Goal: Transaction & Acquisition: Purchase product/service

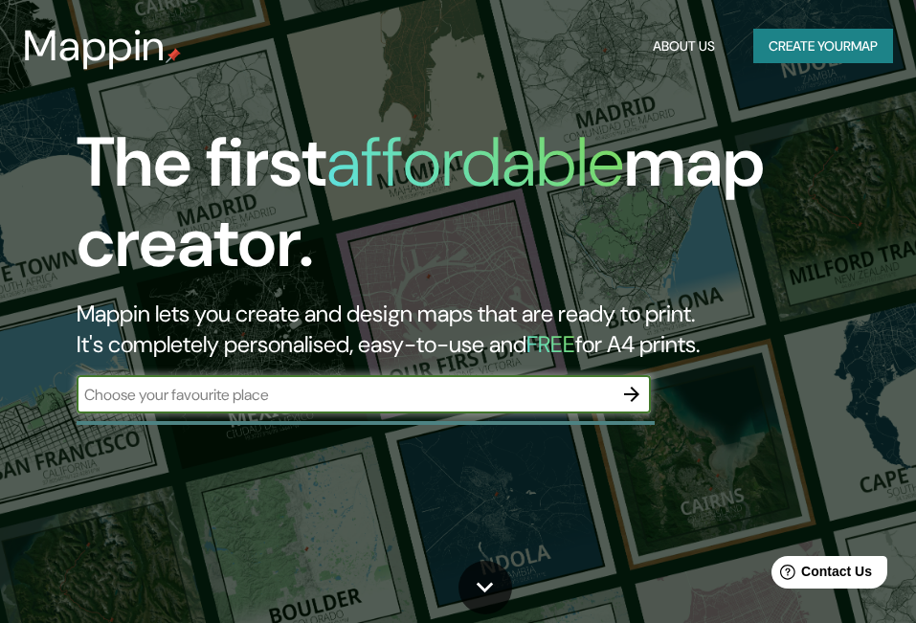
click at [206, 392] on input "text" at bounding box center [345, 395] width 536 height 22
type input "Chihuahua"
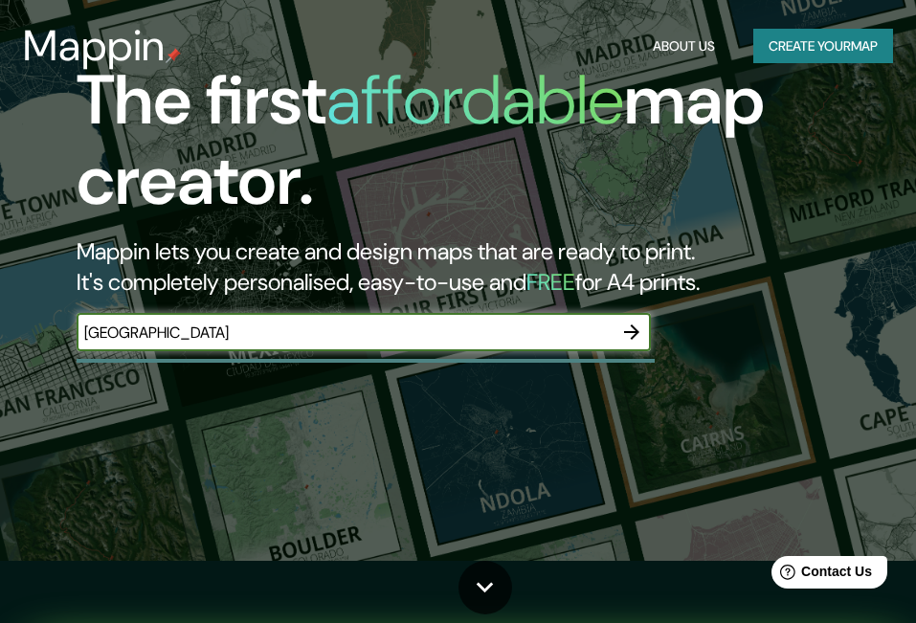
scroll to position [96, 0]
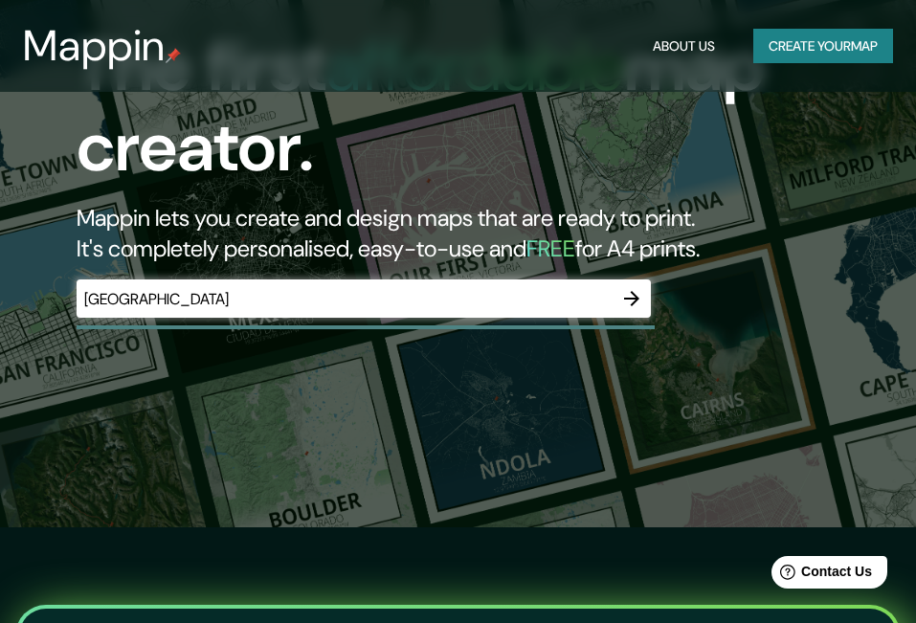
drag, startPoint x: 713, startPoint y: 154, endPoint x: 624, endPoint y: 151, distance: 89.1
click at [624, 151] on h1 "The first affordable map creator." at bounding box center [443, 115] width 733 height 176
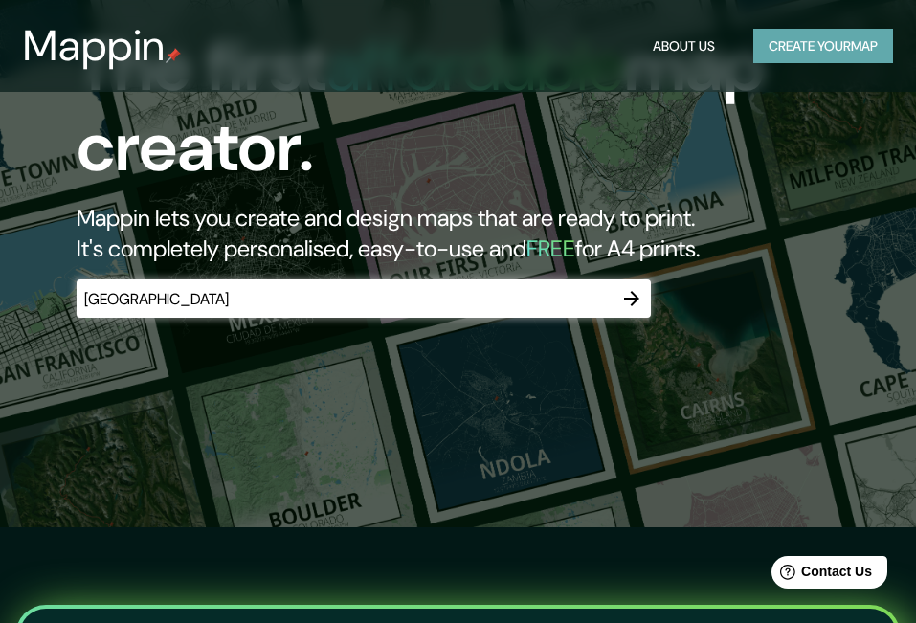
click at [844, 50] on button "Create your map" at bounding box center [823, 46] width 140 height 35
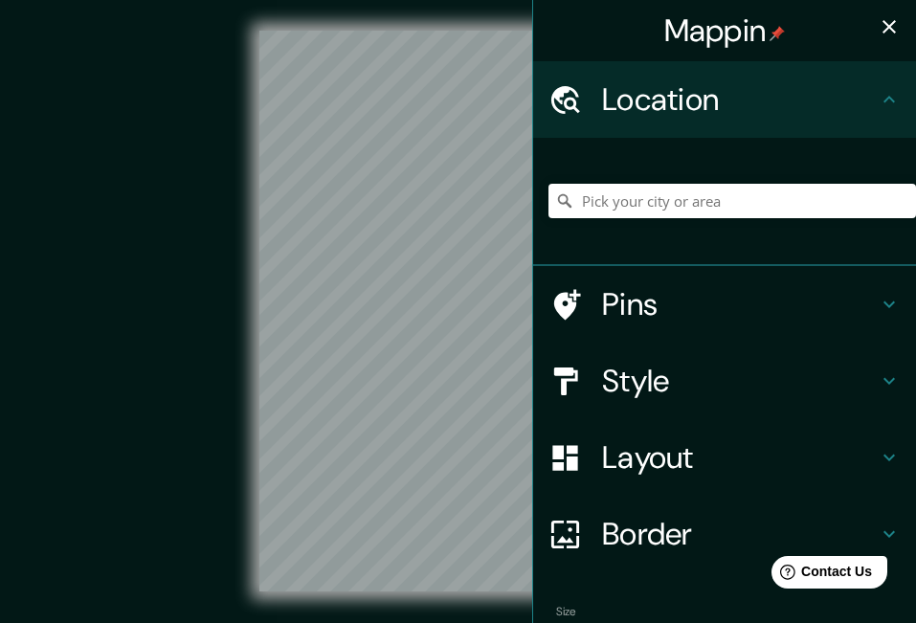
click at [626, 110] on h4 "Location" at bounding box center [740, 99] width 276 height 38
click at [591, 197] on input "Pick your city or area" at bounding box center [732, 201] width 368 height 34
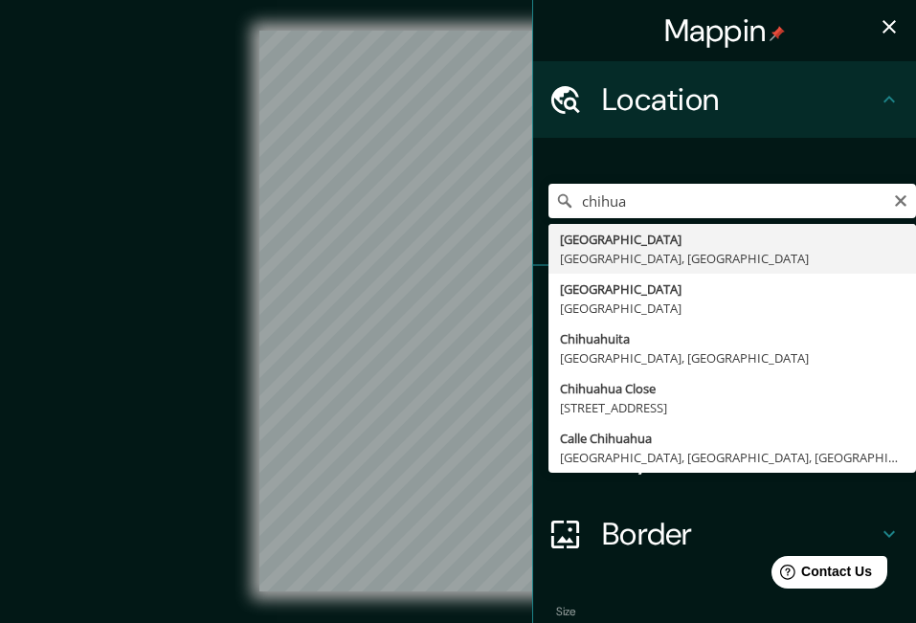
type input "Chihuahua, Chihuahua, México"
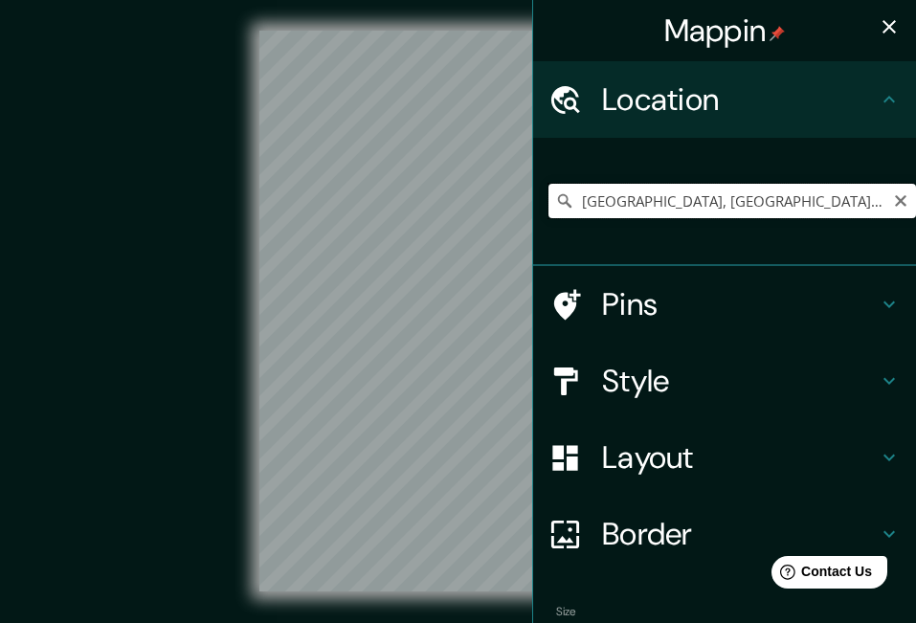
click at [643, 199] on input "Chihuahua, Chihuahua, México" at bounding box center [732, 201] width 368 height 34
click at [893, 199] on icon "Clear" at bounding box center [900, 200] width 15 height 15
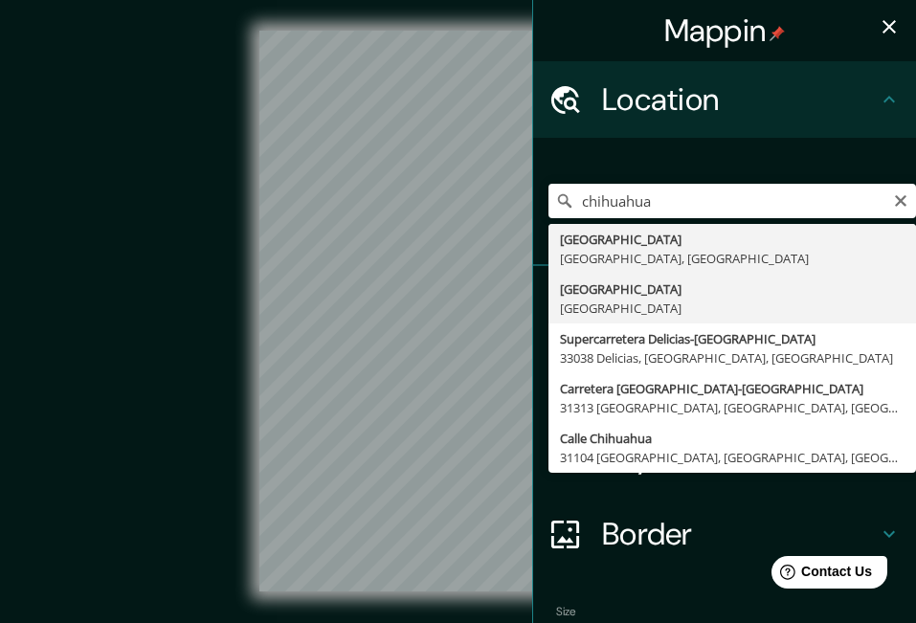
type input "Chihuahua, México"
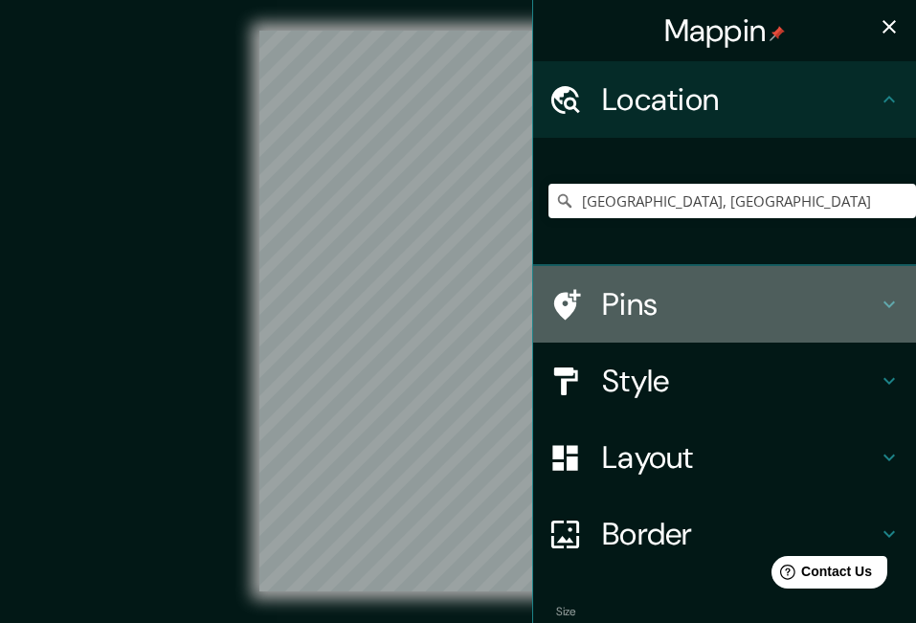
click at [838, 300] on h4 "Pins" at bounding box center [740, 304] width 276 height 38
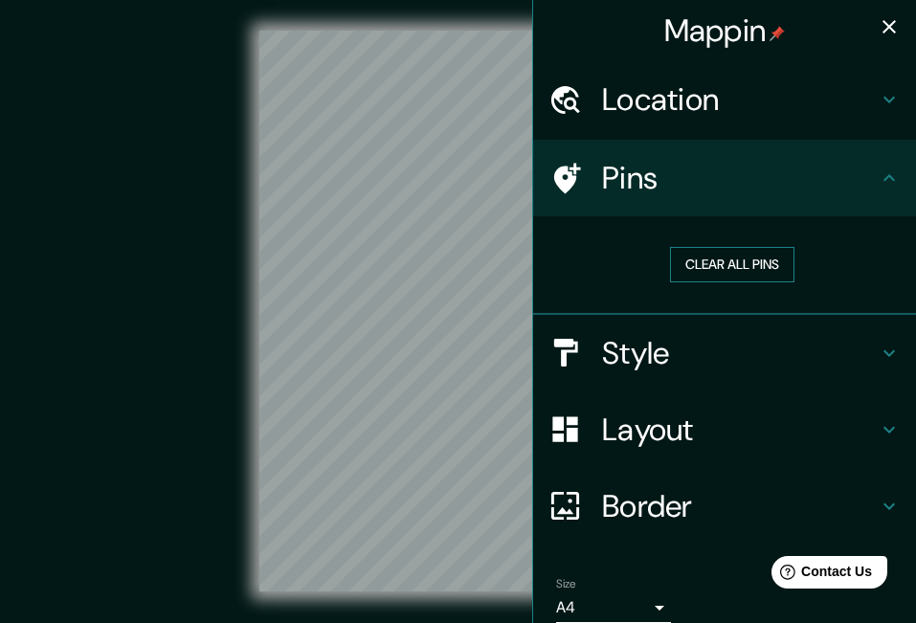
click at [706, 267] on button "Clear all pins" at bounding box center [732, 264] width 124 height 35
click at [697, 259] on button "Clear all pins" at bounding box center [732, 264] width 124 height 35
click at [736, 352] on h4 "Style" at bounding box center [740, 353] width 276 height 38
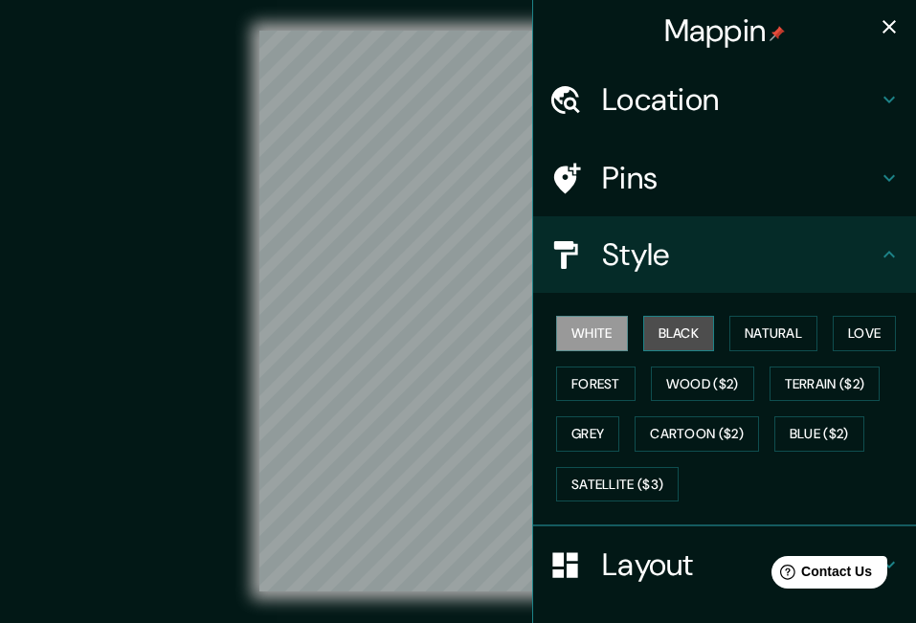
click at [654, 336] on button "Black" at bounding box center [679, 333] width 72 height 35
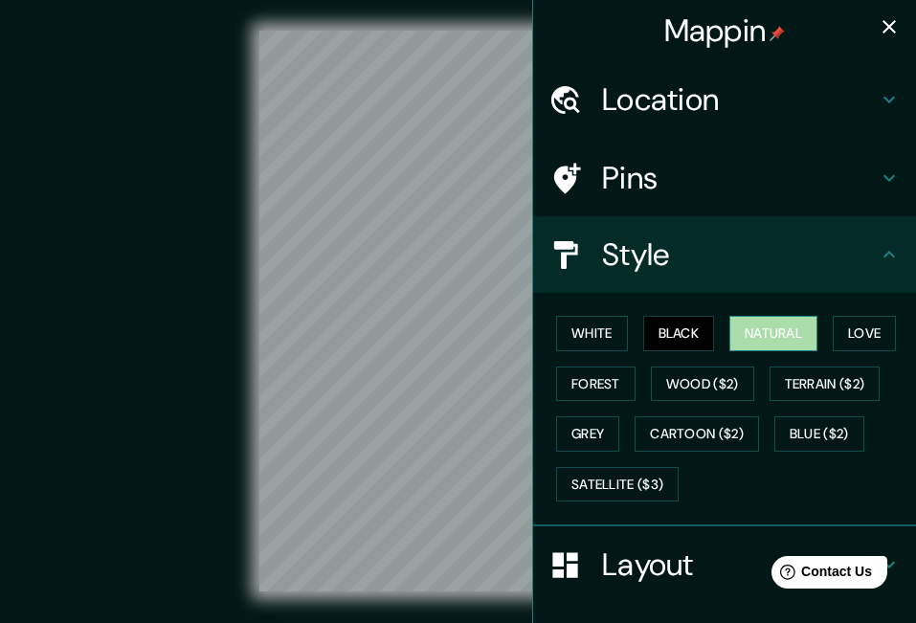
click at [775, 324] on button "Natural" at bounding box center [773, 333] width 88 height 35
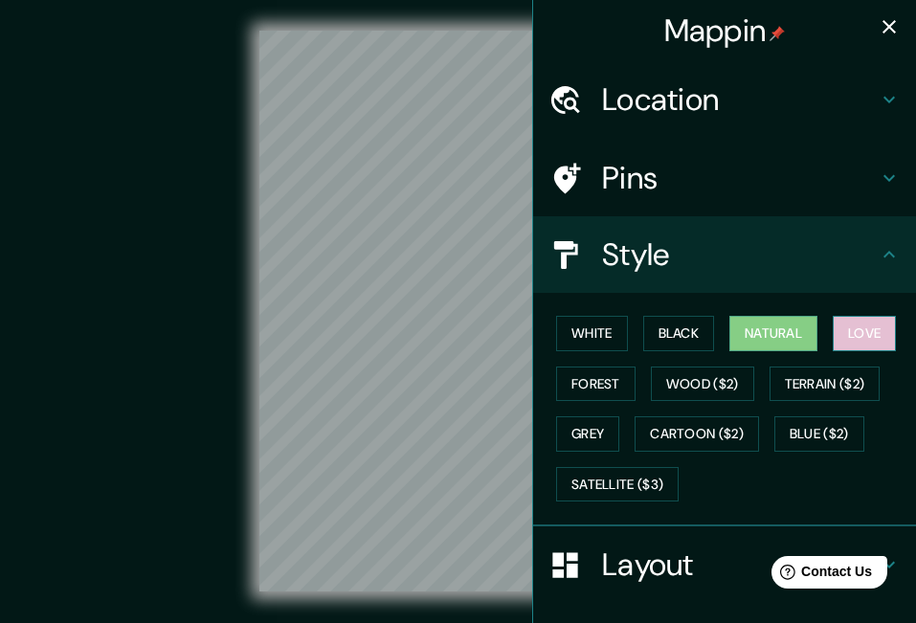
click at [856, 324] on button "Love" at bounding box center [864, 333] width 63 height 35
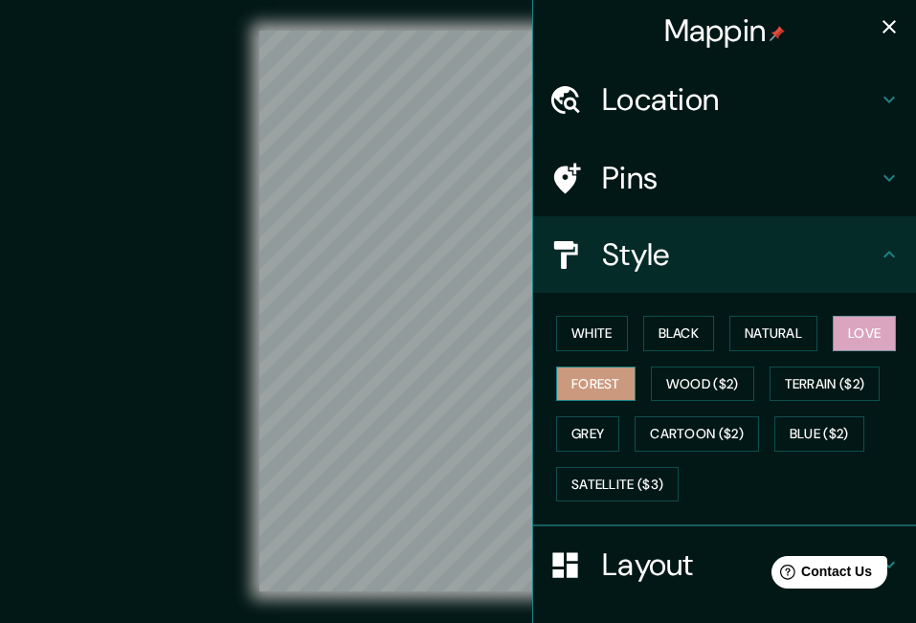
click at [585, 389] on button "Forest" at bounding box center [595, 384] width 79 height 35
click at [579, 436] on button "Grey" at bounding box center [587, 433] width 63 height 35
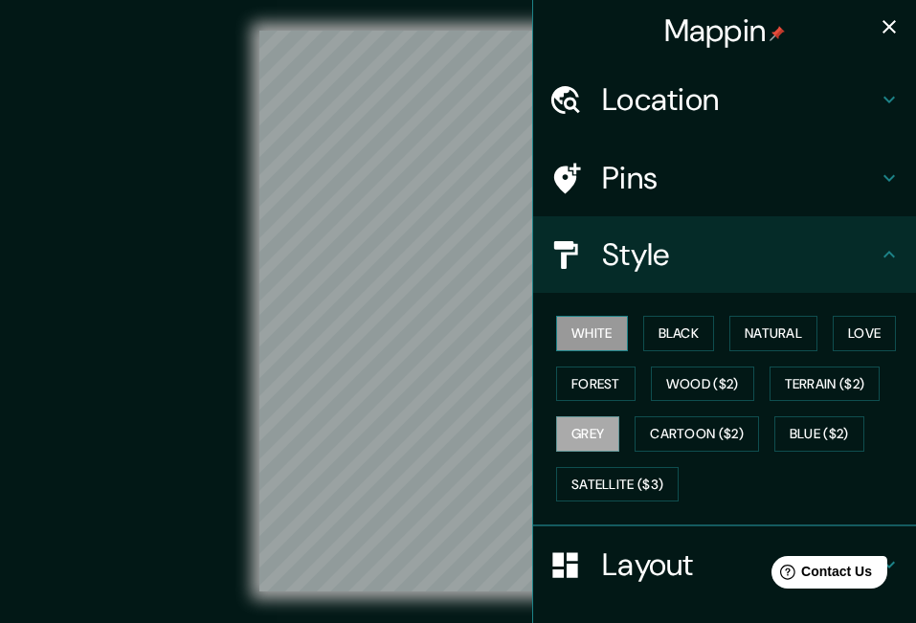
click at [569, 322] on button "White" at bounding box center [592, 333] width 72 height 35
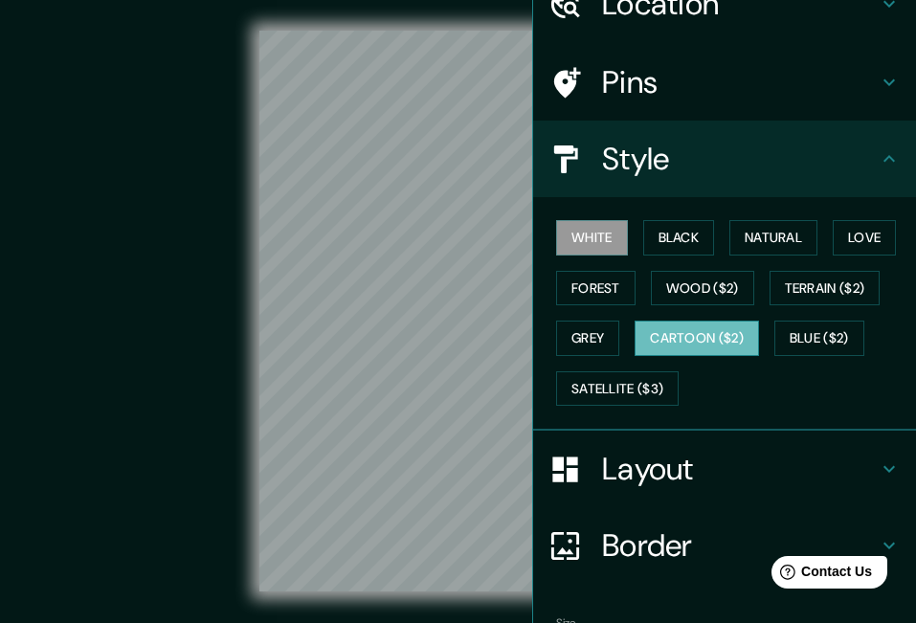
scroll to position [191, 0]
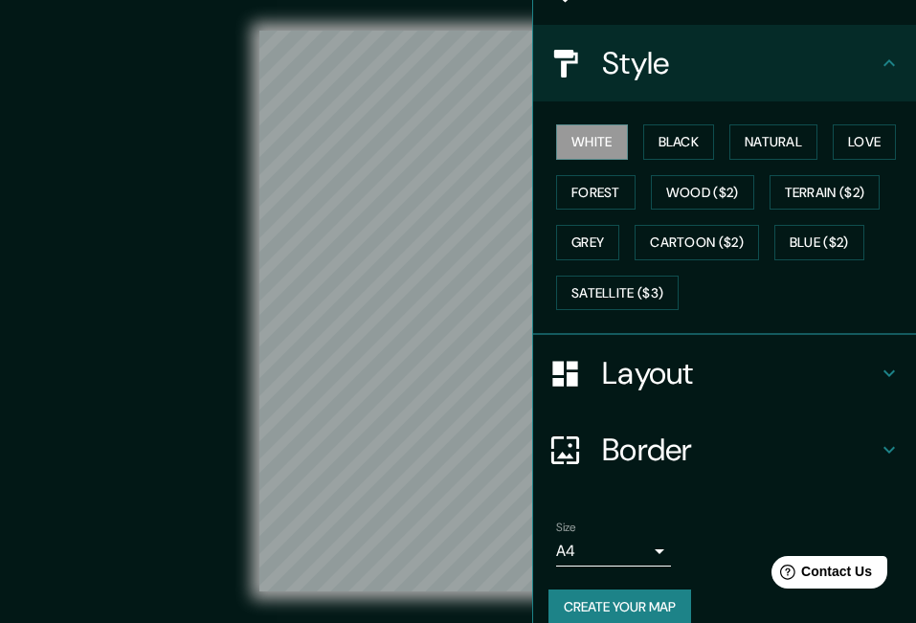
click at [667, 387] on h4 "Layout" at bounding box center [740, 373] width 276 height 38
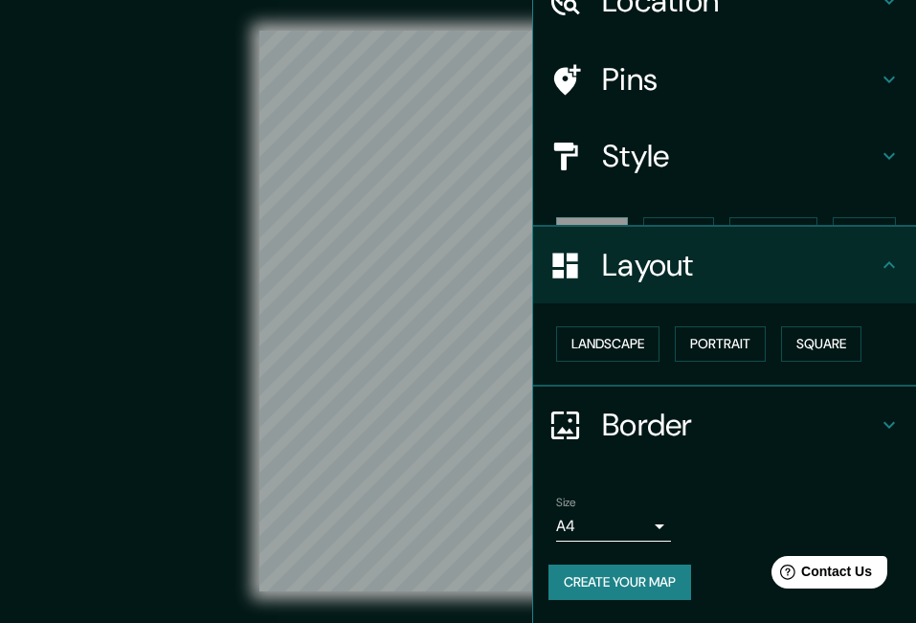
scroll to position [65, 0]
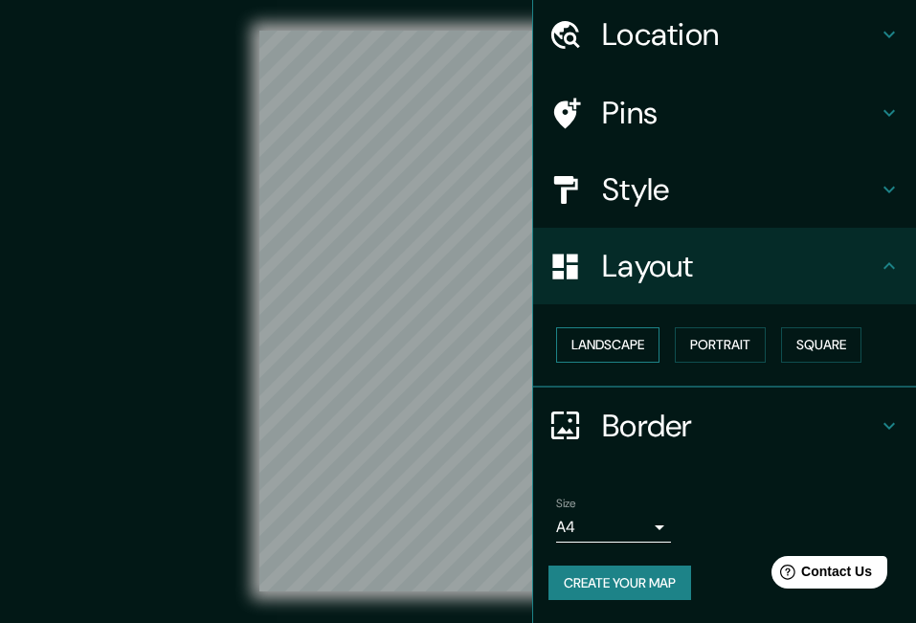
click at [576, 350] on button "Landscape" at bounding box center [607, 344] width 103 height 35
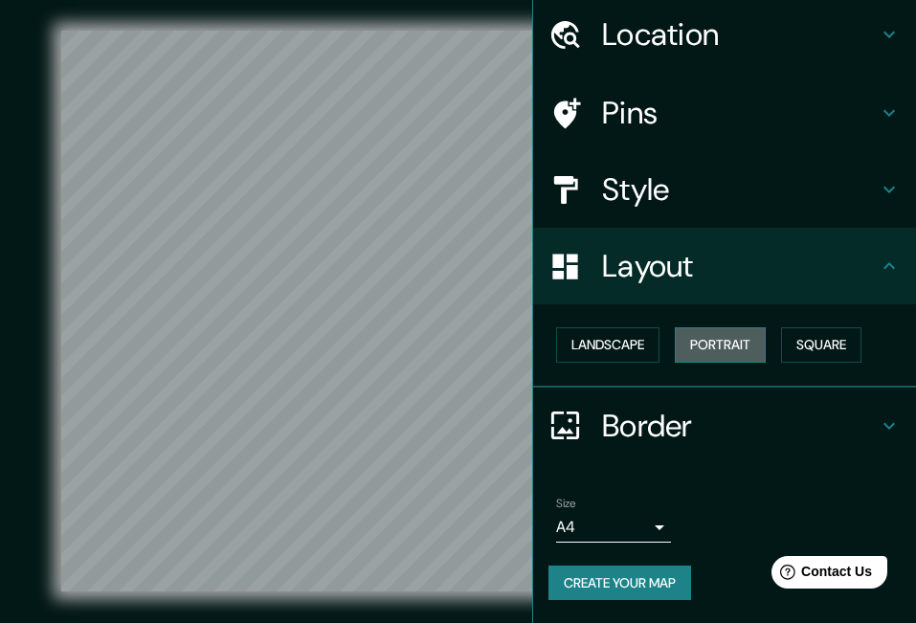
click at [714, 346] on button "Portrait" at bounding box center [720, 344] width 91 height 35
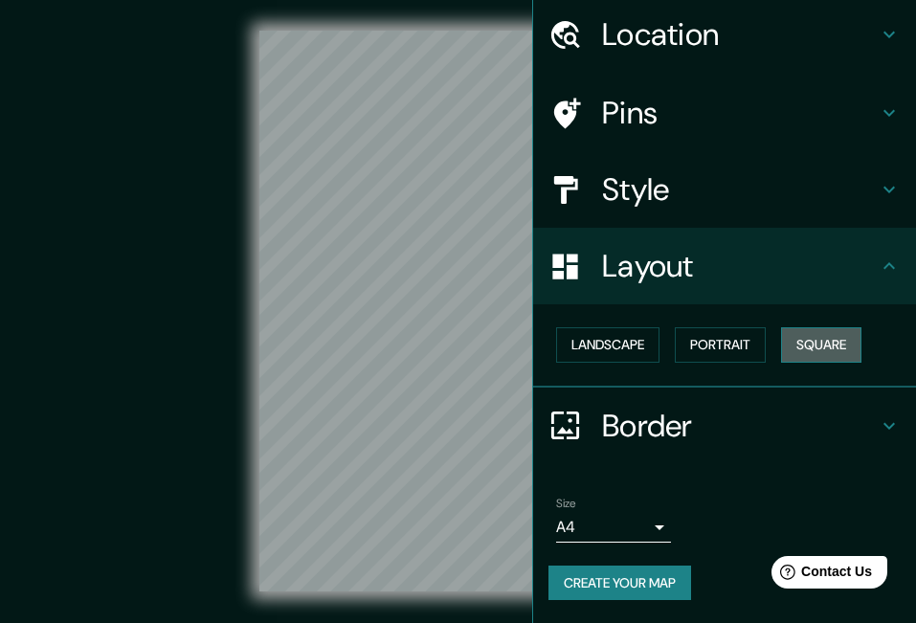
click at [805, 342] on button "Square" at bounding box center [821, 344] width 80 height 35
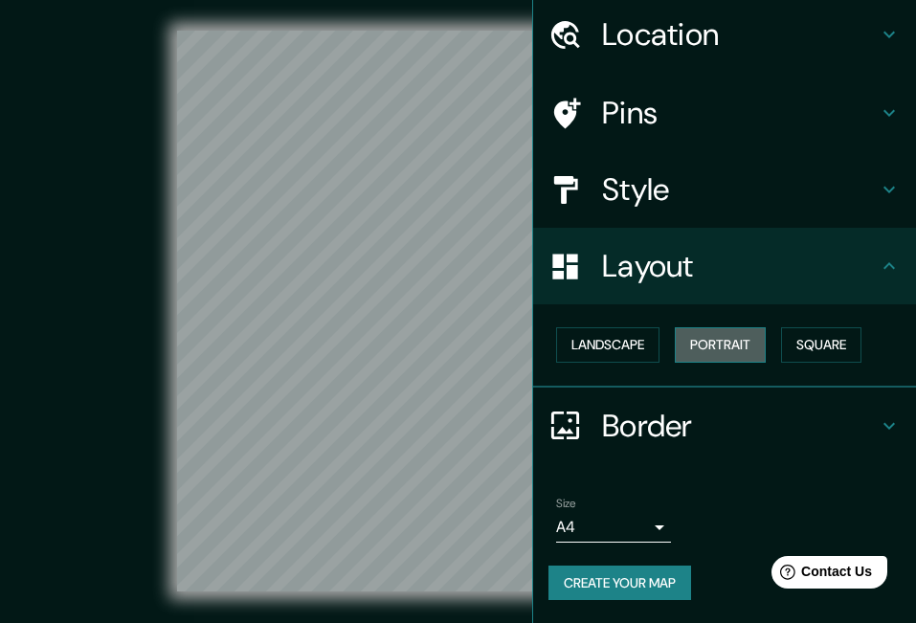
click at [696, 346] on button "Portrait" at bounding box center [720, 344] width 91 height 35
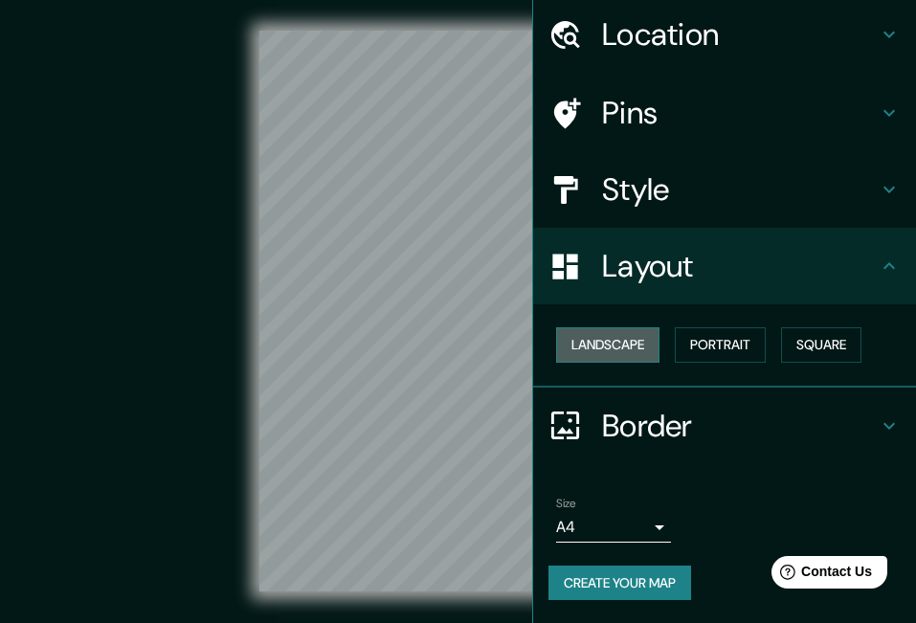
click at [590, 342] on button "Landscape" at bounding box center [607, 344] width 103 height 35
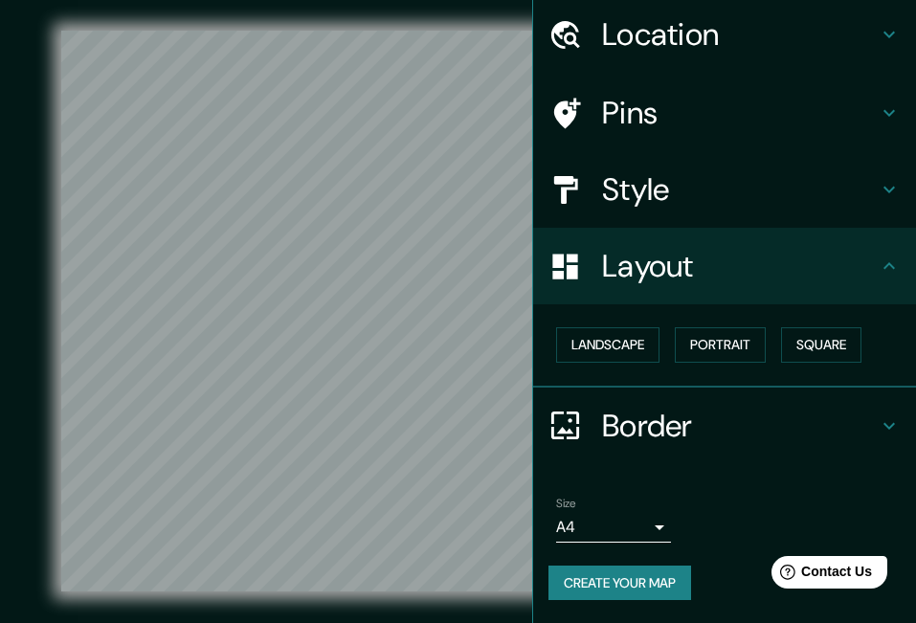
click at [624, 198] on h4 "Style" at bounding box center [740, 189] width 276 height 38
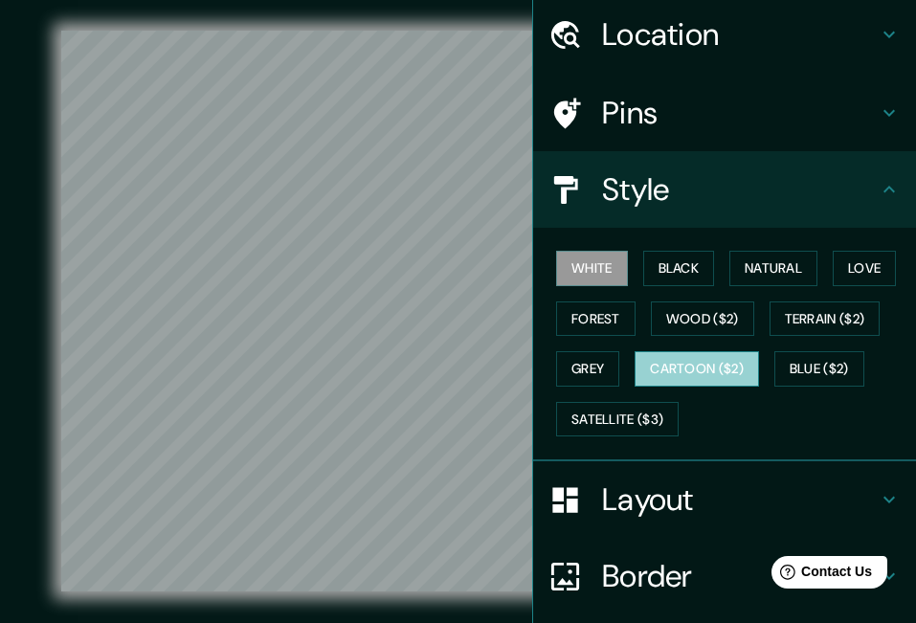
click at [659, 368] on button "Cartoon ($2)" at bounding box center [697, 368] width 124 height 35
click at [588, 268] on button "White" at bounding box center [592, 268] width 72 height 35
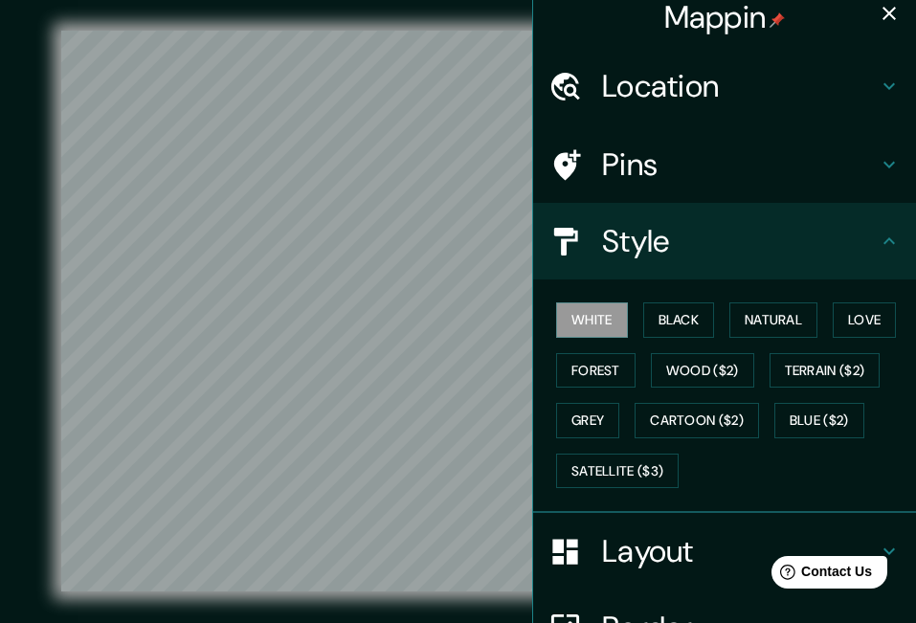
scroll to position [0, 0]
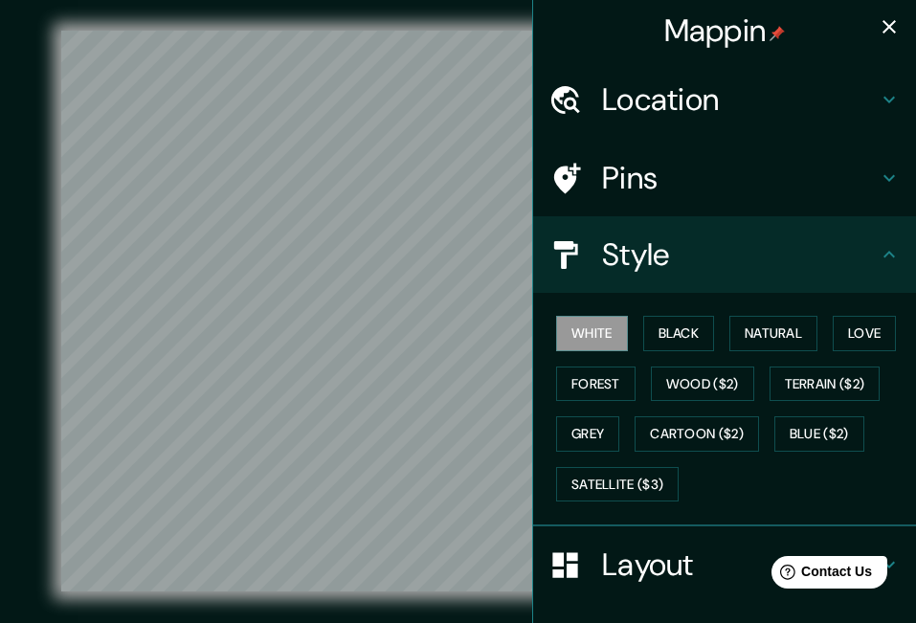
click at [707, 41] on h4 "Mappin" at bounding box center [725, 30] width 122 height 38
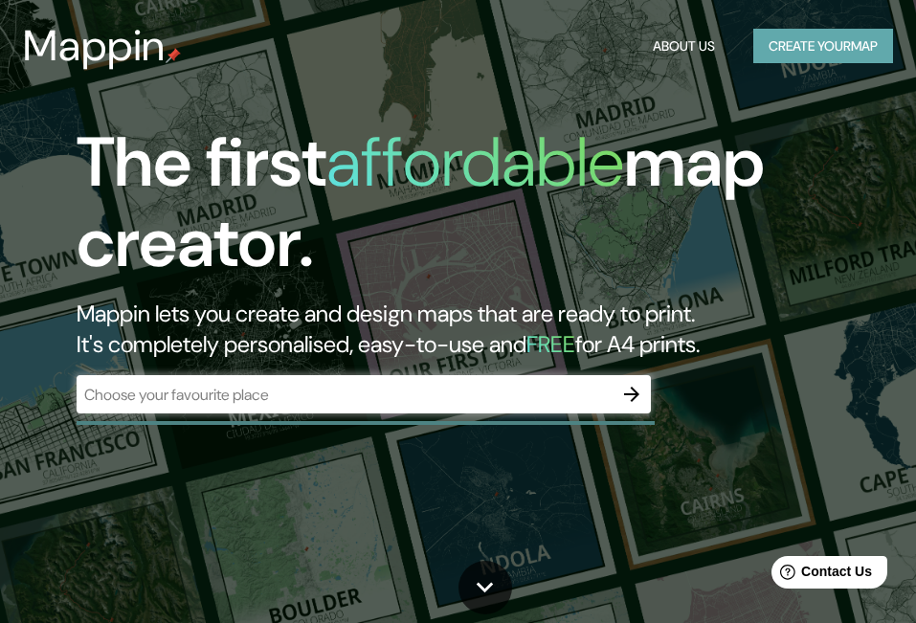
click at [815, 39] on button "Create your map" at bounding box center [823, 46] width 140 height 35
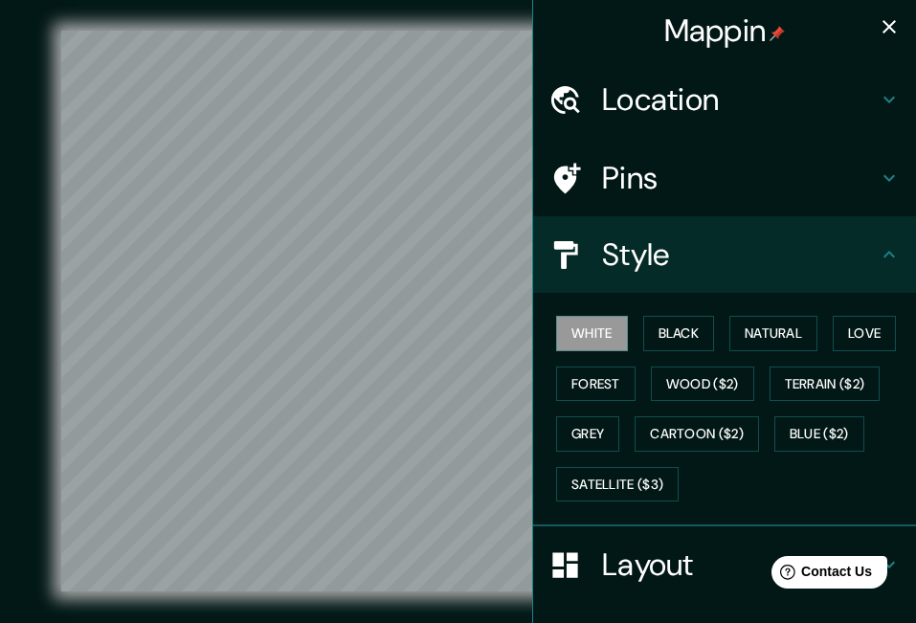
click at [882, 27] on icon "button" at bounding box center [888, 26] width 13 height 13
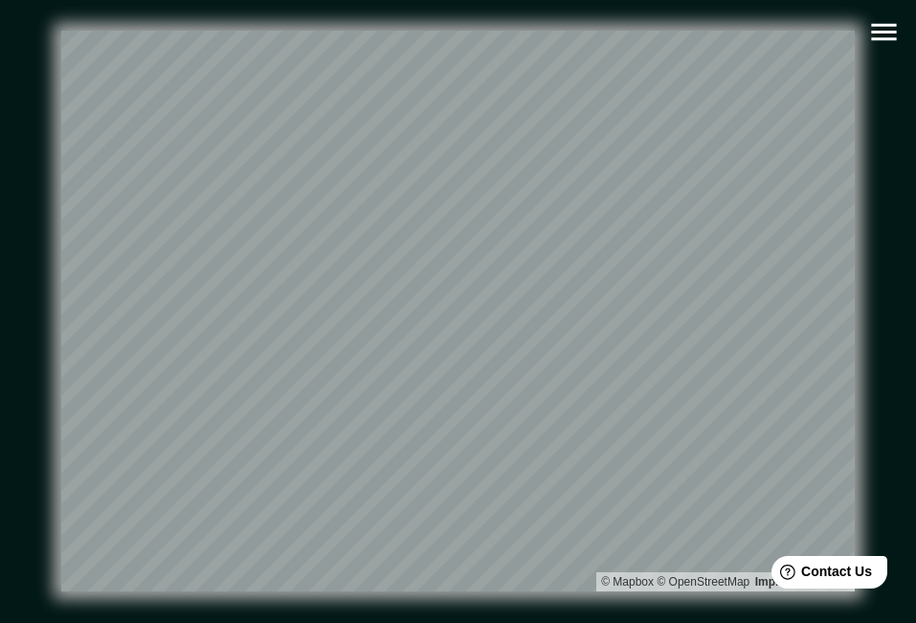
click at [884, 32] on icon "button" at bounding box center [883, 32] width 25 height 17
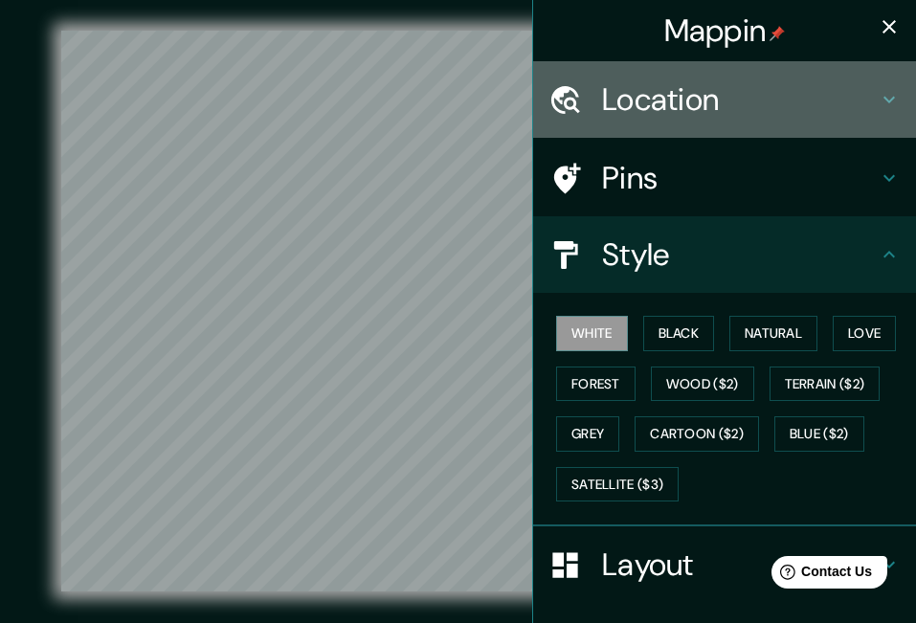
click at [635, 96] on h4 "Location" at bounding box center [740, 99] width 276 height 38
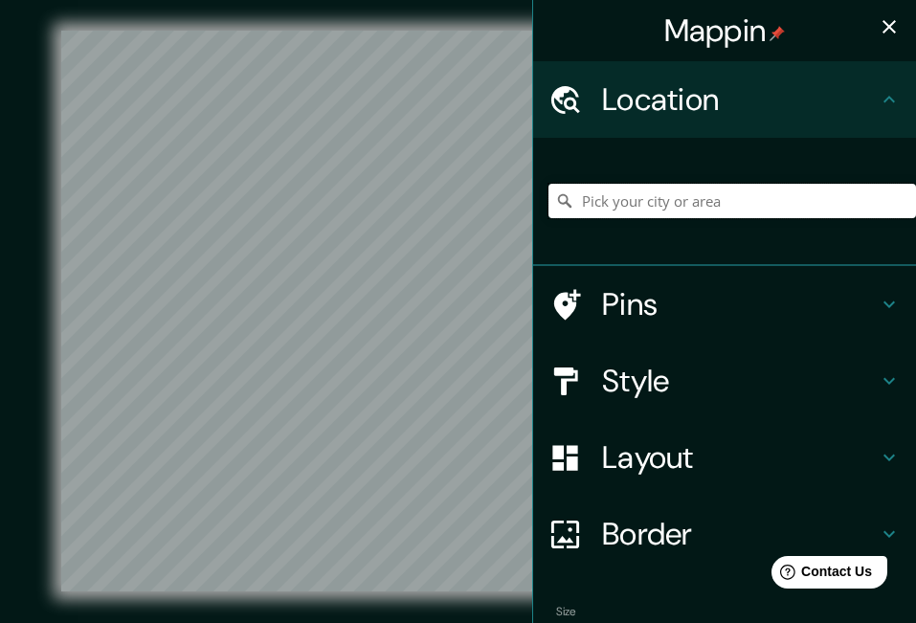
click at [634, 203] on input "Pick your city or area" at bounding box center [732, 201] width 368 height 34
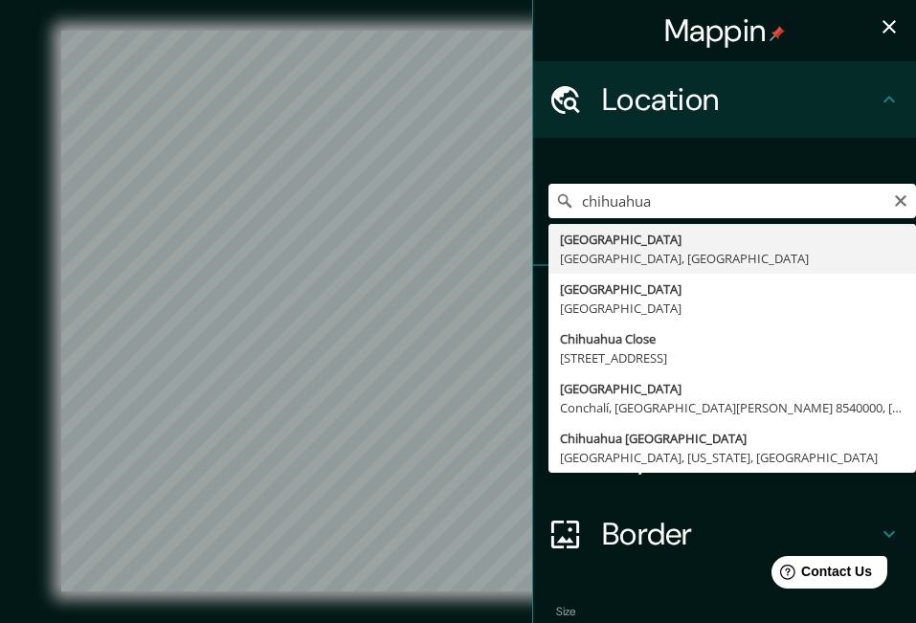
type input "Chihuahua, Chihuahua, México"
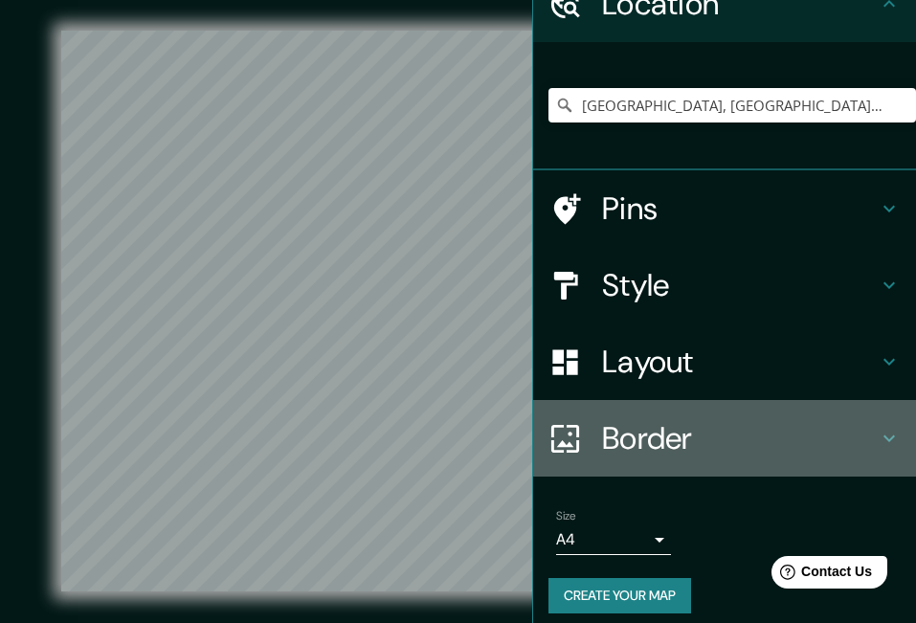
click at [612, 434] on h4 "Border" at bounding box center [740, 438] width 276 height 38
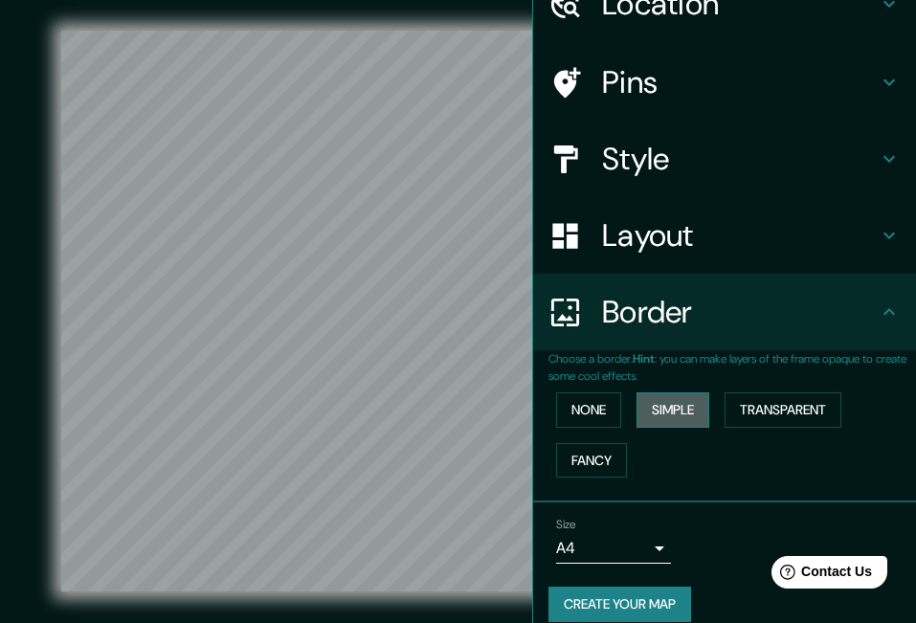
click at [666, 404] on button "Simple" at bounding box center [672, 409] width 73 height 35
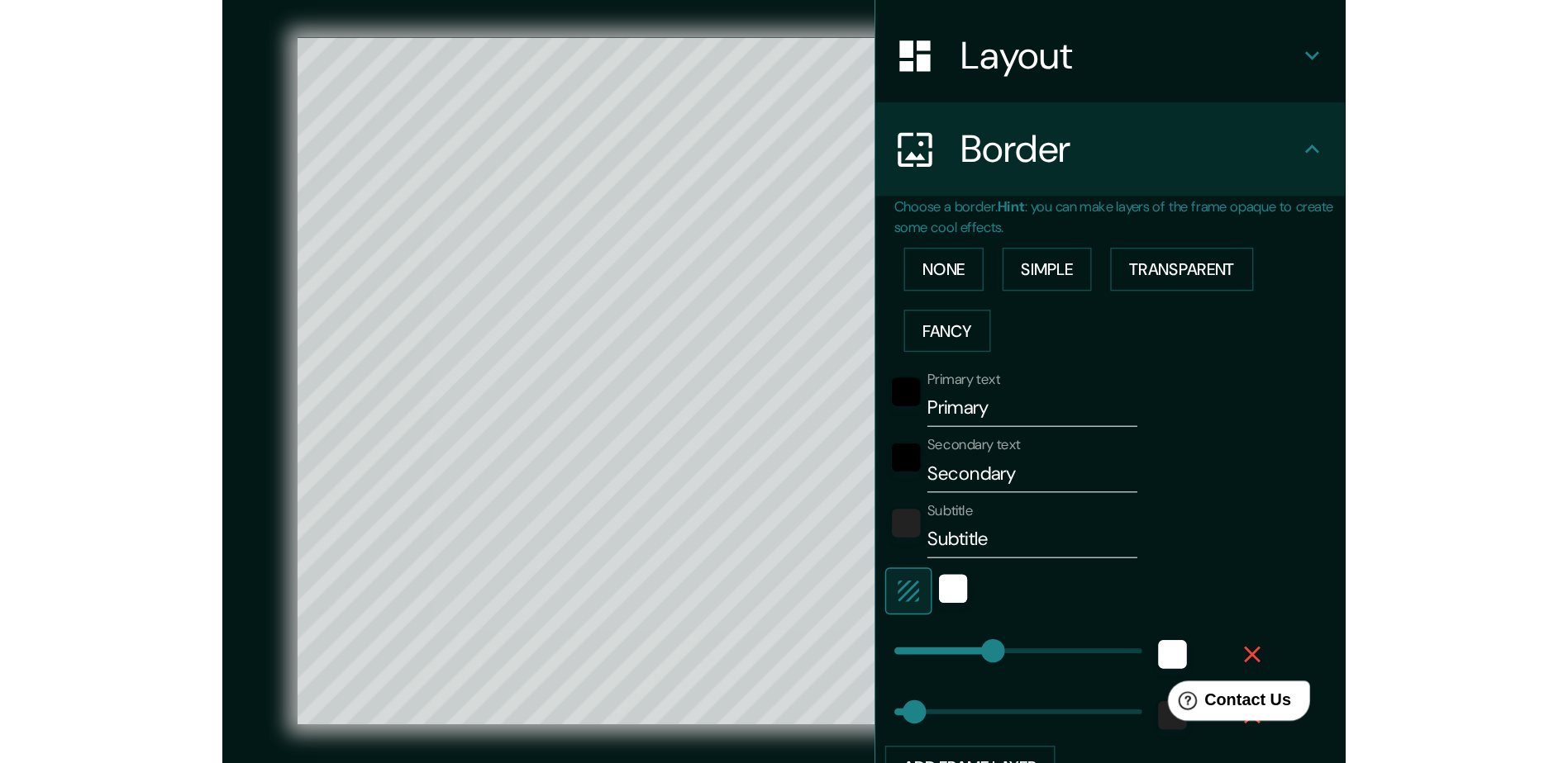
scroll to position [248, 0]
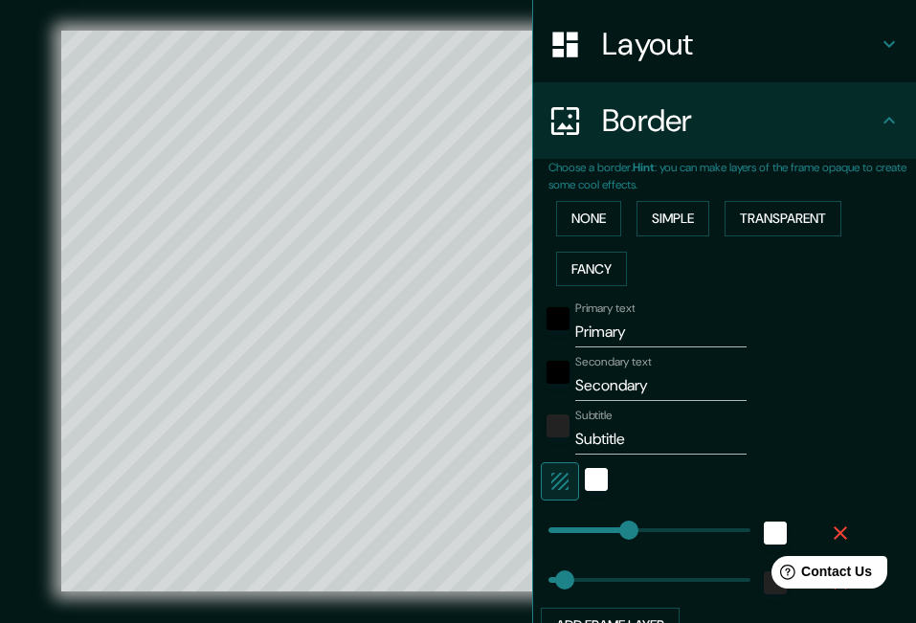
type input "66"
click at [582, 265] on button "Fancy" at bounding box center [591, 269] width 71 height 35
click at [601, 338] on input "Primary" at bounding box center [660, 332] width 171 height 31
drag, startPoint x: 636, startPoint y: 336, endPoint x: 559, endPoint y: 331, distance: 76.7
click at [559, 331] on div "Primary text Primary" at bounding box center [698, 324] width 314 height 46
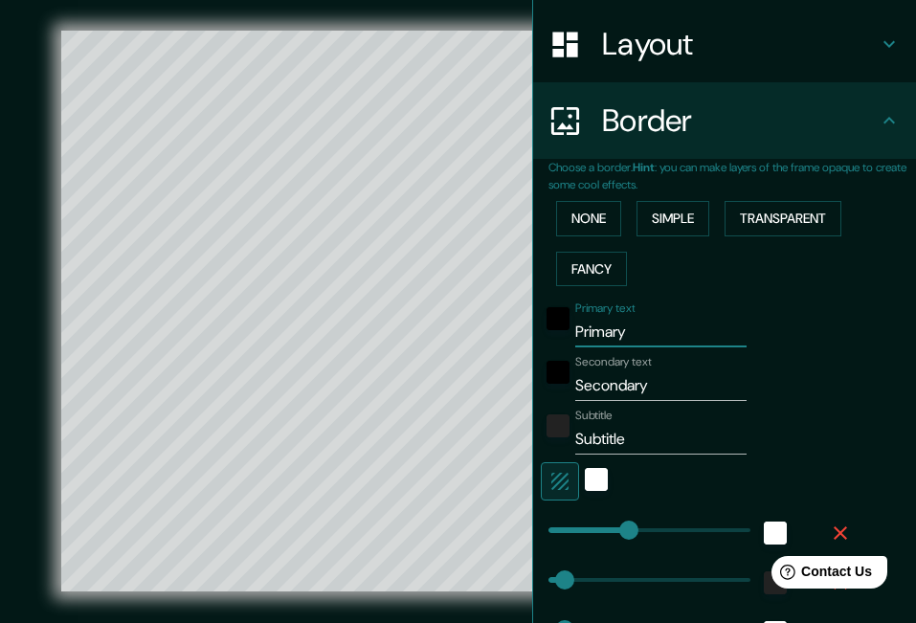
type input "c"
type input "332"
type input "66"
type input "33"
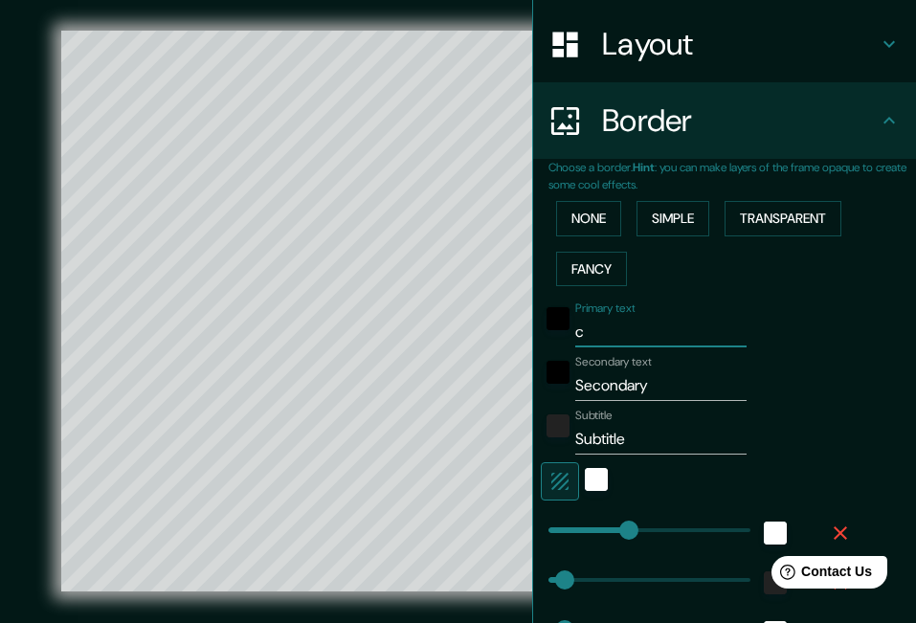
type input "ch"
type input "332"
type input "66"
type input "33"
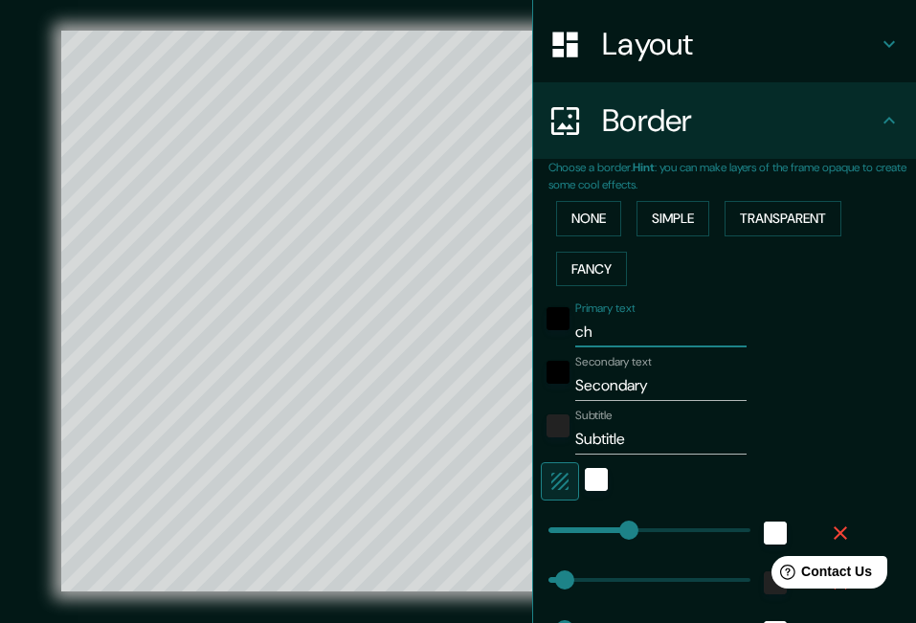
type input "chi"
type input "332"
type input "66"
type input "33"
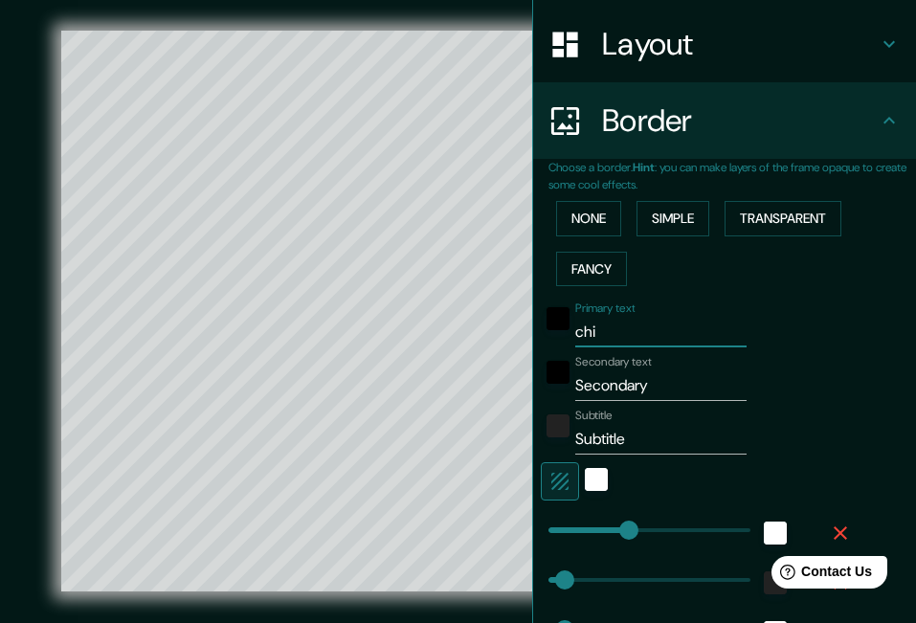
type input "chih"
type input "332"
type input "66"
type input "33"
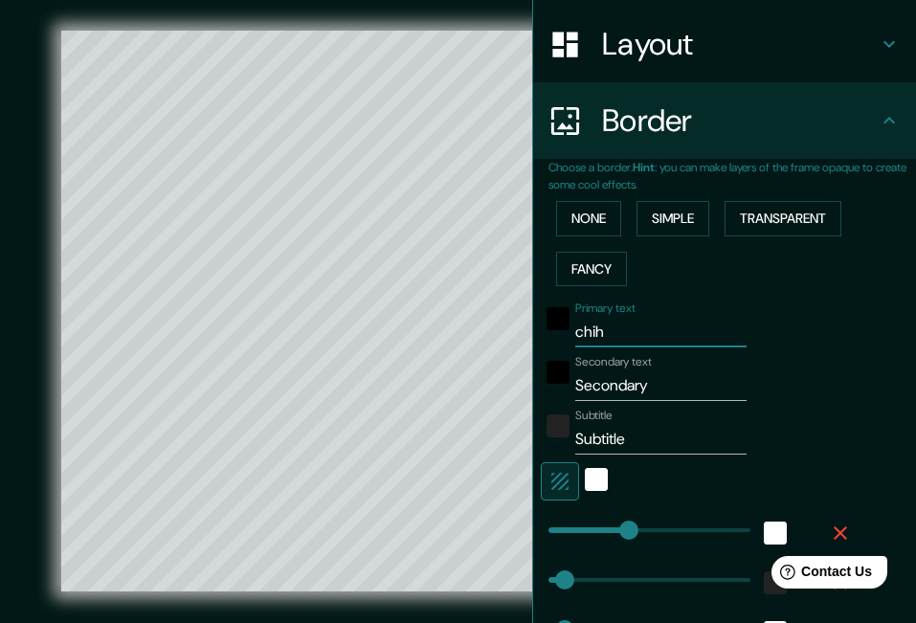
type input "chihu"
type input "332"
type input "66"
type input "33"
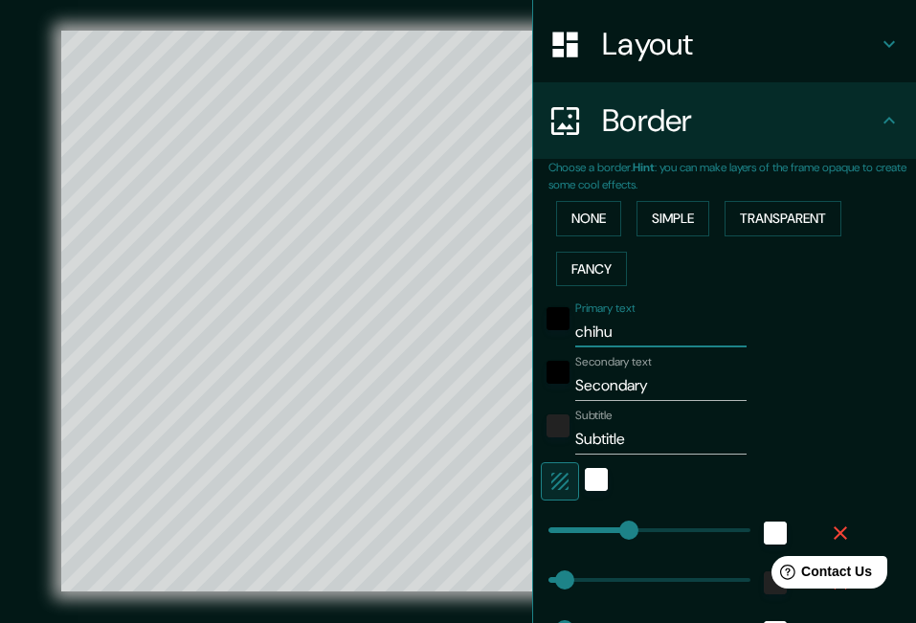
type input "chihua"
type input "332"
type input "66"
type input "33"
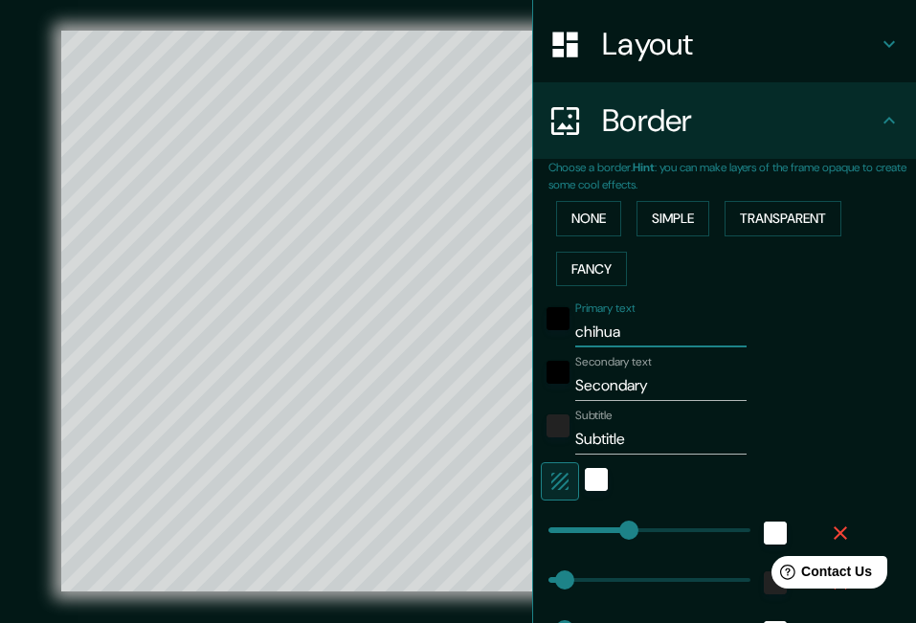
type input "chihuah"
type input "332"
type input "66"
type input "33"
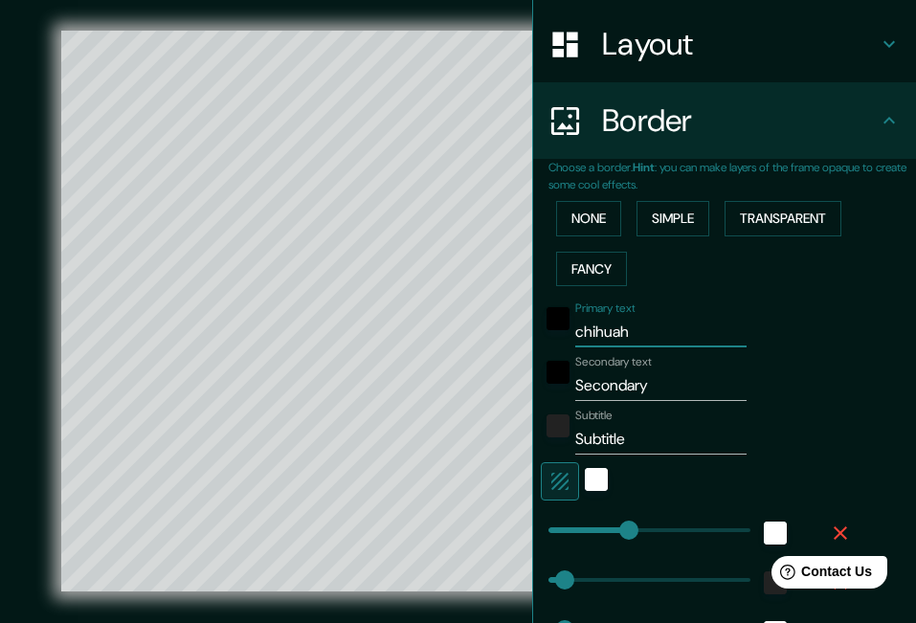
type input "chihuahu"
type input "332"
type input "66"
type input "33"
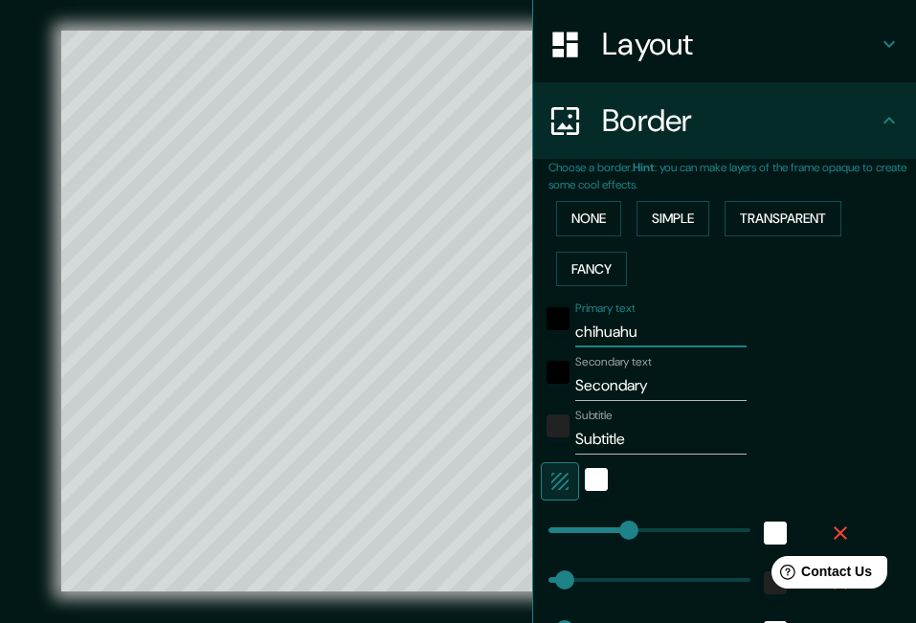
type input "chihuahua"
type input "332"
type input "66"
type input "33"
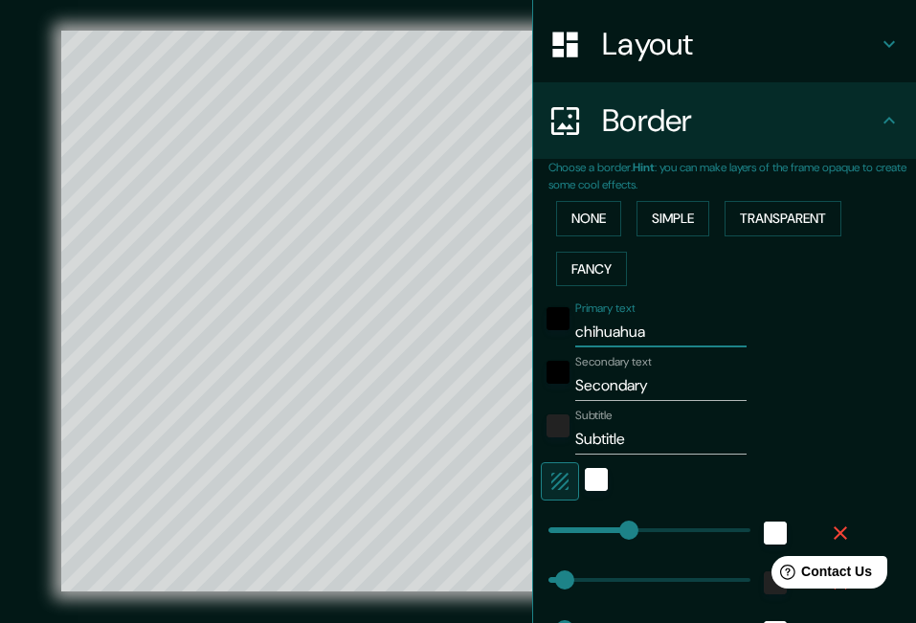
type input "chihuahua"
click at [655, 389] on input "Secondary" at bounding box center [660, 385] width 171 height 31
drag, startPoint x: 653, startPoint y: 389, endPoint x: 531, endPoint y: 378, distance: 122.0
click at [541, 378] on div "Secondary text Secondary" at bounding box center [698, 378] width 314 height 46
type input "m"
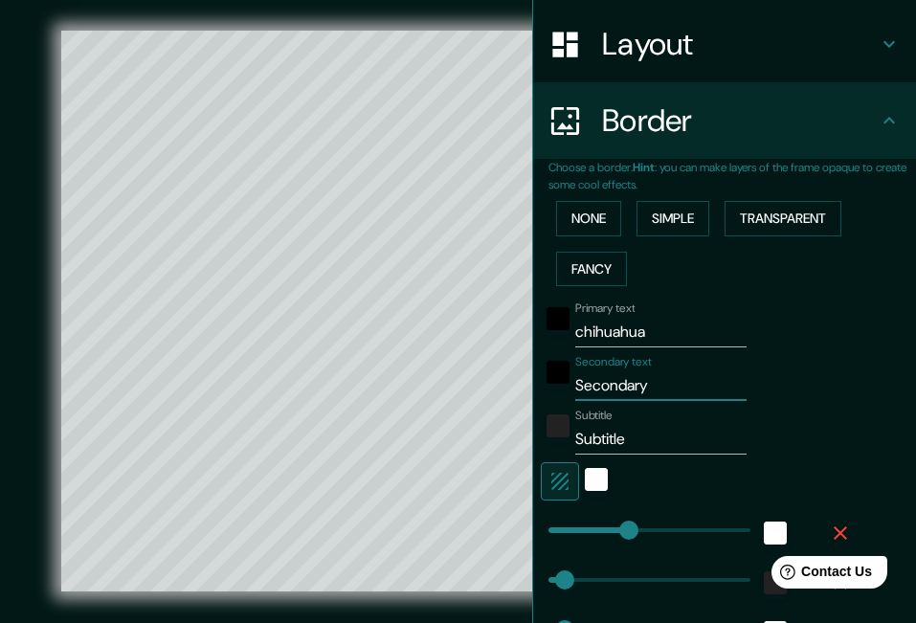
type input "332"
type input "66"
type input "33"
type input "me"
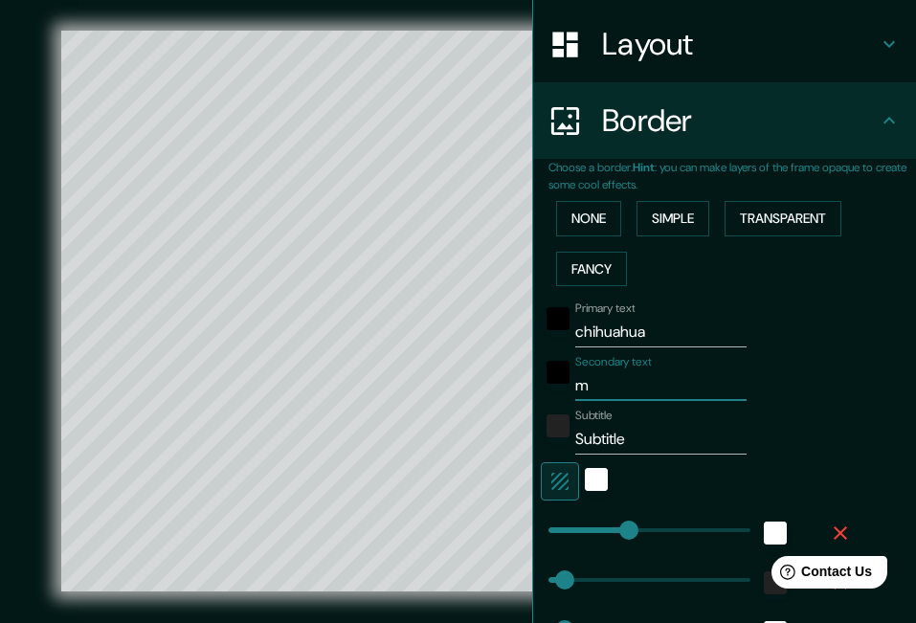
type input "332"
type input "66"
type input "33"
type input "mex"
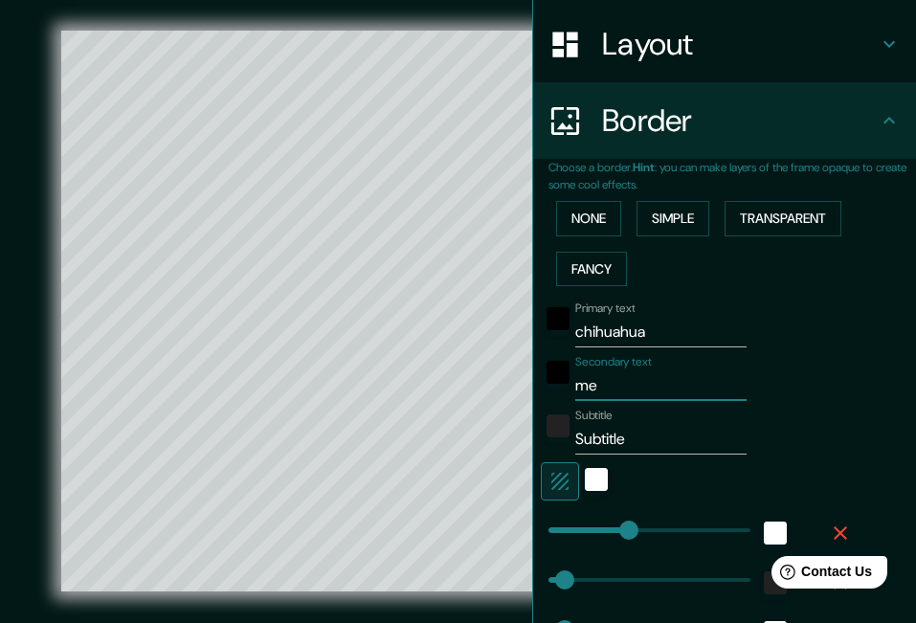
type input "332"
type input "66"
type input "33"
type input "mexi"
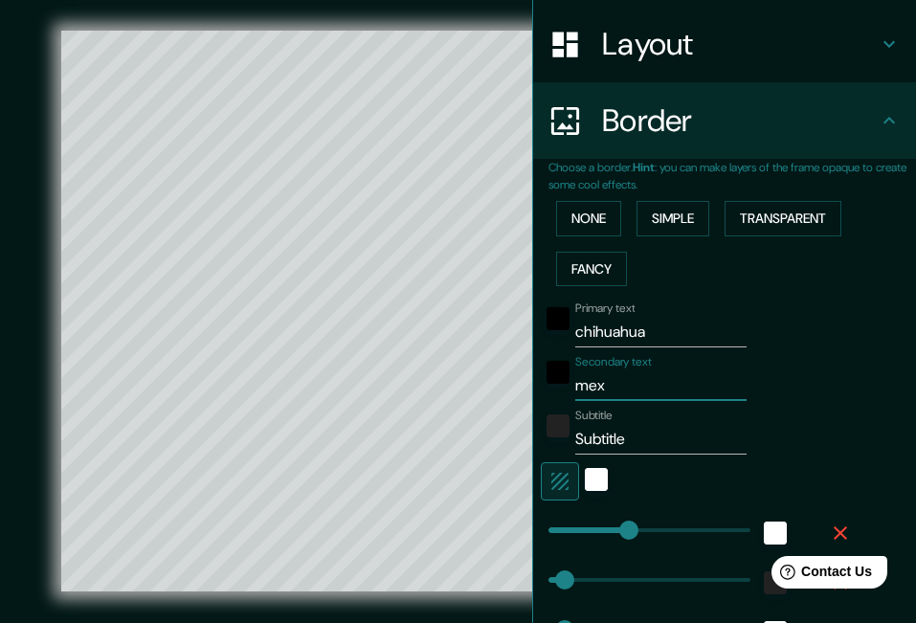
type input "332"
type input "66"
type input "33"
type input "mexic"
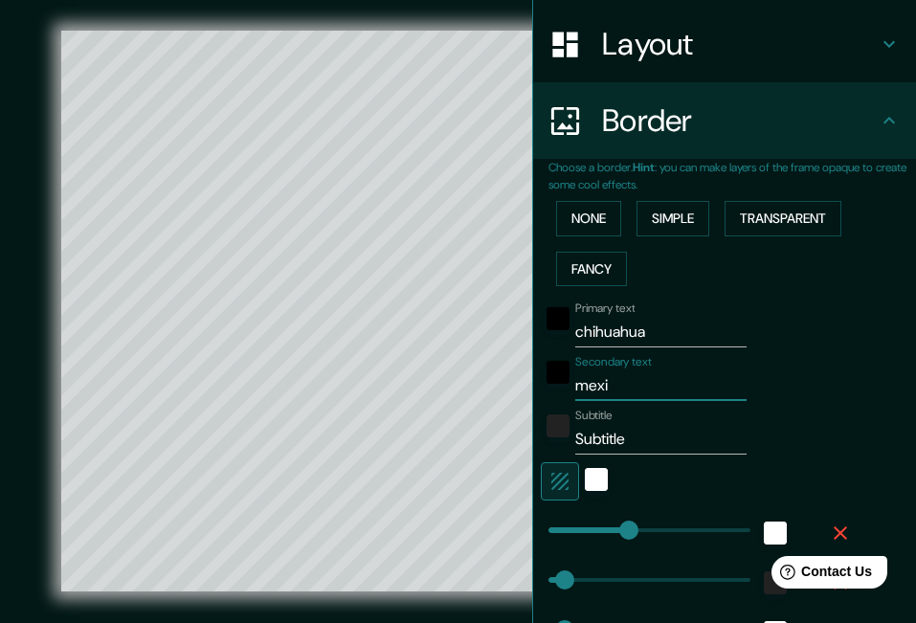
type input "332"
type input "66"
type input "33"
type input "mexico"
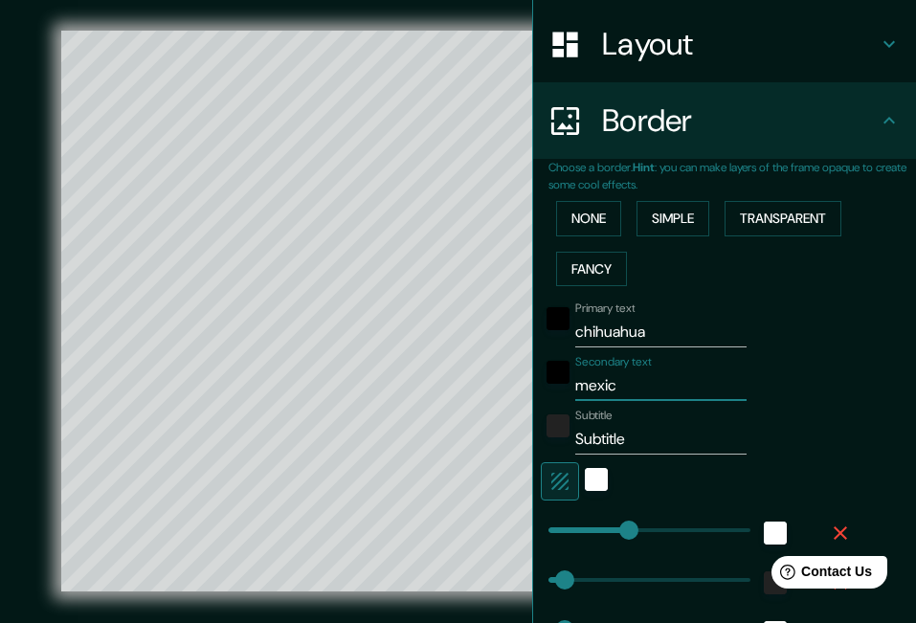
type input "332"
type input "66"
type input "33"
type input "mexico"
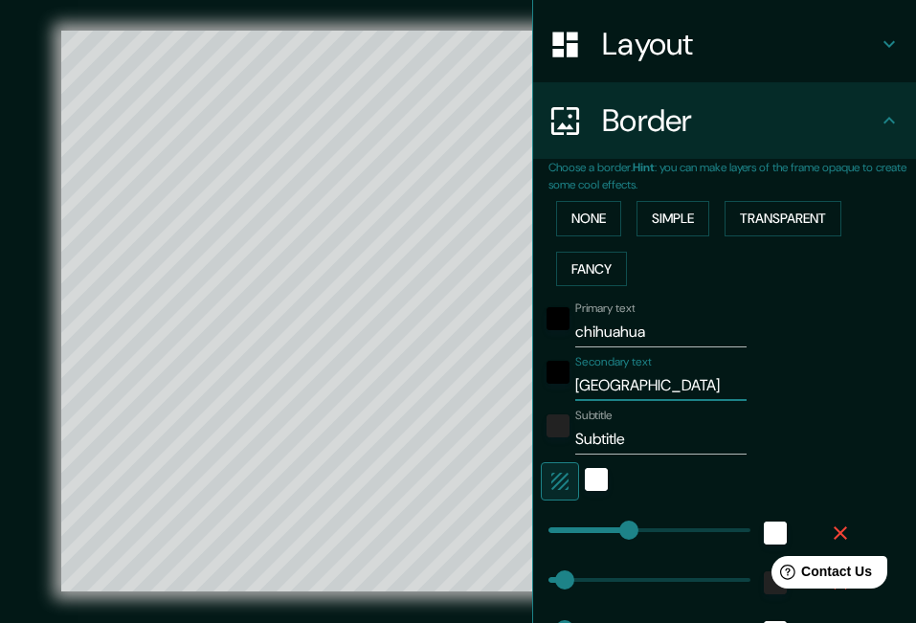
click at [630, 438] on input "Subtitle" at bounding box center [660, 439] width 171 height 31
drag, startPoint x: 630, startPoint y: 438, endPoint x: 534, endPoint y: 422, distance: 97.1
click at [541, 422] on div "Subtitle Subtitle" at bounding box center [698, 432] width 314 height 46
type input "332"
type input "66"
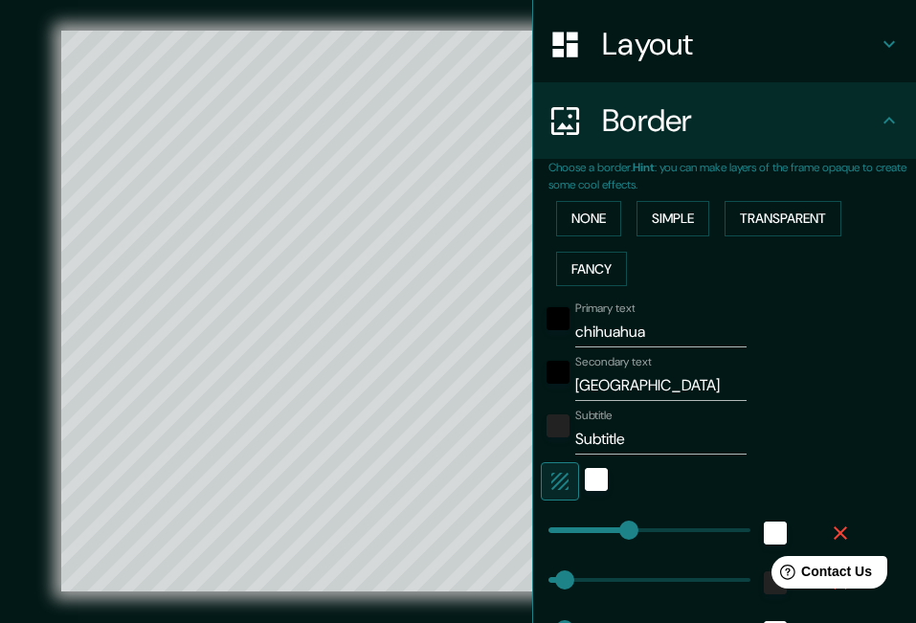
type input "66"
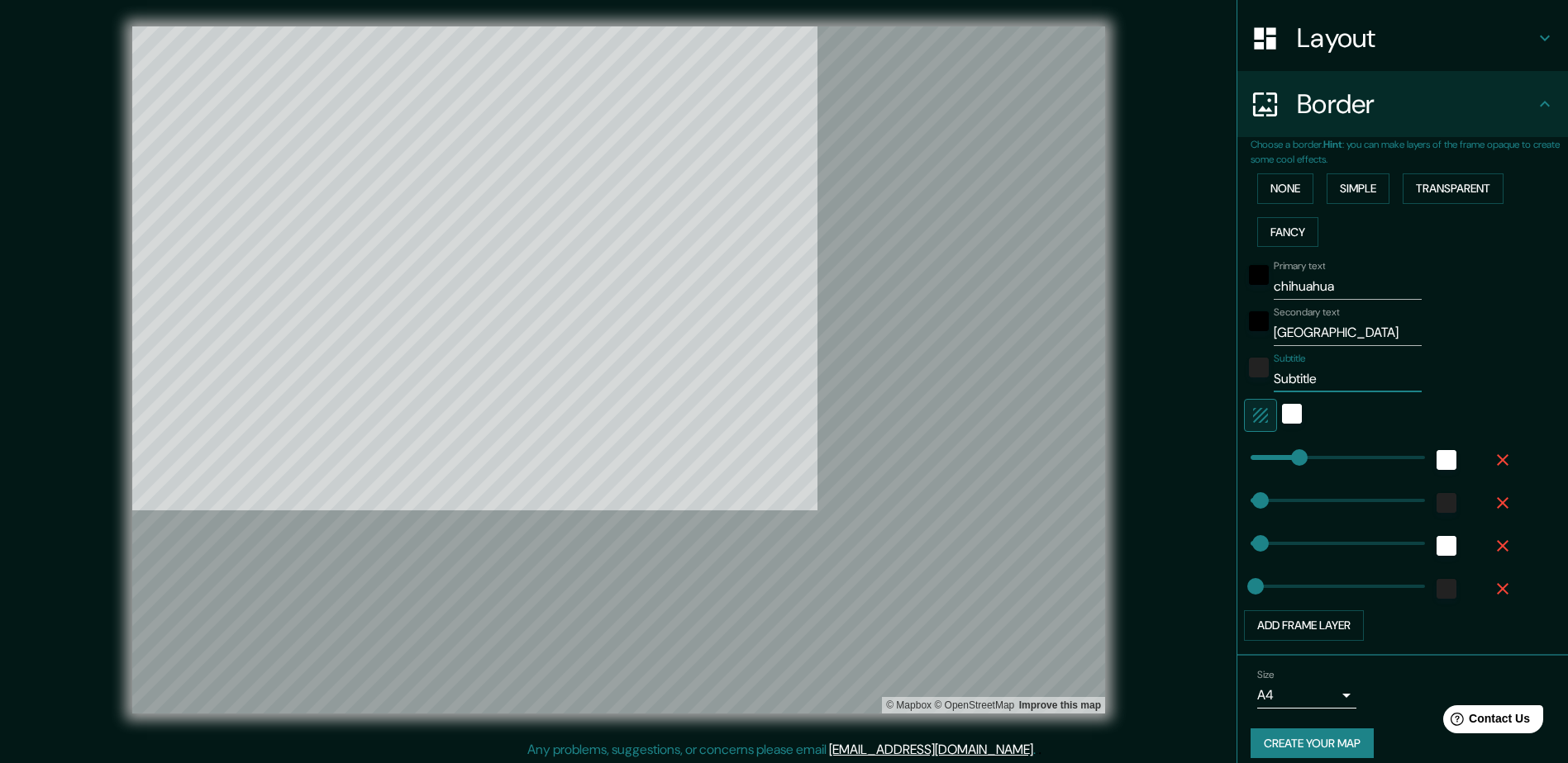
type input "33"
click at [790, 184] on button "None" at bounding box center [1285, 188] width 56 height 30
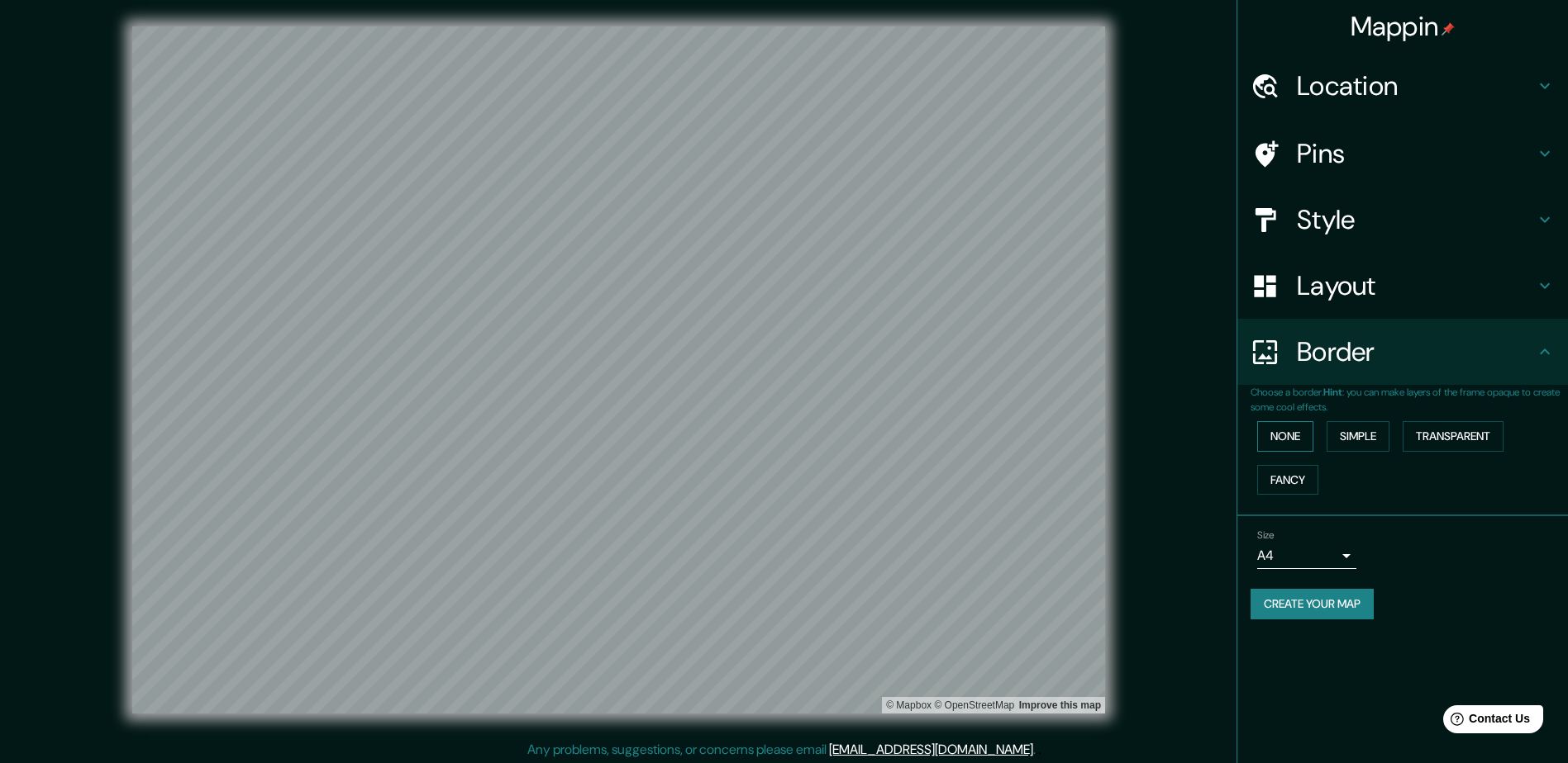
click at [790, 438] on button "None" at bounding box center [1285, 436] width 56 height 30
click at [790, 432] on button "Simple" at bounding box center [1357, 436] width 63 height 30
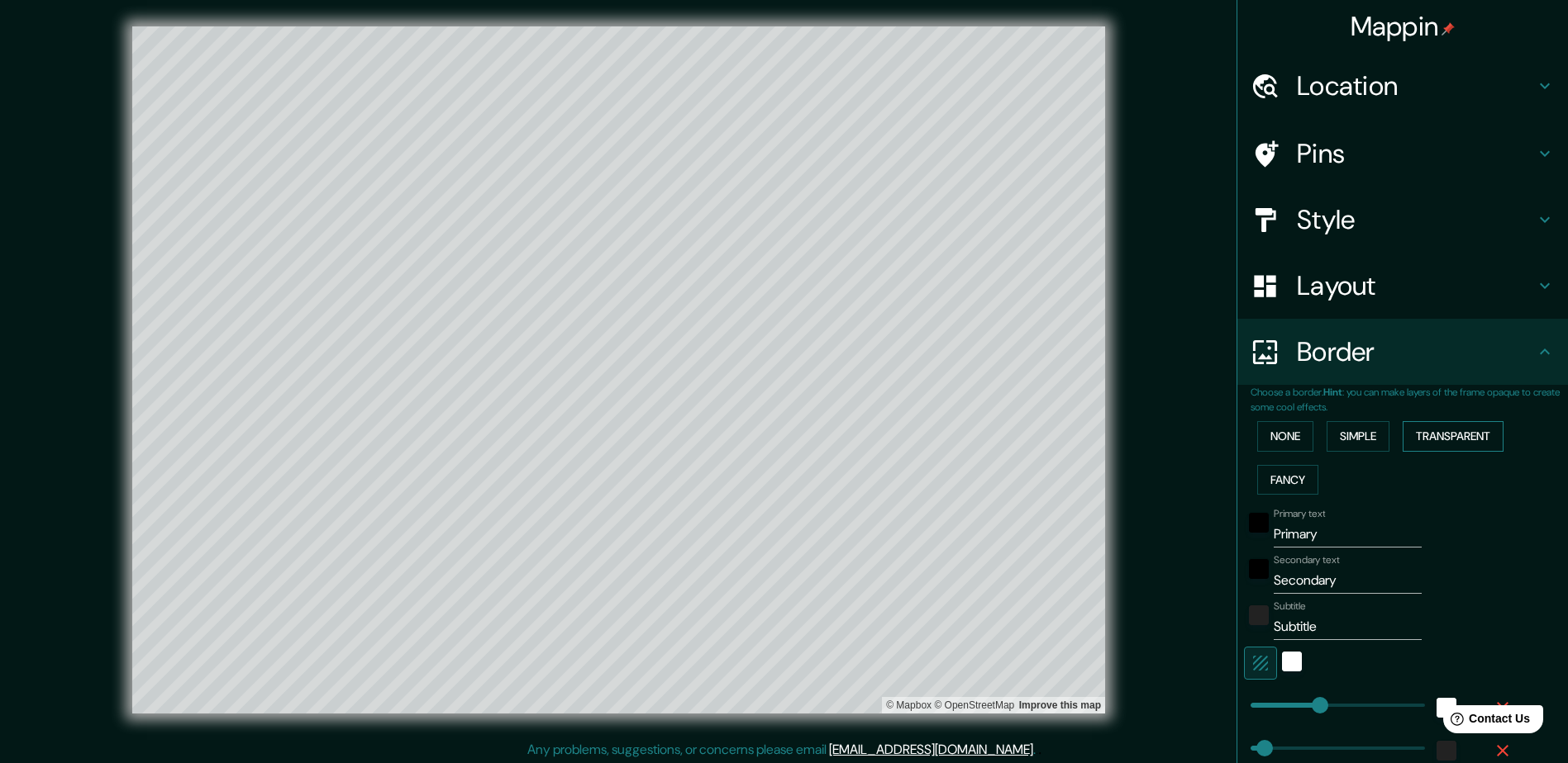
click at [790, 432] on button "Transparent" at bounding box center [1452, 436] width 101 height 30
click at [790, 487] on button "Fancy" at bounding box center [1287, 480] width 61 height 30
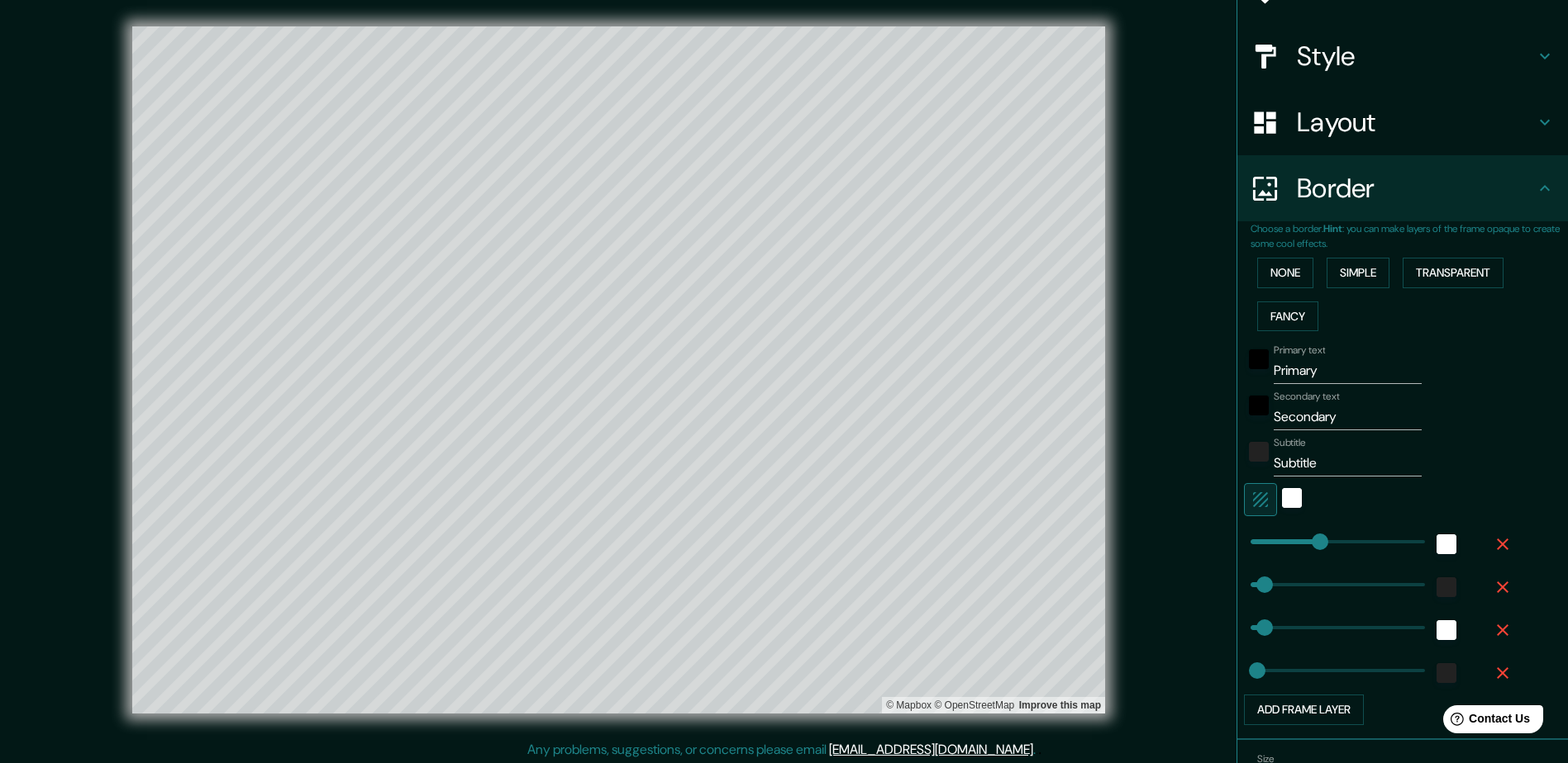
scroll to position [165, 0]
click at [790, 494] on div "white" at bounding box center [1291, 496] width 20 height 20
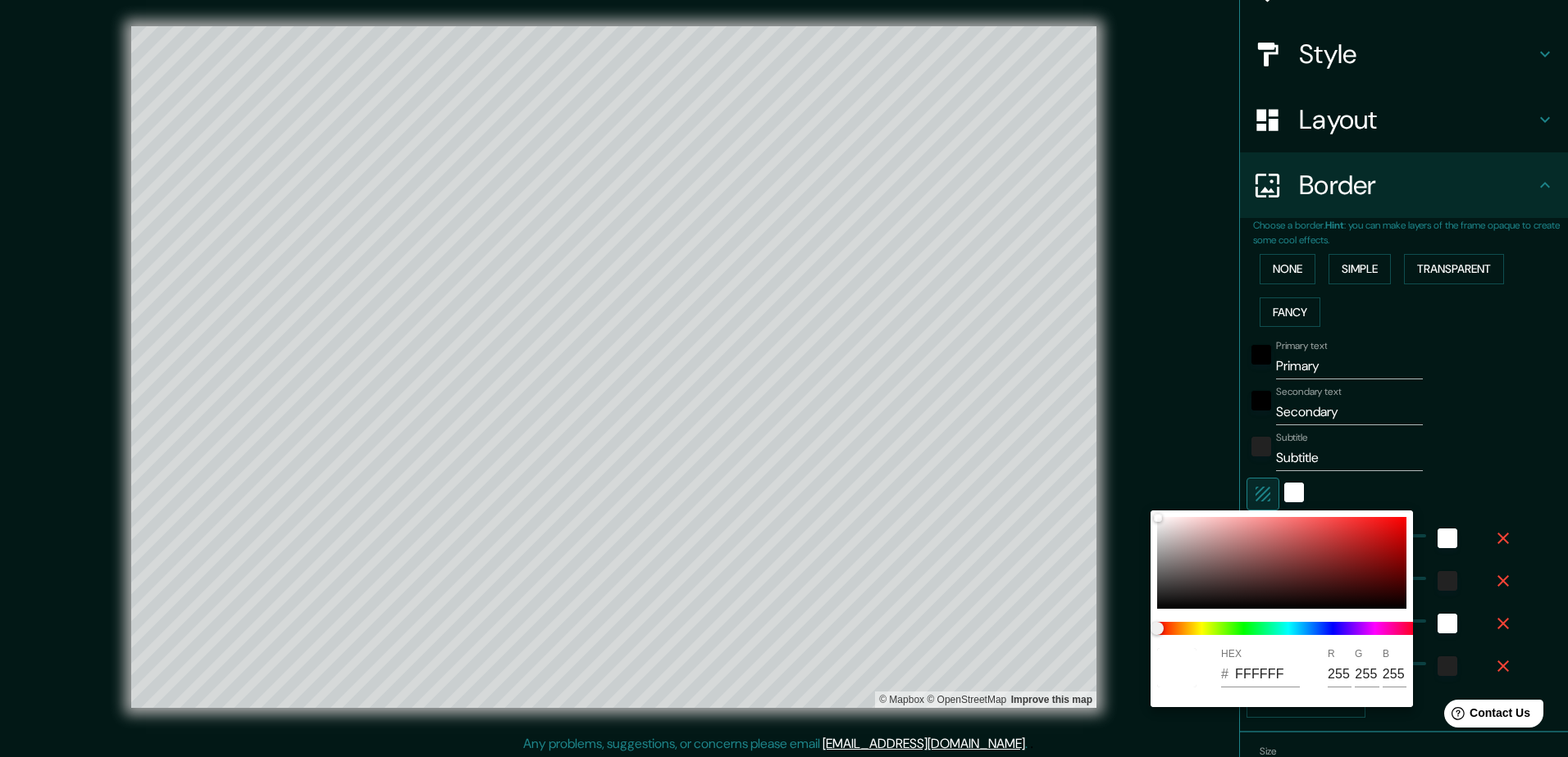
click at [784, 489] on div at bounding box center [784, 378] width 1568 height 757
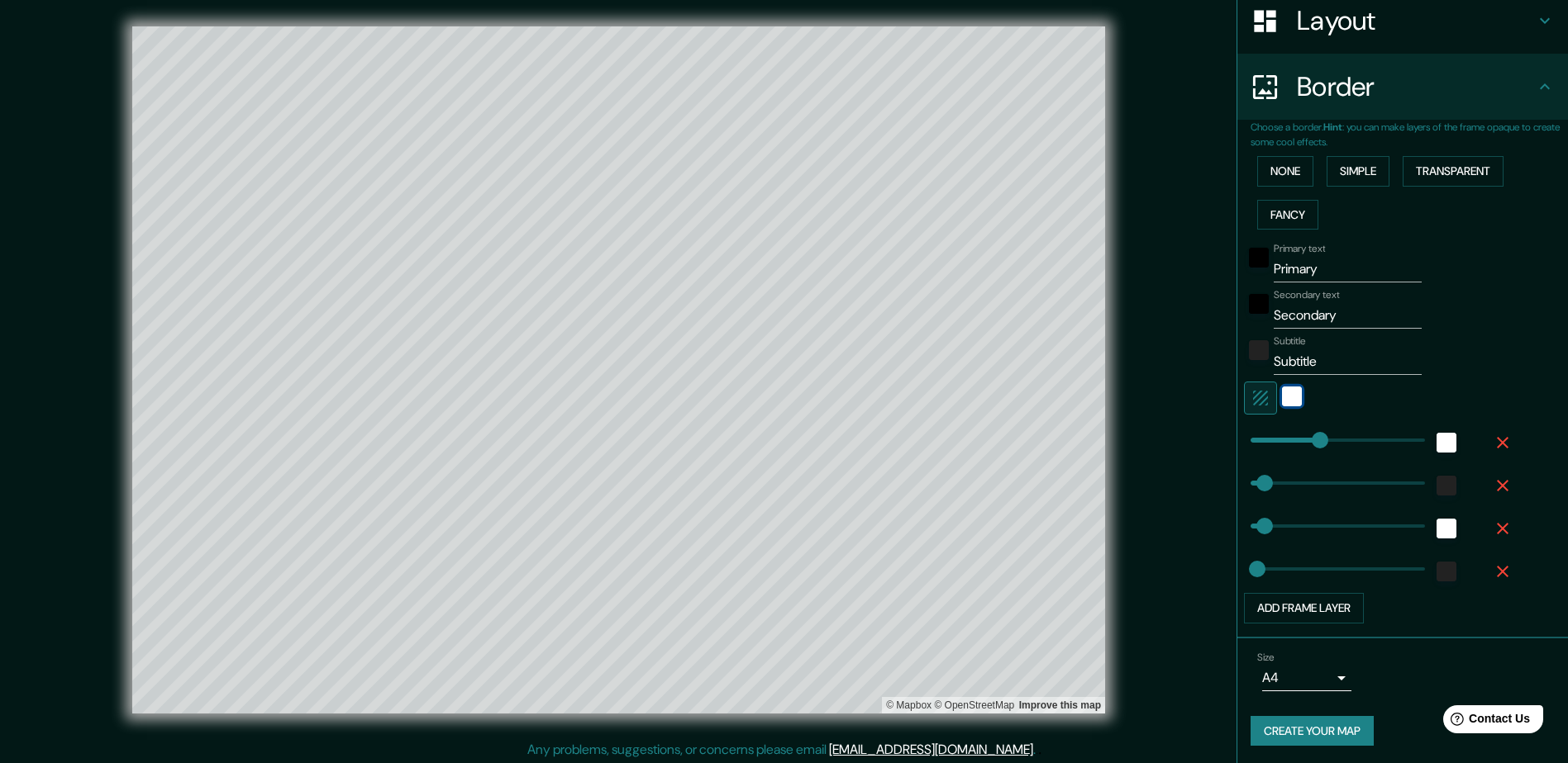
scroll to position [268, 0]
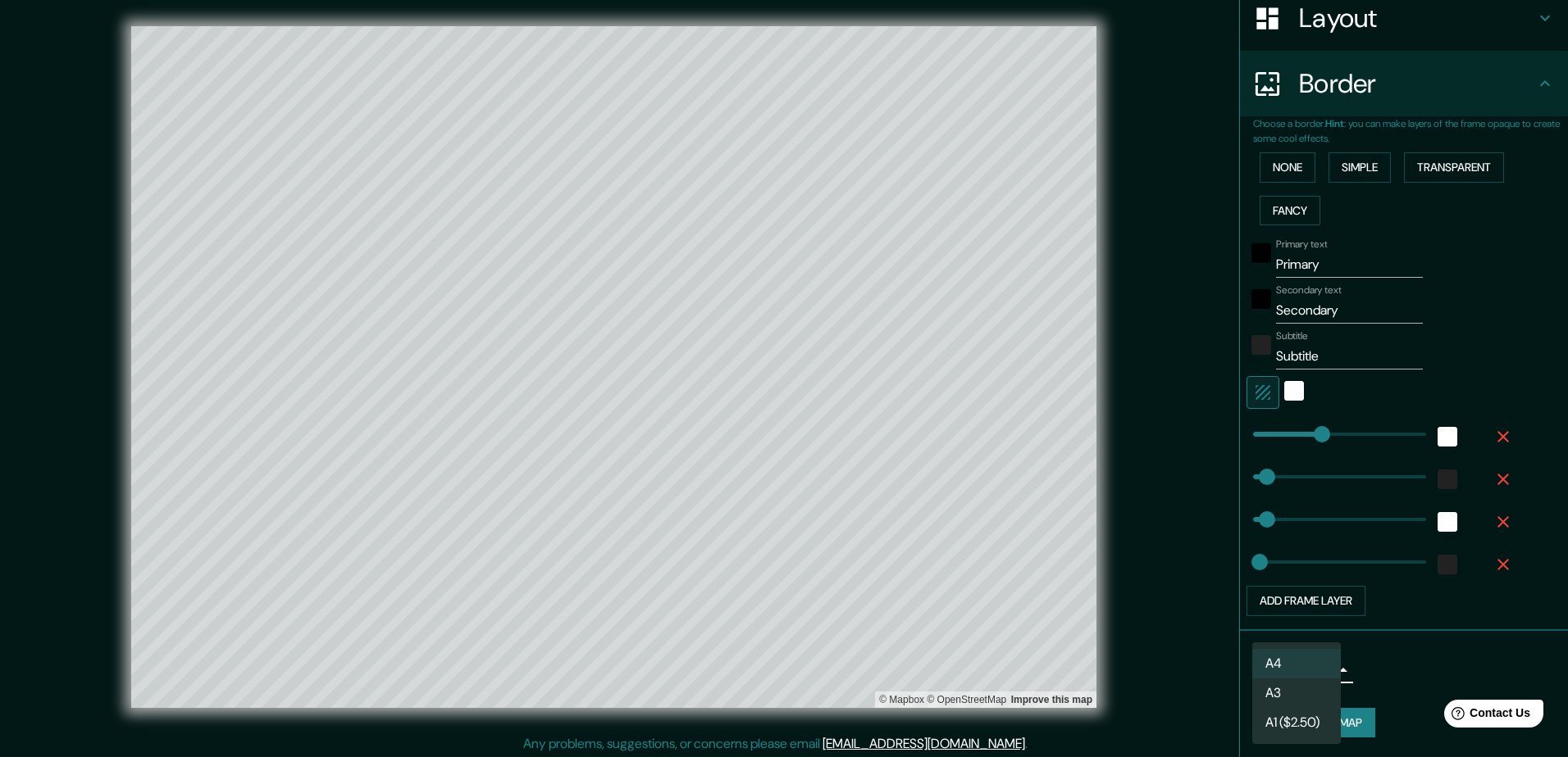
click at [784, 533] on body "Mappin Location Chihuahua, Chihuahua, México Pins Style Layout Border Choose a …" at bounding box center [784, 378] width 1568 height 757
click at [784, 533] on li "A3" at bounding box center [1296, 693] width 88 height 29
type input "a4"
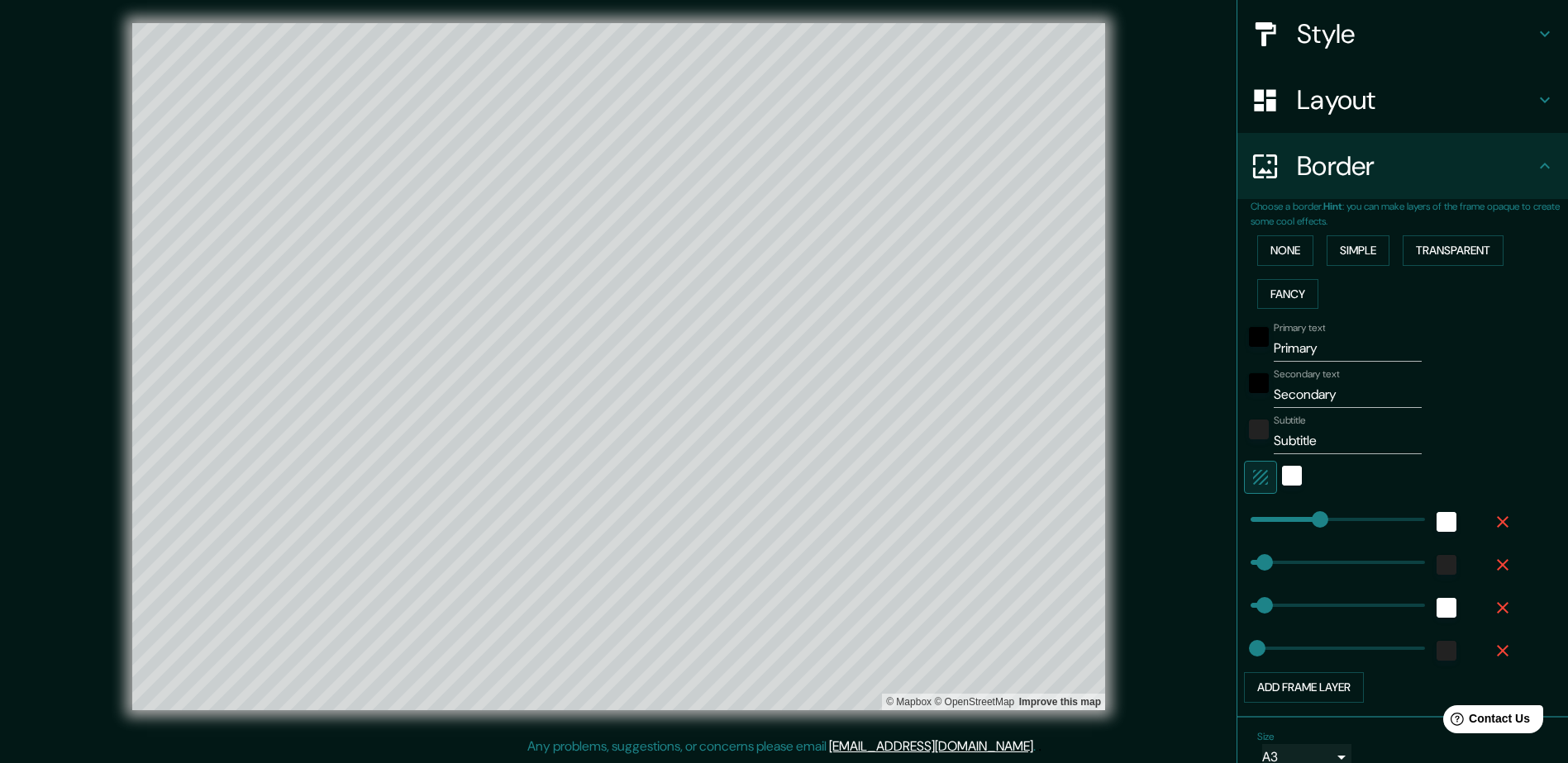
scroll to position [185, 0]
click at [790, 474] on div "white" at bounding box center [1291, 476] width 20 height 20
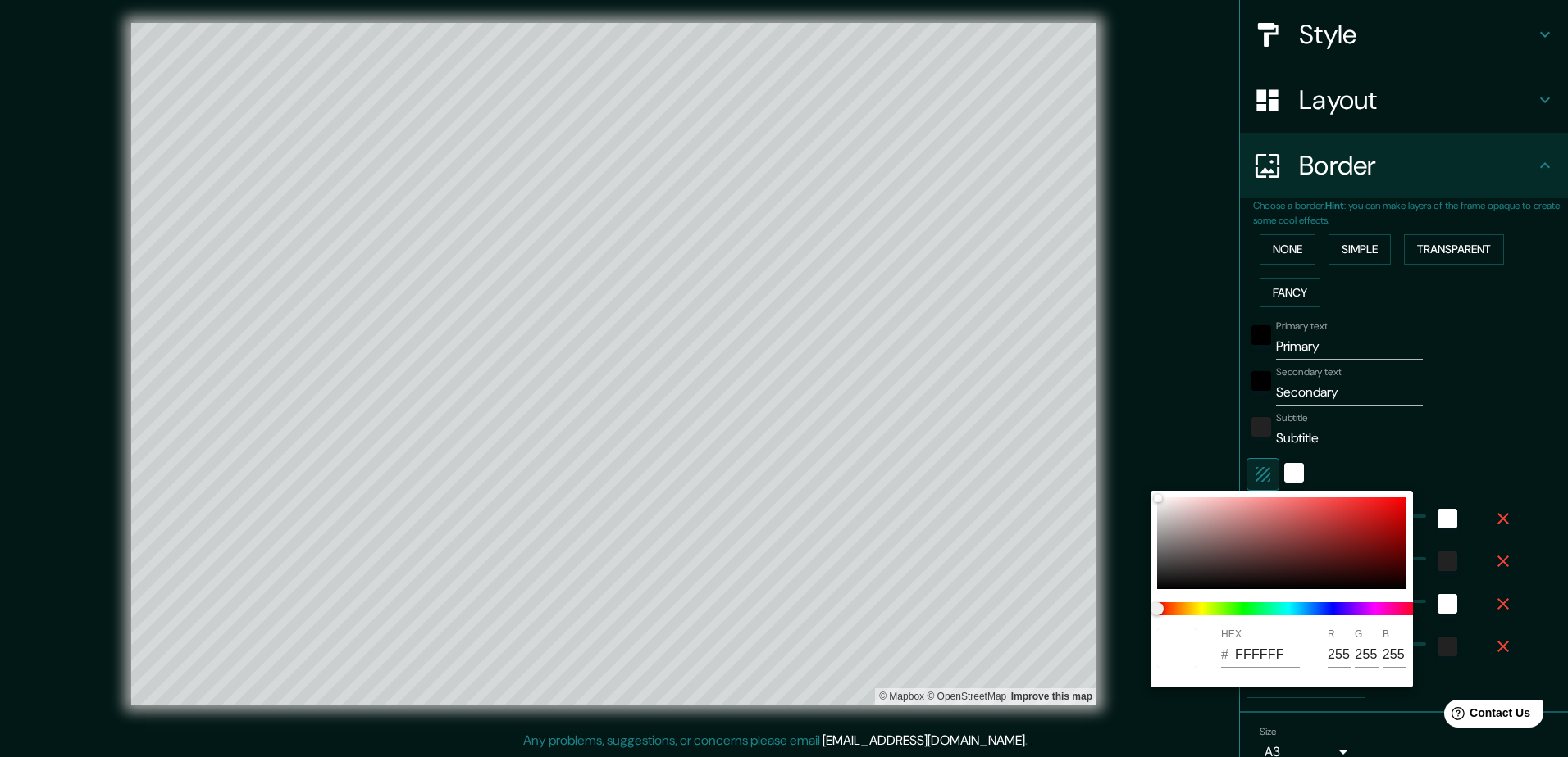
click at [784, 462] on div at bounding box center [784, 378] width 1568 height 757
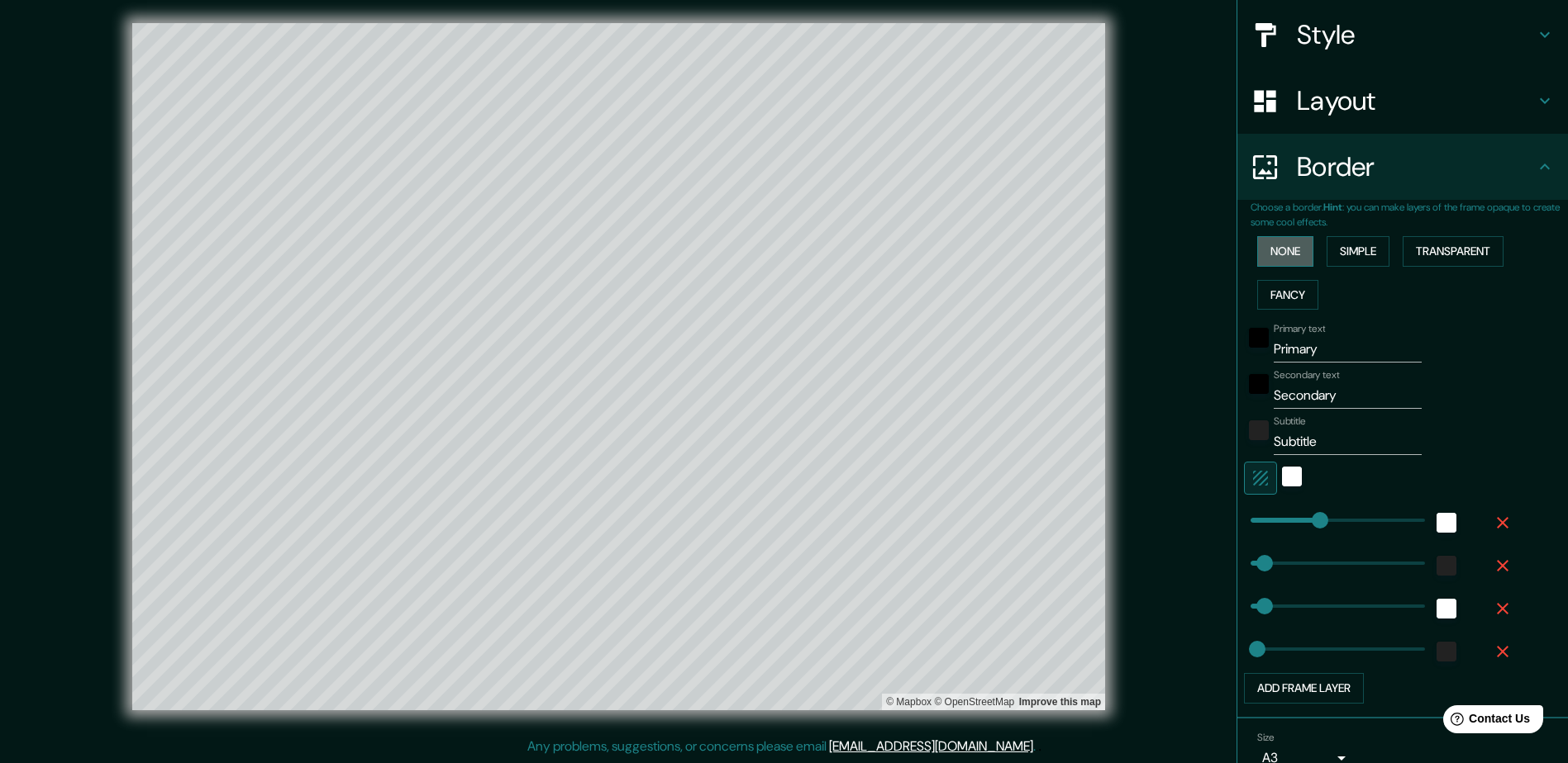
click at [790, 249] on button "None" at bounding box center [1285, 251] width 56 height 30
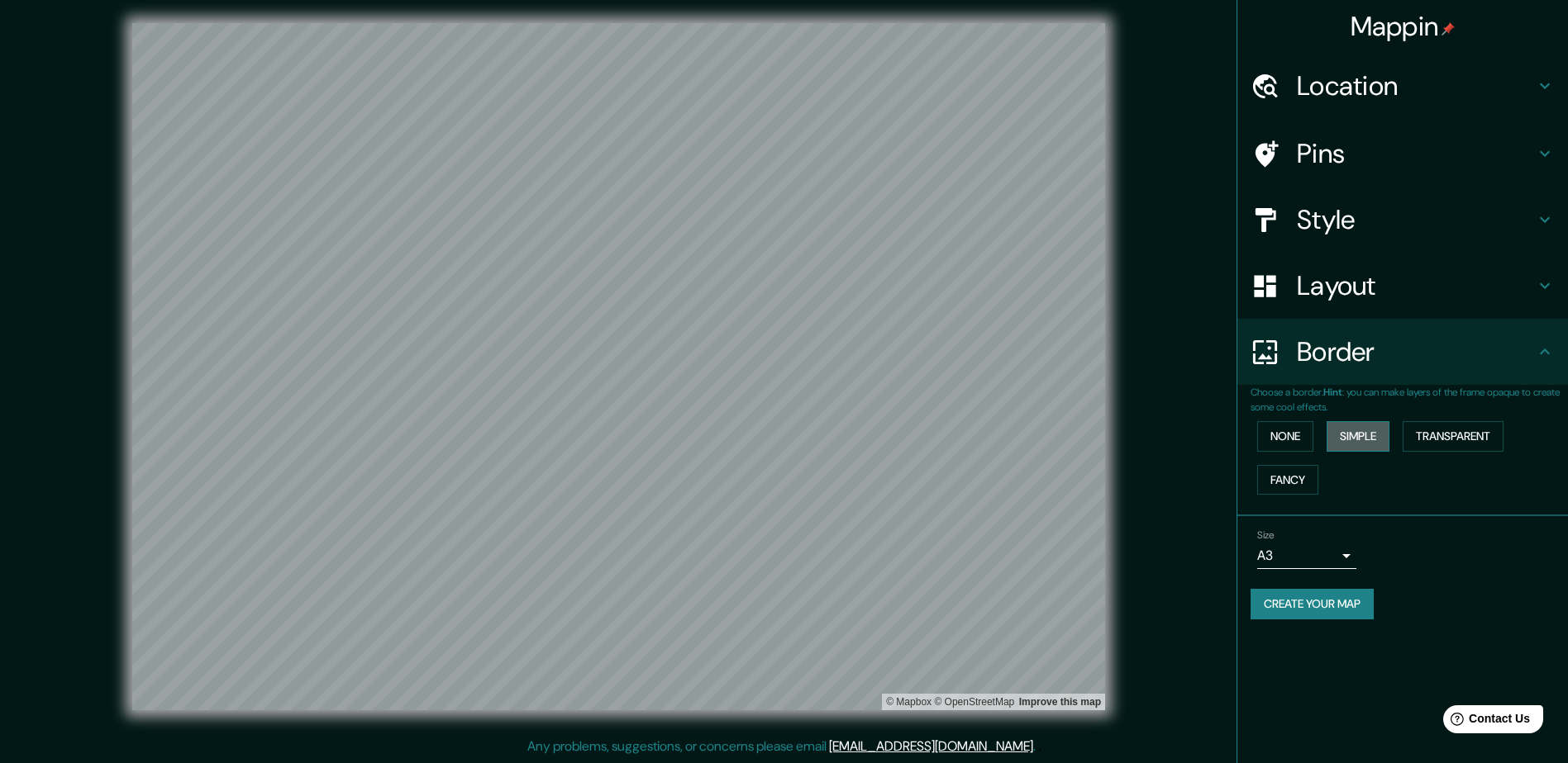
click at [790, 434] on button "Simple" at bounding box center [1357, 436] width 63 height 30
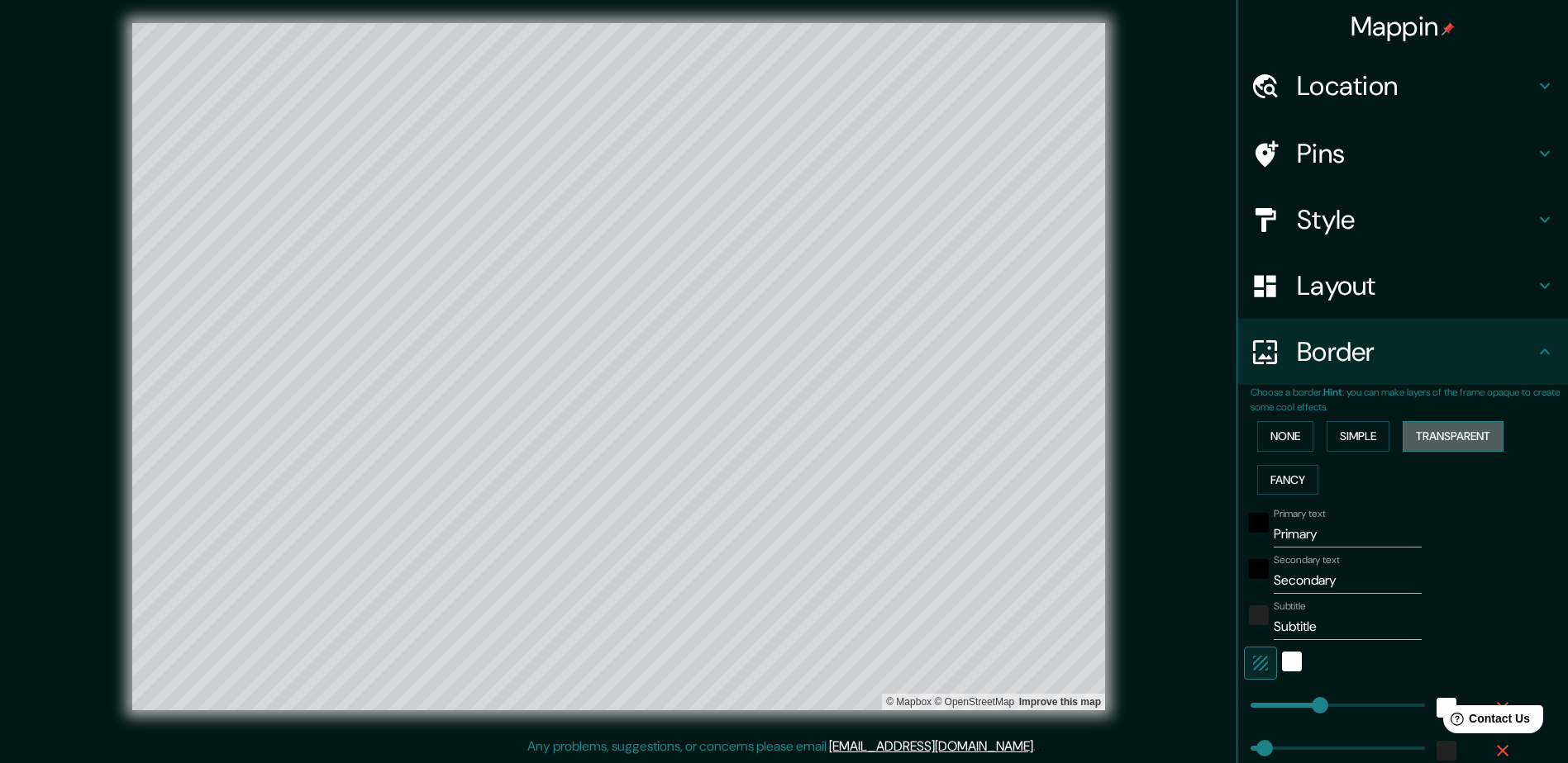
click at [790, 443] on button "Transparent" at bounding box center [1452, 436] width 101 height 30
click at [790, 485] on button "Fancy" at bounding box center [1287, 480] width 61 height 30
drag, startPoint x: 1316, startPoint y: 531, endPoint x: 1116, endPoint y: 539, distance: 200.2
click at [790, 537] on div "Mappin Location Chihuahua, Chihuahua, México Pins Style Layout Border Choose a …" at bounding box center [784, 380] width 1568 height 766
type input "c"
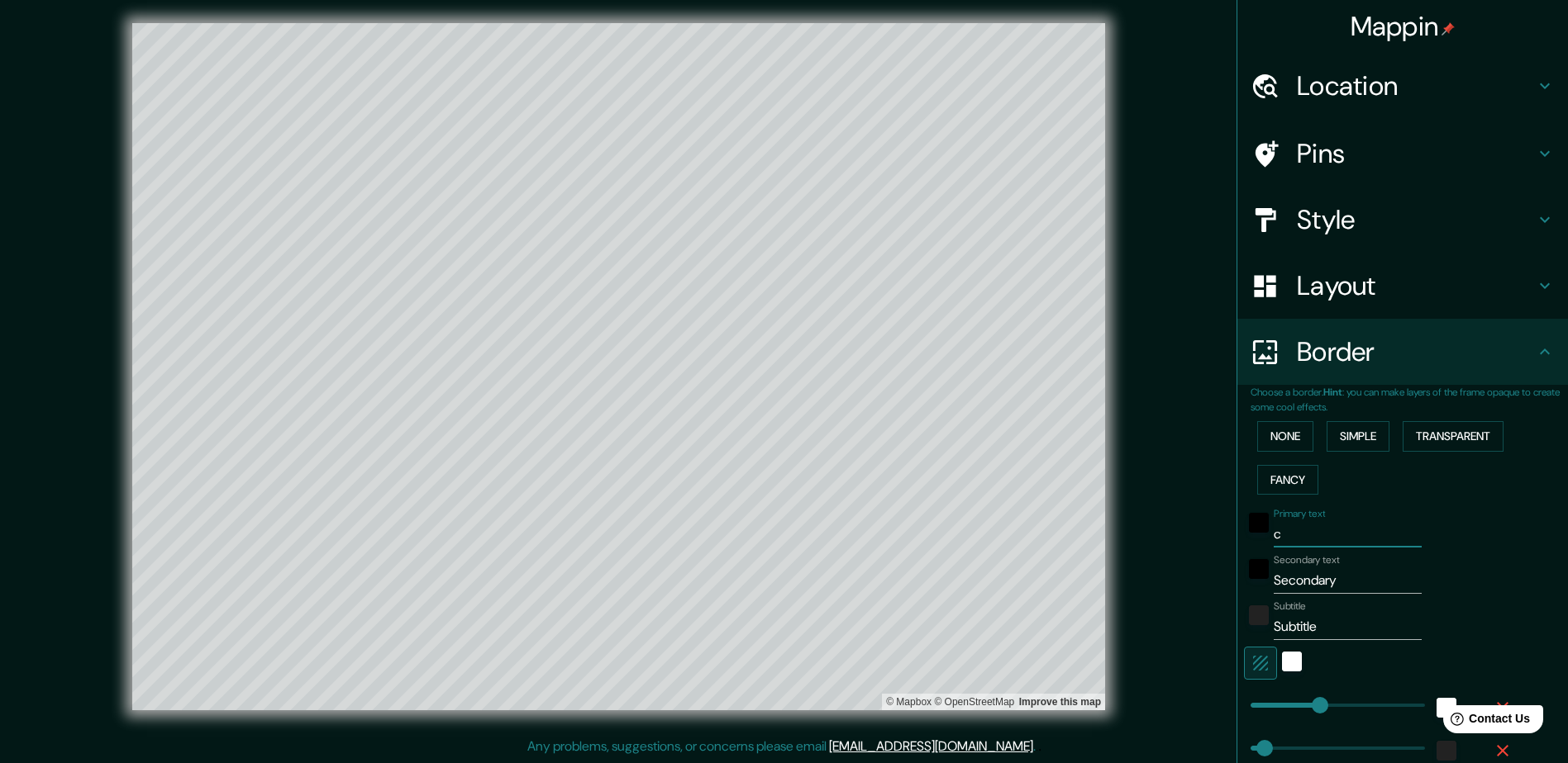
type input "471"
type input "94"
type input "47"
type input "ch"
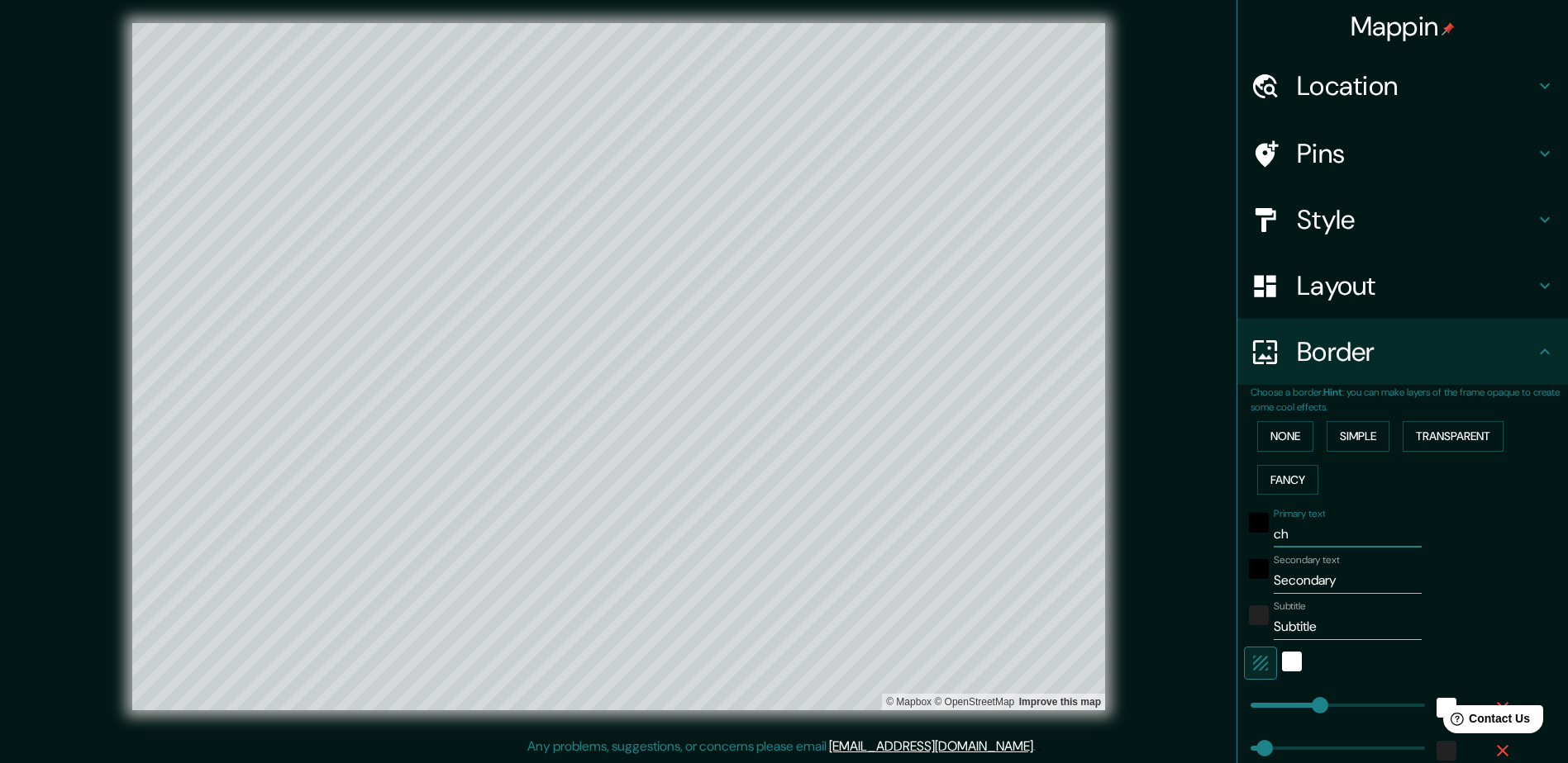
type input "471"
type input "94"
type input "47"
type input "chi"
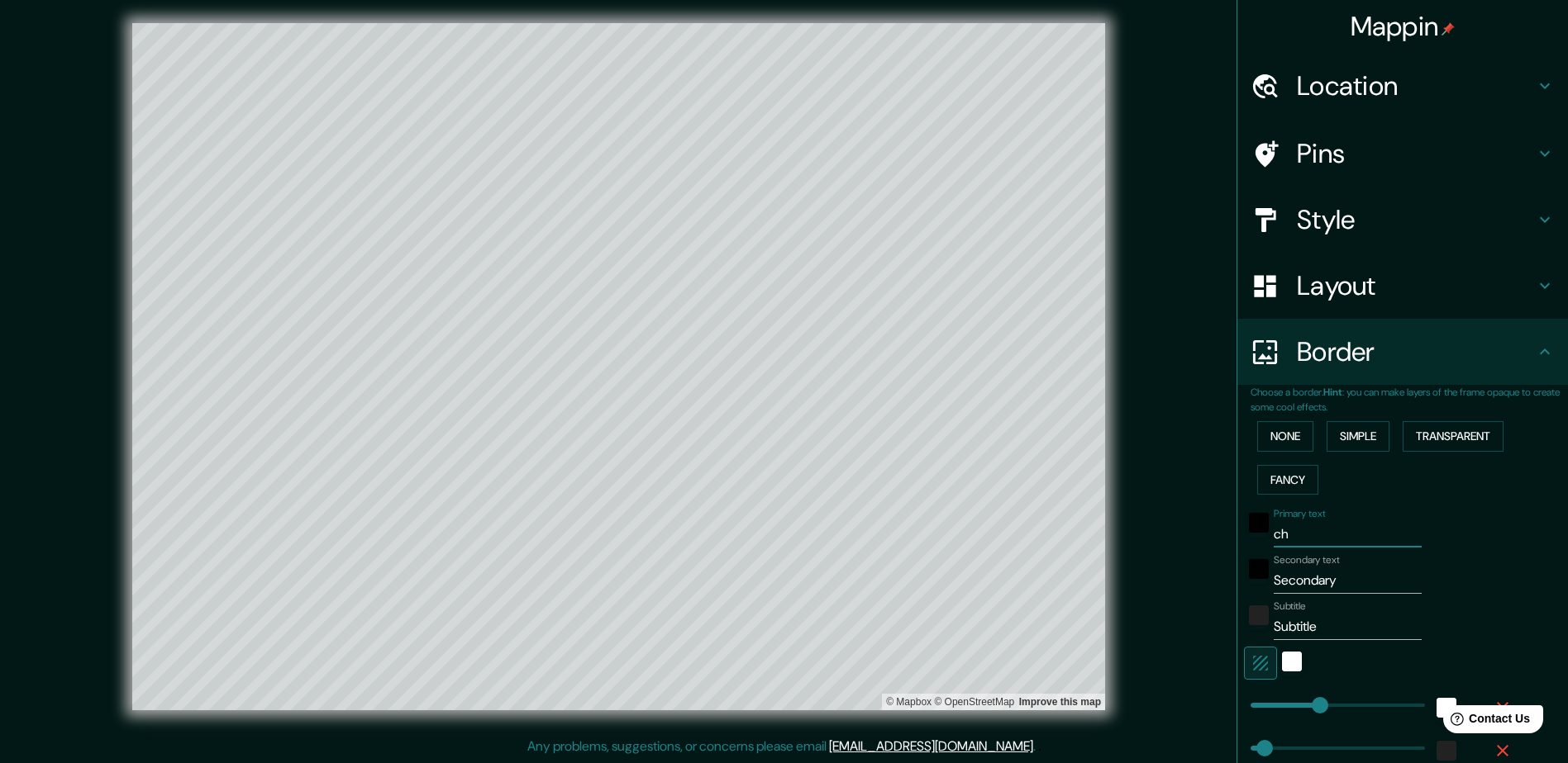
type input "471"
type input "94"
type input "47"
type input "chih"
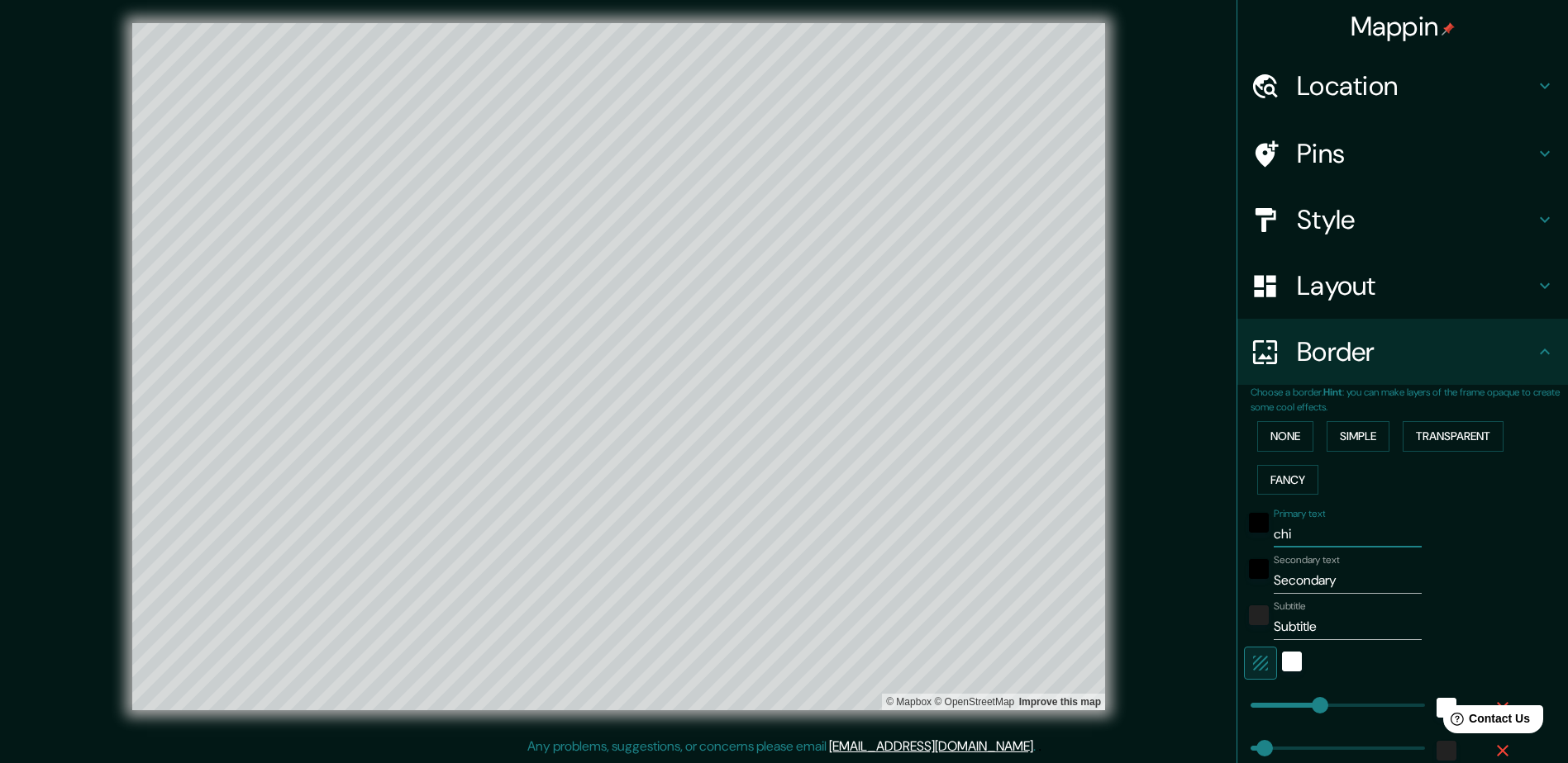
type input "471"
type input "94"
type input "47"
type input "chihu"
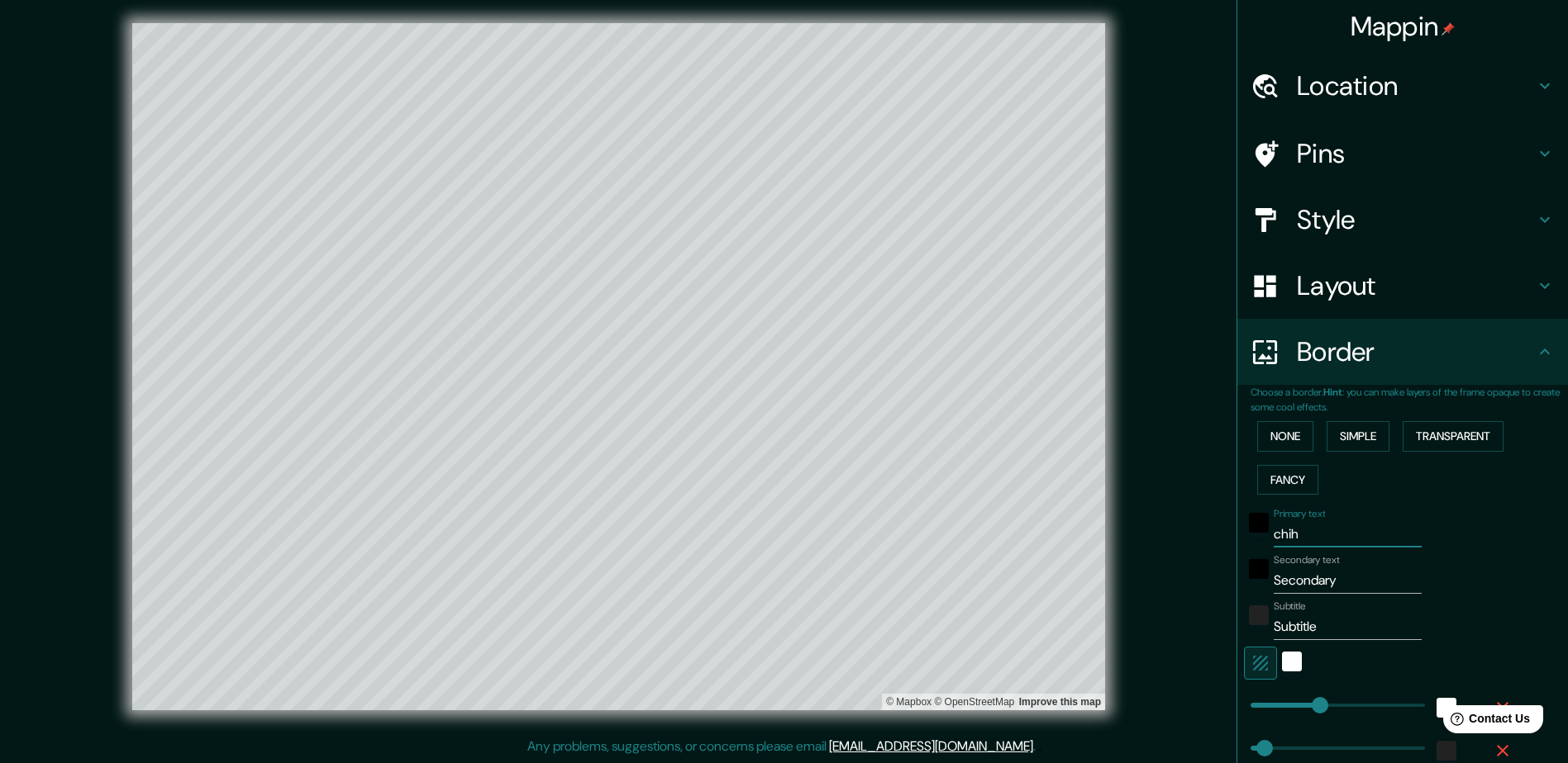
type input "471"
type input "94"
type input "47"
type input "chihua"
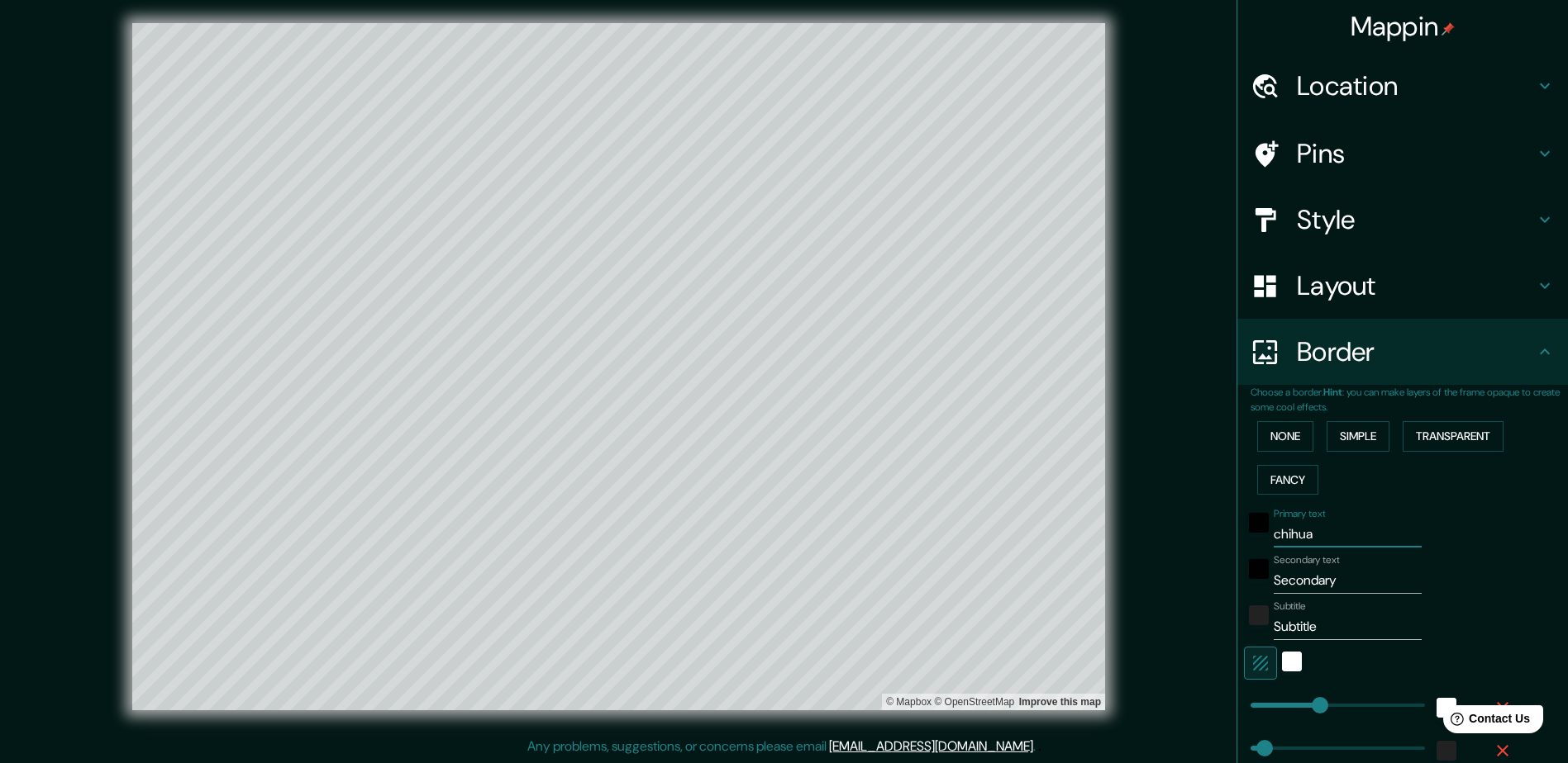
type input "471"
type input "94"
type input "47"
type input "chihuahu"
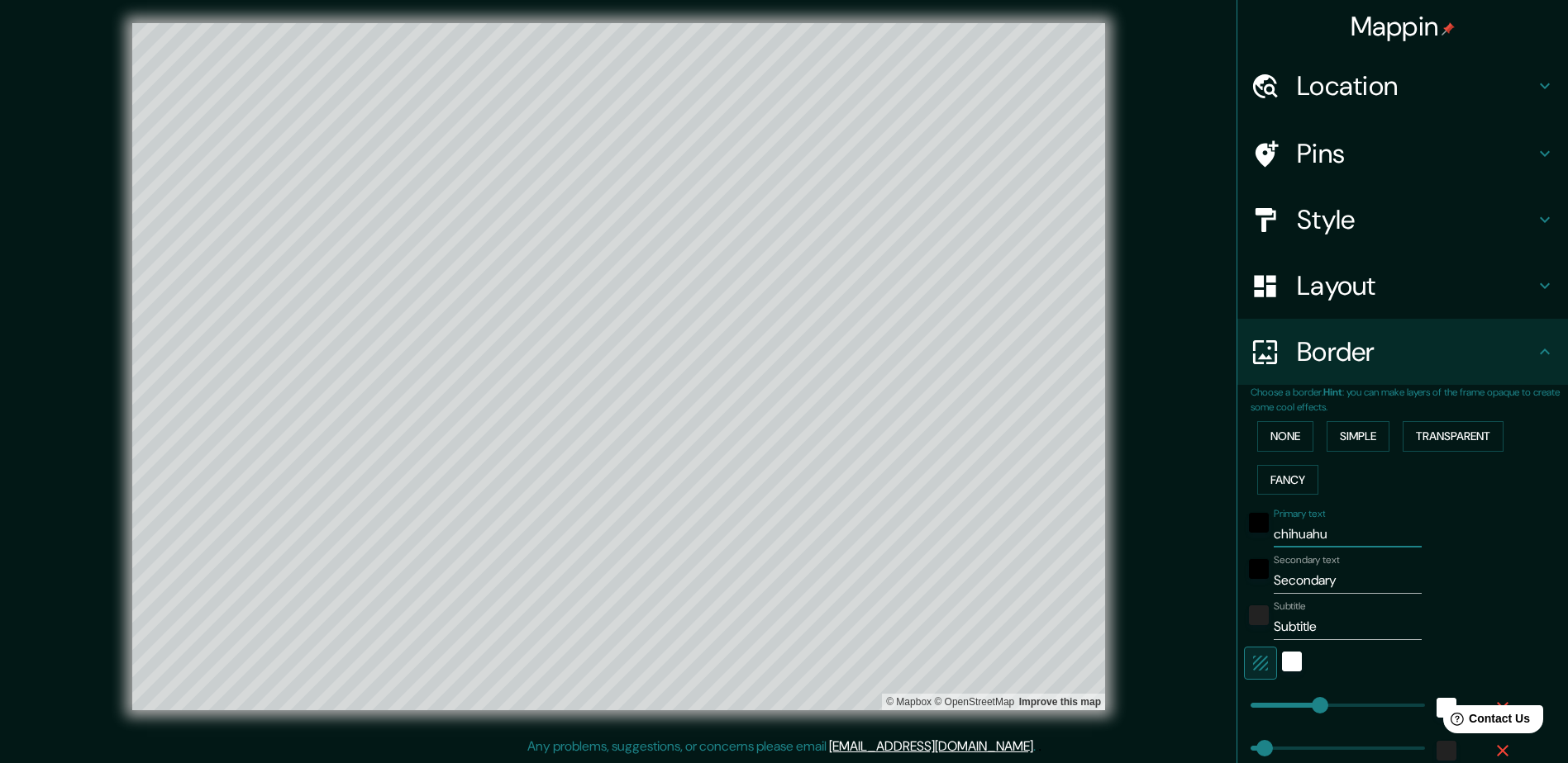
type input "471"
type input "94"
type input "47"
type input "chihuahua"
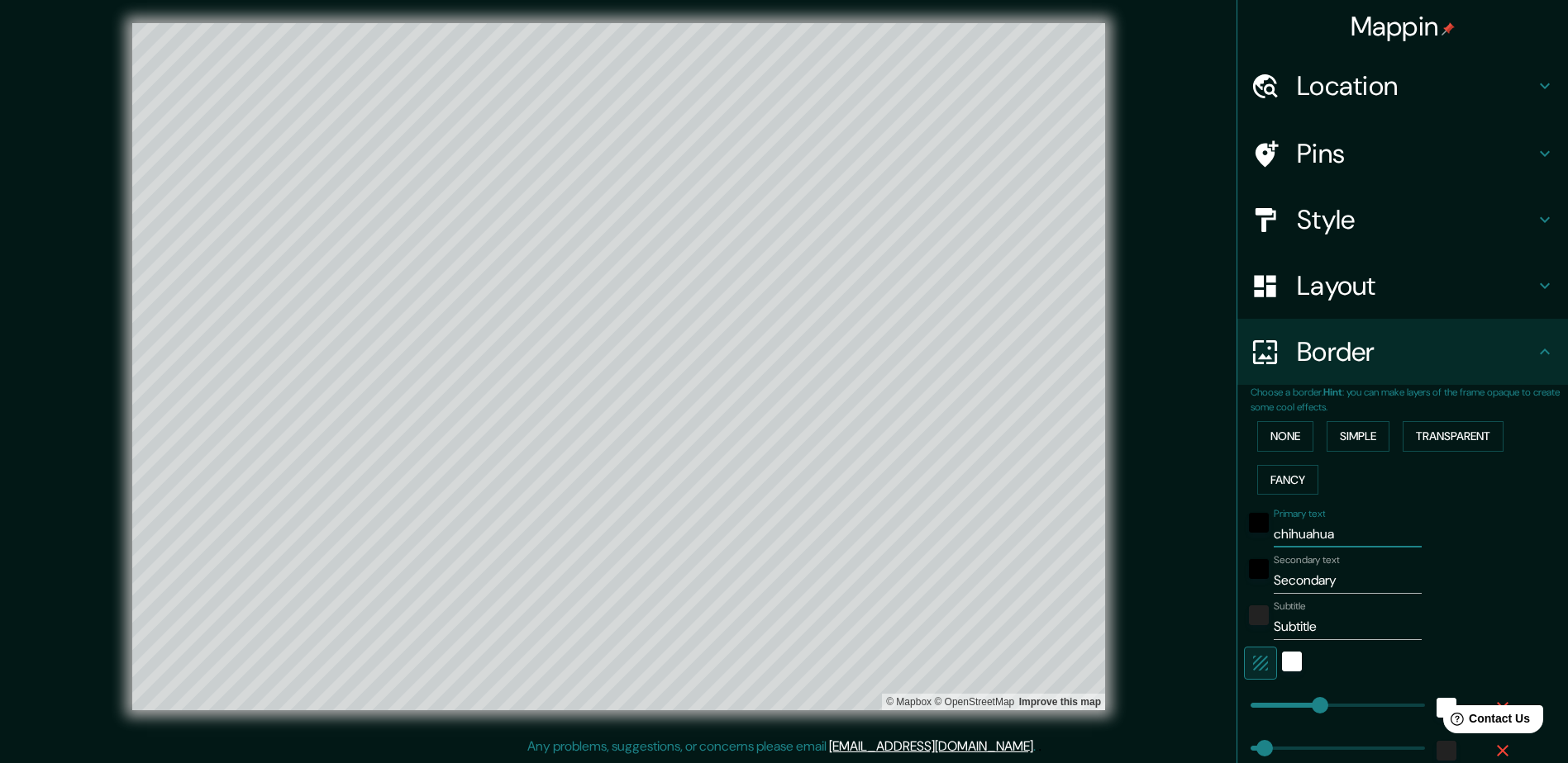
type input "471"
type input "94"
type input "47"
type input "chihuahua"
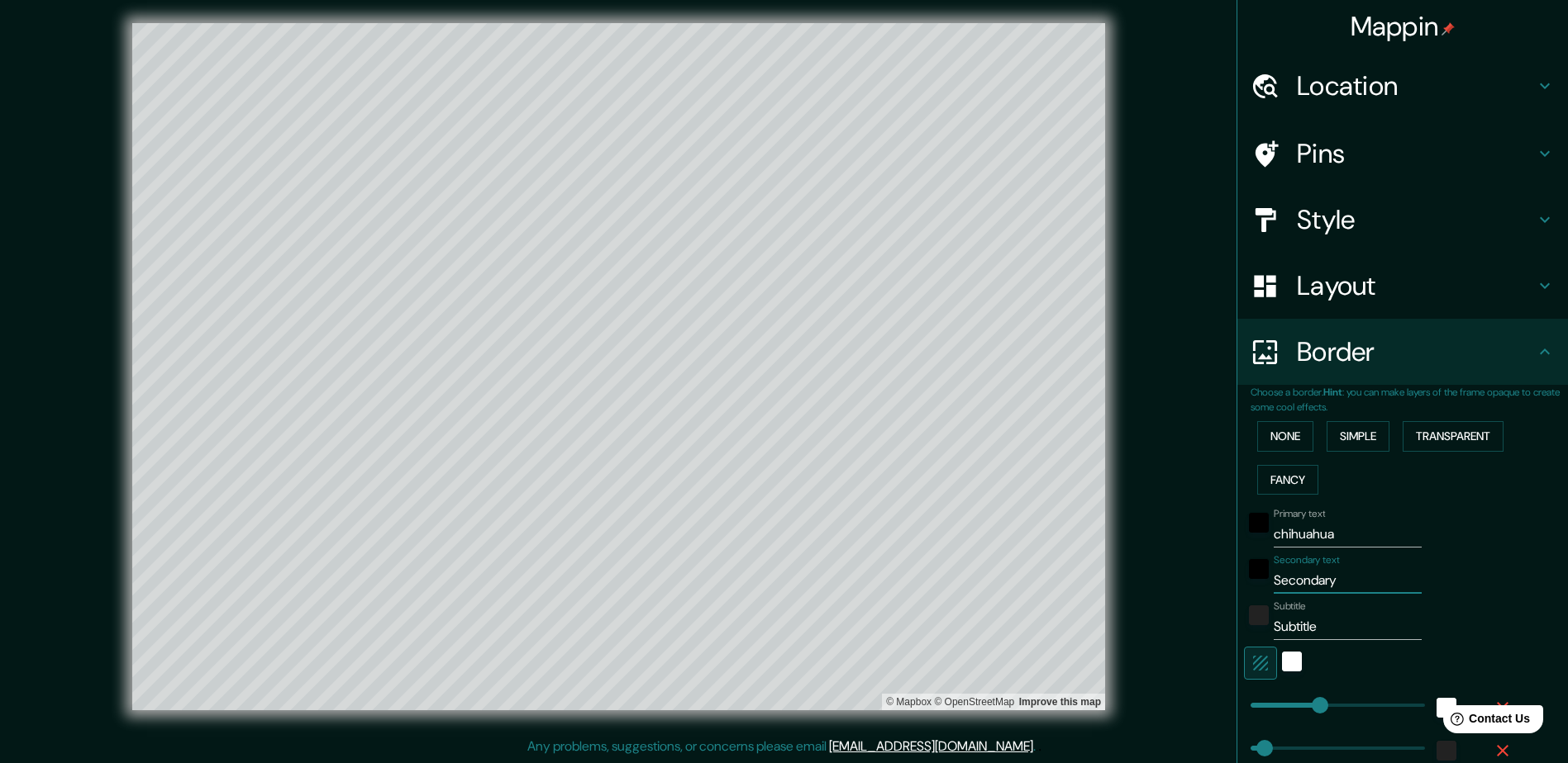
click at [790, 537] on input "Secondary" at bounding box center [1347, 581] width 148 height 27
drag, startPoint x: 1331, startPoint y: 583, endPoint x: 1146, endPoint y: 566, distance: 185.8
click at [790, 537] on div "Mappin Location Chihuahua, Chihuahua, México Pins Style Layout Border Choose a …" at bounding box center [784, 380] width 1568 height 766
type input "m"
type input "471"
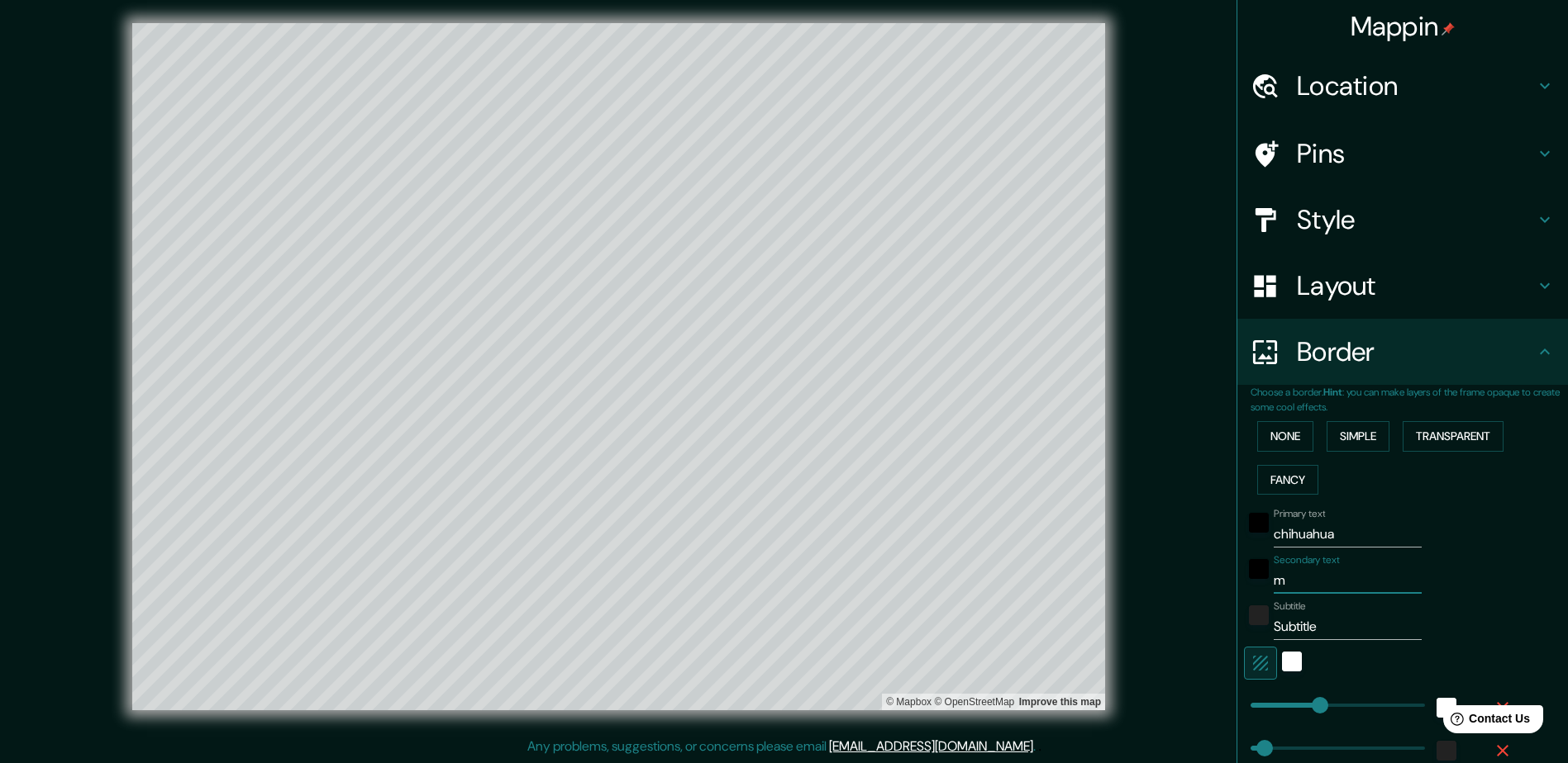
type input "94"
type input "47"
type input "me"
type input "471"
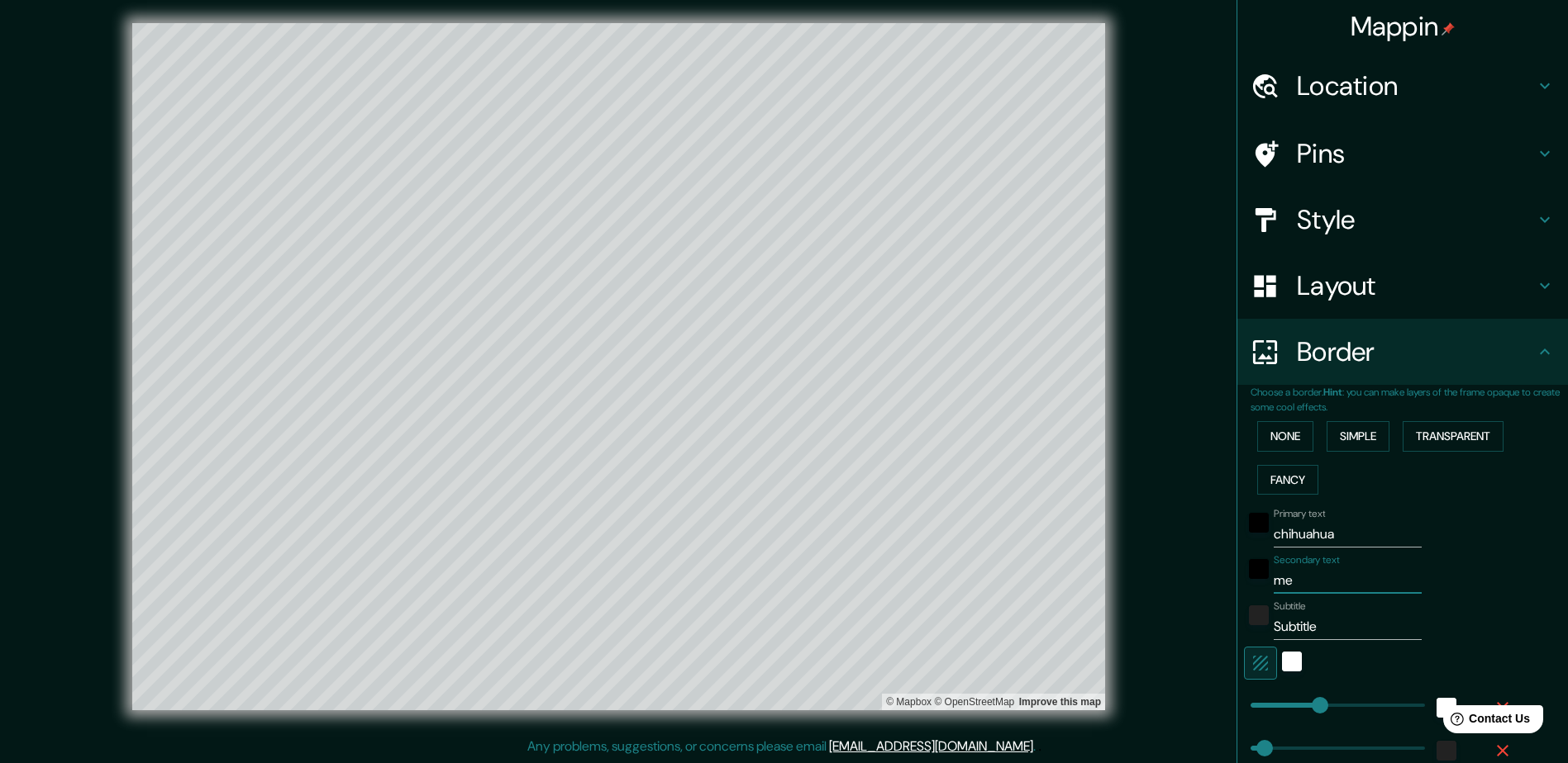
type input "94"
type input "47"
type input "mex"
type input "471"
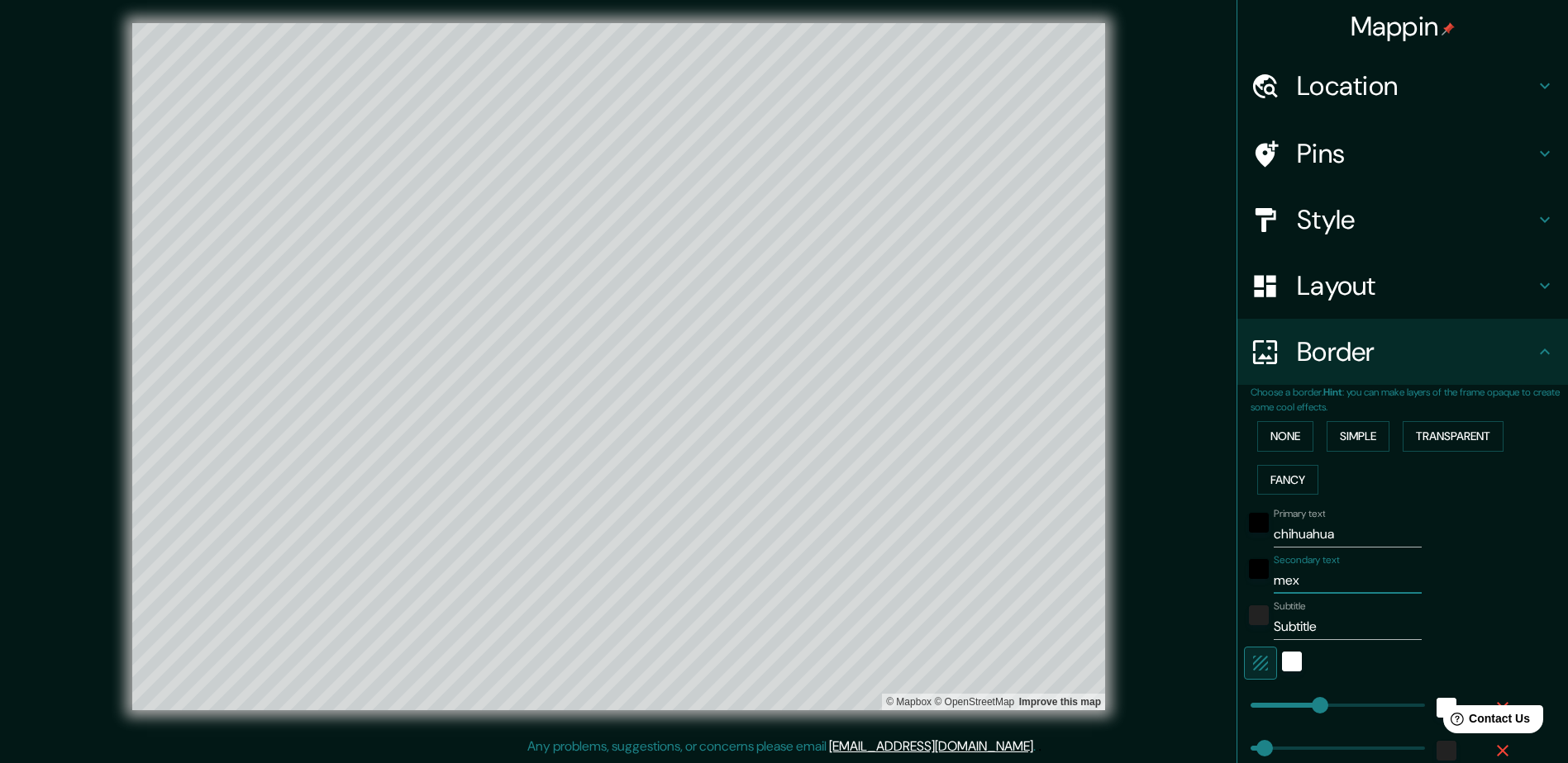
type input "94"
type input "47"
type input "mexi"
type input "471"
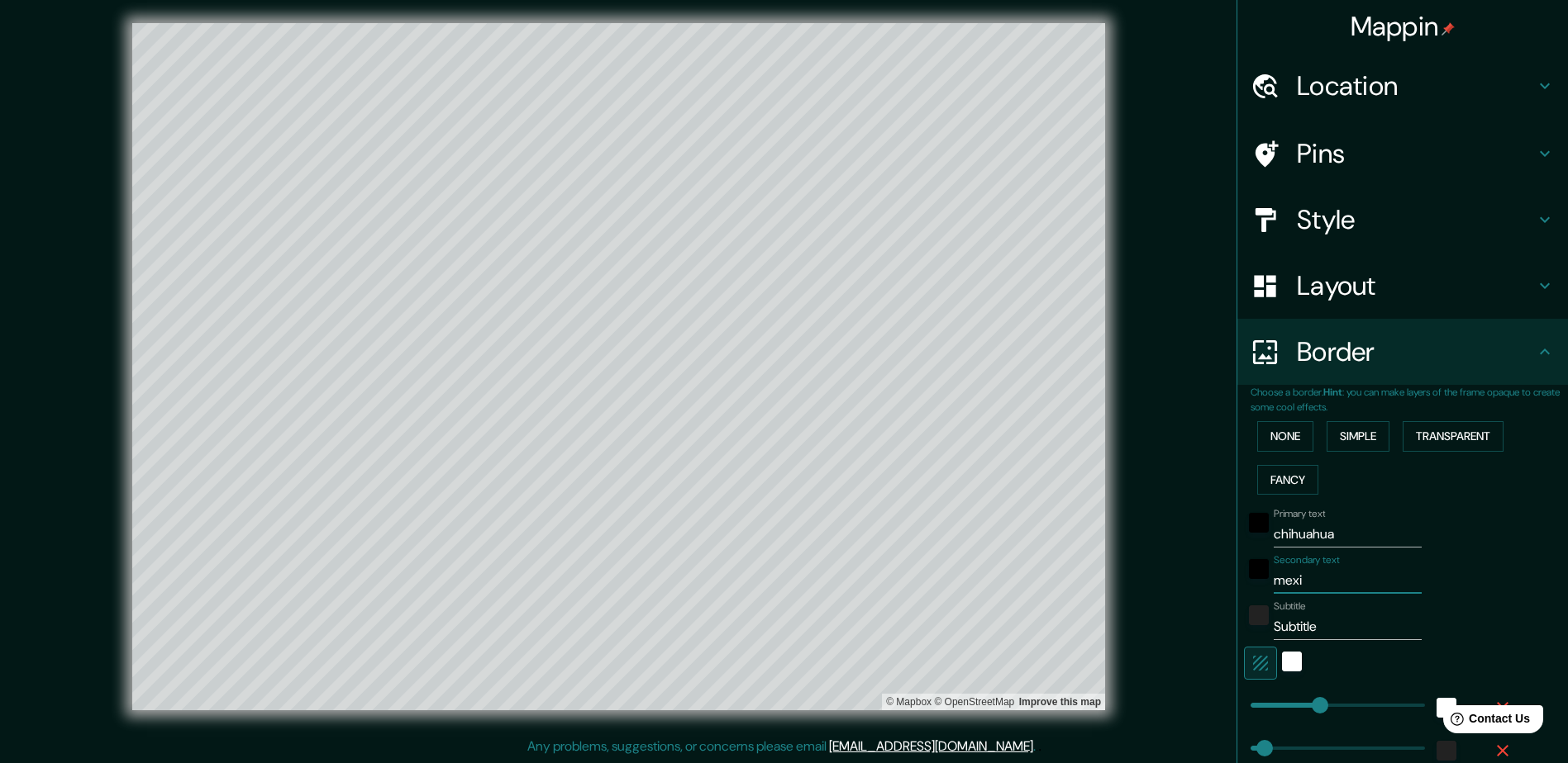
type input "94"
type input "47"
type input "mexic"
type input "471"
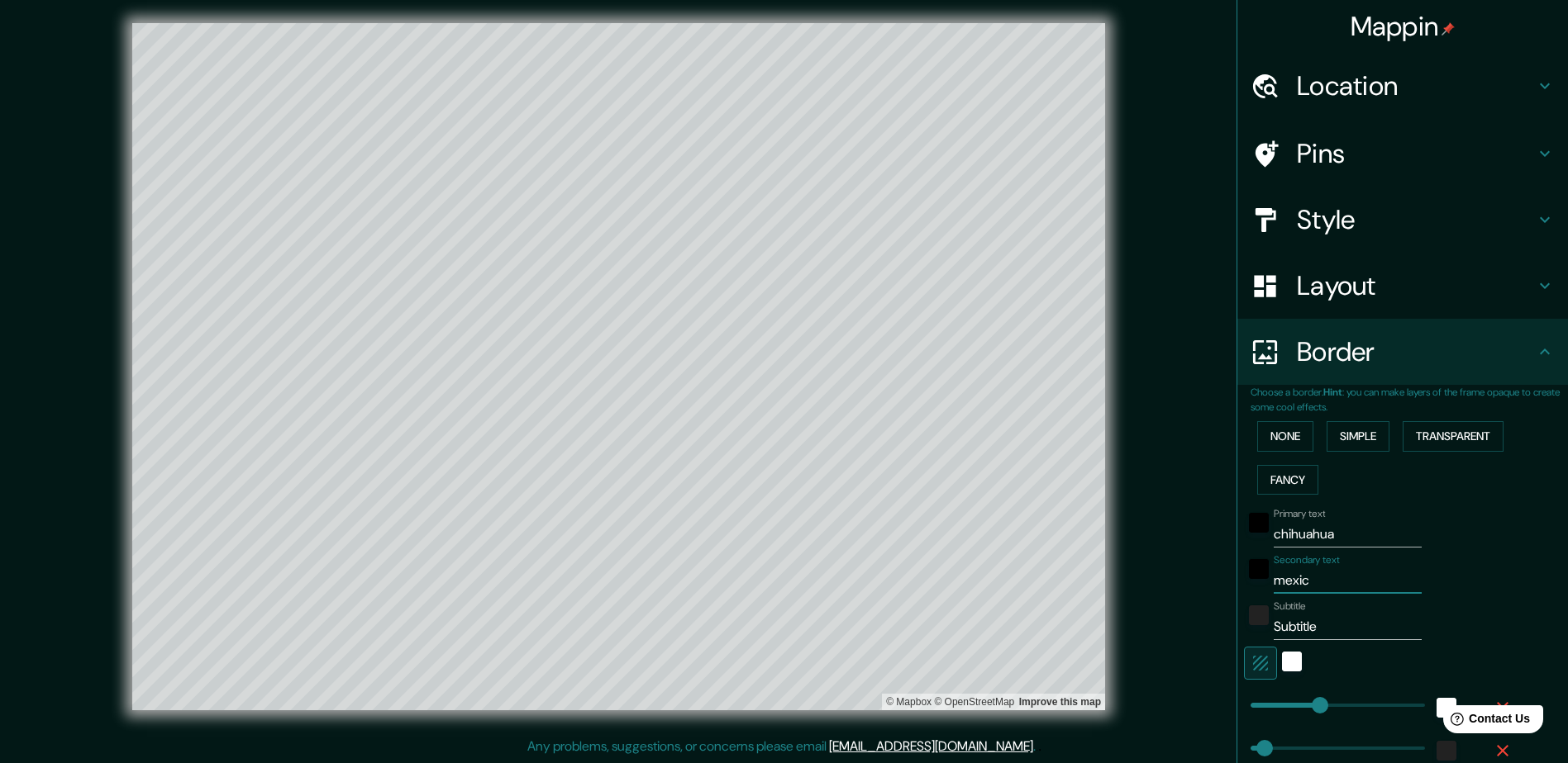
type input "94"
type input "47"
type input "mexico"
type input "471"
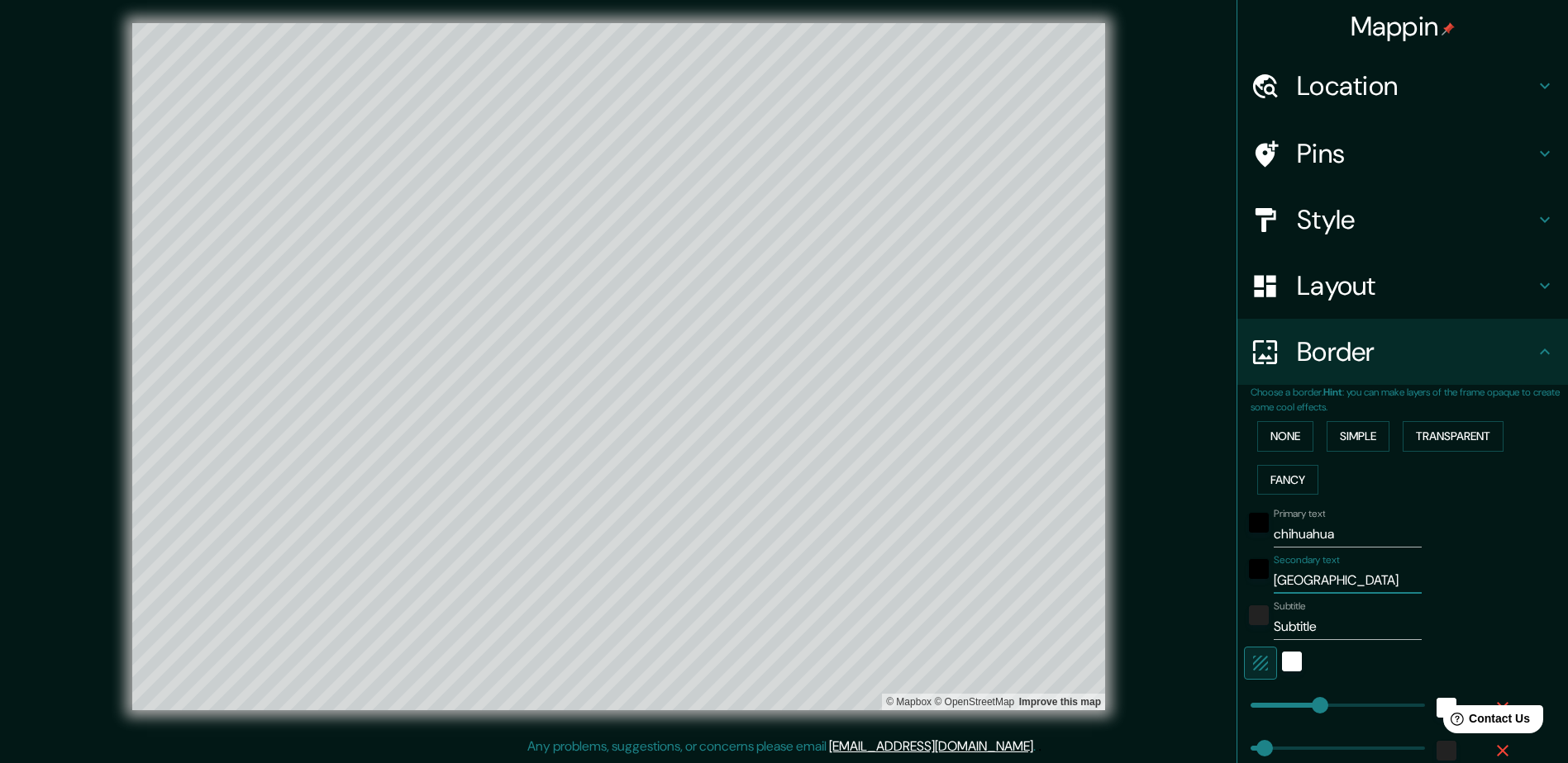
type input "94"
type input "47"
type input "mexico"
type input "471"
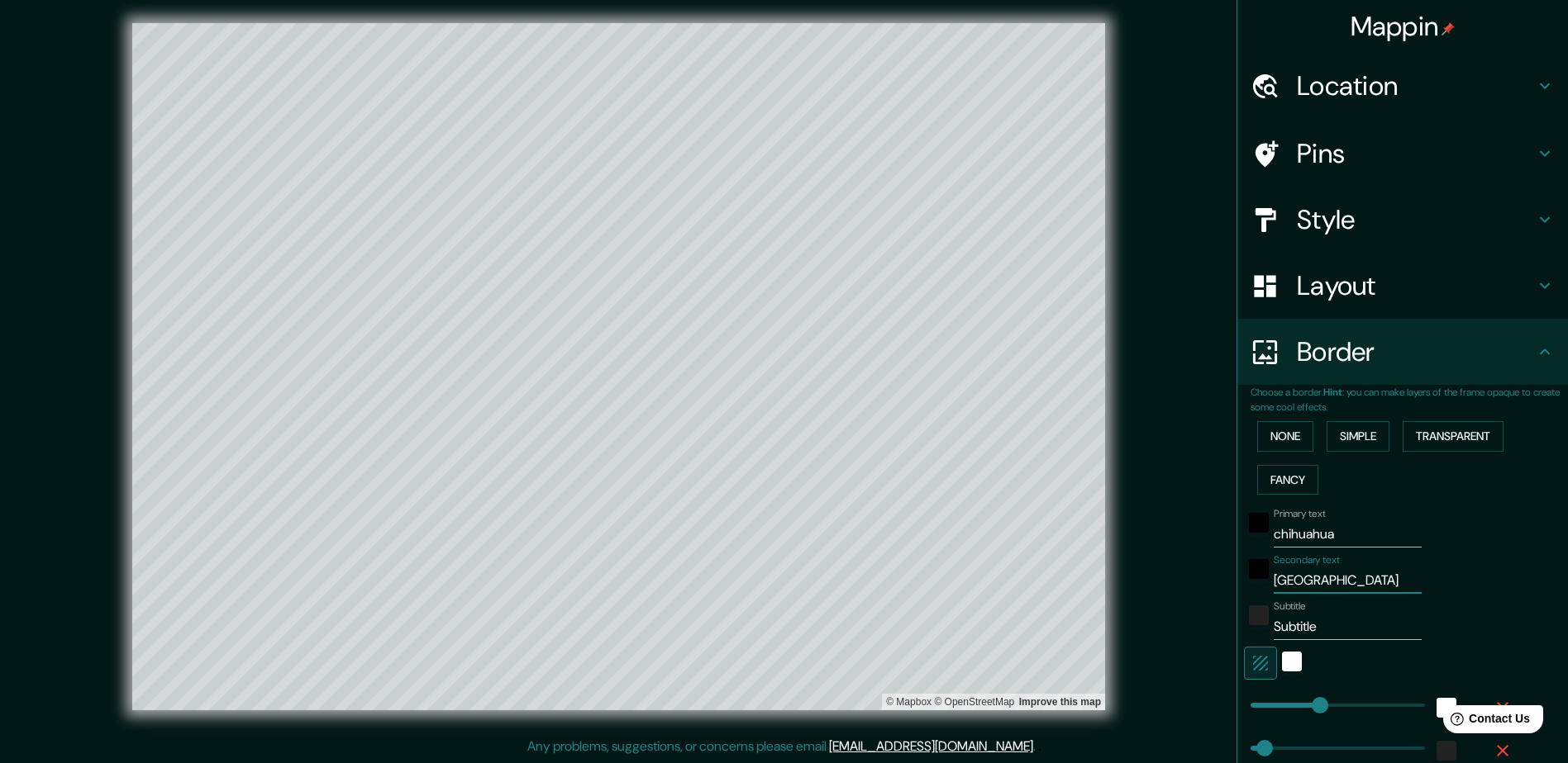
type input "94"
type input "47"
type input "mexico"
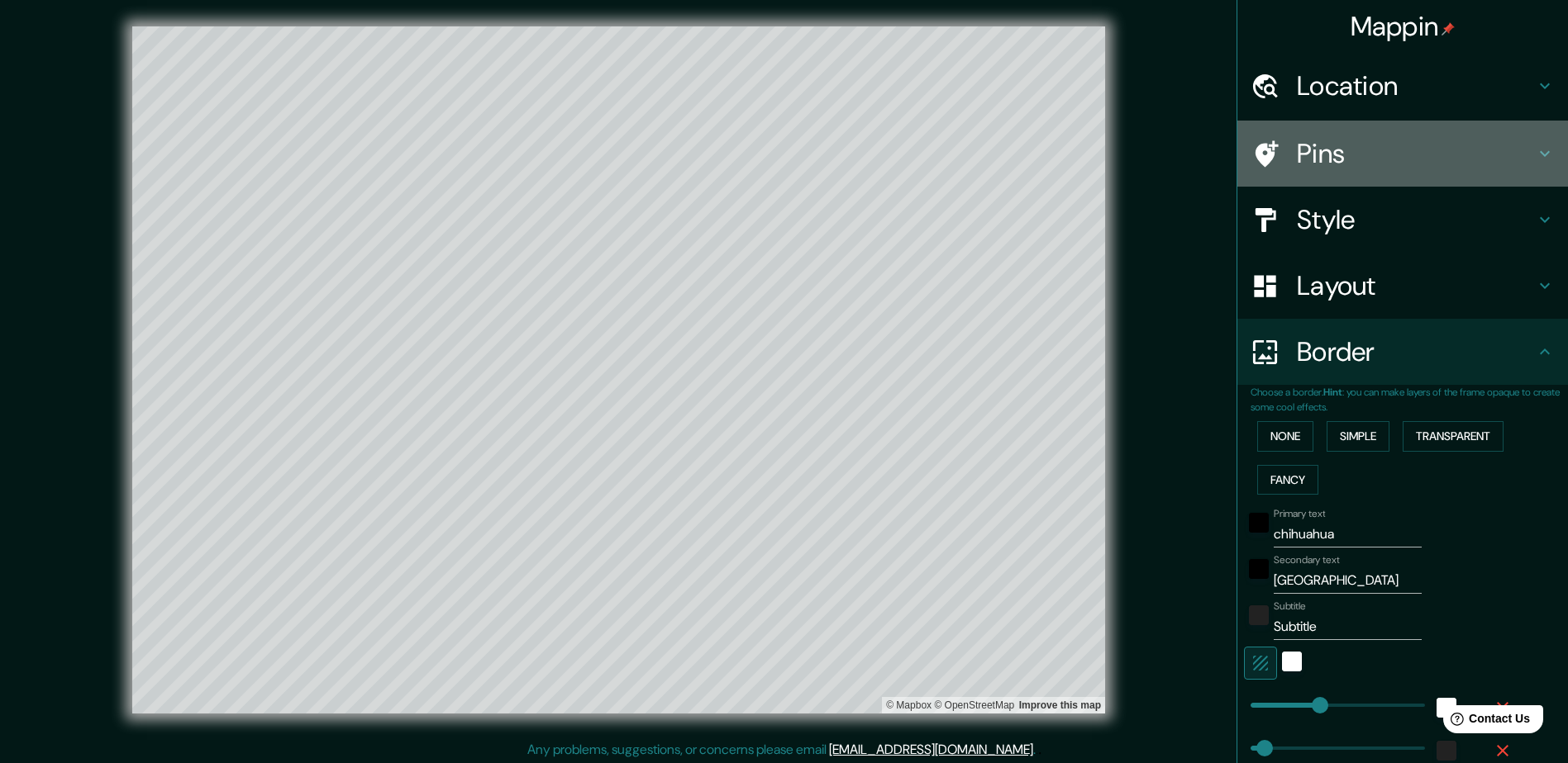
click at [790, 153] on h4 "Pins" at bounding box center [1416, 154] width 238 height 33
type input "471"
type input "94"
type input "47"
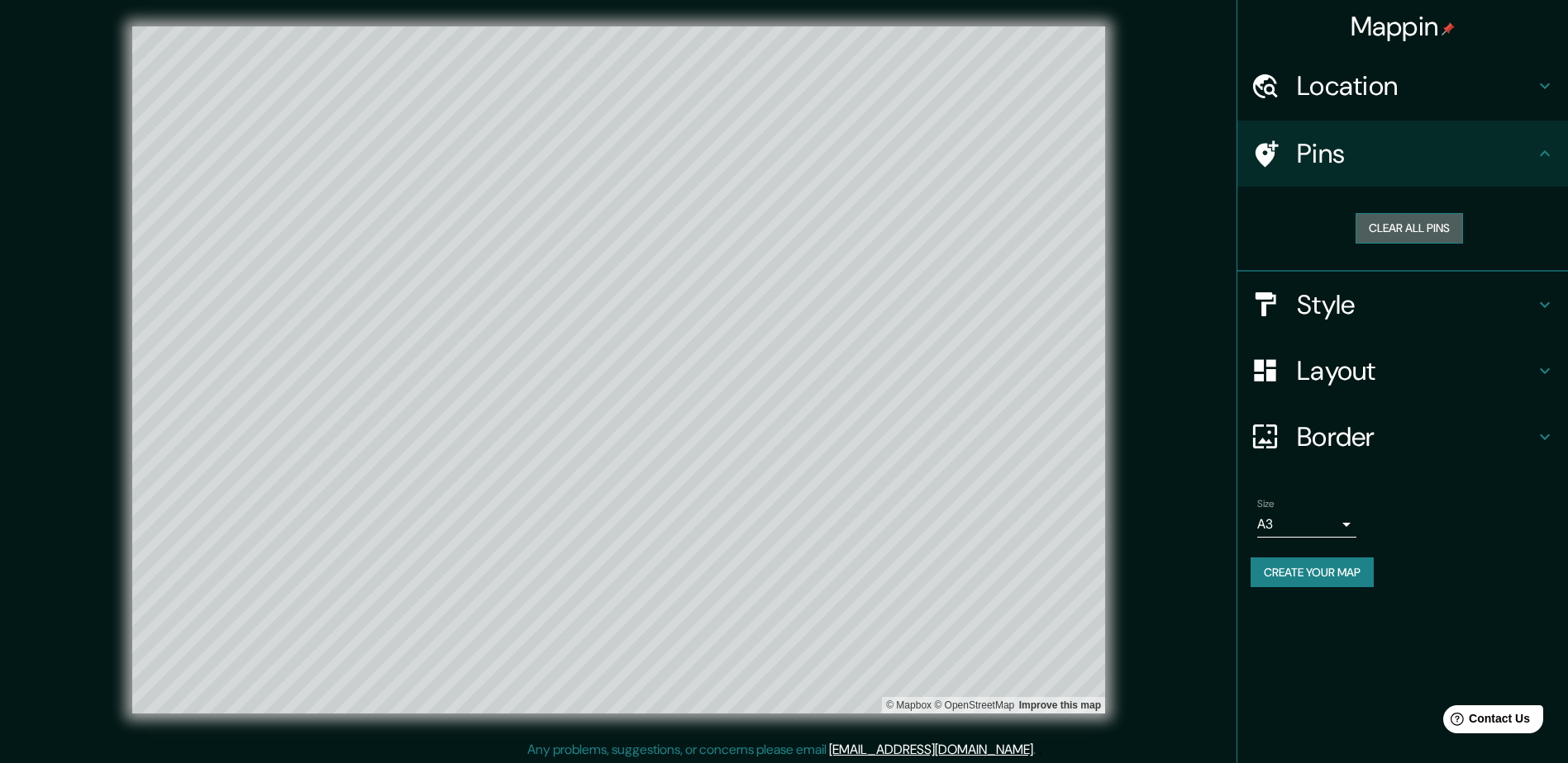
click at [790, 228] on button "Clear all pins" at bounding box center [1409, 228] width 107 height 30
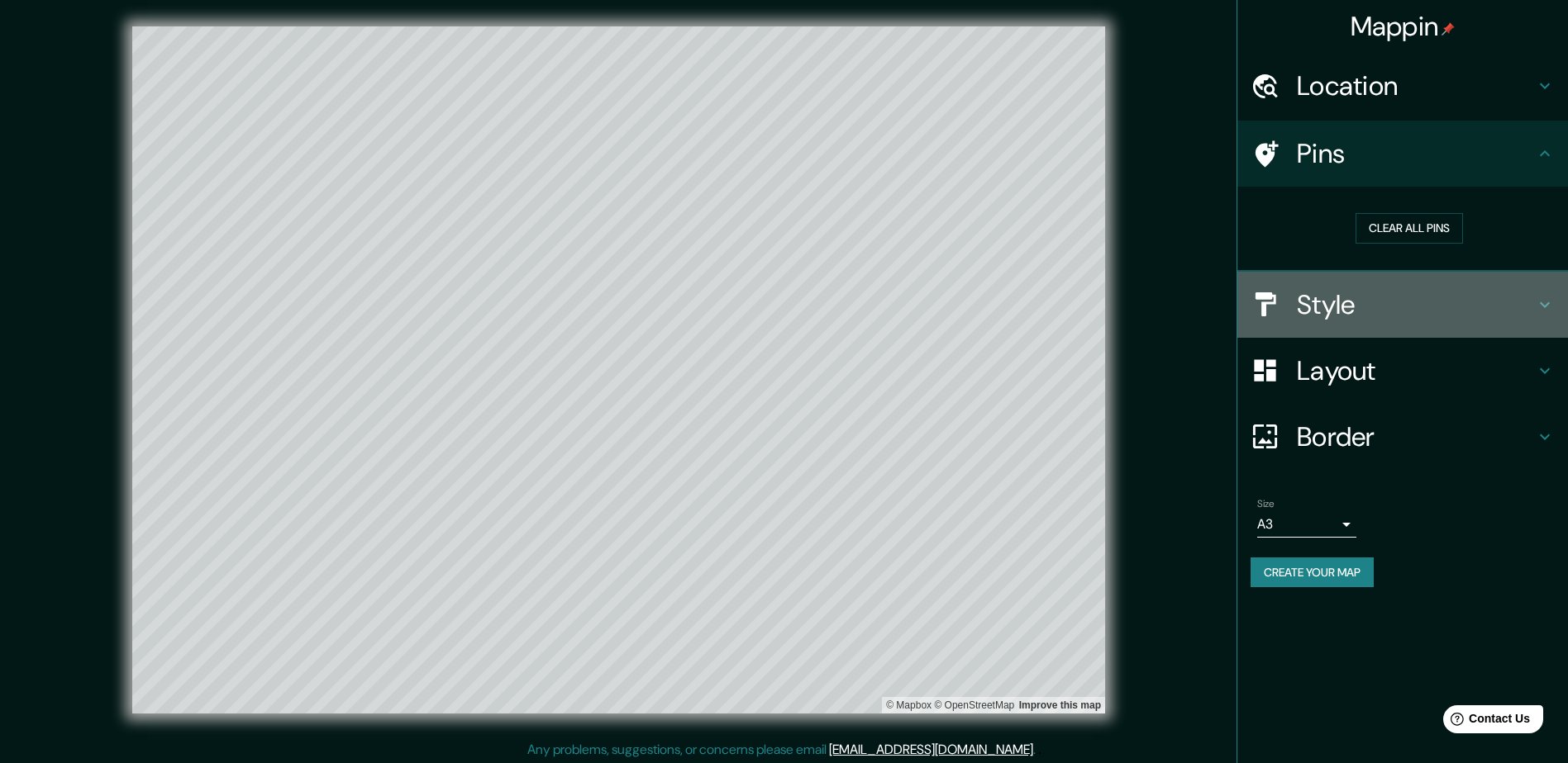
click at [790, 310] on h4 "Style" at bounding box center [1416, 305] width 238 height 33
type input "471"
type input "94"
type input "47"
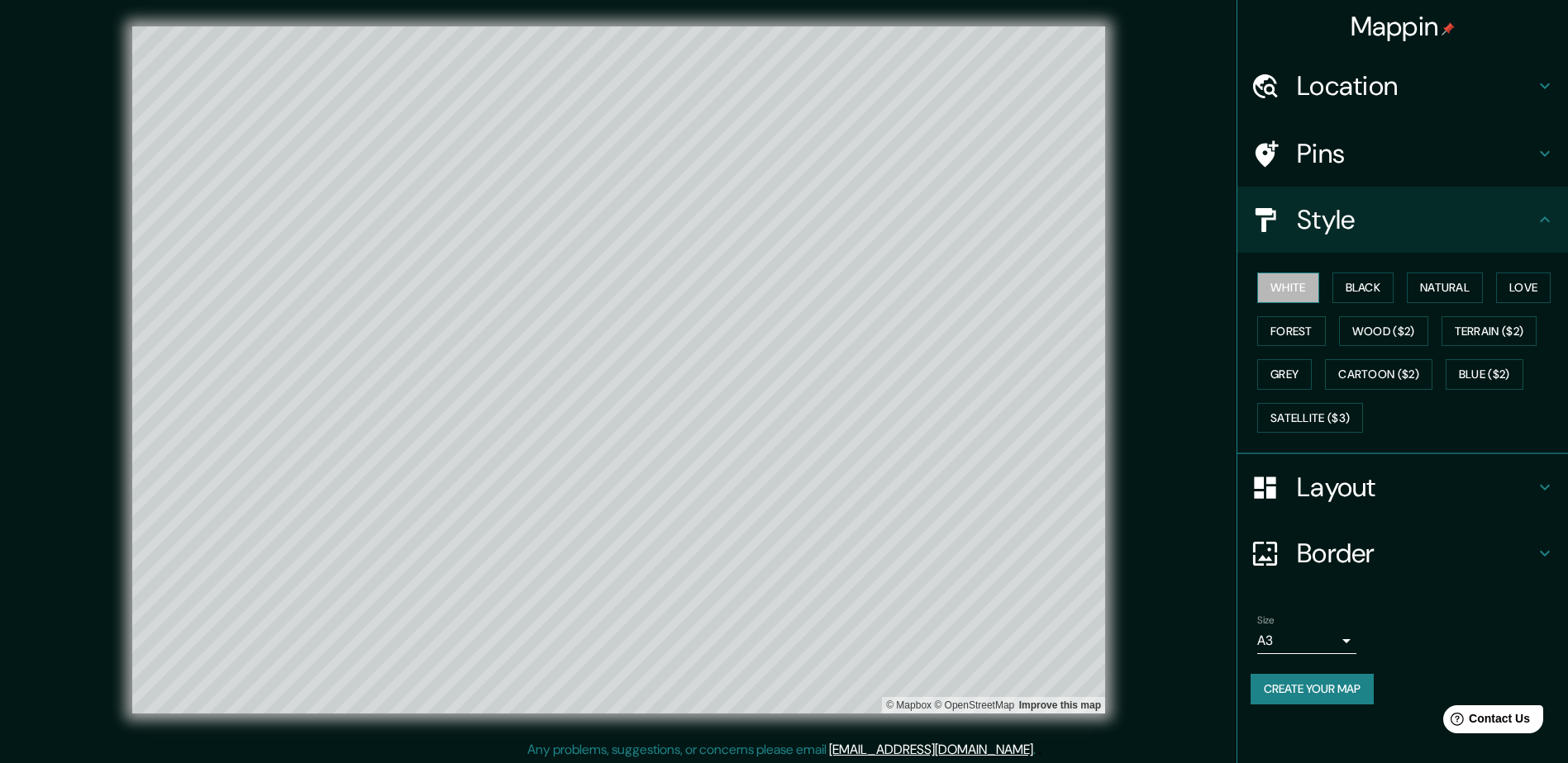
click at [790, 291] on button "White" at bounding box center [1288, 287] width 62 height 30
click at [790, 477] on h4 "Layout" at bounding box center [1416, 488] width 238 height 33
type input "471"
type input "94"
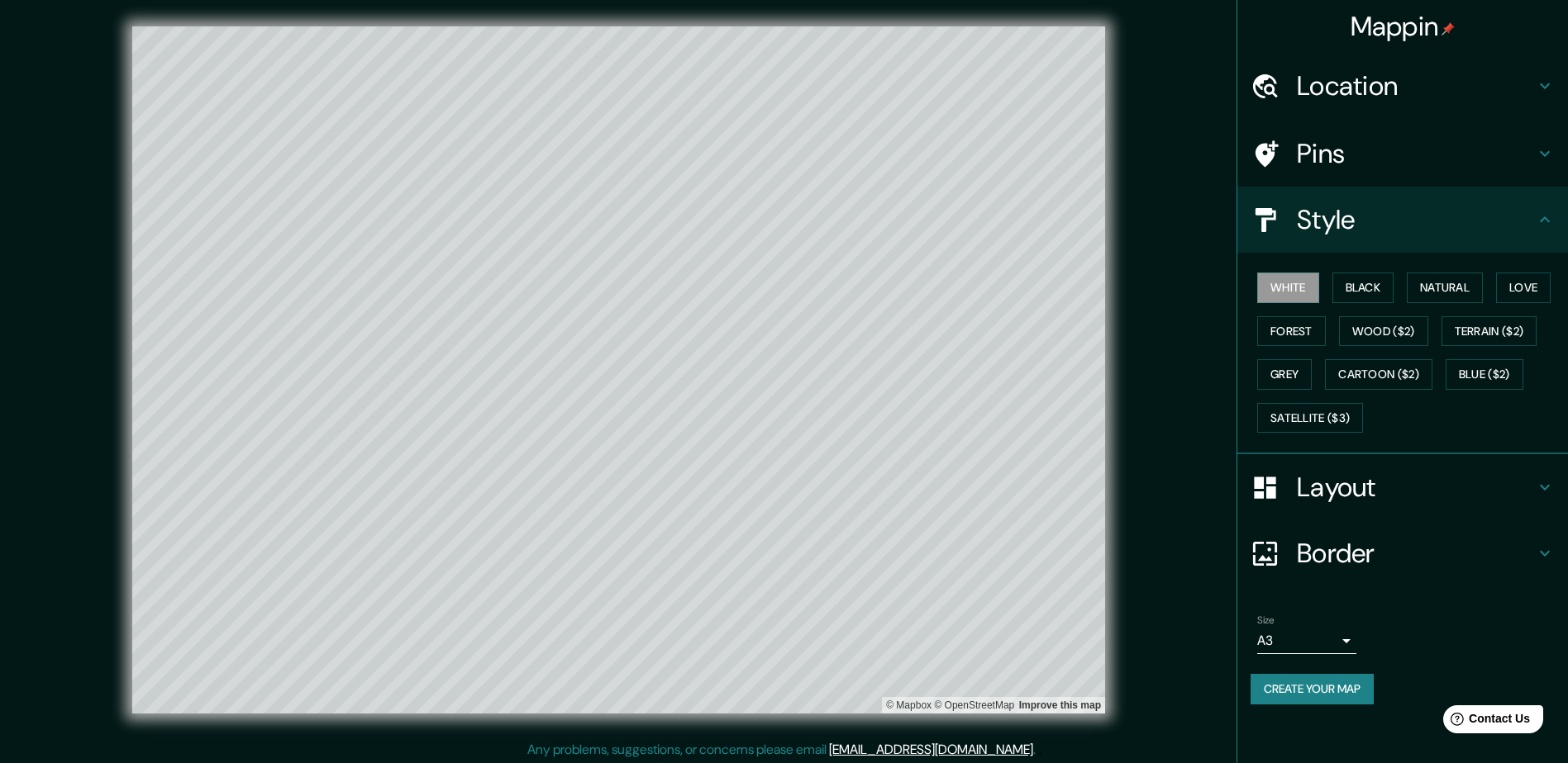
type input "47"
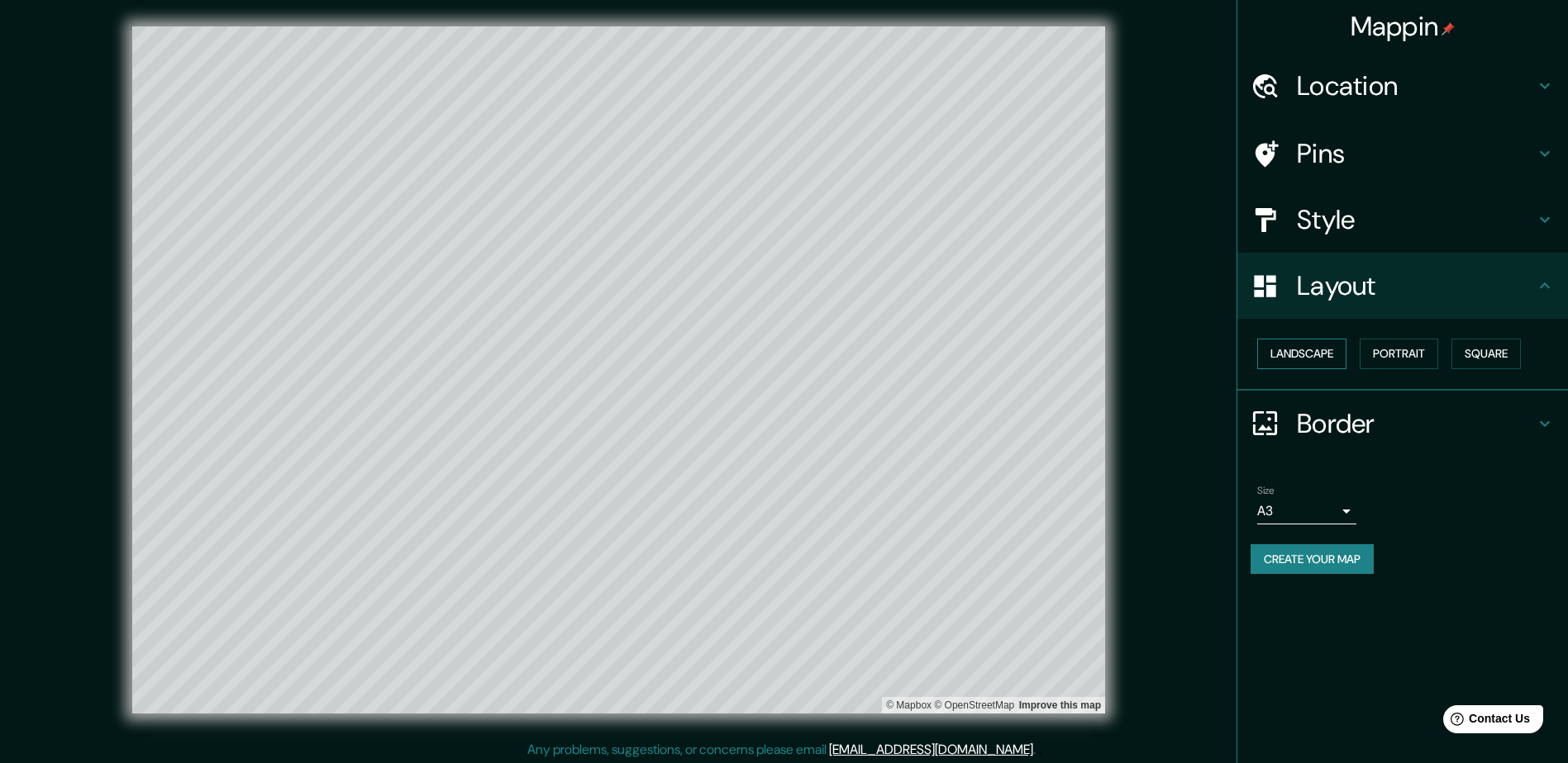
click at [790, 352] on button "Landscape" at bounding box center [1301, 353] width 89 height 30
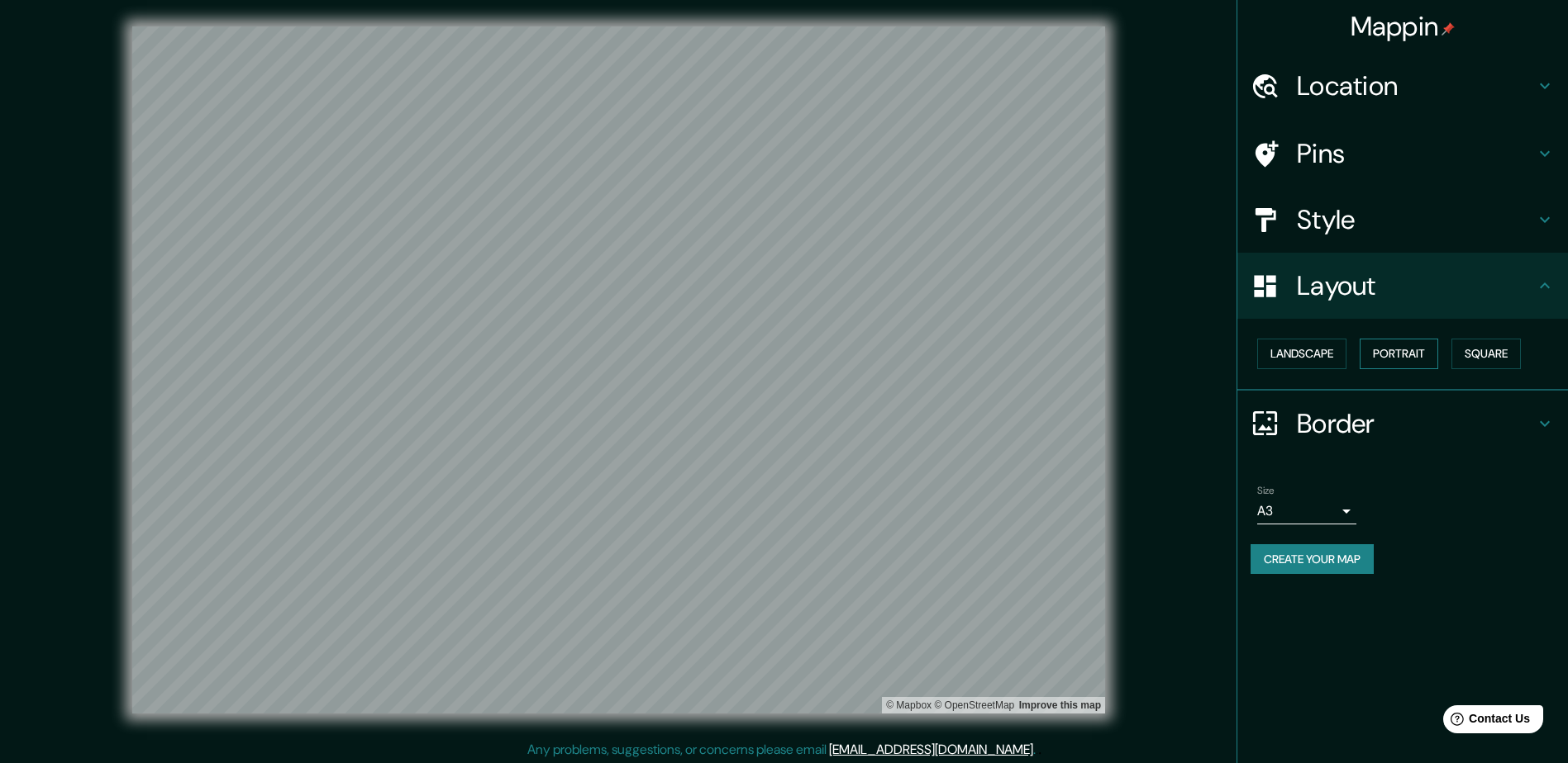
click at [790, 353] on button "Portrait" at bounding box center [1398, 353] width 79 height 30
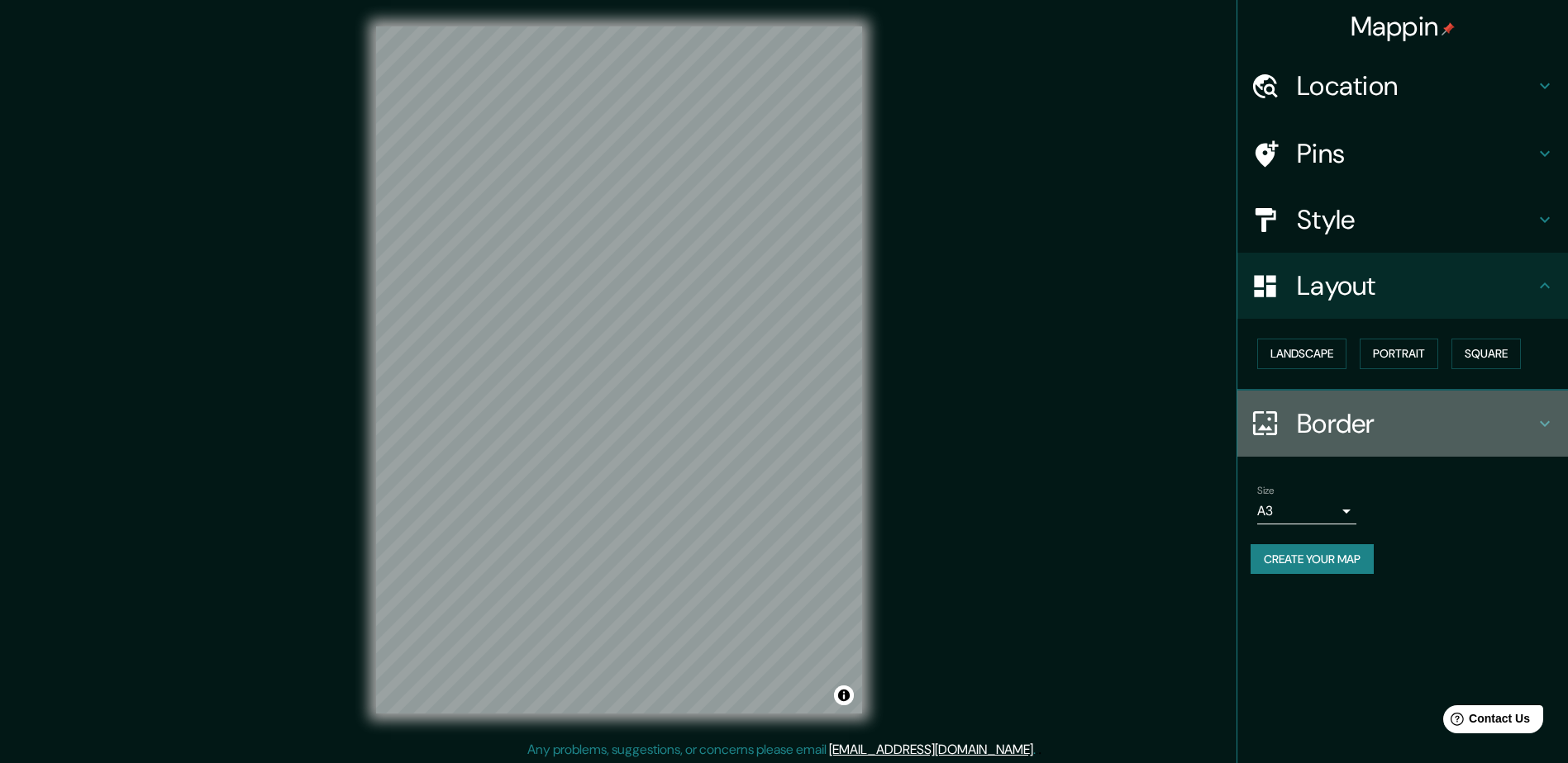
click at [790, 416] on h4 "Border" at bounding box center [1416, 424] width 238 height 33
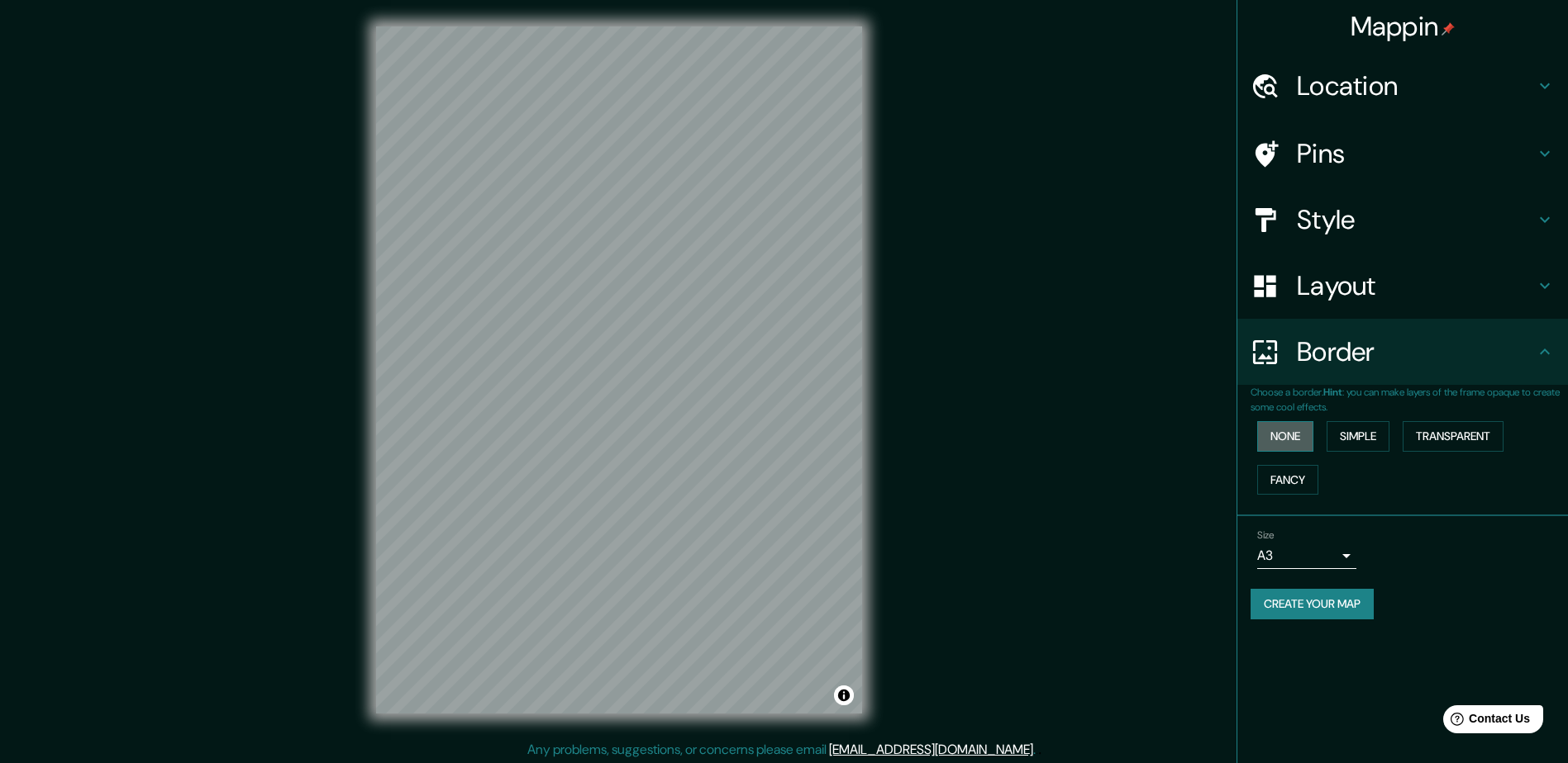
click at [790, 439] on button "None" at bounding box center [1285, 436] width 56 height 30
click at [790, 433] on button "Simple" at bounding box center [1357, 436] width 63 height 30
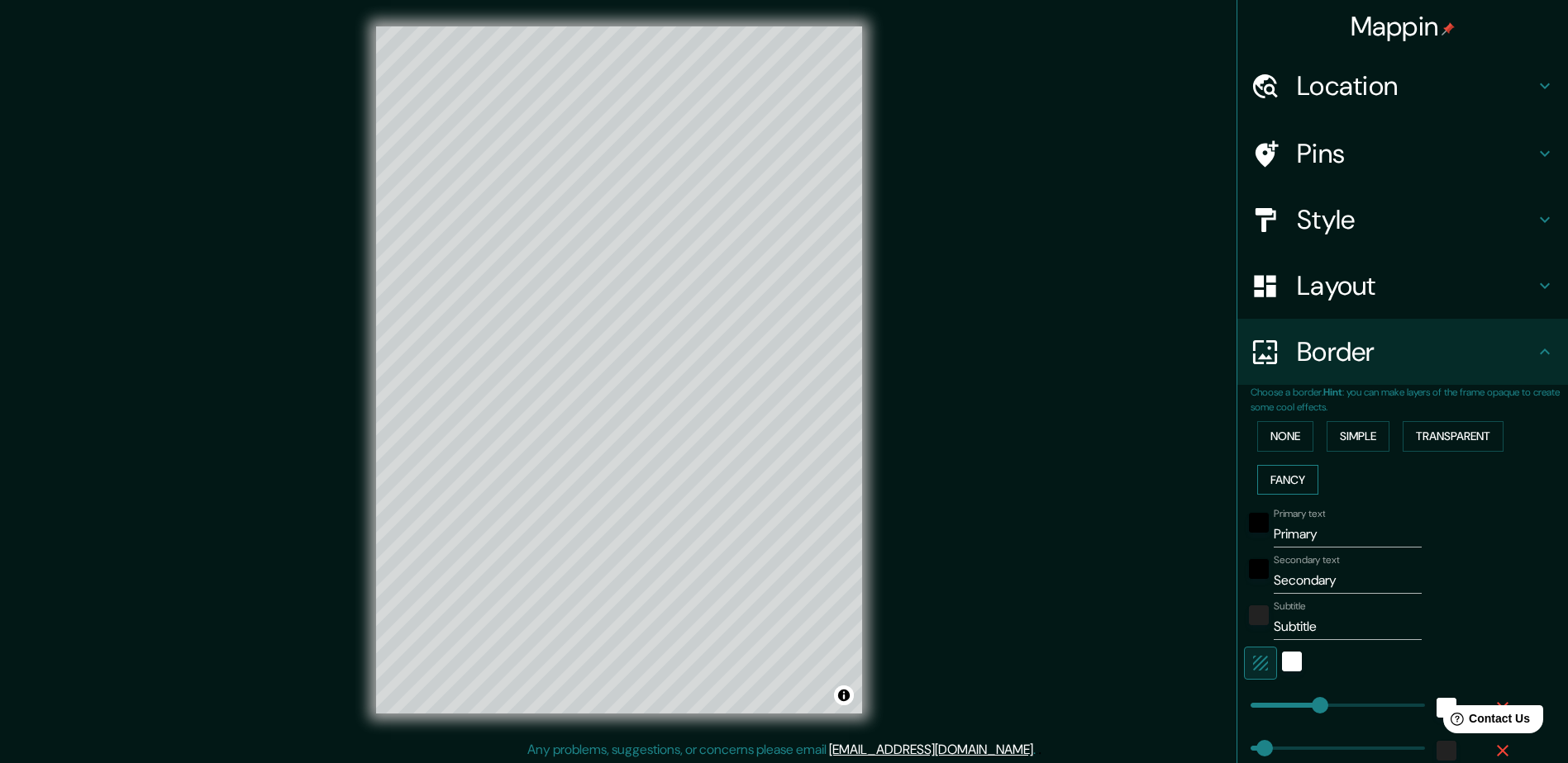
click at [790, 479] on button "Fancy" at bounding box center [1287, 480] width 61 height 30
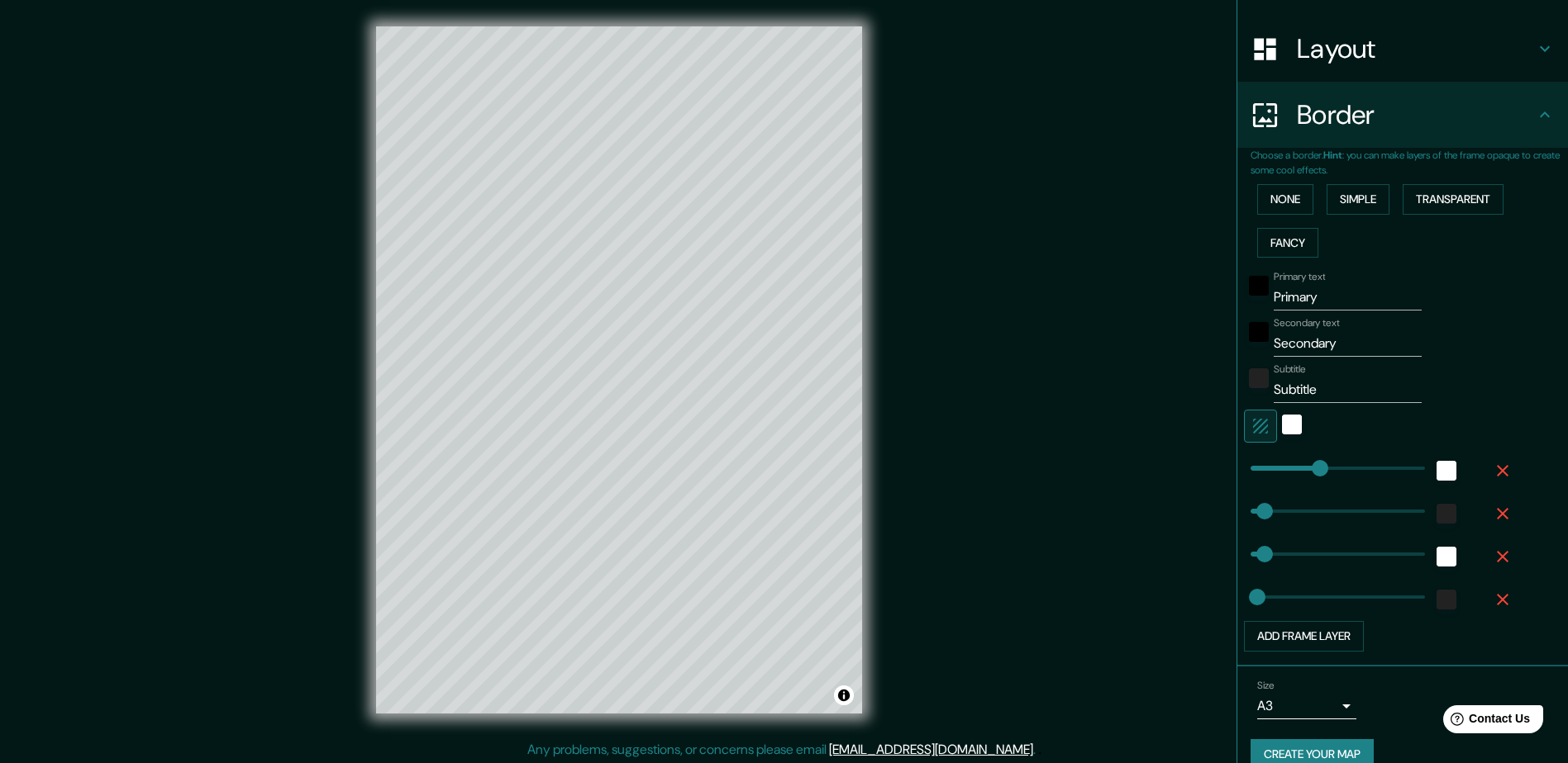
scroll to position [262, 0]
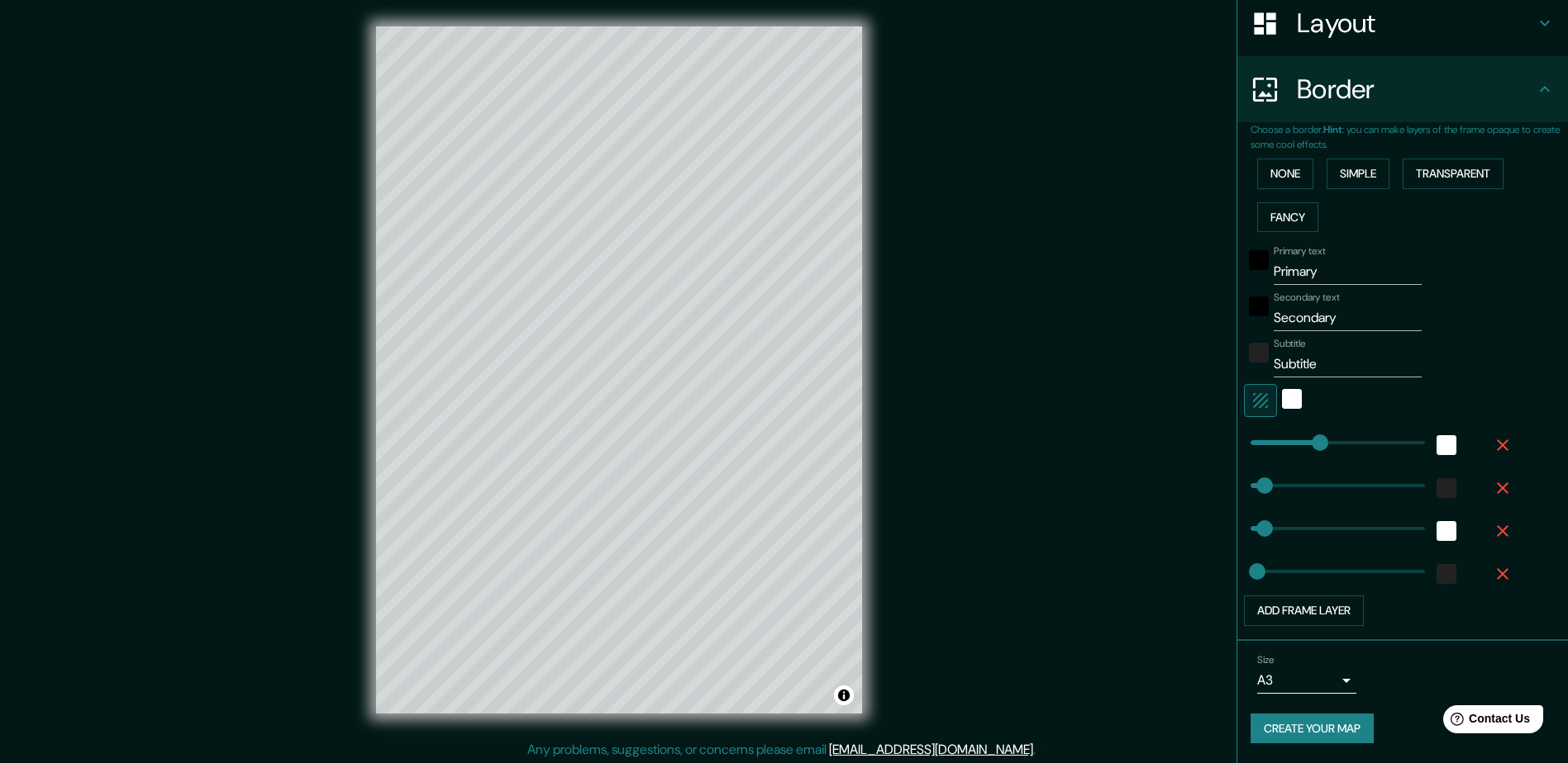
type input "47"
type input "235"
click at [790, 262] on input "Primary" at bounding box center [1347, 272] width 148 height 27
drag, startPoint x: 1325, startPoint y: 268, endPoint x: 1142, endPoint y: 268, distance: 183.0
click at [790, 268] on div "Mappin Location Chihuahua, Chihuahua, México Pins Style Layout Border Choose a …" at bounding box center [784, 383] width 1568 height 766
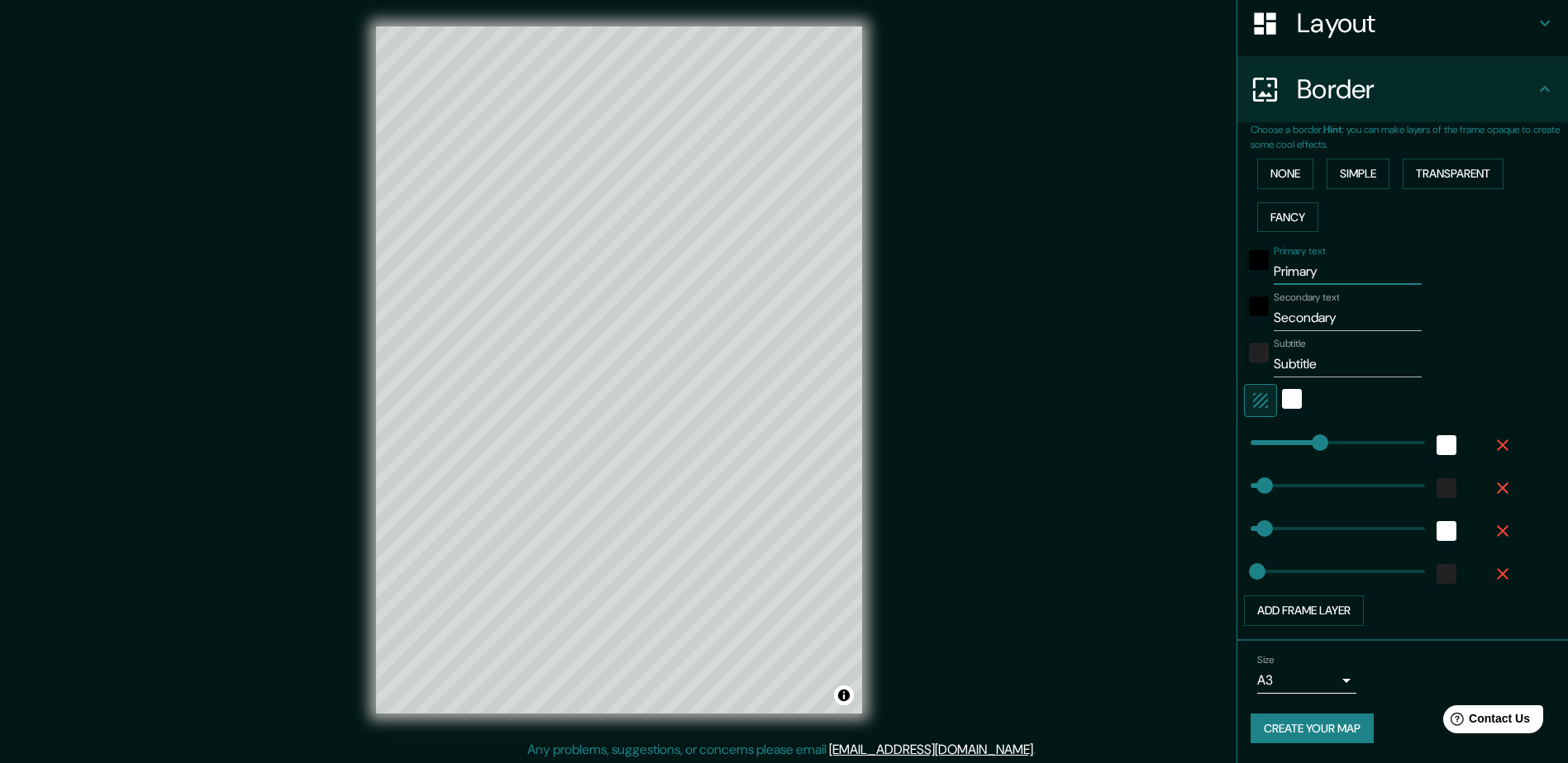
type input "c"
type input "235"
type input "47"
type input "24"
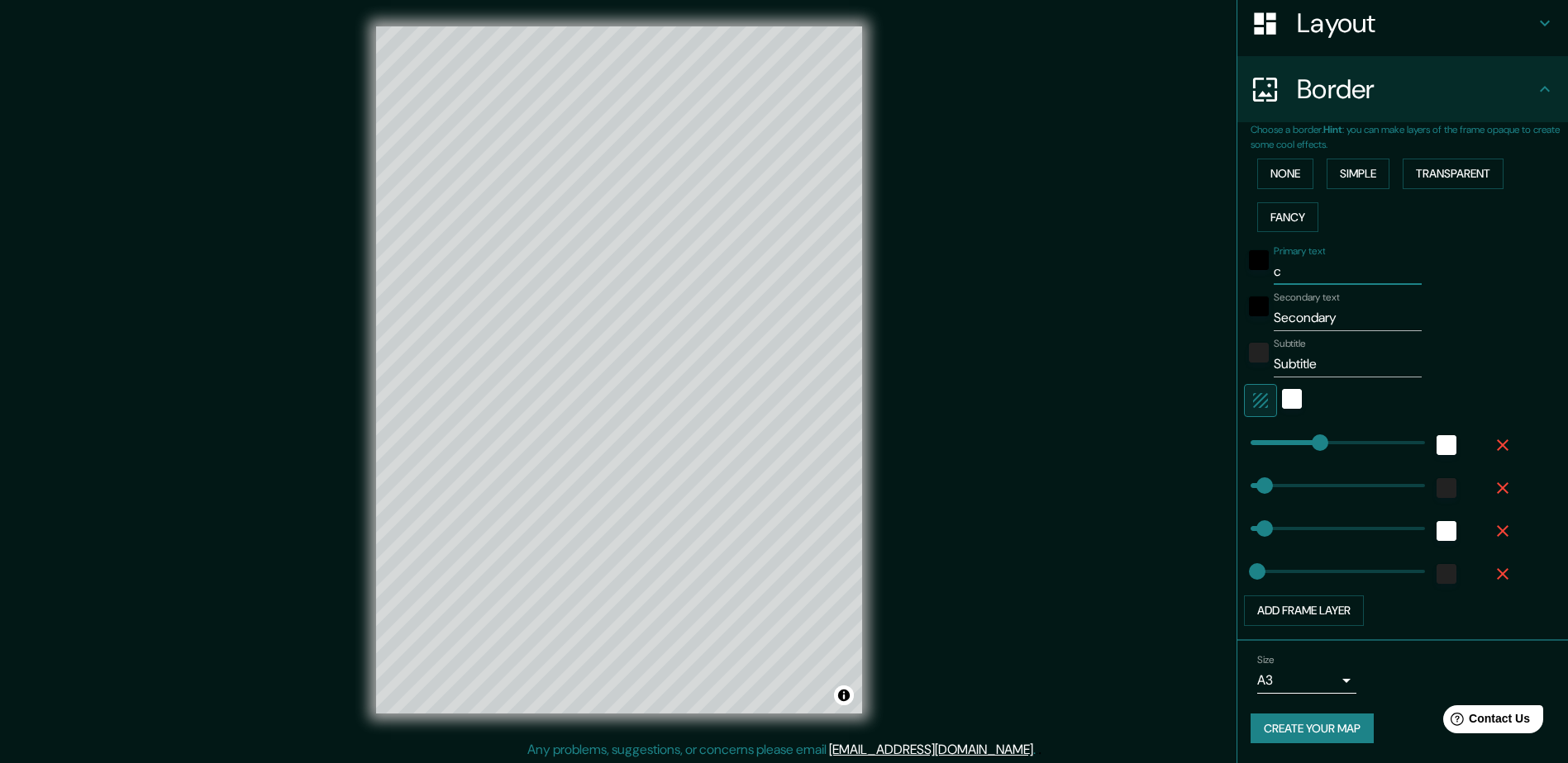
type input "ch"
type input "235"
type input "47"
type input "24"
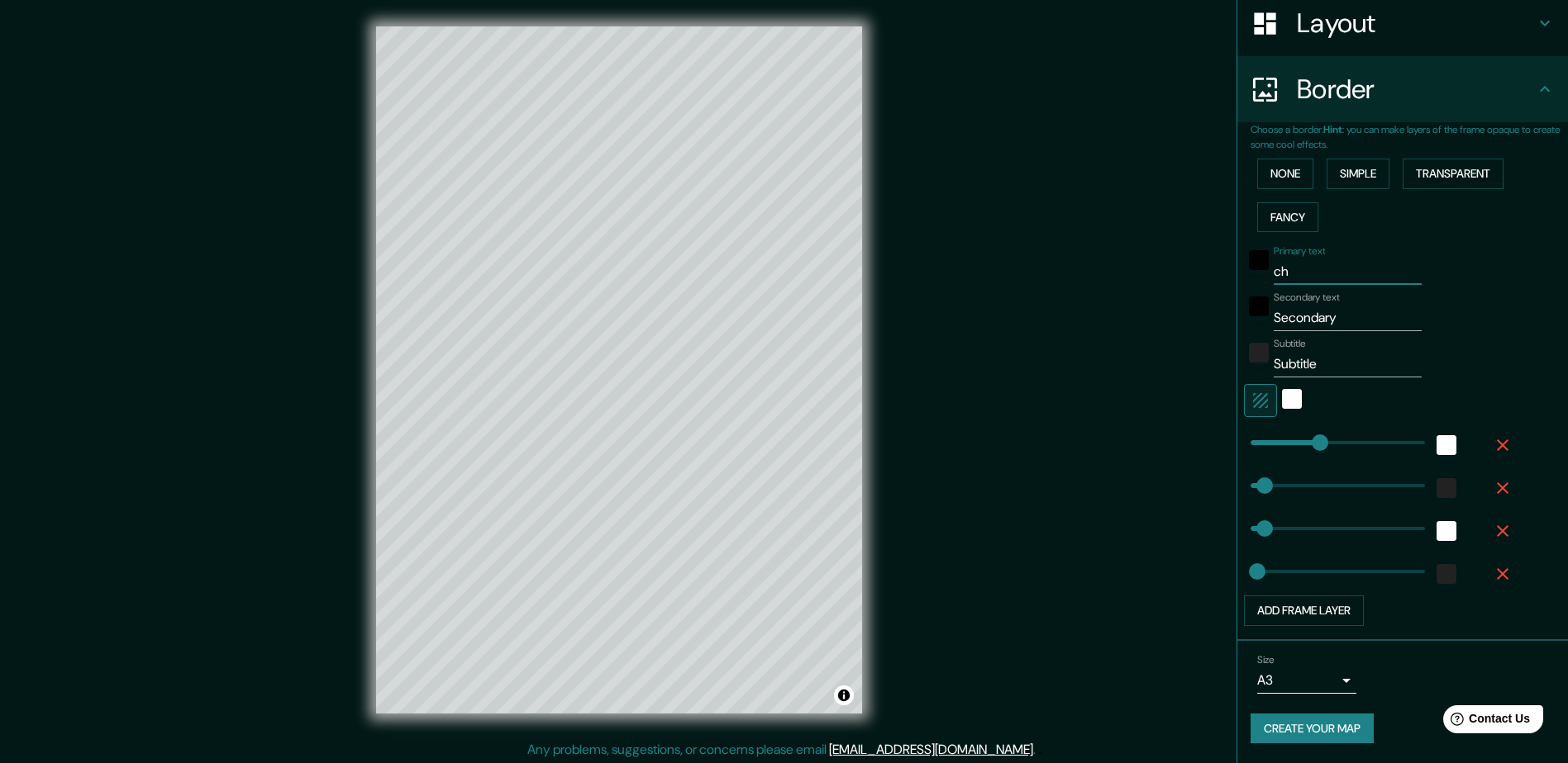
type input "chi"
type input "235"
type input "47"
type input "24"
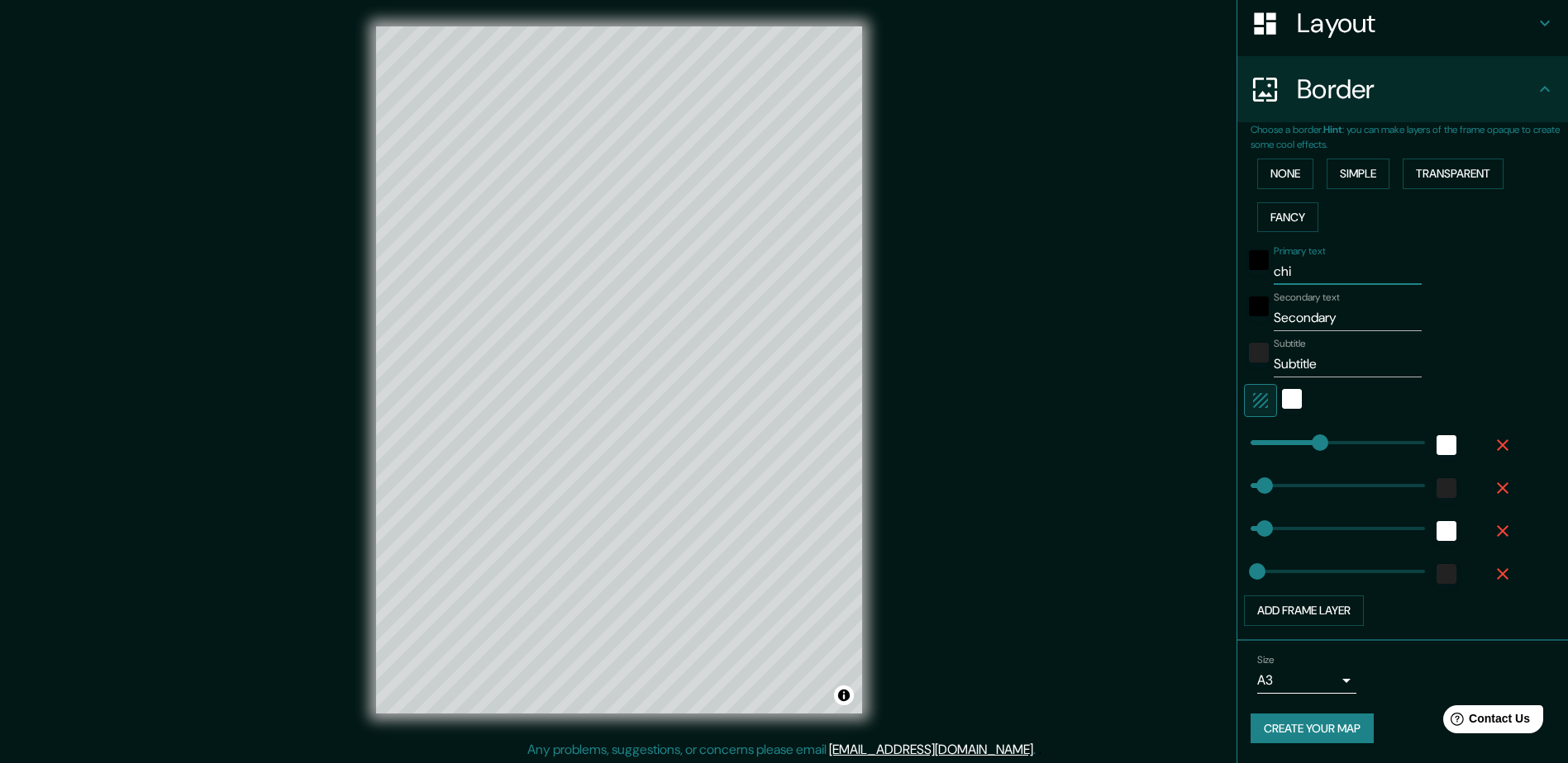
type input "chih"
type input "235"
type input "47"
type input "24"
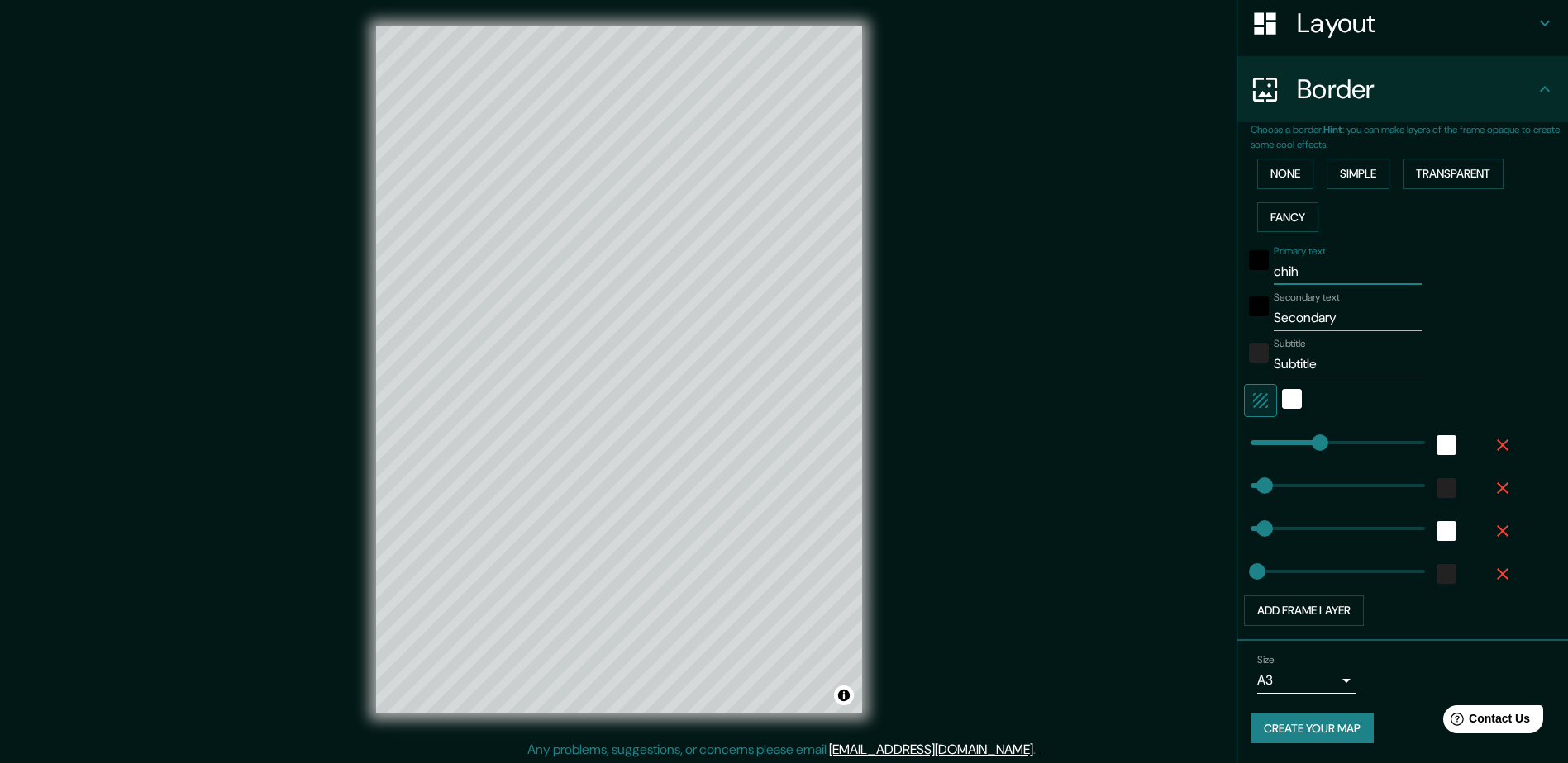
type input "chihu"
type input "235"
drag, startPoint x: 1334, startPoint y: 317, endPoint x: 1129, endPoint y: 319, distance: 205.0
click at [790, 319] on div "Mappin Location Chihuahua, Chihuahua, México Pins Style Layout Border Choose a …" at bounding box center [784, 383] width 1568 height 766
click at [790, 370] on input "Subtitle" at bounding box center [1347, 364] width 148 height 27
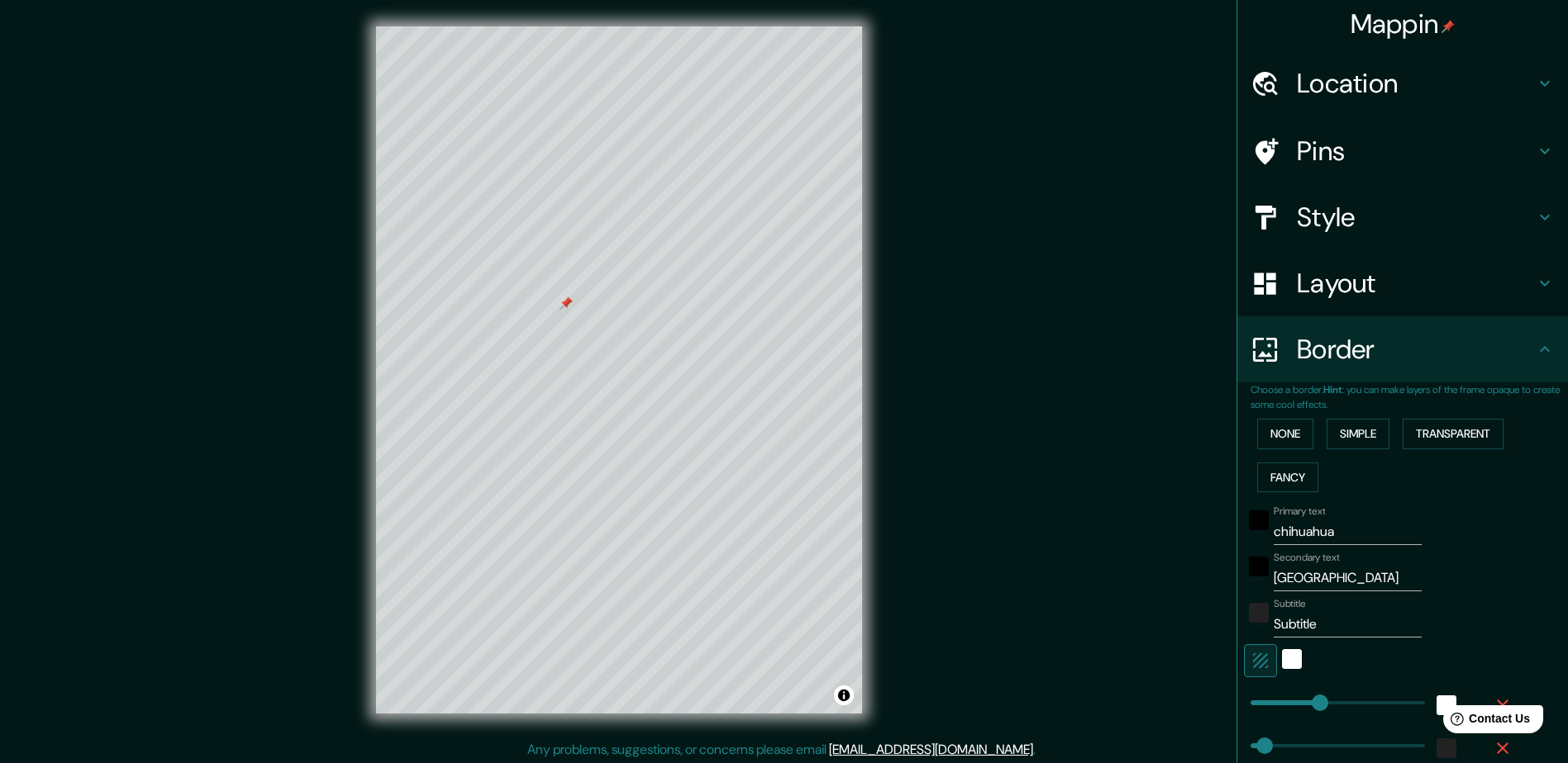
scroll to position [0, 0]
click at [790, 35] on h4 "Mappin" at bounding box center [1403, 26] width 105 height 33
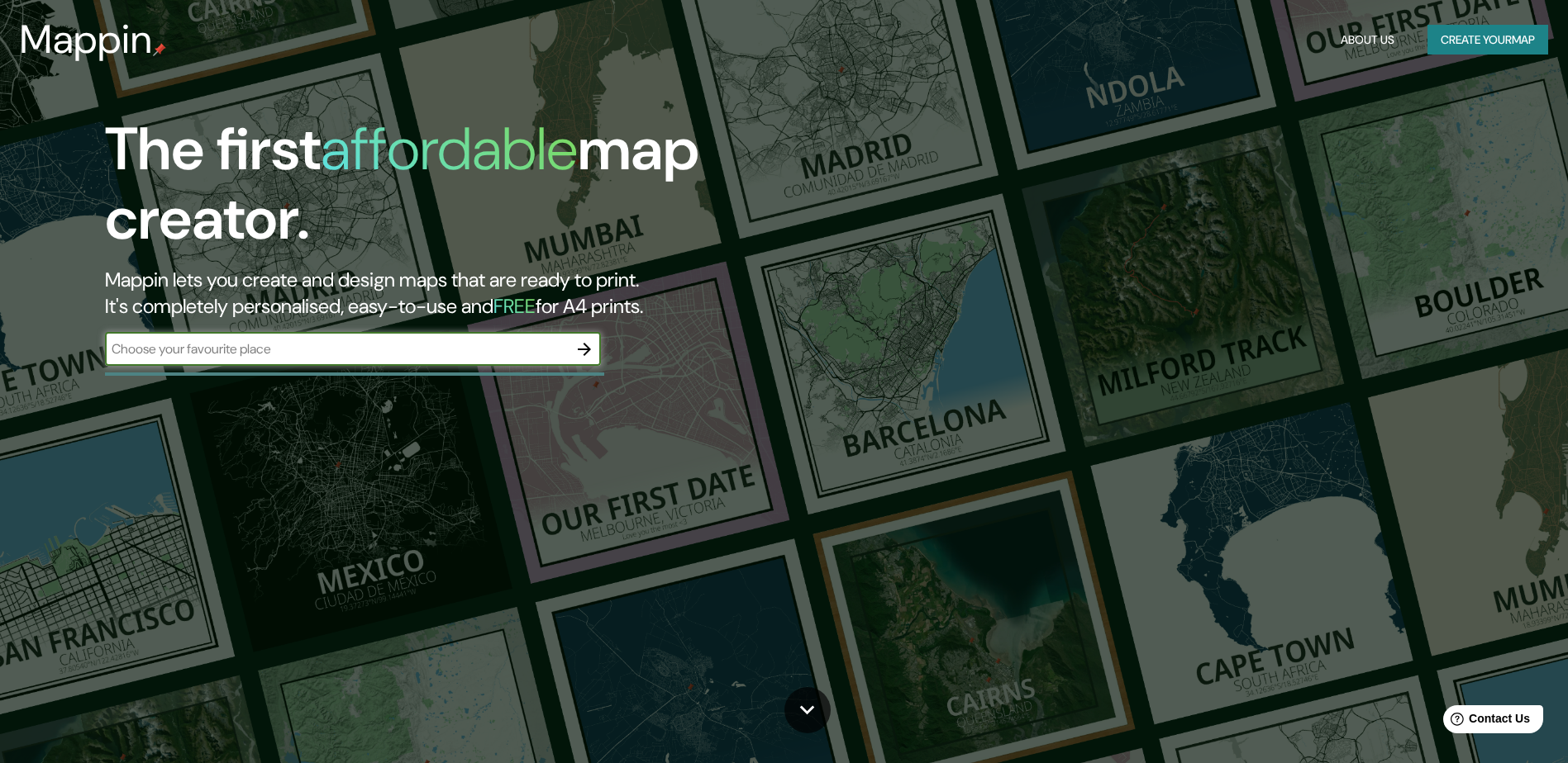
click at [790, 37] on button "Create your map" at bounding box center [1488, 40] width 121 height 30
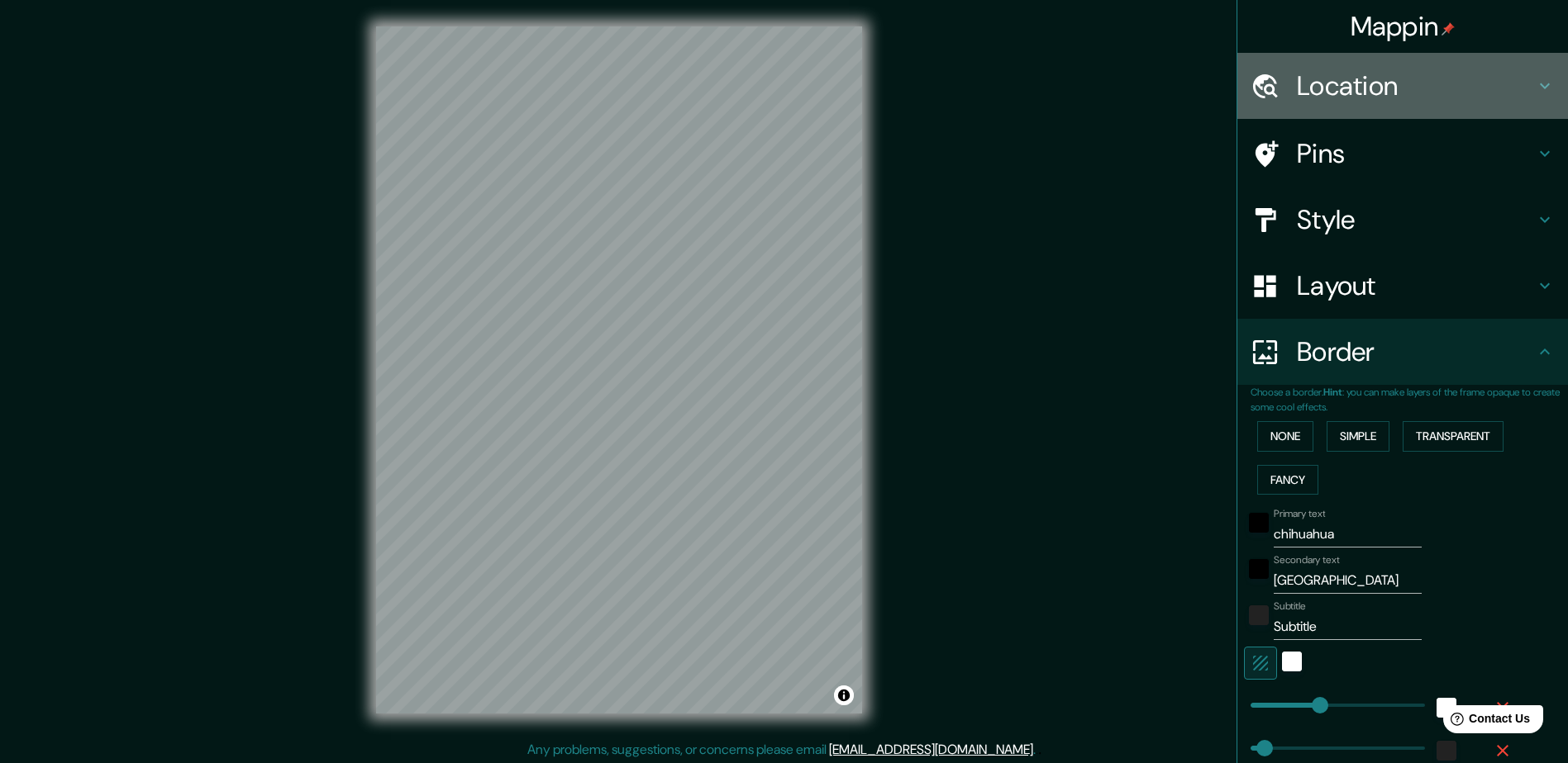
click at [790, 92] on h4 "Location" at bounding box center [1416, 85] width 238 height 33
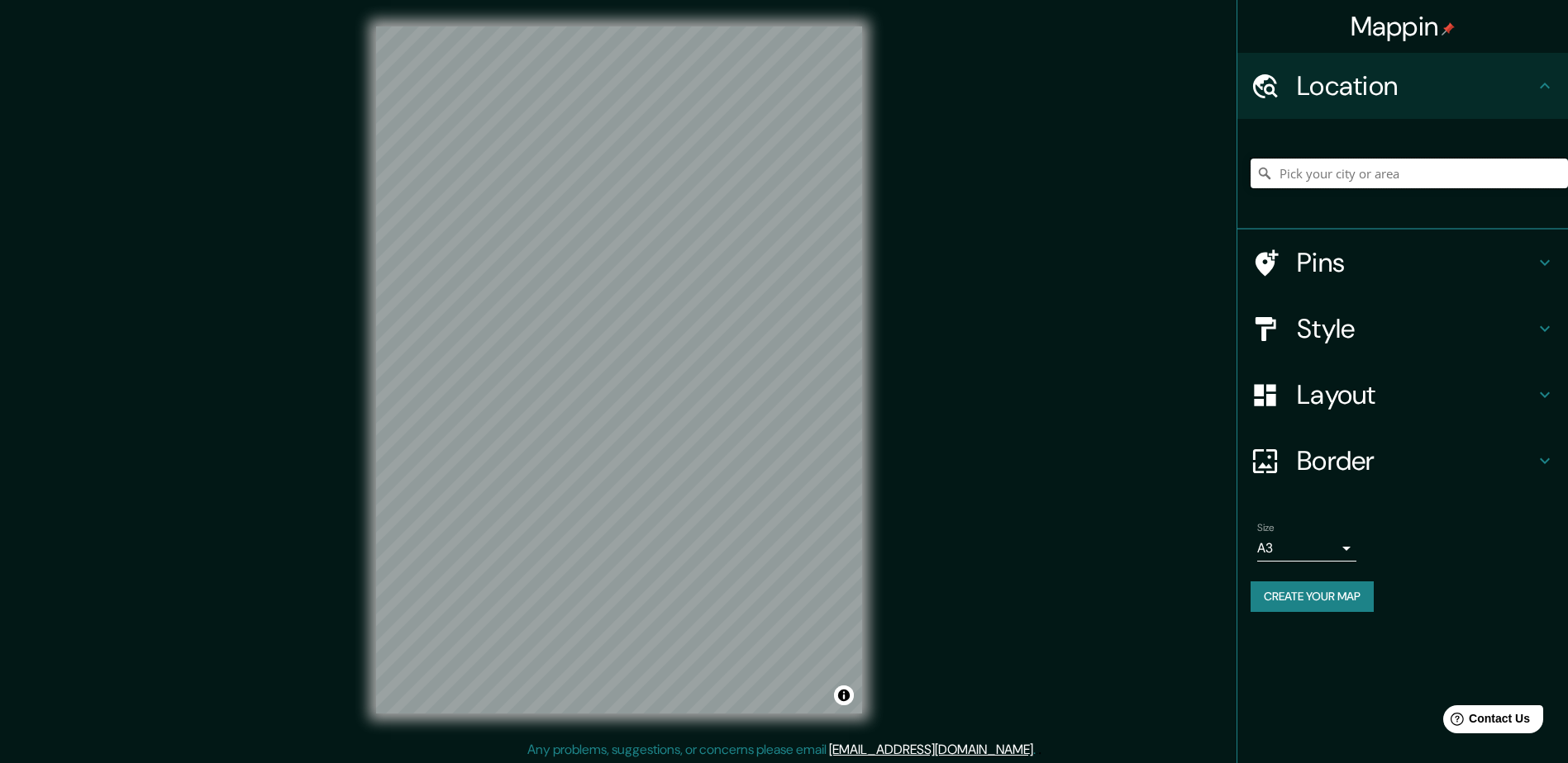
click at [790, 173] on input "Pick your city or area" at bounding box center [1409, 173] width 318 height 29
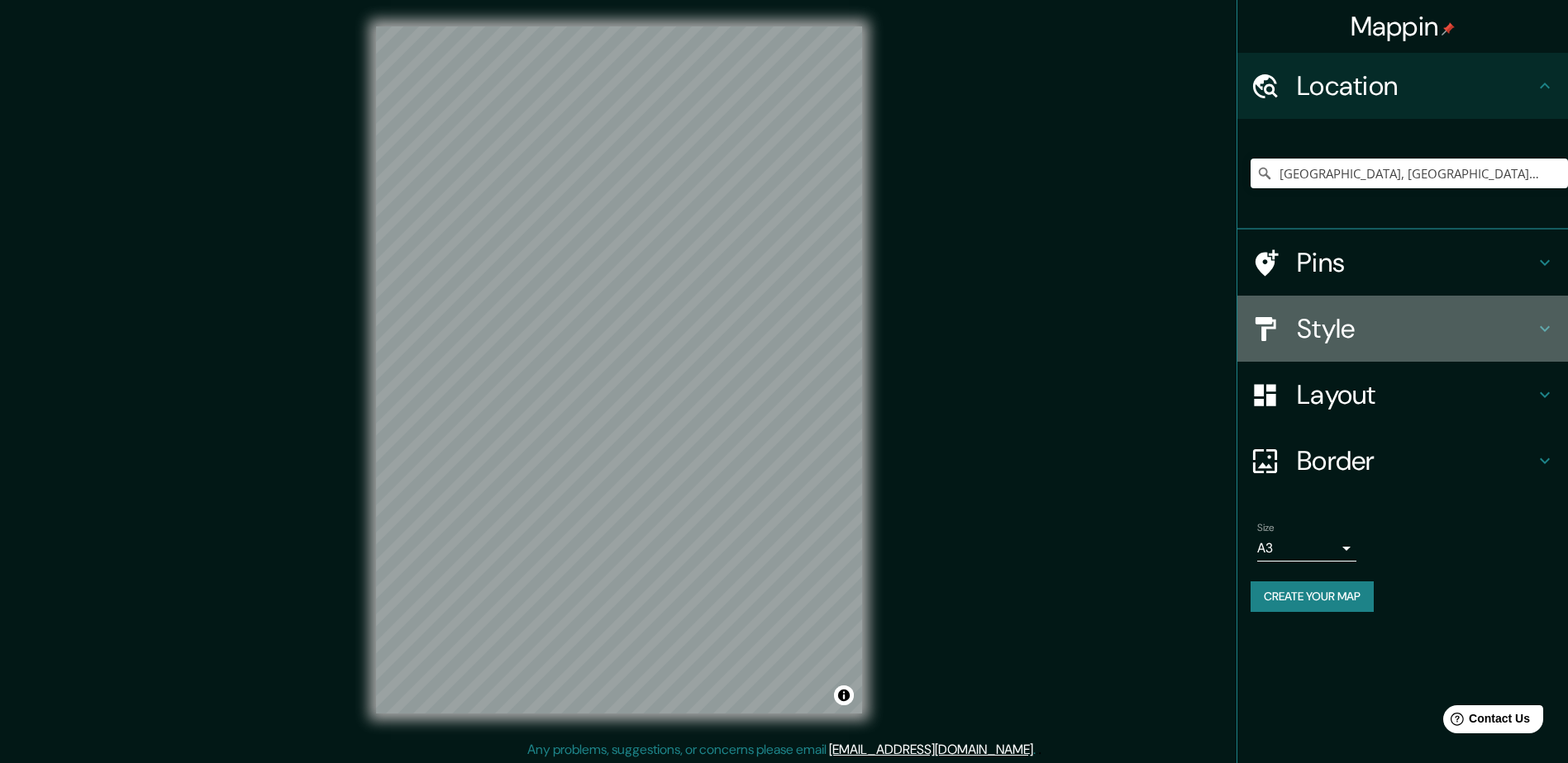
click at [790, 325] on h4 "Style" at bounding box center [1416, 329] width 238 height 33
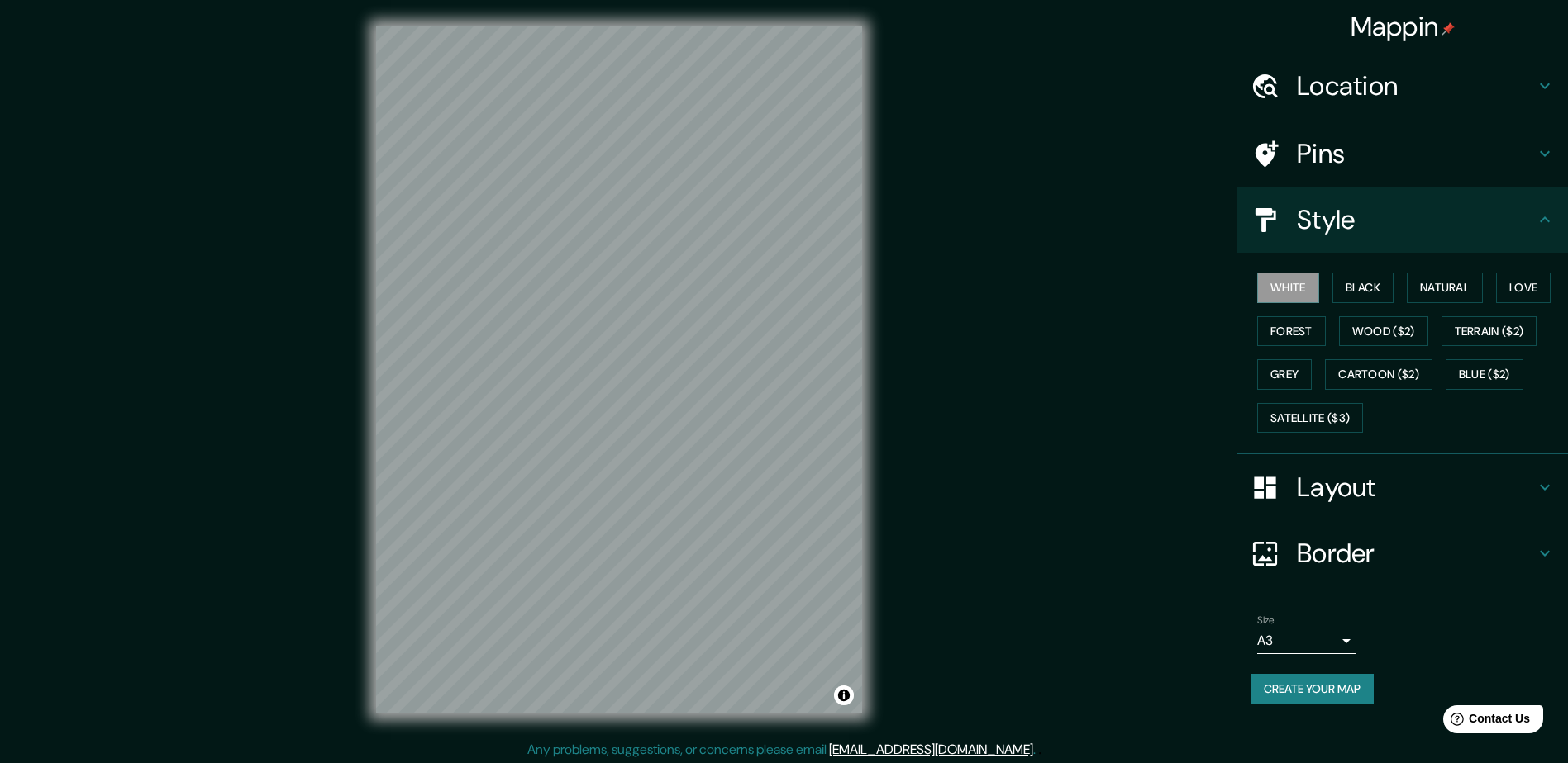
click at [790, 479] on div at bounding box center [1274, 487] width 47 height 28
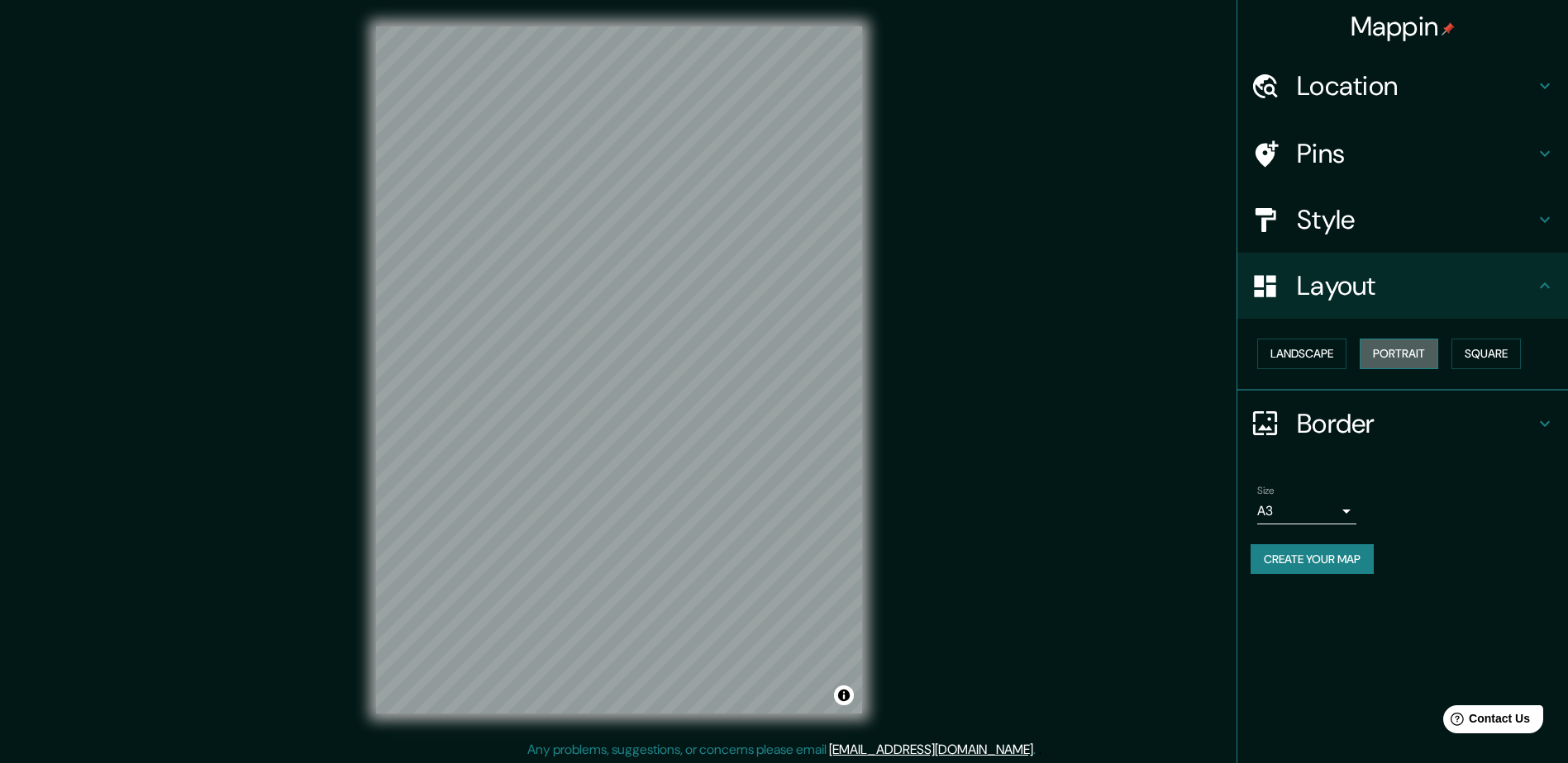
click at [790, 355] on button "Portrait" at bounding box center [1398, 353] width 79 height 30
click at [790, 424] on h4 "Border" at bounding box center [1416, 424] width 238 height 33
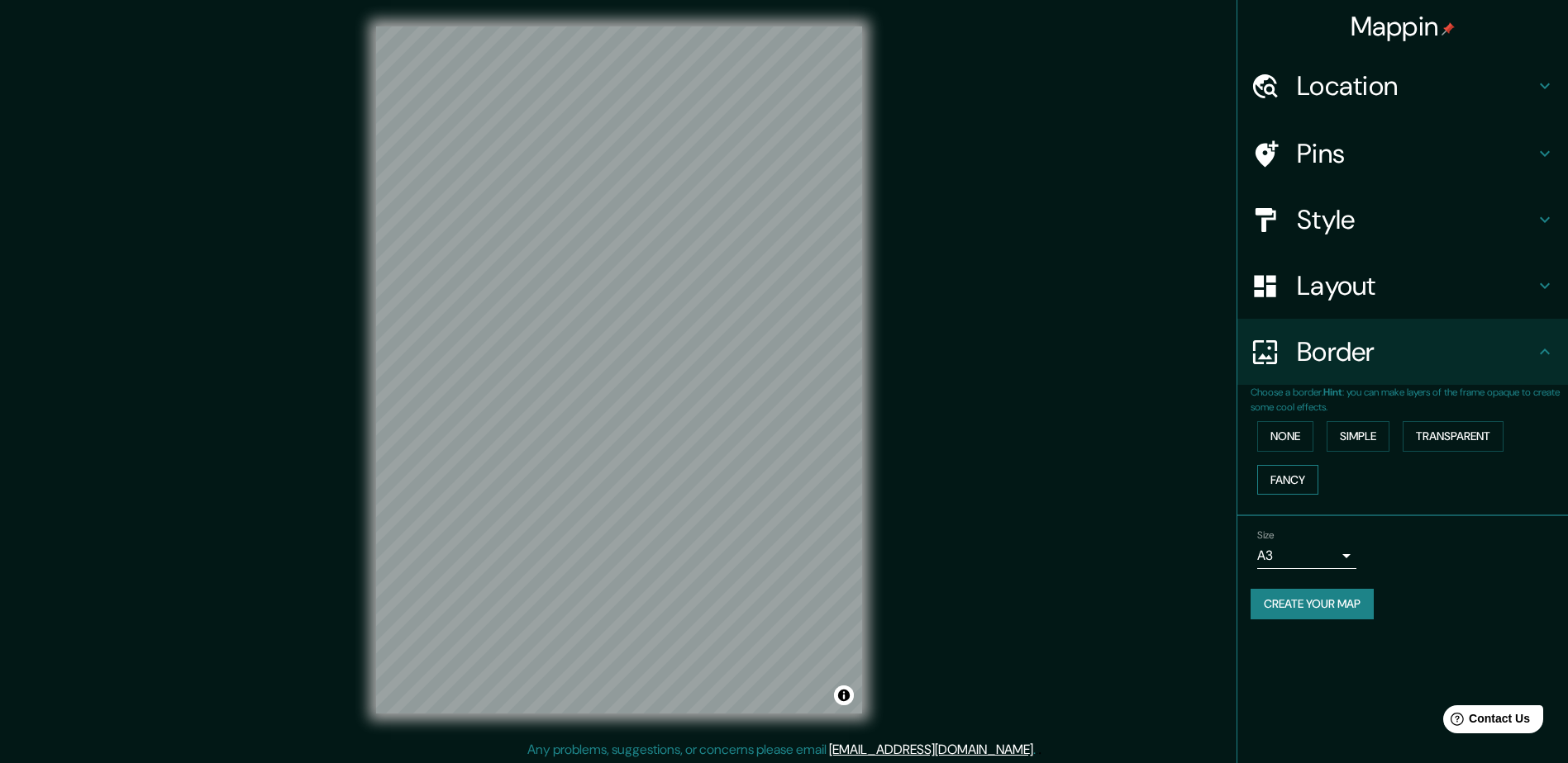
click at [790, 476] on button "Fancy" at bounding box center [1287, 480] width 61 height 30
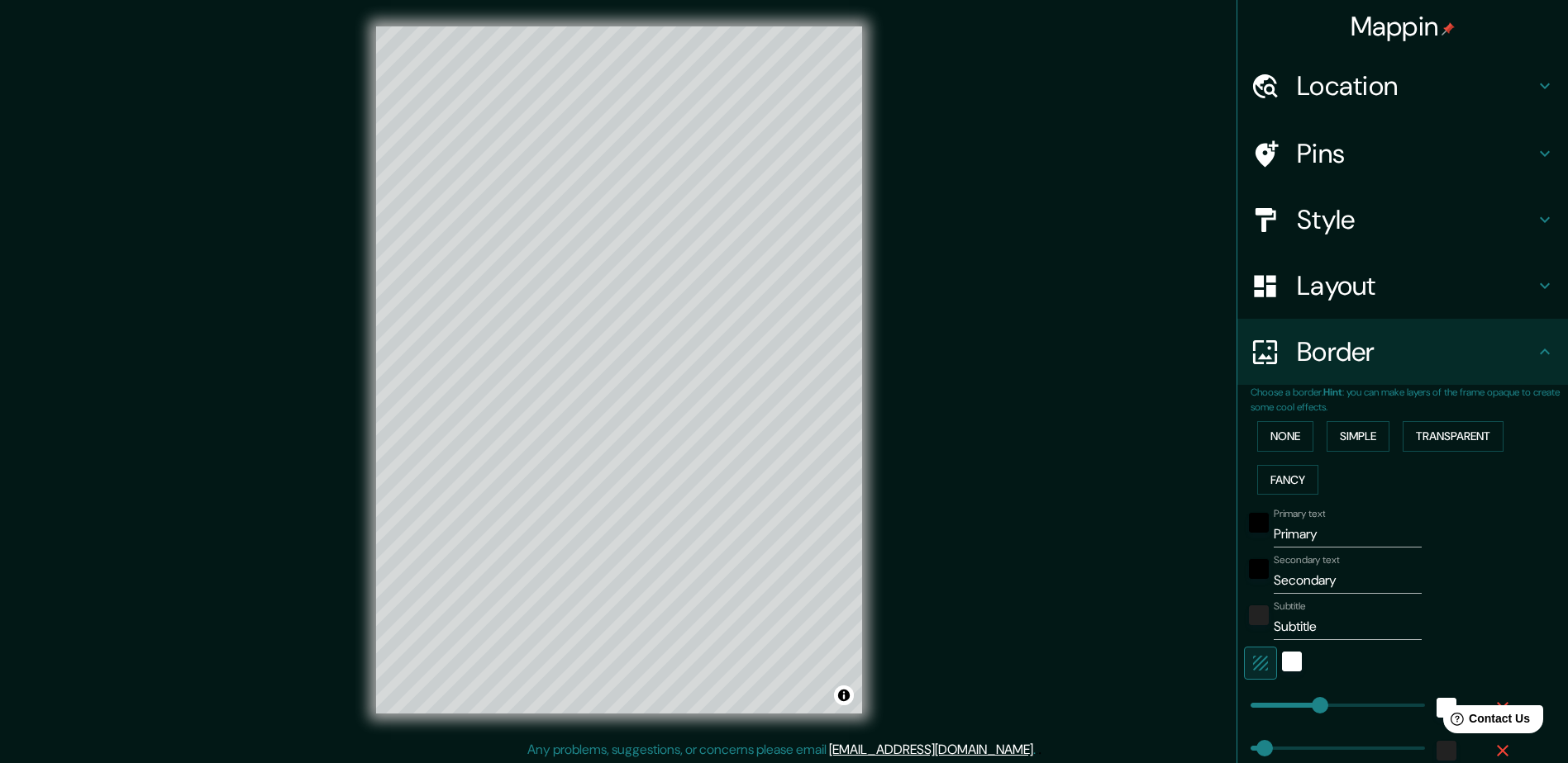
click at [790, 535] on input "Primary" at bounding box center [1347, 534] width 148 height 27
drag, startPoint x: 1311, startPoint y: 535, endPoint x: 1236, endPoint y: 535, distance: 75.0
click at [790, 535] on div "Primary text Primary" at bounding box center [1379, 528] width 271 height 40
drag, startPoint x: 1341, startPoint y: 576, endPoint x: 1172, endPoint y: 584, distance: 169.2
click at [790, 537] on div "Mappin Location Chihuahua, Chihuahua, México Pins Style Layout Border Choose a …" at bounding box center [784, 383] width 1568 height 766
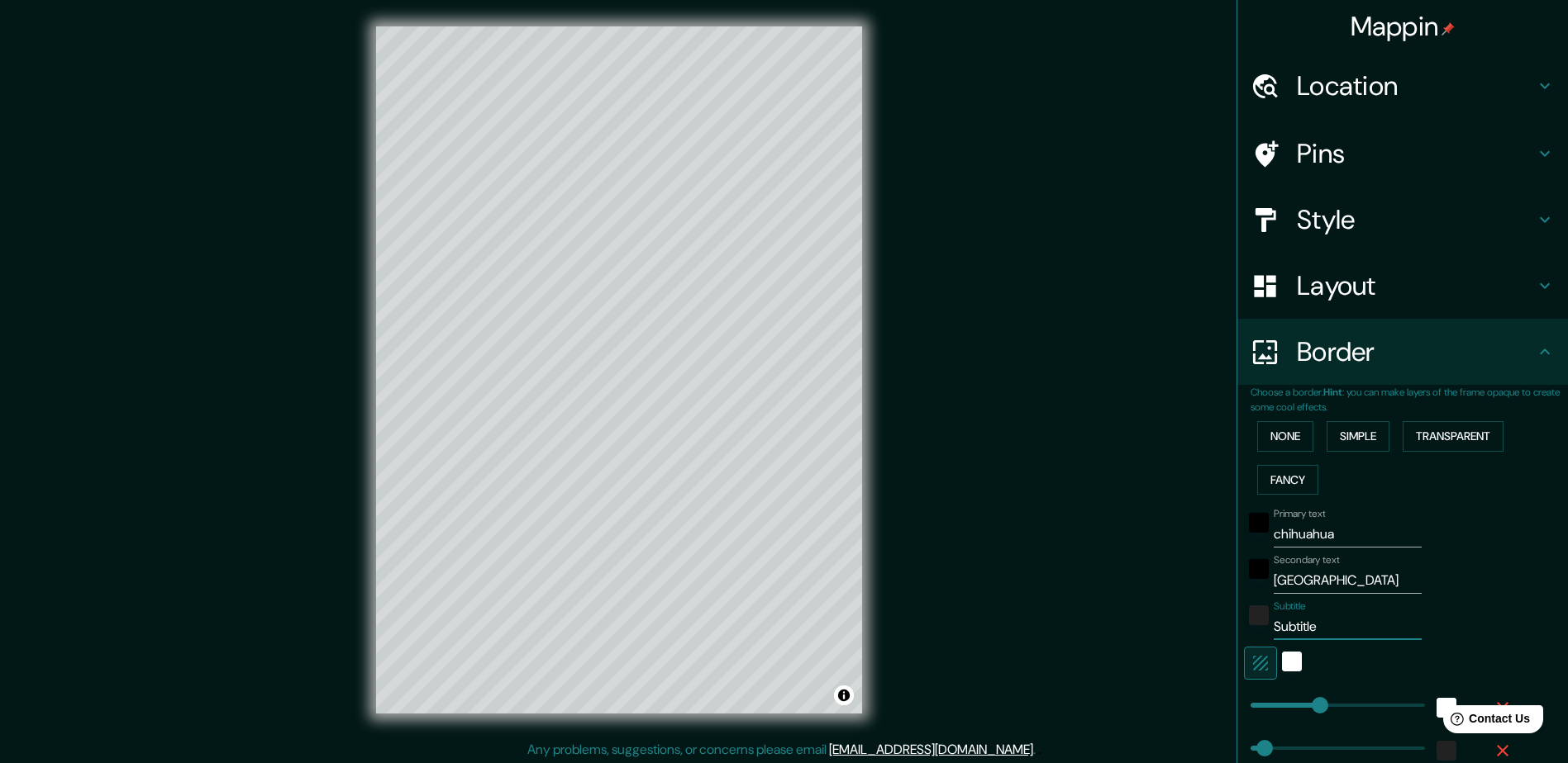
drag, startPoint x: 1309, startPoint y: 636, endPoint x: 1189, endPoint y: 627, distance: 120.3
click at [790, 537] on div "Mappin Location Chihuahua, Chihuahua, México Pins Style Layout Border Choose a …" at bounding box center [784, 383] width 1568 height 766
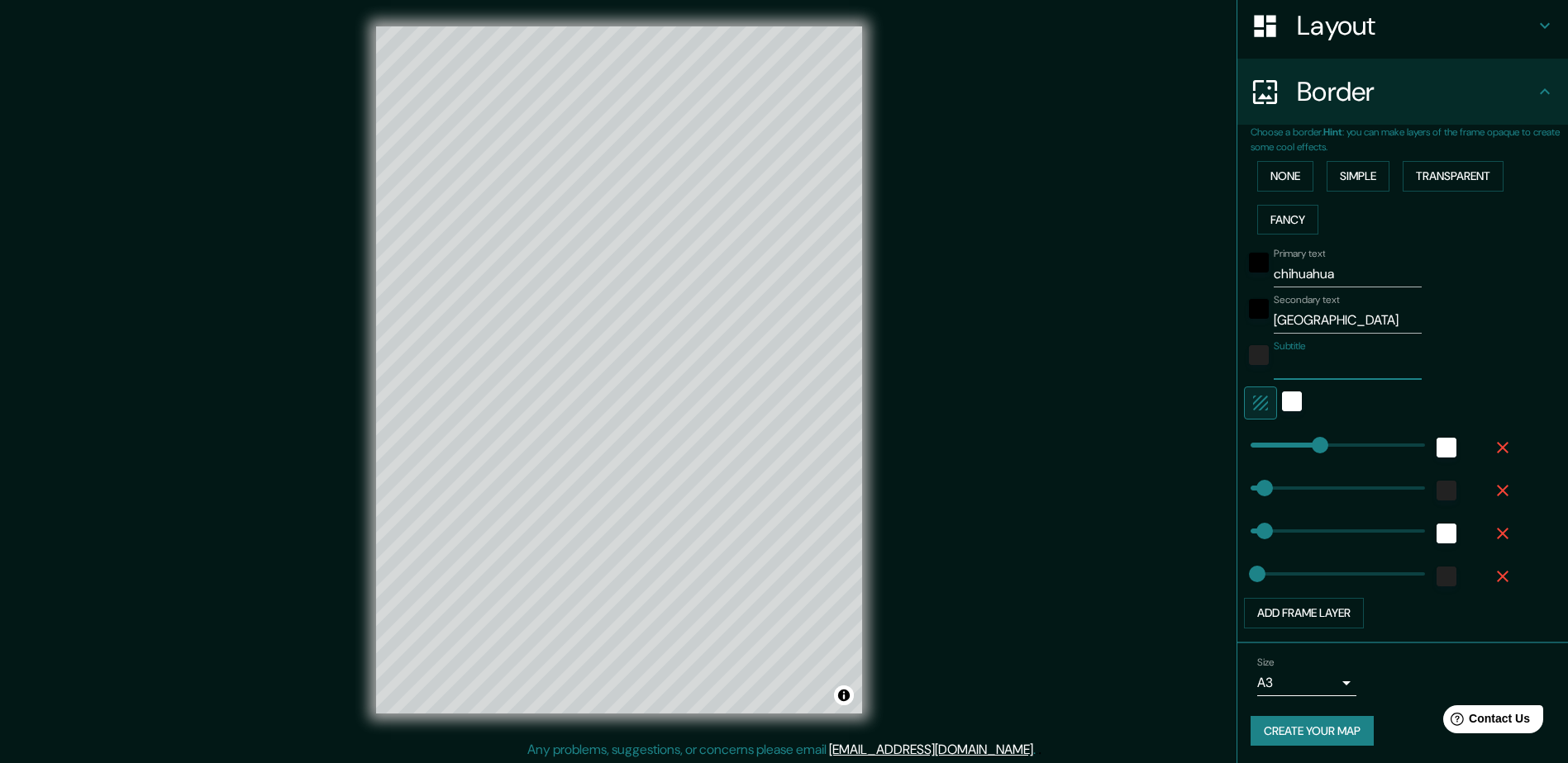
scroll to position [262, 0]
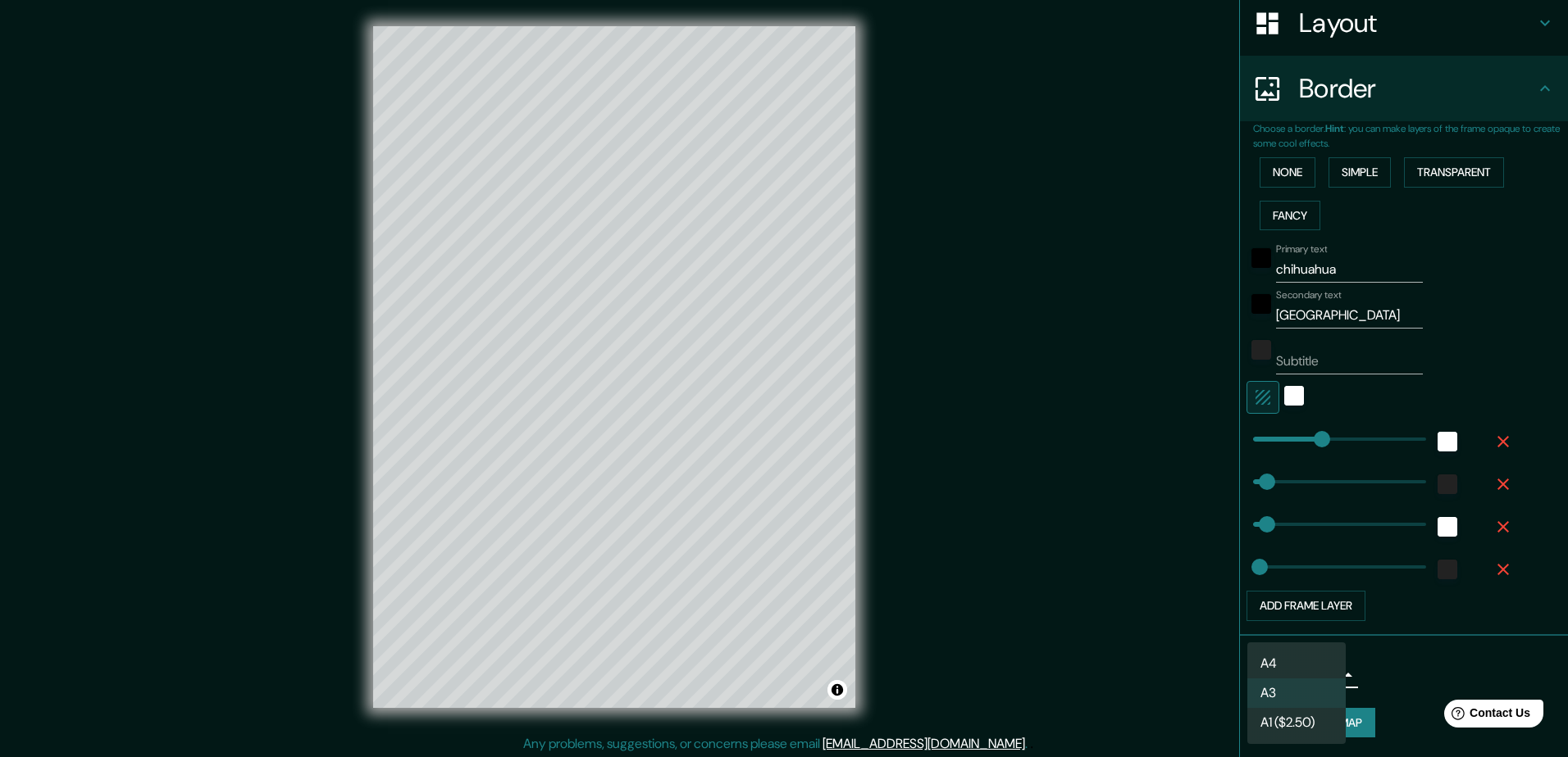
click at [784, 533] on body "Mappin Location Chihuahua, Chihuahua, México Pins Style Layout Border Choose a …" at bounding box center [784, 378] width 1568 height 757
click at [784, 533] on li "A4" at bounding box center [1296, 664] width 99 height 29
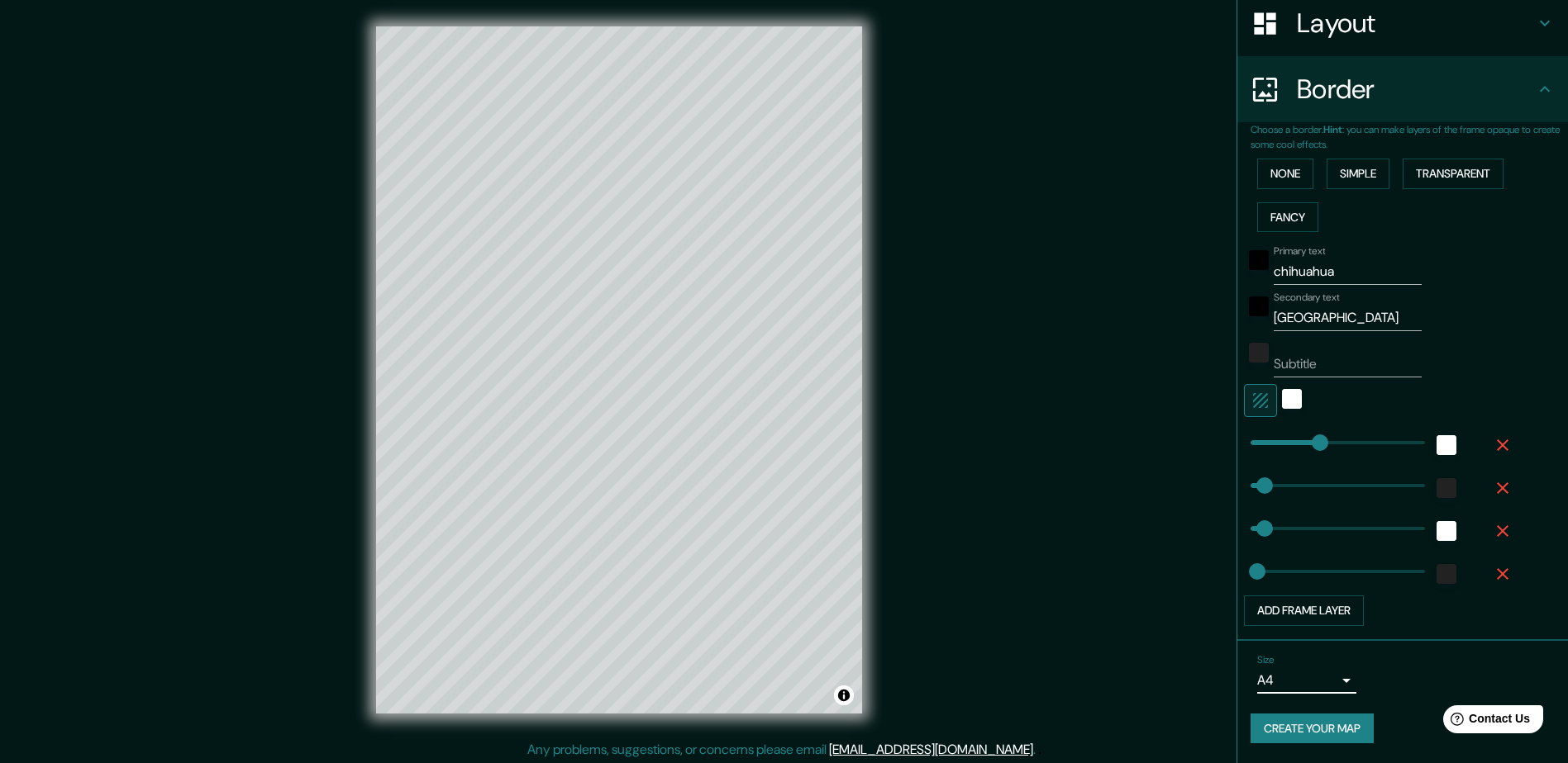
click at [790, 537] on button "Create your map" at bounding box center [1312, 728] width 123 height 30
drag, startPoint x: 943, startPoint y: 445, endPoint x: 962, endPoint y: 387, distance: 61.0
click at [790, 387] on div "Mappin Location Chihuahua, Chihuahua, México Pins Style Layout Border Choose a …" at bounding box center [784, 383] width 1568 height 766
click at [790, 537] on button "Create your map" at bounding box center [1312, 728] width 123 height 30
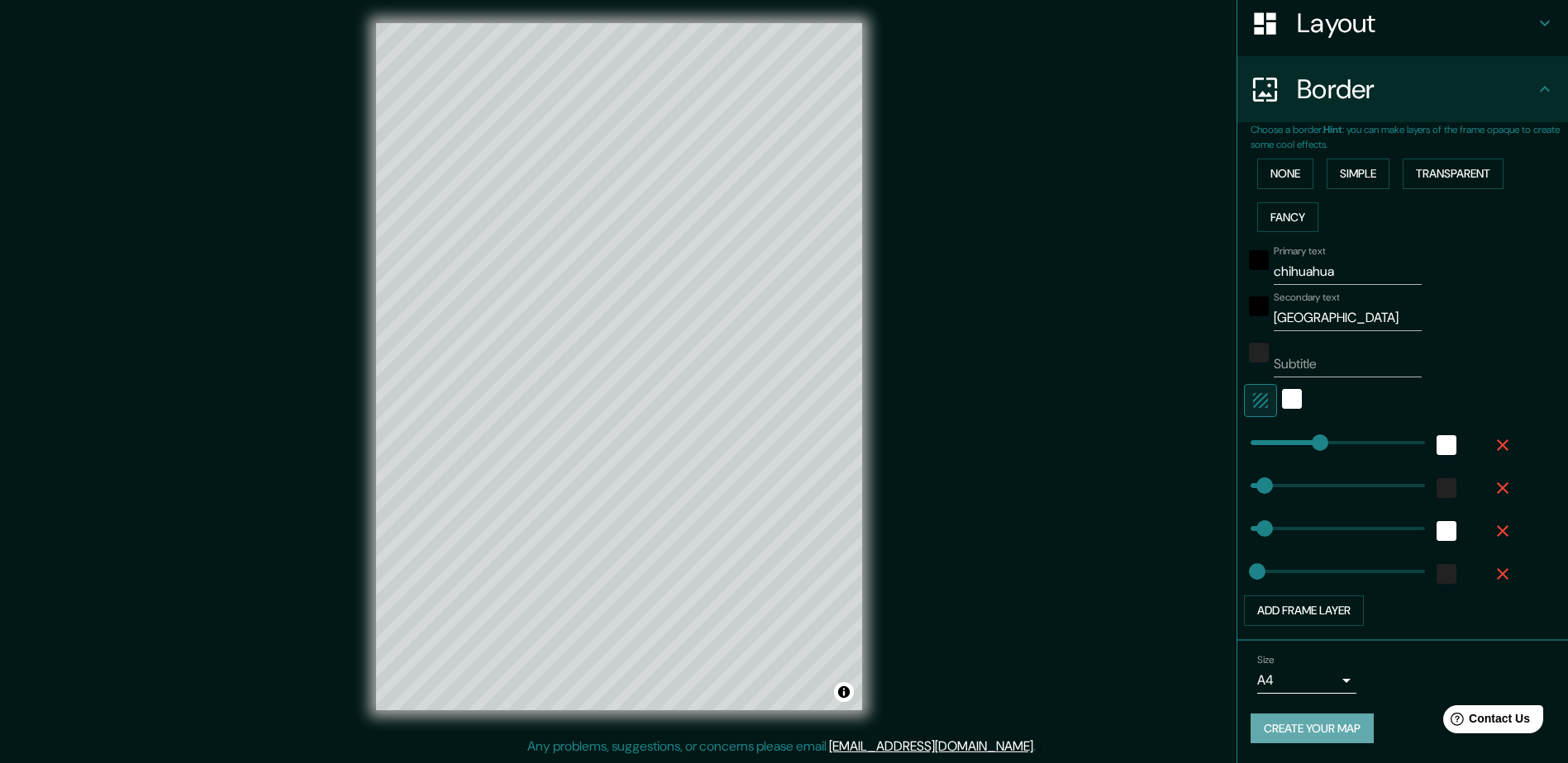
click at [790, 537] on button "Create your map" at bounding box center [1312, 728] width 123 height 30
click at [790, 537] on button "Toggle attribution" at bounding box center [844, 692] width 20 height 20
click at [790, 537] on link "Improve this map" at bounding box center [788, 691] width 82 height 11
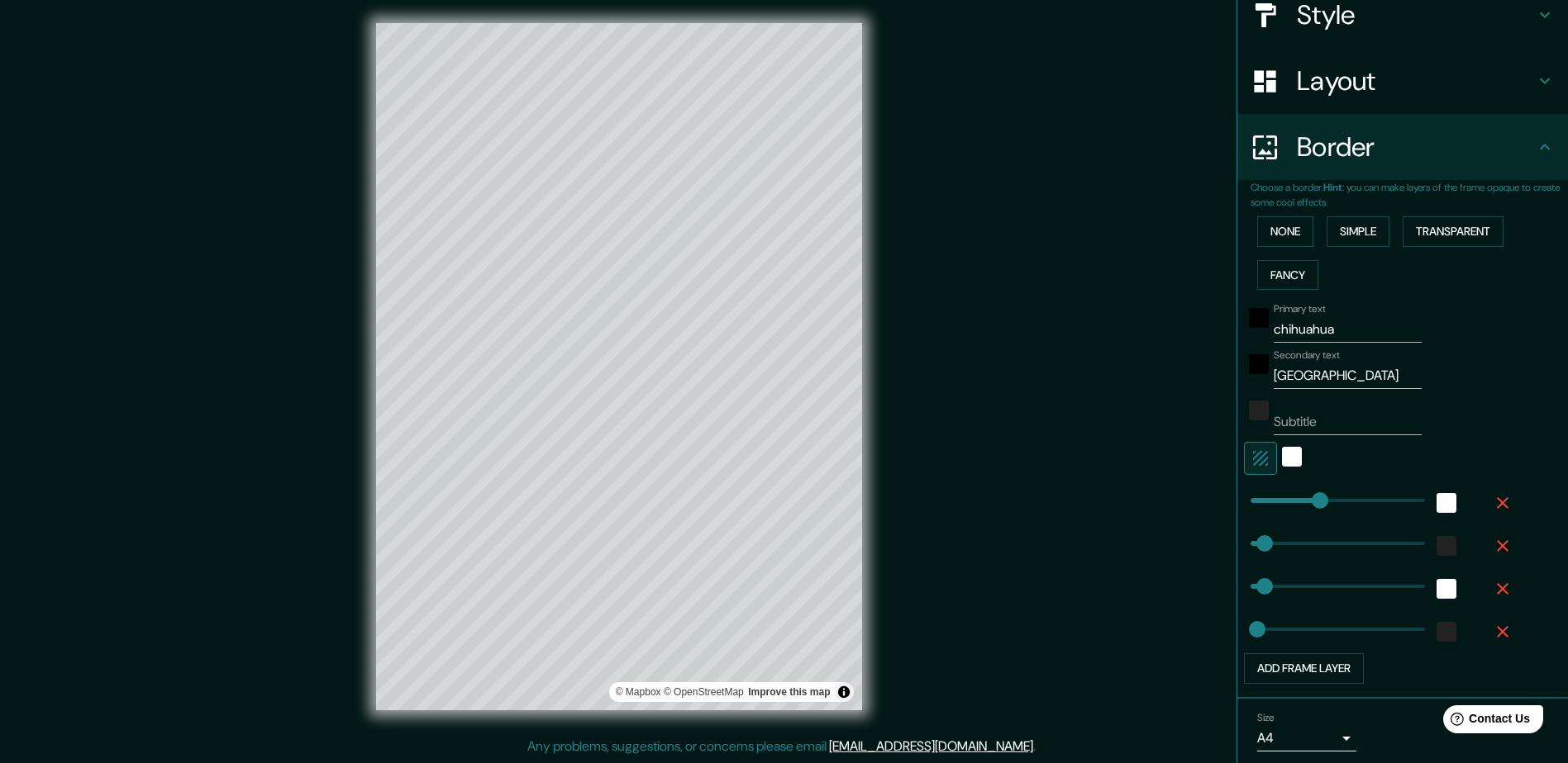
scroll to position [248, 0]
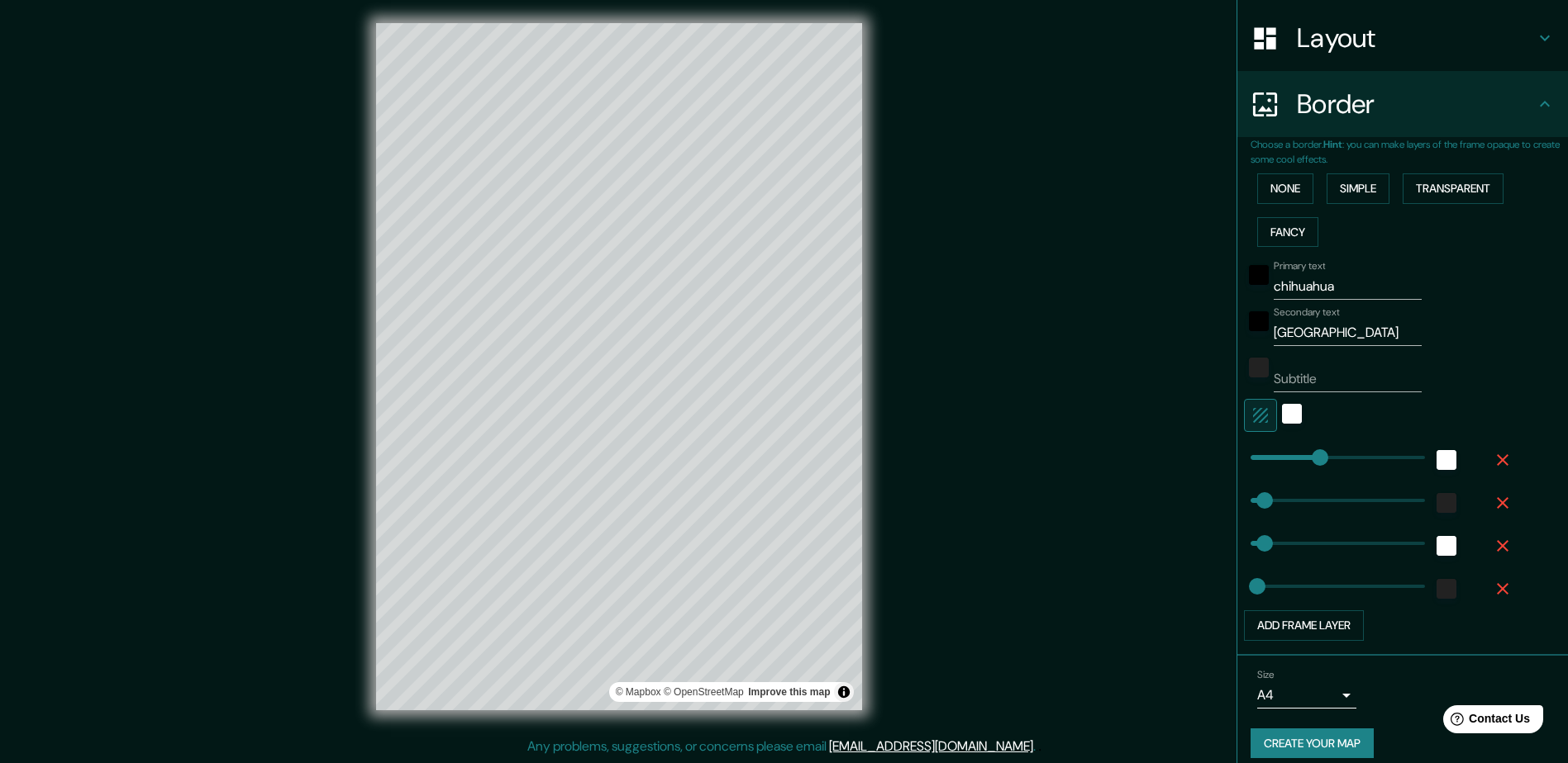
click at [790, 537] on button "Create your map" at bounding box center [1312, 743] width 123 height 30
click at [790, 537] on link "[EMAIL_ADDRESS][DOMAIN_NAME]" at bounding box center [931, 747] width 204 height 17
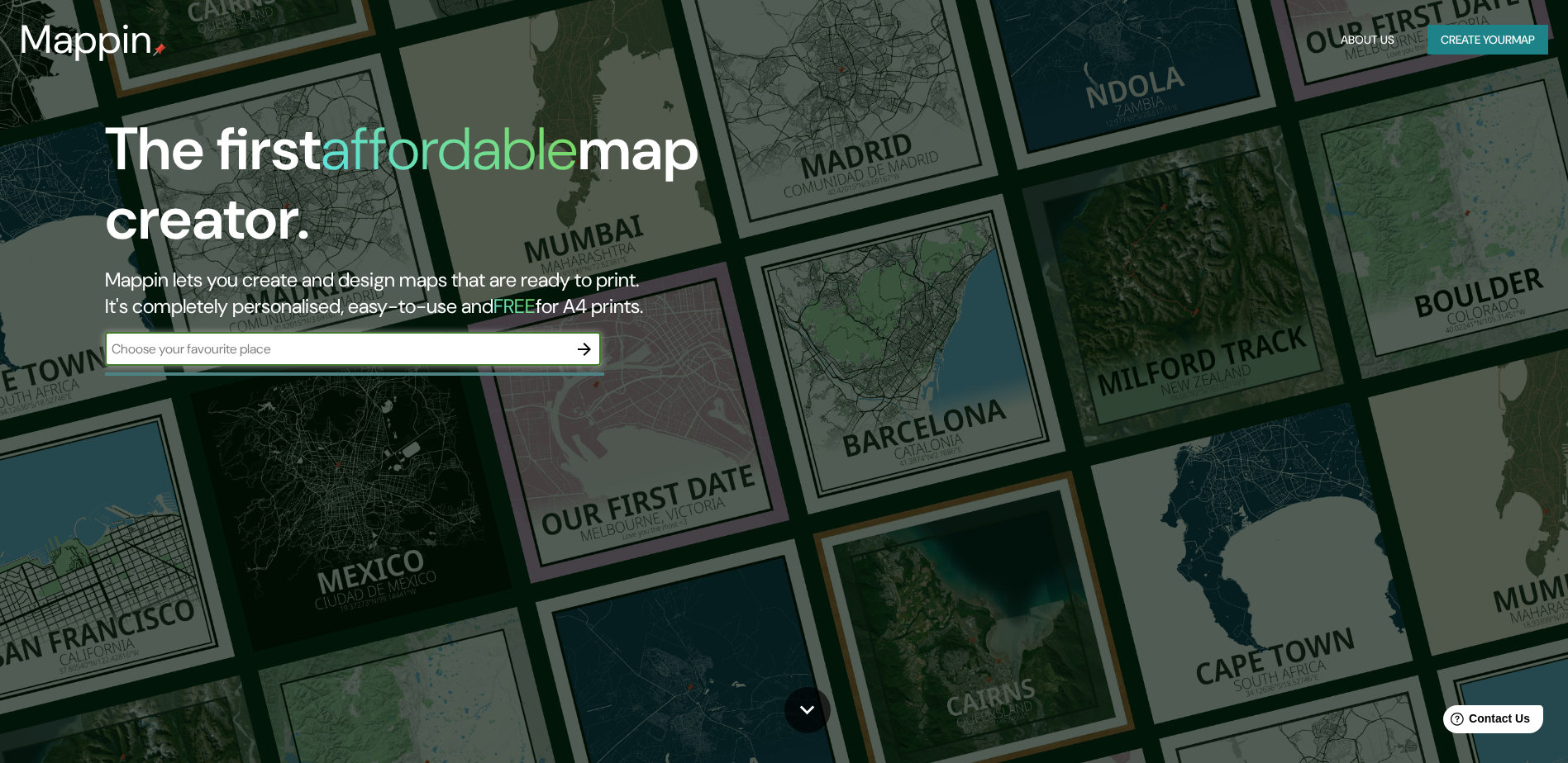
click at [1452, 34] on button "Create your map" at bounding box center [1488, 40] width 121 height 30
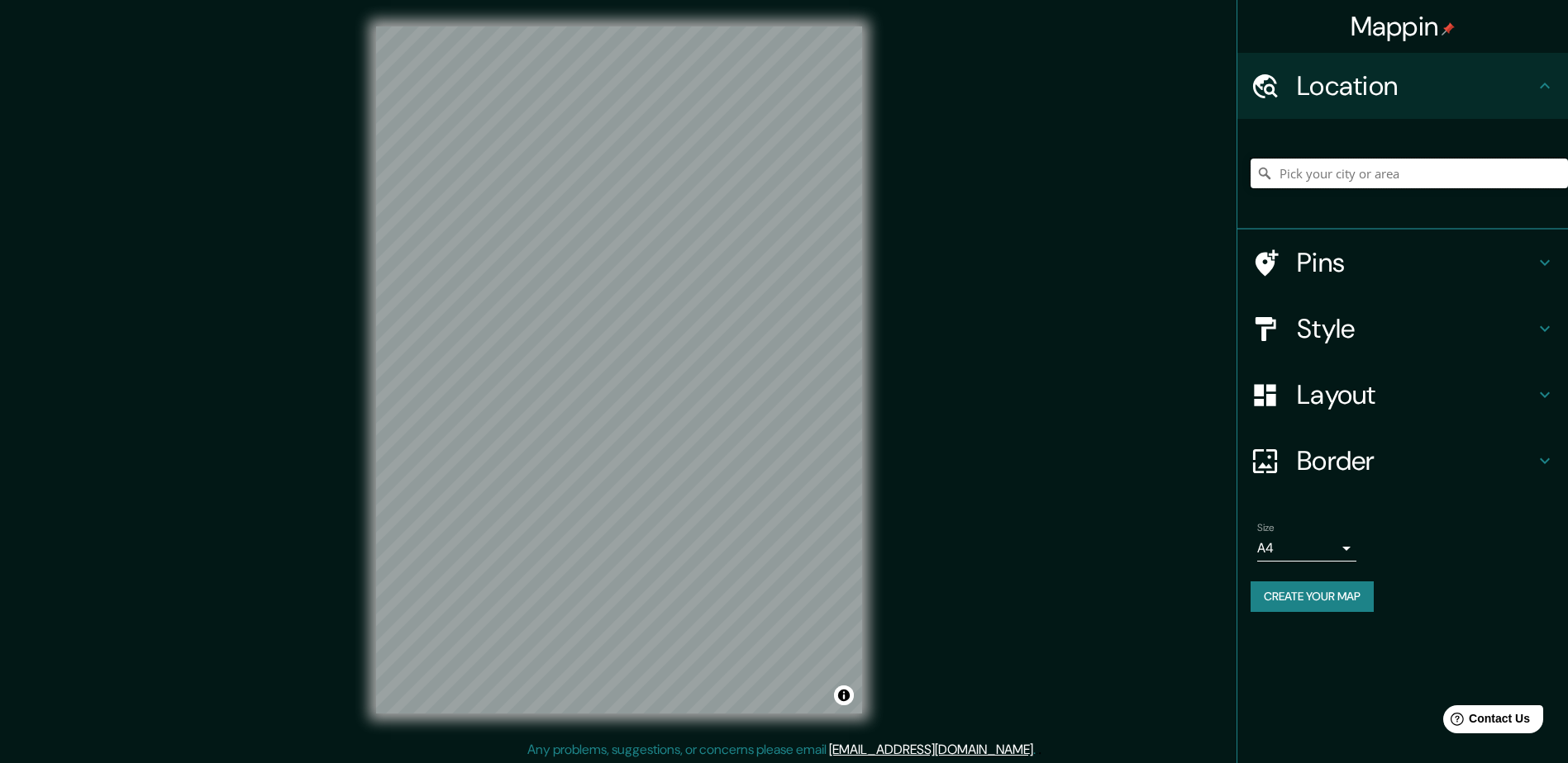
click at [1367, 171] on input "Pick your city or area" at bounding box center [1409, 173] width 318 height 29
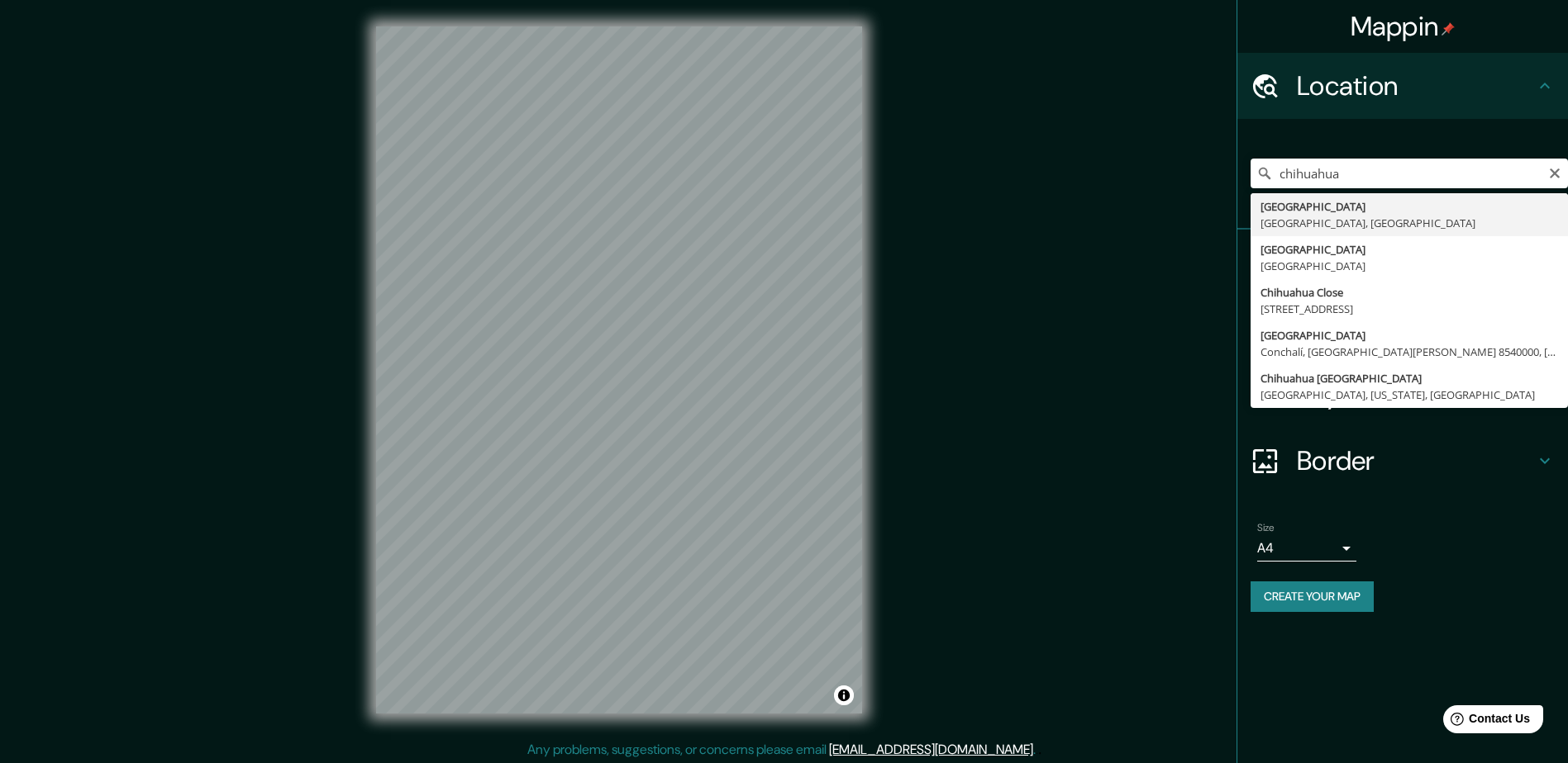
type input "Chihuahua, Chihuahua, México"
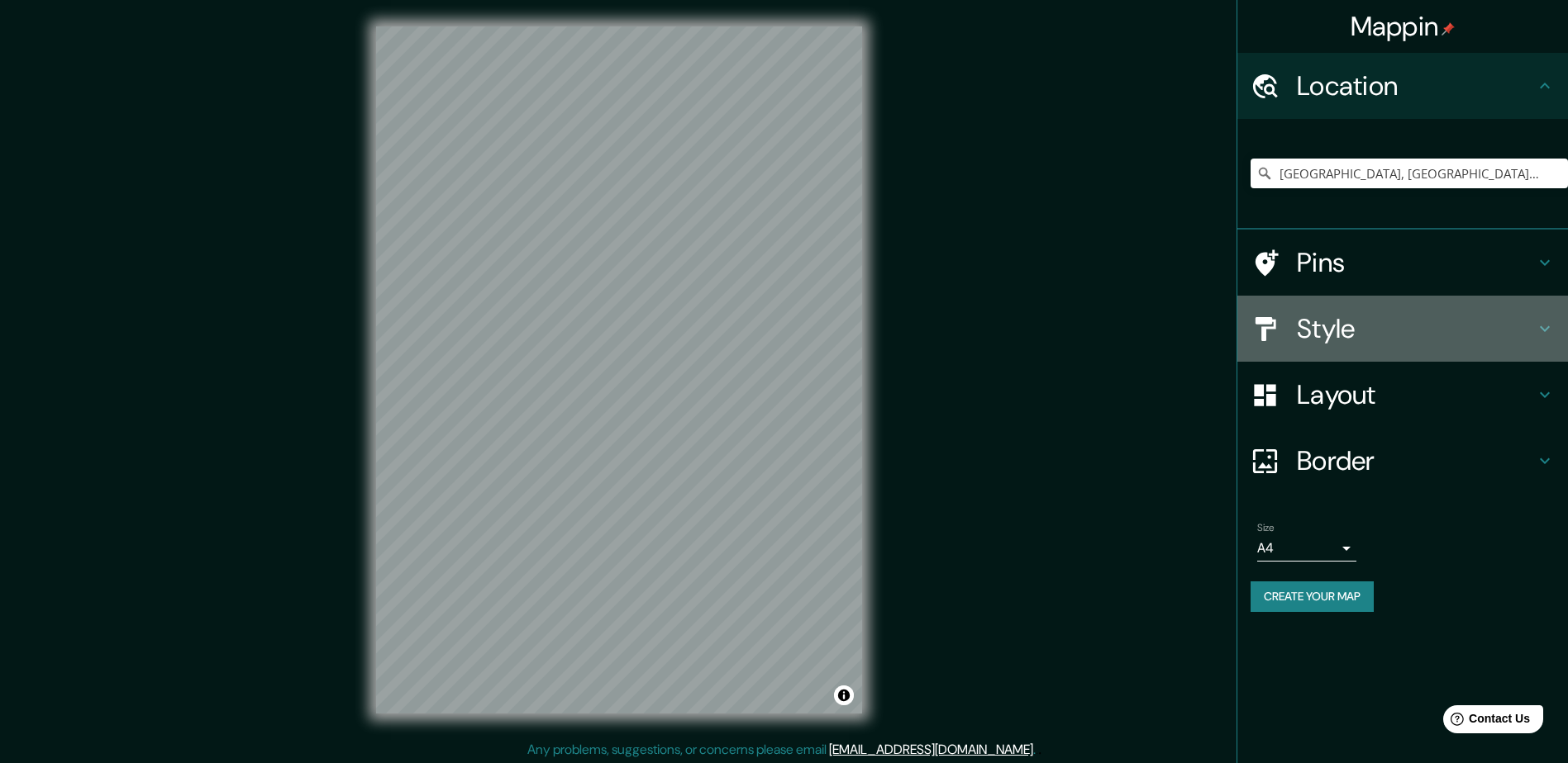
click at [1345, 327] on h4 "Style" at bounding box center [1416, 329] width 238 height 33
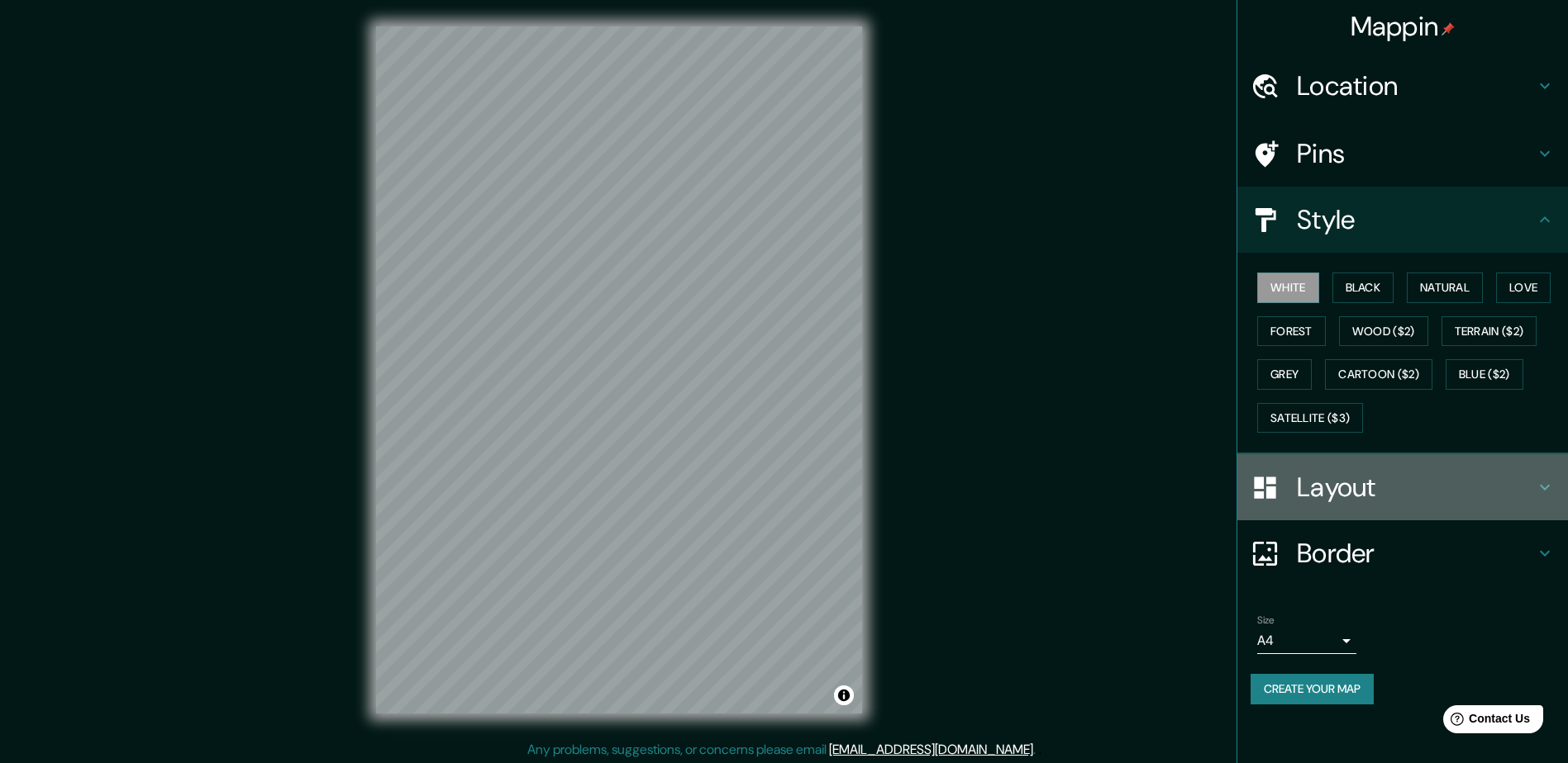
click at [1320, 487] on h4 "Layout" at bounding box center [1416, 488] width 238 height 33
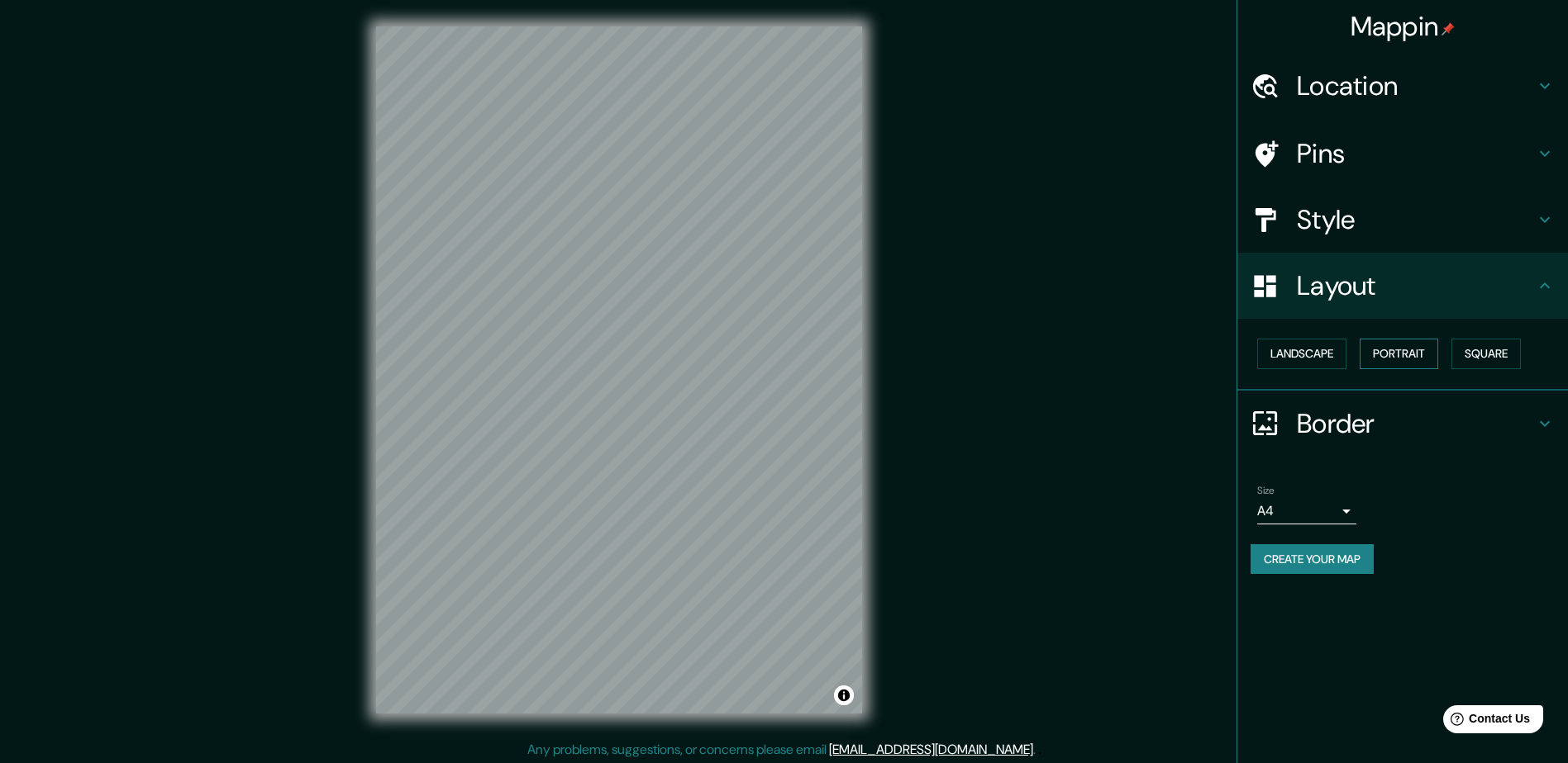
click at [1421, 347] on button "Portrait" at bounding box center [1398, 353] width 79 height 30
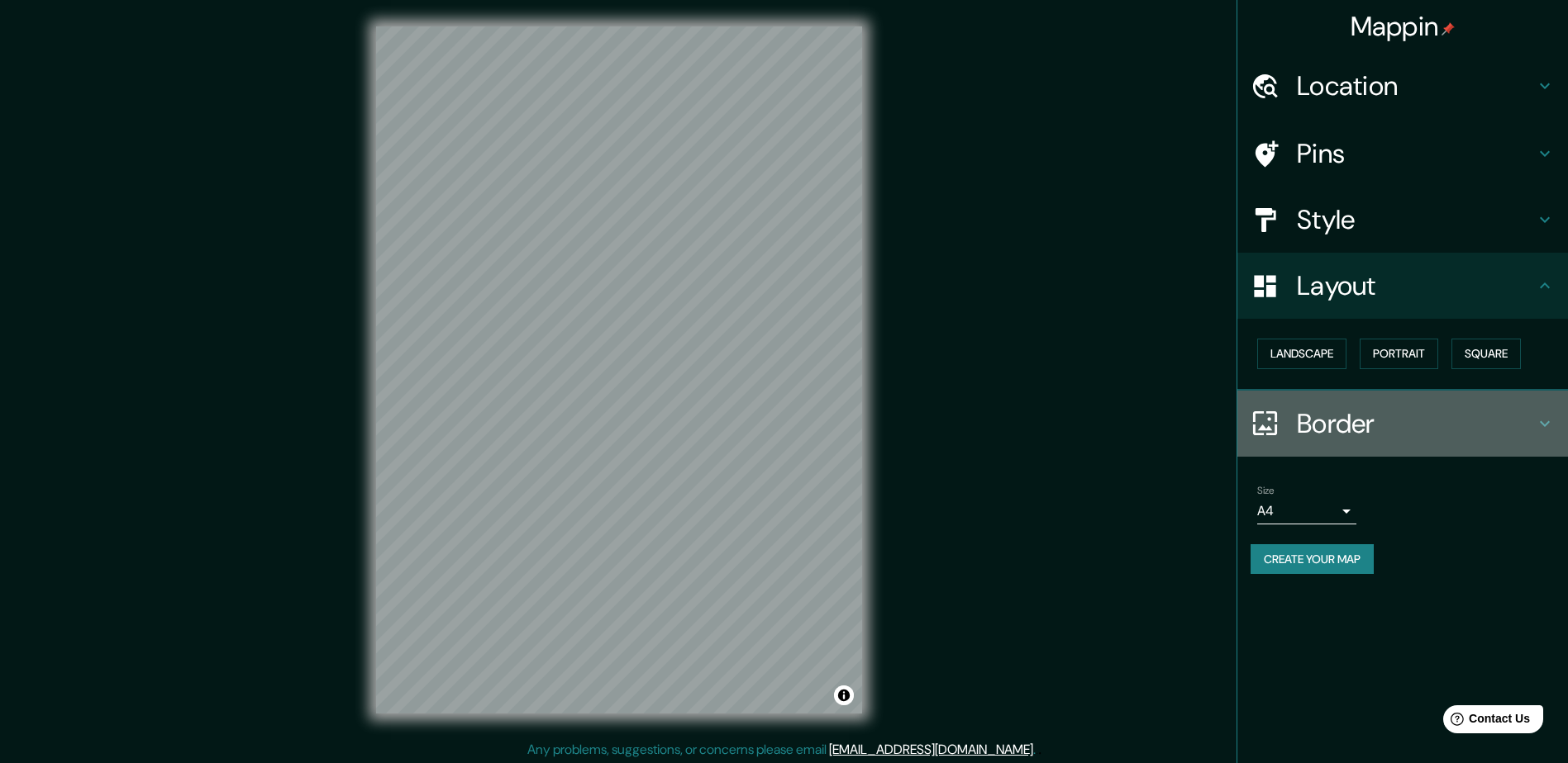
click at [1354, 427] on h4 "Border" at bounding box center [1416, 424] width 238 height 33
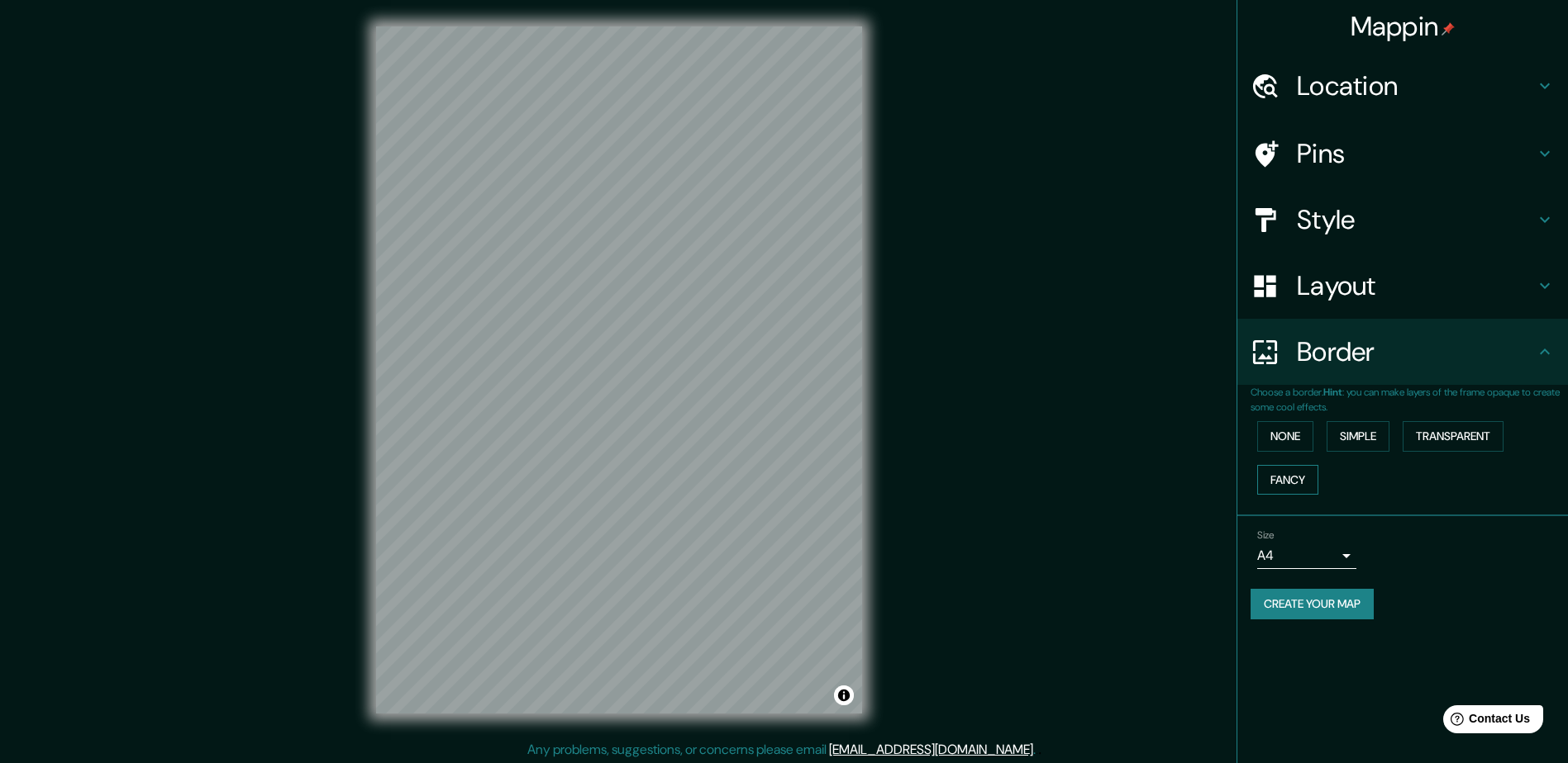
click at [1297, 476] on button "Fancy" at bounding box center [1287, 480] width 61 height 30
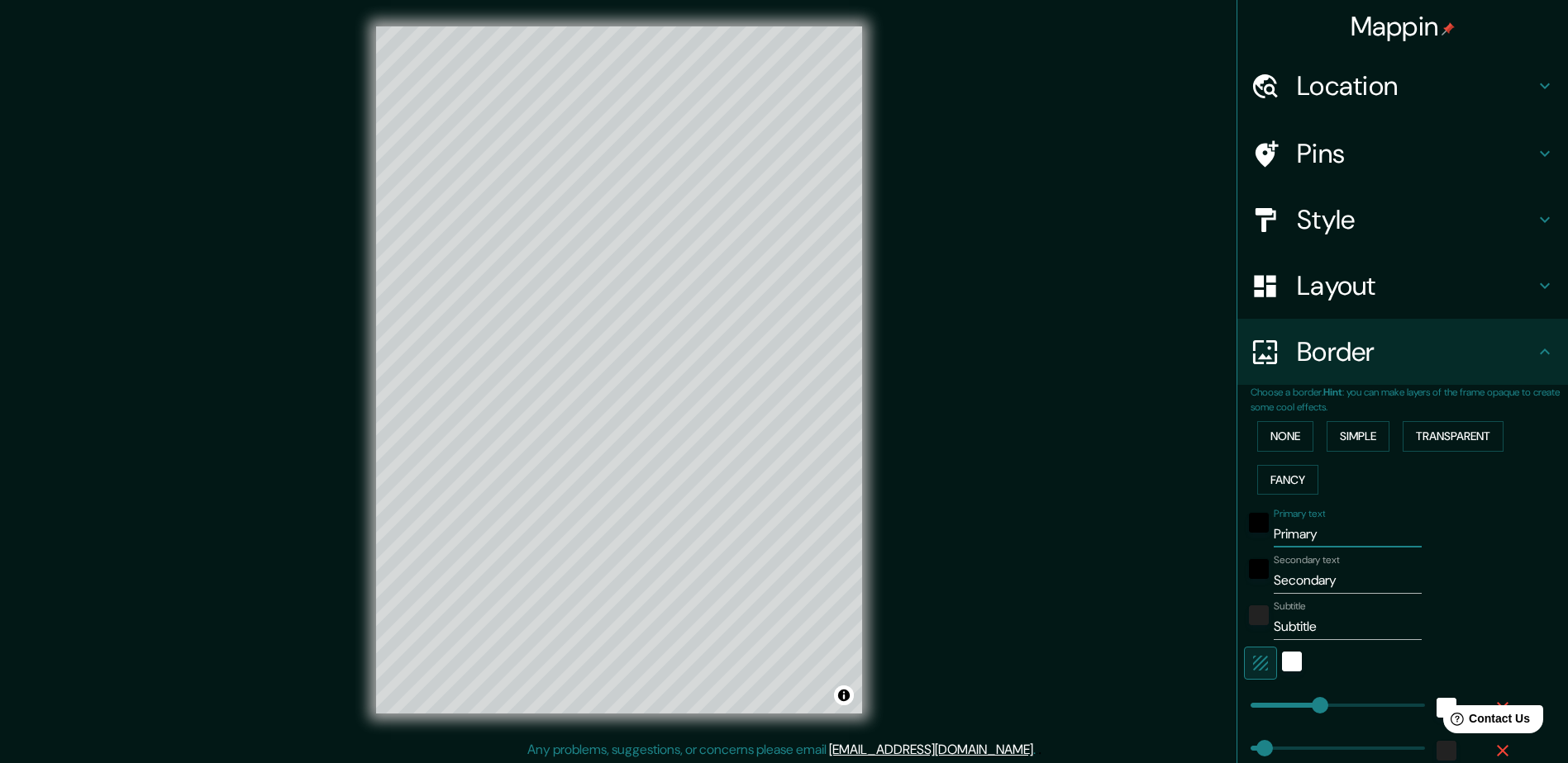
drag, startPoint x: 1318, startPoint y: 537, endPoint x: 1155, endPoint y: 540, distance: 163.0
click at [1155, 540] on div "Mappin Location Chihuahua, Chihuahua, México Pins Style Layout Border Choose a …" at bounding box center [784, 383] width 1568 height 766
type input "c"
type input "235"
type input "47"
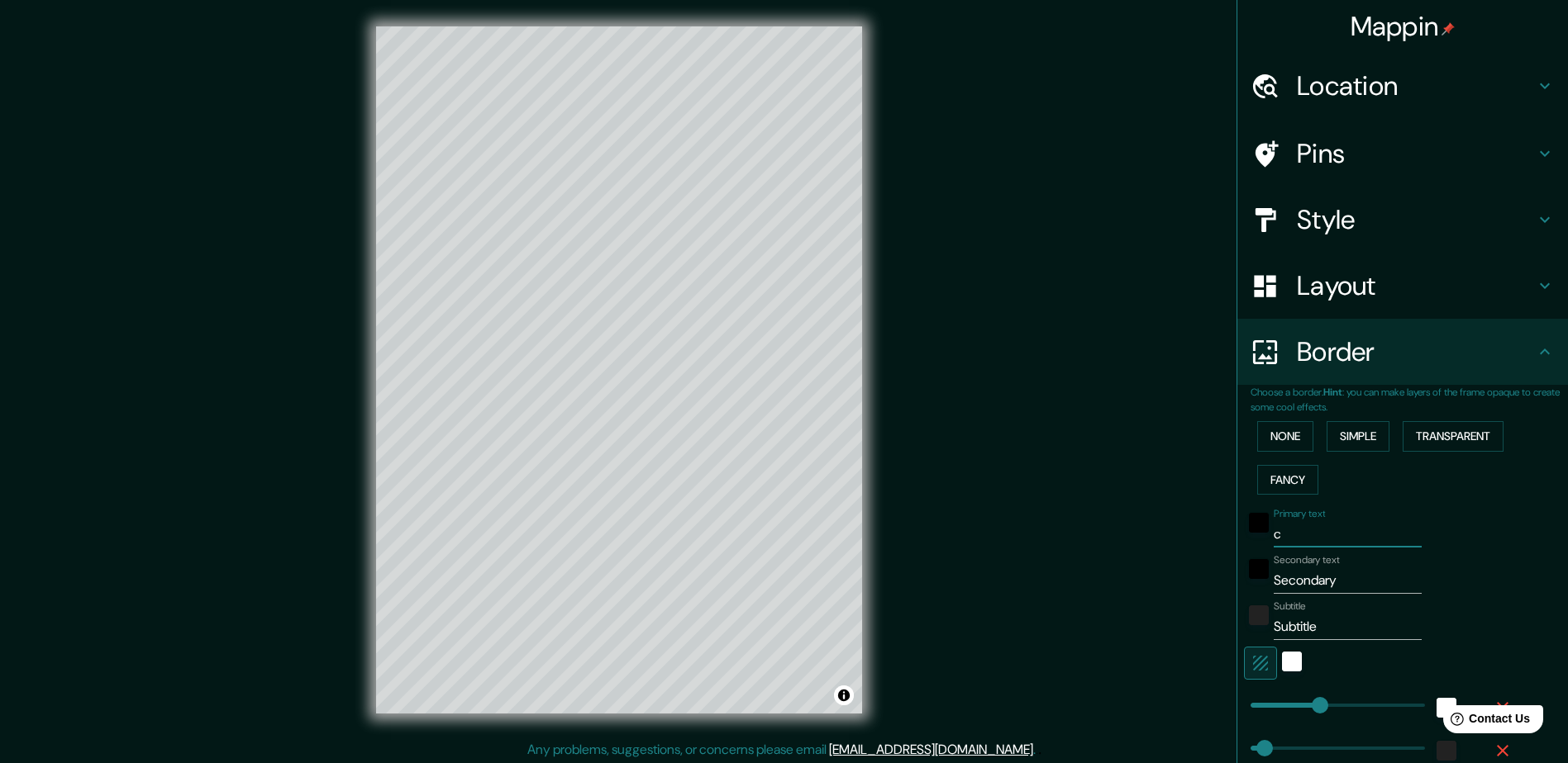
type input "47"
type input "24"
type input "ch"
type input "235"
type input "47"
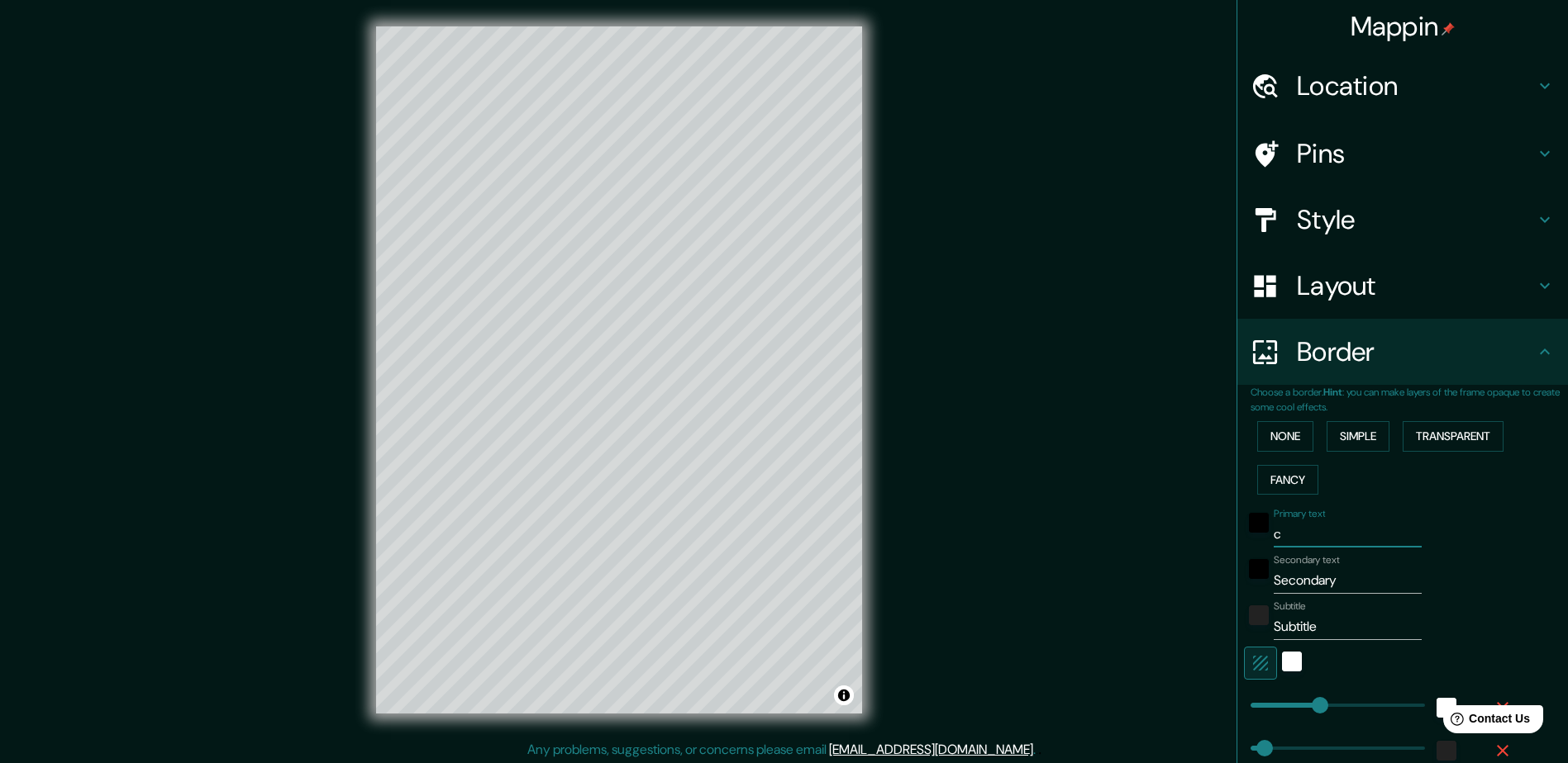
type input "47"
type input "24"
type input "chi"
type input "235"
type input "47"
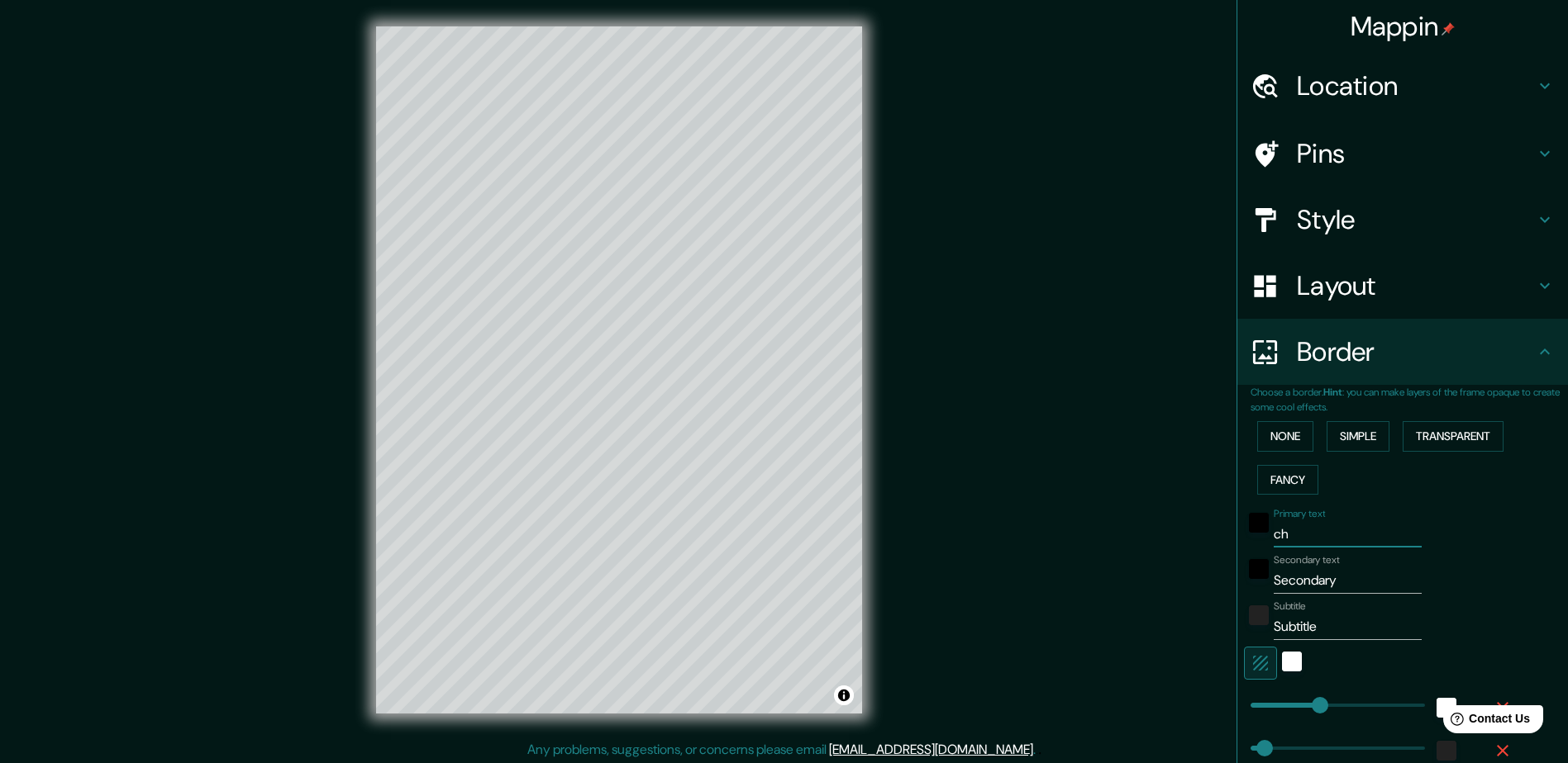
type input "47"
type input "24"
type input "chih"
type input "235"
type input "47"
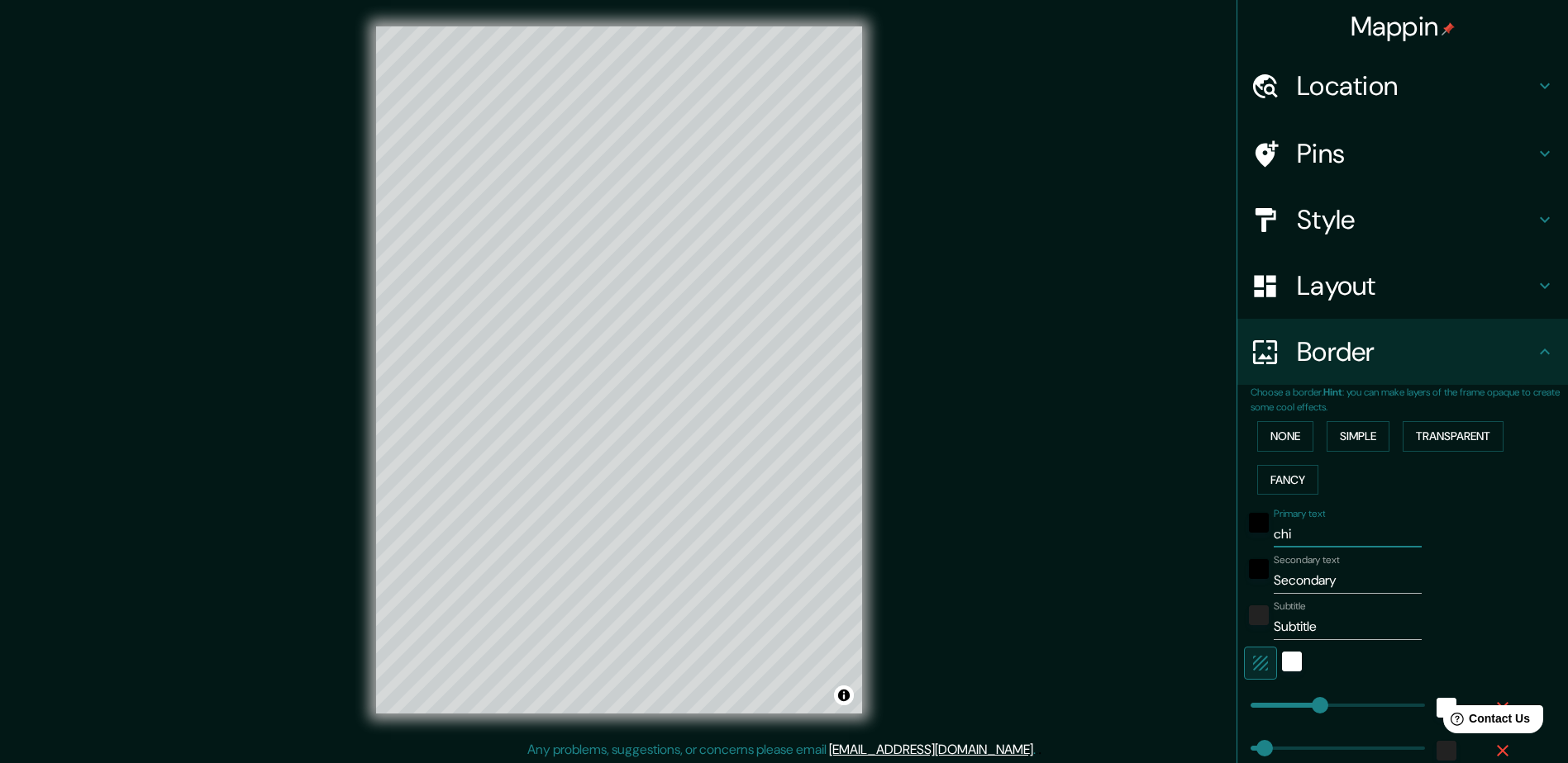
type input "47"
type input "24"
type input "chihu"
type input "235"
type input "47"
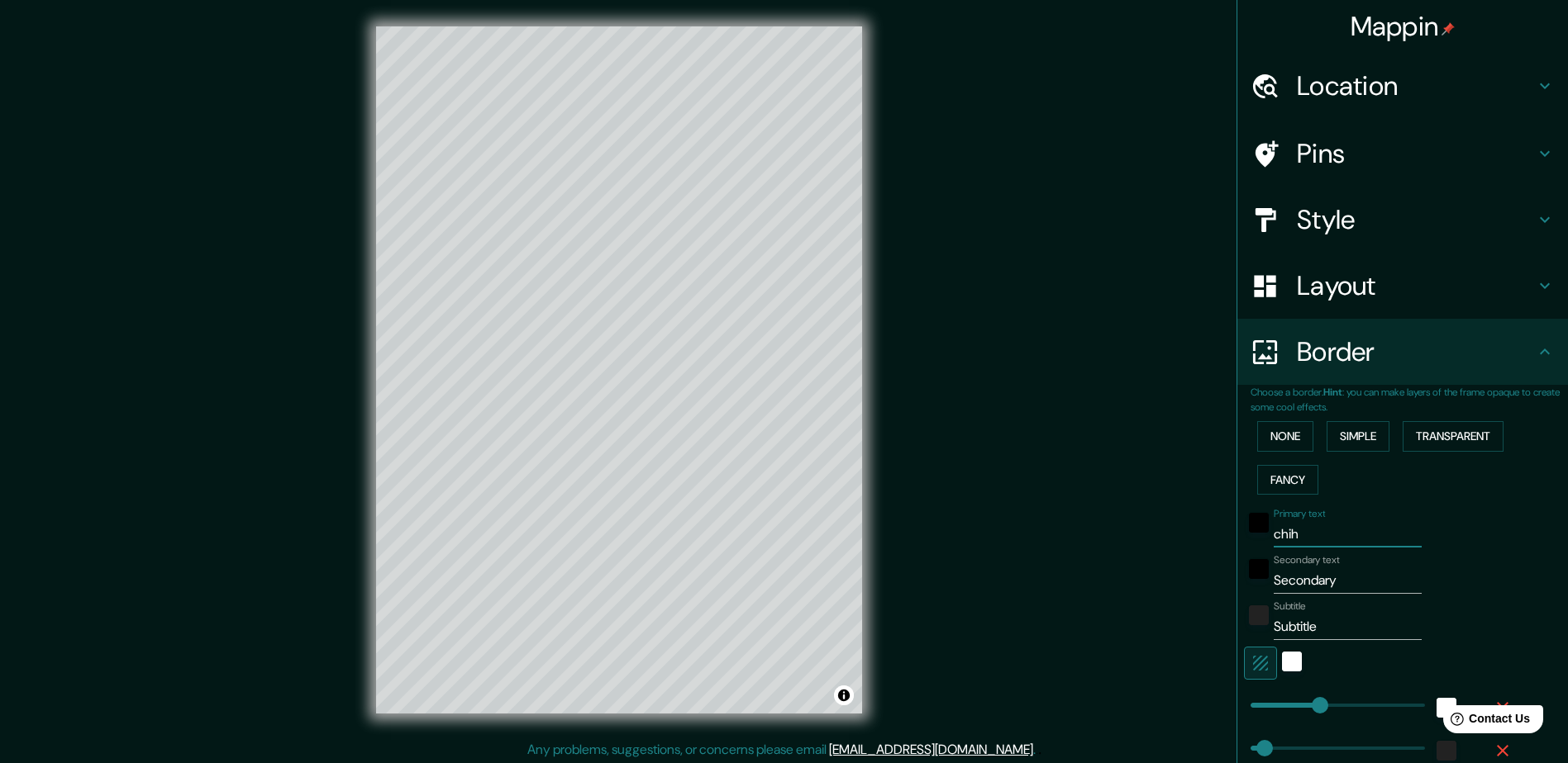
type input "47"
type input "24"
type input "chihua"
type input "235"
type input "47"
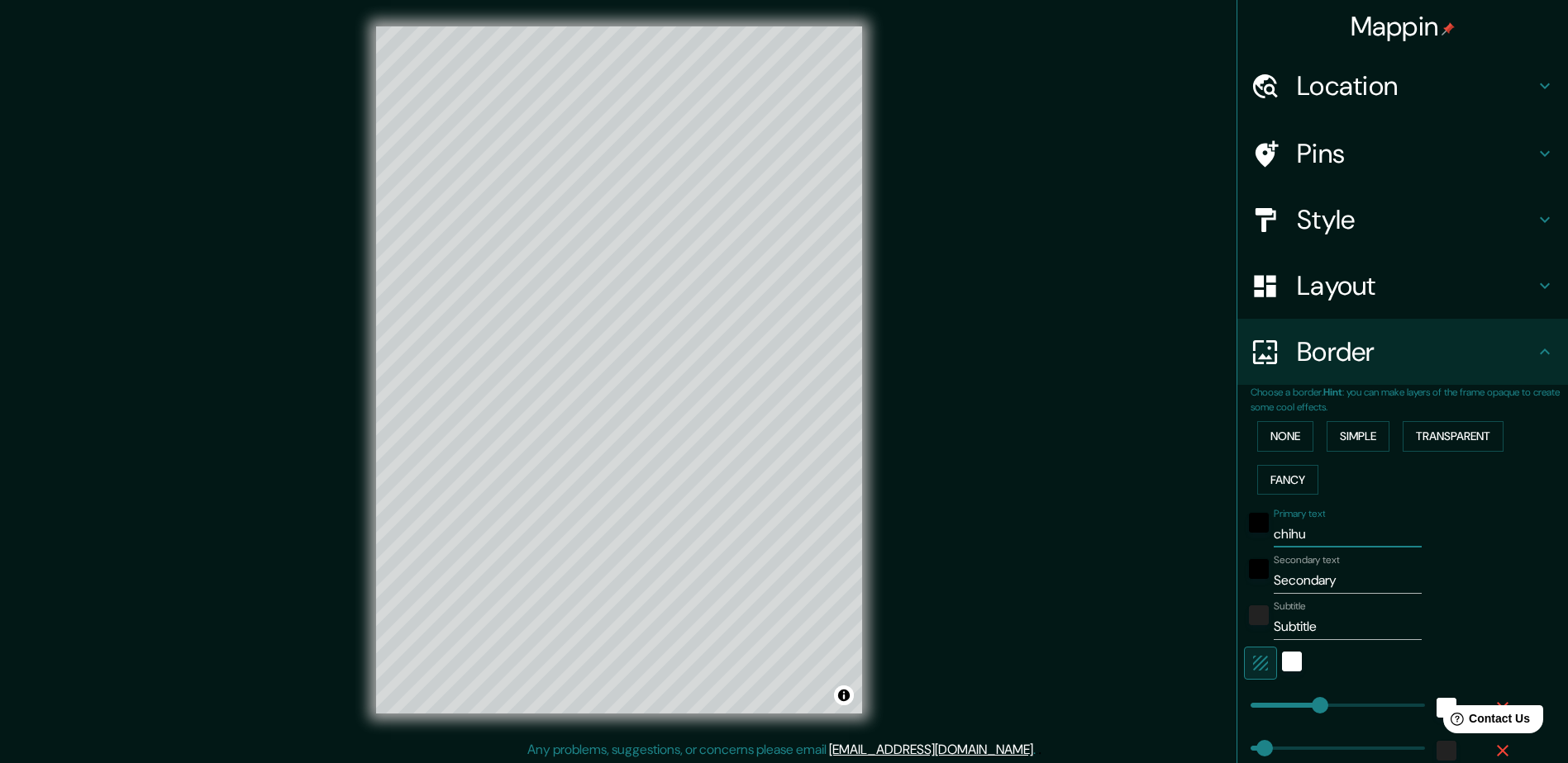
type input "47"
type input "24"
type input "chihuah"
type input "235"
type input "47"
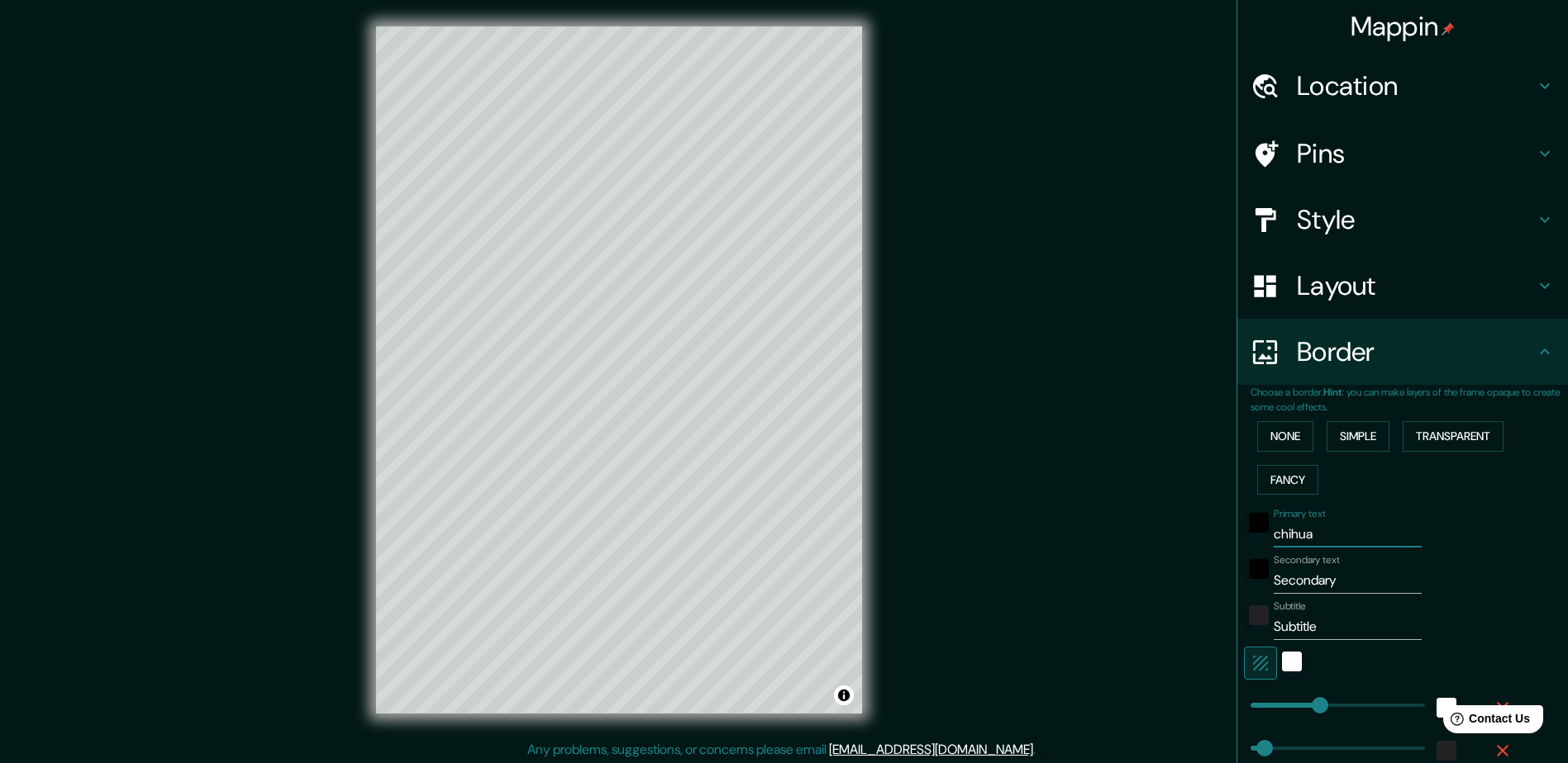
type input "47"
type input "24"
type input "chihuahu"
type input "235"
type input "47"
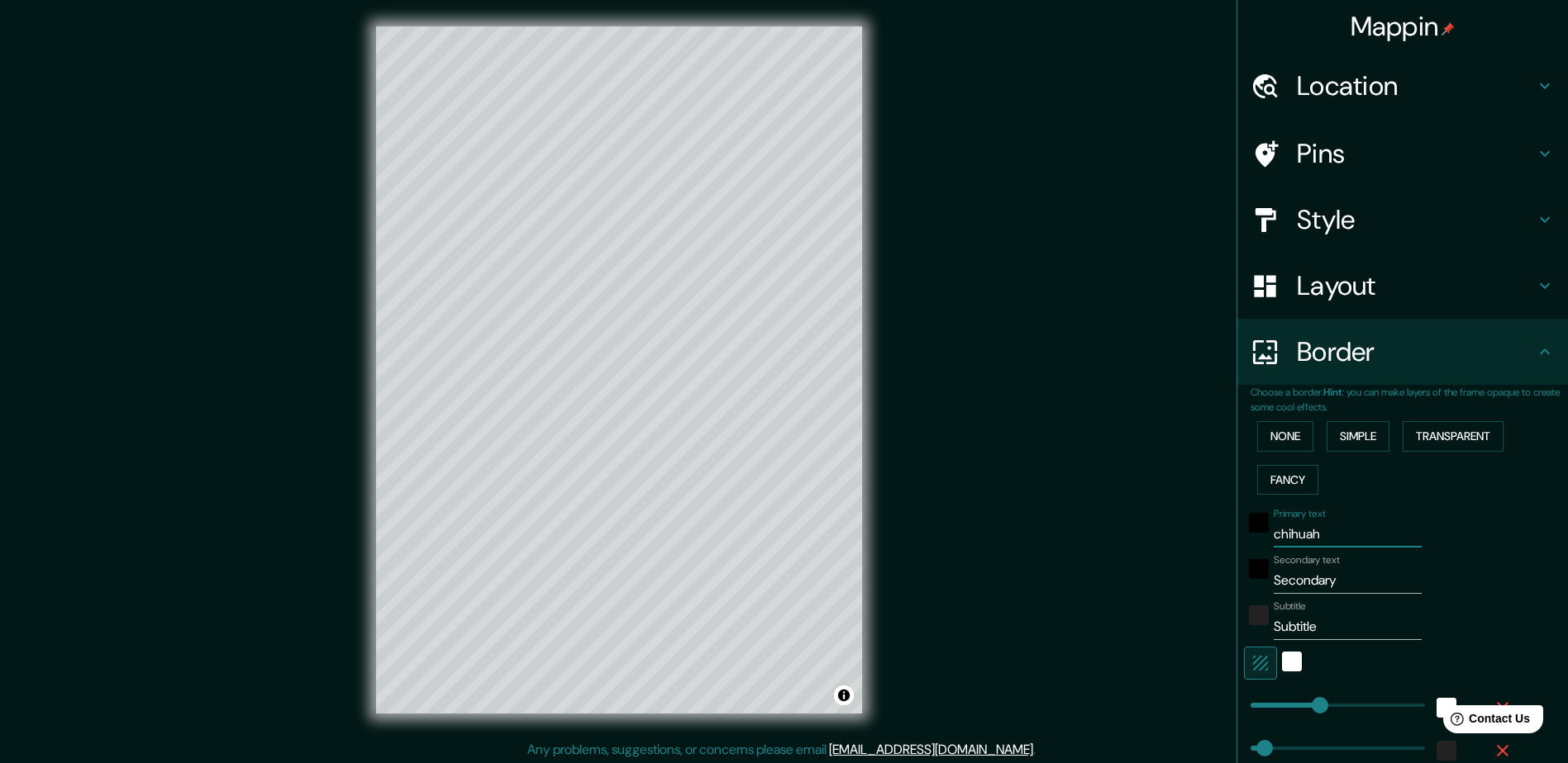
type input "47"
type input "24"
type input "chihuahua"
type input "235"
type input "47"
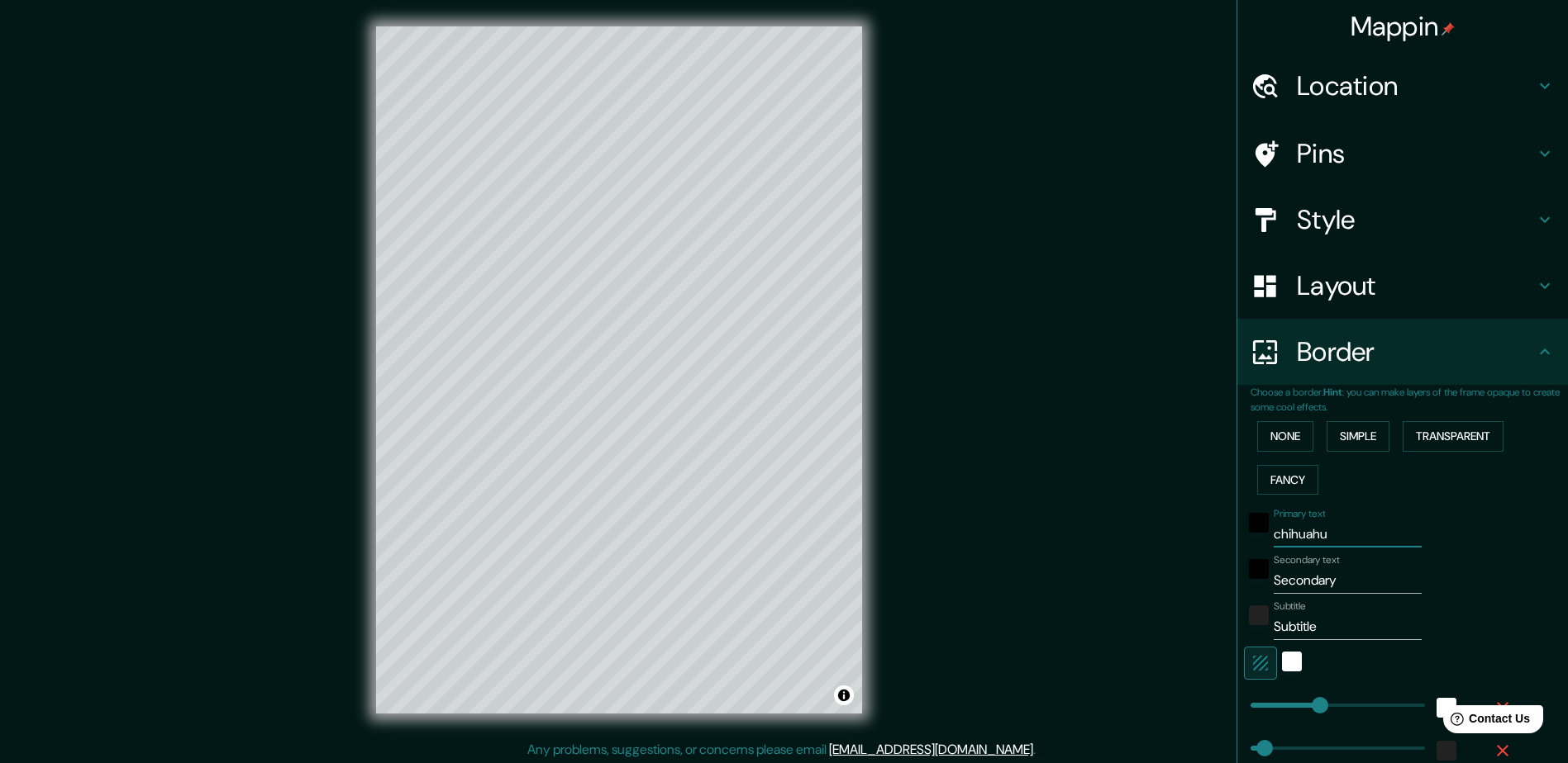
type input "47"
type input "24"
type input "chihuahua"
click at [1274, 577] on input "Secondary" at bounding box center [1347, 581] width 148 height 27
drag, startPoint x: 1343, startPoint y: 579, endPoint x: 1227, endPoint y: 582, distance: 116.0
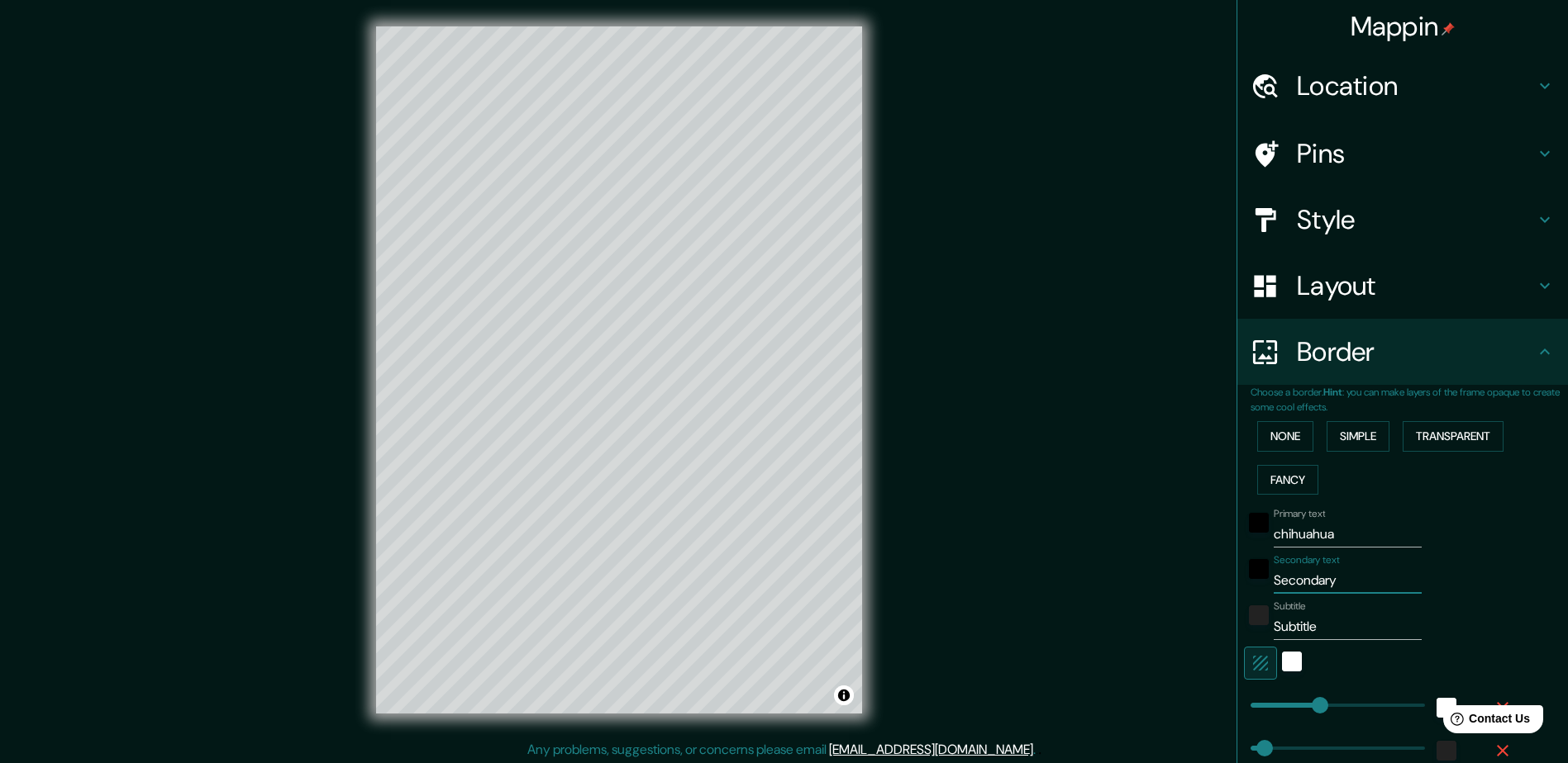
click at [1237, 582] on div "Choose a border. Hint : you can make layers of the frame opaque to create some …" at bounding box center [1402, 644] width 331 height 519
type input "m"
type input "235"
type input "47"
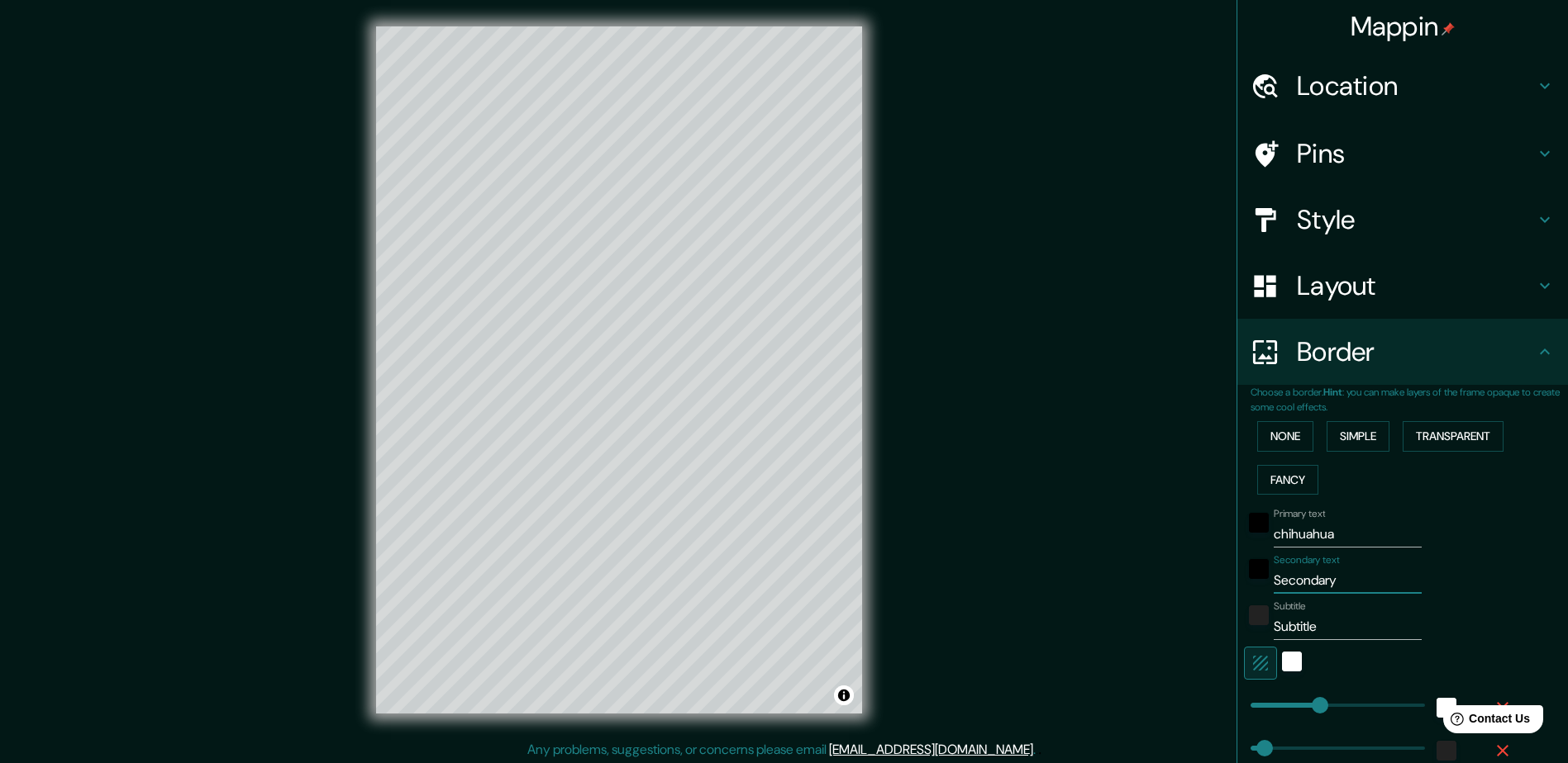
type input "24"
type input "me"
type input "235"
type input "47"
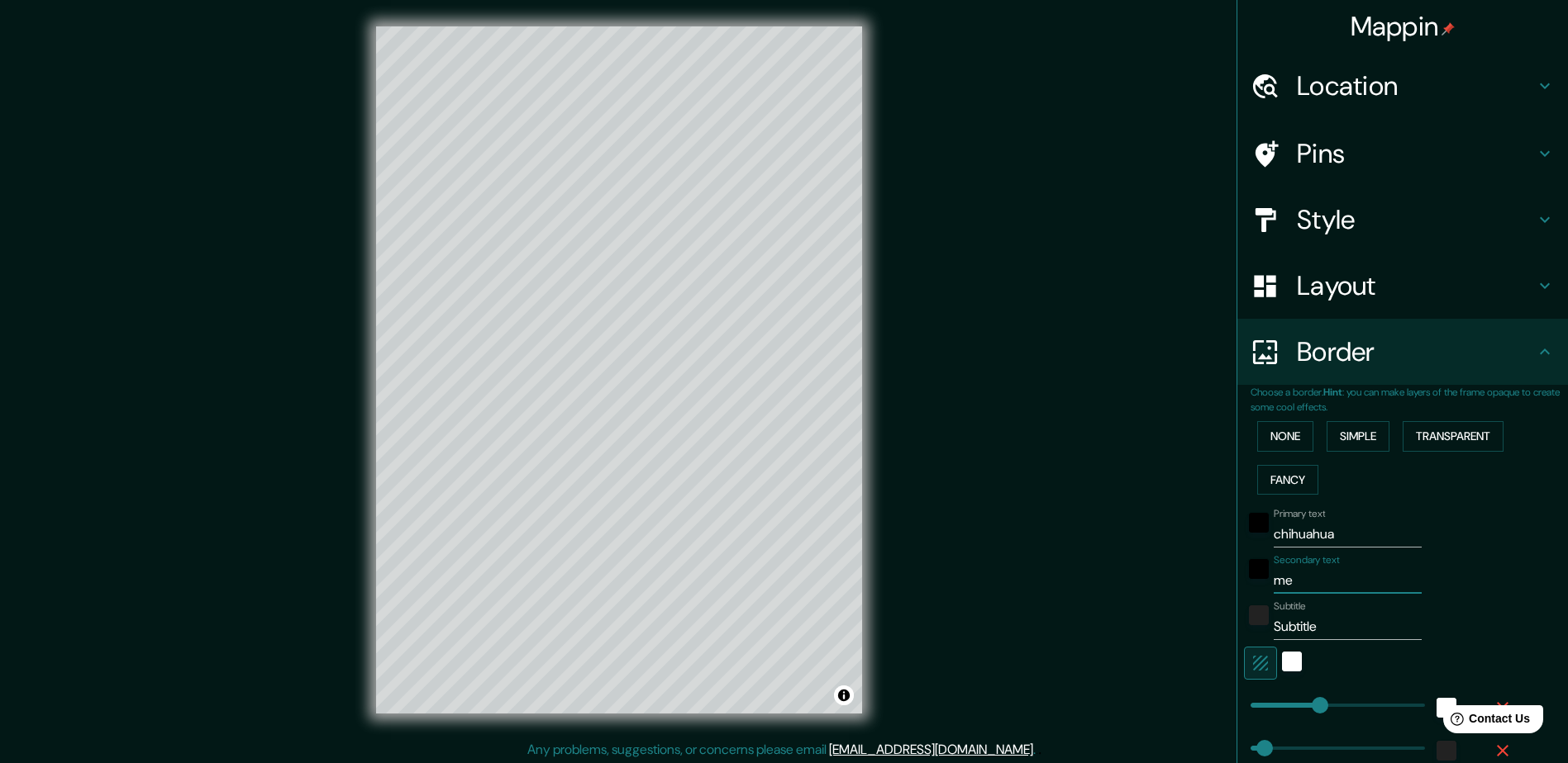
type input "24"
type input "mex"
type input "235"
type input "47"
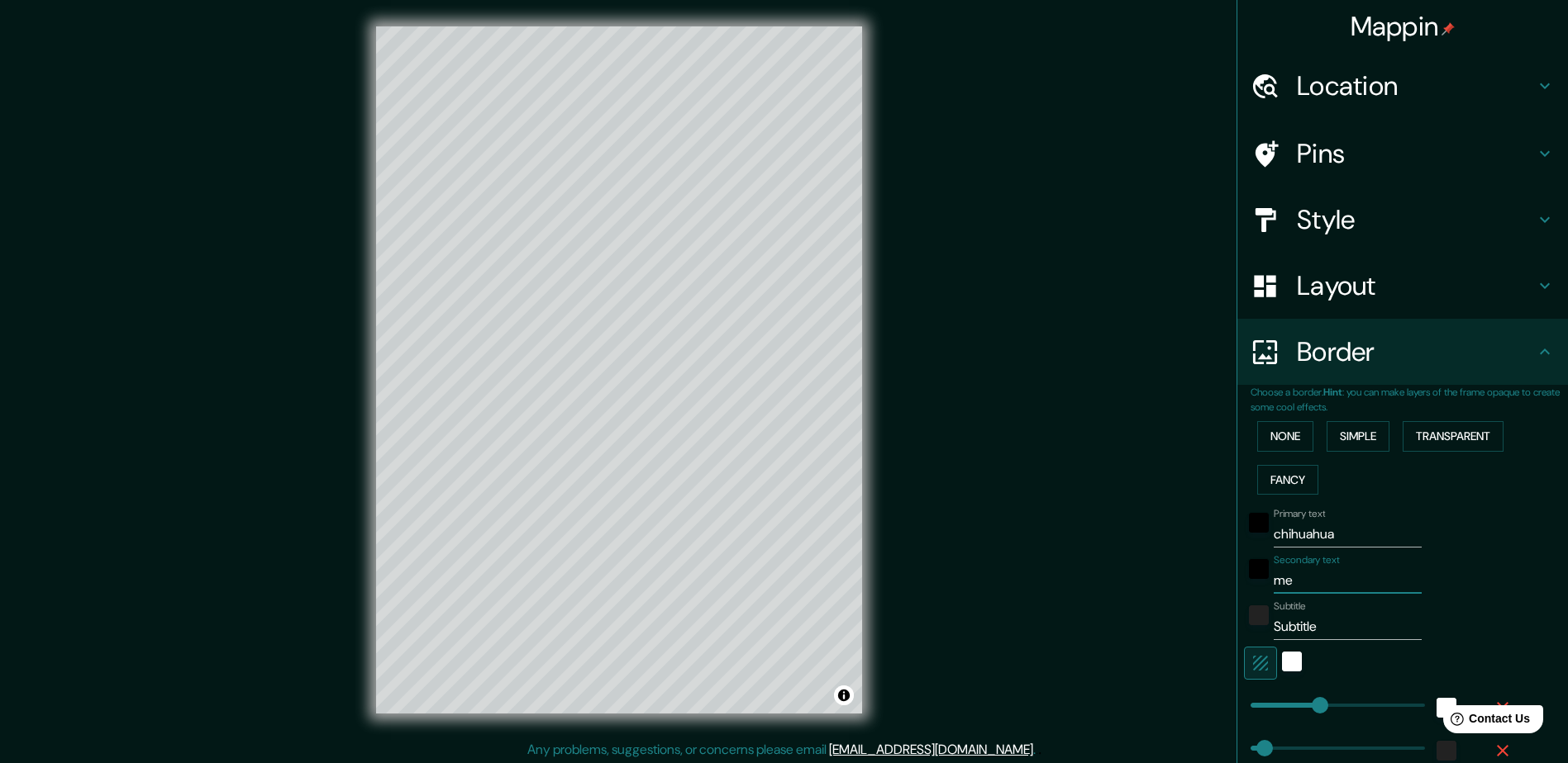
type input "24"
type input "mexi"
type input "235"
type input "47"
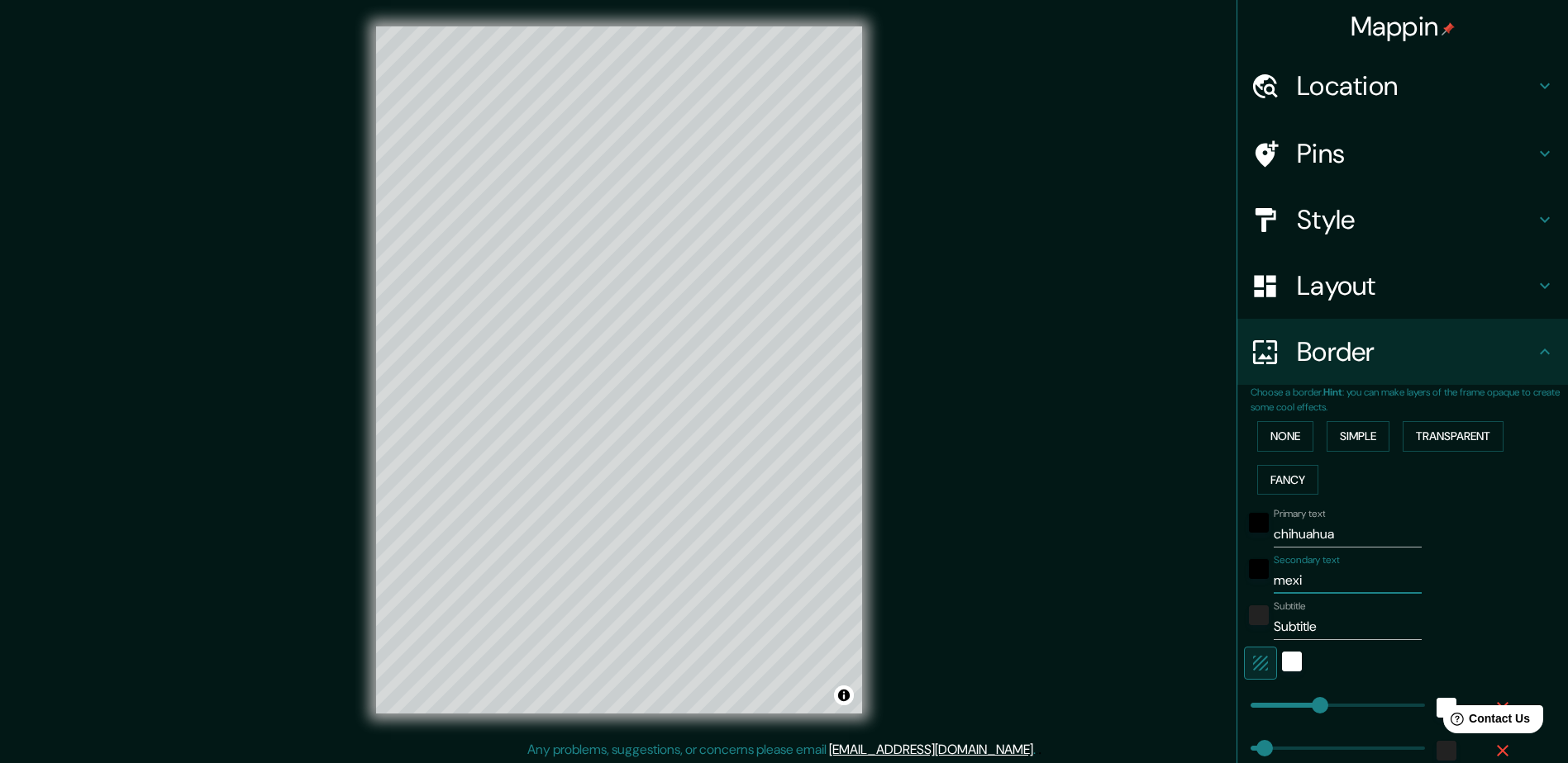
type input "24"
type input "mexic"
type input "235"
type input "47"
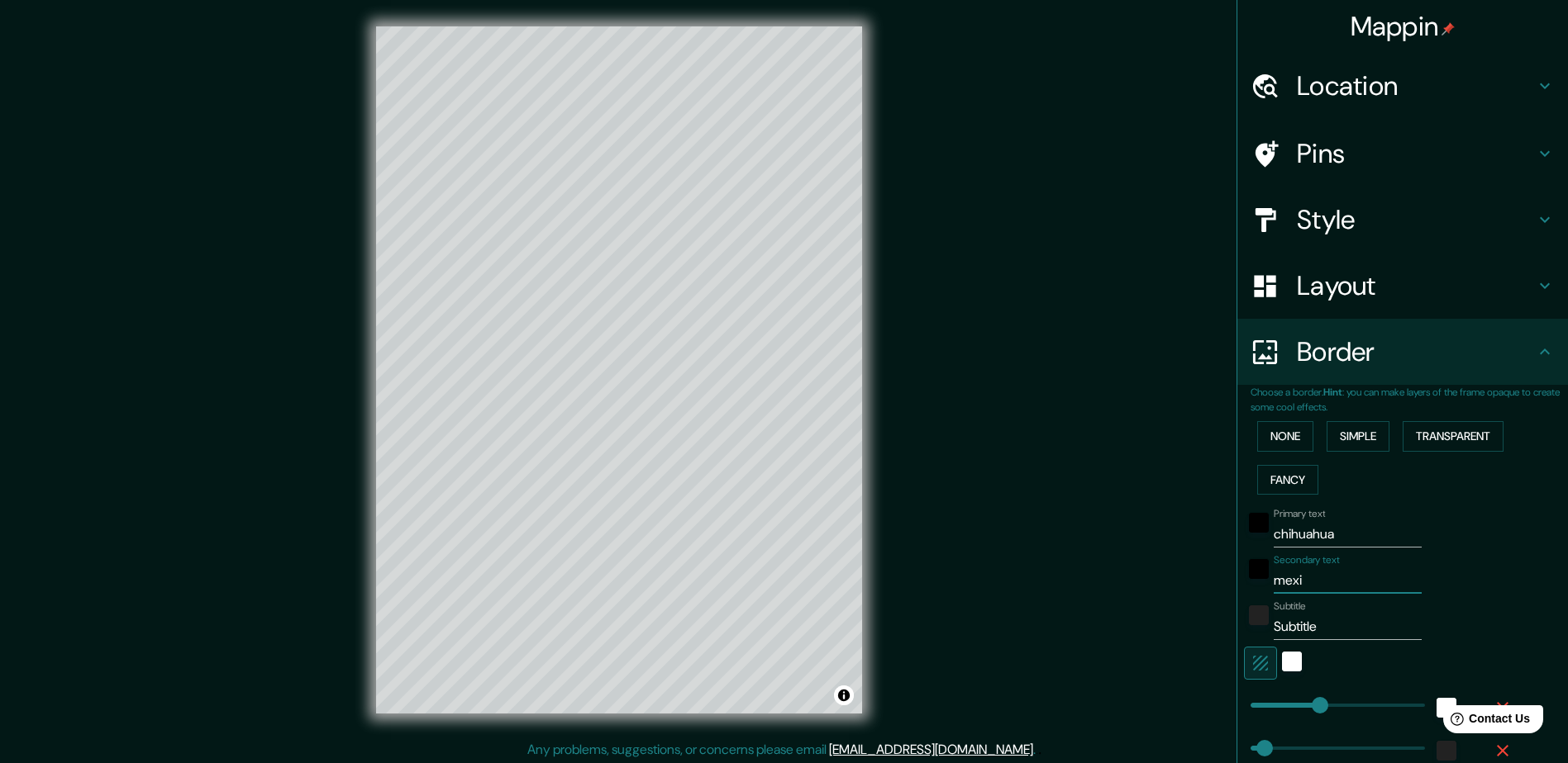
type input "24"
type input "mexico"
type input "235"
type input "47"
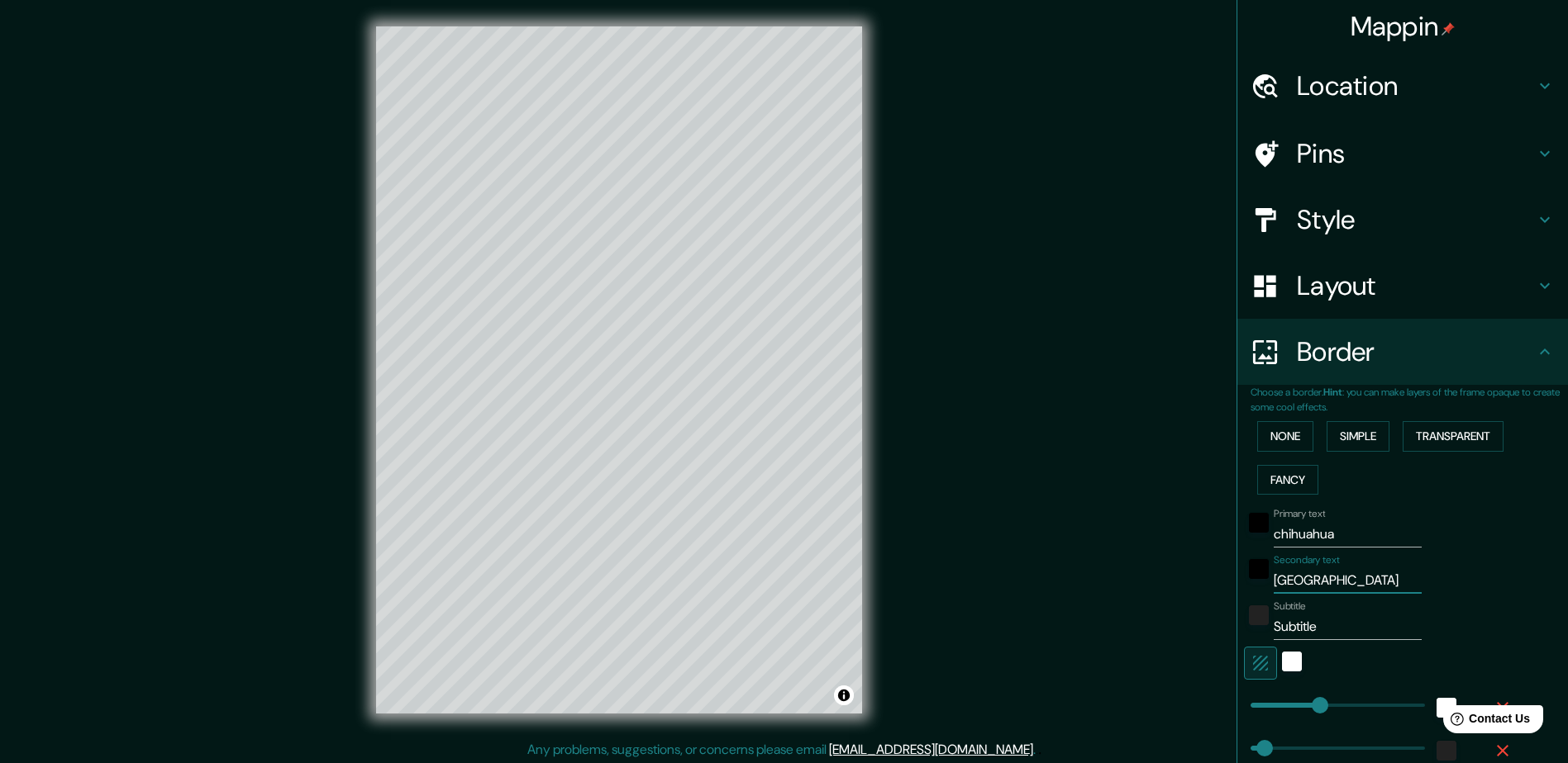
type input "24"
type input "mexico"
drag, startPoint x: 1323, startPoint y: 631, endPoint x: 1159, endPoint y: 631, distance: 164.0
click at [1159, 631] on div "Mappin Location Chihuahua, Chihuahua, México Pins Style Layout Border Choose a …" at bounding box center [784, 383] width 1568 height 766
type input "235"
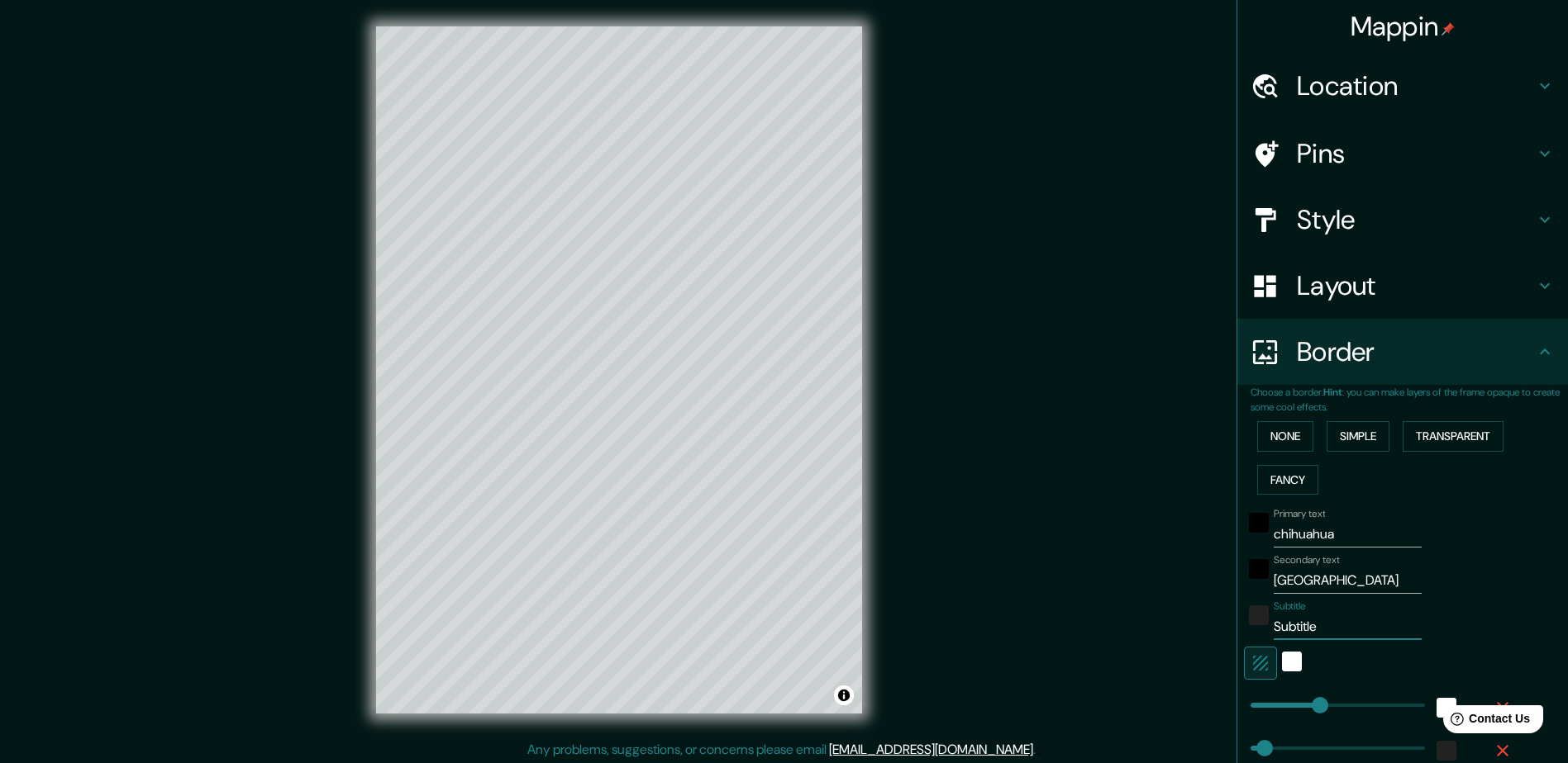
type input "47"
type input "24"
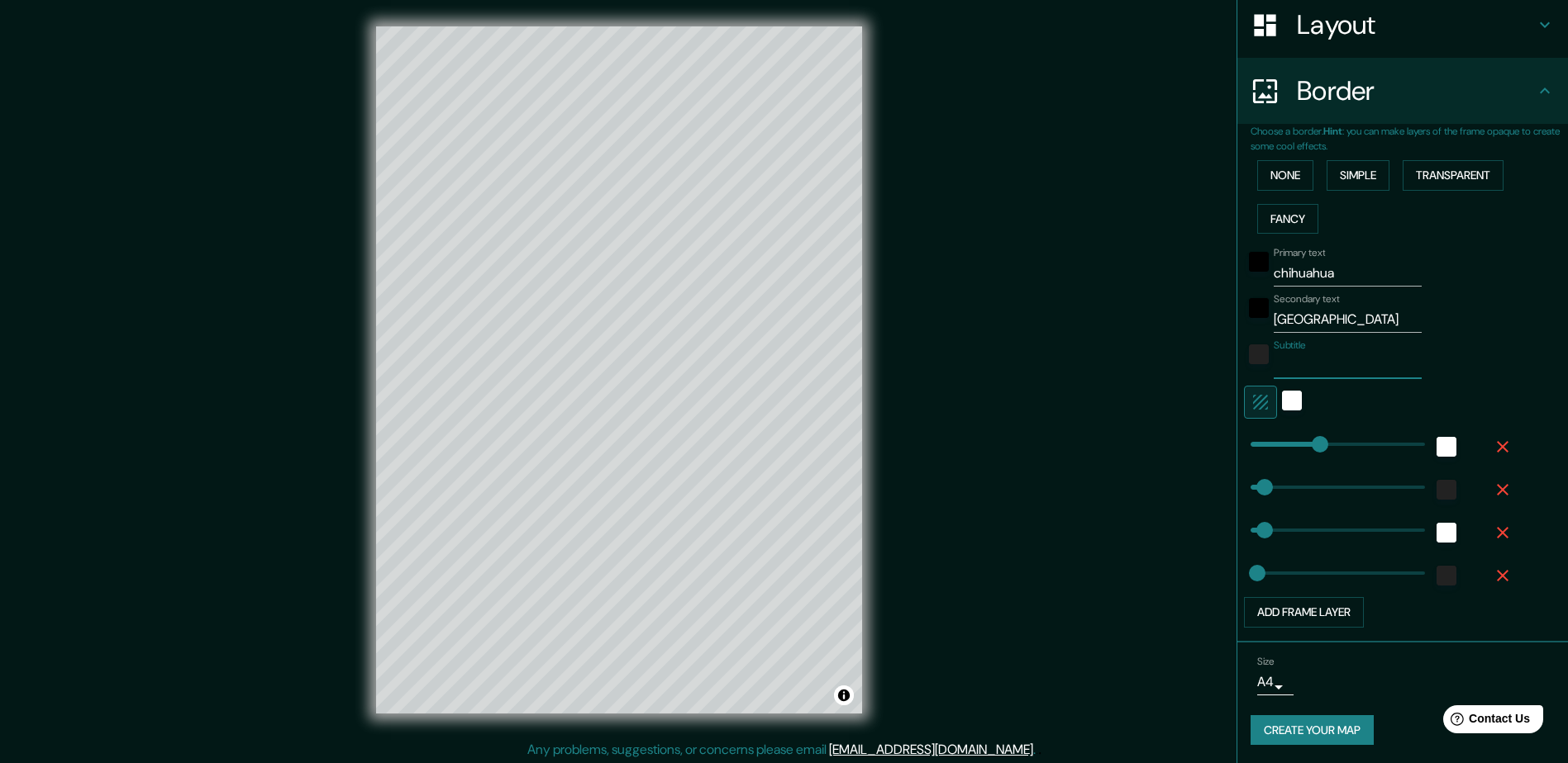
scroll to position [262, 0]
type input "235"
type input "204"
drag, startPoint x: 1304, startPoint y: 438, endPoint x: 1031, endPoint y: 467, distance: 274.5
type input "47"
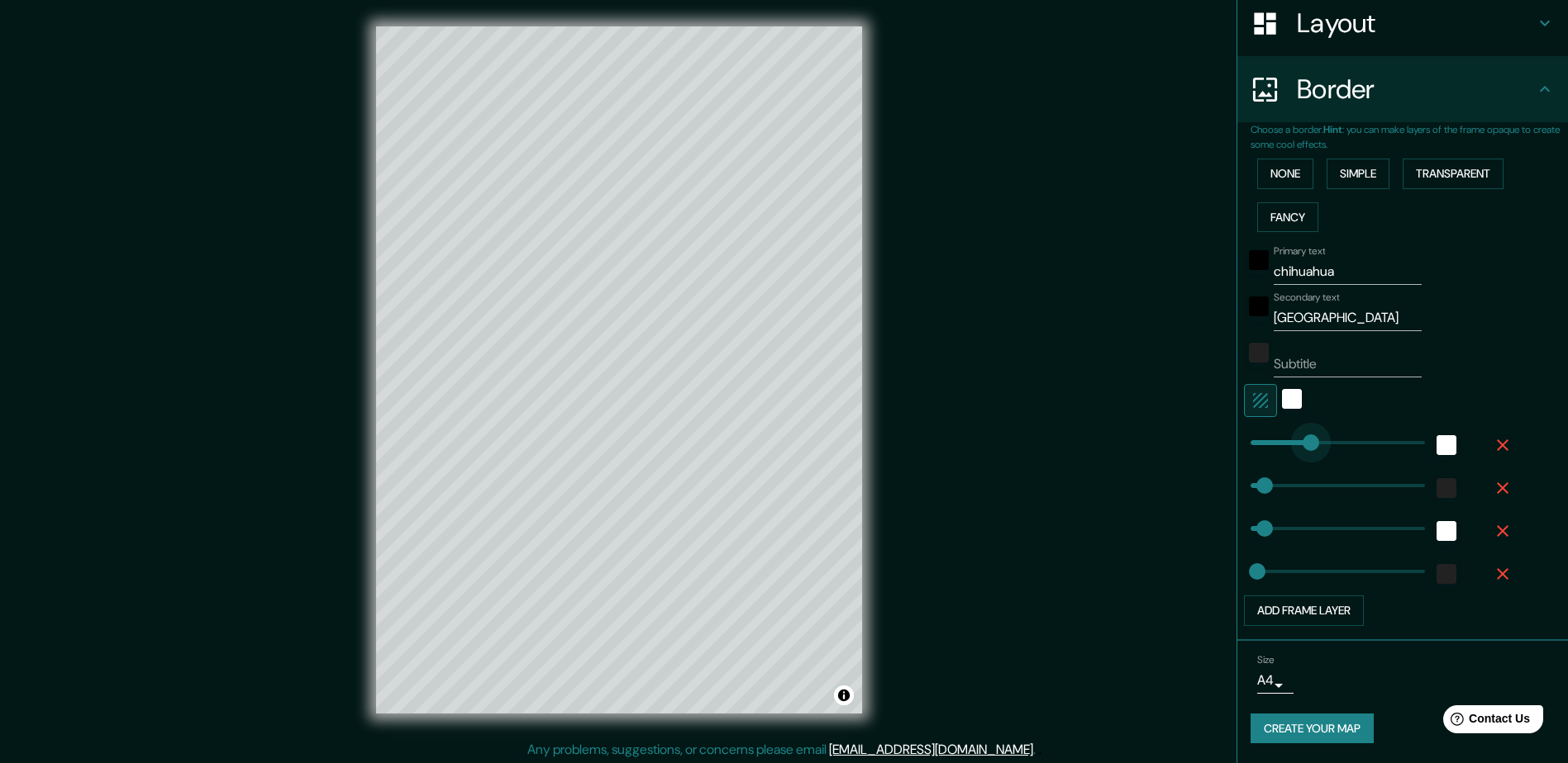
type input "47"
type input "24"
type input "553"
drag, startPoint x: 1242, startPoint y: 477, endPoint x: 1401, endPoint y: 485, distance: 159.2
type input "47"
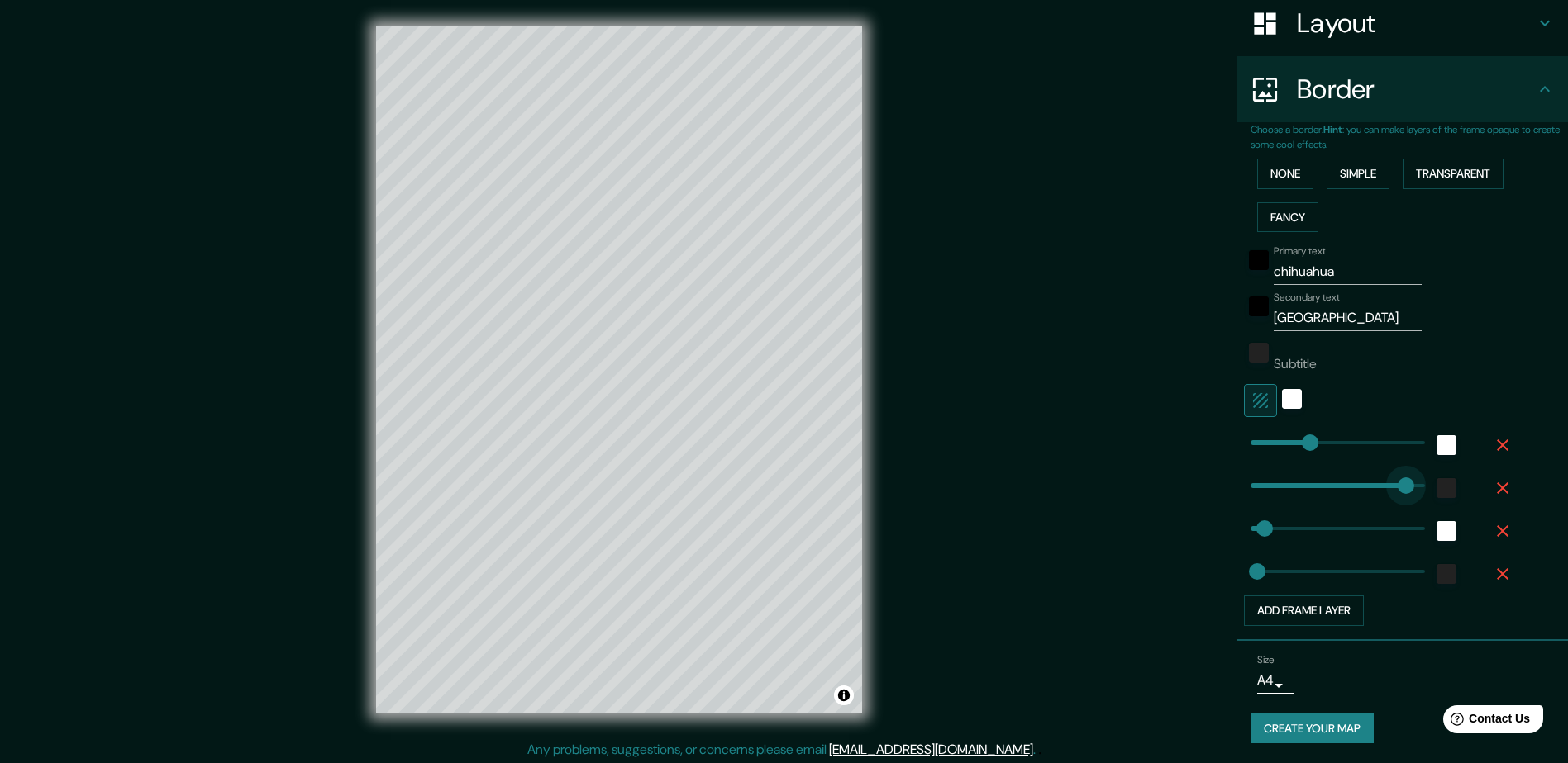
type input "24"
type input "28"
drag, startPoint x: 1400, startPoint y: 489, endPoint x: 1246, endPoint y: 488, distance: 154.0
type input "47"
type input "24"
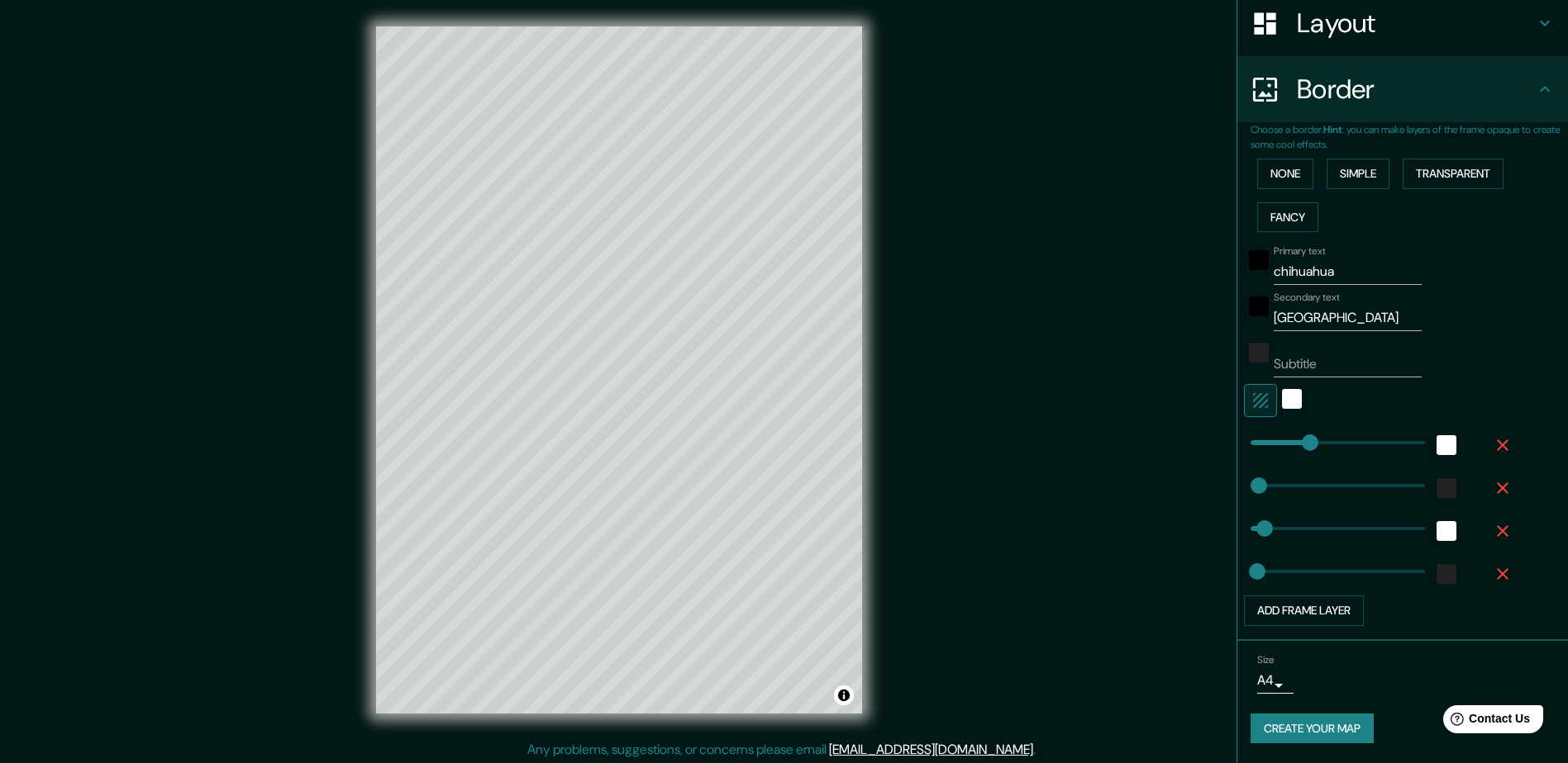
type input "0"
drag, startPoint x: 1247, startPoint y: 529, endPoint x: 1197, endPoint y: 527, distance: 50.0
type input "583"
drag, startPoint x: 1250, startPoint y: 566, endPoint x: 1411, endPoint y: 567, distance: 161.0
type input "0"
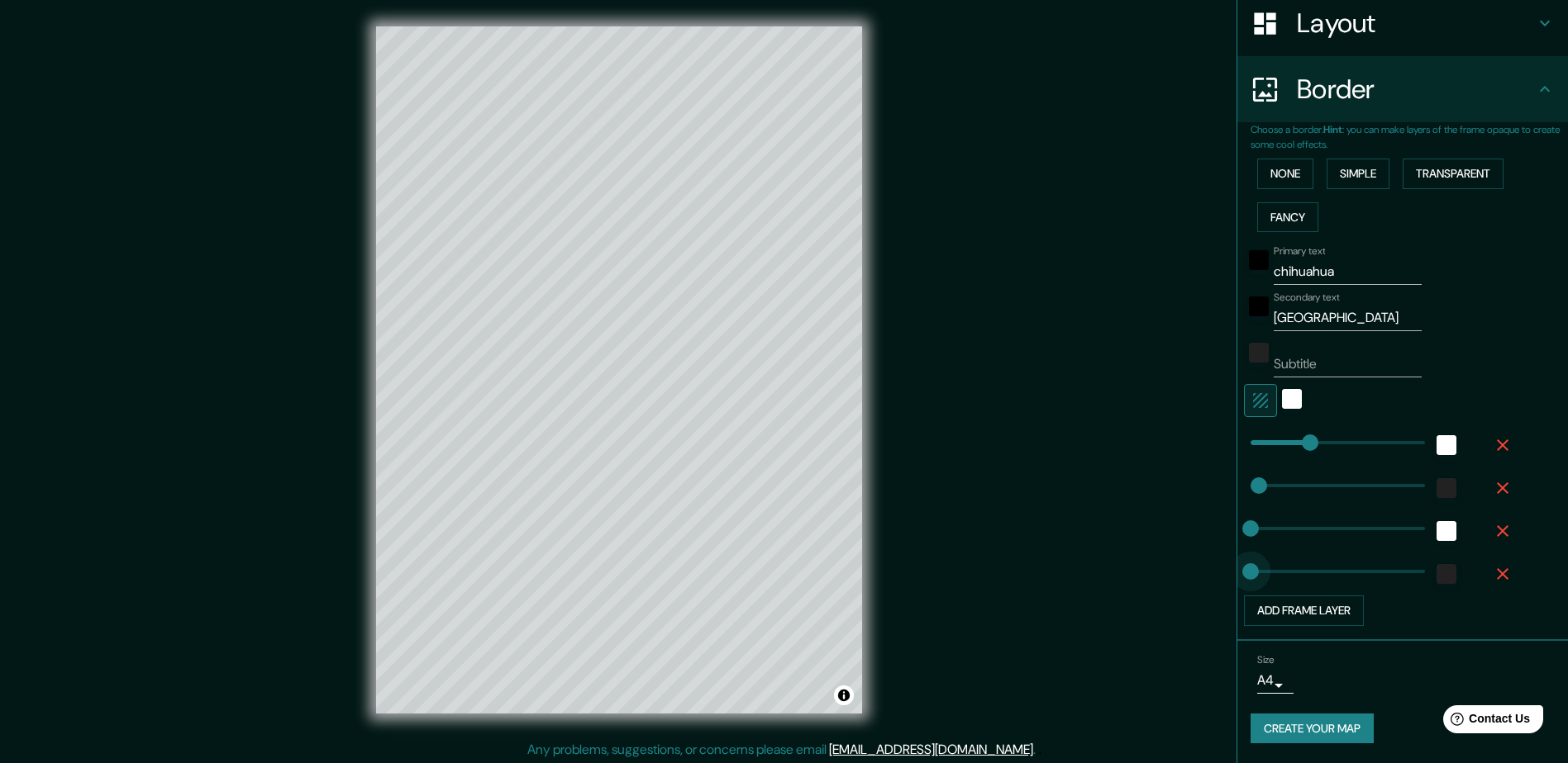
drag, startPoint x: 1411, startPoint y: 567, endPoint x: 1236, endPoint y: 568, distance: 175.0
type input "0"
drag, startPoint x: 1299, startPoint y: 442, endPoint x: 1220, endPoint y: 441, distance: 79.0
type input "87"
drag, startPoint x: 1242, startPoint y: 440, endPoint x: 1263, endPoint y: 440, distance: 21.0
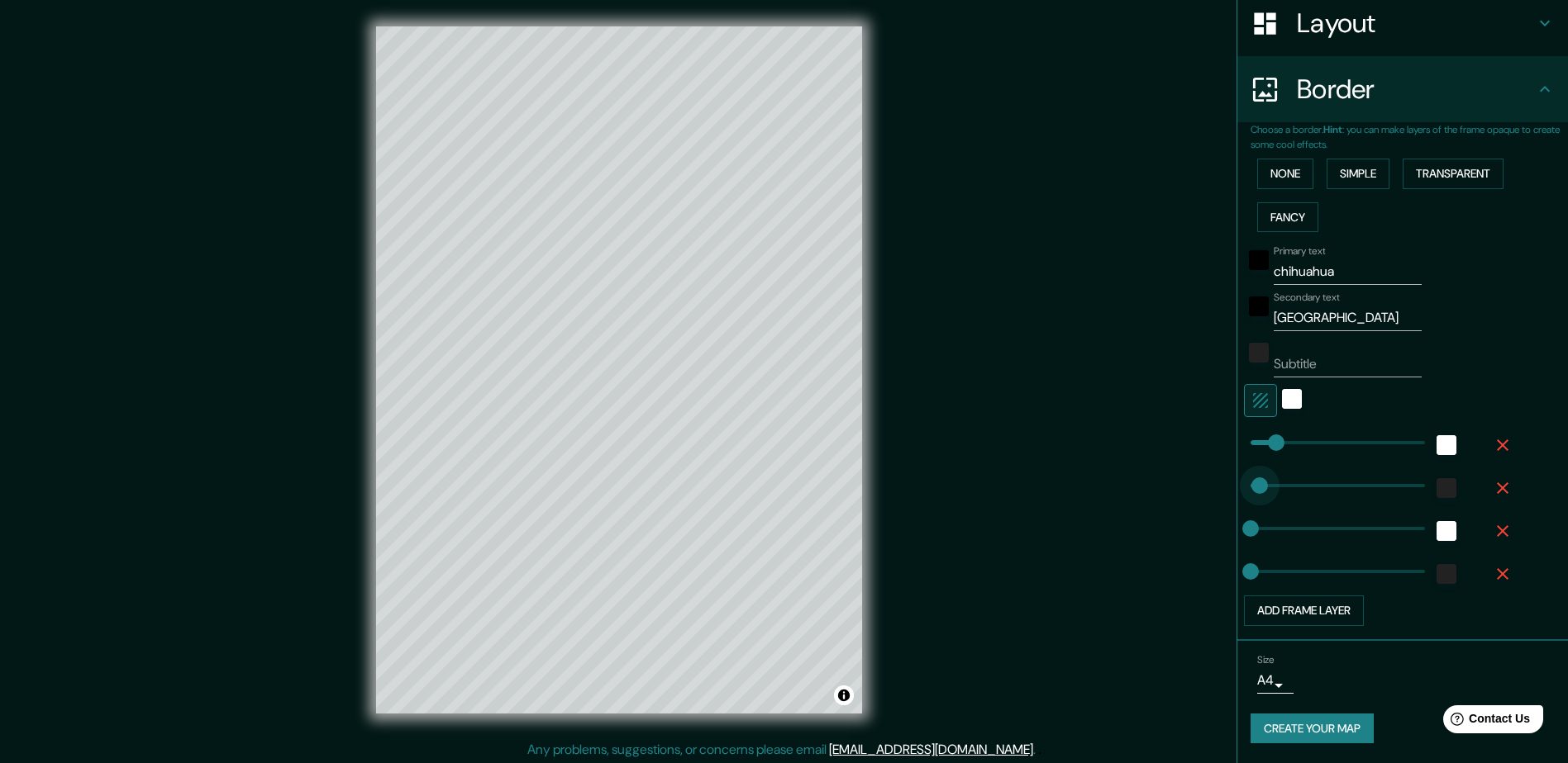
type input "162"
drag, startPoint x: 1247, startPoint y: 483, endPoint x: 1286, endPoint y: 483, distance: 39.0
type input "95"
drag, startPoint x: 1286, startPoint y: 483, endPoint x: 1266, endPoint y: 482, distance: 20.0
type input "59"
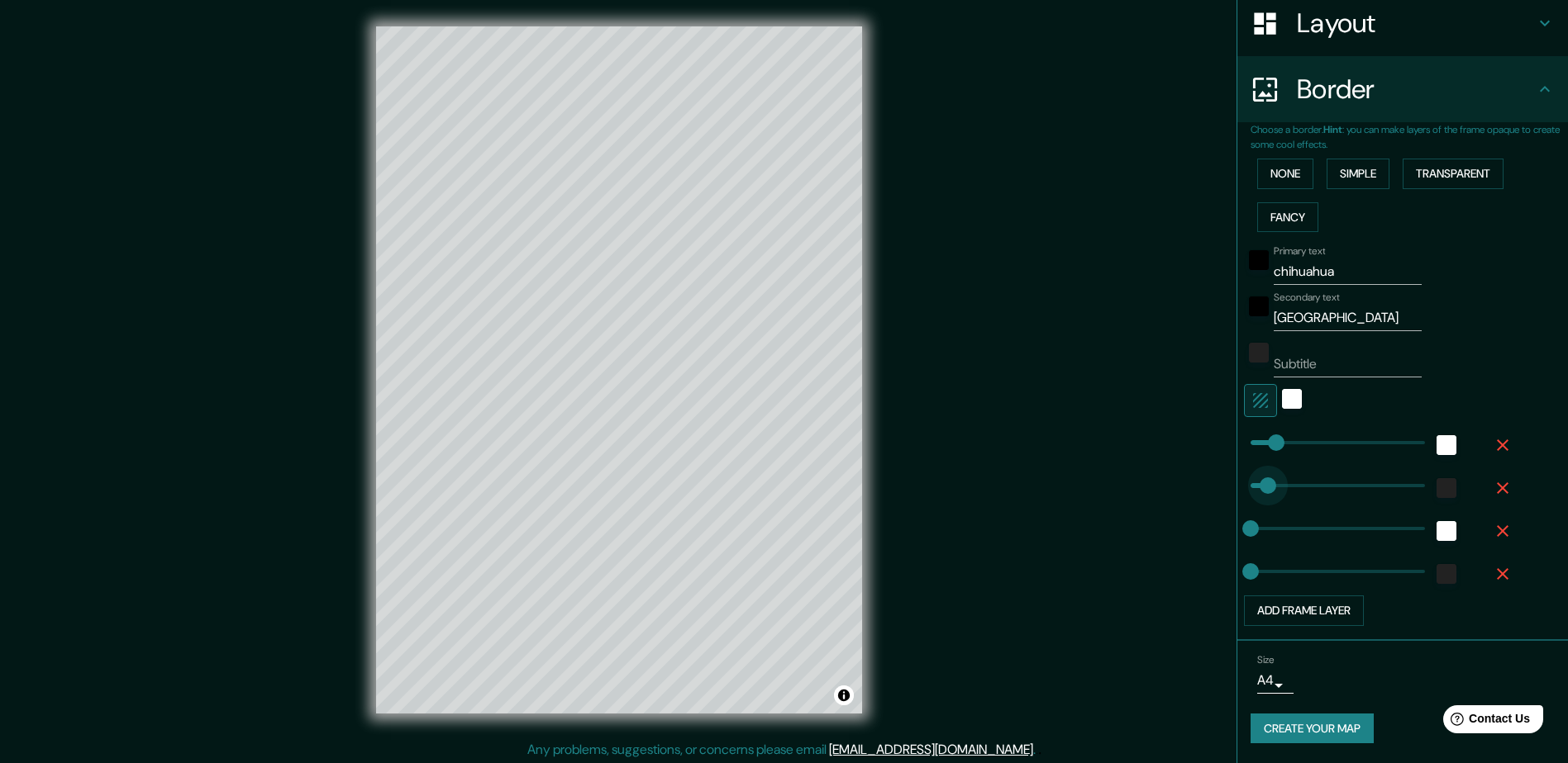
drag, startPoint x: 1266, startPoint y: 482, endPoint x: 1255, endPoint y: 482, distance: 11.0
type input "193"
drag, startPoint x: 1261, startPoint y: 438, endPoint x: 1295, endPoint y: 436, distance: 34.1
type input "128"
drag, startPoint x: 1295, startPoint y: 436, endPoint x: 1276, endPoint y: 436, distance: 19.0
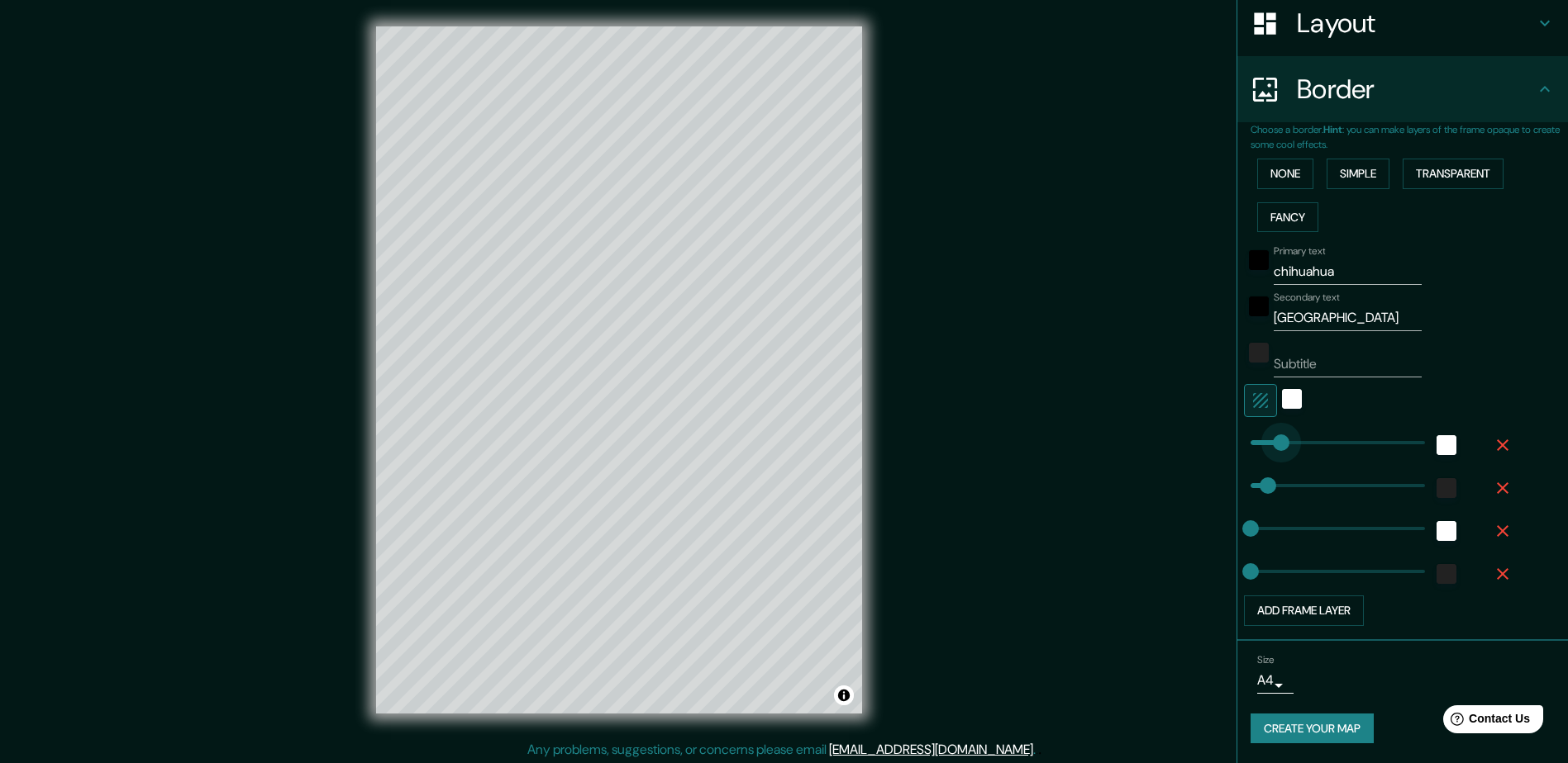
type input "95"
drag, startPoint x: 1276, startPoint y: 436, endPoint x: 1266, endPoint y: 436, distance: 10.0
type input "64"
drag, startPoint x: 1266, startPoint y: 436, endPoint x: 1257, endPoint y: 436, distance: 9.0
type input "28"
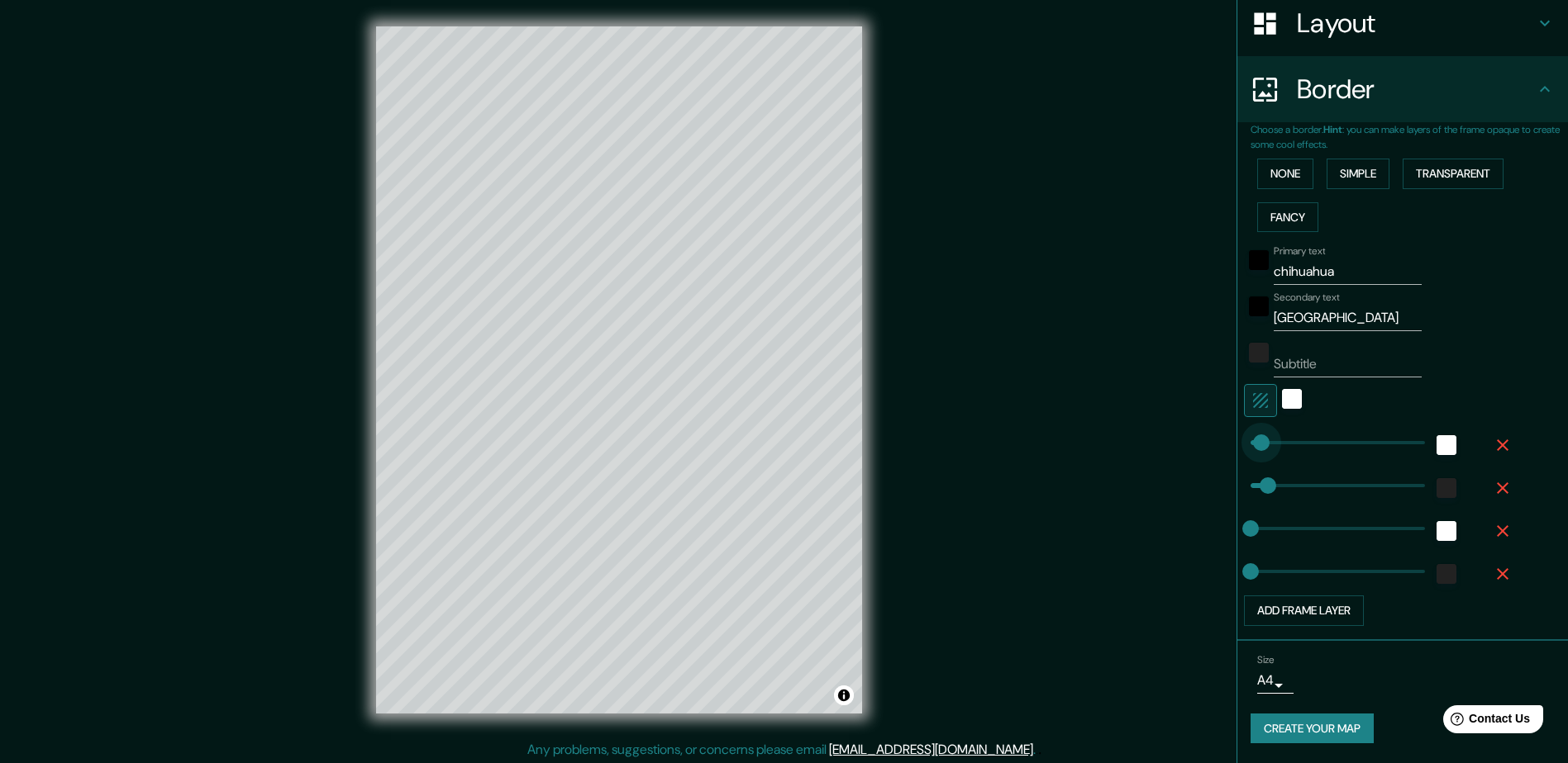
drag, startPoint x: 1257, startPoint y: 436, endPoint x: 1246, endPoint y: 436, distance: 11.0
type input "0"
drag, startPoint x: 1245, startPoint y: 436, endPoint x: 1219, endPoint y: 434, distance: 26.1
type input "140"
drag, startPoint x: 1244, startPoint y: 438, endPoint x: 1280, endPoint y: 445, distance: 36.7
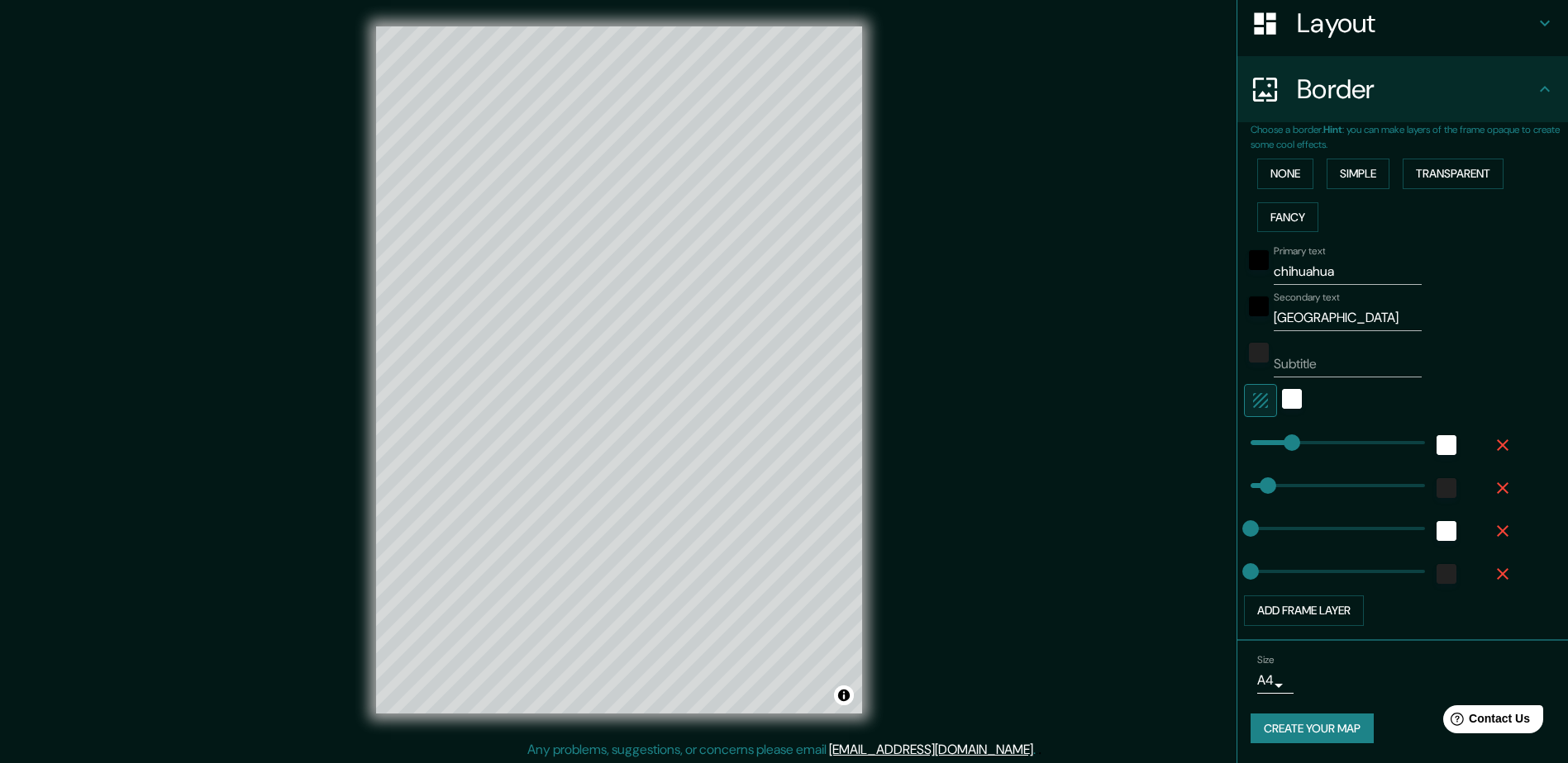
scroll to position [3, 0]
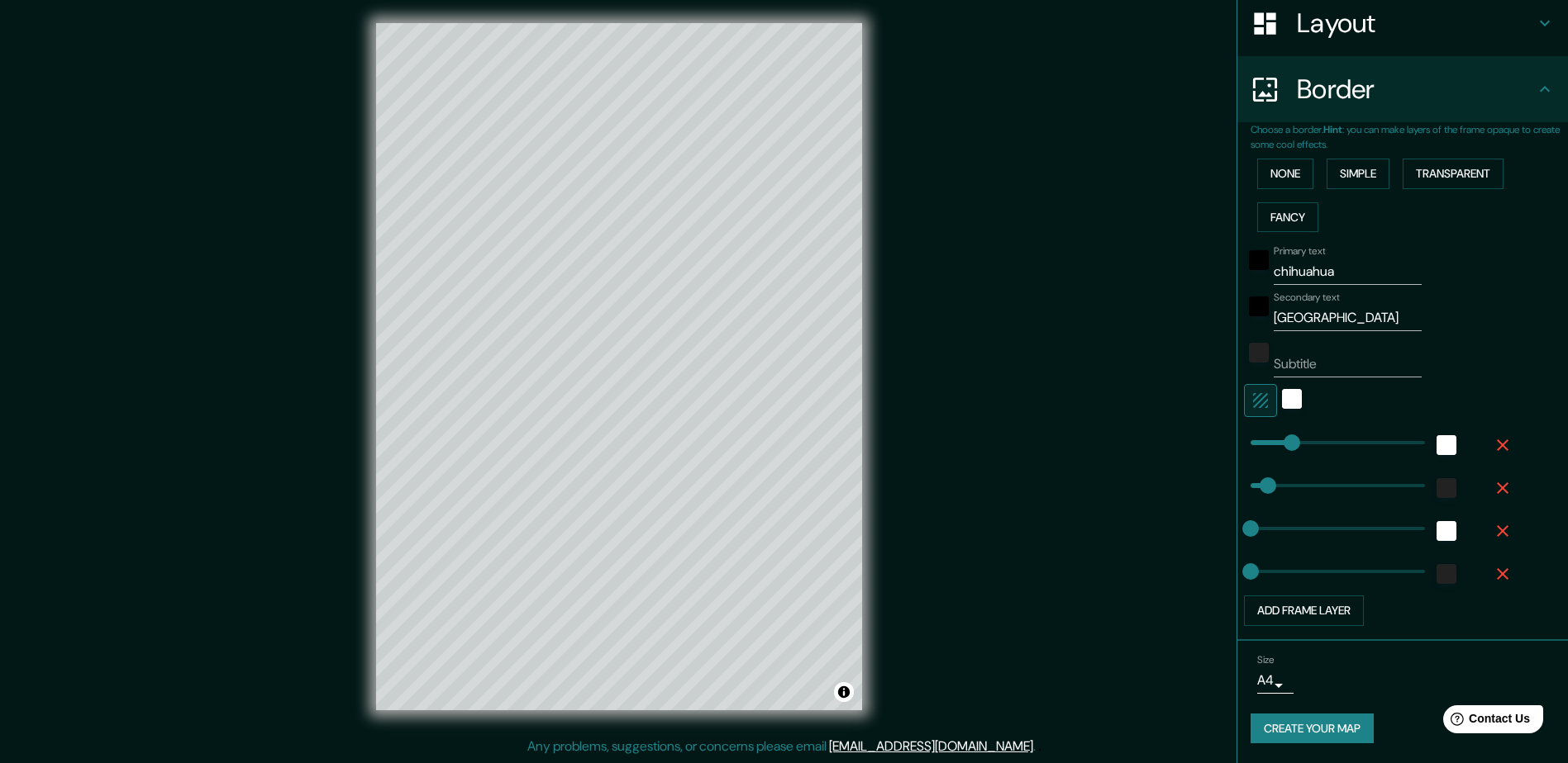
click at [1290, 734] on button "Create your map" at bounding box center [1312, 728] width 123 height 30
click at [1284, 735] on button "Create your map" at bounding box center [1312, 728] width 123 height 30
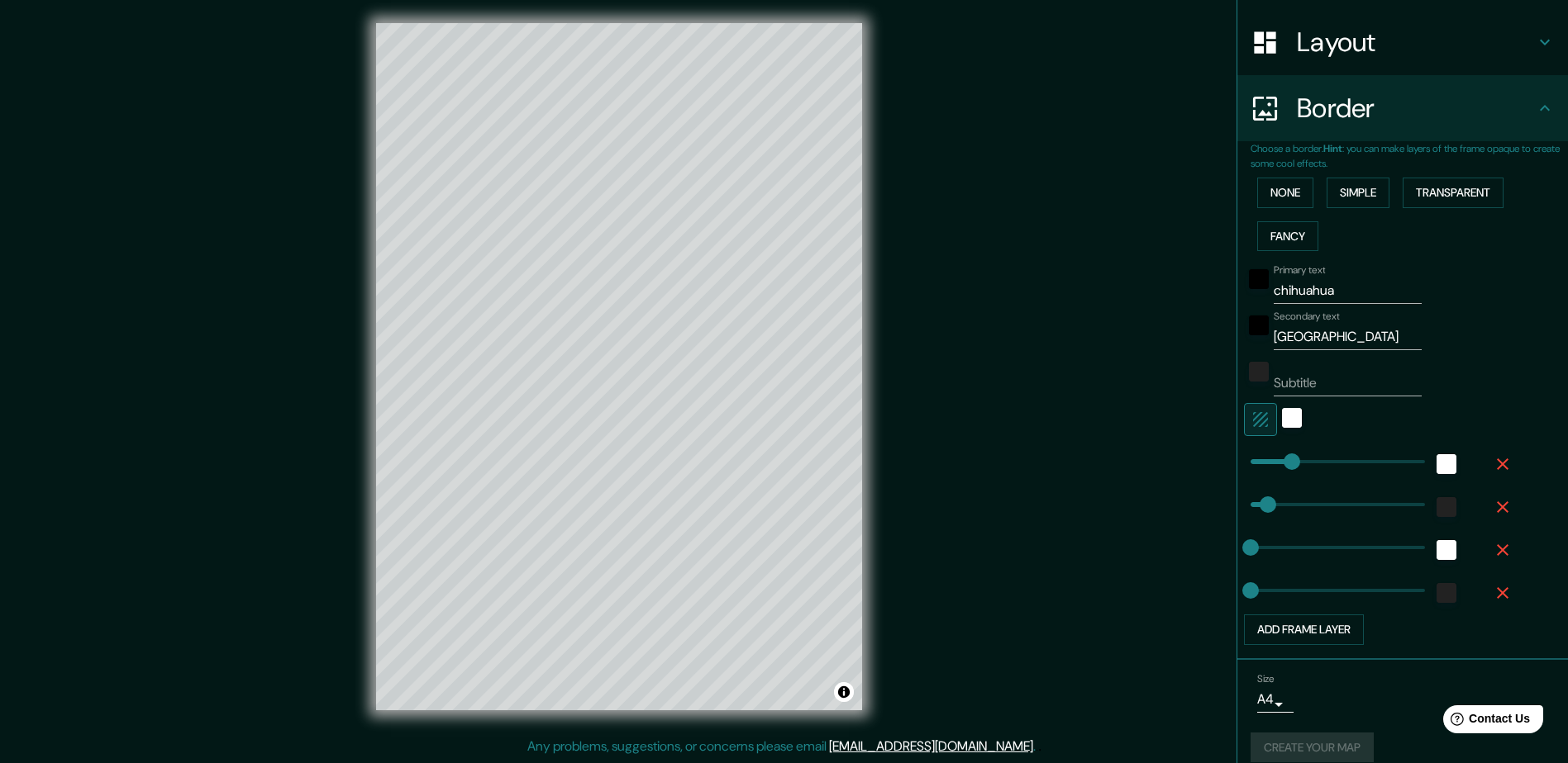
scroll to position [262, 0]
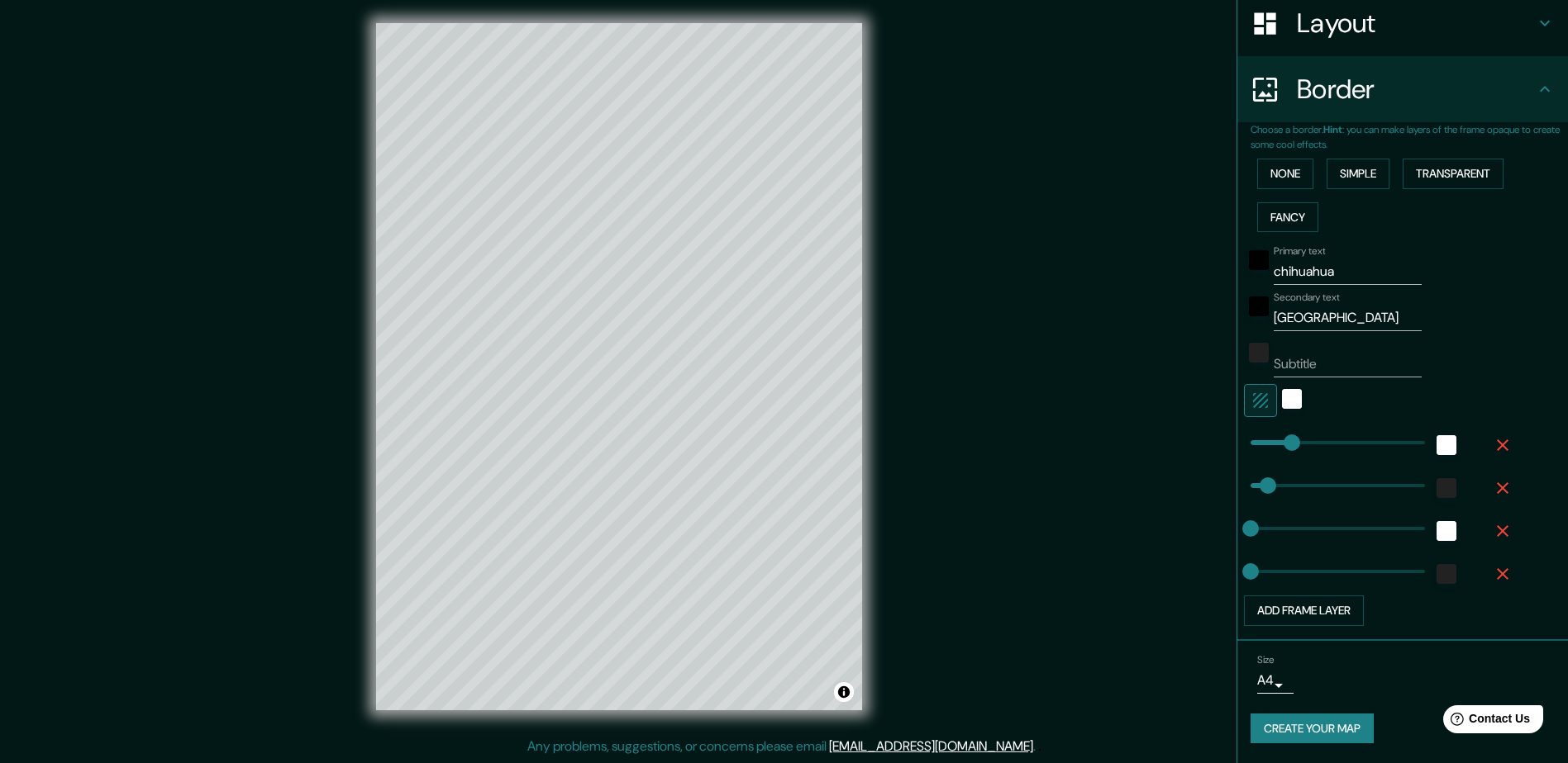
click at [1296, 730] on button "Create your map" at bounding box center [1312, 728] width 123 height 30
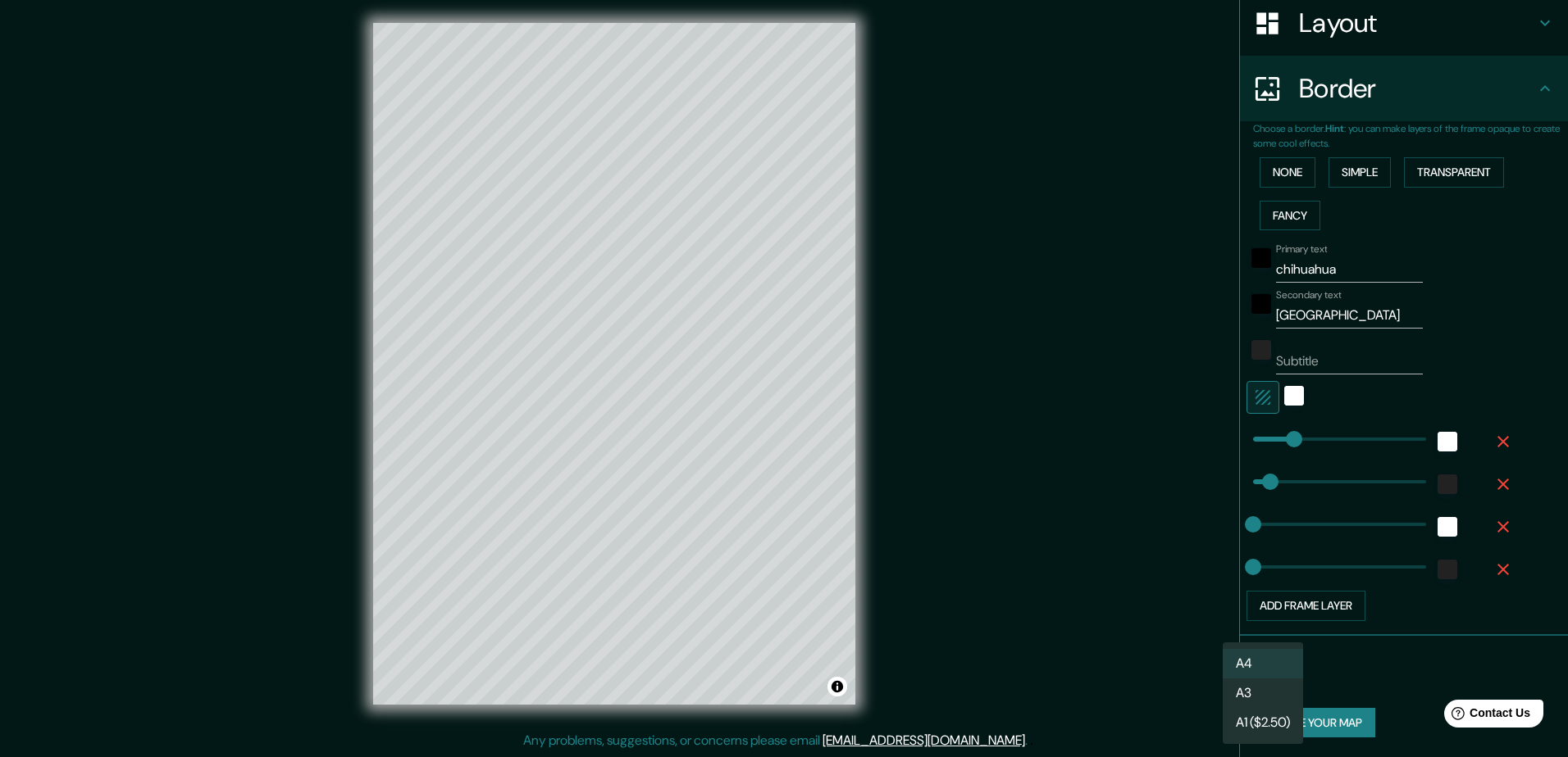
click at [1259, 678] on body "Mappin Location Chihuahua, Chihuahua, México Pins Style Layout Border Choose a …" at bounding box center [784, 375] width 1568 height 757
click at [1260, 697] on li "A3" at bounding box center [1263, 693] width 81 height 29
type input "a4"
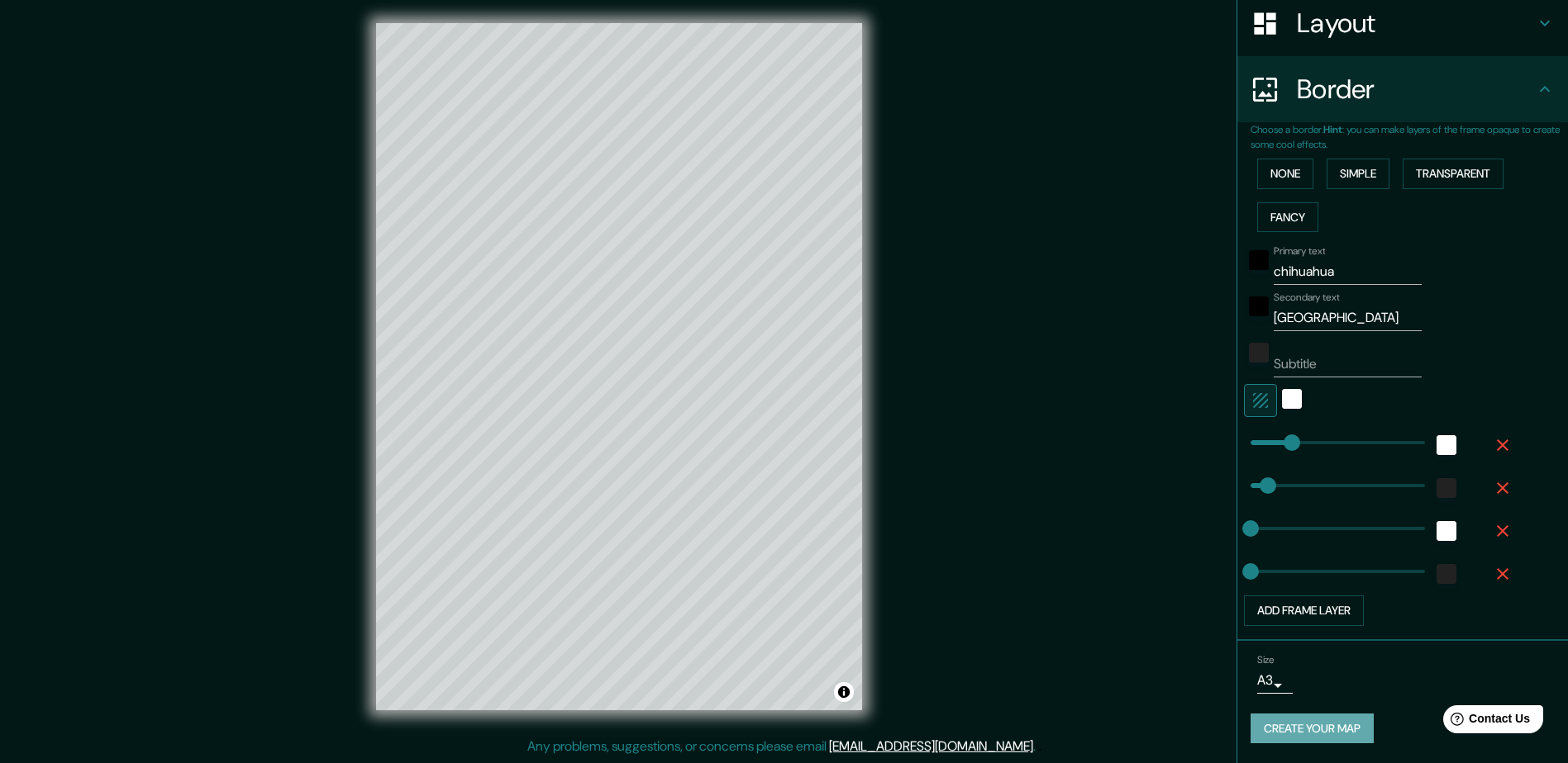
click at [1280, 724] on button "Create your map" at bounding box center [1312, 728] width 123 height 30
click at [924, 747] on link "[EMAIL_ADDRESS][DOMAIN_NAME]" at bounding box center [931, 747] width 204 height 17
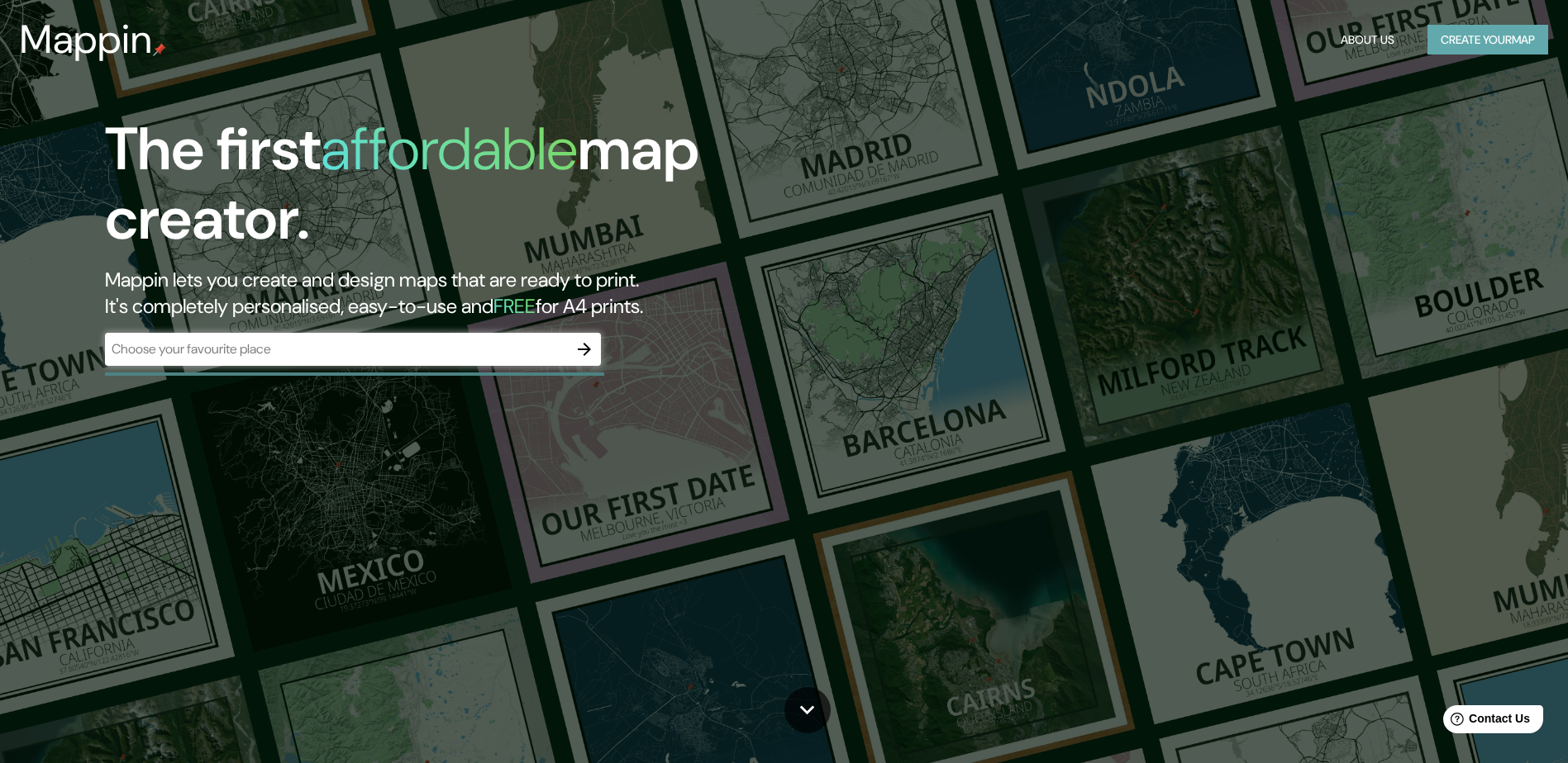
click at [1456, 45] on button "Create your map" at bounding box center [1488, 40] width 121 height 30
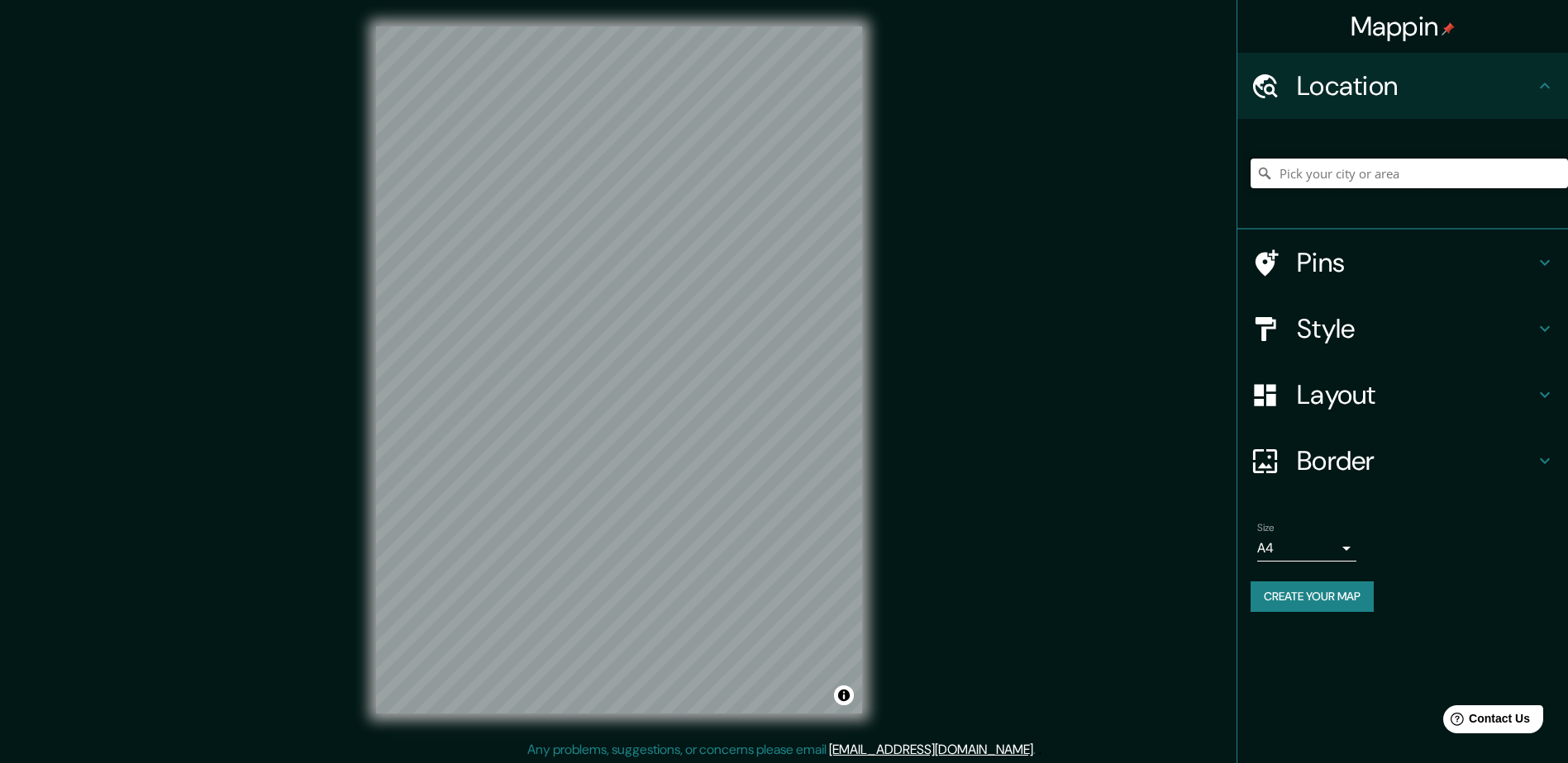
click at [1295, 174] on input "Pick your city or area" at bounding box center [1409, 173] width 318 height 29
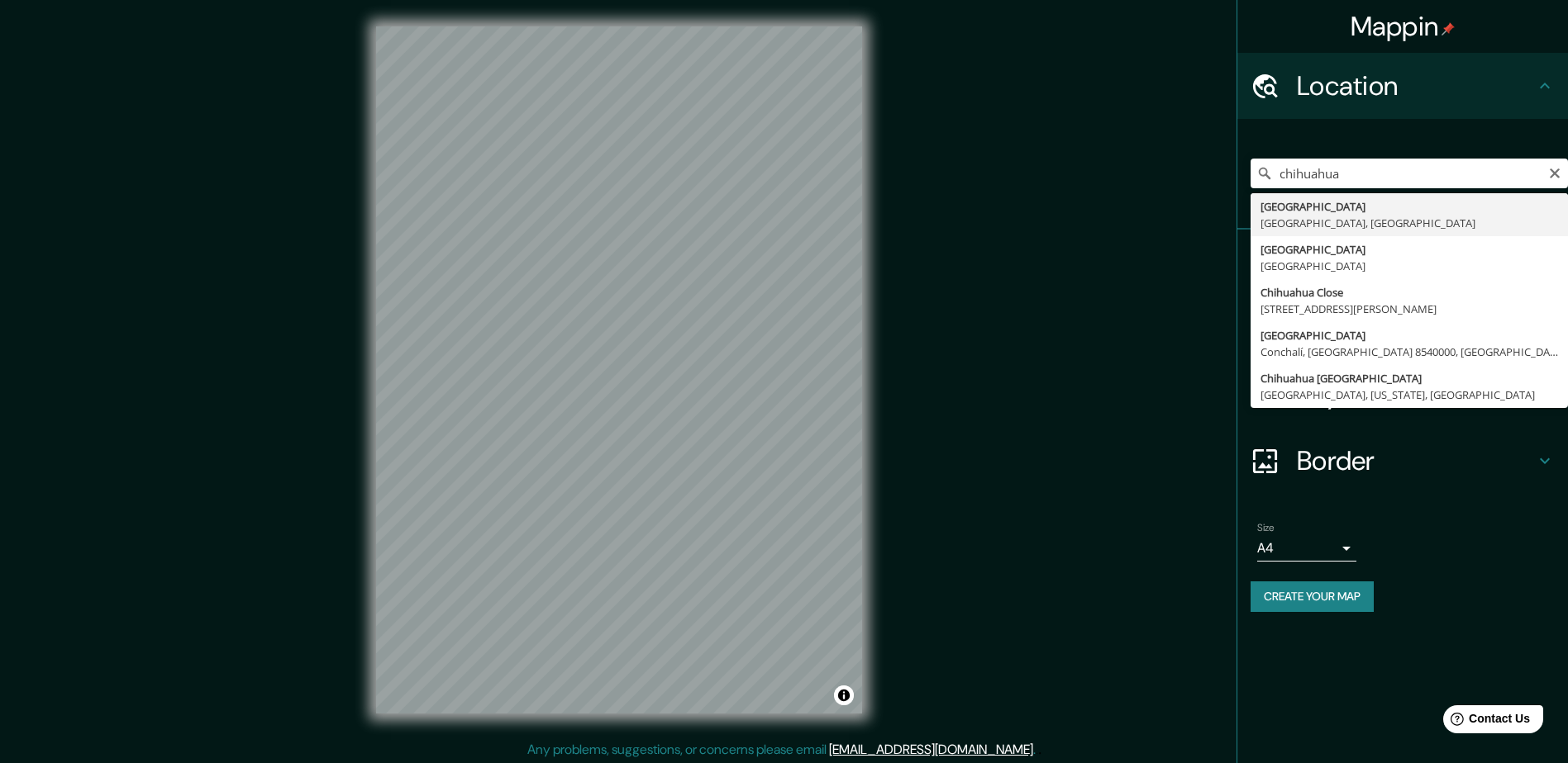
type input "Chihuahua, Chihuahua, México"
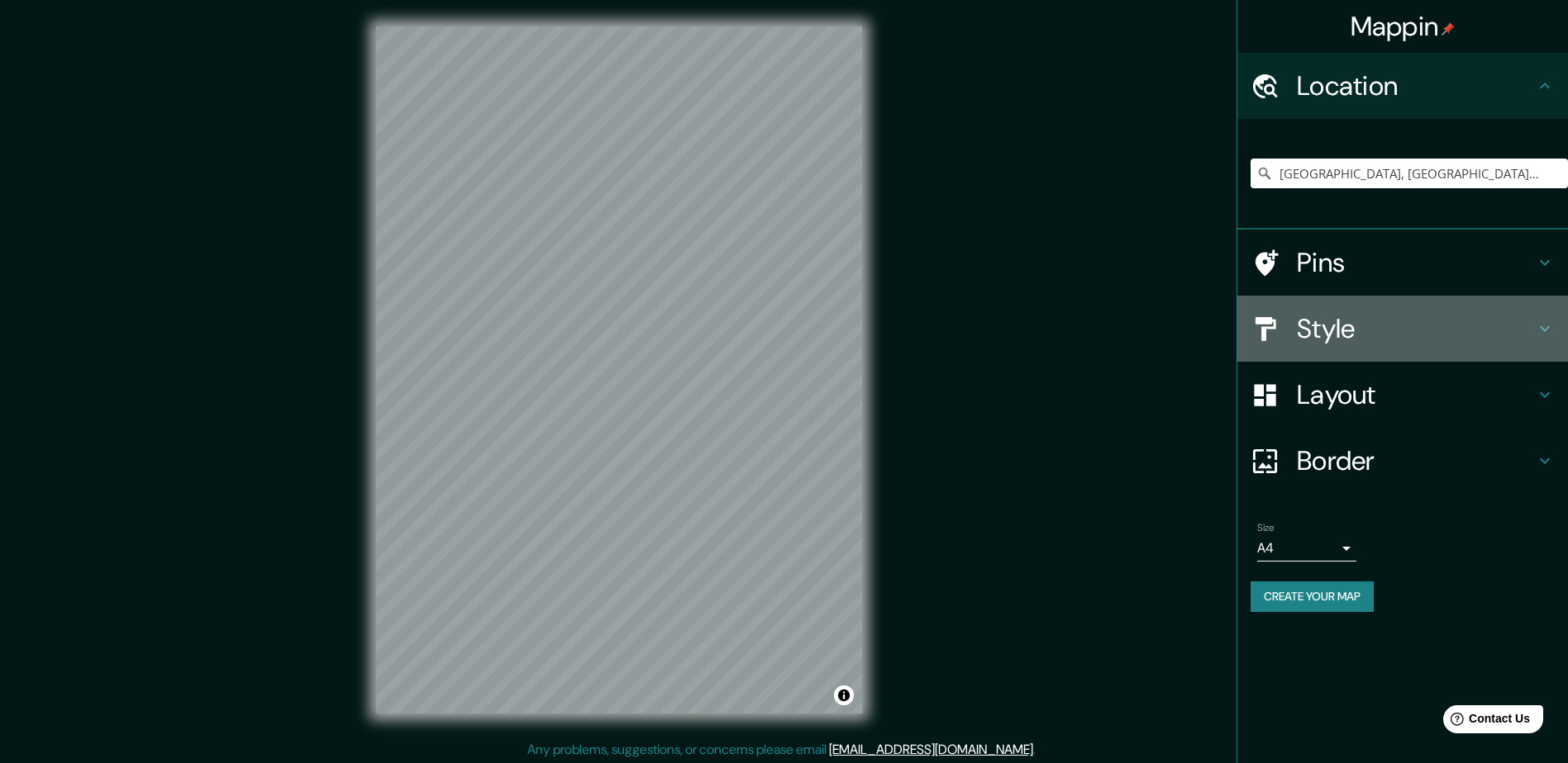
click at [1318, 325] on h4 "Style" at bounding box center [1416, 329] width 238 height 33
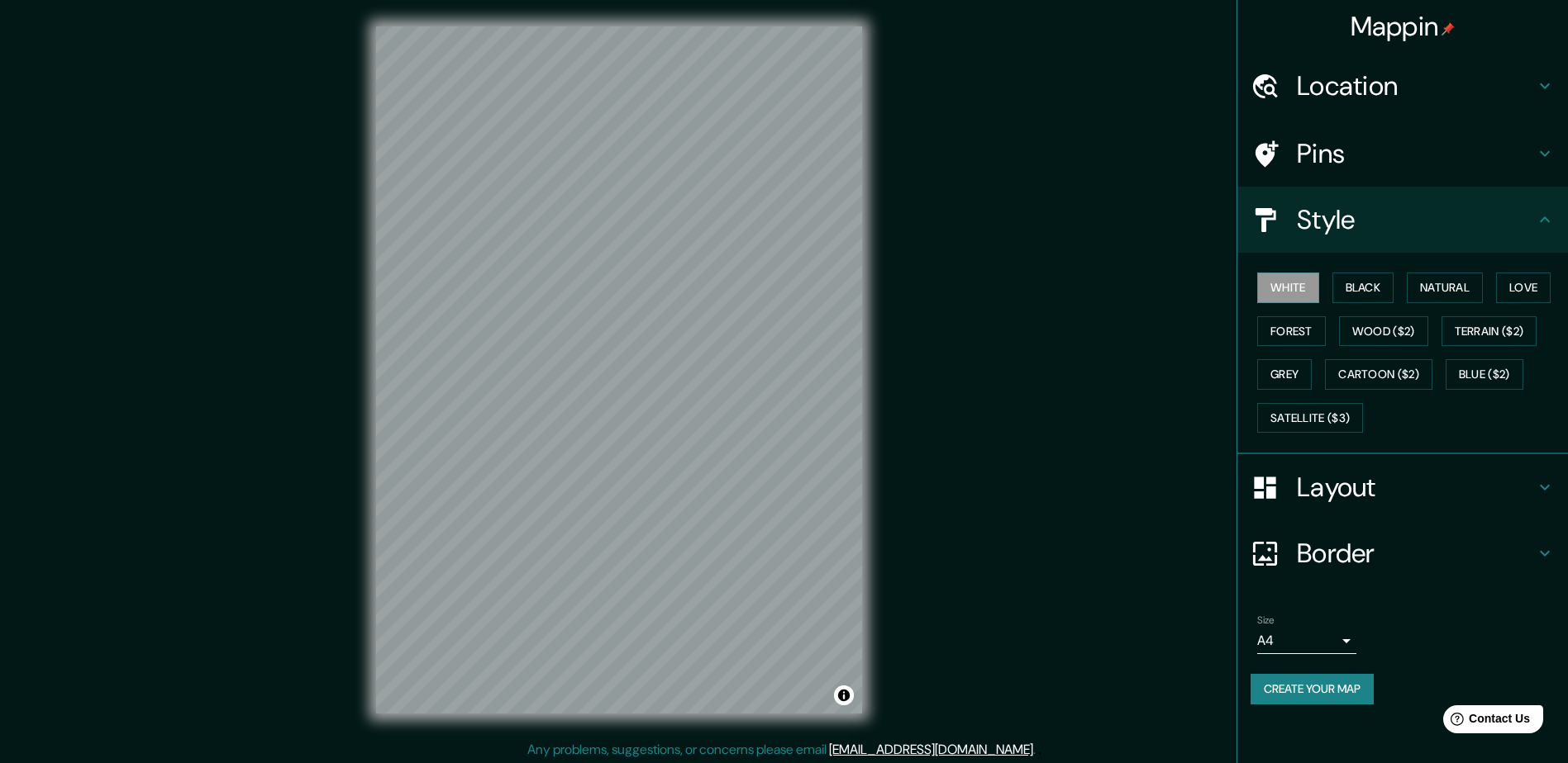
click at [1322, 489] on h4 "Layout" at bounding box center [1416, 488] width 238 height 33
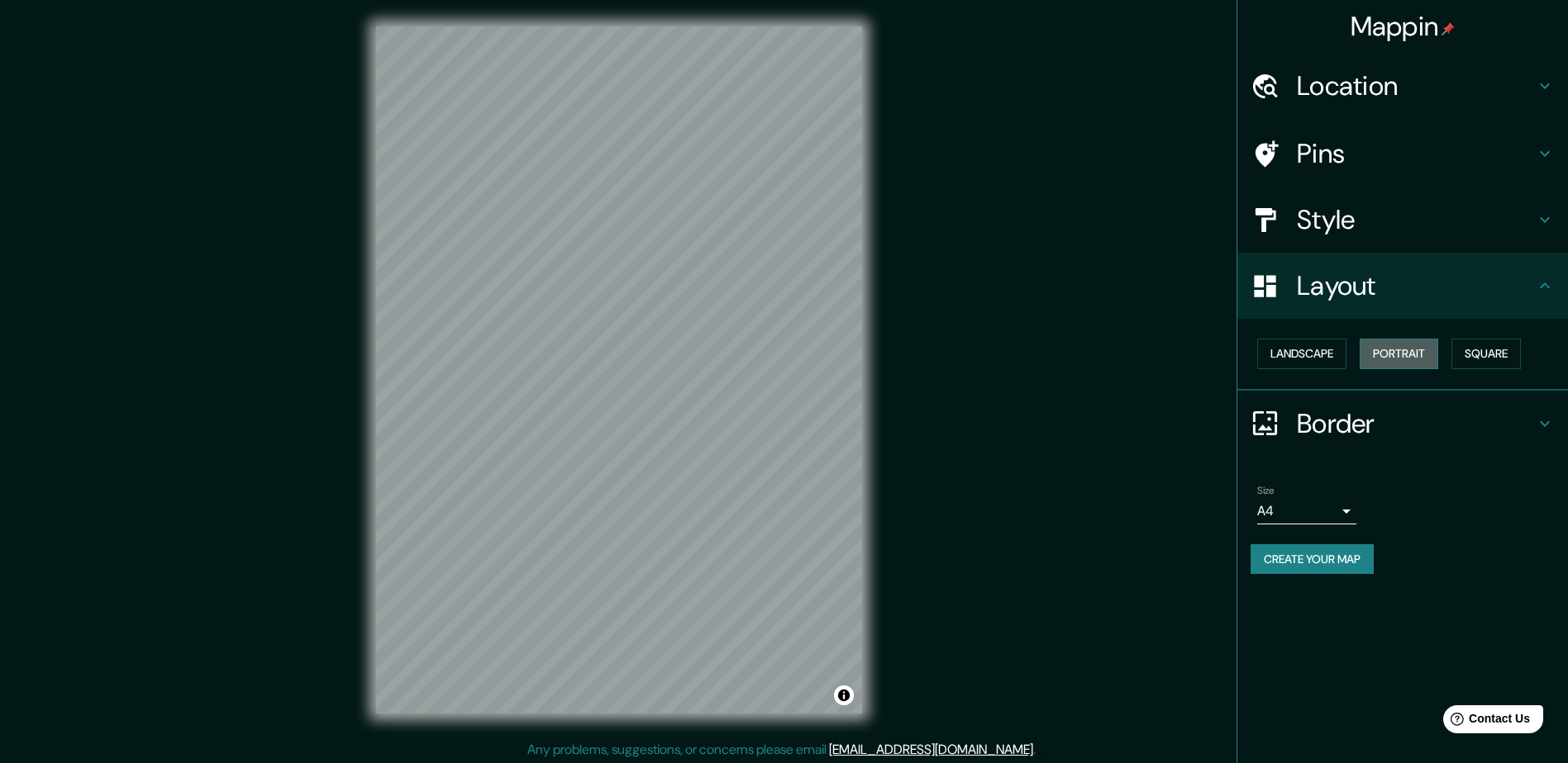
click at [1408, 356] on button "Portrait" at bounding box center [1398, 353] width 79 height 30
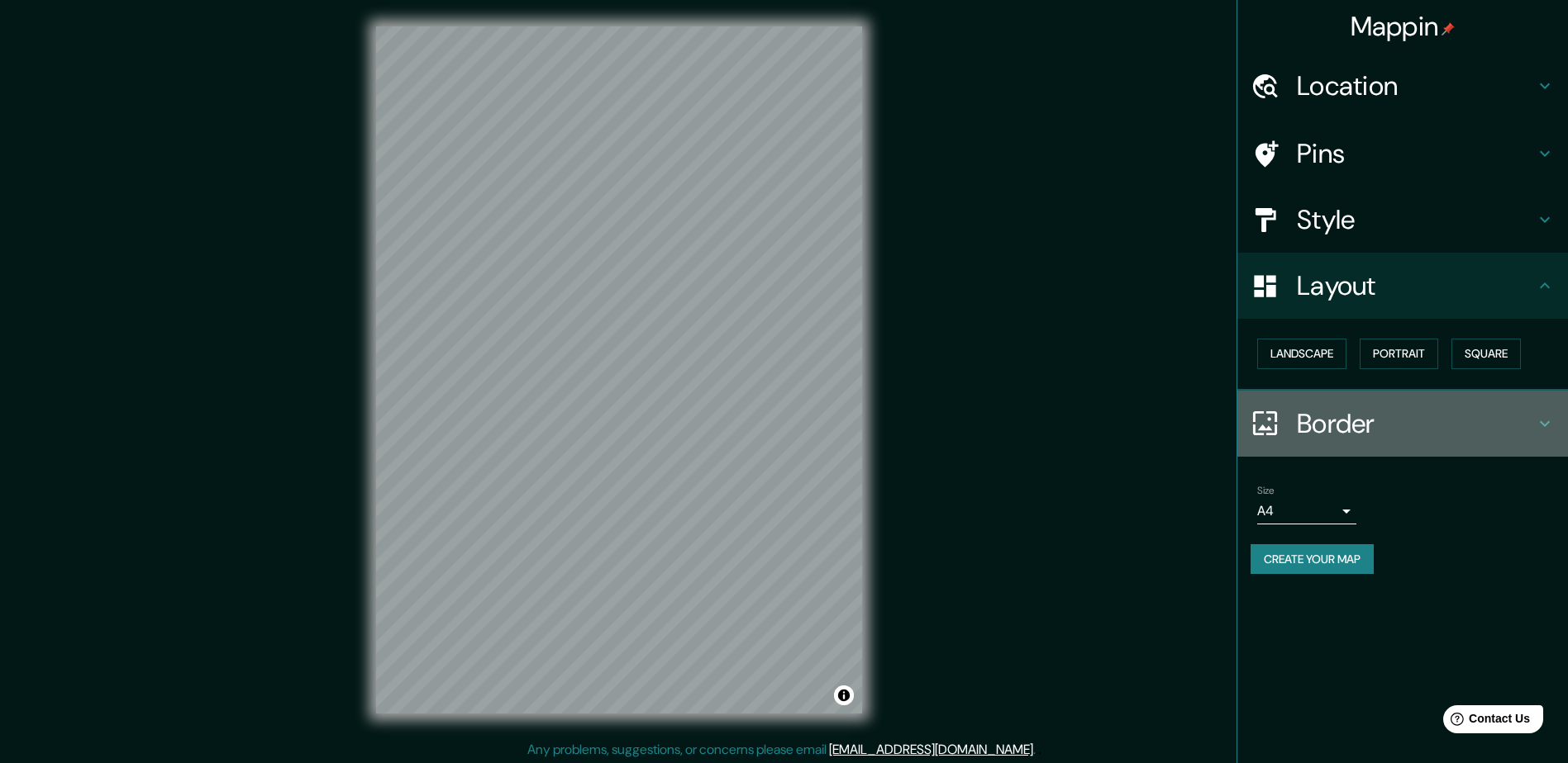
click at [1296, 432] on div at bounding box center [1274, 423] width 47 height 28
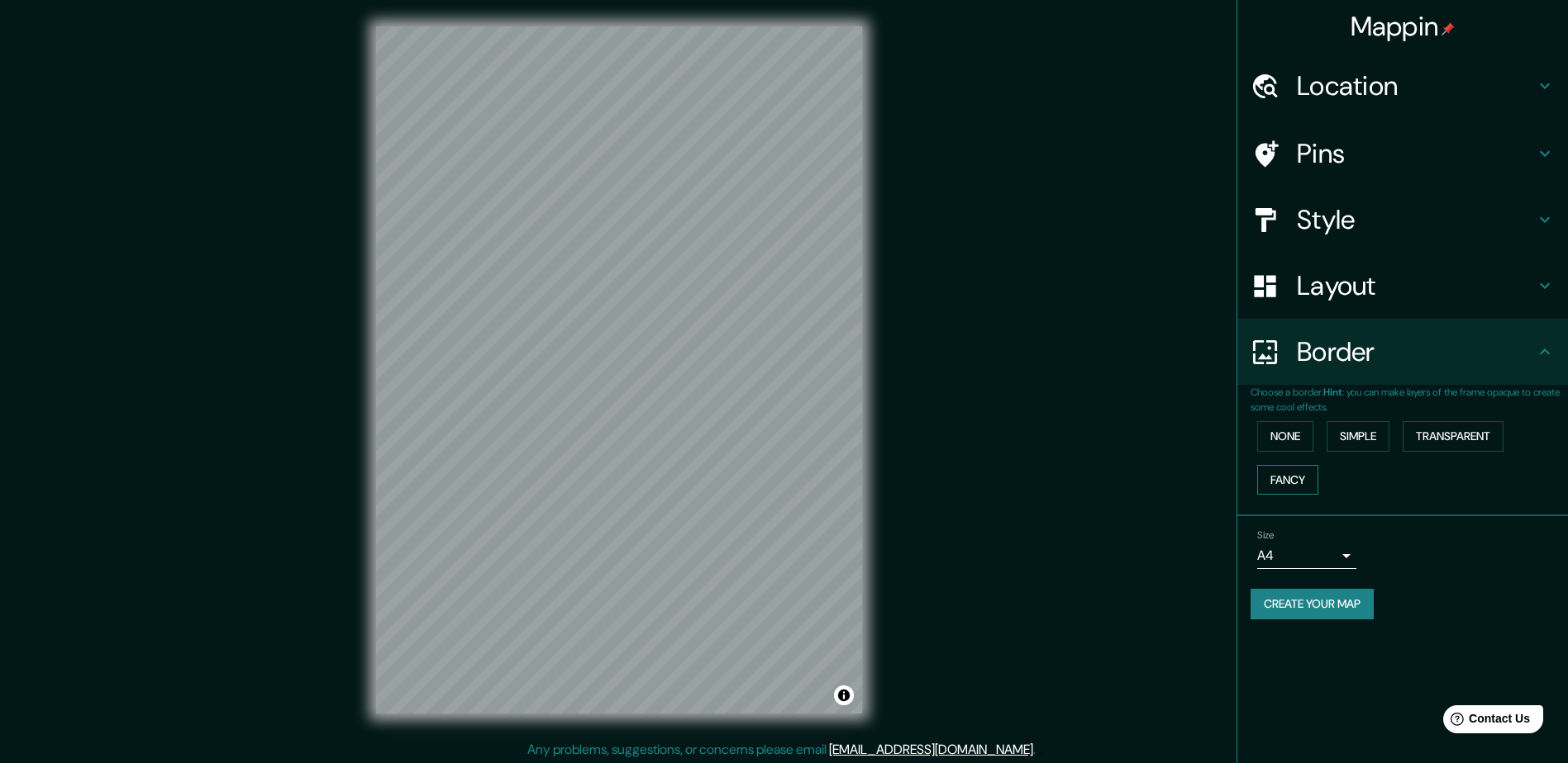
click at [1295, 489] on button "Fancy" at bounding box center [1287, 480] width 61 height 30
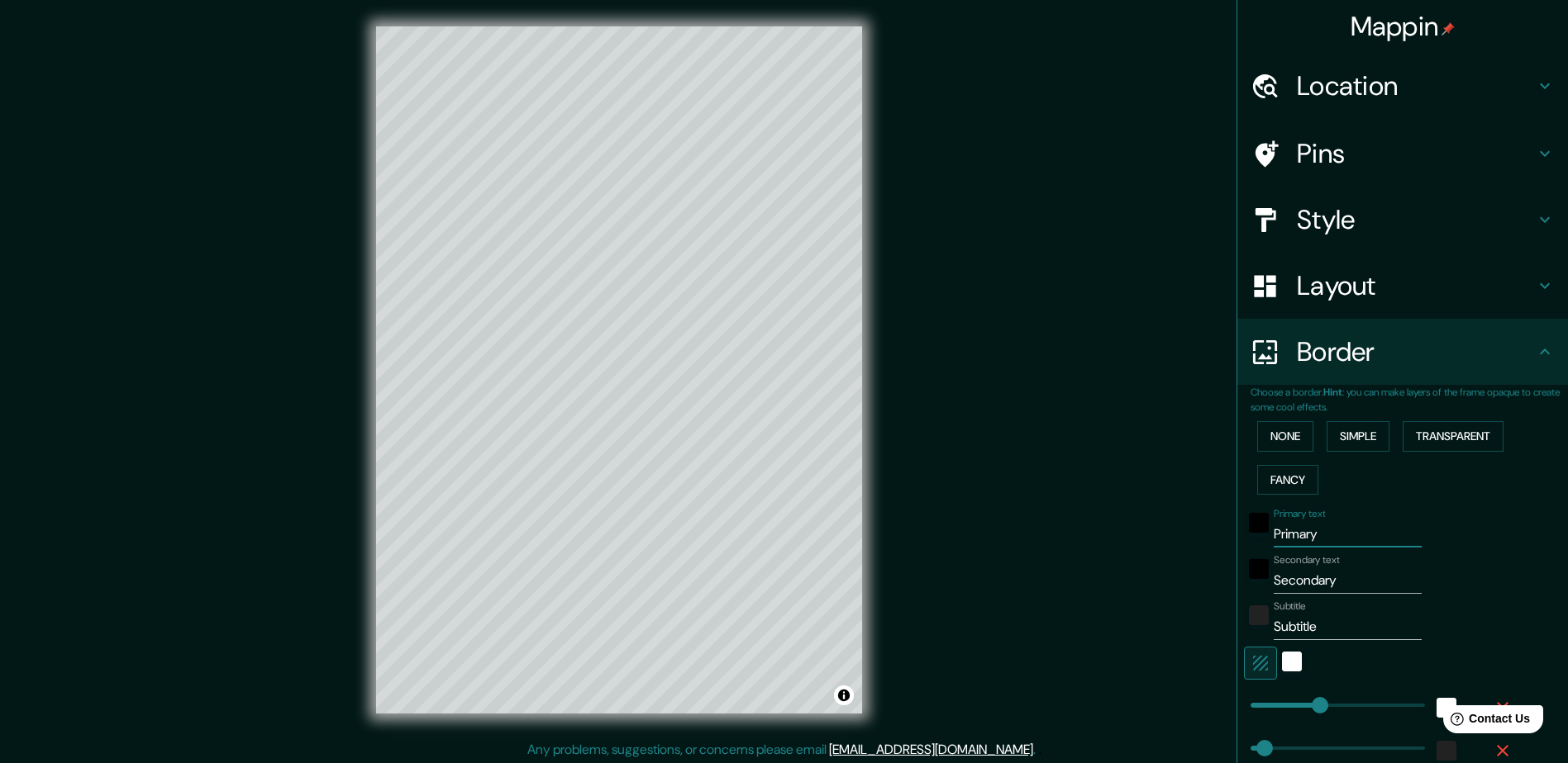
drag, startPoint x: 1325, startPoint y: 532, endPoint x: 1032, endPoint y: 532, distance: 293.0
click at [1032, 532] on div "Mappin Location Chihuahua, Chihuahua, México Pins Style Layout Border Choose a …" at bounding box center [784, 383] width 1568 height 766
type input "c"
type input "235"
type input "47"
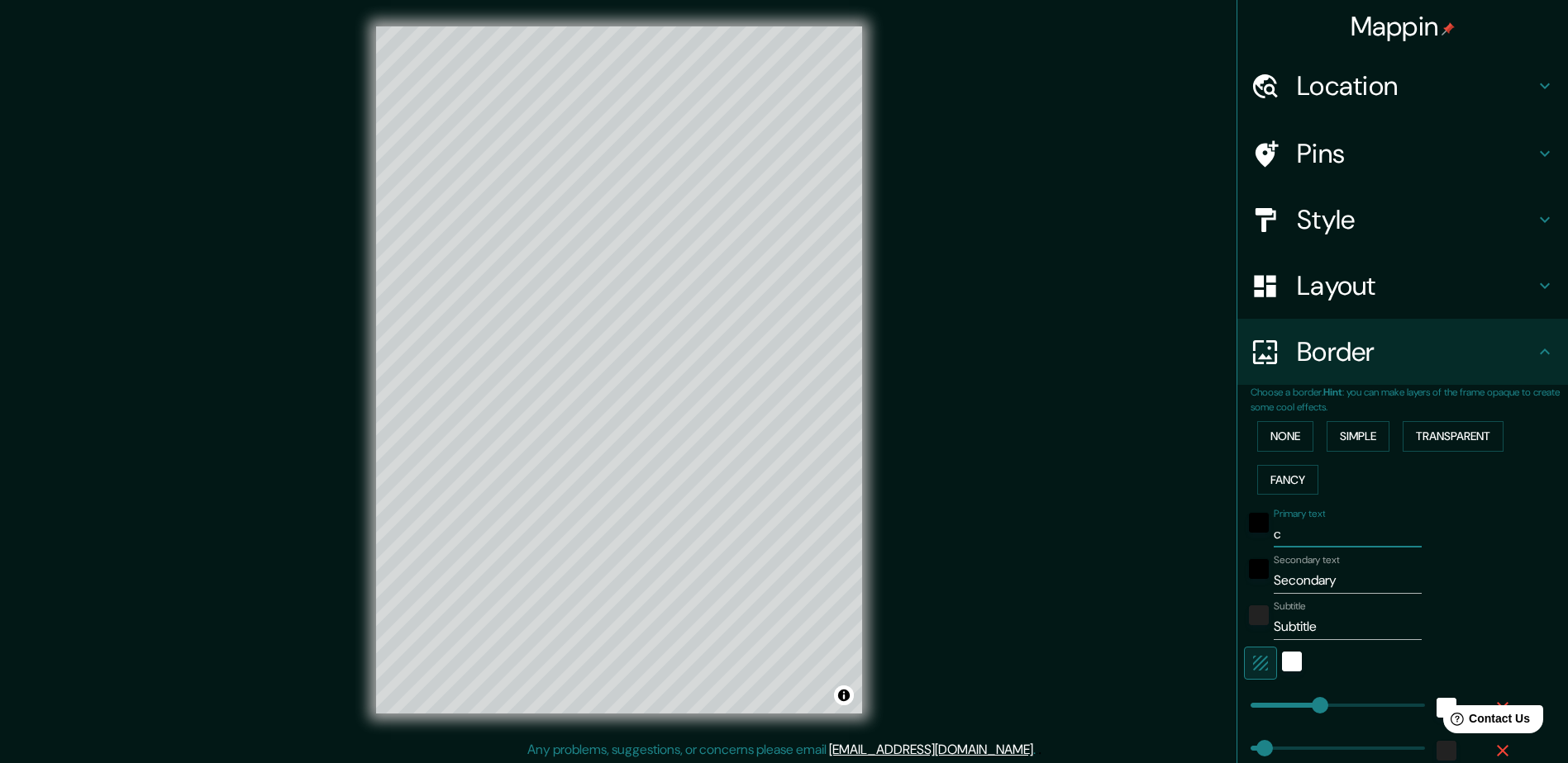
type input "47"
type input "24"
type input "ch"
type input "235"
type input "47"
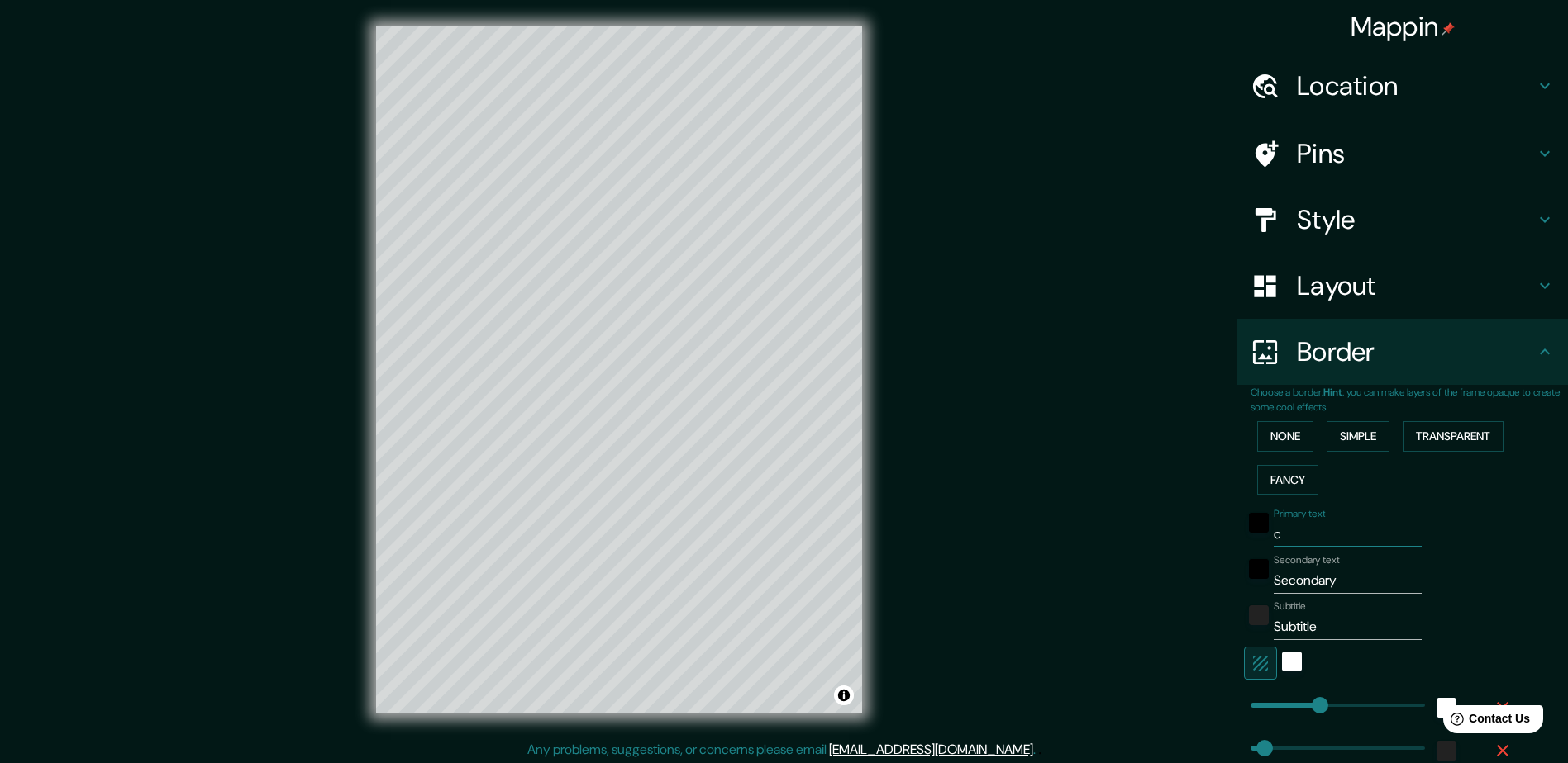
type input "47"
type input "24"
type input "chi"
type input "235"
type input "47"
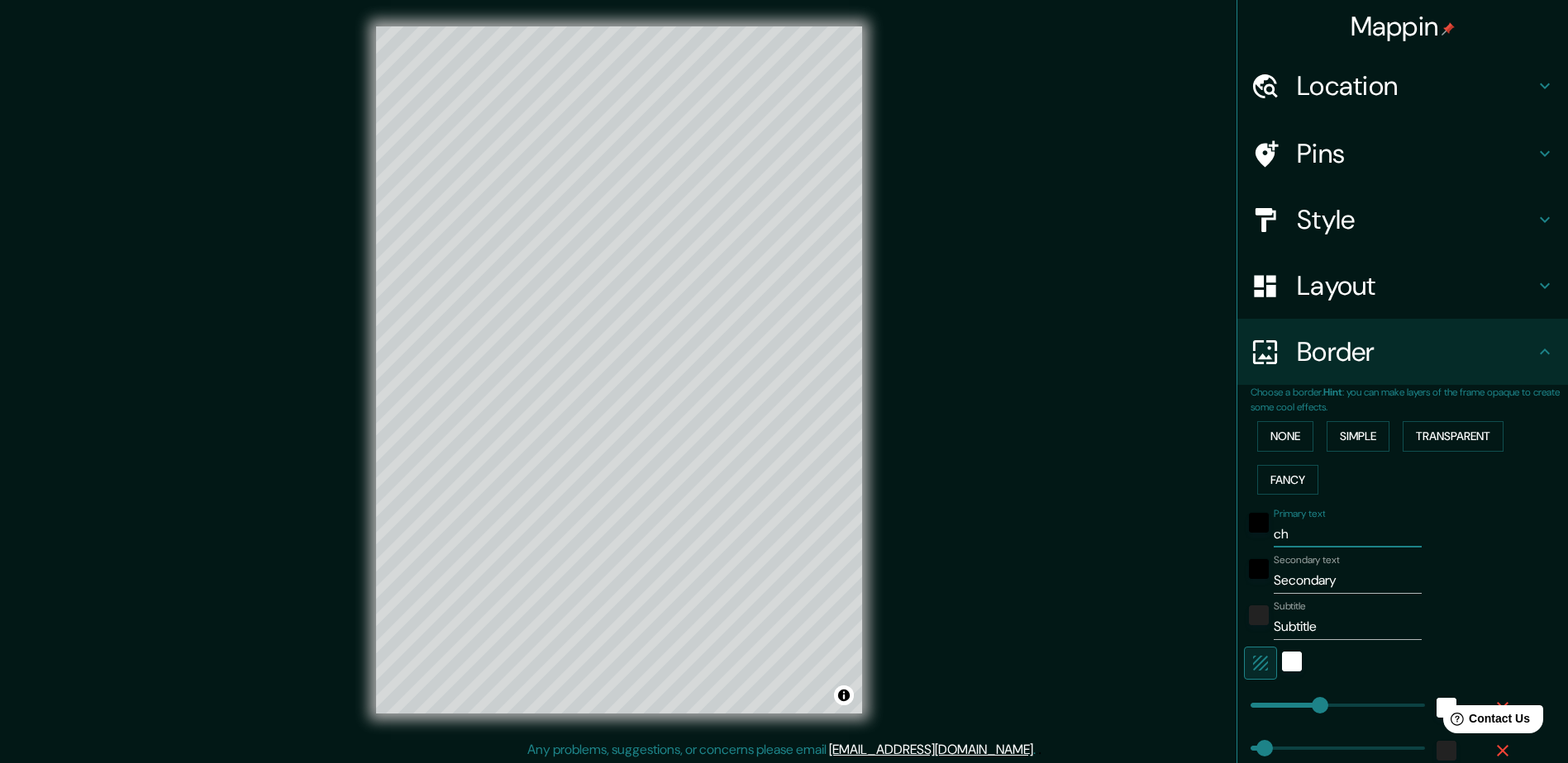
type input "47"
type input "24"
type input "chih"
type input "235"
type input "47"
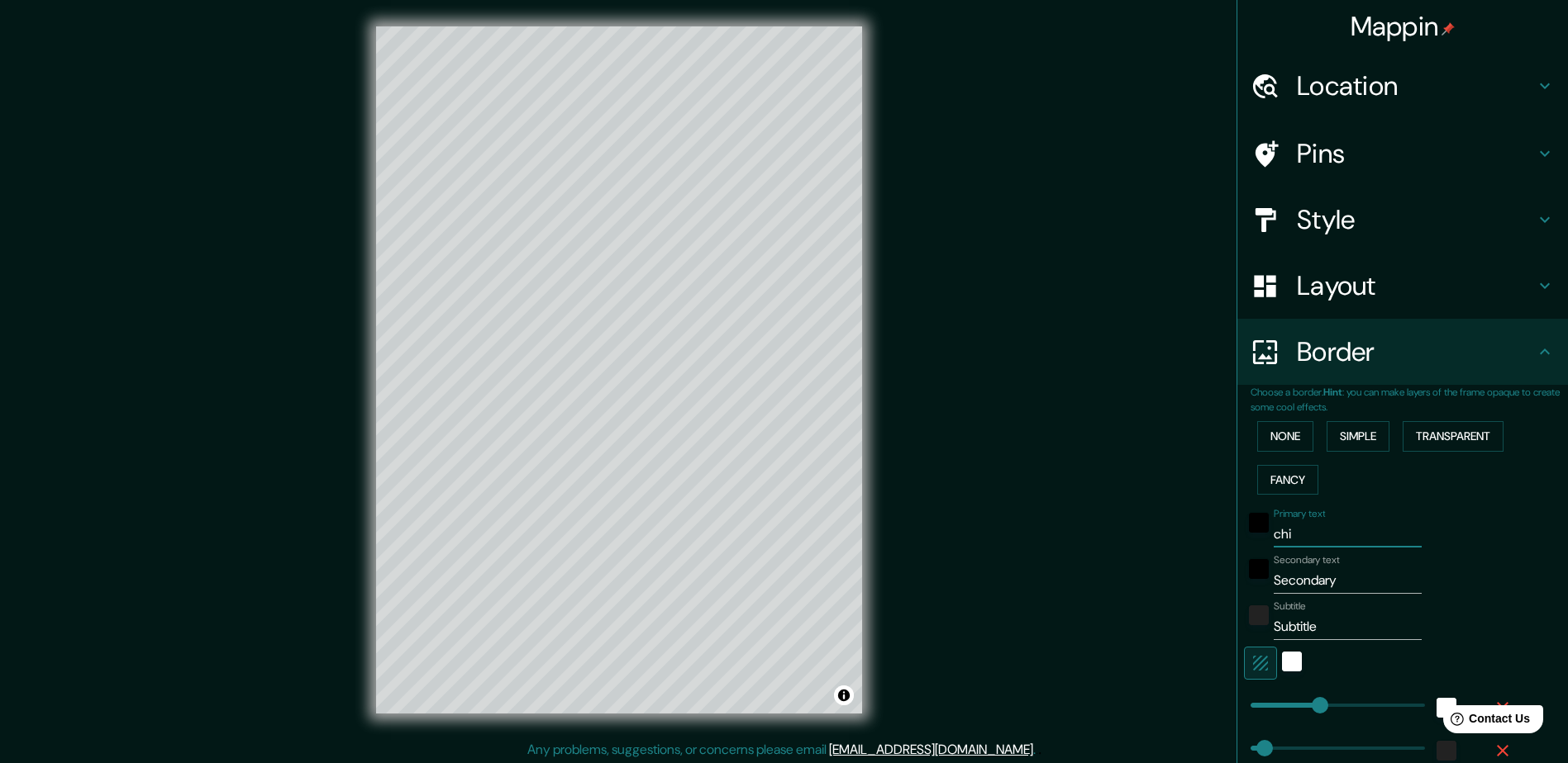
type input "47"
type input "24"
type input "chihu"
type input "235"
type input "47"
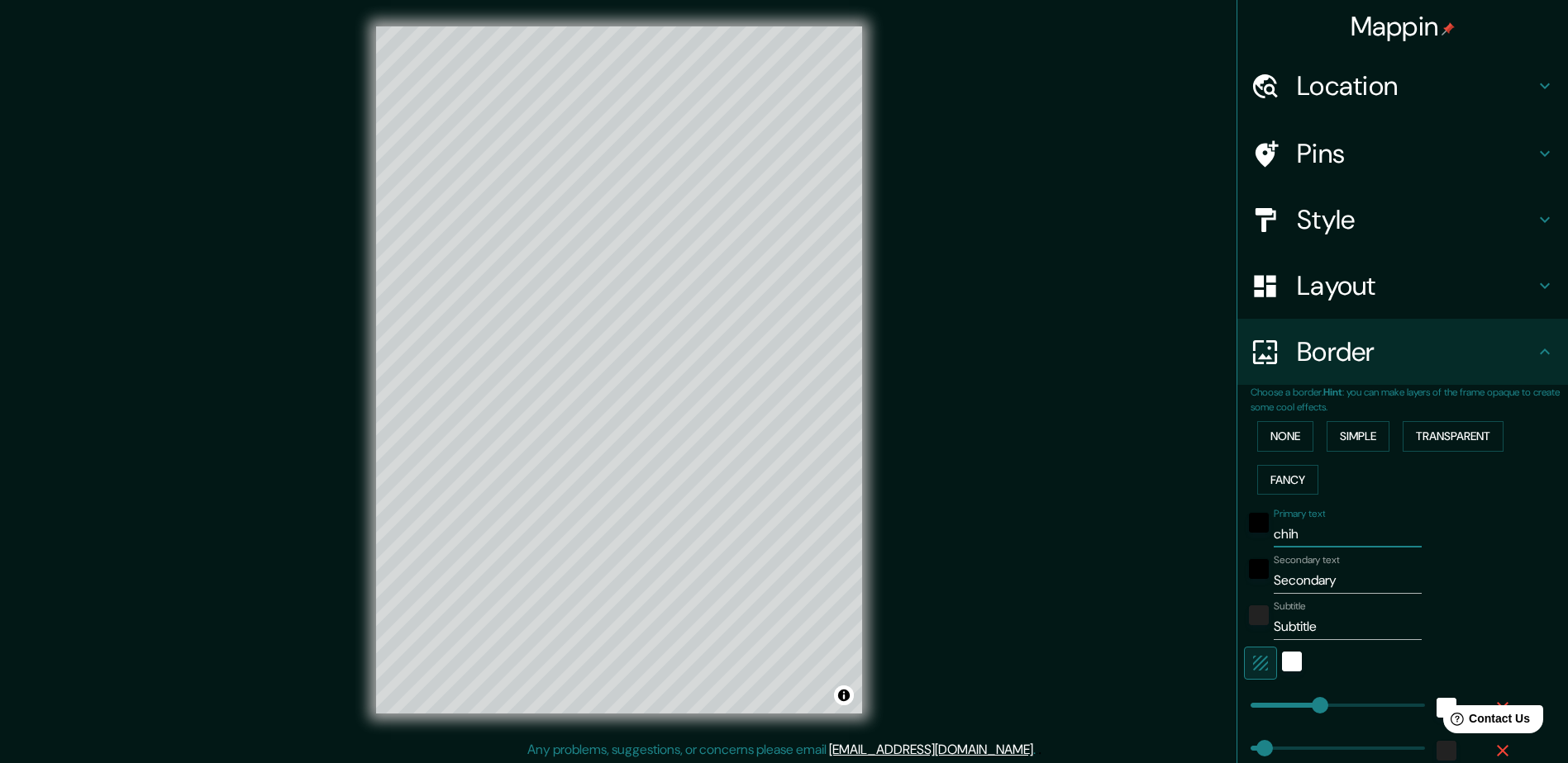
type input "47"
type input "24"
type input "chihua"
type input "235"
type input "47"
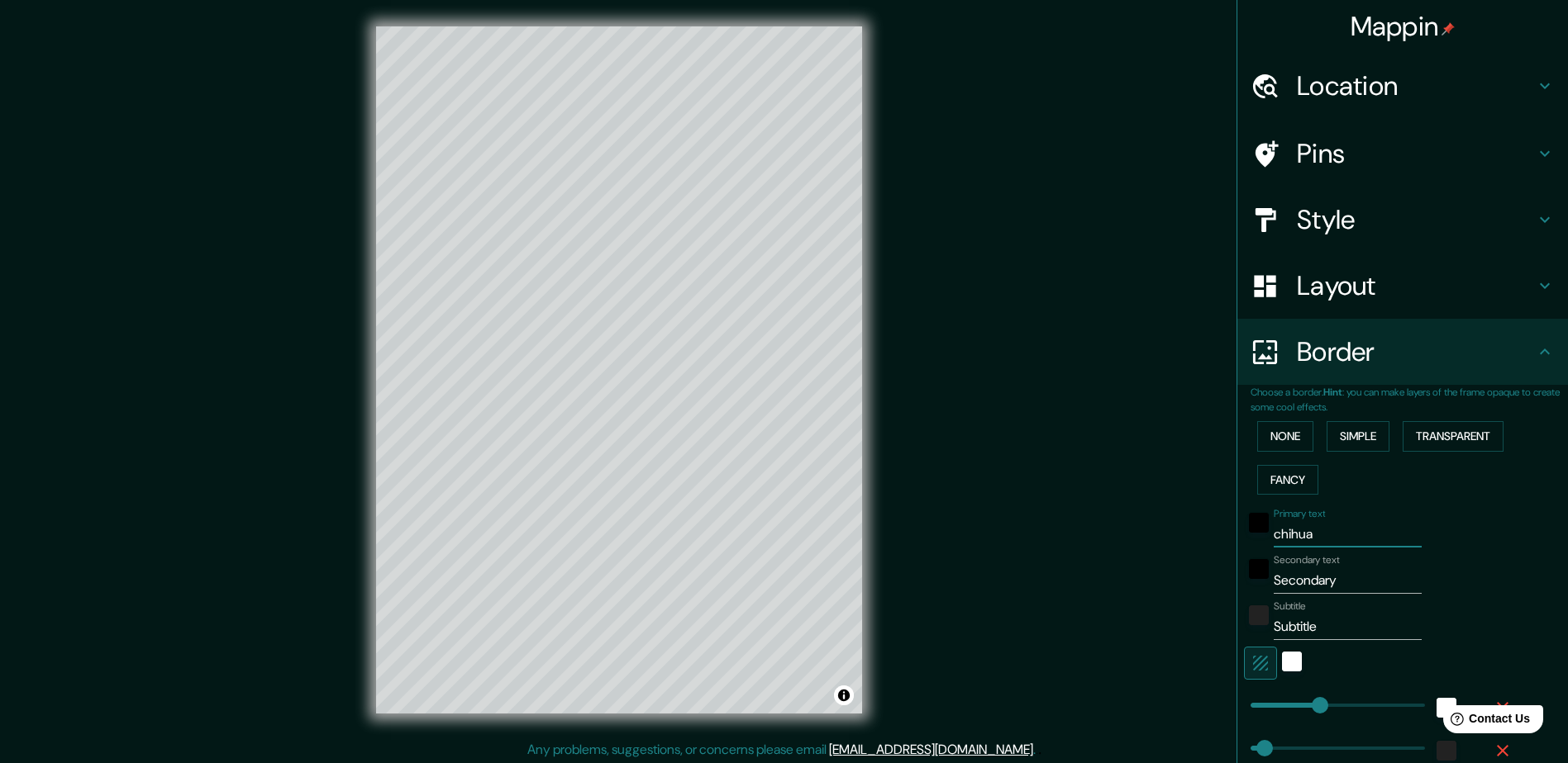
type input "47"
type input "24"
type input "chihuah"
type input "235"
type input "47"
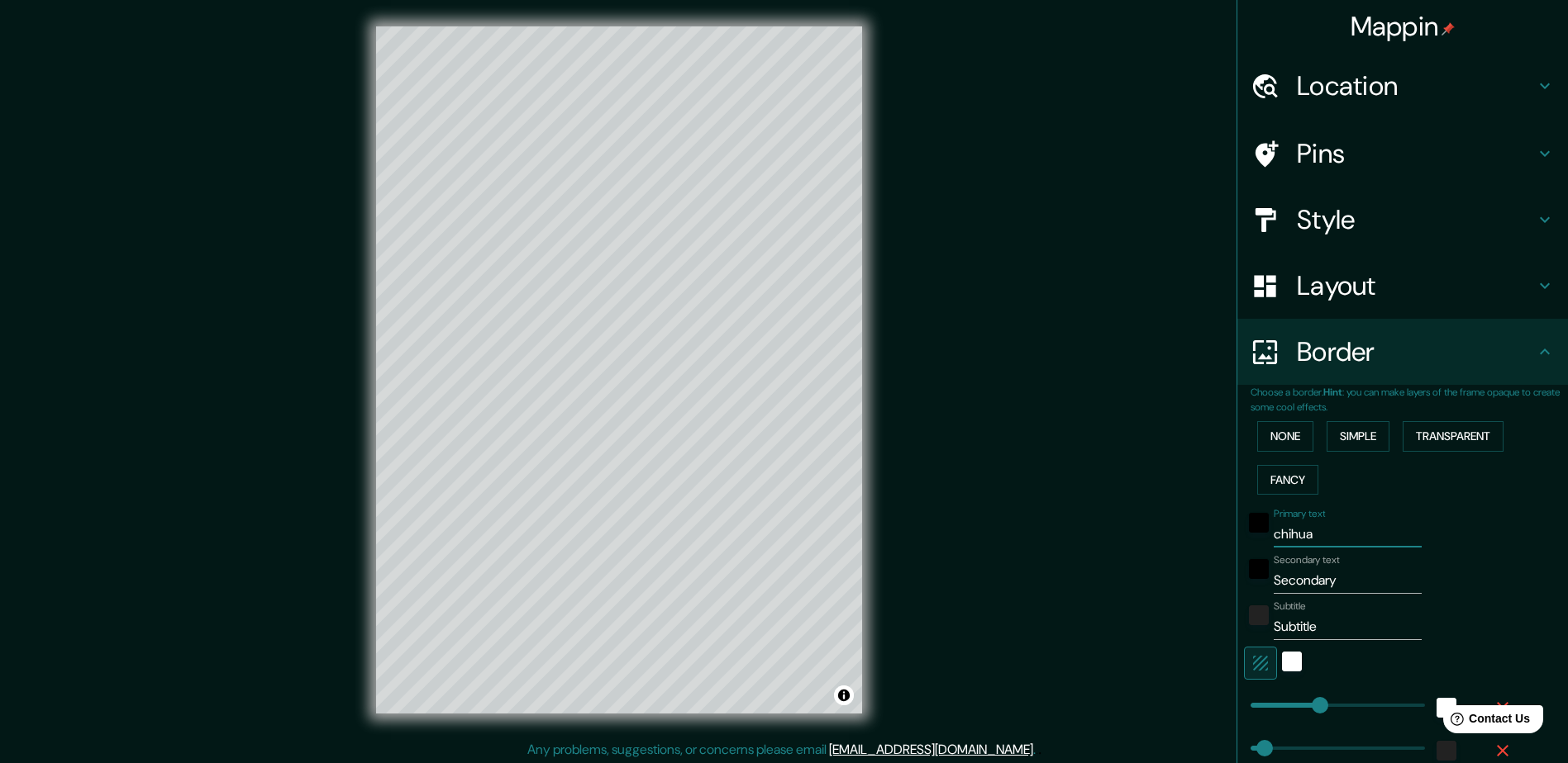
type input "47"
type input "24"
type input "chihuahu"
type input "235"
type input "47"
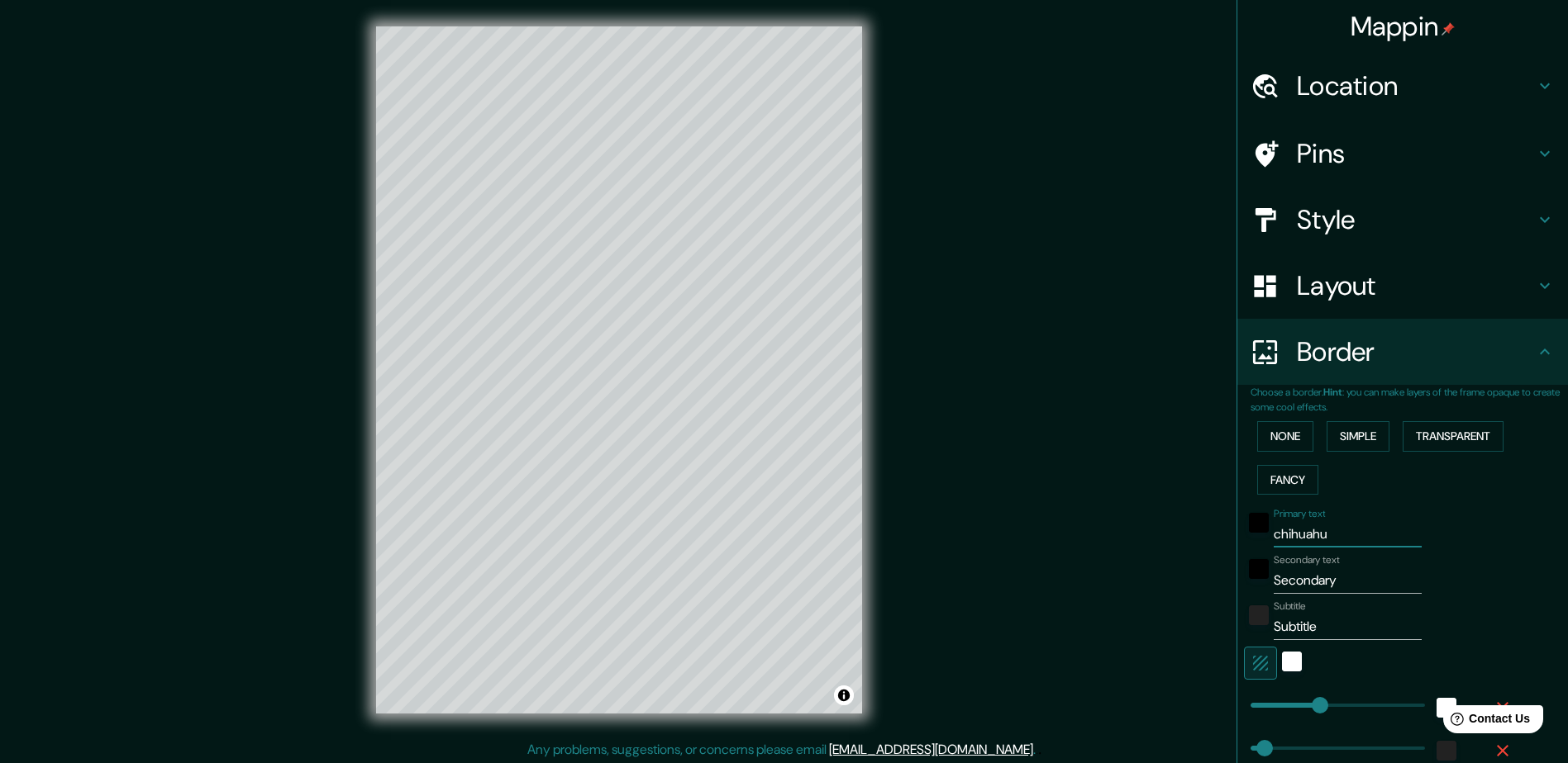
type input "47"
type input "24"
type input "chihuahua"
type input "235"
type input "47"
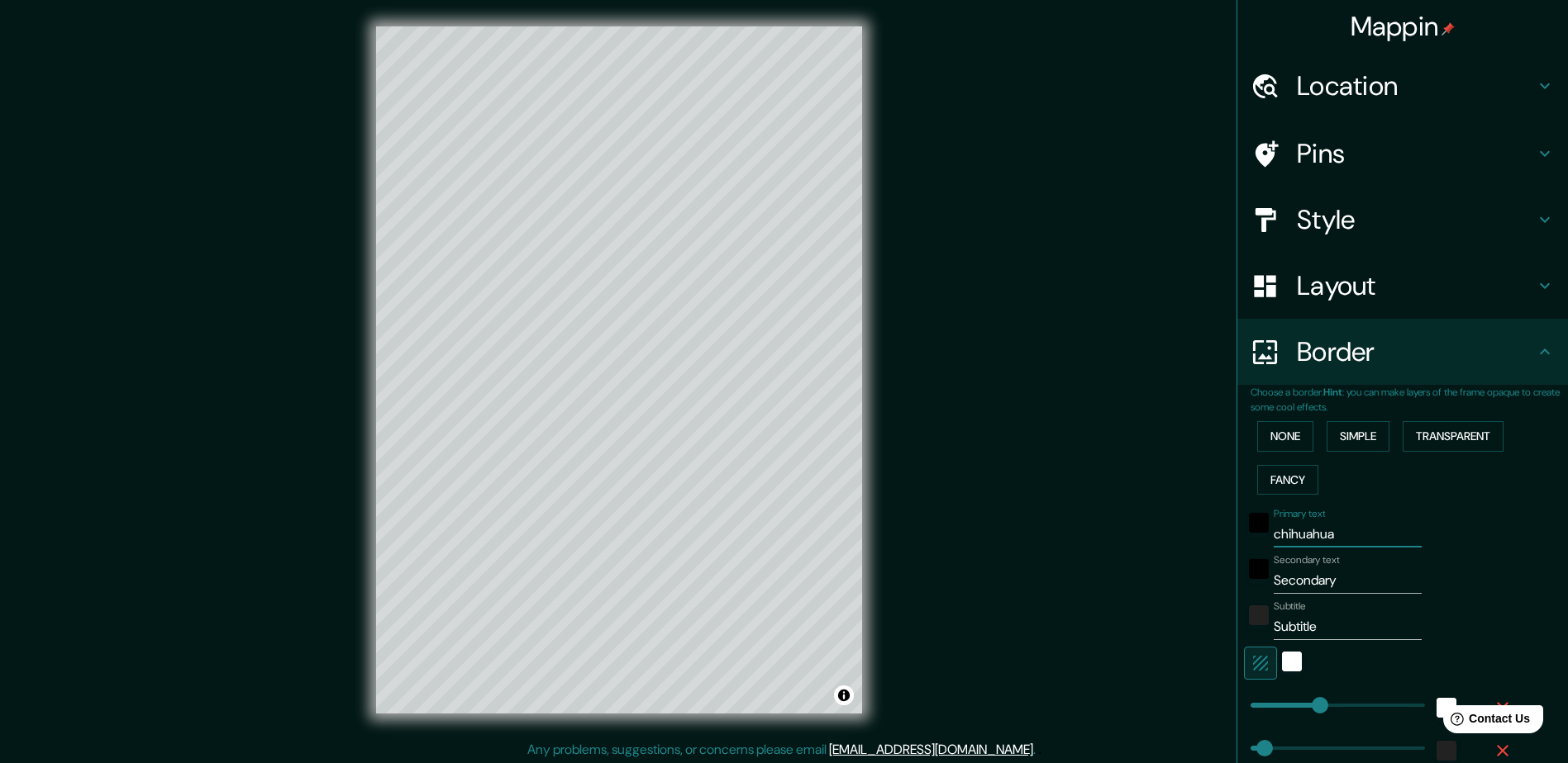
type input "47"
type input "24"
type input "chihuahua"
click at [1306, 568] on input "Secondary" at bounding box center [1347, 581] width 148 height 27
drag, startPoint x: 1335, startPoint y: 573, endPoint x: 1134, endPoint y: 582, distance: 201.2
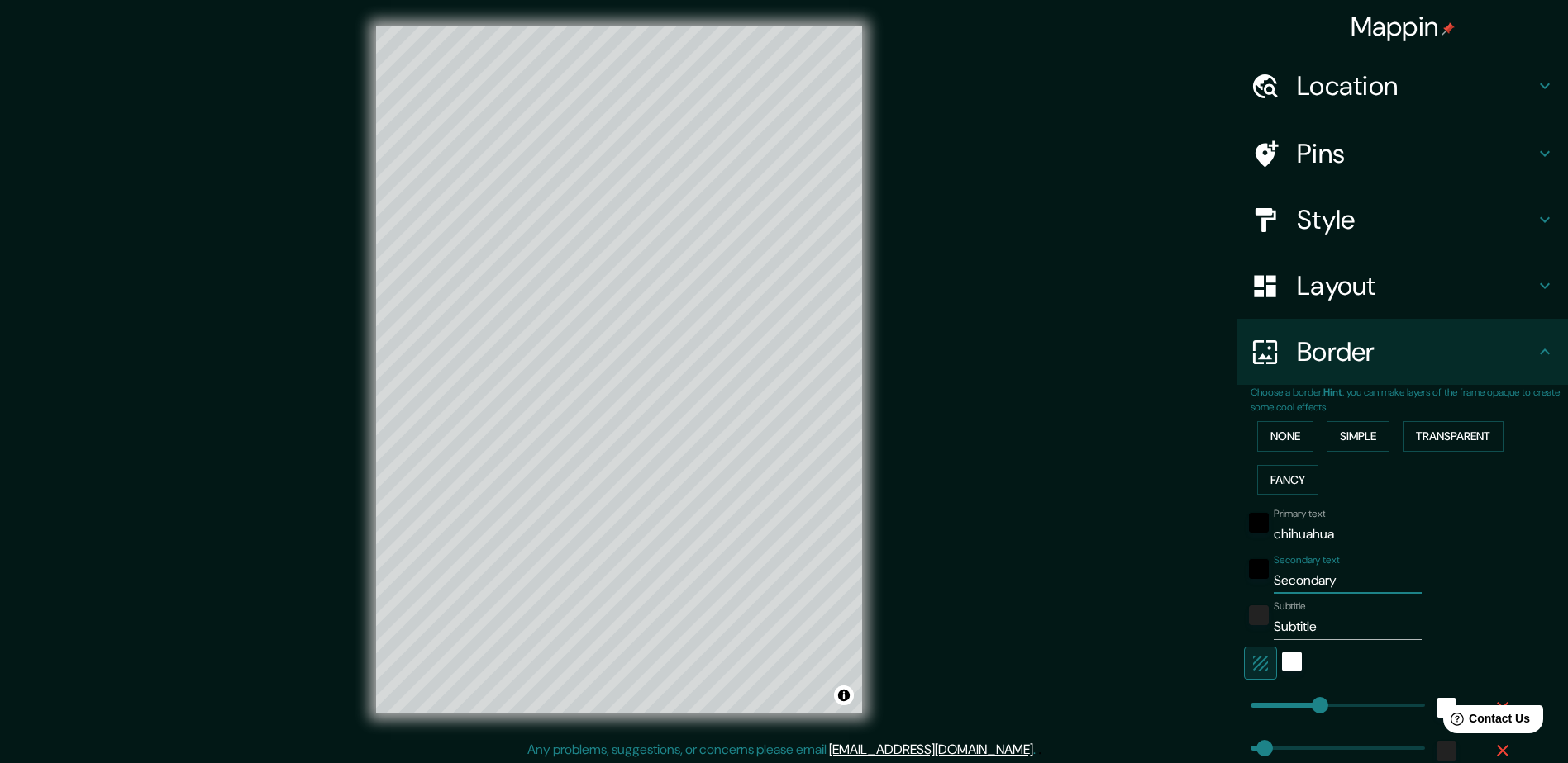
click at [1134, 582] on div "Mappin Location Chihuahua, Chihuahua, México Pins Style Layout Border Choose a …" at bounding box center [784, 383] width 1568 height 766
type input "m"
type input "235"
type input "47"
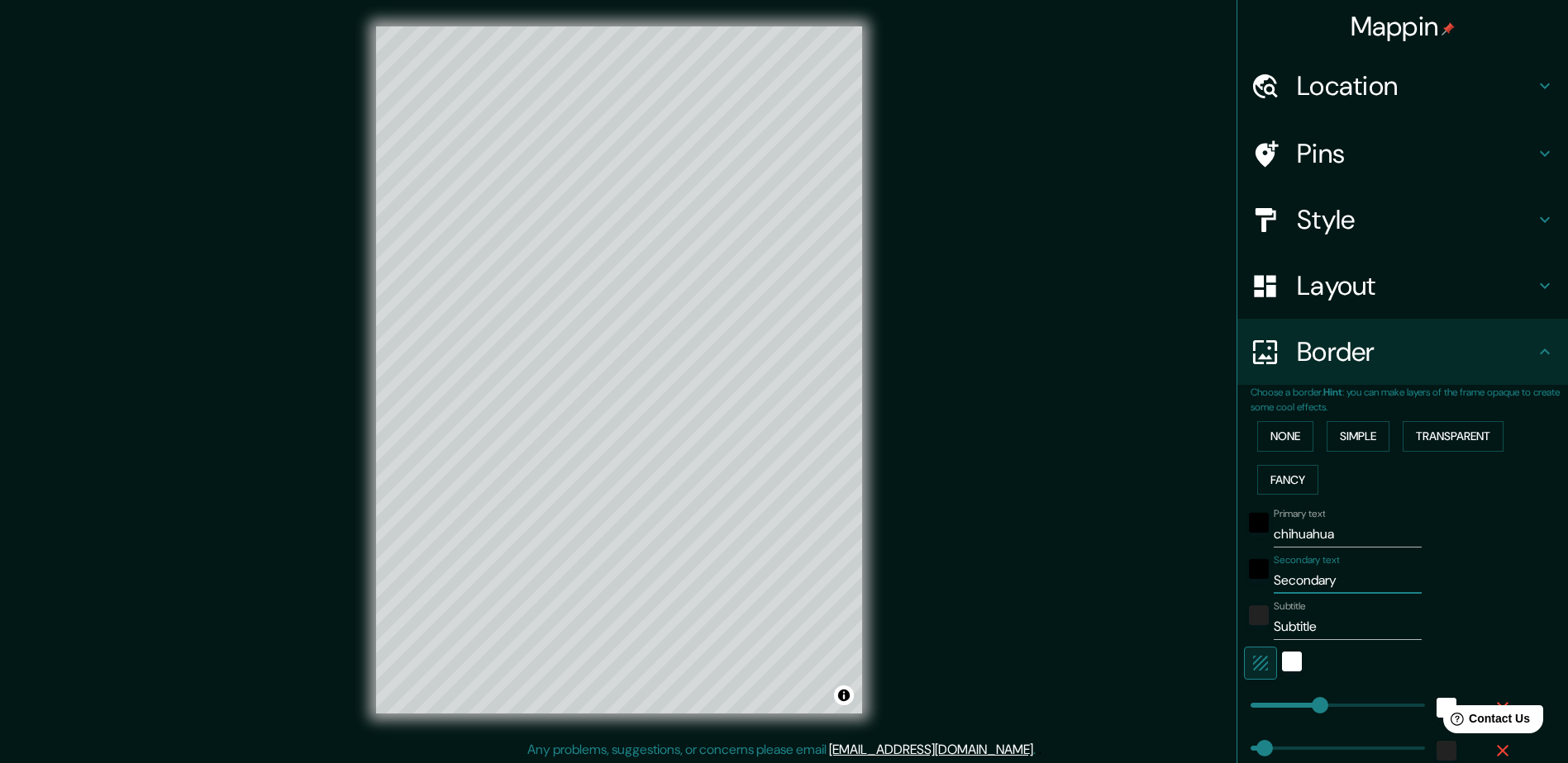
type input "24"
type input "me"
type input "235"
type input "47"
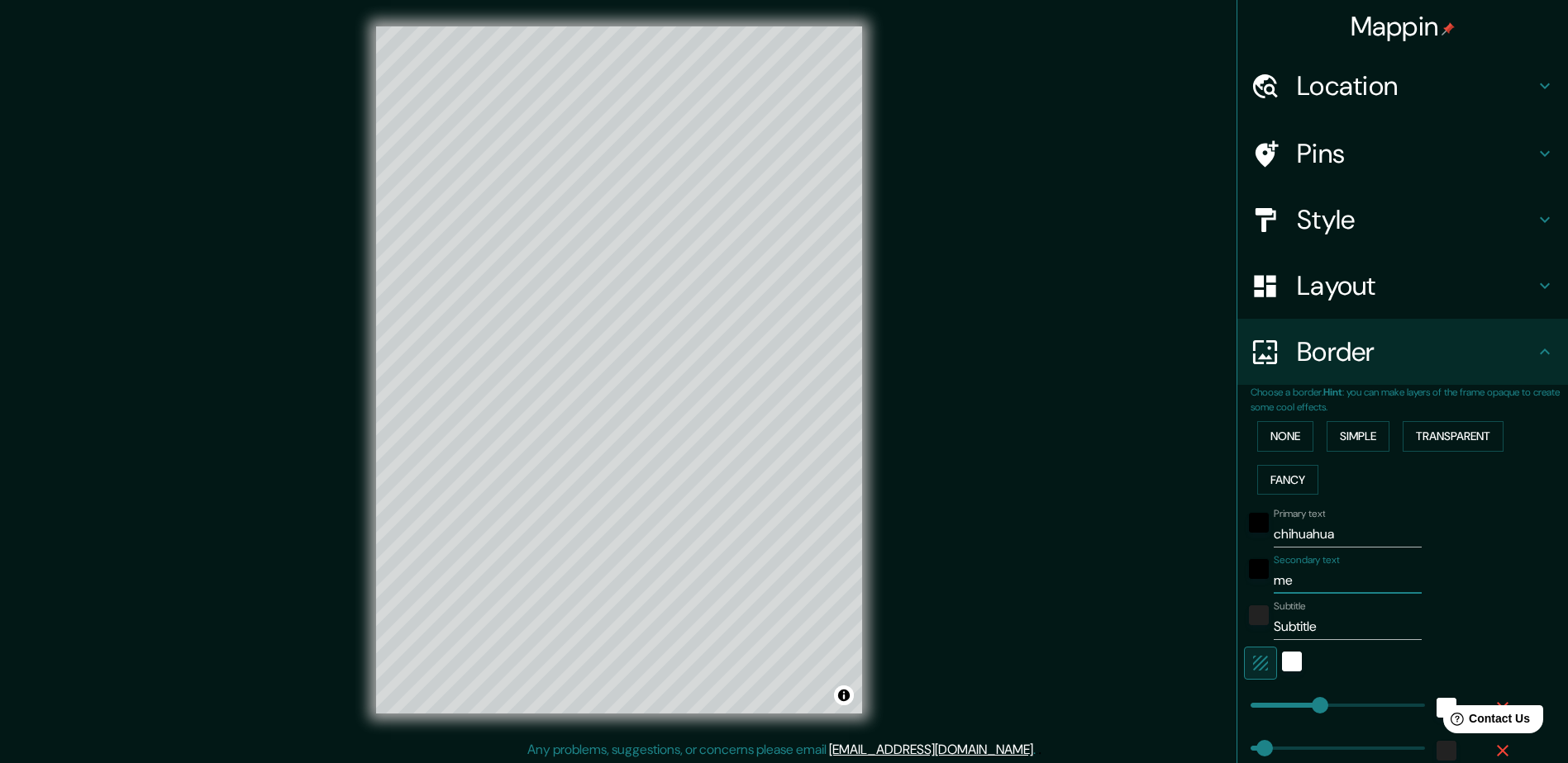
type input "24"
type input "mex"
type input "235"
type input "47"
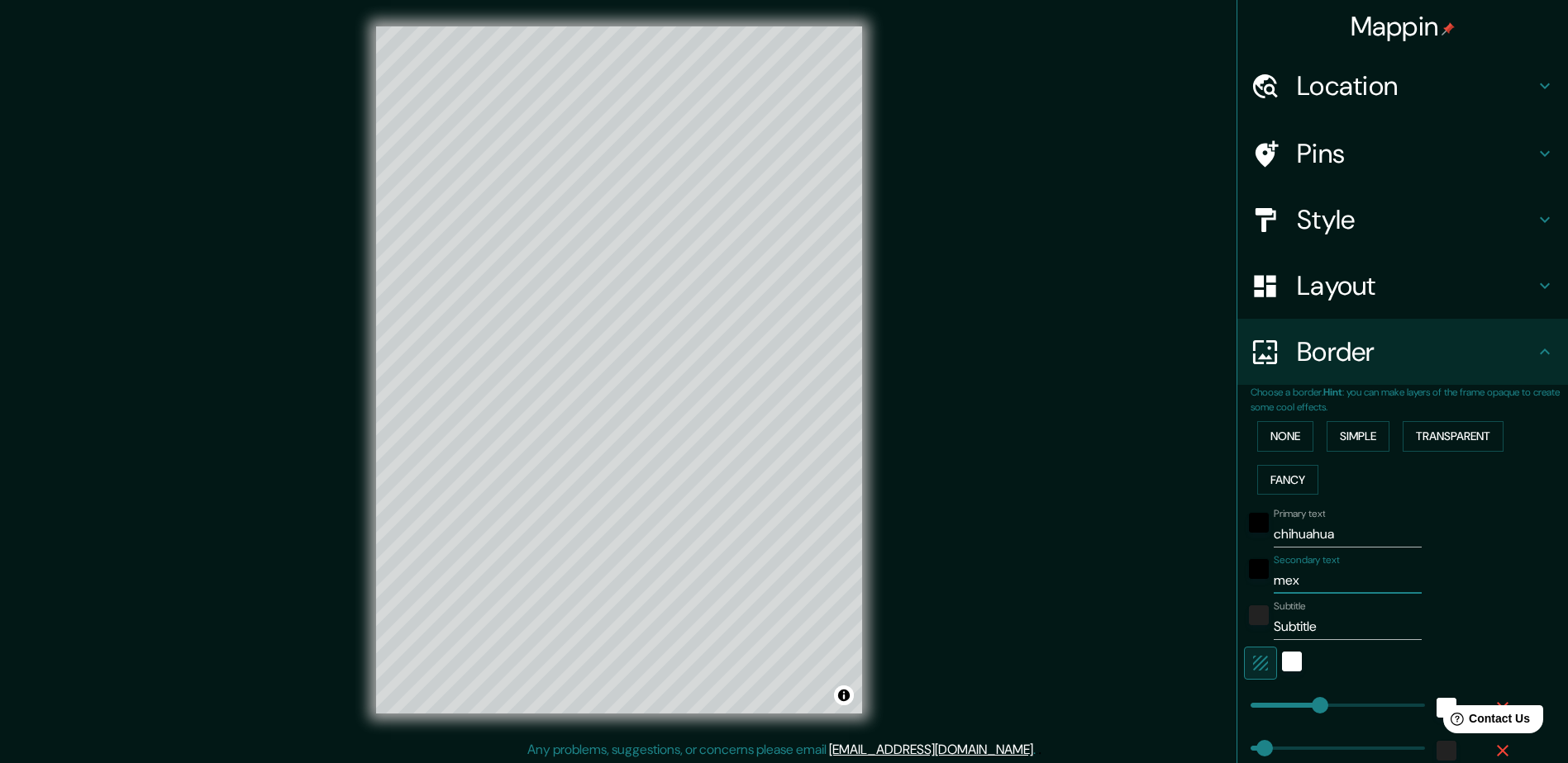
type input "24"
type input "mexi"
type input "235"
type input "47"
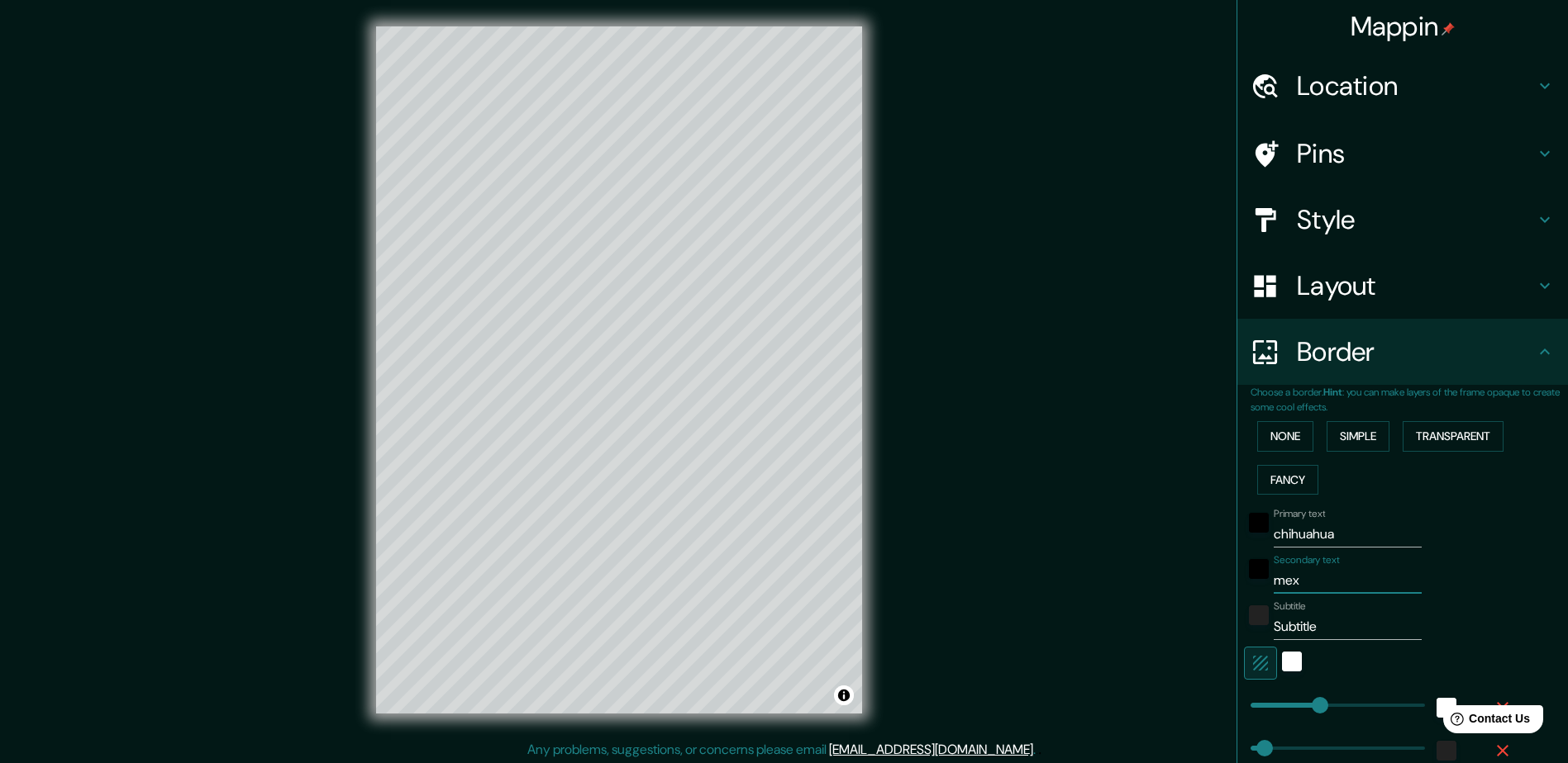
type input "24"
type input "mexic"
type input "235"
type input "47"
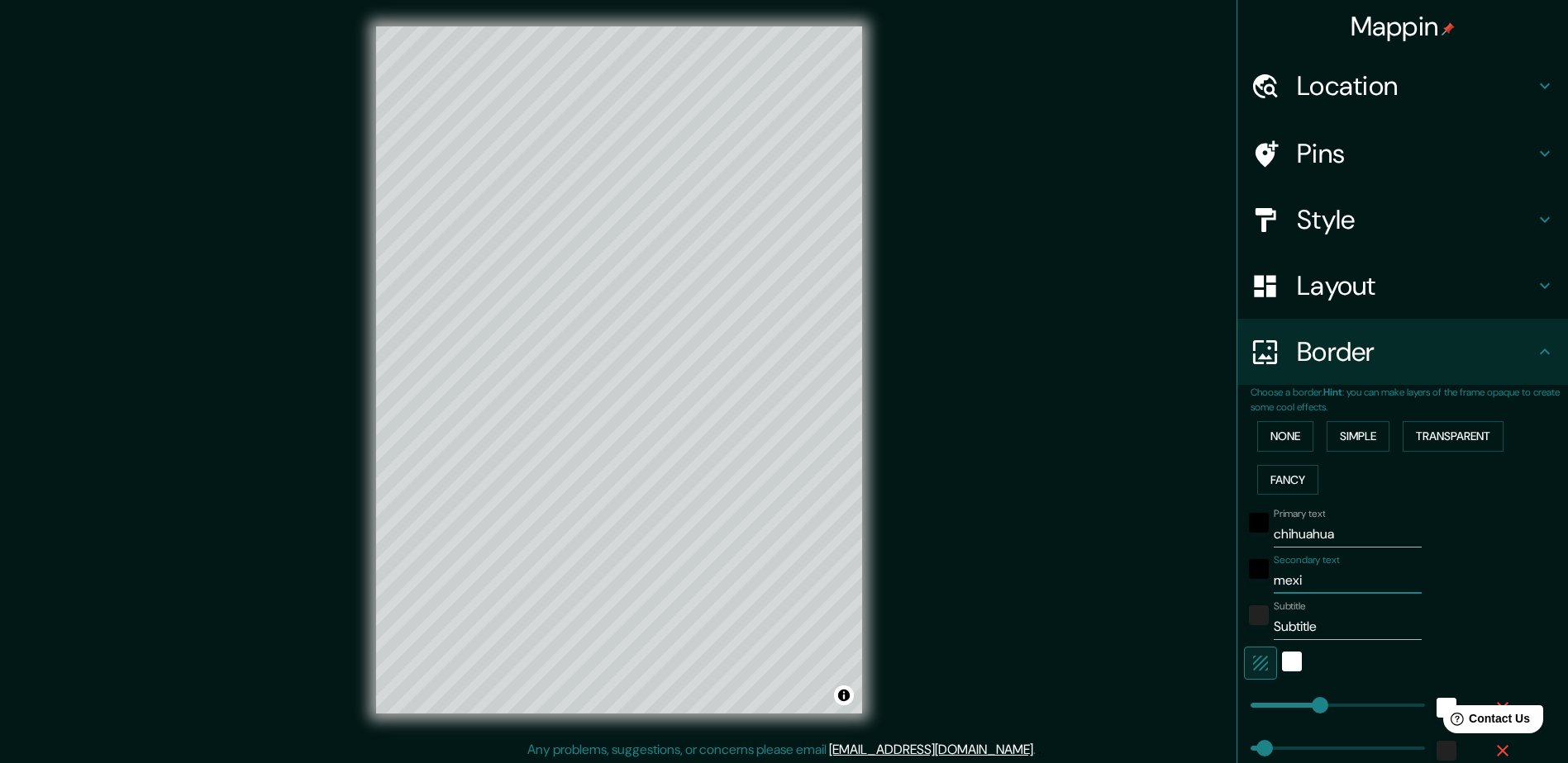
type input "24"
type input "mexico"
type input "235"
type input "47"
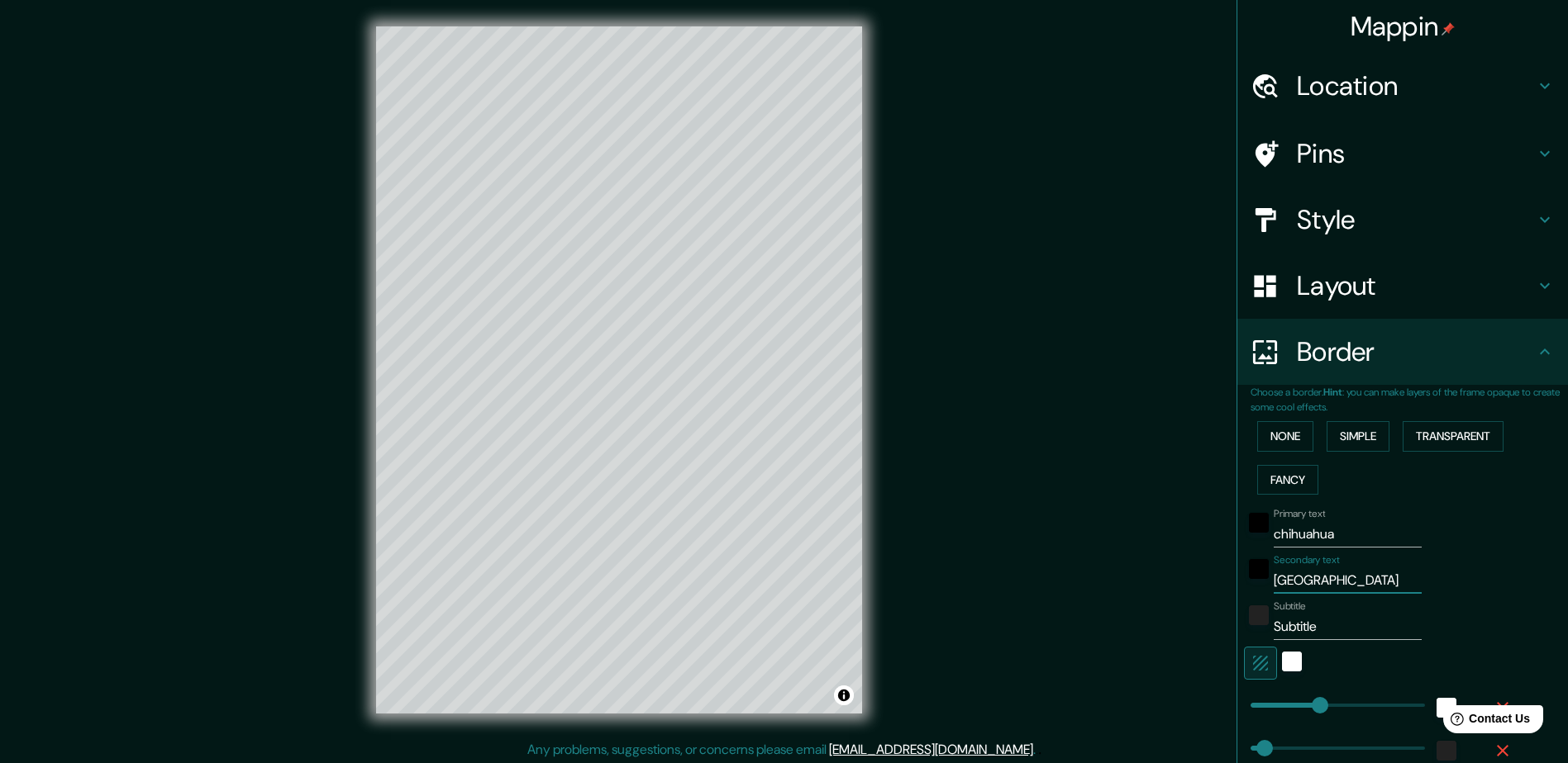
type input "24"
type input "mexico"
type input "235"
type input "47"
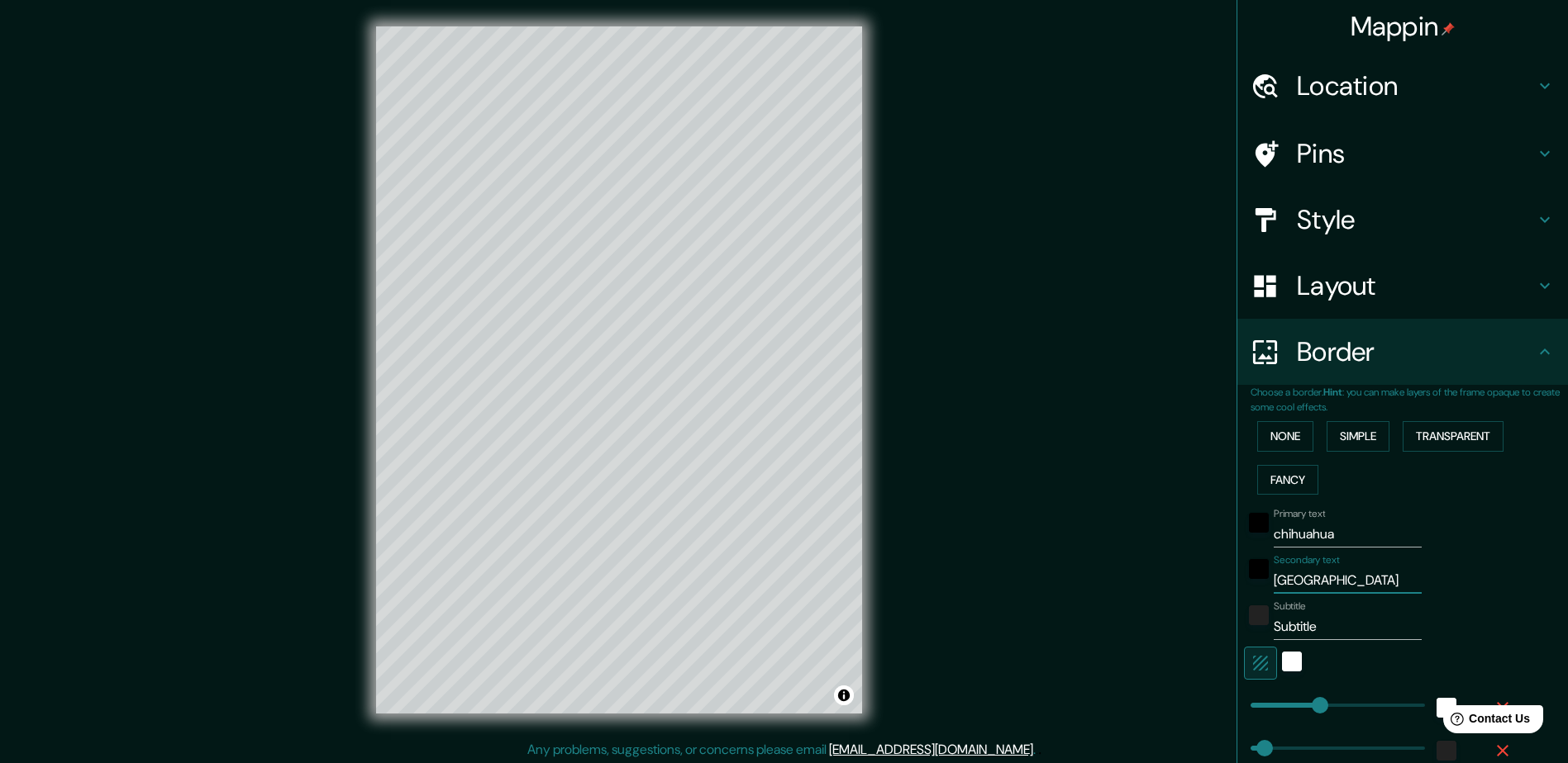
type input "24"
type input "mexico"
click at [1325, 616] on input "Subtitle" at bounding box center [1347, 627] width 148 height 27
drag, startPoint x: 1309, startPoint y: 632, endPoint x: 1179, endPoint y: 628, distance: 130.1
click at [1179, 628] on div "Mappin Location Chihuahua, Chihuahua, México Pins Style Layout Border Choose a …" at bounding box center [784, 383] width 1568 height 766
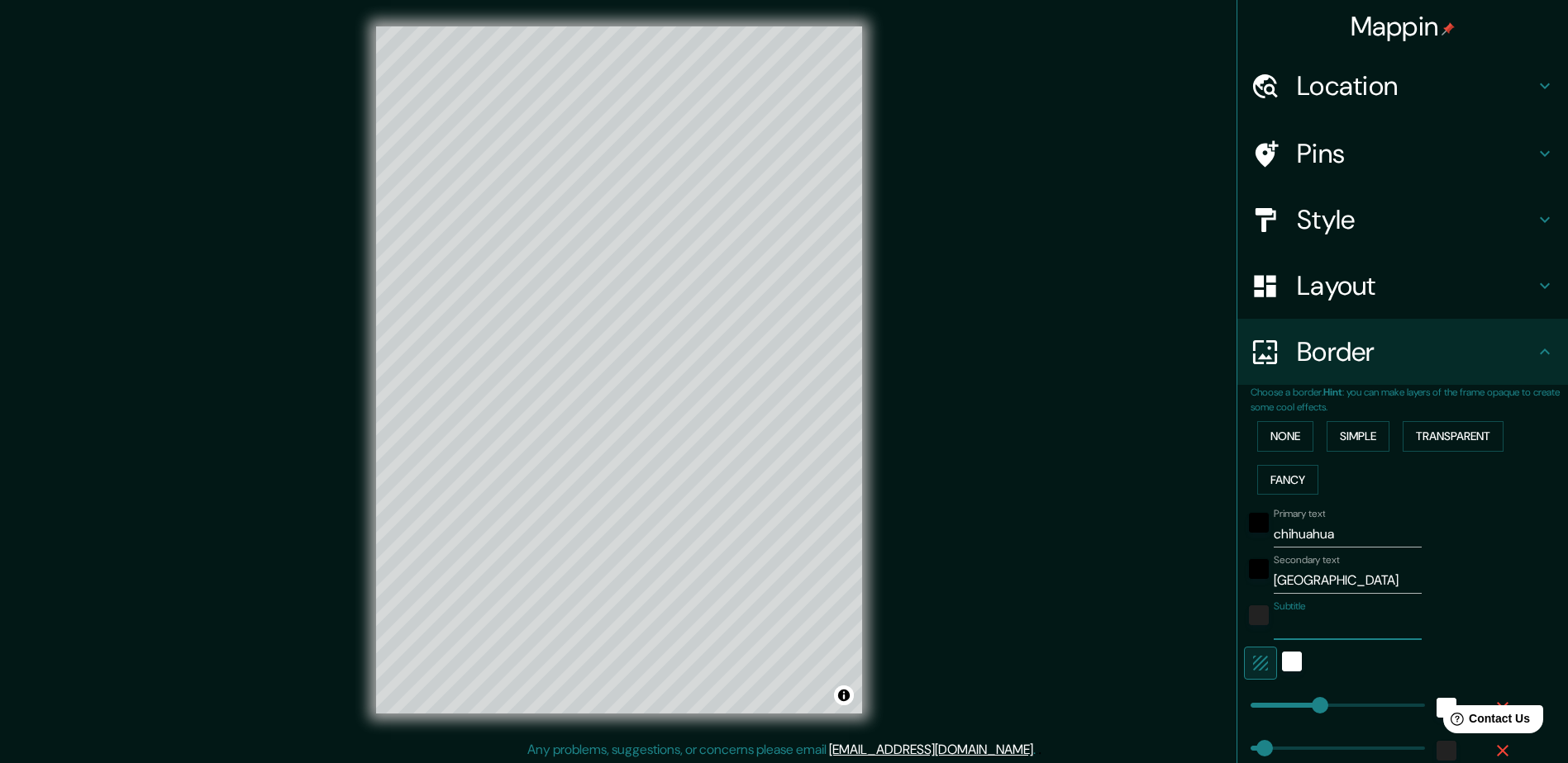
type input "235"
type input "47"
type input "24"
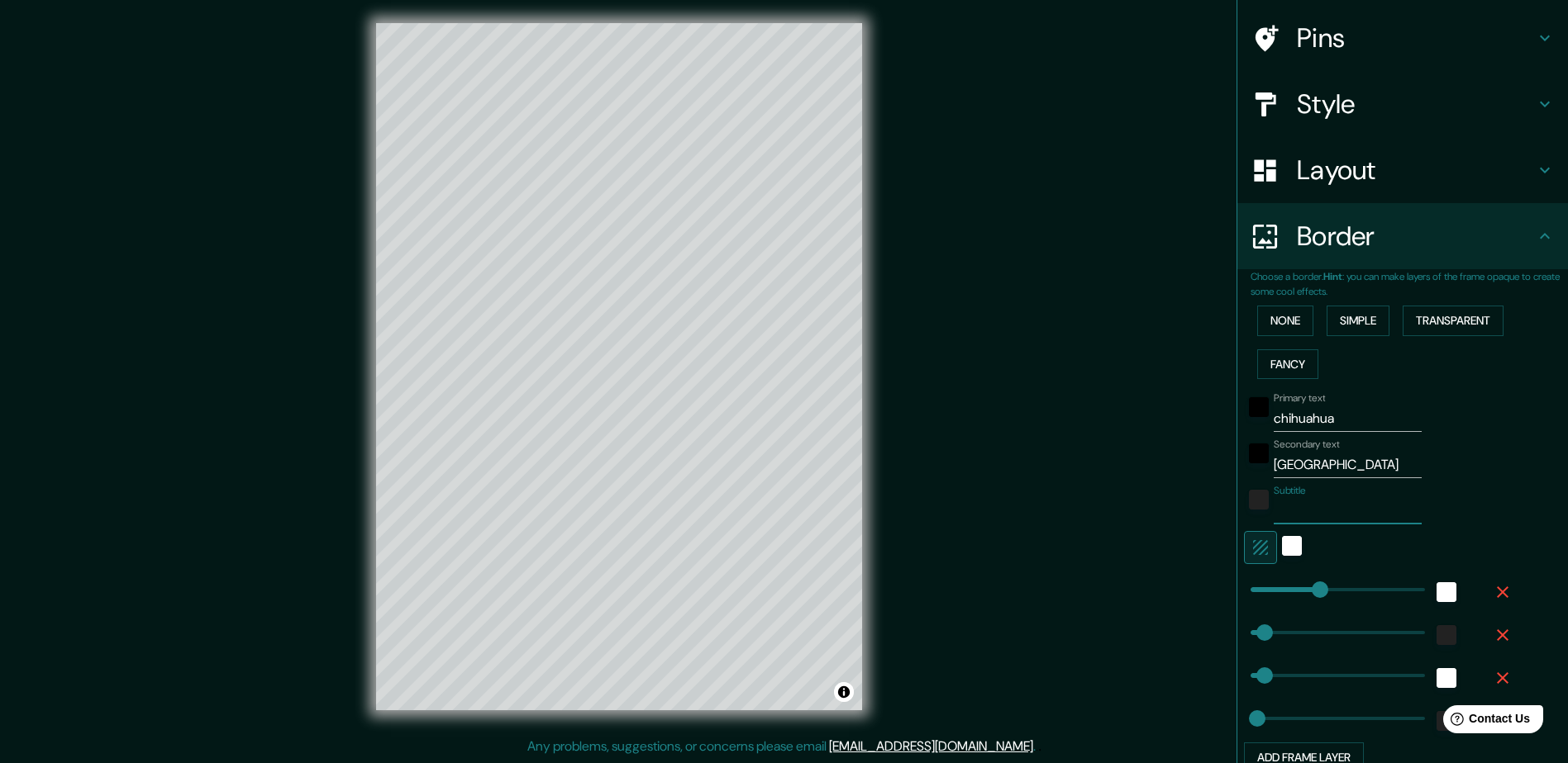
scroll to position [262, 0]
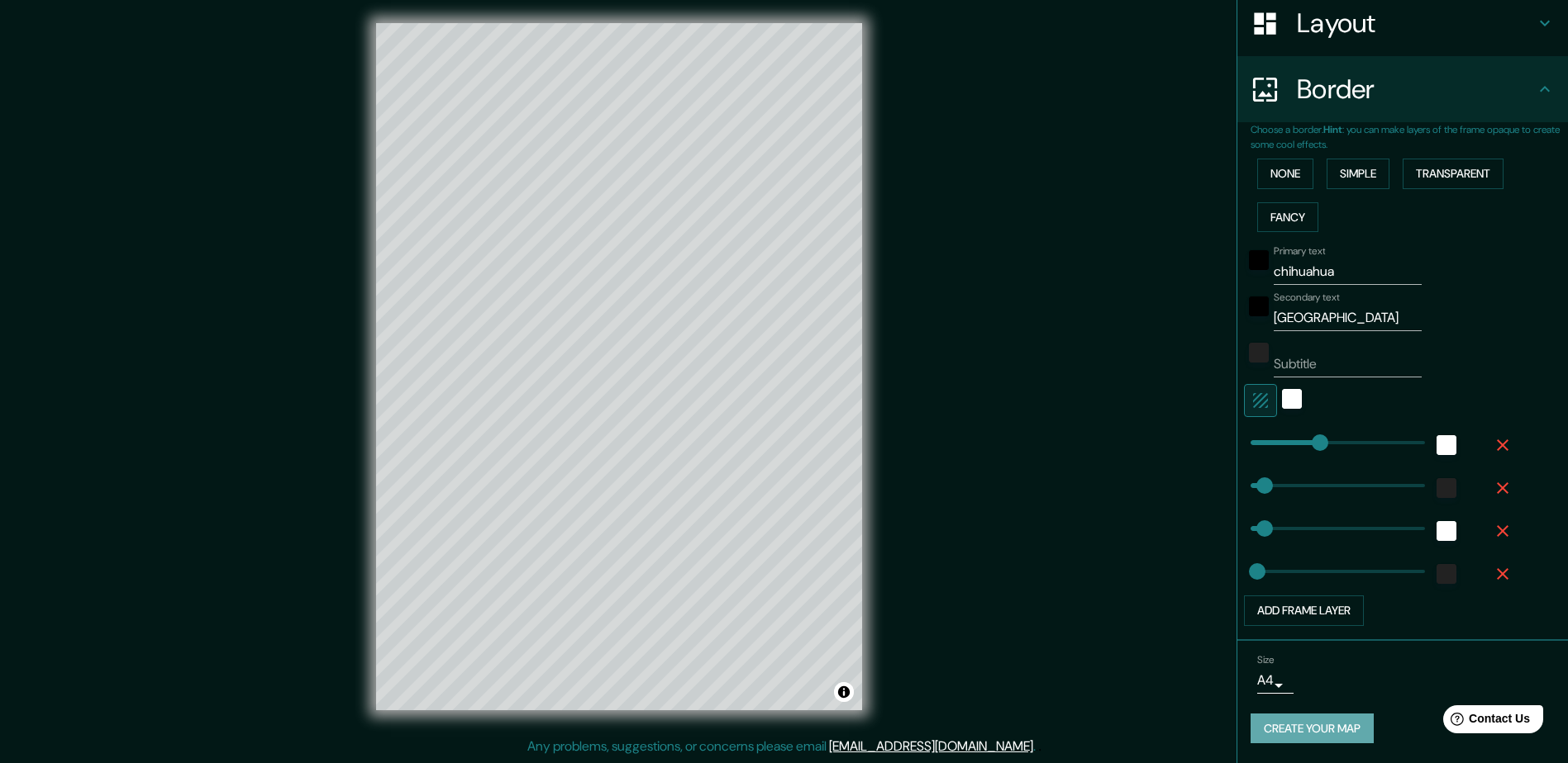
click at [1262, 725] on button "Create your map" at bounding box center [1312, 728] width 123 height 30
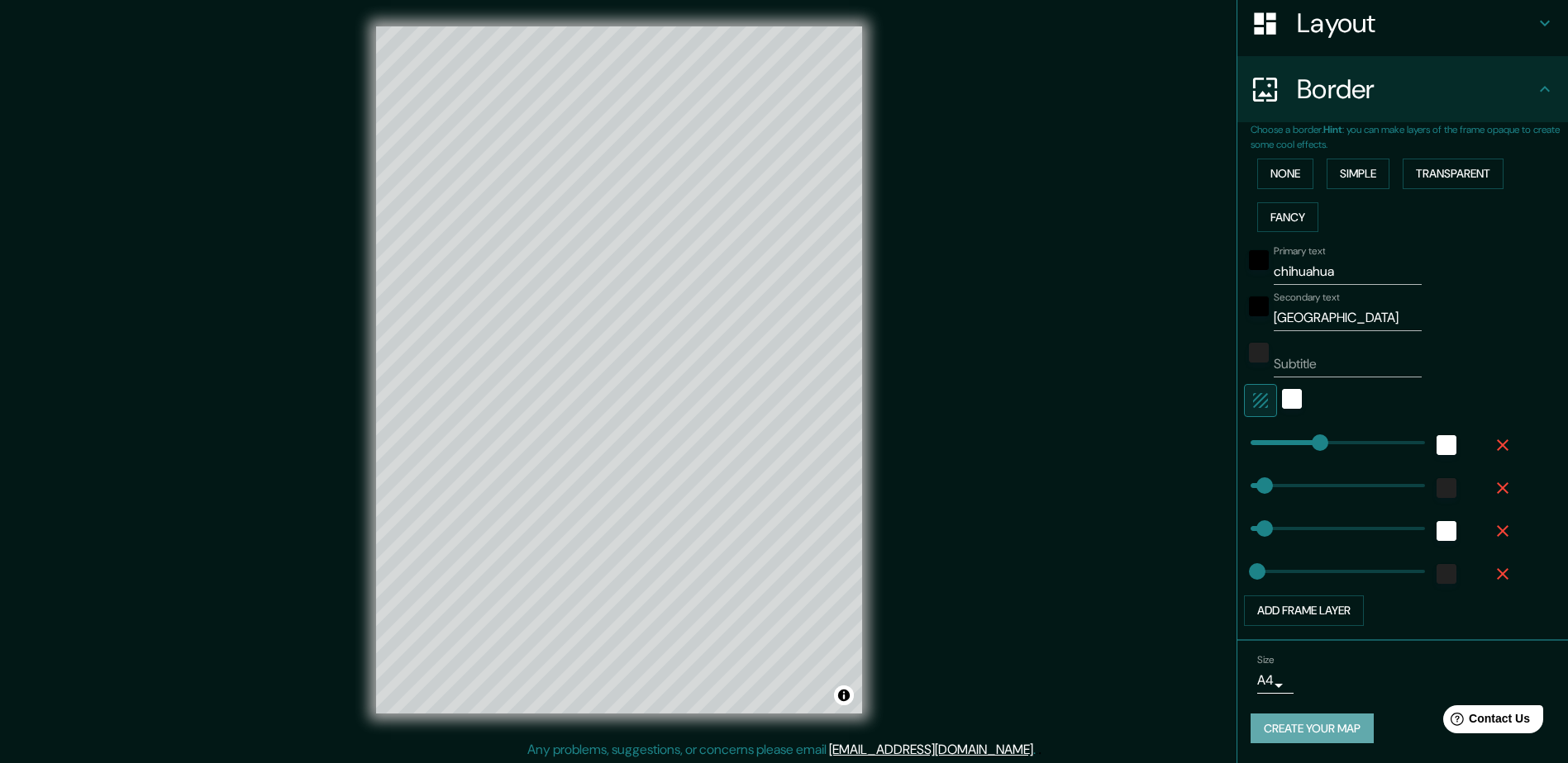
click at [1304, 726] on button "Create your map" at bounding box center [1312, 728] width 123 height 30
click at [1493, 712] on span "Contact Us" at bounding box center [1500, 719] width 64 height 14
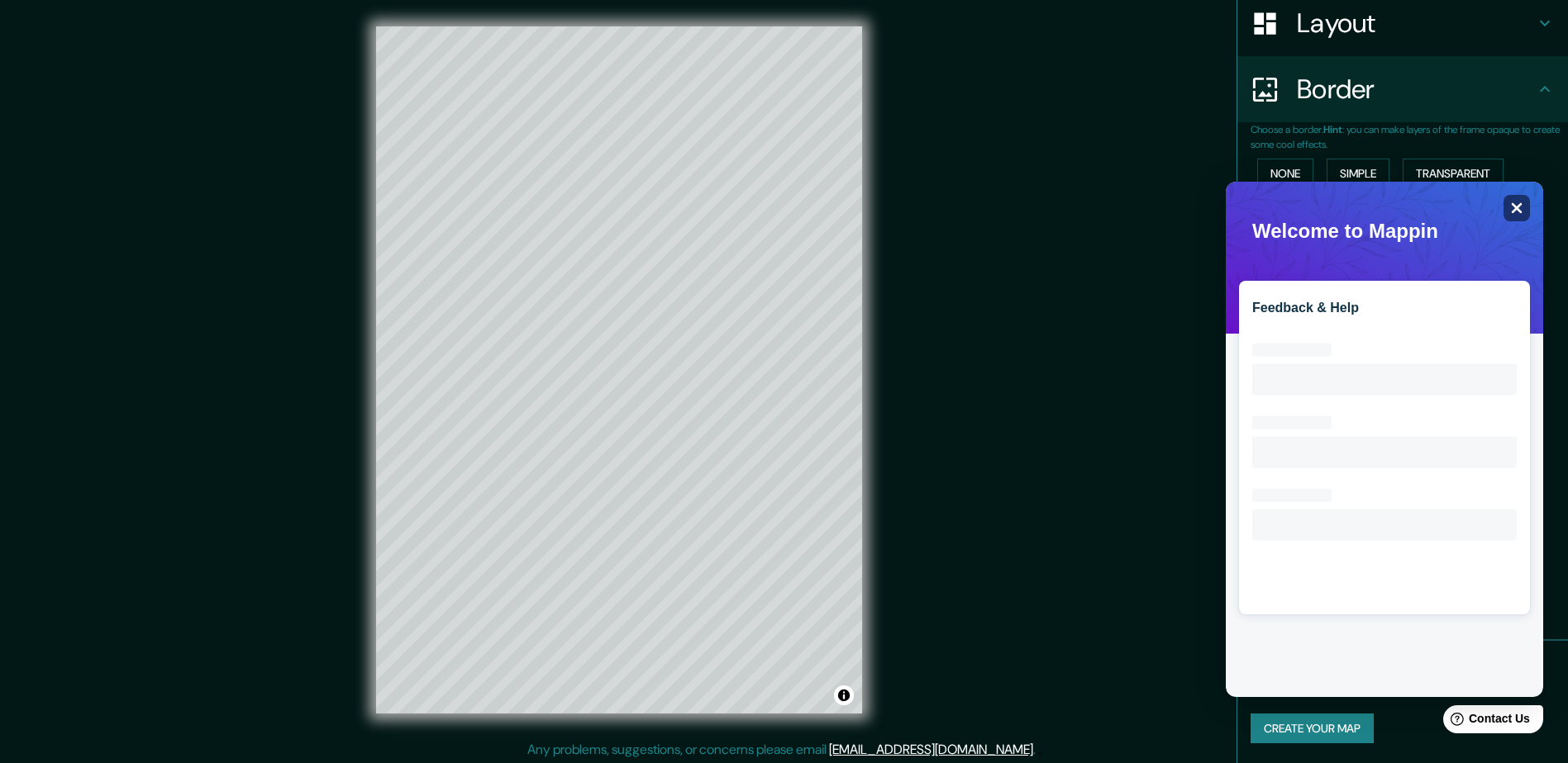
click at [1521, 210] on icon "Close" at bounding box center [1516, 208] width 12 height 12
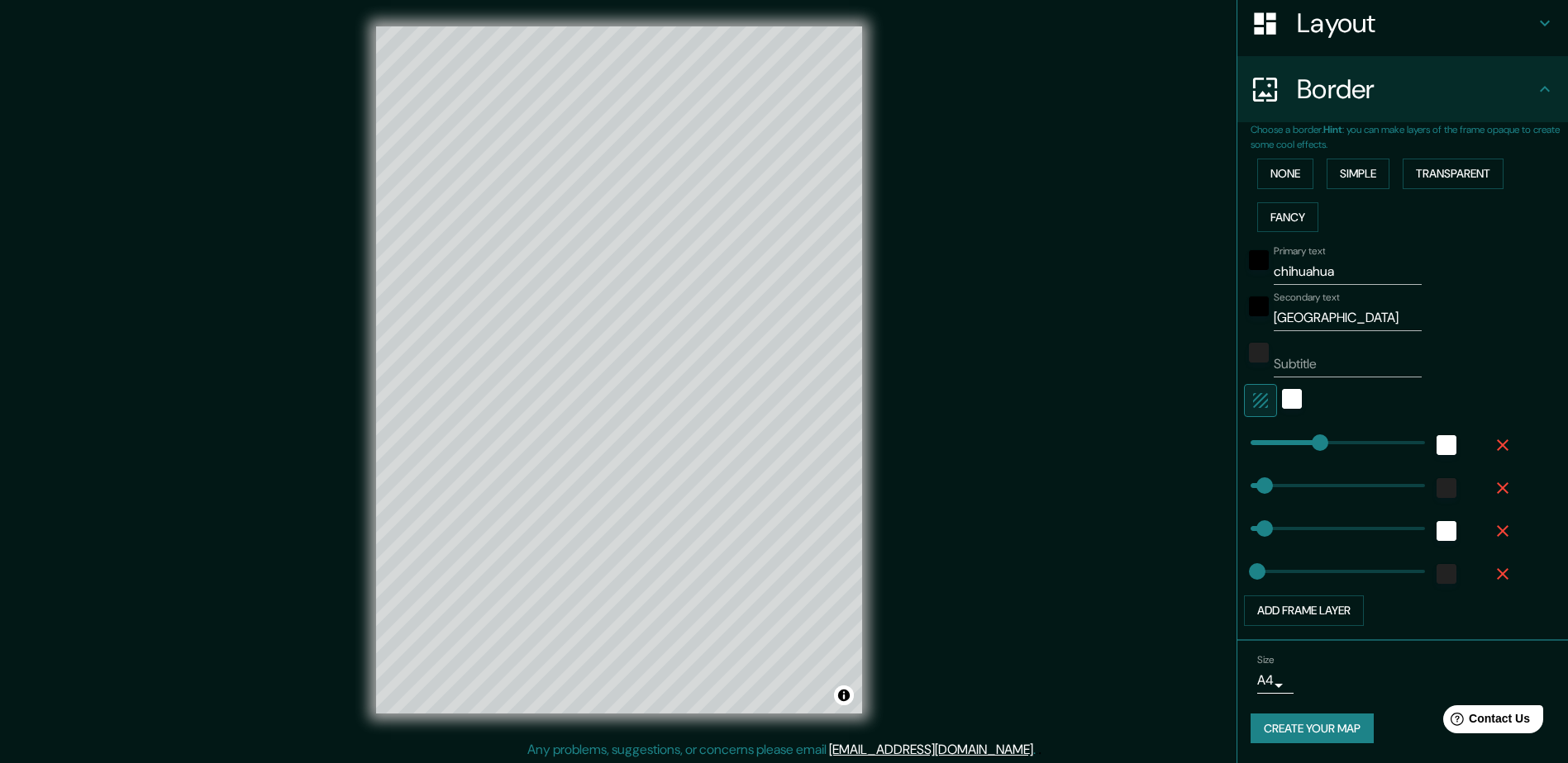
scroll to position [3, 0]
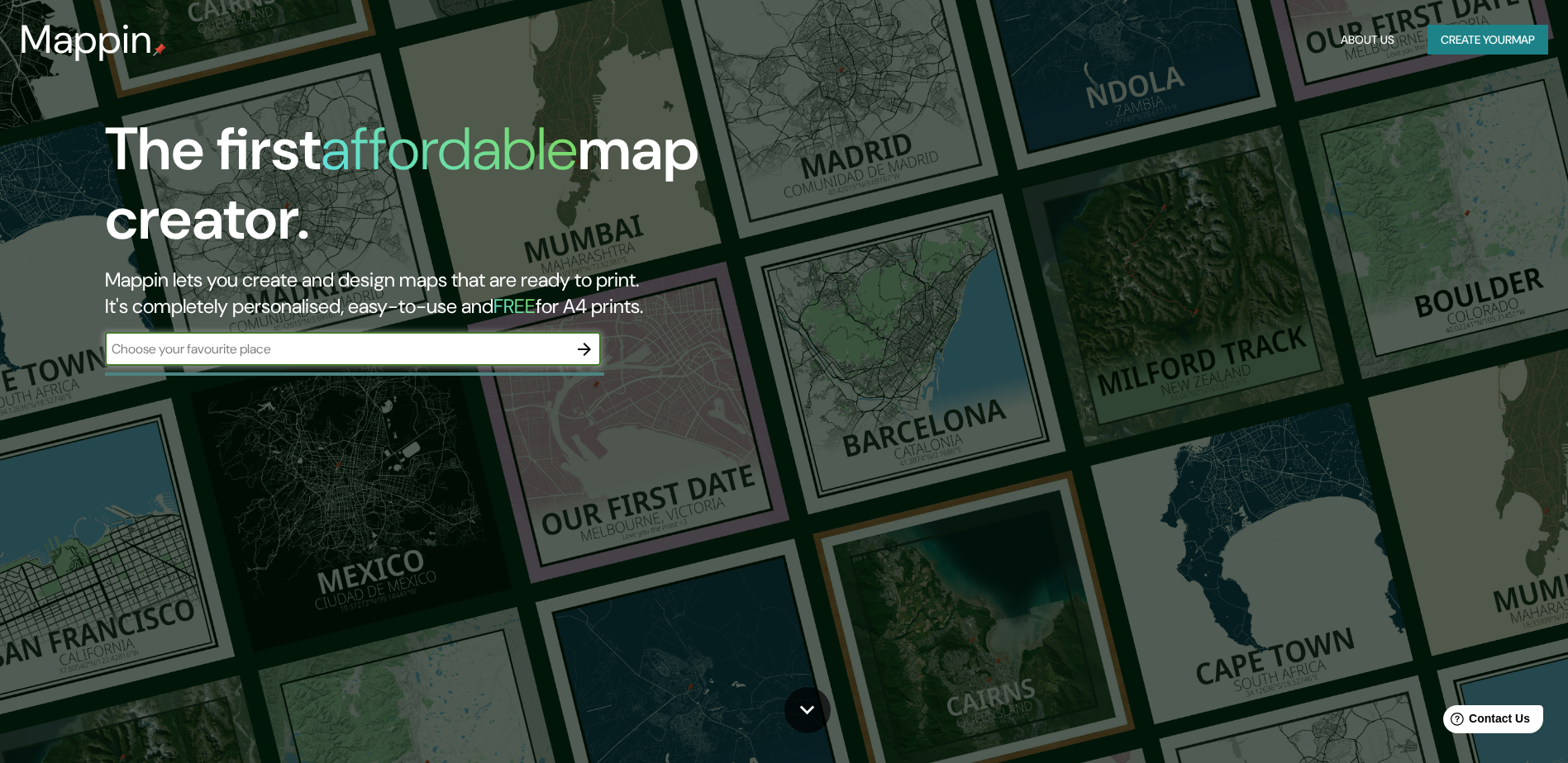
click at [1362, 39] on button "About Us" at bounding box center [1368, 40] width 67 height 30
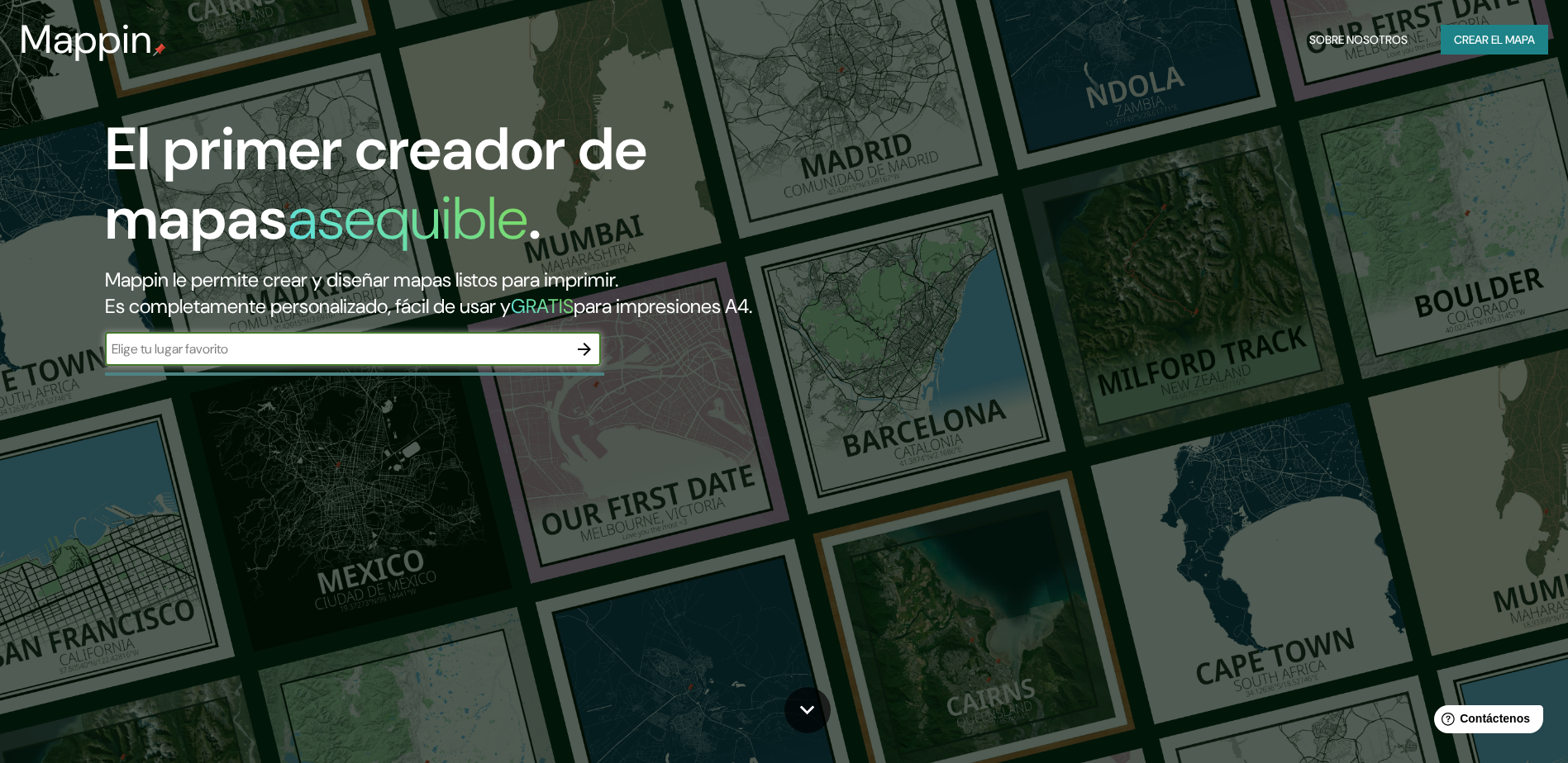
click at [143, 339] on input "text" at bounding box center [337, 349] width 463 height 19
type input "Chihuahua"
click at [589, 350] on icon "button" at bounding box center [584, 349] width 13 height 13
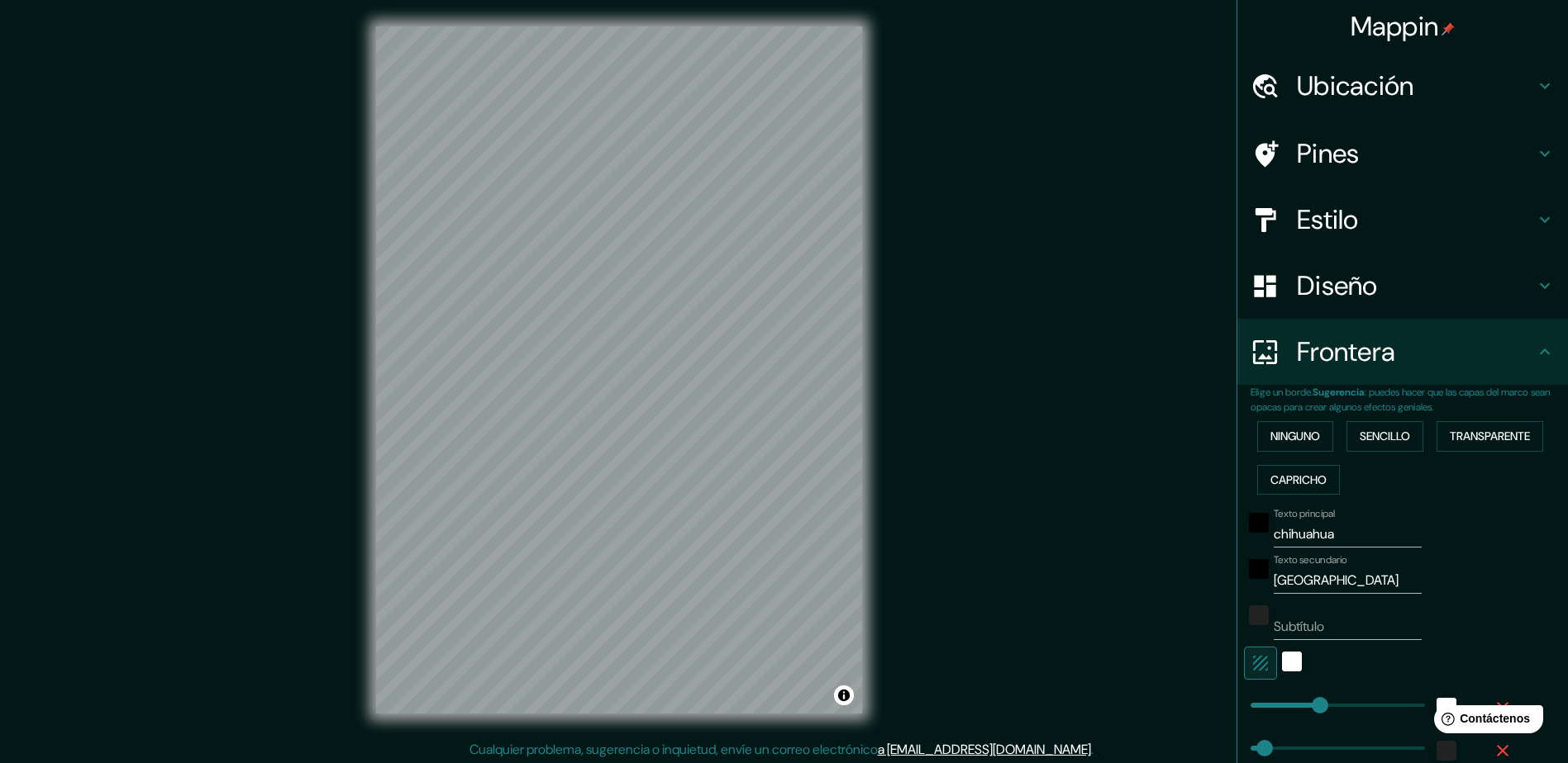
click at [1319, 82] on h4 "Ubicación" at bounding box center [1416, 85] width 238 height 33
type input "261"
type input "52"
type input "26"
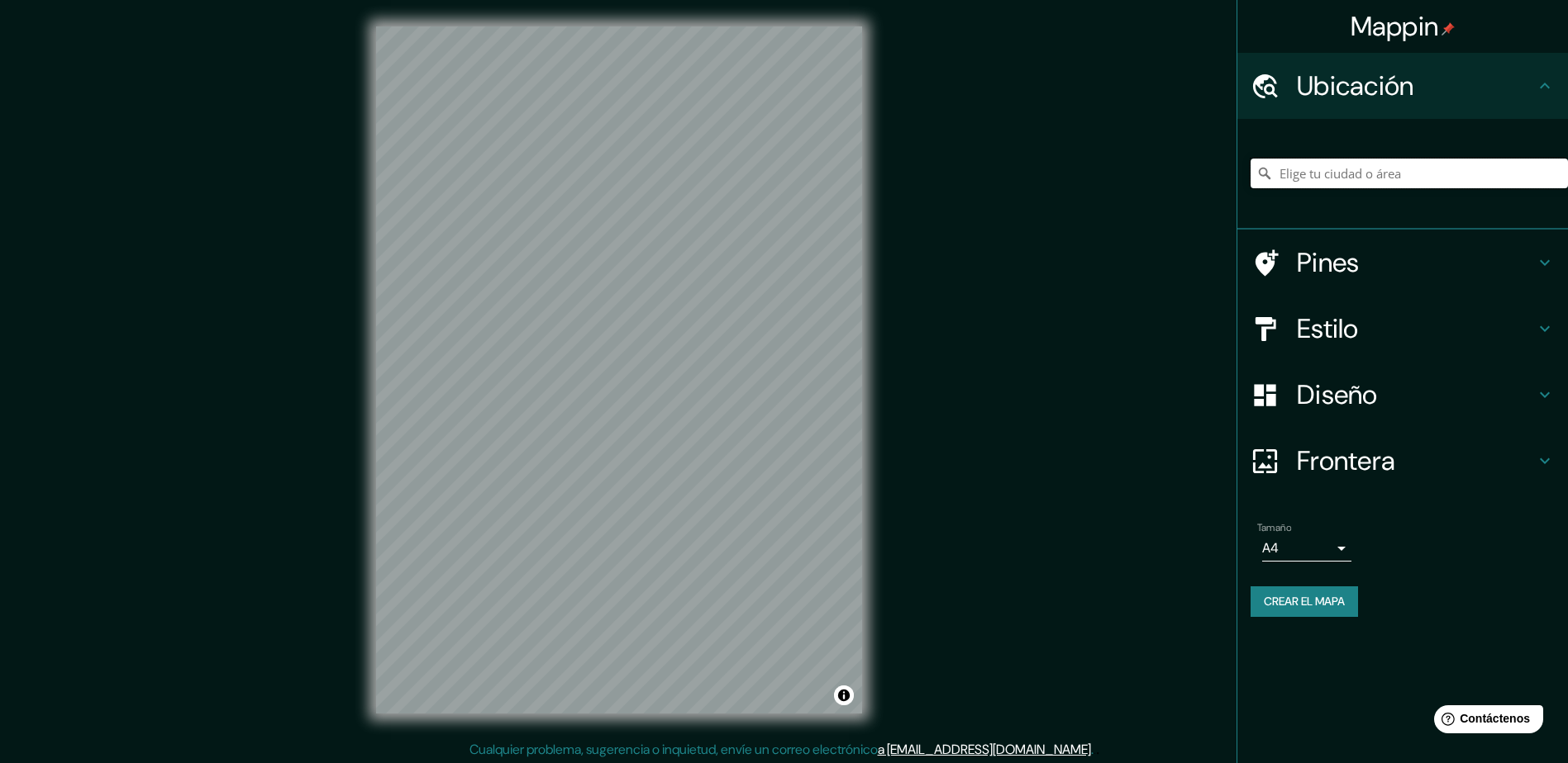
click at [1305, 180] on input "Elige tu ciudad o área" at bounding box center [1409, 173] width 318 height 29
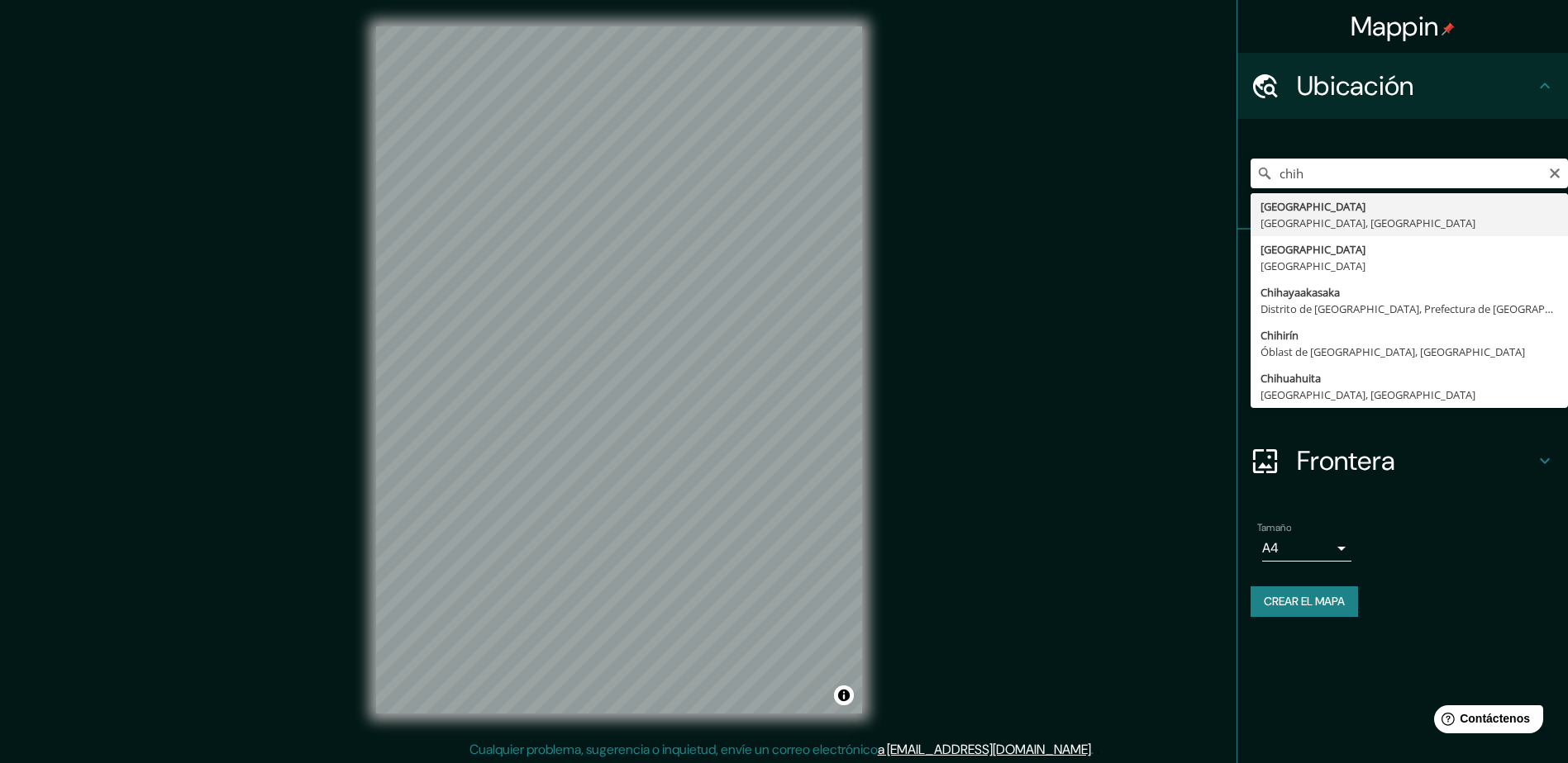
type input "Chihuahua, Chihuahua, México"
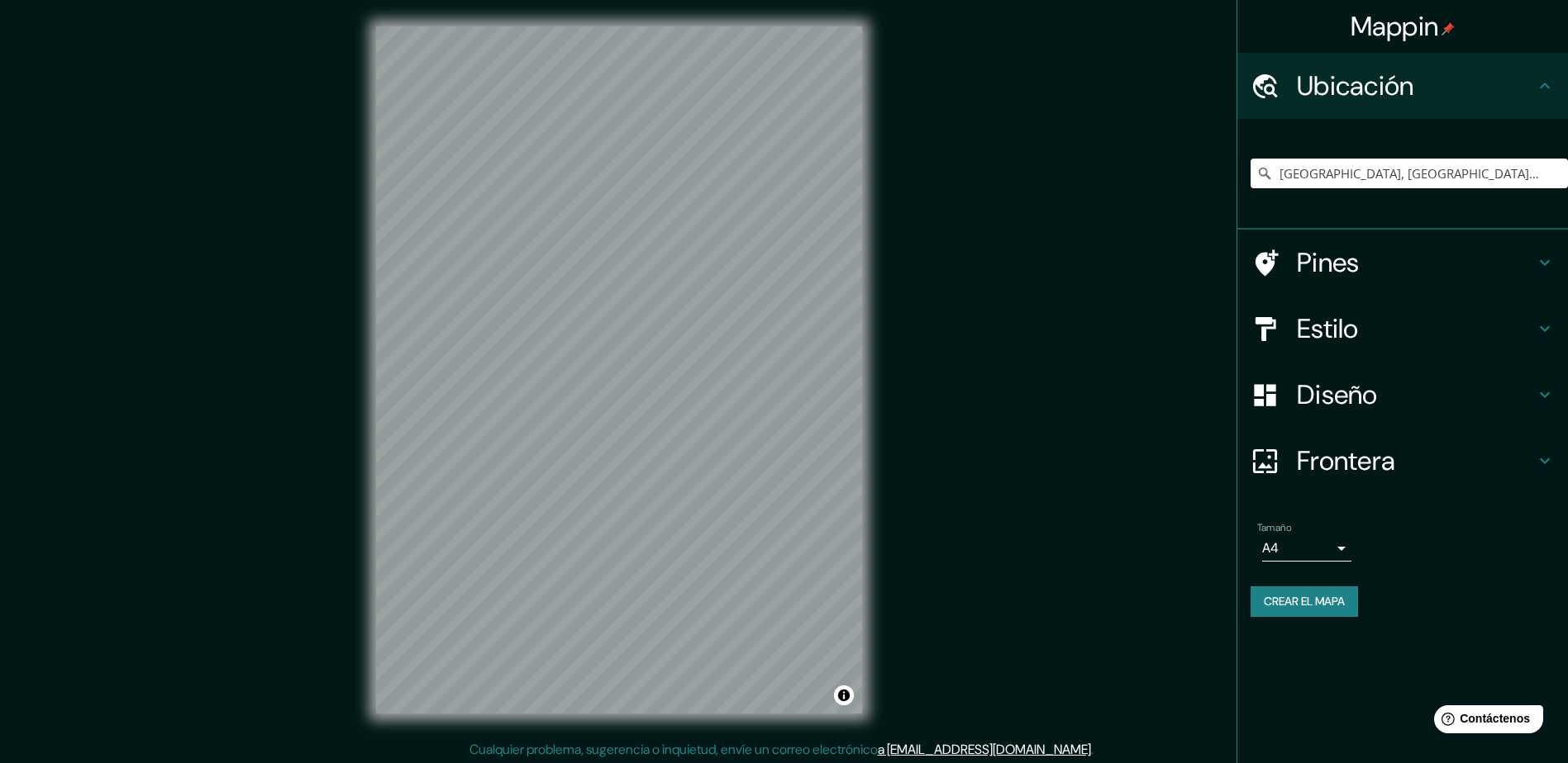
click at [1342, 332] on h4 "Estilo" at bounding box center [1416, 329] width 238 height 33
type input "261"
type input "52"
type input "26"
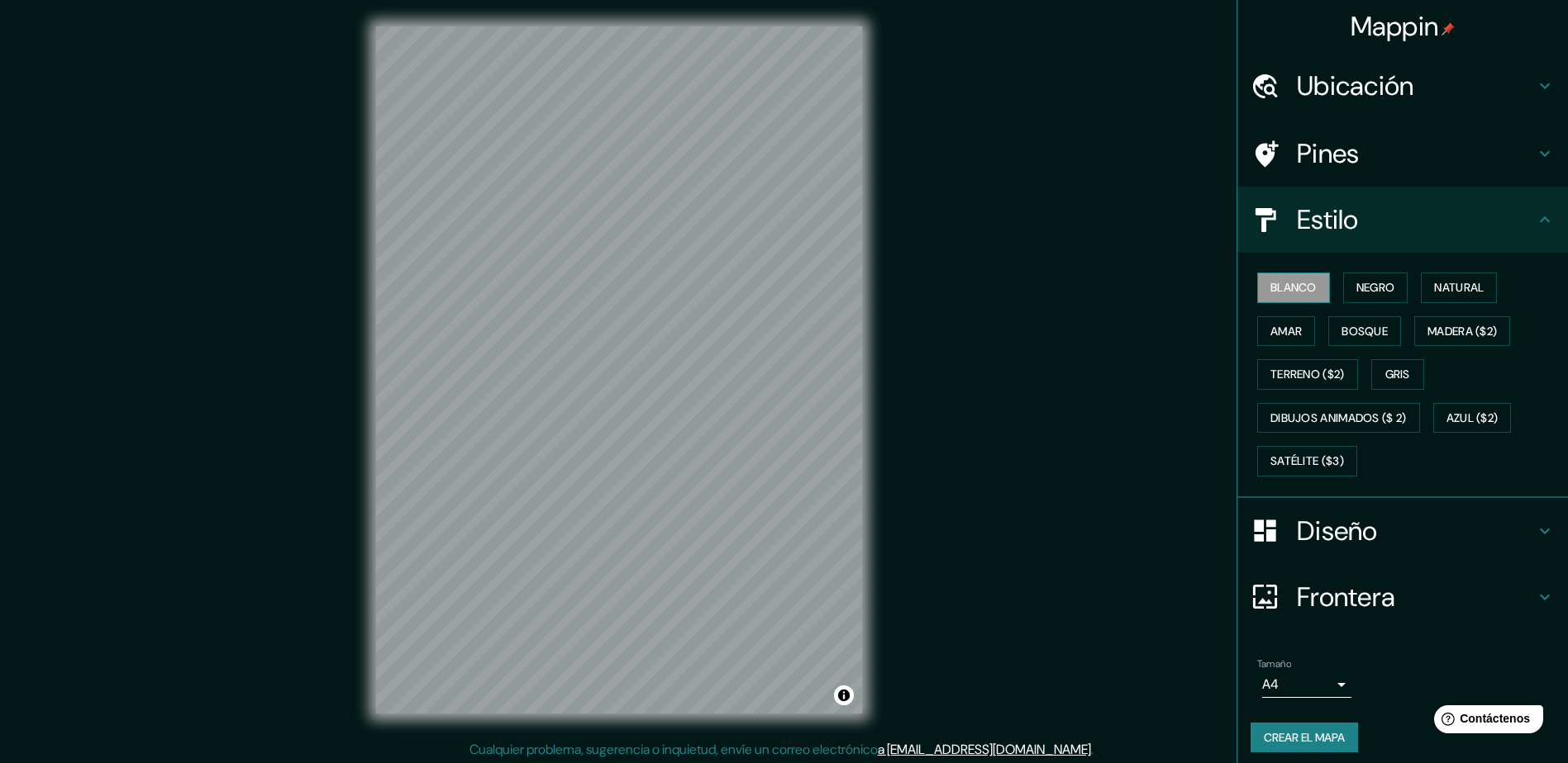
click at [1270, 292] on font "Blanco" at bounding box center [1293, 288] width 47 height 21
click at [1302, 529] on h4 "Diseño" at bounding box center [1416, 531] width 238 height 33
type input "261"
type input "52"
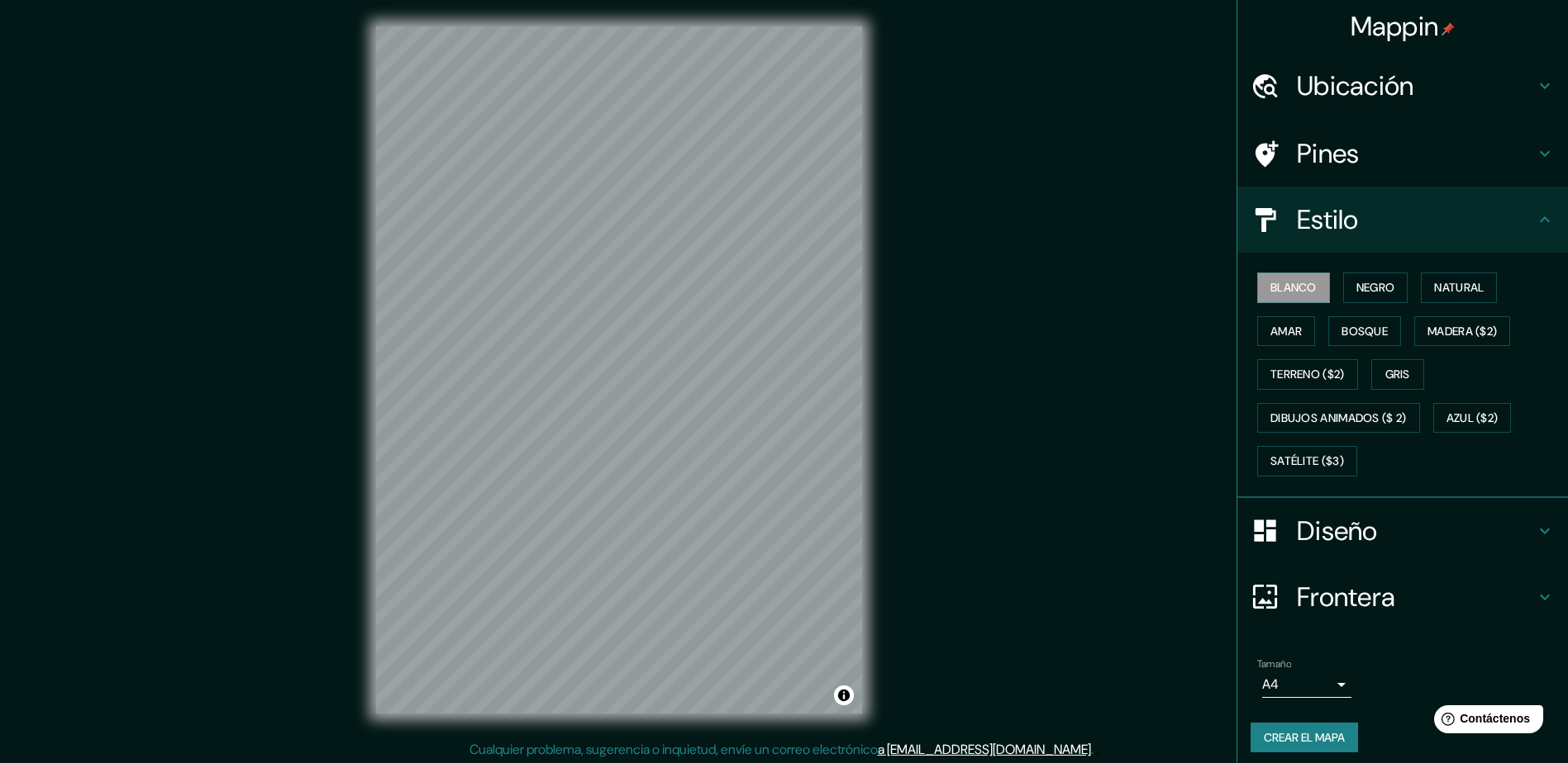
type input "26"
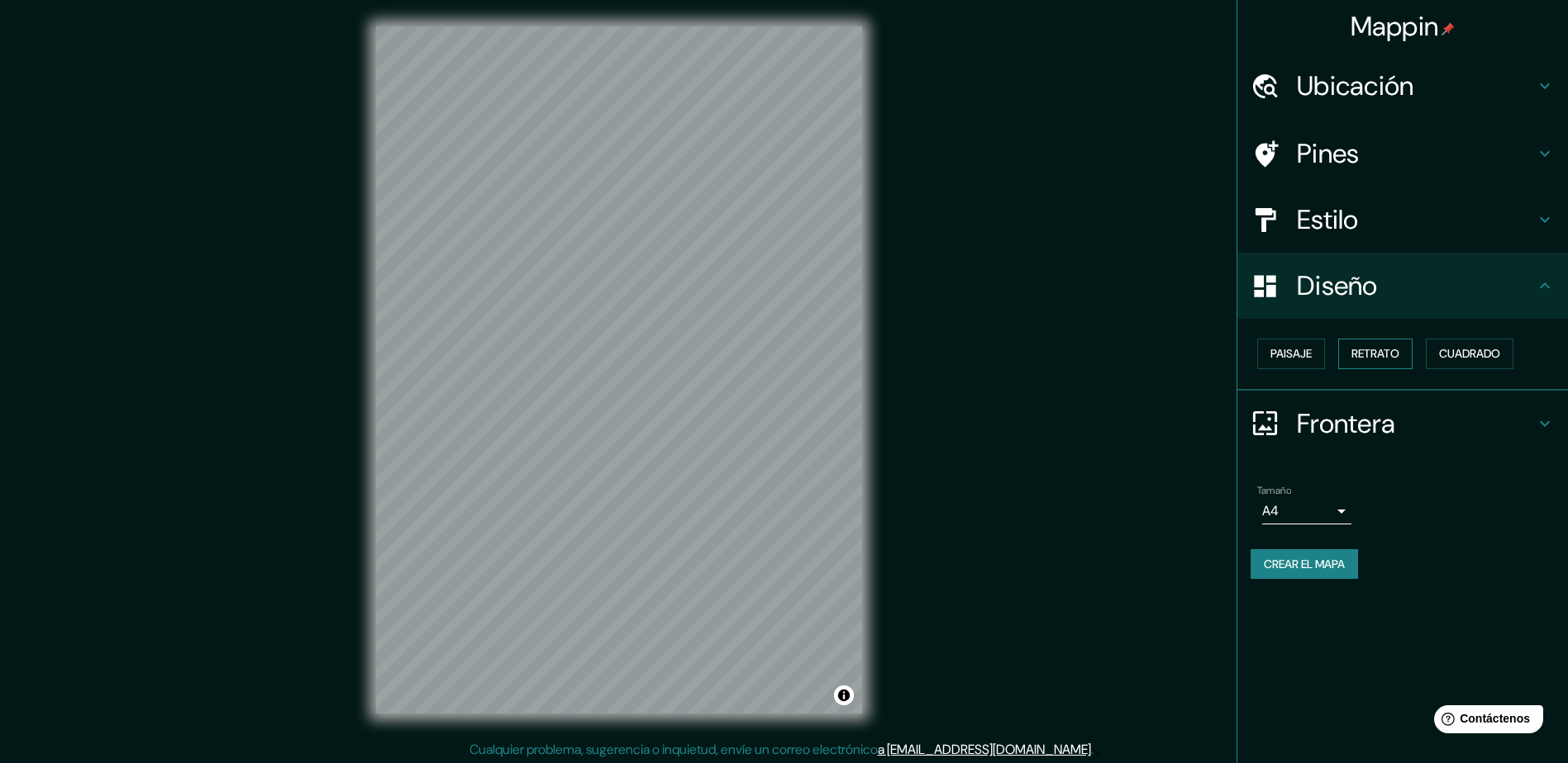
click at [1394, 350] on font "Retrato" at bounding box center [1375, 354] width 48 height 21
click at [1280, 354] on font "Paisaje" at bounding box center [1291, 354] width 41 height 21
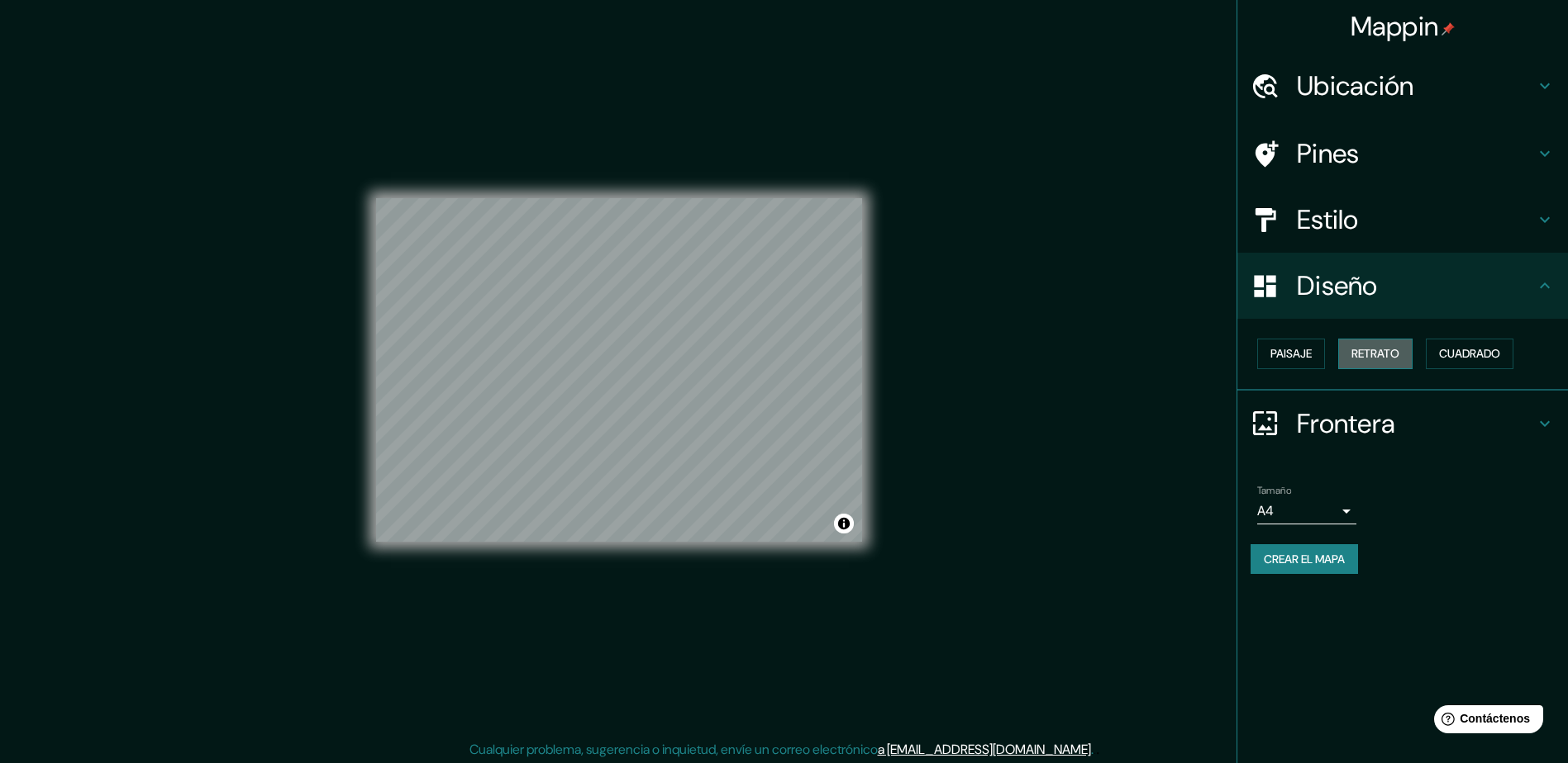
click at [1362, 356] on font "Retrato" at bounding box center [1375, 354] width 48 height 21
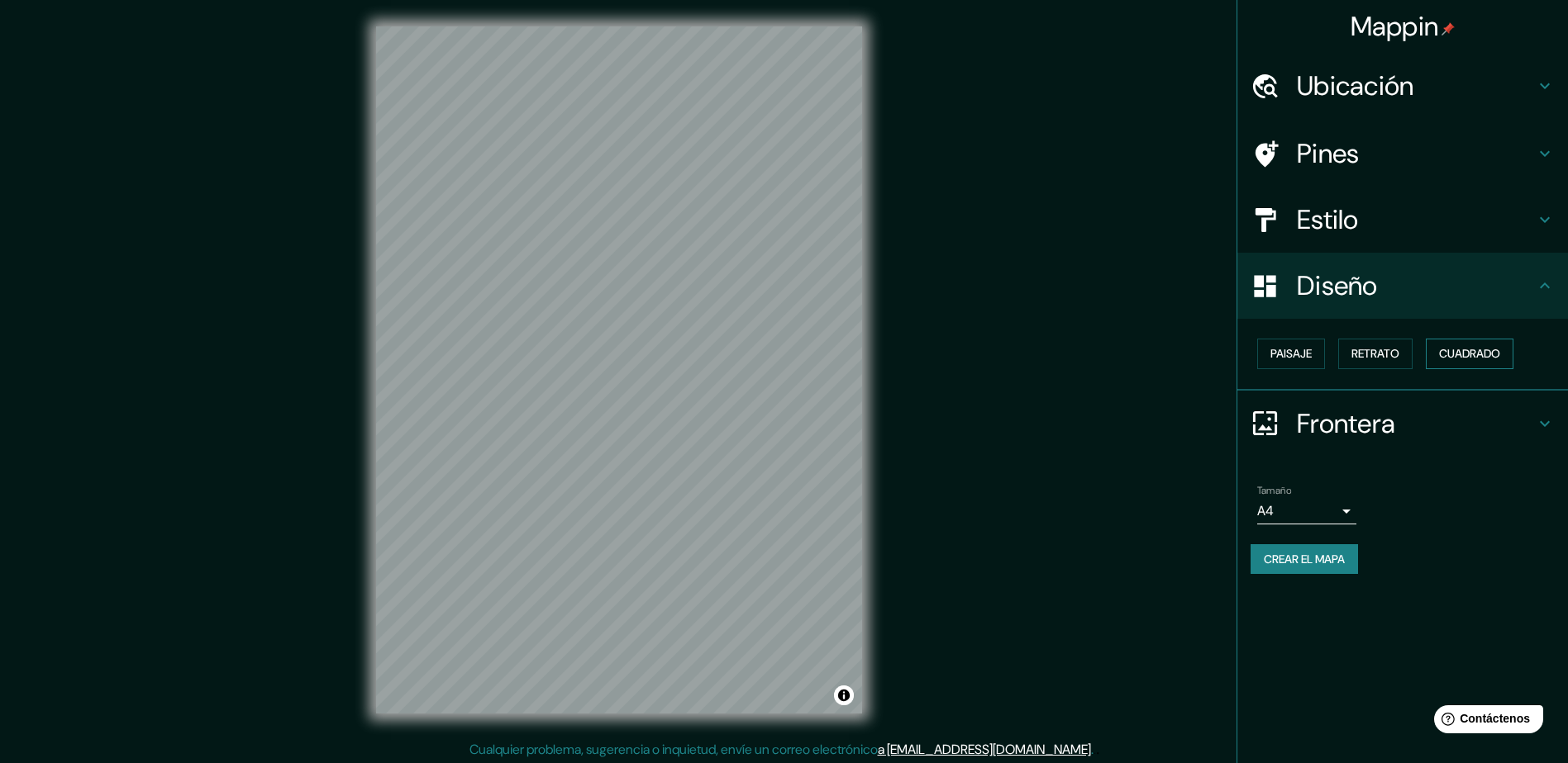
click at [1484, 350] on font "Cuadrado" at bounding box center [1469, 354] width 61 height 21
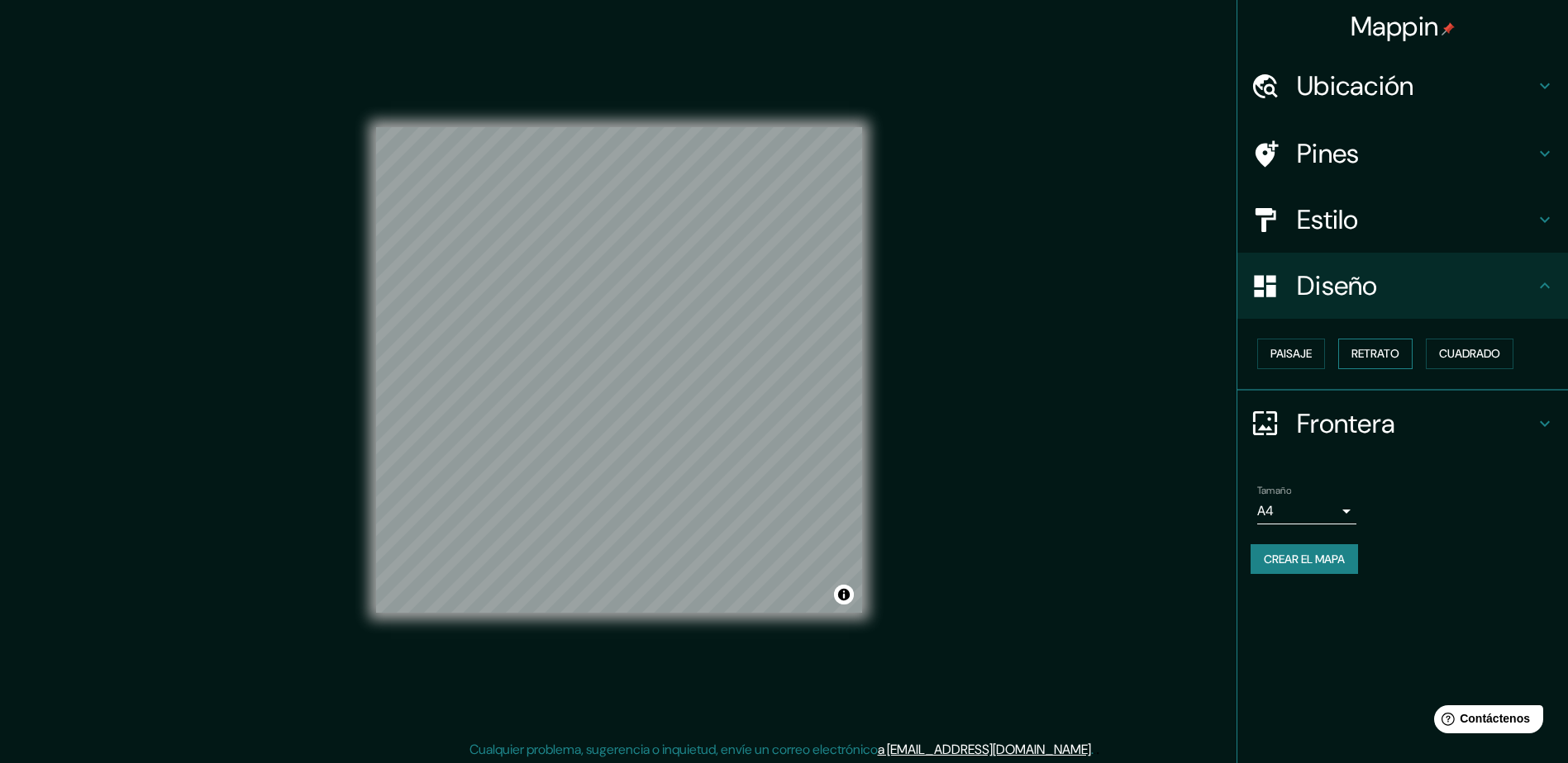
click at [1382, 344] on font "Retrato" at bounding box center [1375, 354] width 48 height 21
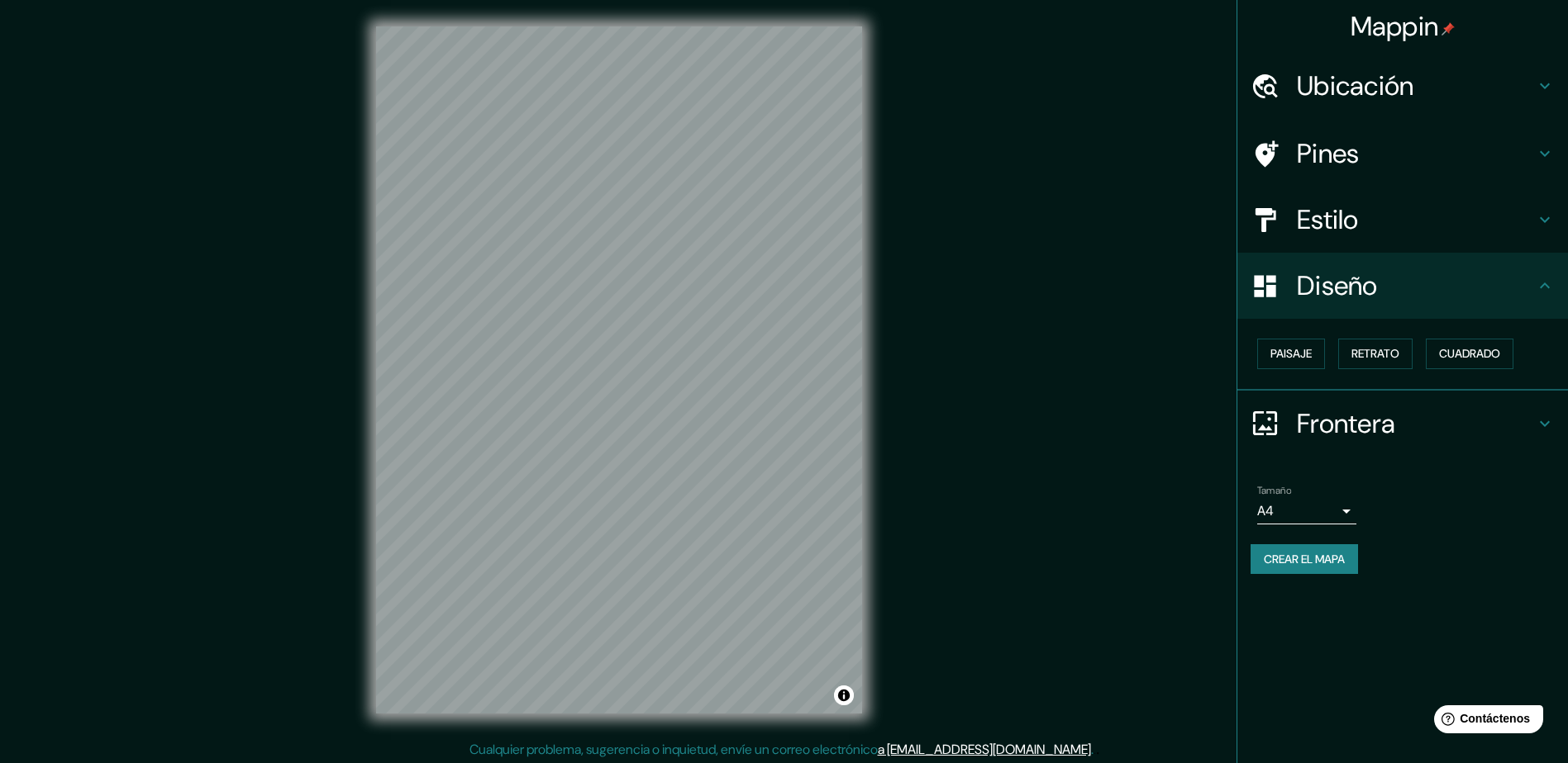
click at [1322, 416] on h4 "Frontera" at bounding box center [1416, 424] width 238 height 33
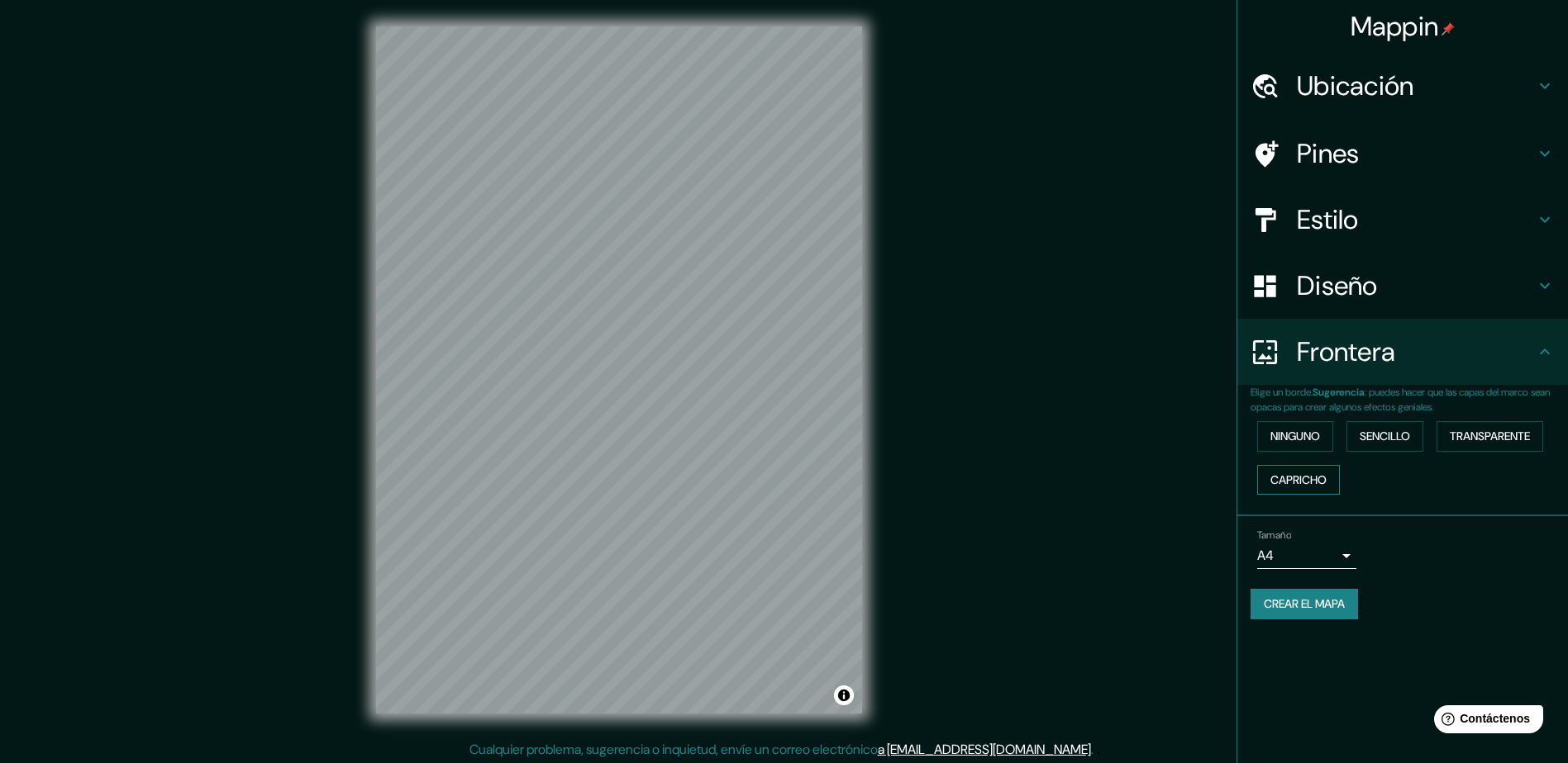
click at [1309, 480] on font "Capricho" at bounding box center [1298, 481] width 56 height 21
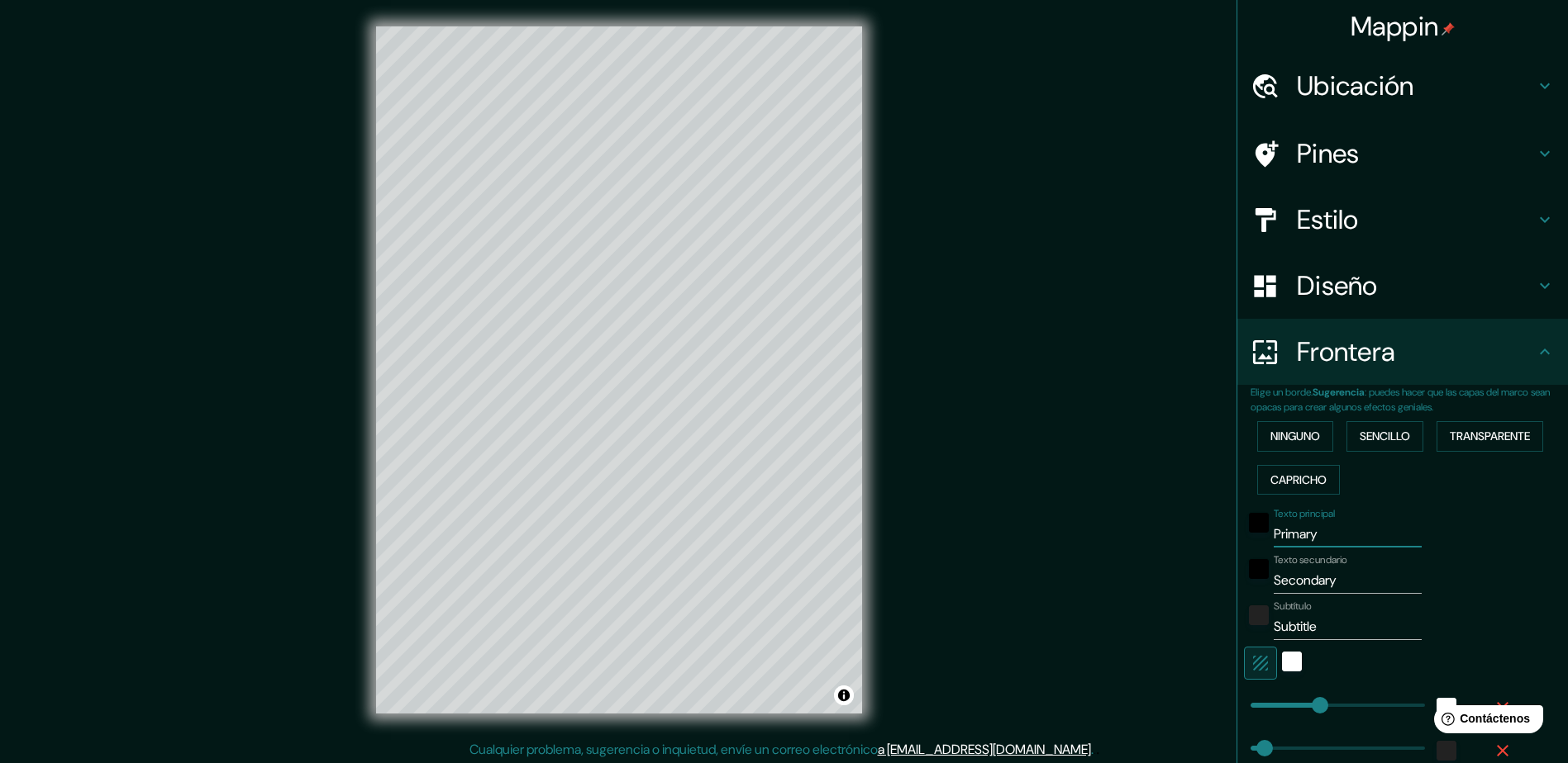
drag, startPoint x: 1324, startPoint y: 538, endPoint x: 1158, endPoint y: 524, distance: 166.6
click at [1158, 524] on div "Mappin Ubicación Chihuahua, Chihuahua, México Pines Estilo Diseño Frontera Elig…" at bounding box center [784, 383] width 1568 height 766
type input "c"
type input "235"
type input "47"
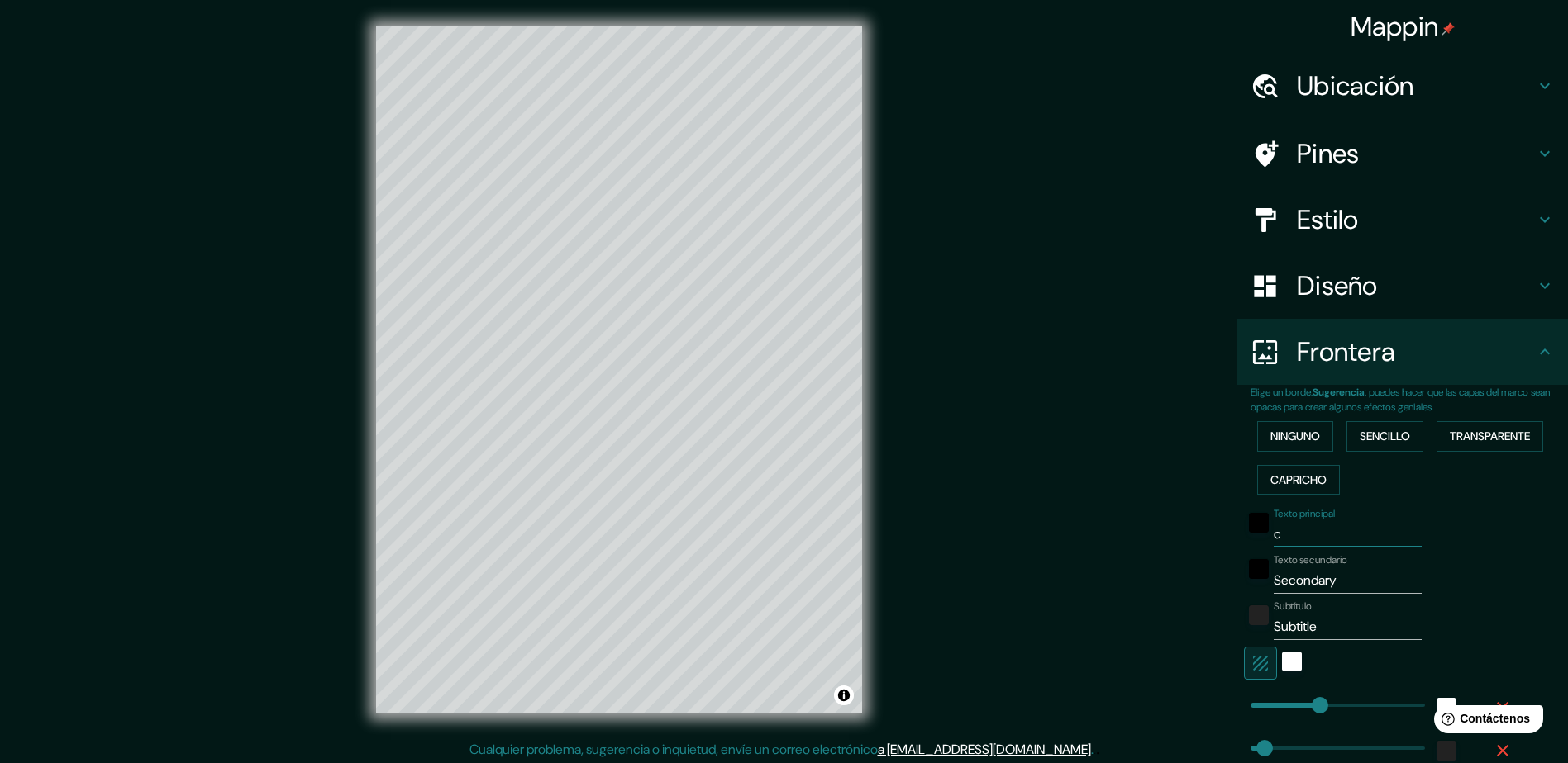
type input "47"
type input "24"
type input "ch"
type input "235"
type input "47"
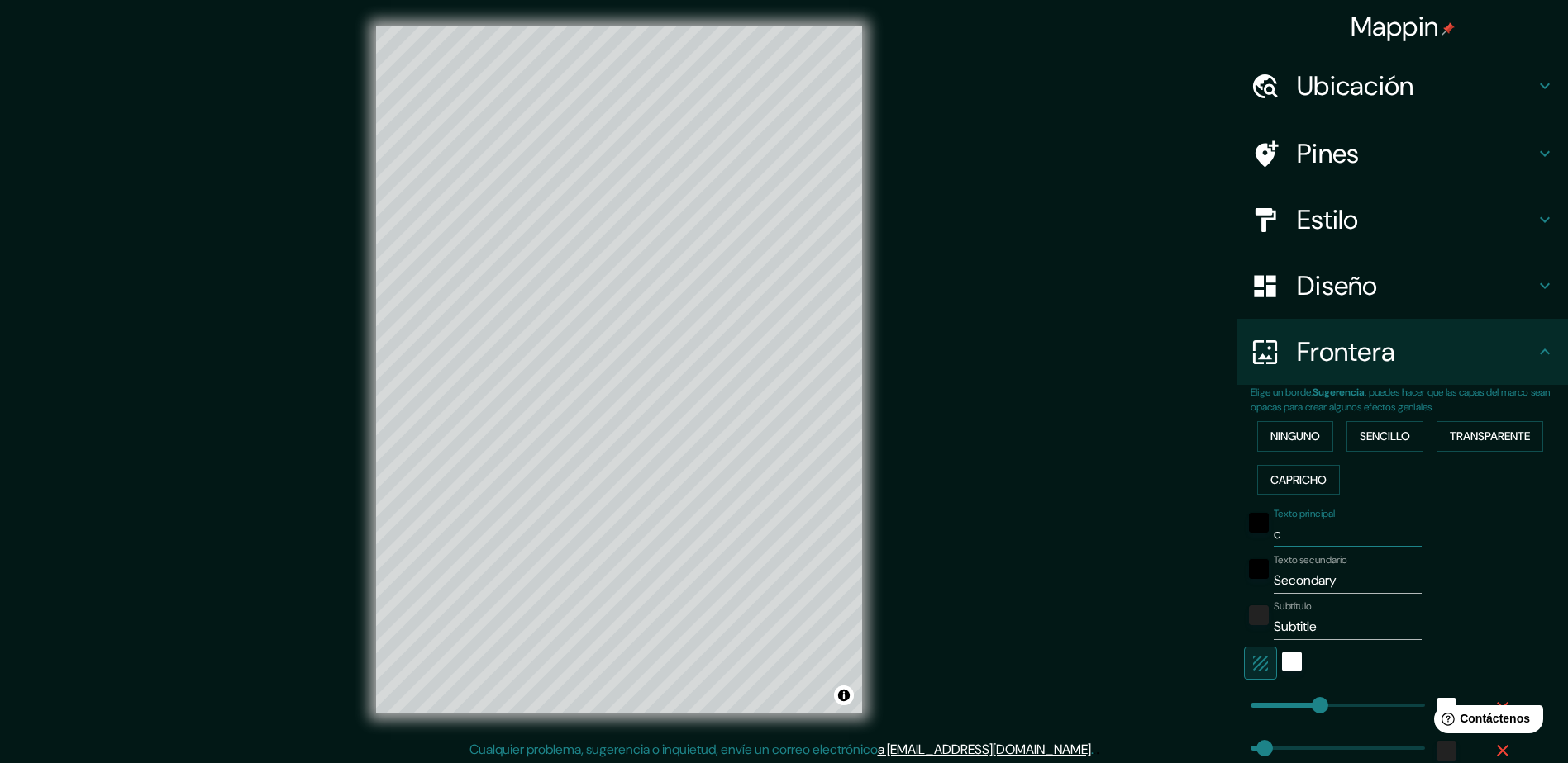
type input "47"
type input "24"
type input "chi"
type input "235"
type input "47"
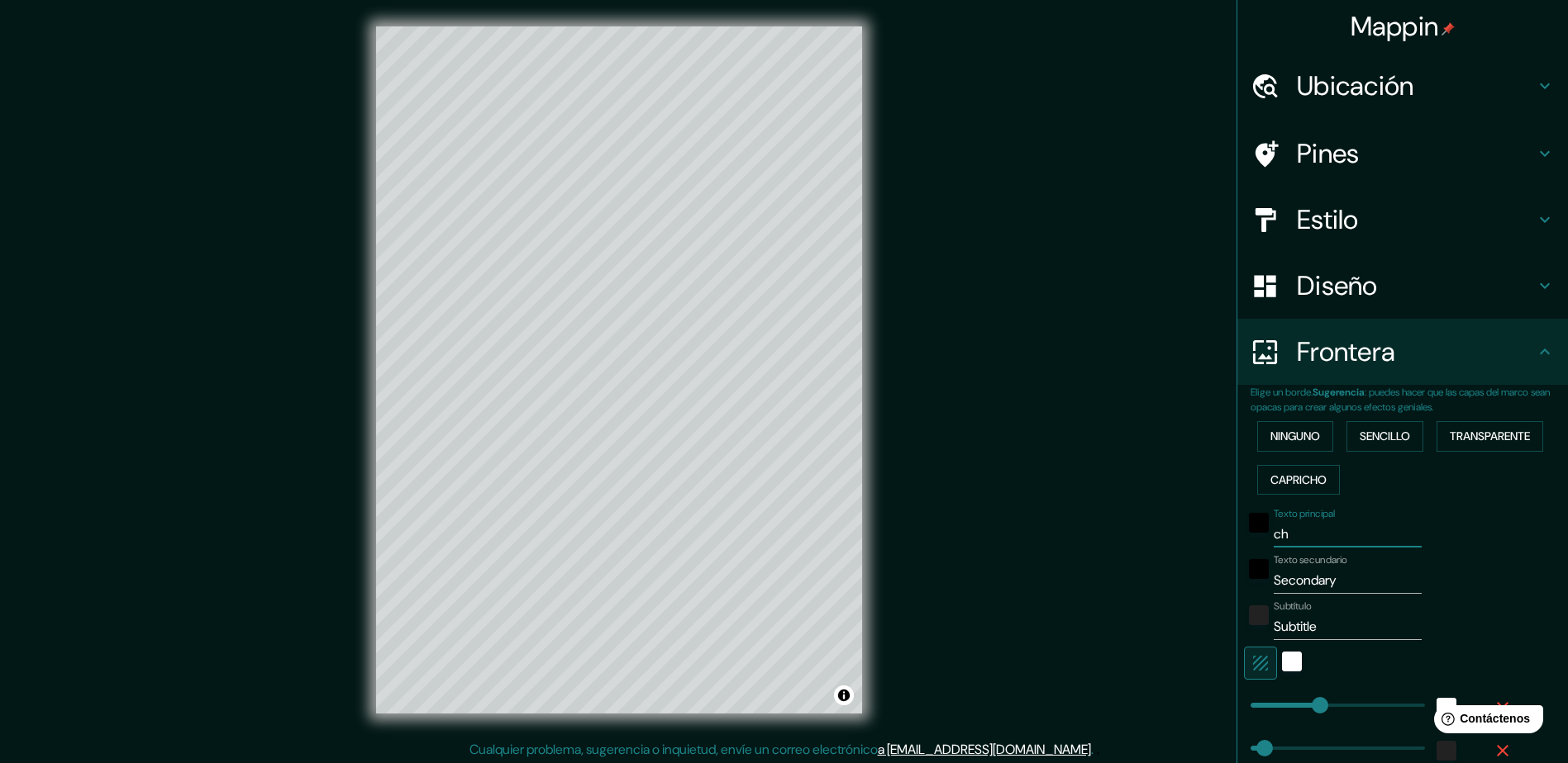
type input "47"
type input "24"
type input "chih"
type input "235"
type input "47"
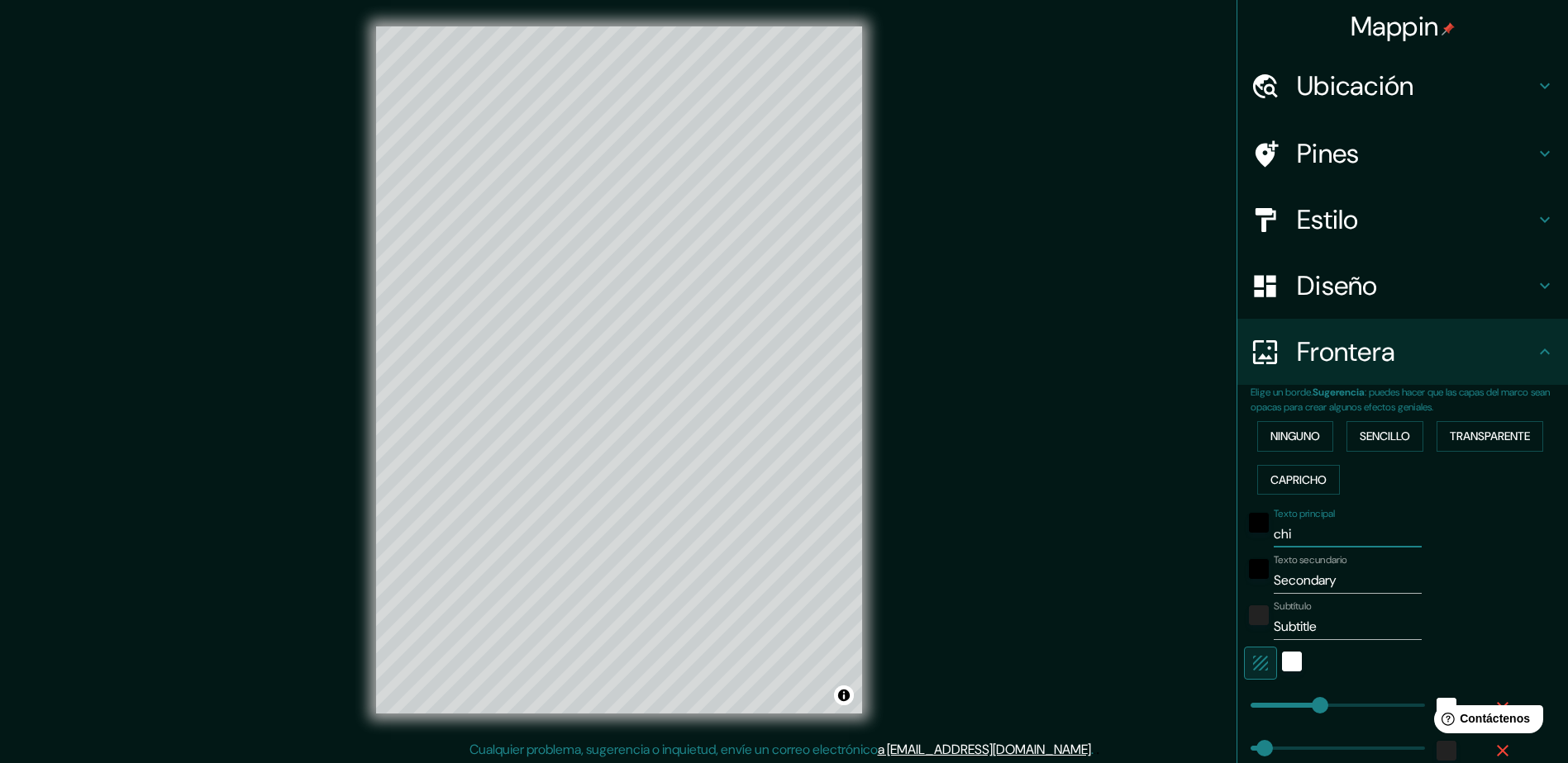
type input "47"
type input "24"
type input "chihu"
type input "235"
type input "47"
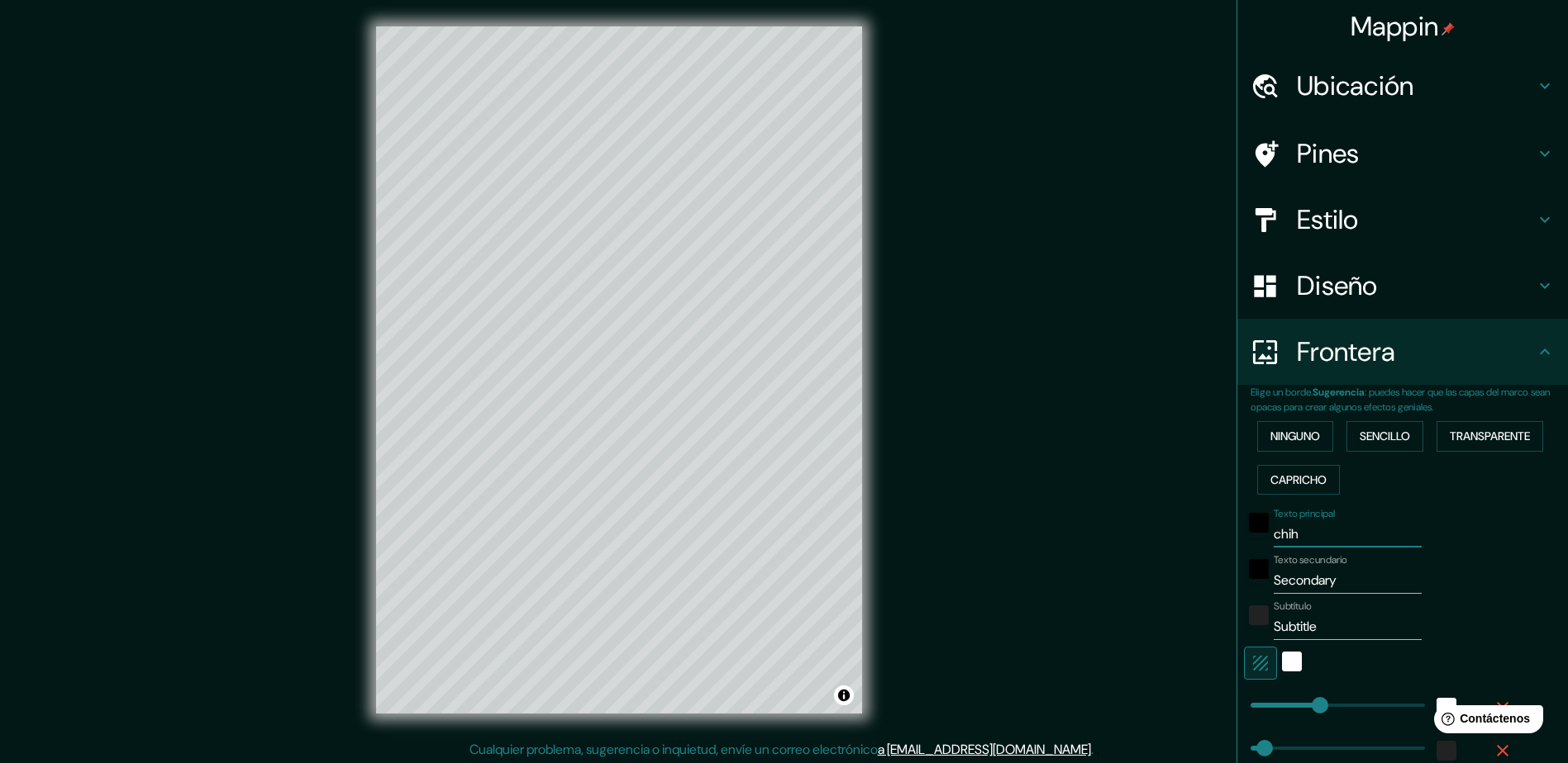
type input "47"
type input "24"
type input "chihua"
type input "235"
type input "47"
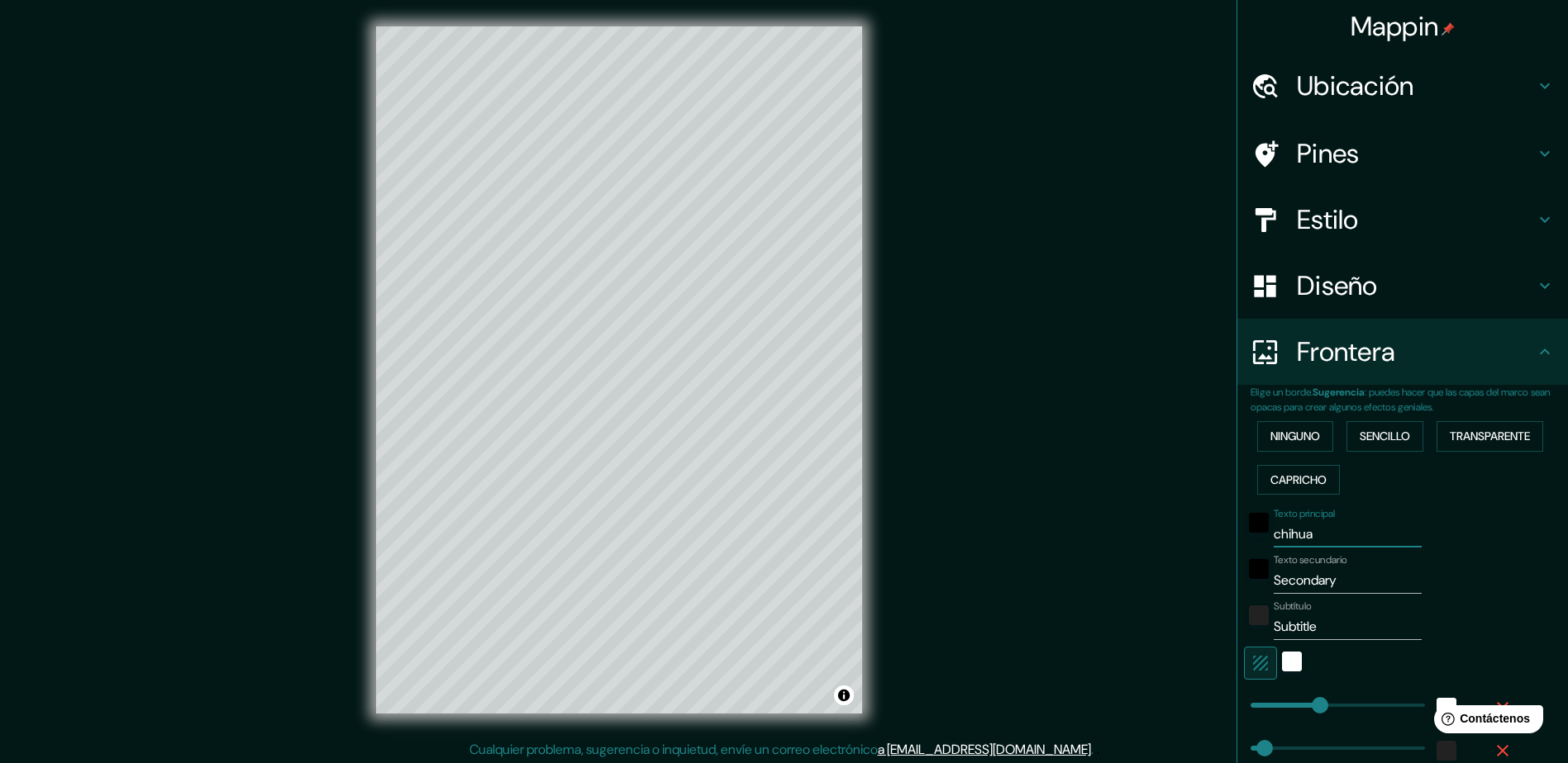
type input "47"
type input "24"
type input "chihuah"
type input "235"
type input "47"
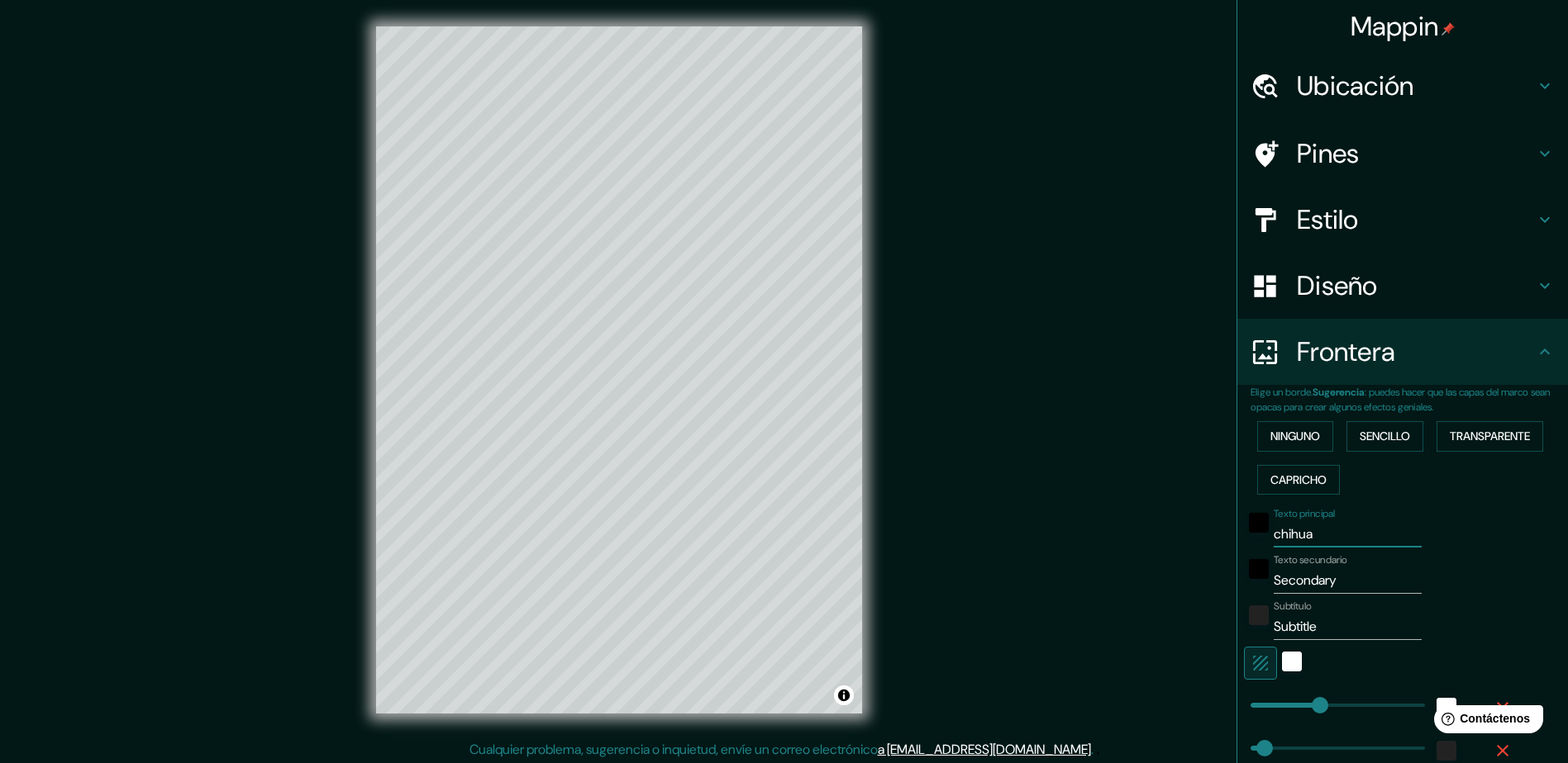
type input "47"
type input "24"
type input "chihuahu"
type input "235"
type input "47"
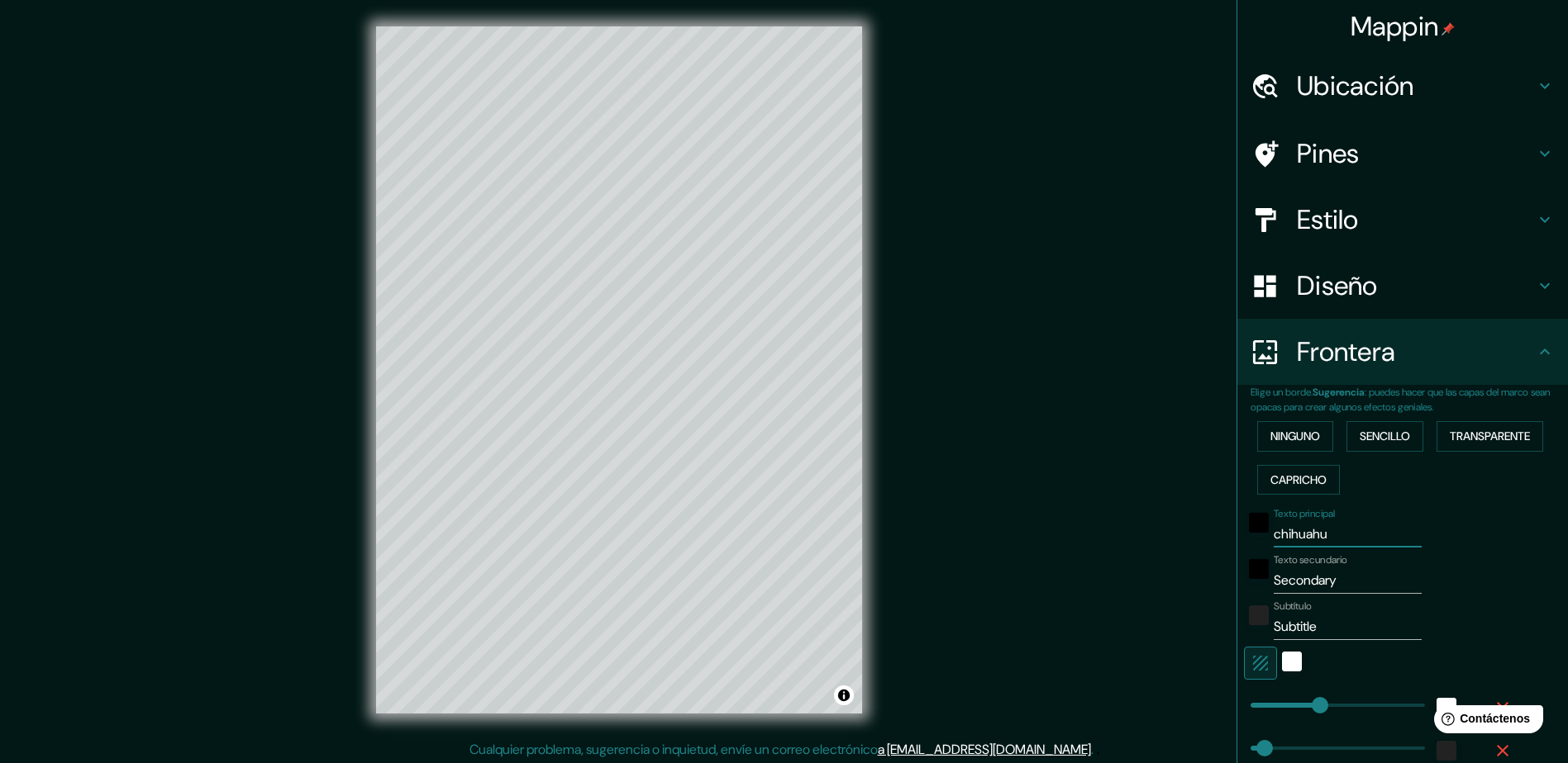
type input "47"
type input "24"
type input "chihuahua"
type input "235"
type input "47"
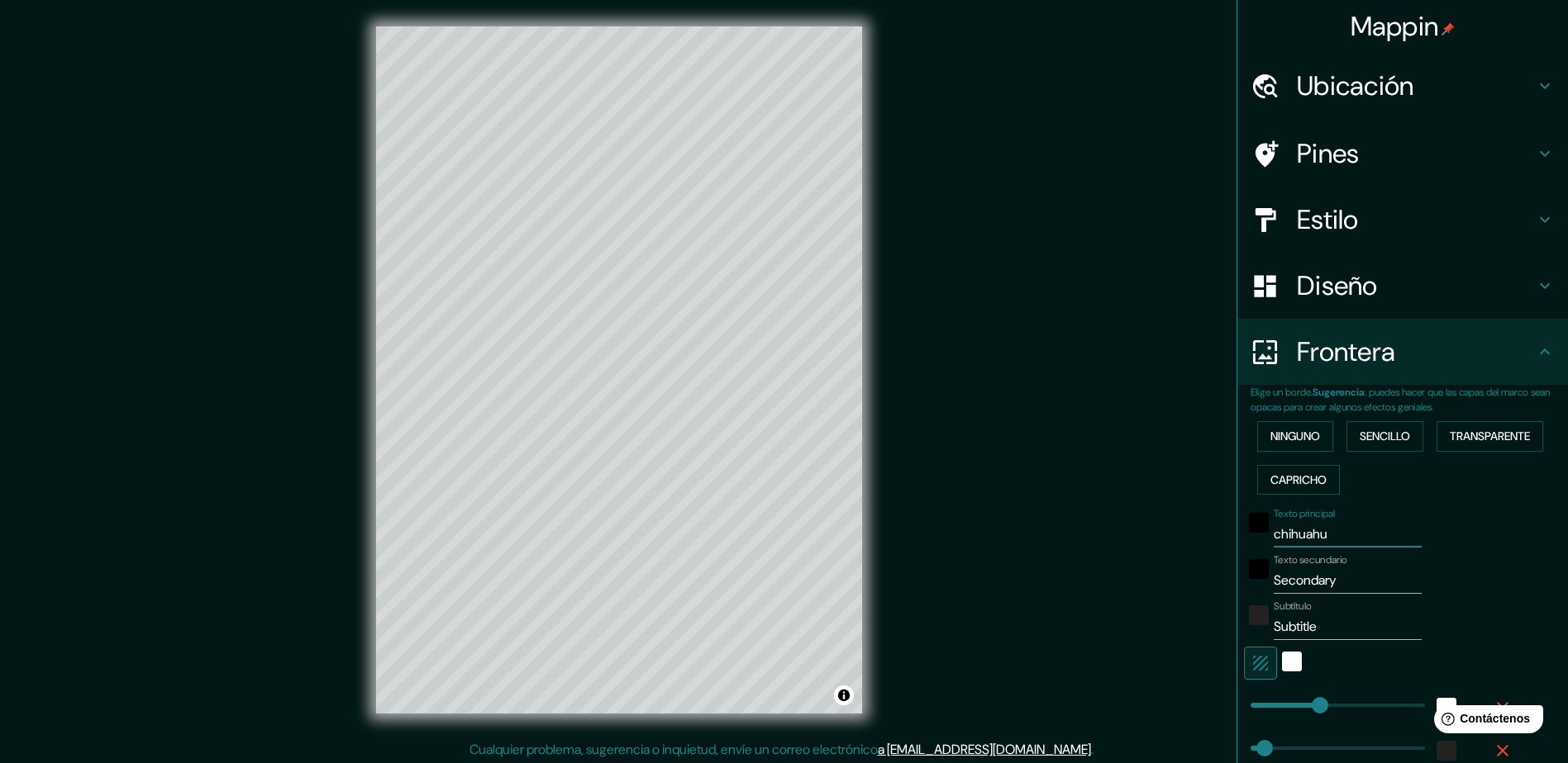
type input "47"
type input "24"
type input "chihuahua"
drag, startPoint x: 1338, startPoint y: 577, endPoint x: 986, endPoint y: 560, distance: 352.4
click at [986, 560] on div "Mappin Ubicación Chihuahua, Chihuahua, México Pines Estilo Diseño Frontera Elig…" at bounding box center [784, 383] width 1568 height 766
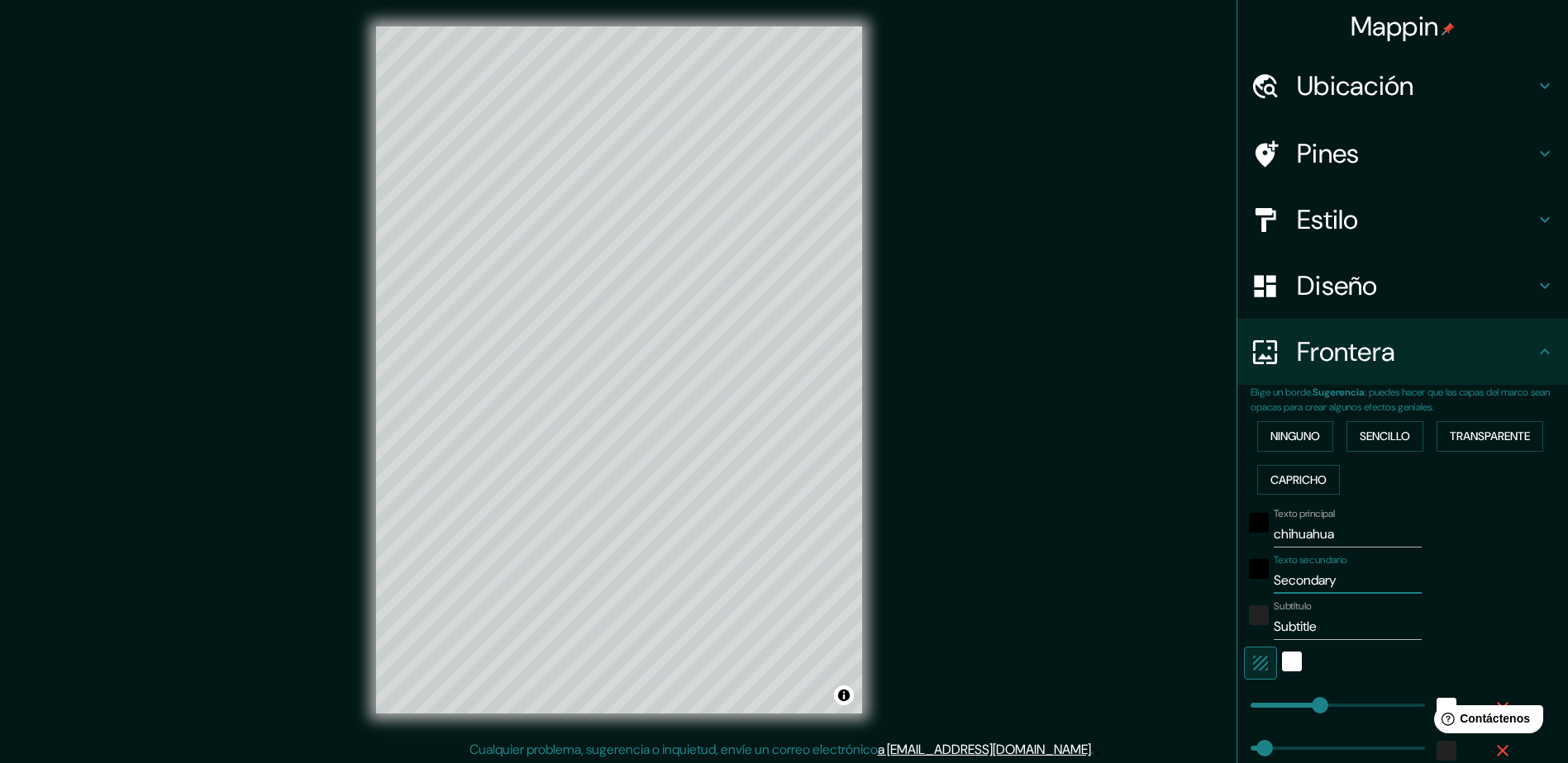
type input "m"
type input "235"
type input "47"
type input "24"
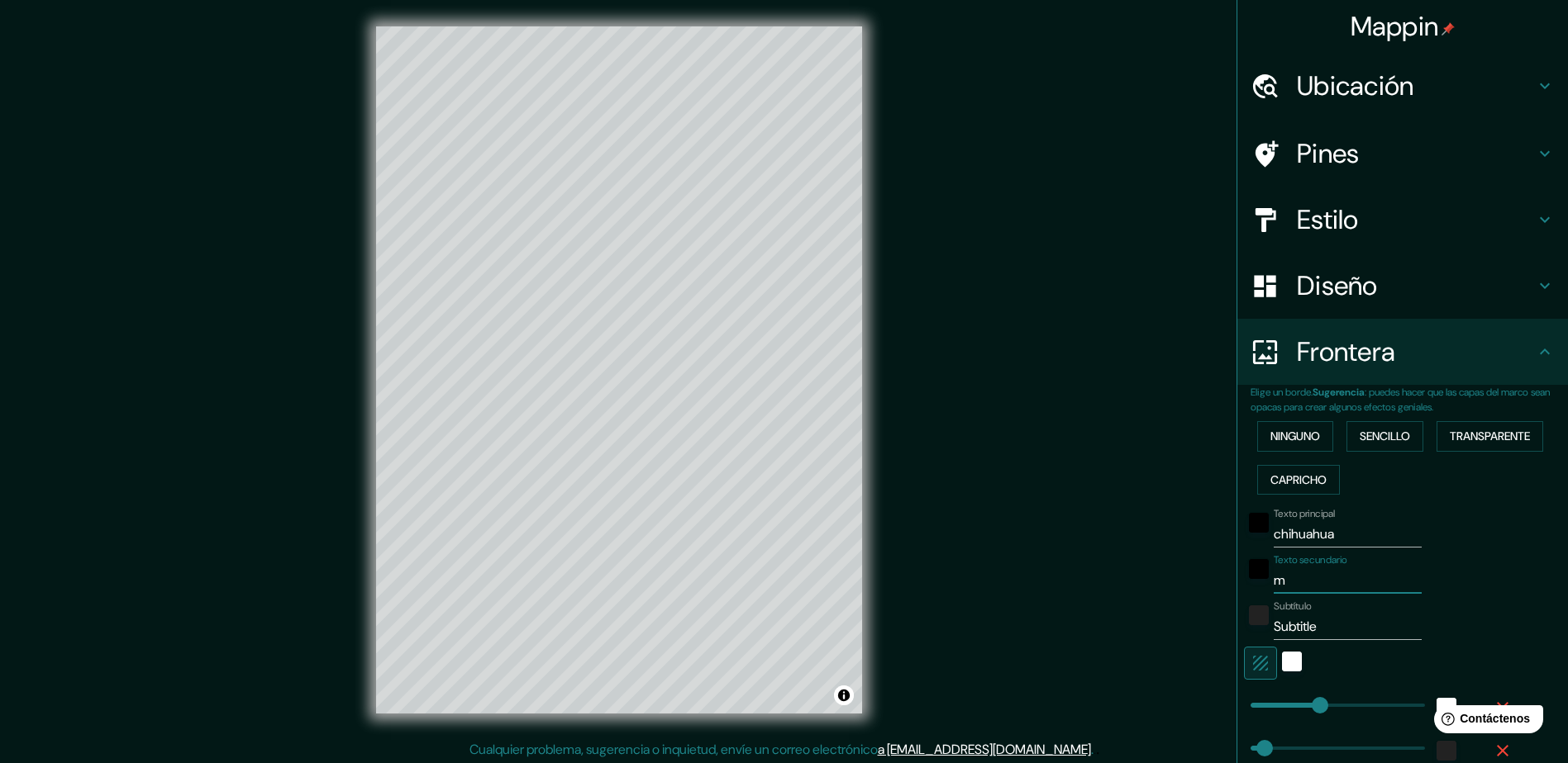
type input "me"
type input "235"
type input "47"
type input "24"
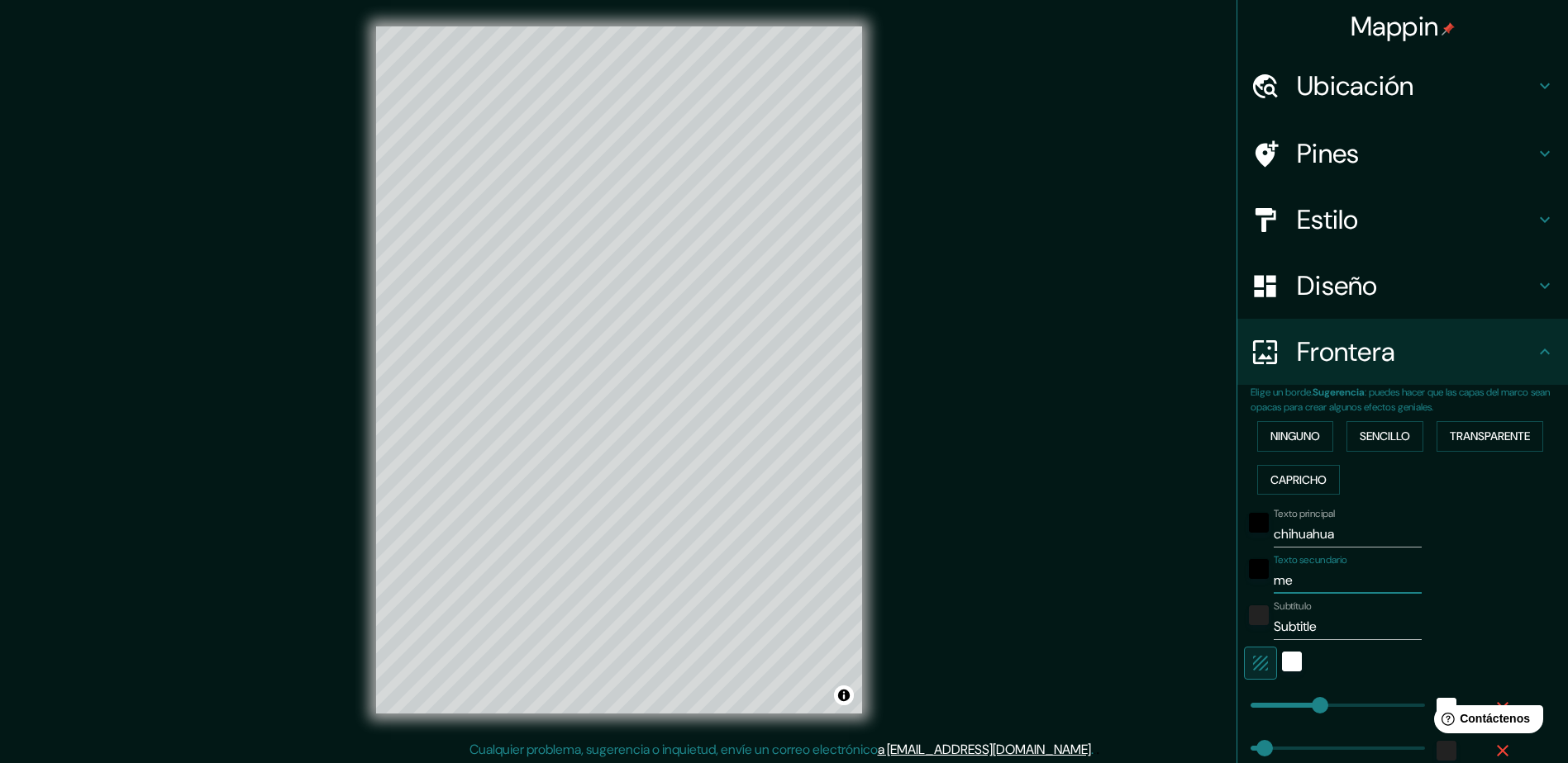
type input "mex"
type input "235"
type input "47"
type input "24"
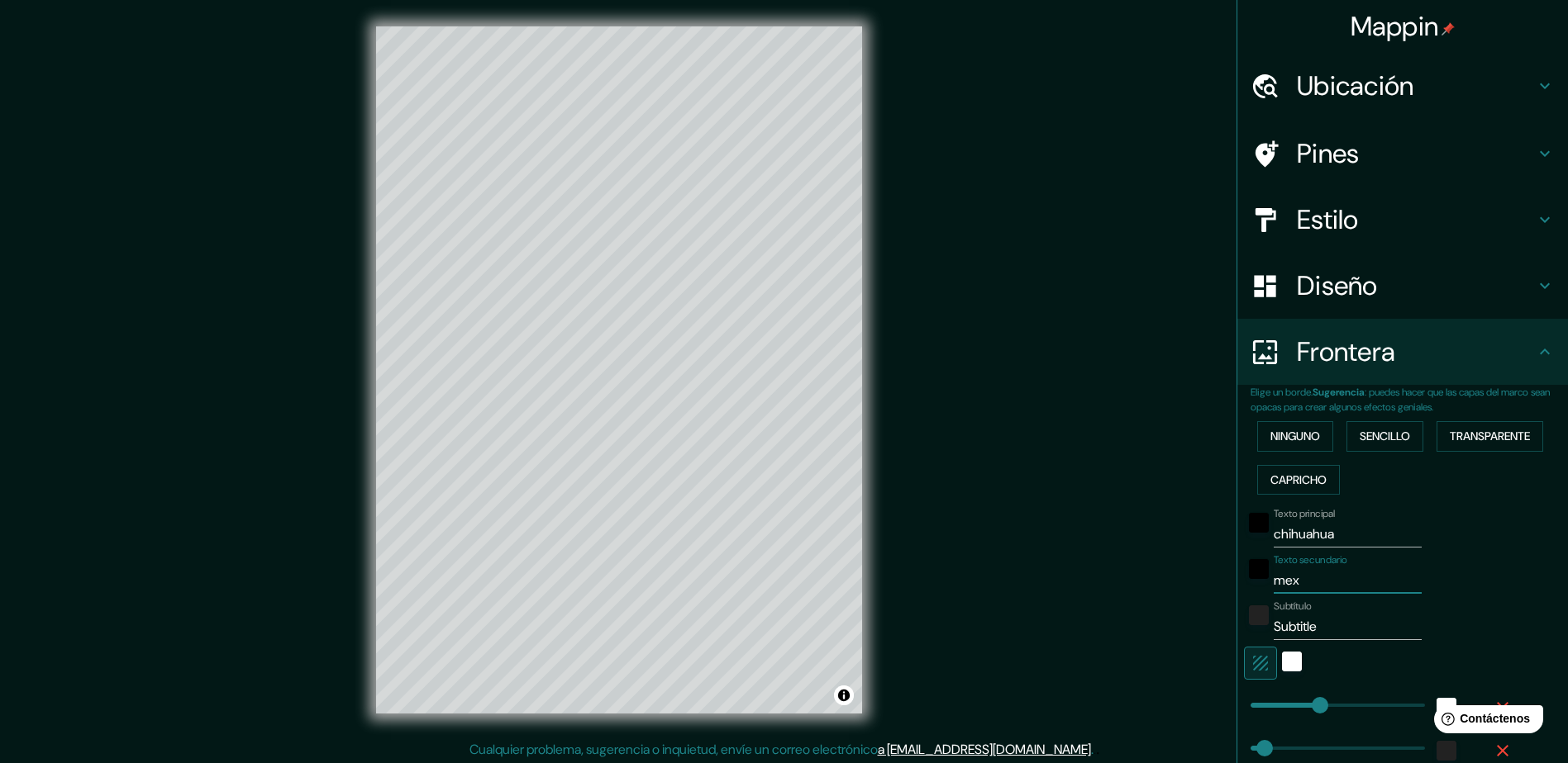
type input "mexi"
type input "235"
type input "47"
type input "24"
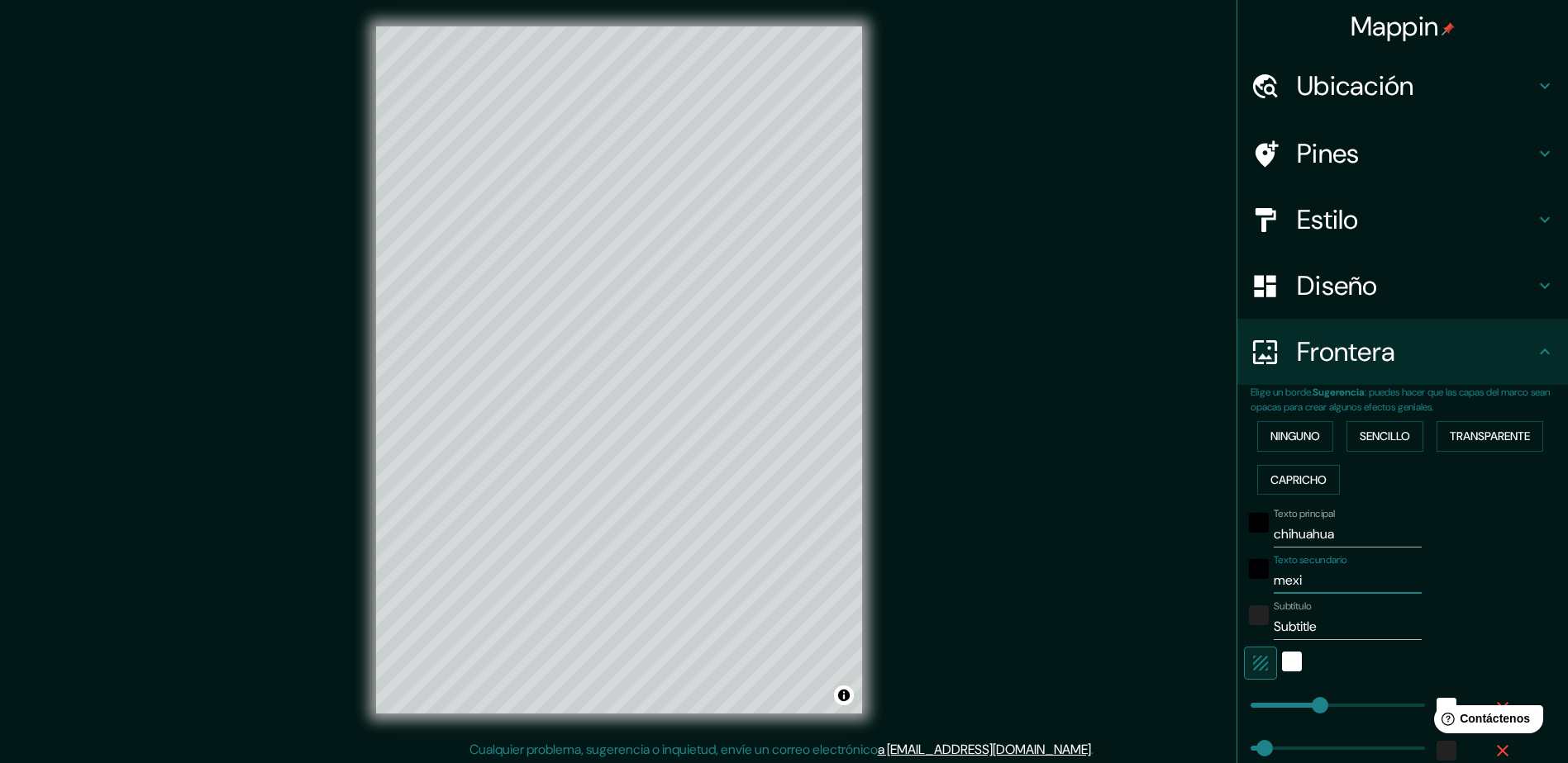
type input "mexic"
type input "235"
type input "47"
type input "24"
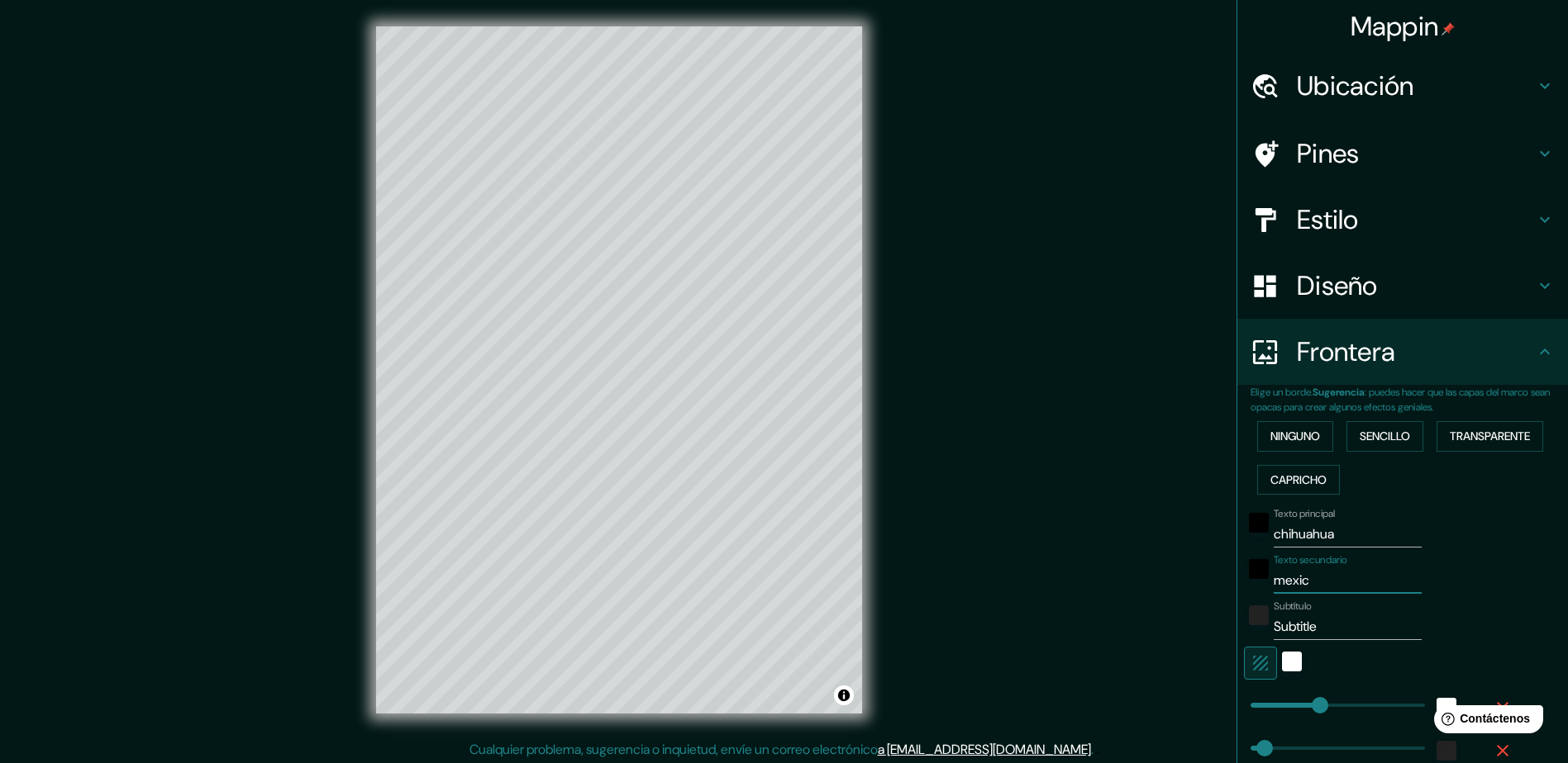
type input "mexico"
type input "235"
type input "47"
type input "24"
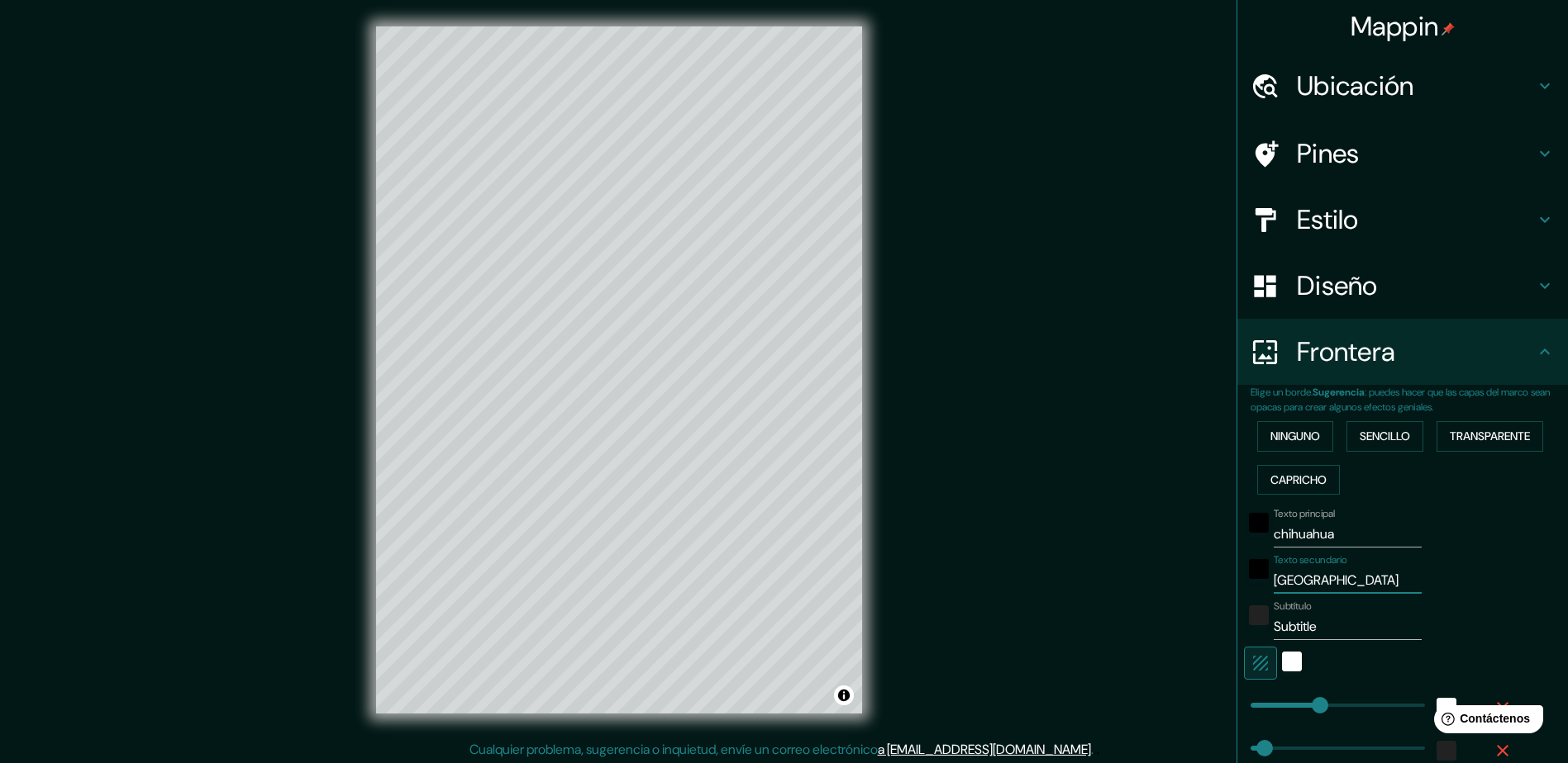
type input "mexico"
type input "235"
type input "47"
type input "24"
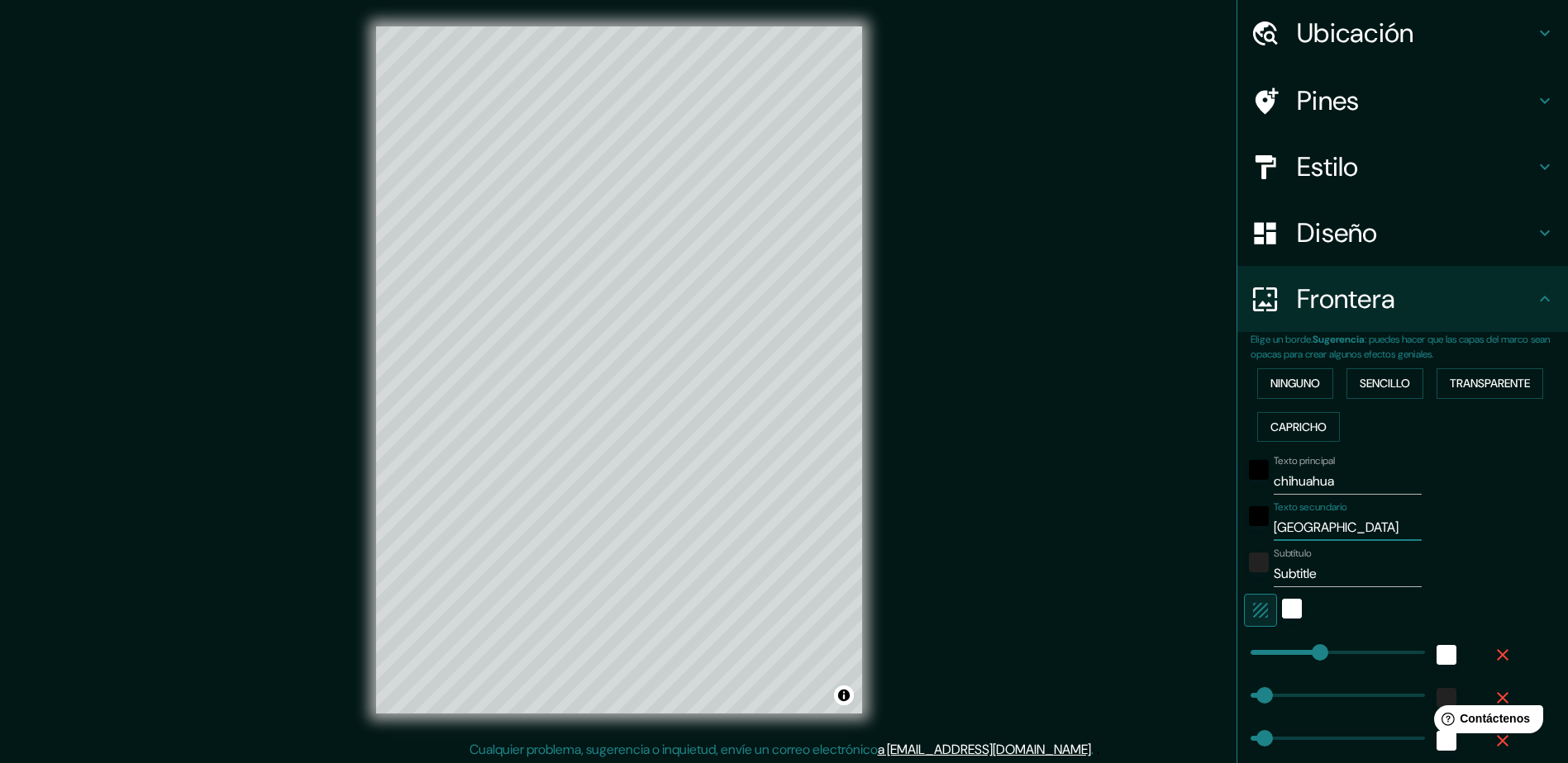
scroll to position [83, 0]
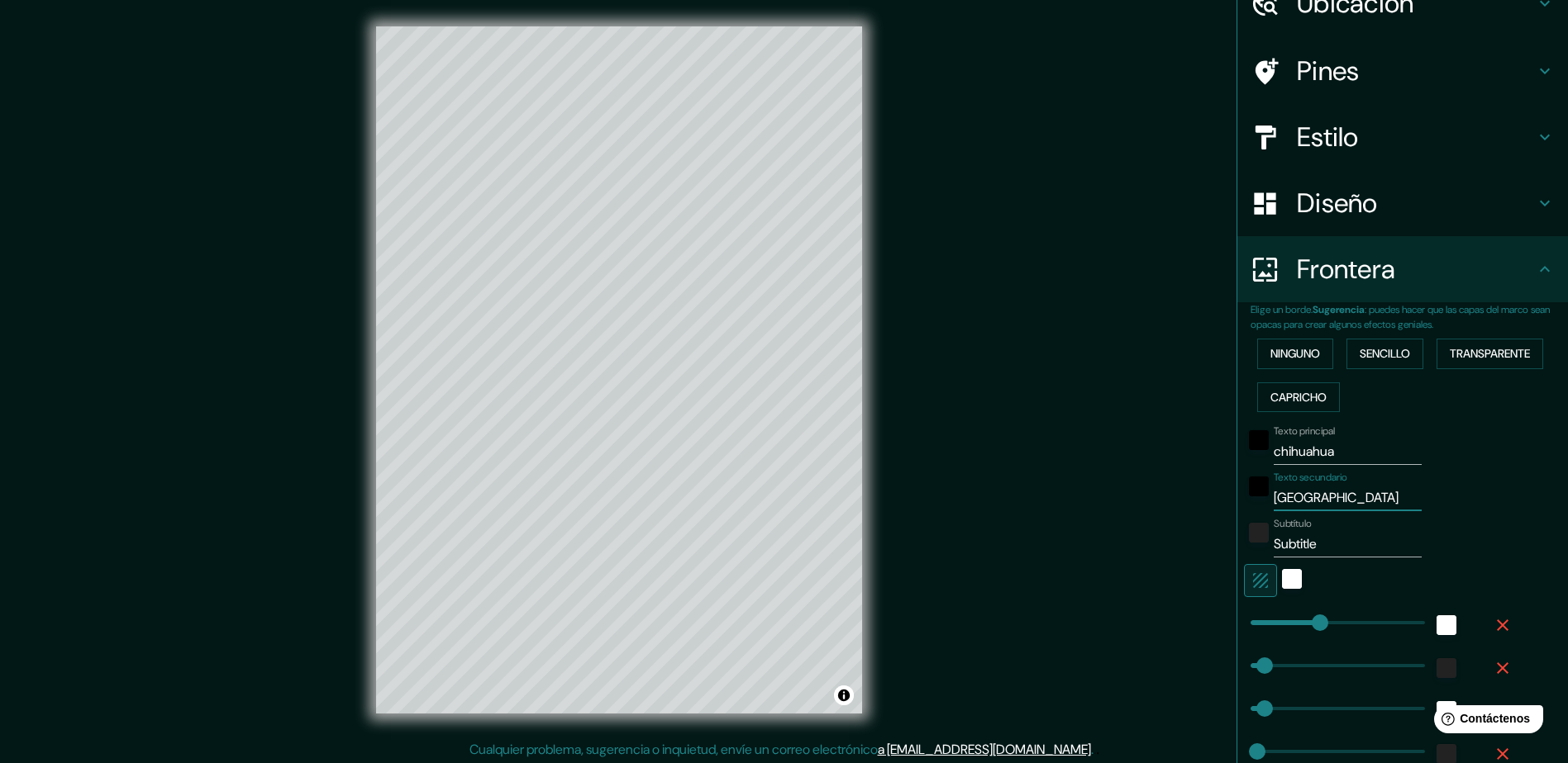
type input "mexico"
drag, startPoint x: 1314, startPoint y: 546, endPoint x: 1096, endPoint y: 542, distance: 218.0
click at [1096, 542] on div "Mappin Ubicación Chihuahua, Chihuahua, México Pines Estilo Diseño Frontera Elig…" at bounding box center [784, 383] width 1568 height 766
type input "235"
type input "47"
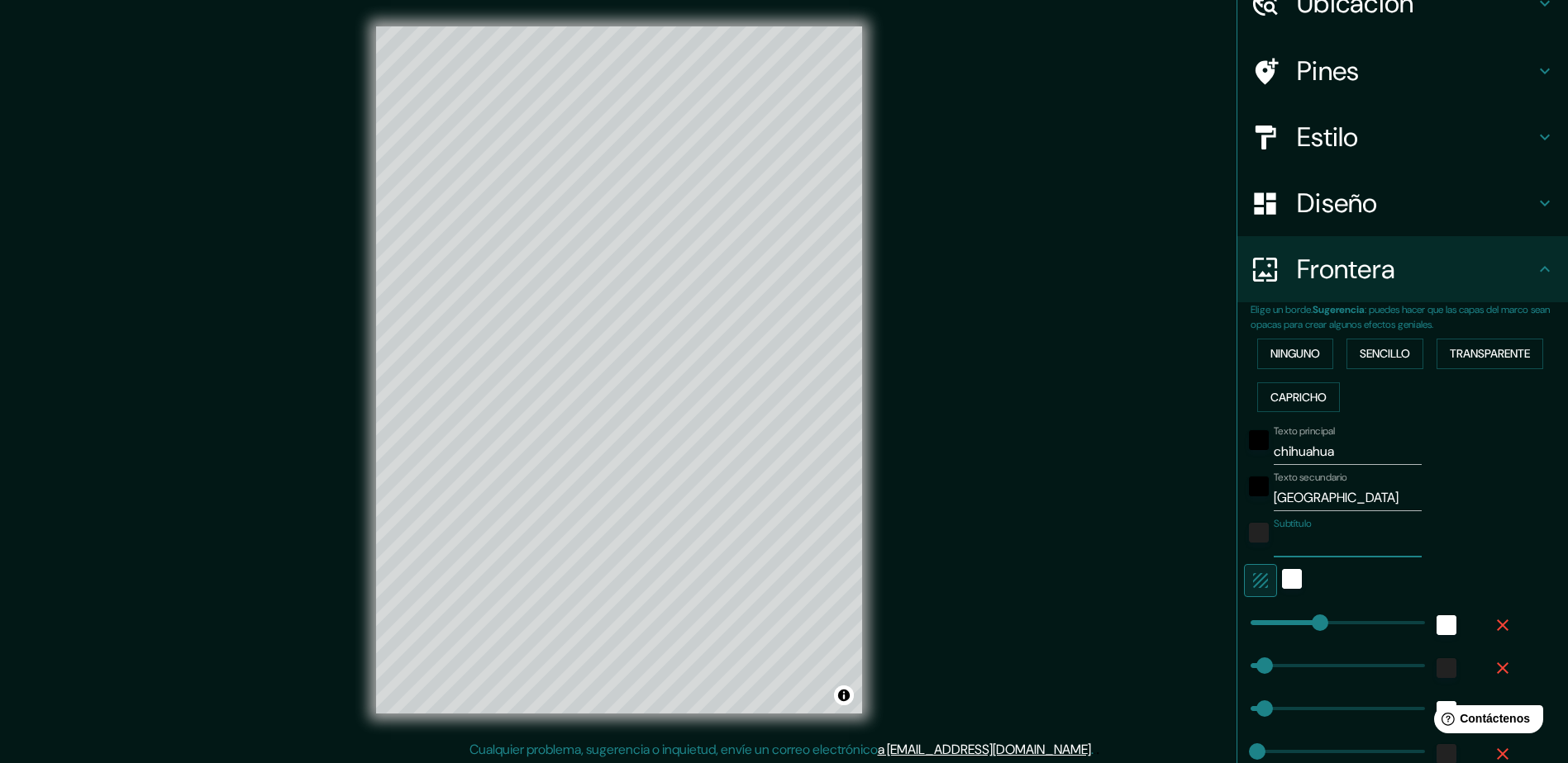
type input "47"
type input "24"
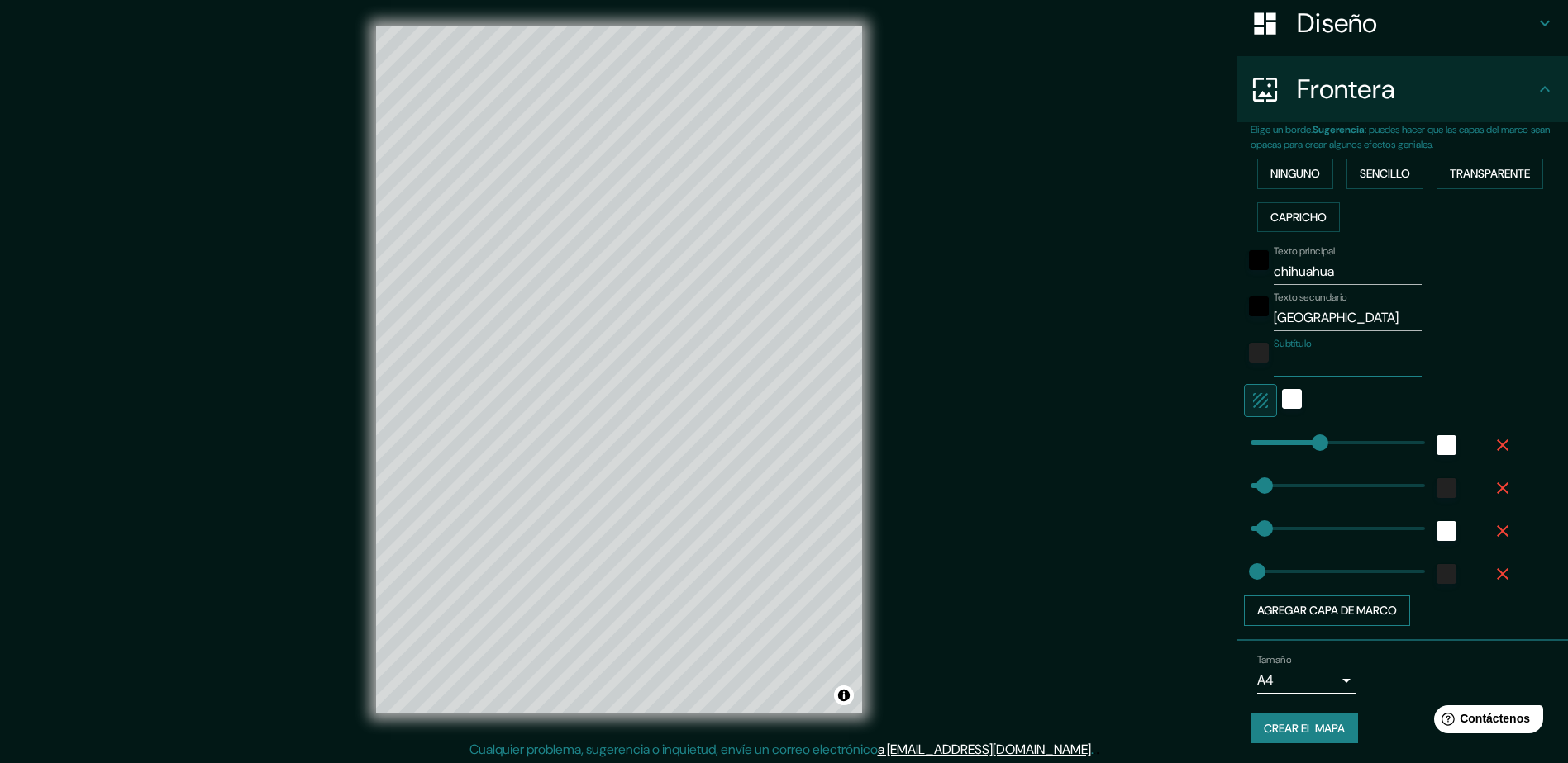
scroll to position [3, 0]
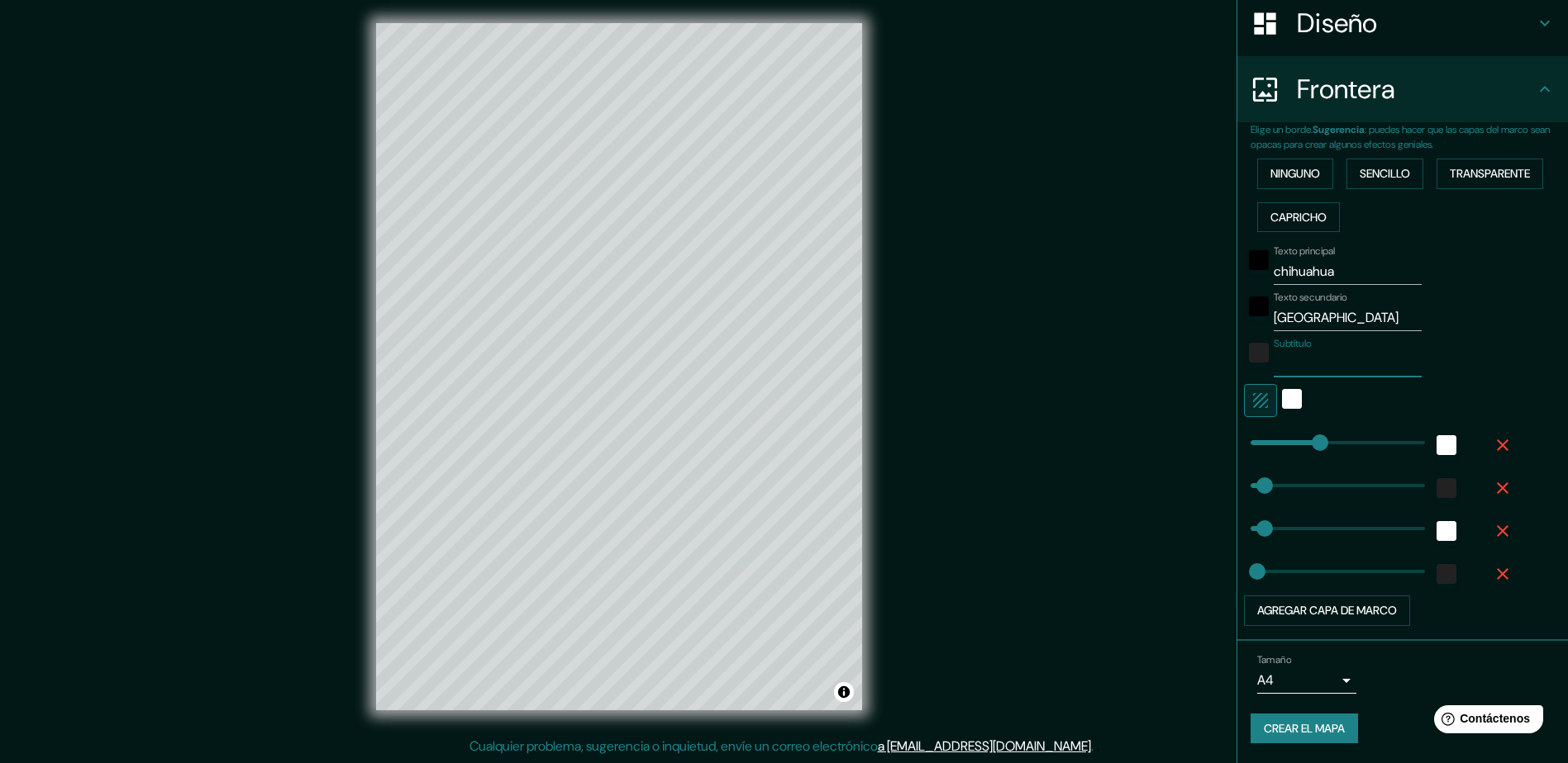
click at [1279, 721] on font "Crear el mapa" at bounding box center [1304, 729] width 81 height 21
click at [1280, 729] on font "Crear el mapa" at bounding box center [1304, 729] width 81 height 21
click at [987, 627] on div "Mappin Ubicación Chihuahua, Chihuahua, México Pines Estilo Diseño Frontera Elig…" at bounding box center [784, 380] width 1568 height 766
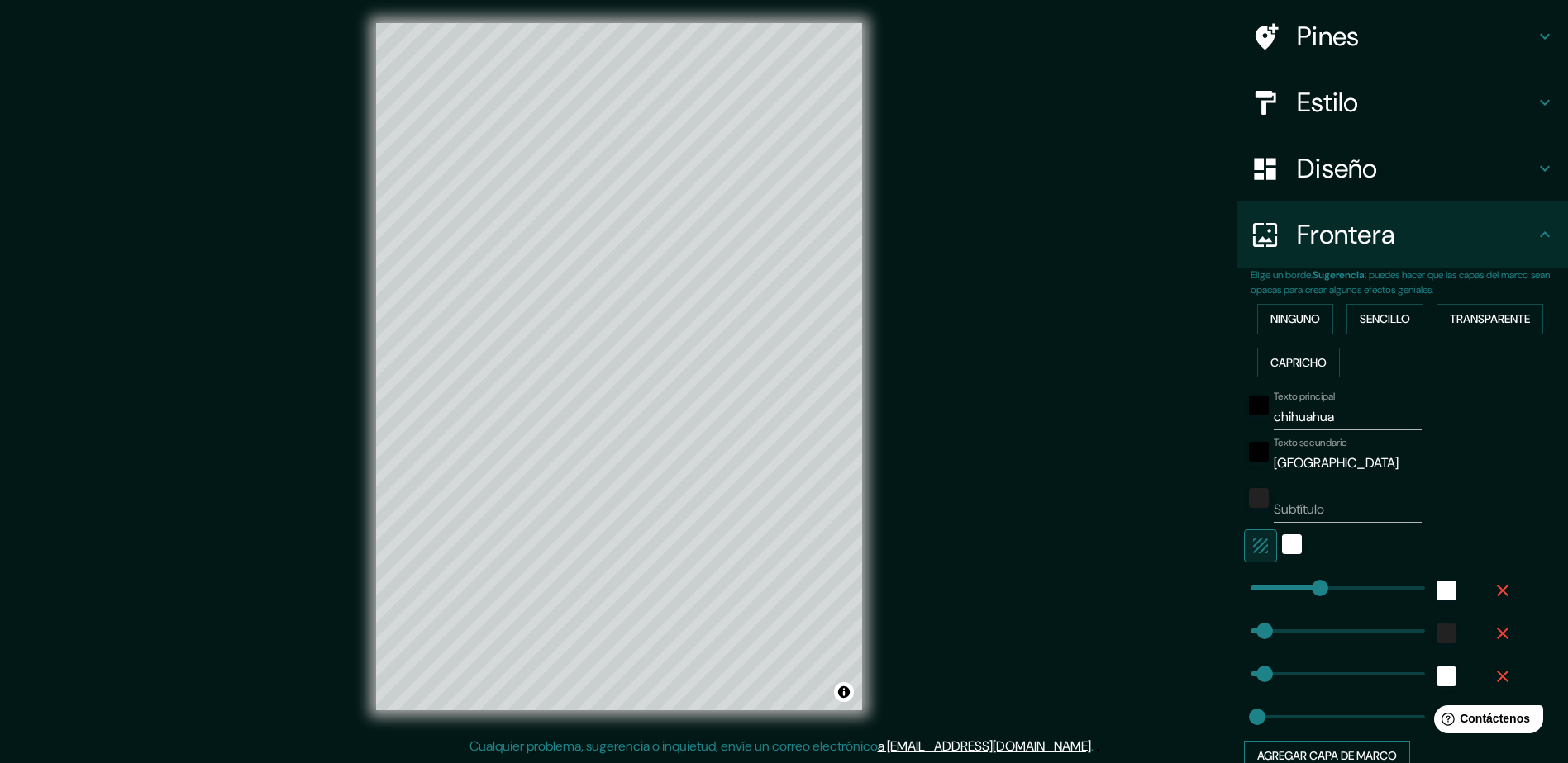
scroll to position [262, 0]
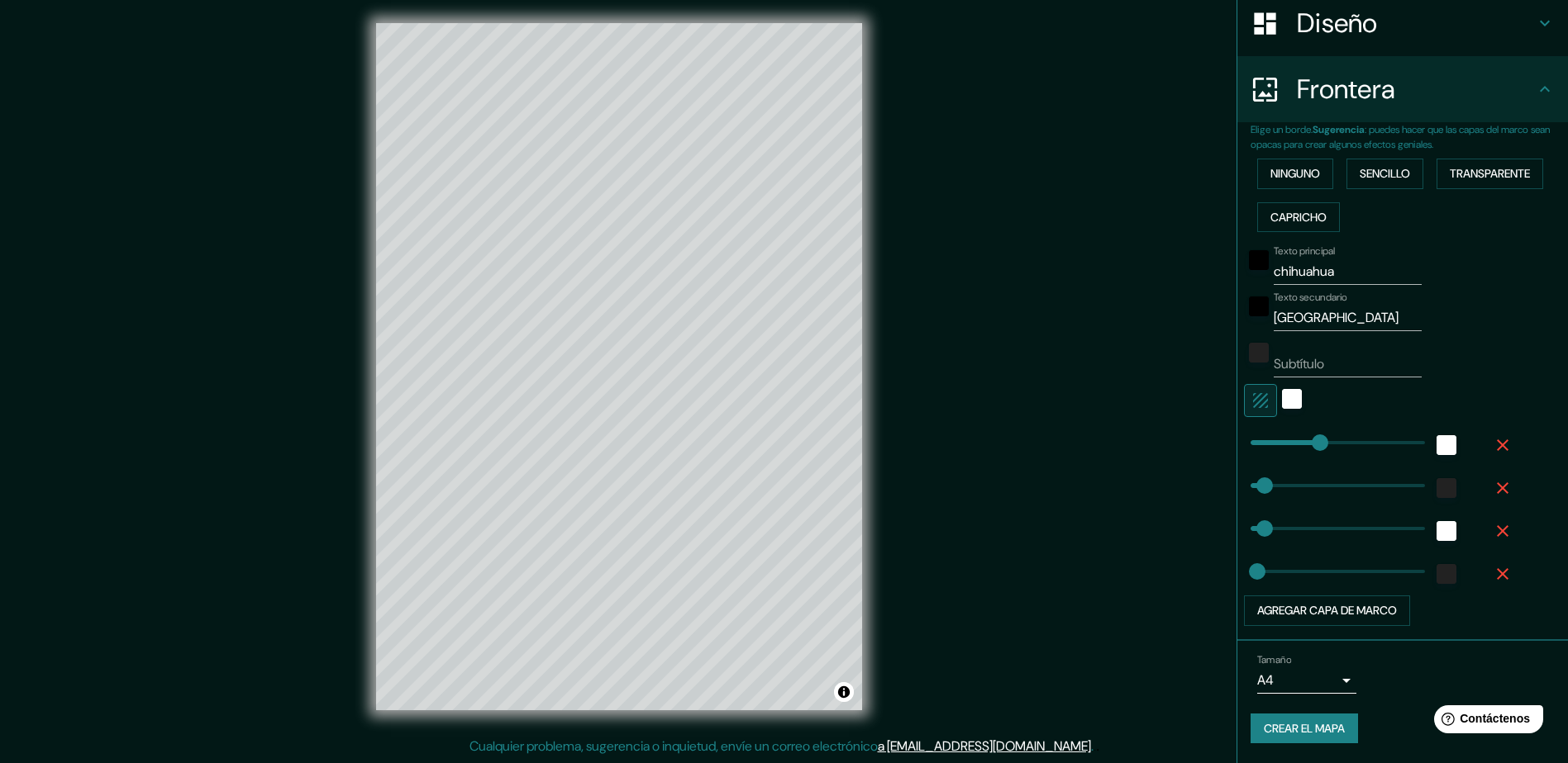
click at [1308, 689] on body "Mappin Ubicación Chihuahua, Chihuahua, México Pines Estilo Diseño Frontera Elig…" at bounding box center [784, 378] width 1568 height 763
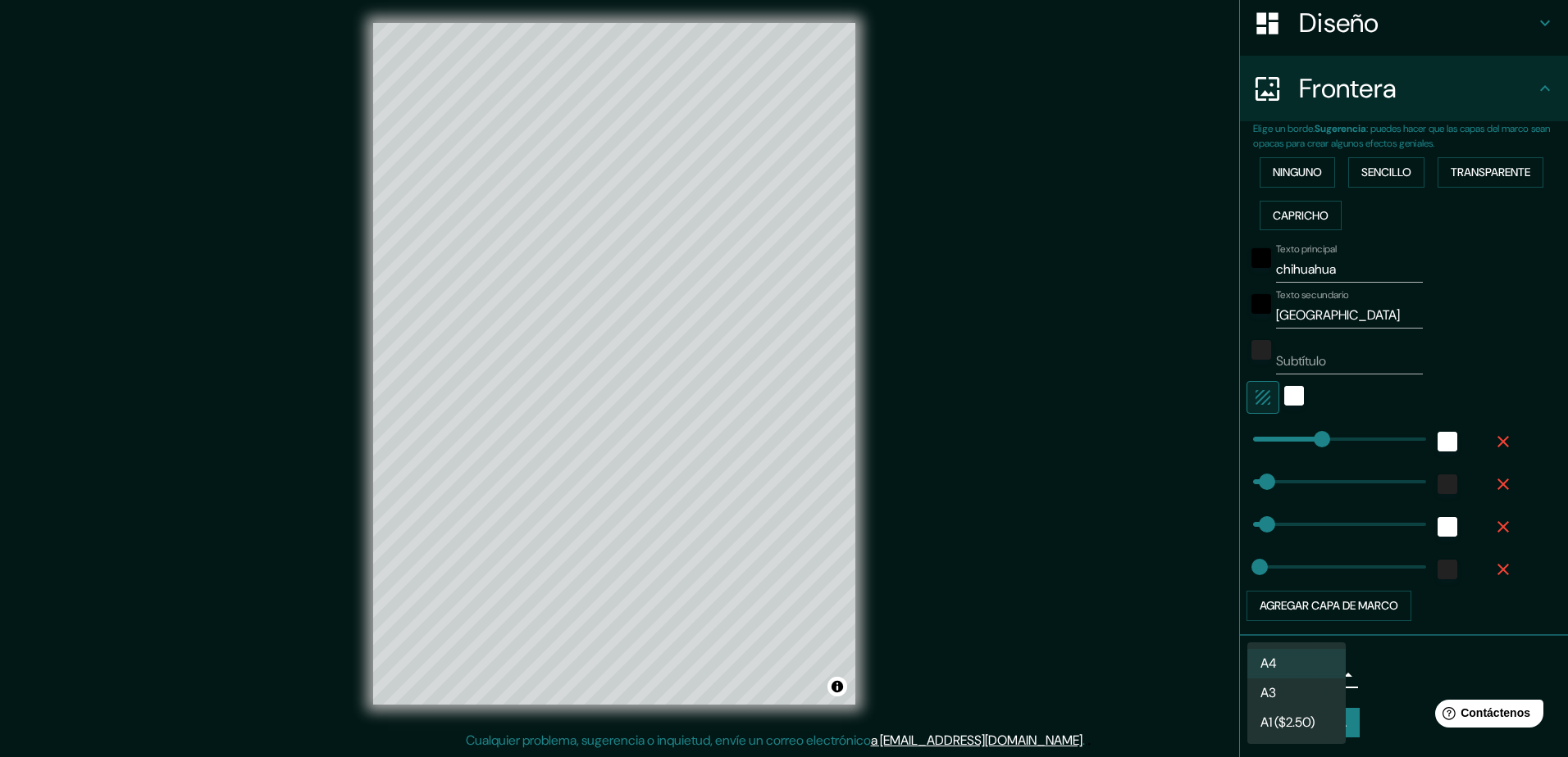
click at [1284, 696] on li "A3" at bounding box center [1296, 693] width 99 height 29
type input "a4"
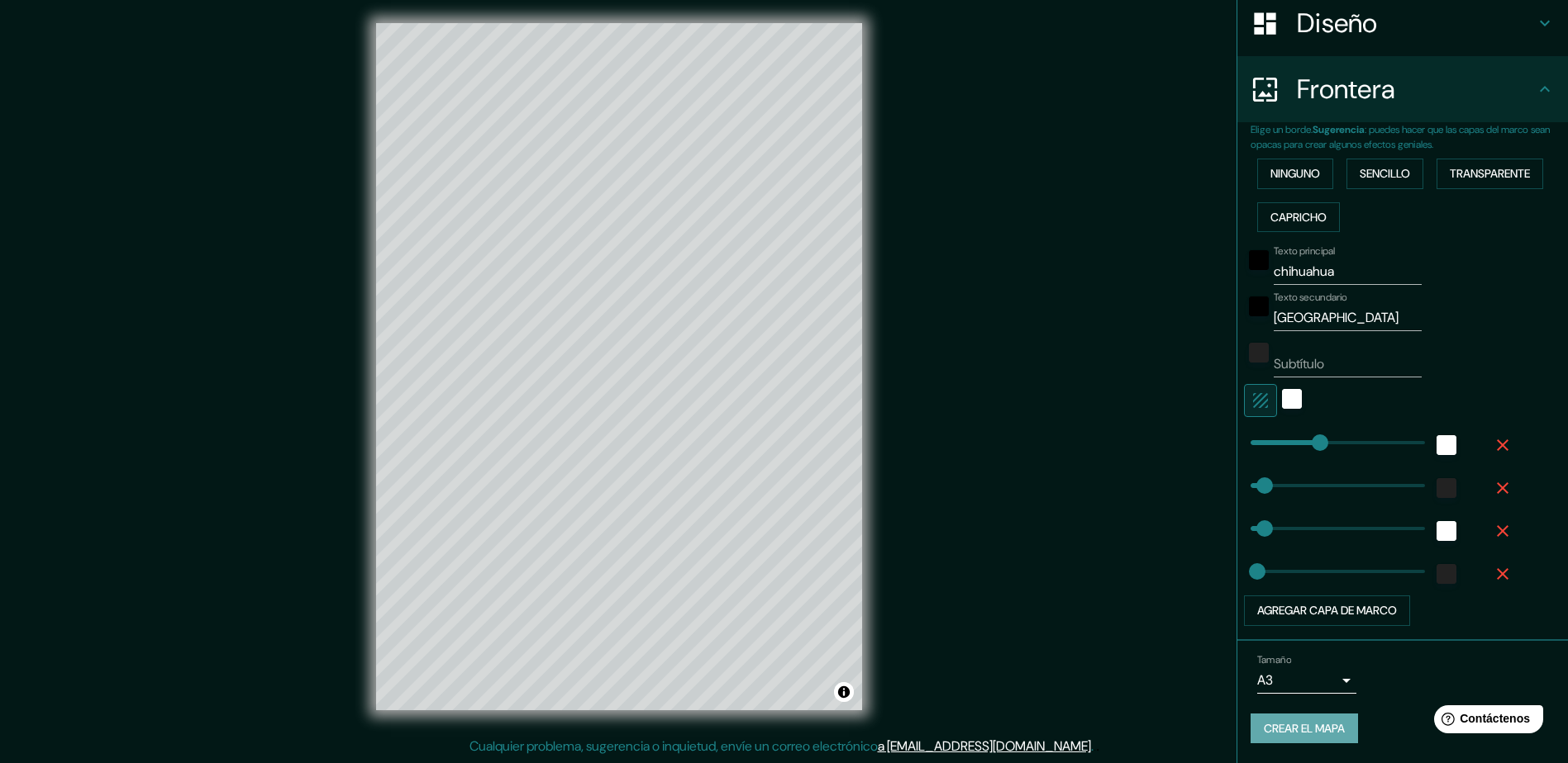
click at [1293, 731] on font "Crear el mapa" at bounding box center [1304, 729] width 81 height 21
click at [1297, 612] on button "Agregar capa de marco" at bounding box center [1326, 610] width 166 height 30
type input "235"
type input "47"
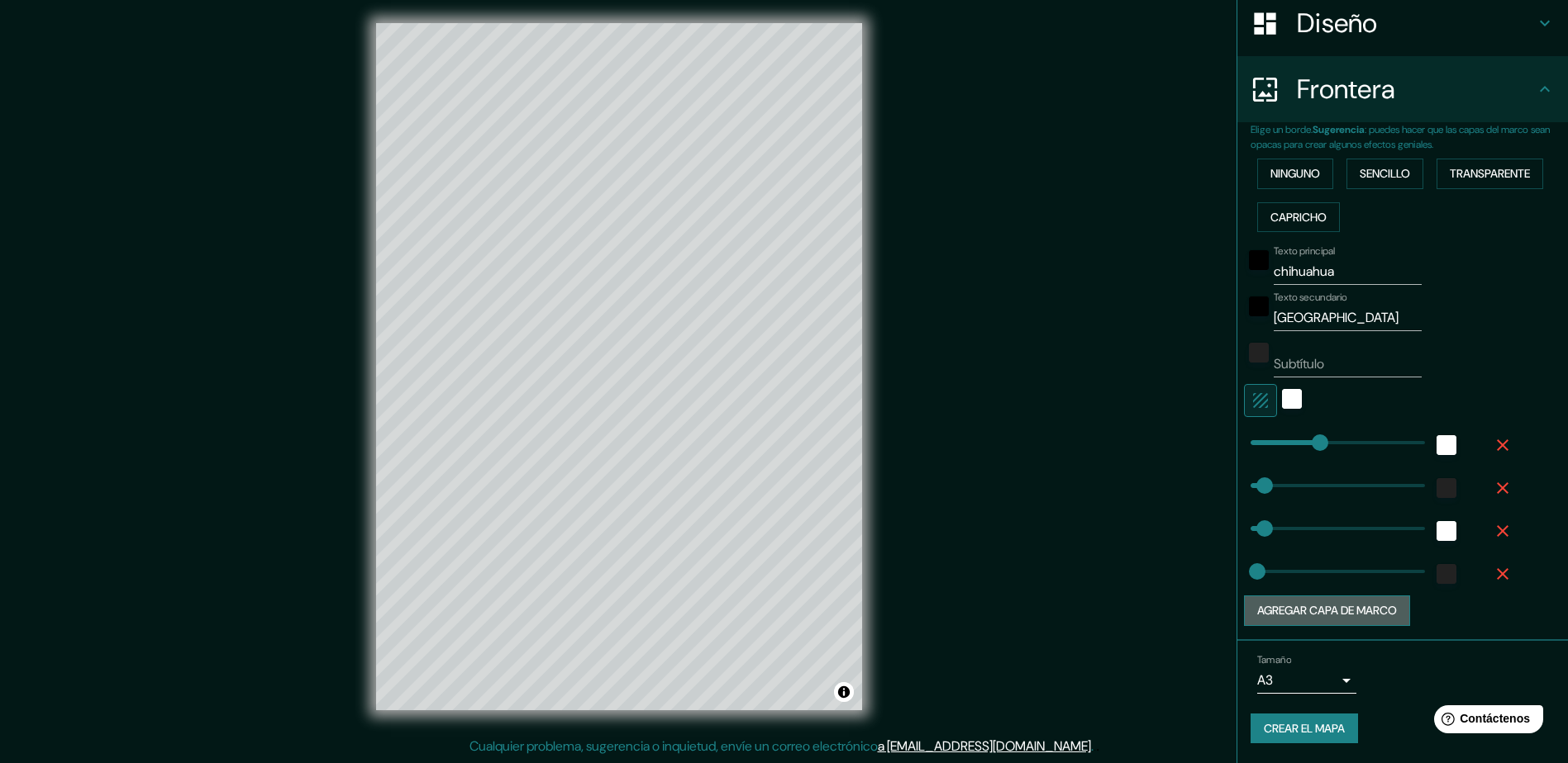
type input "24"
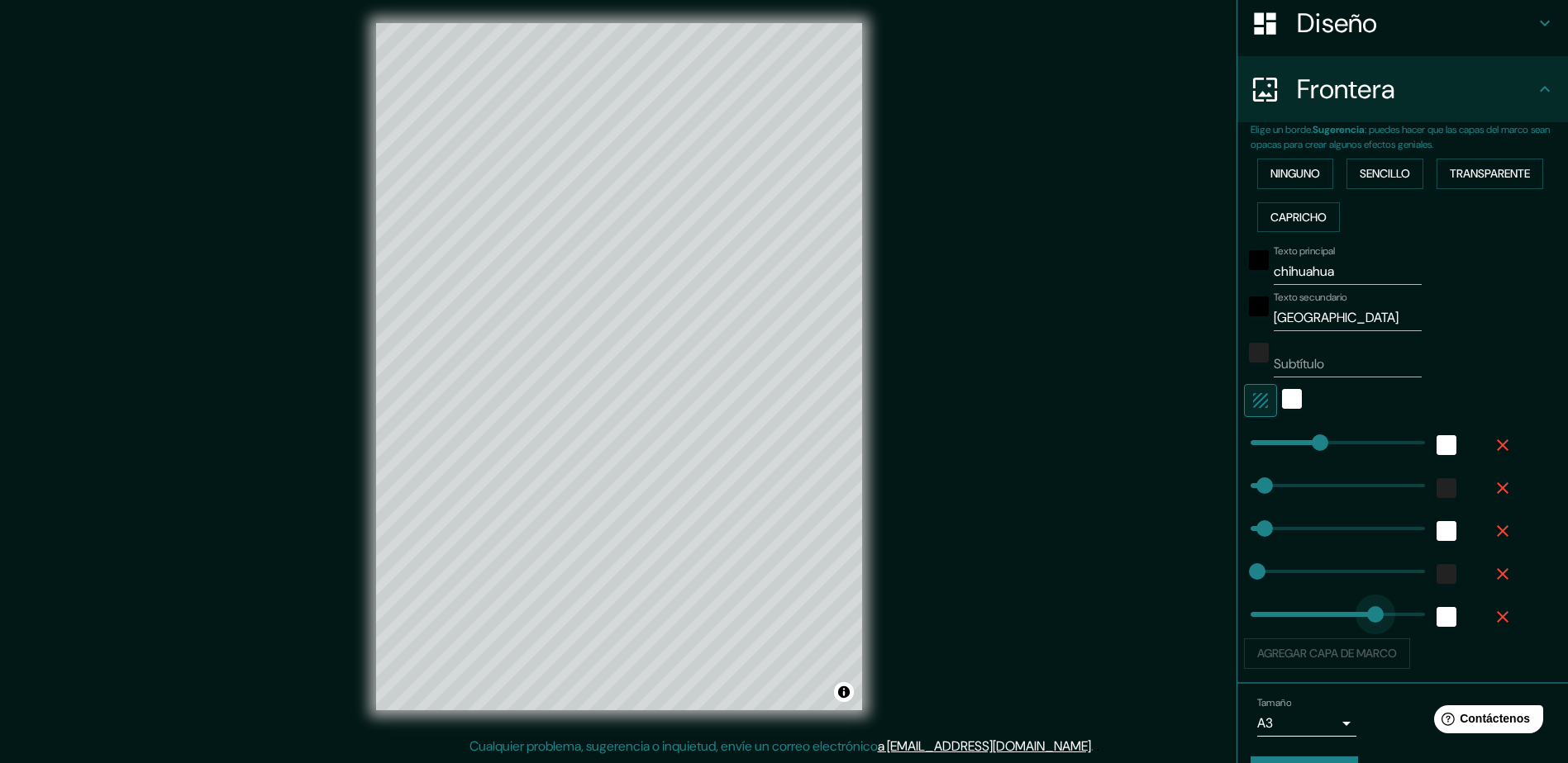
type input "430"
drag, startPoint x: 1306, startPoint y: 612, endPoint x: 1365, endPoint y: 612, distance: 59.0
type input "235"
type input "47"
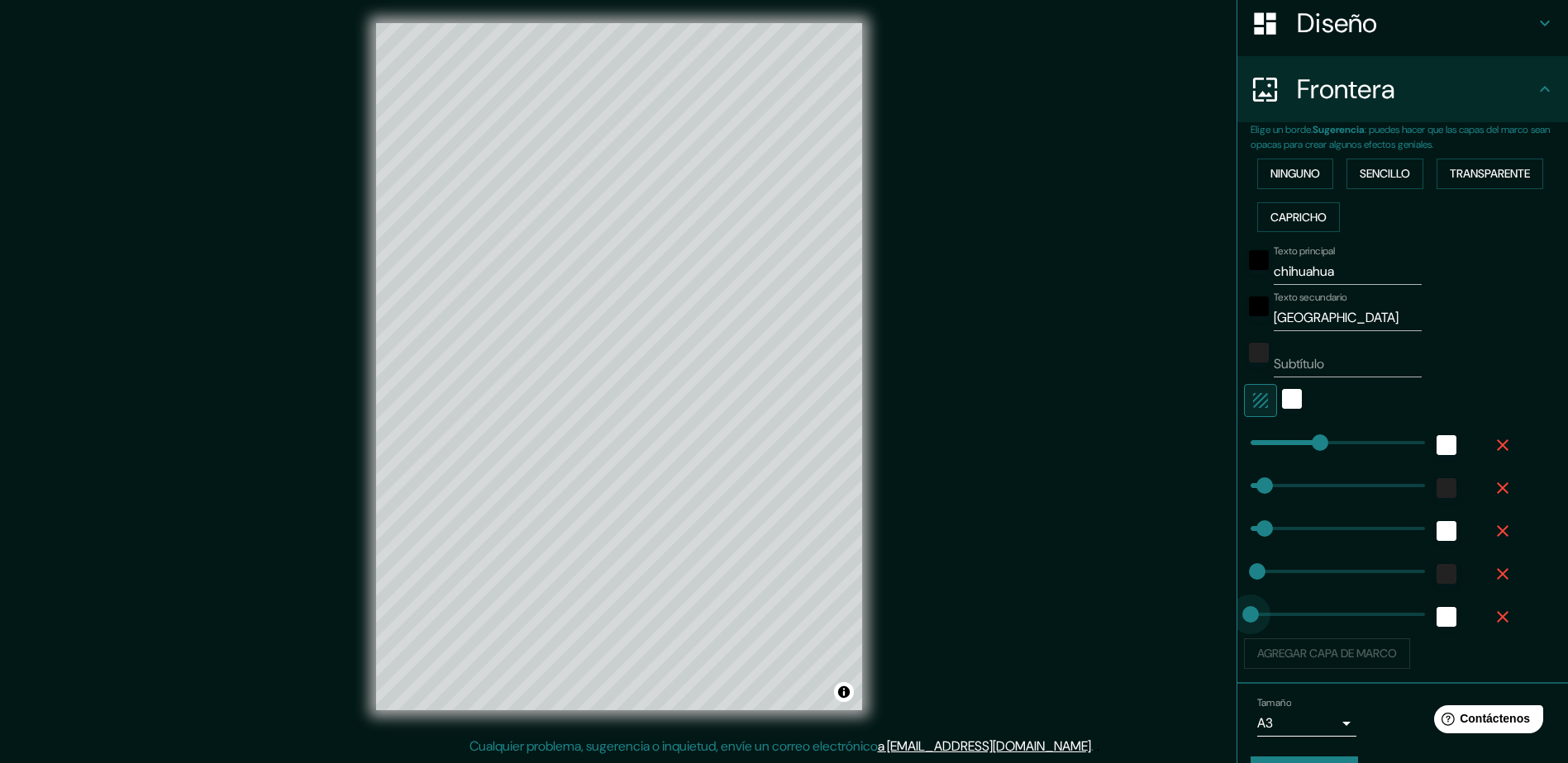
drag, startPoint x: 1366, startPoint y: 612, endPoint x: 1227, endPoint y: 613, distance: 139.0
drag, startPoint x: 1237, startPoint y: 613, endPoint x: 1199, endPoint y: 607, distance: 38.5
click at [1199, 607] on div "Mappin Ubicación Chihuahua, Chihuahua, México Pines Estilo Diseño Frontera Elig…" at bounding box center [784, 380] width 1568 height 766
drag, startPoint x: 1255, startPoint y: 613, endPoint x: 1217, endPoint y: 631, distance: 42.0
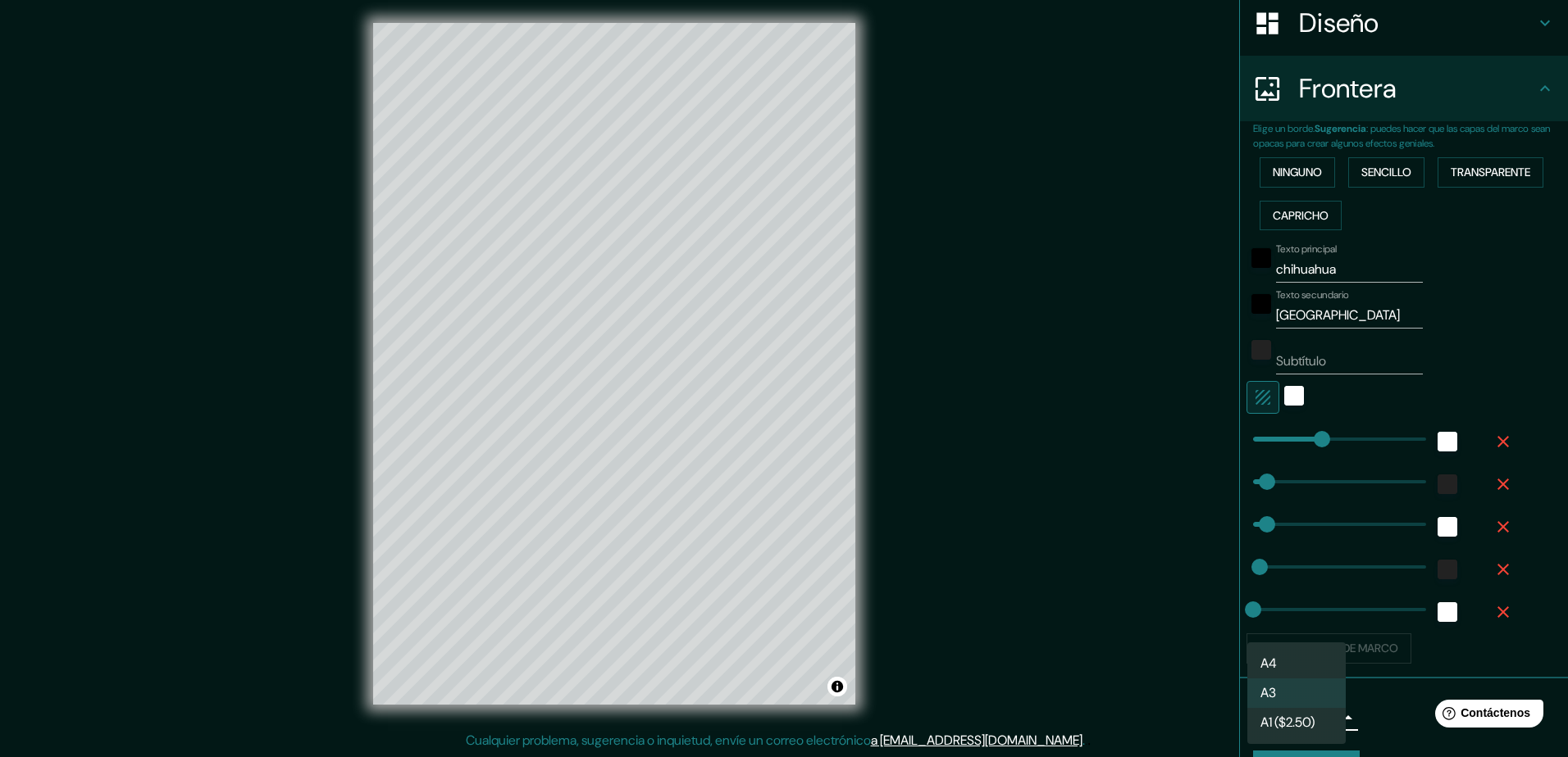
click at [1306, 720] on body "Mappin Ubicación Chihuahua, Chihuahua, México Pines Estilo Diseño Frontera Elig…" at bounding box center [784, 375] width 1568 height 757
click at [1269, 653] on li "A4" at bounding box center [1296, 664] width 99 height 29
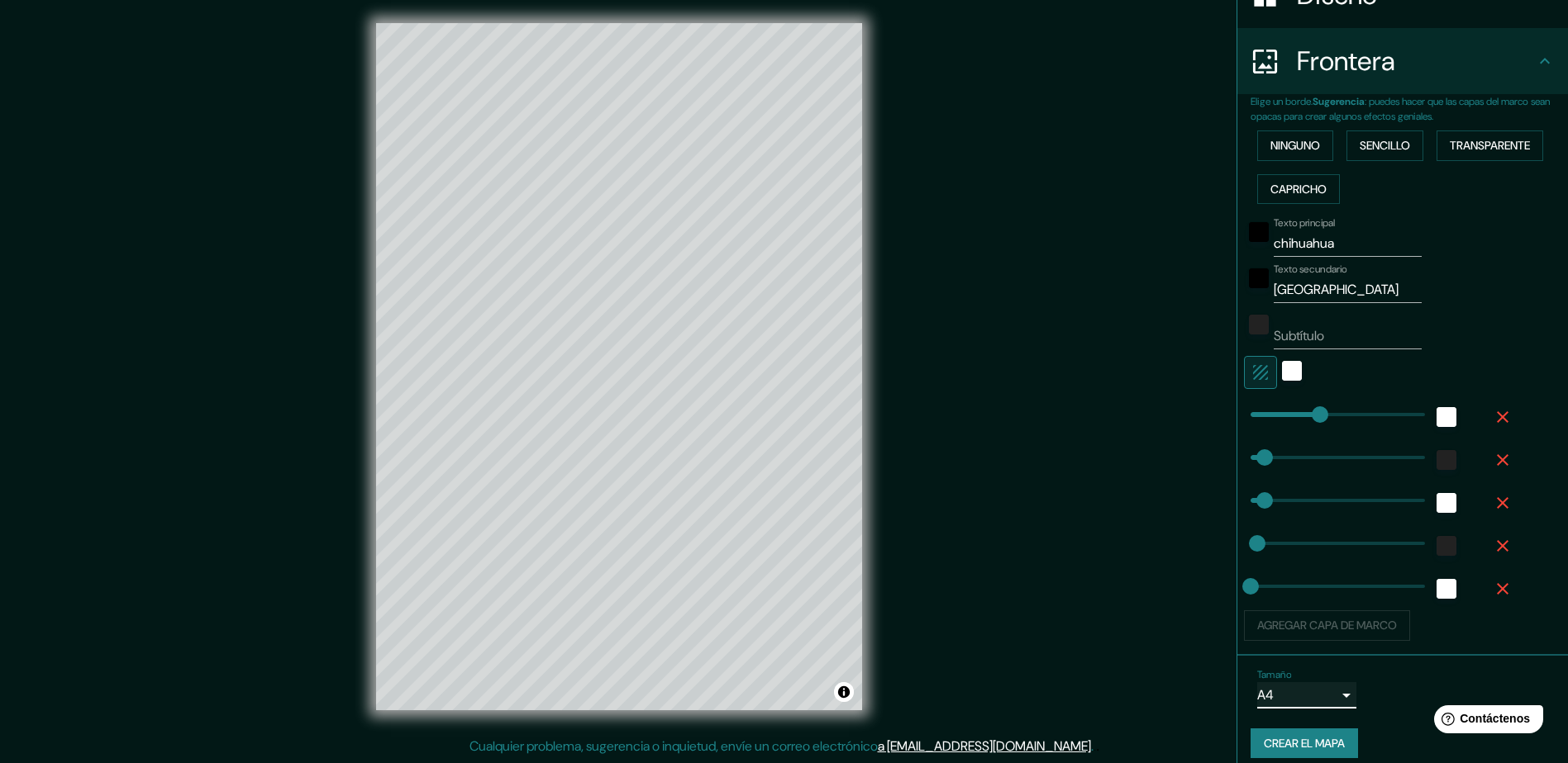
scroll to position [306, 0]
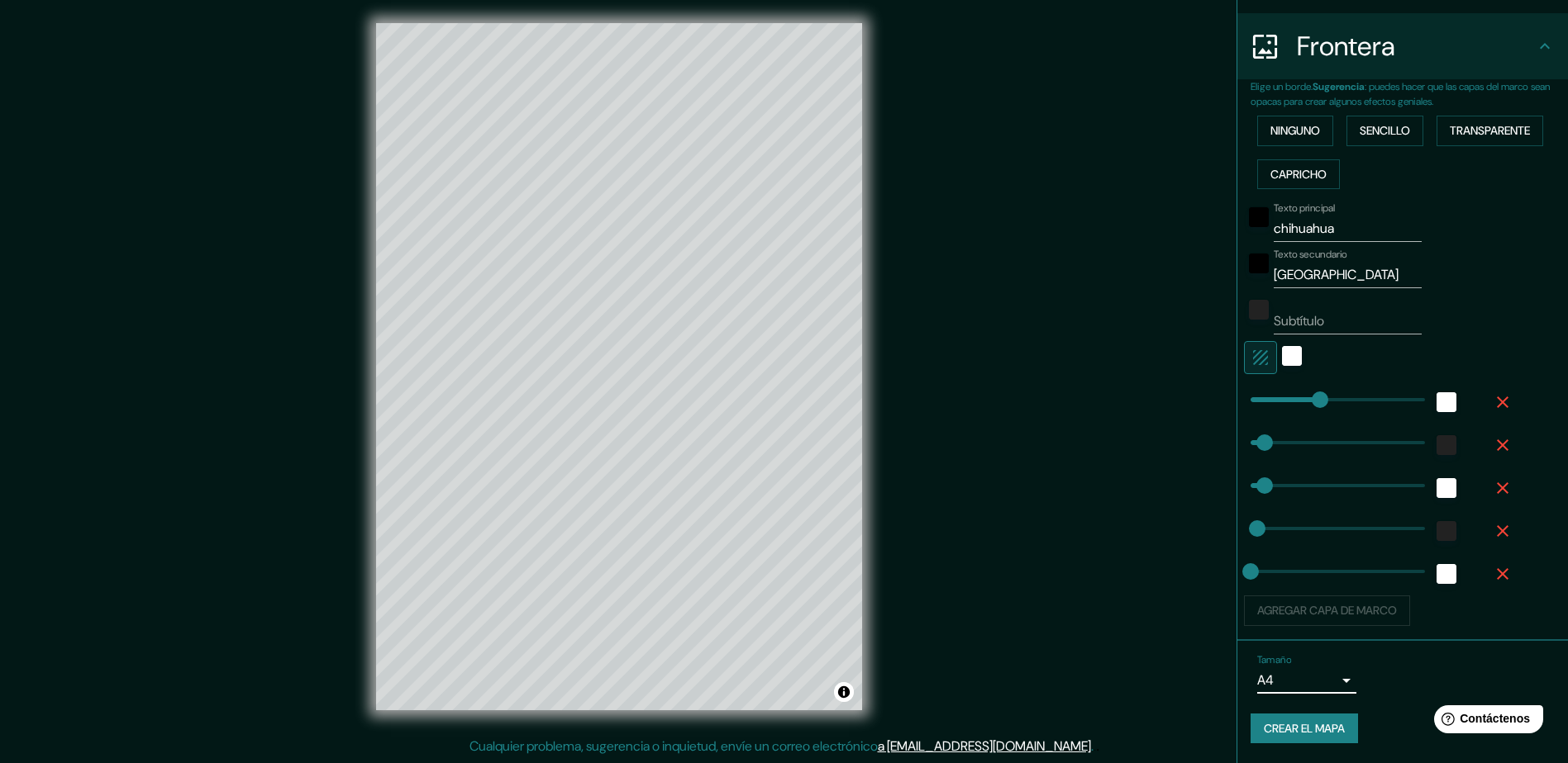
click at [1282, 724] on font "Crear el mapa" at bounding box center [1304, 729] width 81 height 21
click at [928, 350] on div "Mappin Ubicación Chihuahua, Chihuahua, México Pines Estilo Diseño Frontera Elig…" at bounding box center [784, 380] width 1568 height 766
drag, startPoint x: 928, startPoint y: 350, endPoint x: 915, endPoint y: 303, distance: 48.8
click at [915, 303] on div "Mappin Ubicación Chihuahua, Chihuahua, México Pines Estilo Diseño Frontera Elig…" at bounding box center [784, 380] width 1568 height 766
click at [1305, 720] on font "Crear el mapa" at bounding box center [1304, 729] width 81 height 21
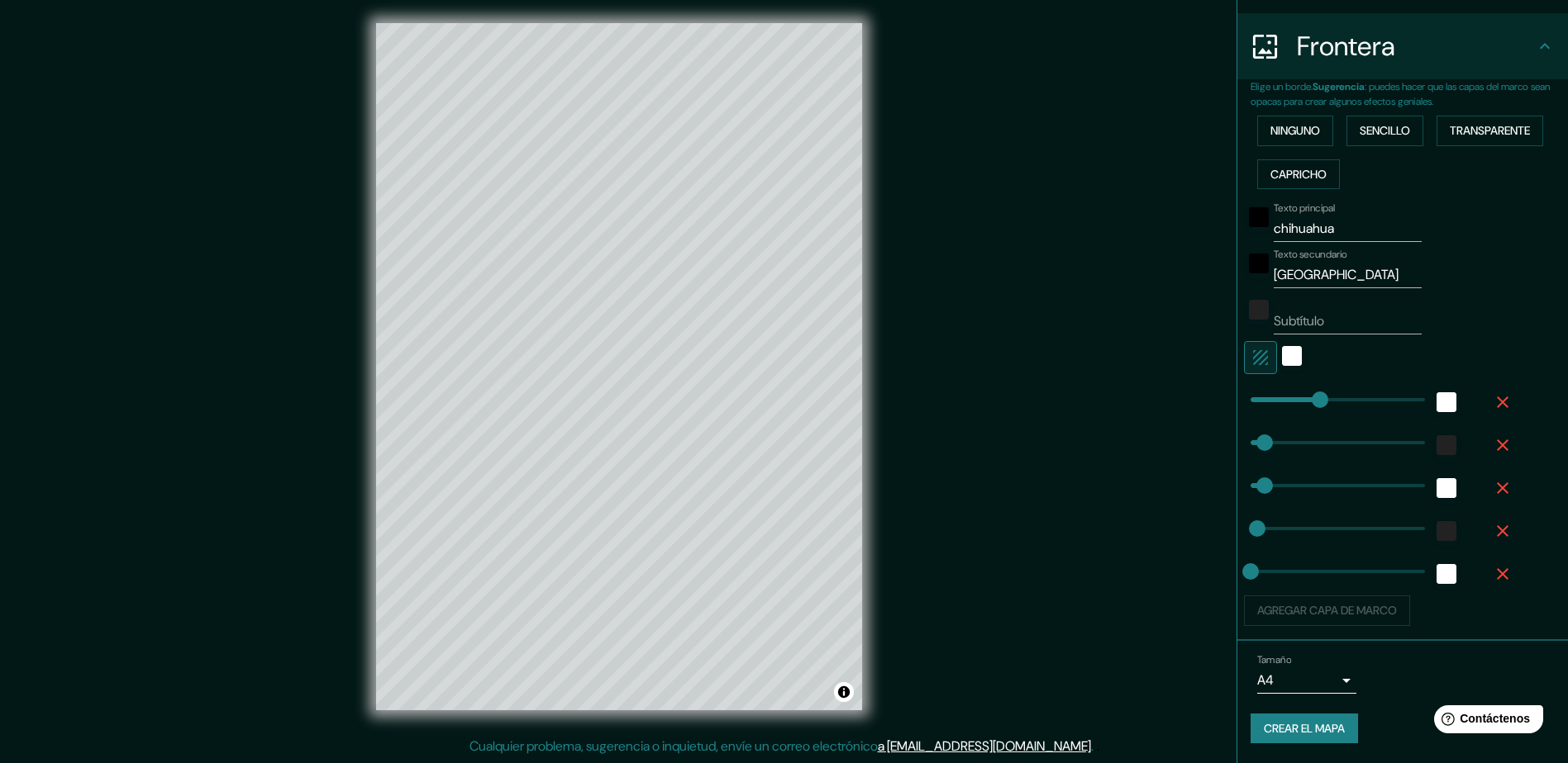
click at [1272, 714] on button "Crear el mapa" at bounding box center [1304, 728] width 107 height 30
click at [1314, 726] on font "Crear el mapa" at bounding box center [1304, 729] width 81 height 21
click at [1279, 730] on font "Crear el mapa" at bounding box center [1304, 729] width 81 height 21
click at [971, 432] on div "Mappin Ubicación Chihuahua, Chihuahua, México Pines Estilo Diseño Frontera Elig…" at bounding box center [784, 380] width 1568 height 766
drag, startPoint x: 972, startPoint y: 431, endPoint x: 969, endPoint y: 322, distance: 109.0
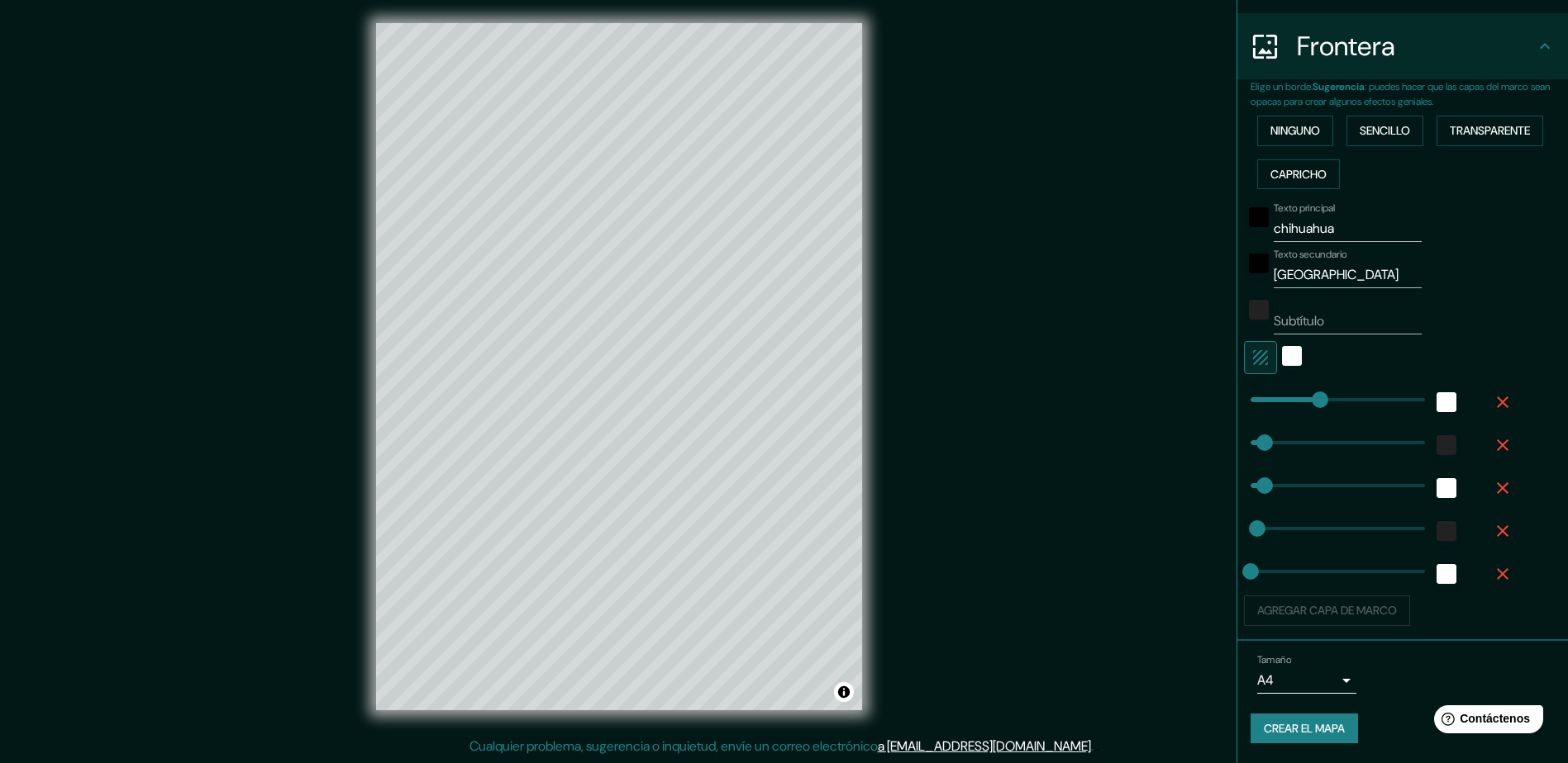
click at [969, 322] on div "Mappin Ubicación Chihuahua, Chihuahua, México Pines Estilo Diseño Frontera Elig…" at bounding box center [784, 380] width 1568 height 766
click at [1268, 720] on font "Crear el mapa" at bounding box center [1304, 729] width 81 height 21
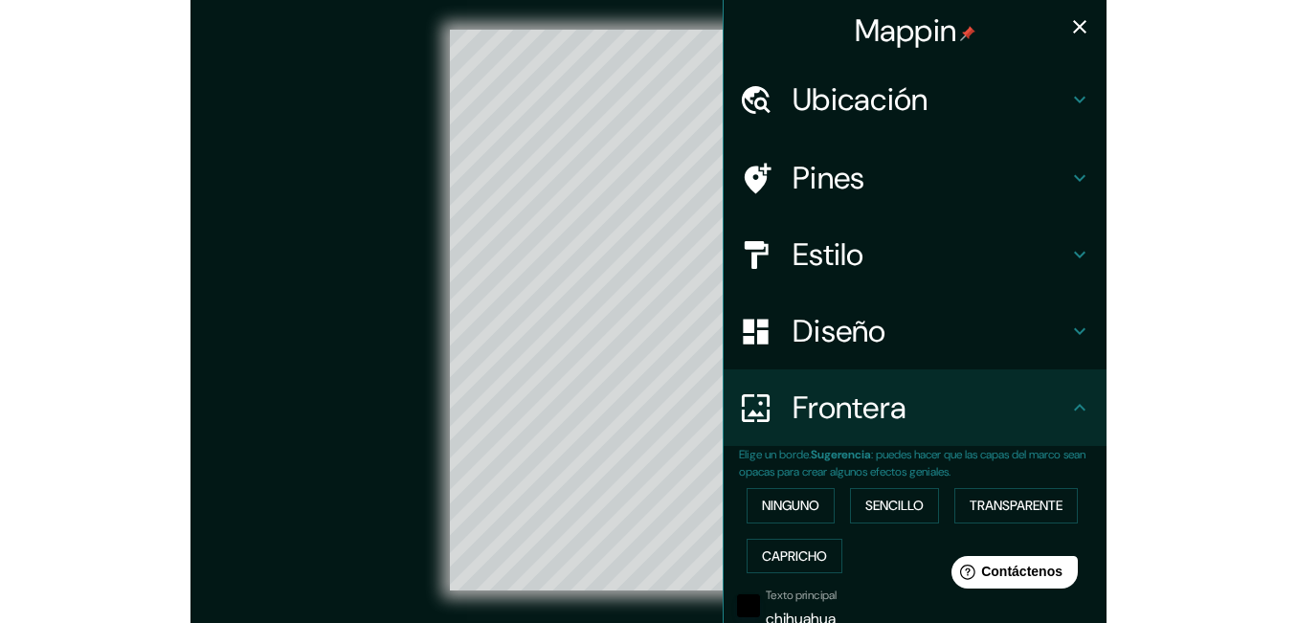
scroll to position [0, 0]
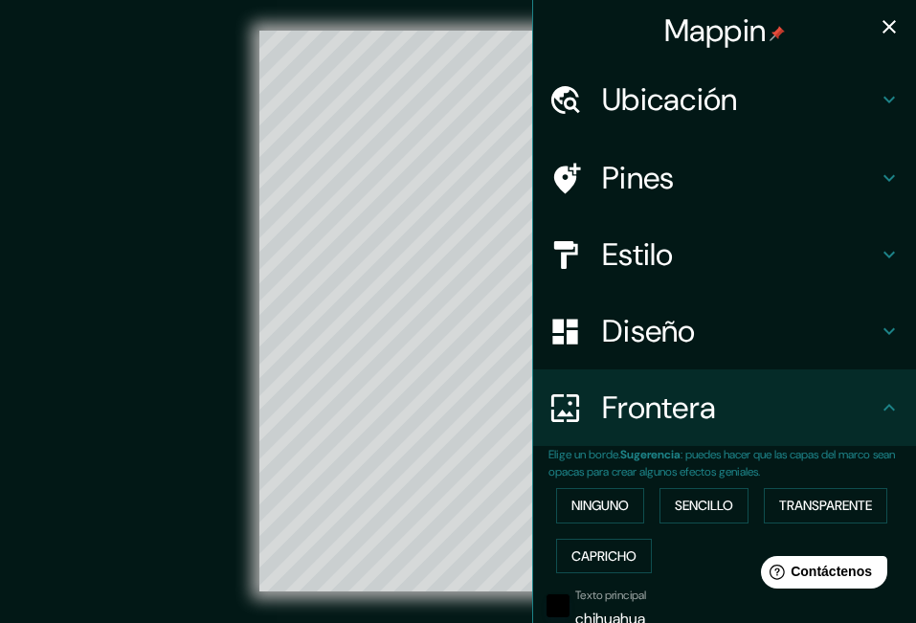
drag, startPoint x: 869, startPoint y: 22, endPoint x: 852, endPoint y: 86, distance: 66.4
click at [882, 22] on icon "button" at bounding box center [888, 26] width 13 height 13
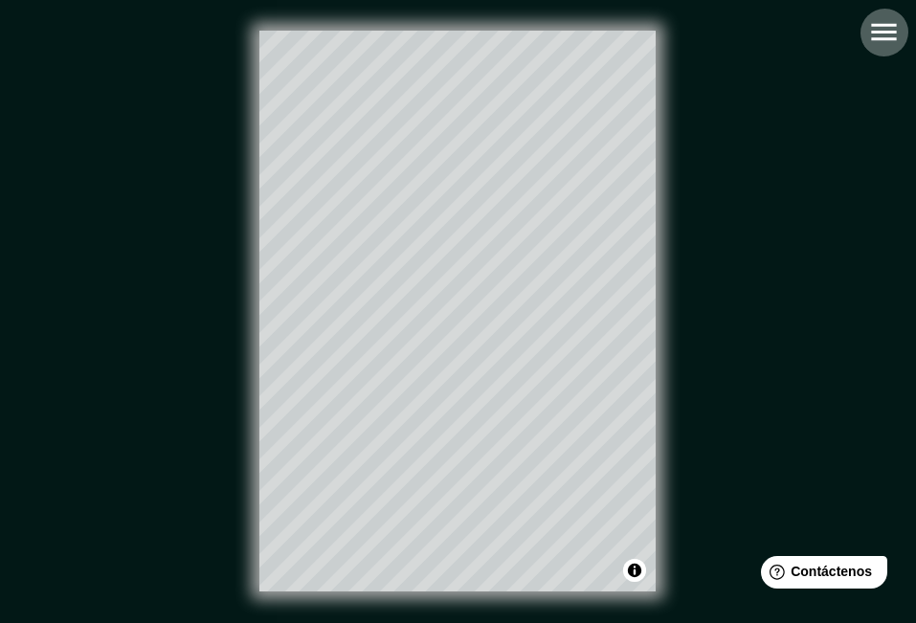
click at [891, 29] on icon "button" at bounding box center [883, 31] width 33 height 33
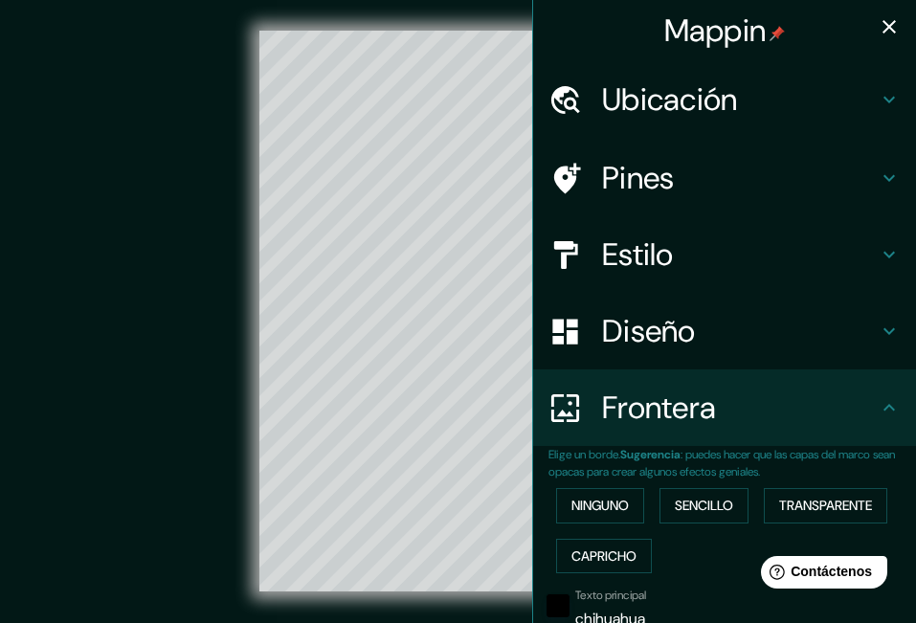
click at [882, 24] on icon "button" at bounding box center [889, 26] width 23 height 23
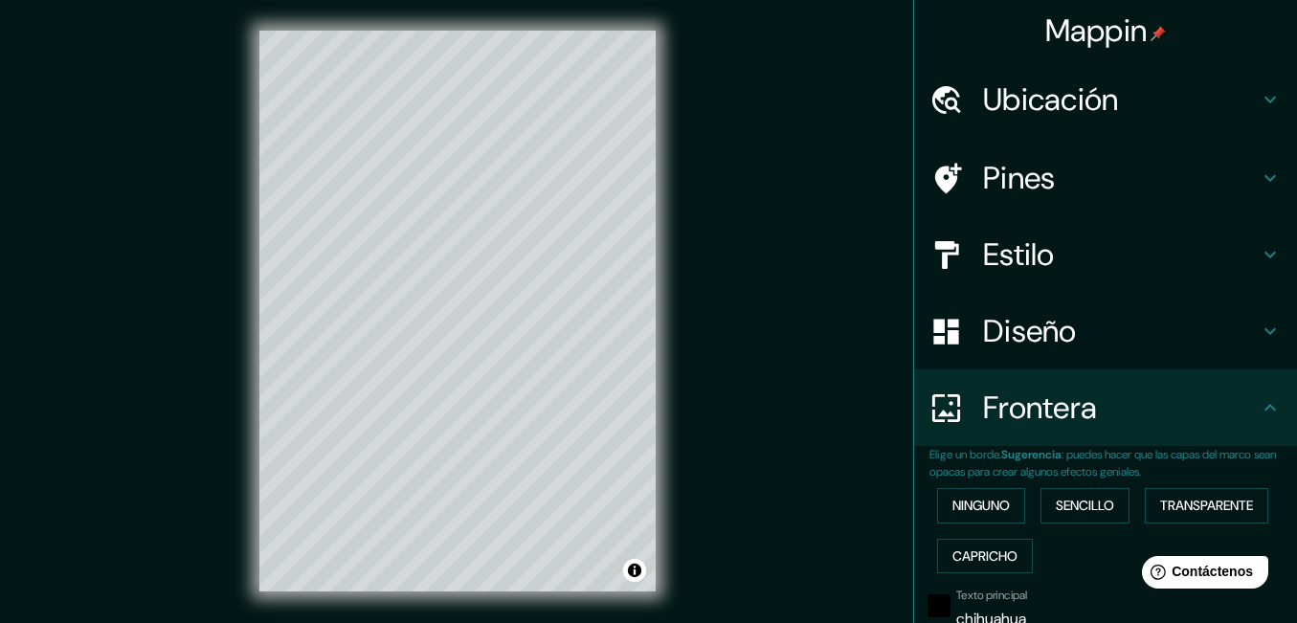
scroll to position [96, 0]
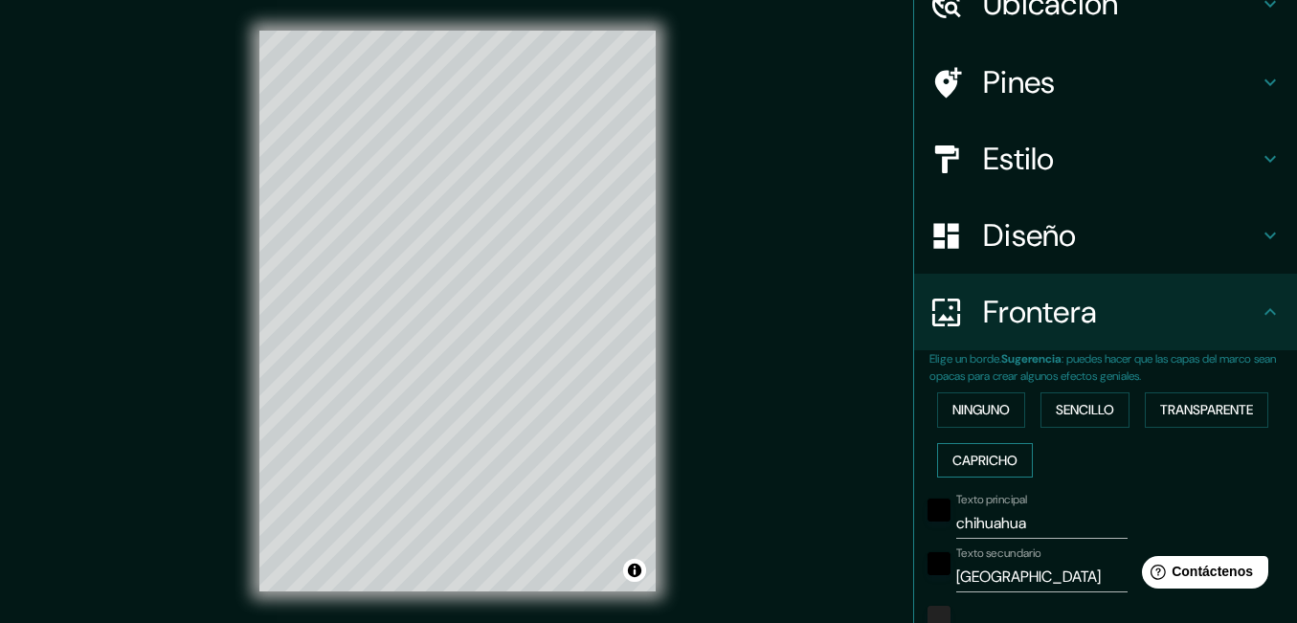
click at [985, 466] on font "Capricho" at bounding box center [984, 461] width 65 height 24
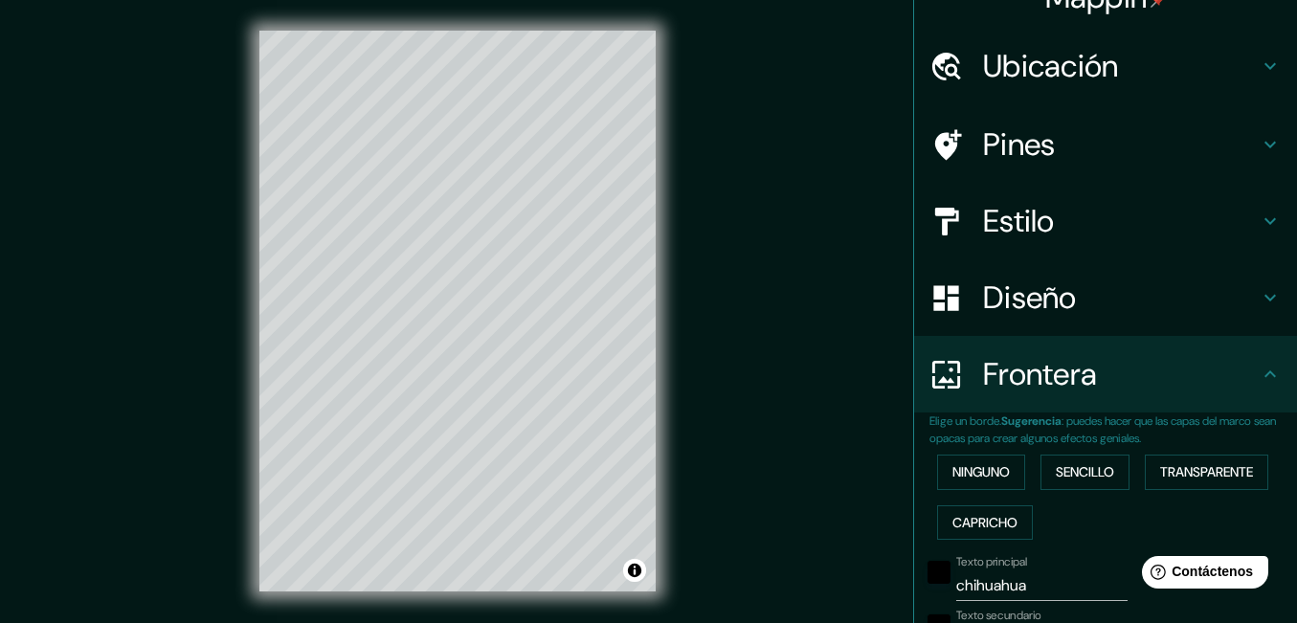
scroll to position [0, 0]
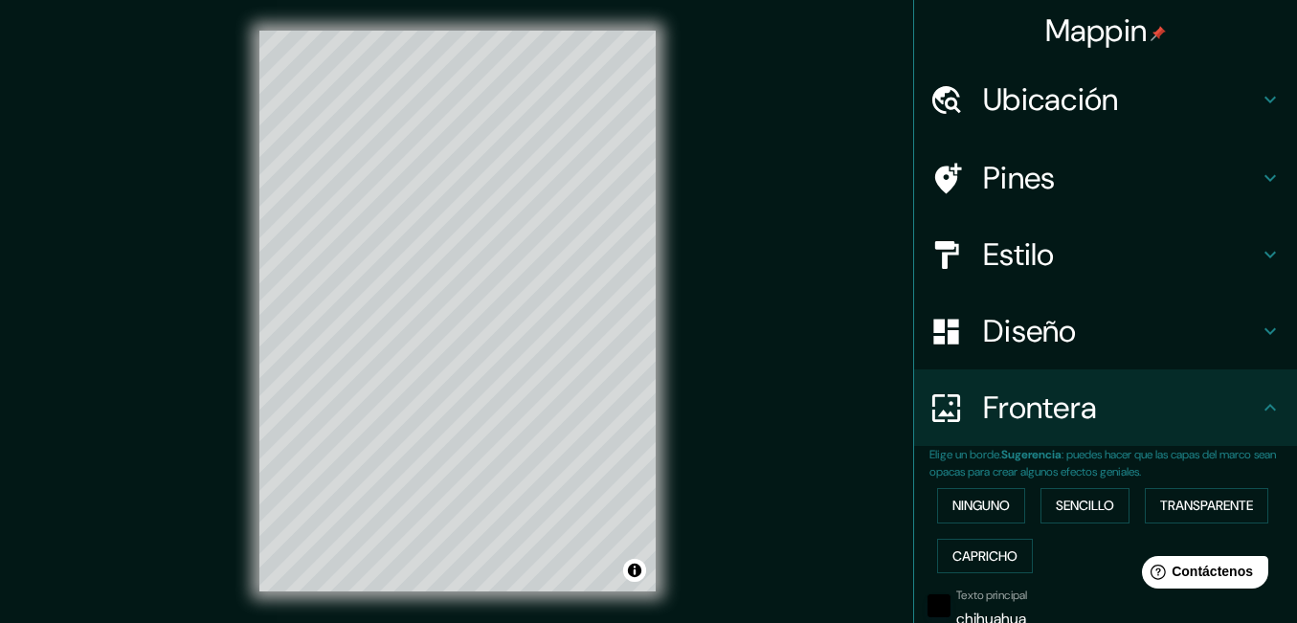
click at [1000, 102] on h4 "Ubicación" at bounding box center [1121, 99] width 276 height 38
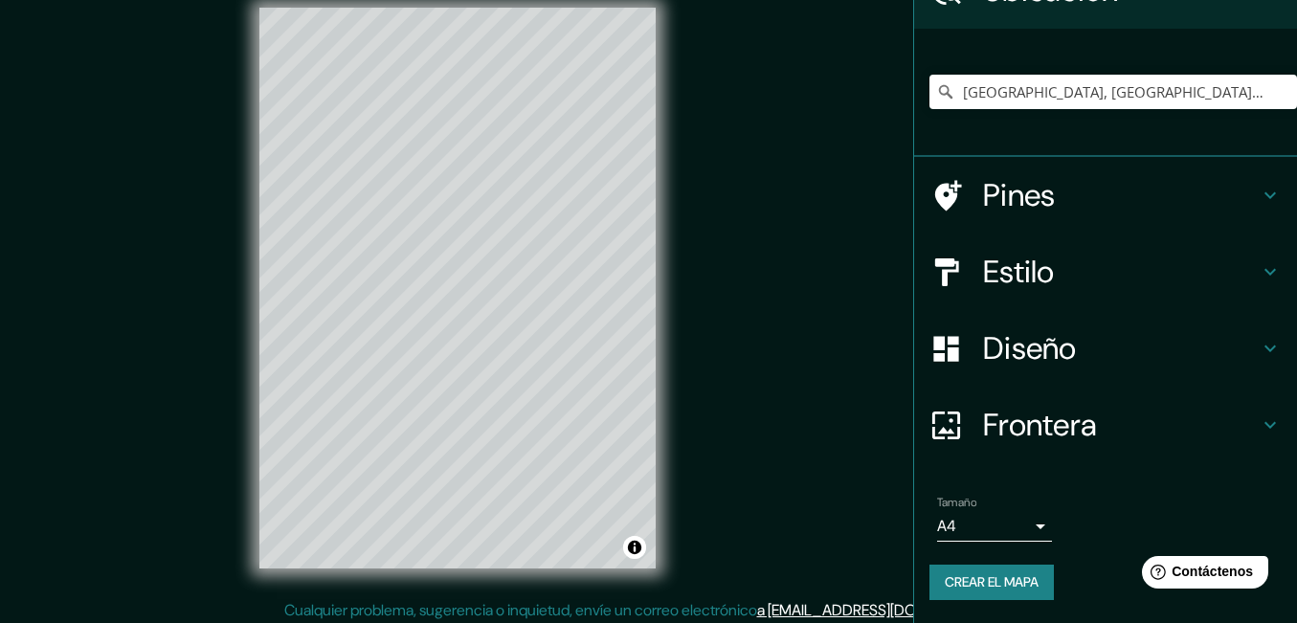
scroll to position [30, 0]
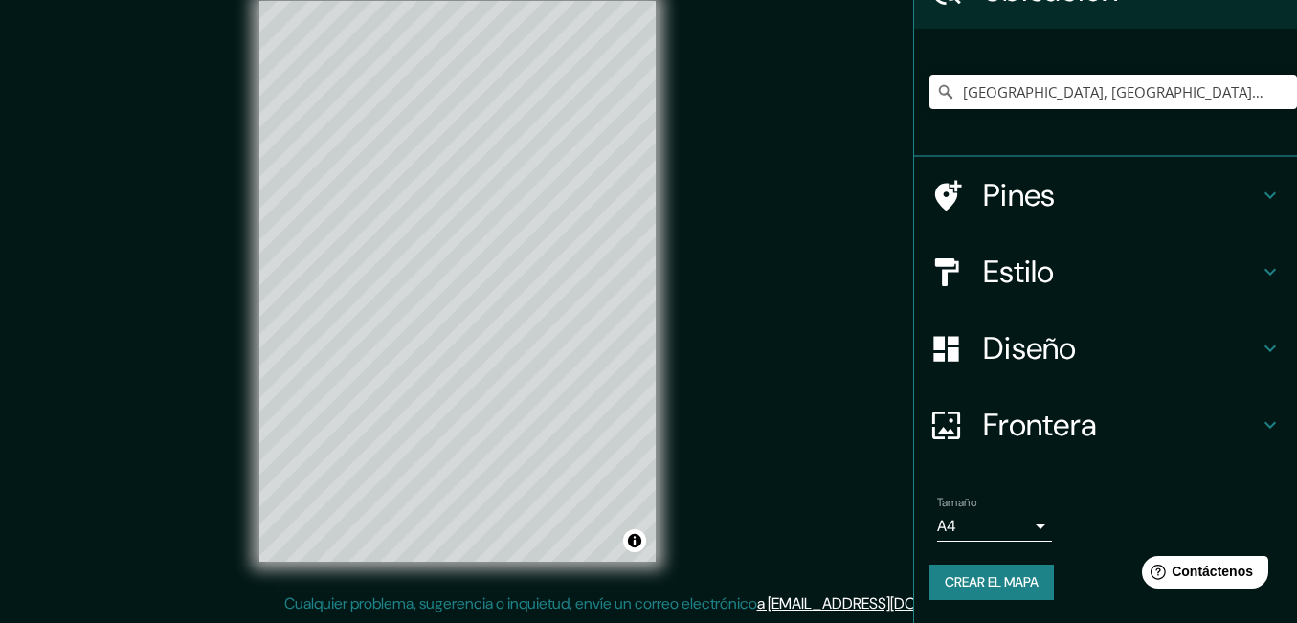
click at [948, 417] on icon at bounding box center [945, 425] width 33 height 33
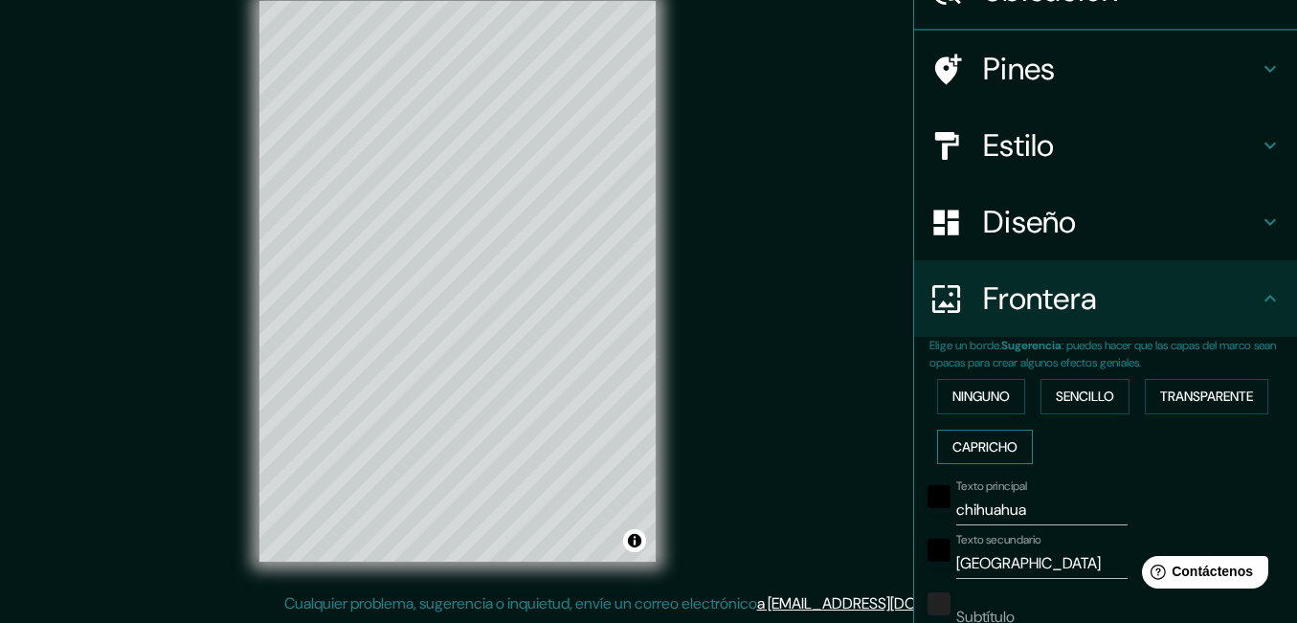
scroll to position [109, 0]
click at [967, 446] on font "Capricho" at bounding box center [984, 447] width 65 height 24
click at [1022, 511] on input "chihuahua" at bounding box center [1041, 510] width 171 height 31
drag, startPoint x: 1023, startPoint y: 510, endPoint x: 812, endPoint y: 511, distance: 211.5
click at [812, 511] on div "Mappin Ubicación Chihuahua, Chihuahua, México Pines Estilo Diseño Frontera Elig…" at bounding box center [648, 296] width 1297 height 653
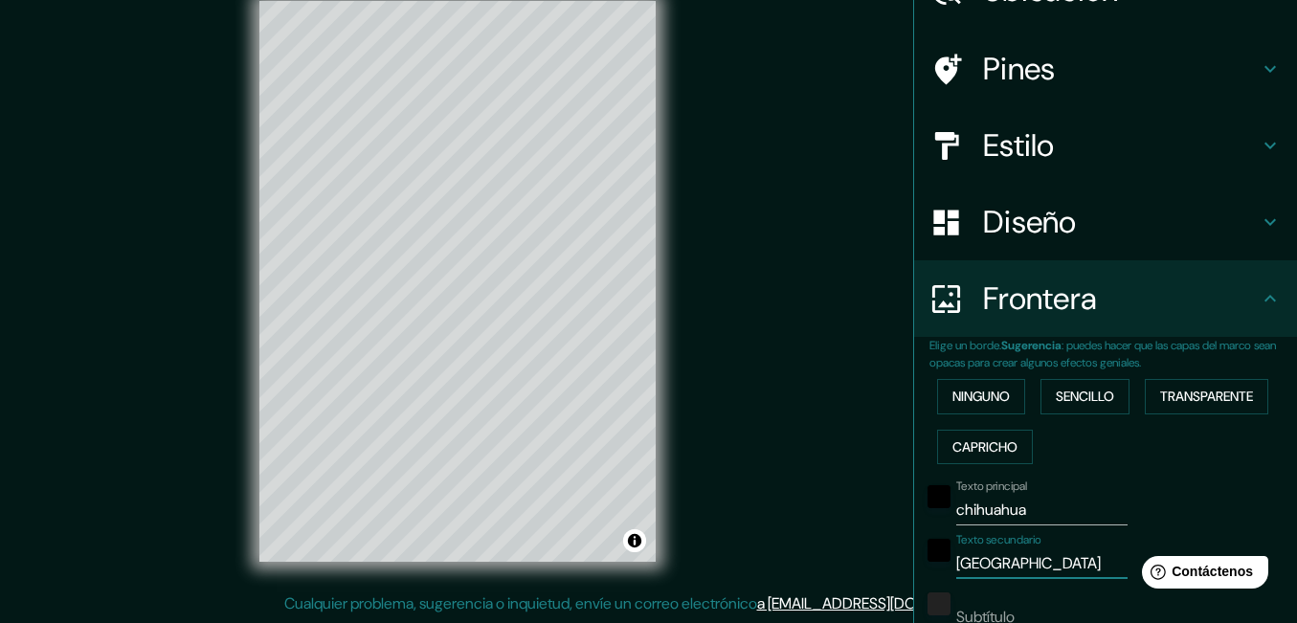
click at [1014, 571] on input "mexico" at bounding box center [1041, 563] width 171 height 31
drag, startPoint x: 1012, startPoint y: 569, endPoint x: 787, endPoint y: 566, distance: 224.9
click at [787, 569] on div "Mappin Ubicación Chihuahua, Chihuahua, México Pines Estilo Diseño Frontera Elig…" at bounding box center [648, 296] width 1297 height 653
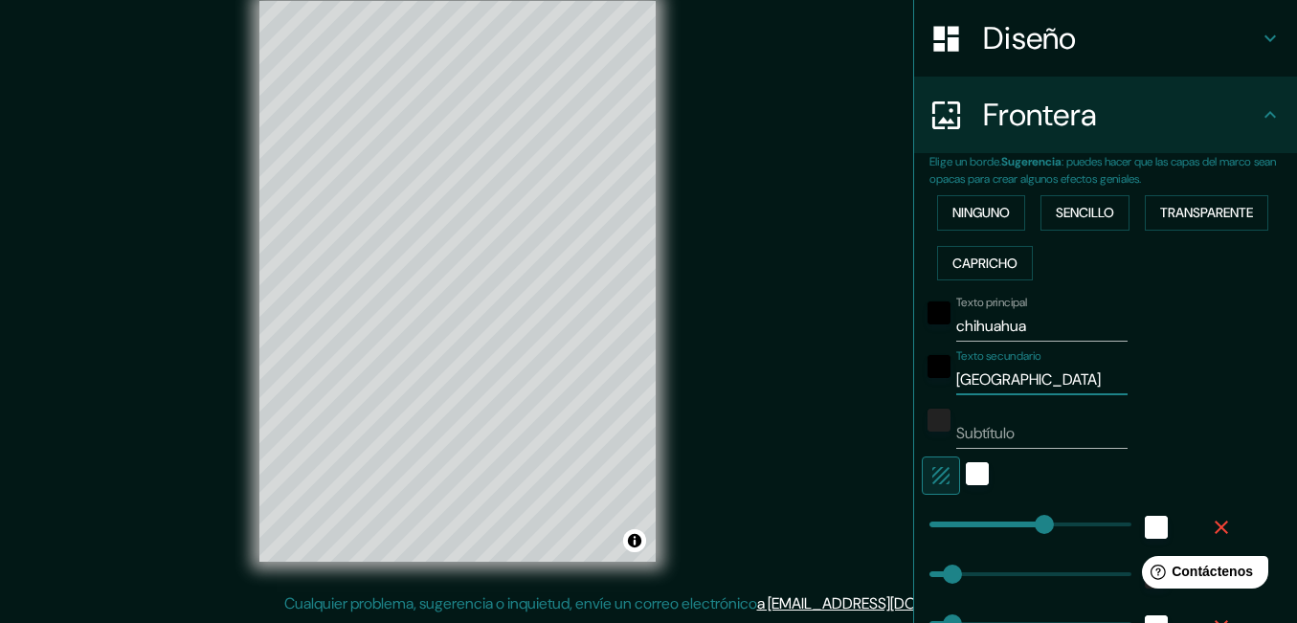
scroll to position [301, 0]
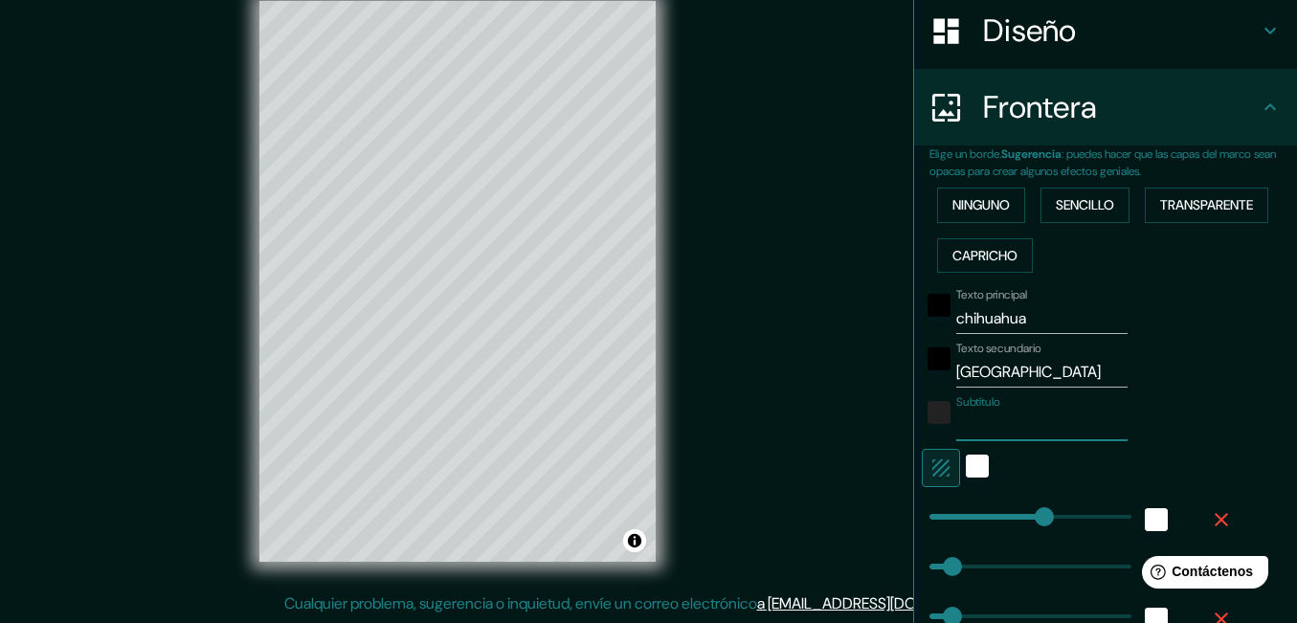
drag, startPoint x: 1024, startPoint y: 429, endPoint x: 880, endPoint y: 426, distance: 144.5
click at [880, 426] on div "Mappin Ubicación Chihuahua, Chihuahua, México Pines Estilo Diseño Frontera Elig…" at bounding box center [648, 296] width 1297 height 653
click at [1063, 411] on input "Subtítulo" at bounding box center [1041, 426] width 171 height 31
click at [1135, 415] on div "Subtítulo" at bounding box center [1079, 418] width 314 height 46
drag, startPoint x: 1047, startPoint y: 432, endPoint x: 955, endPoint y: 432, distance: 91.9
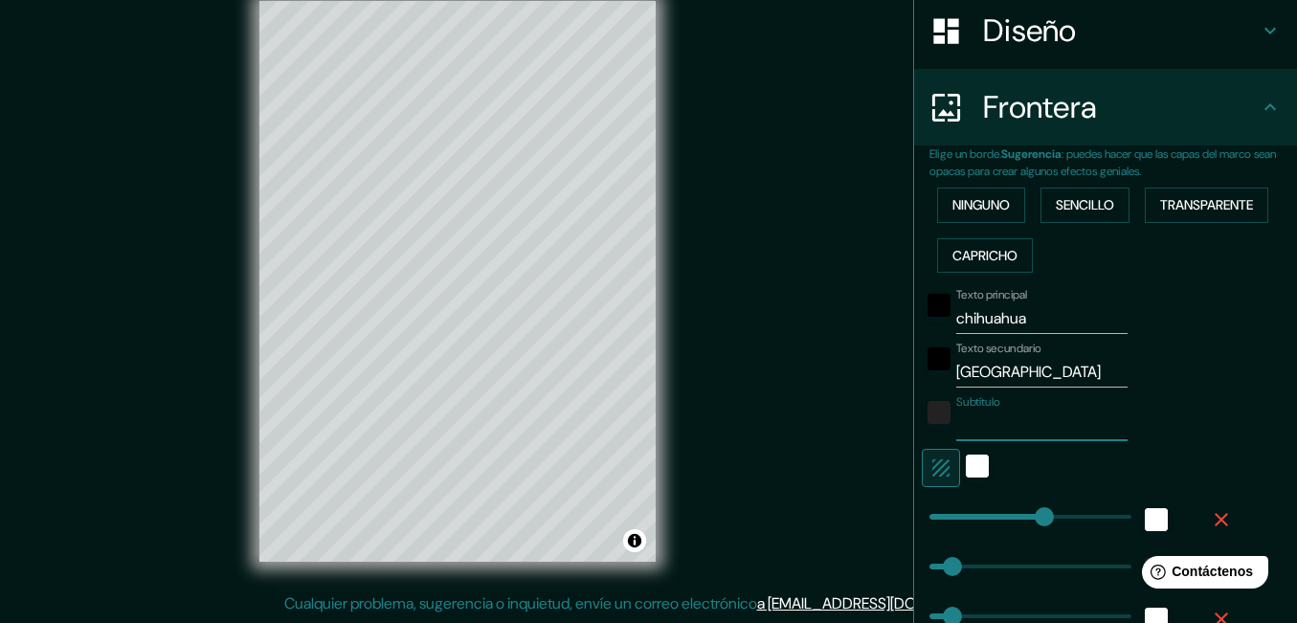
click at [956, 432] on input "Subtítulo" at bounding box center [1041, 426] width 171 height 31
click at [927, 416] on div "color-222222" at bounding box center [938, 412] width 23 height 23
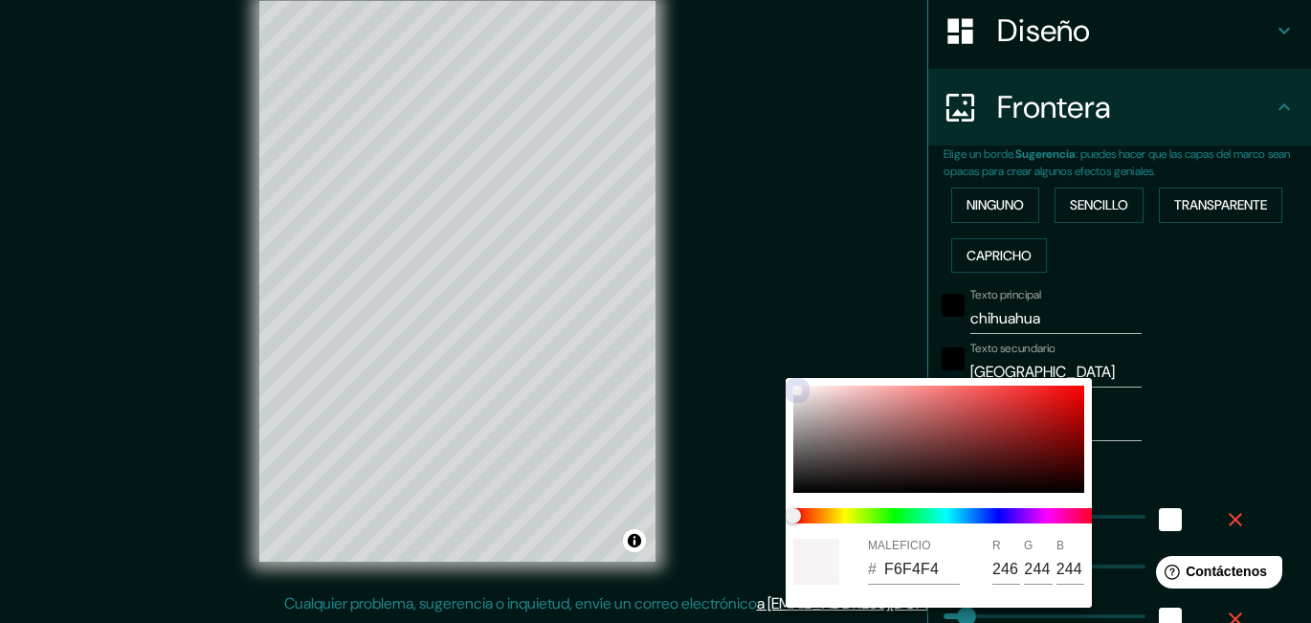
drag, startPoint x: 794, startPoint y: 476, endPoint x: 795, endPoint y: 390, distance: 86.1
click at [795, 390] on div at bounding box center [797, 391] width 8 height 8
click at [1201, 434] on div at bounding box center [655, 311] width 1311 height 623
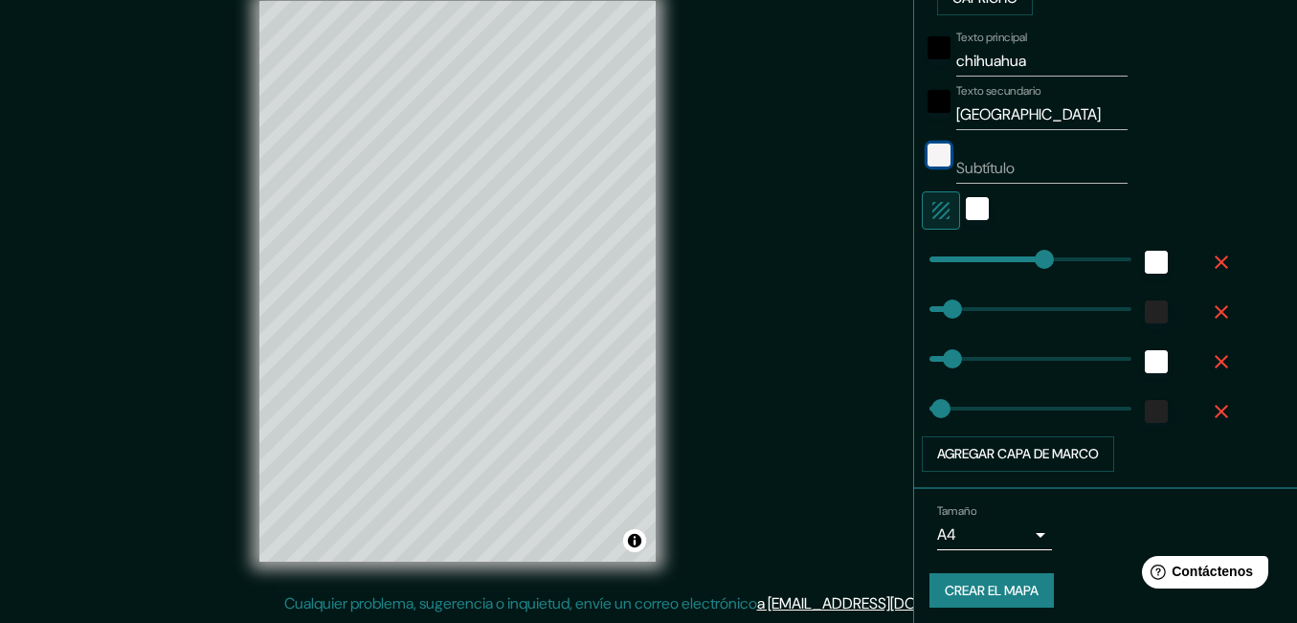
scroll to position [566, 0]
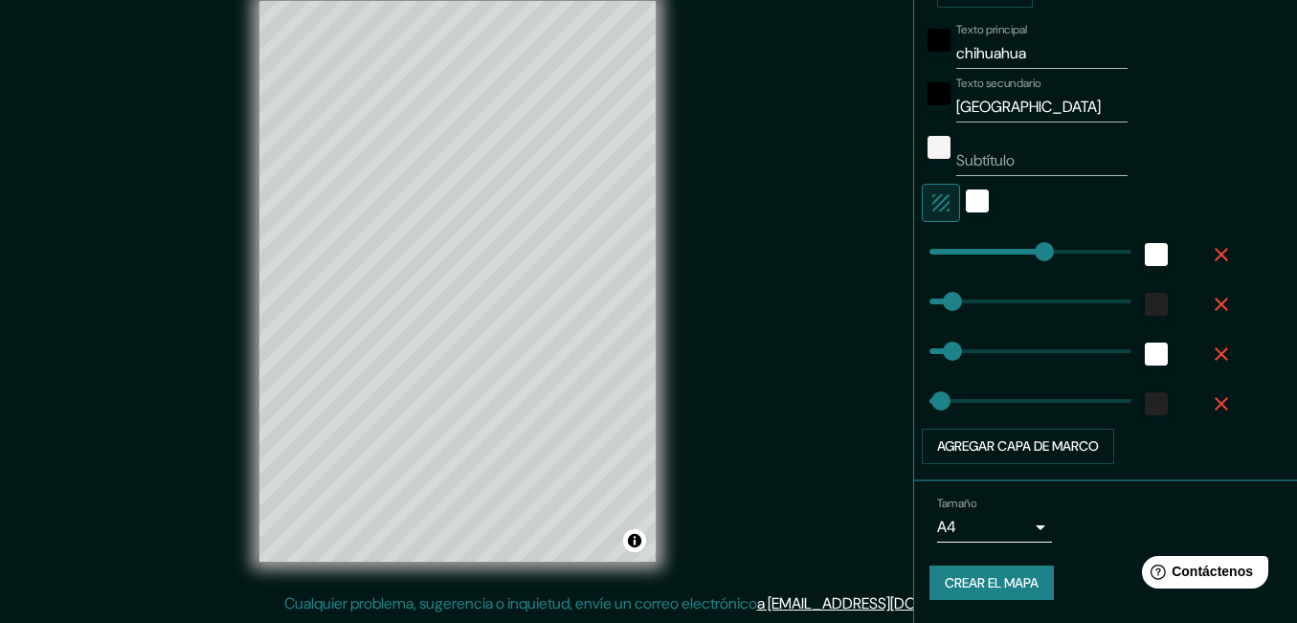
click at [962, 577] on font "Crear el mapa" at bounding box center [992, 583] width 94 height 24
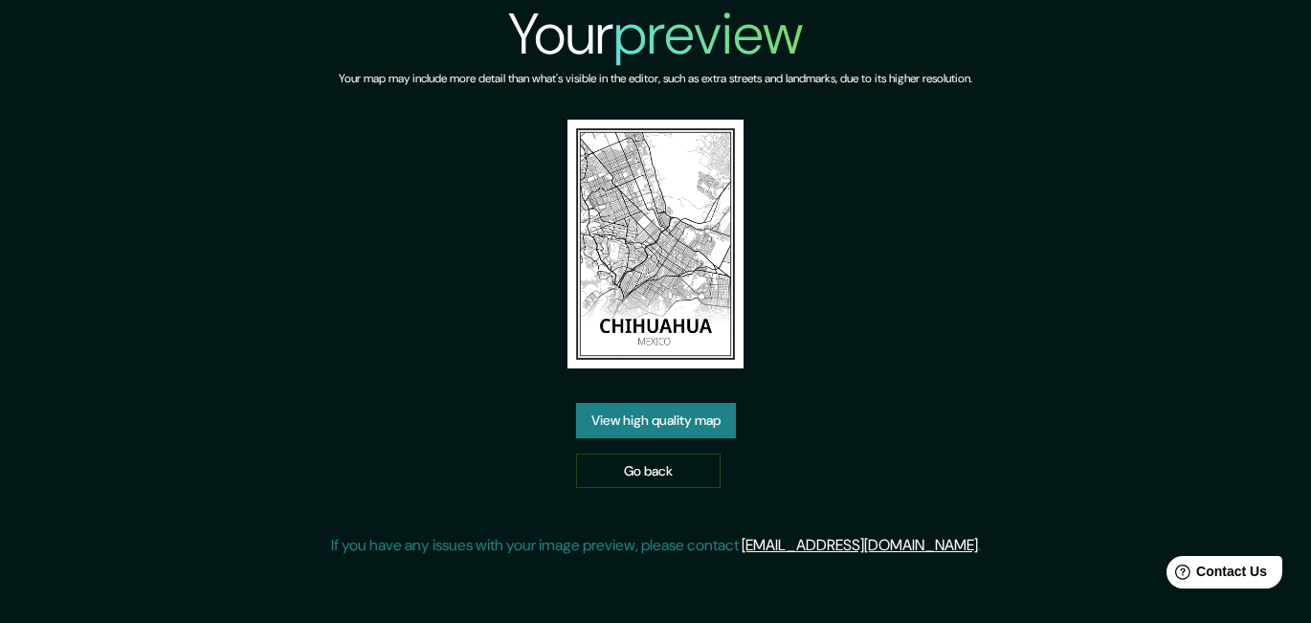
click at [644, 419] on link "View high quality map" at bounding box center [656, 420] width 160 height 35
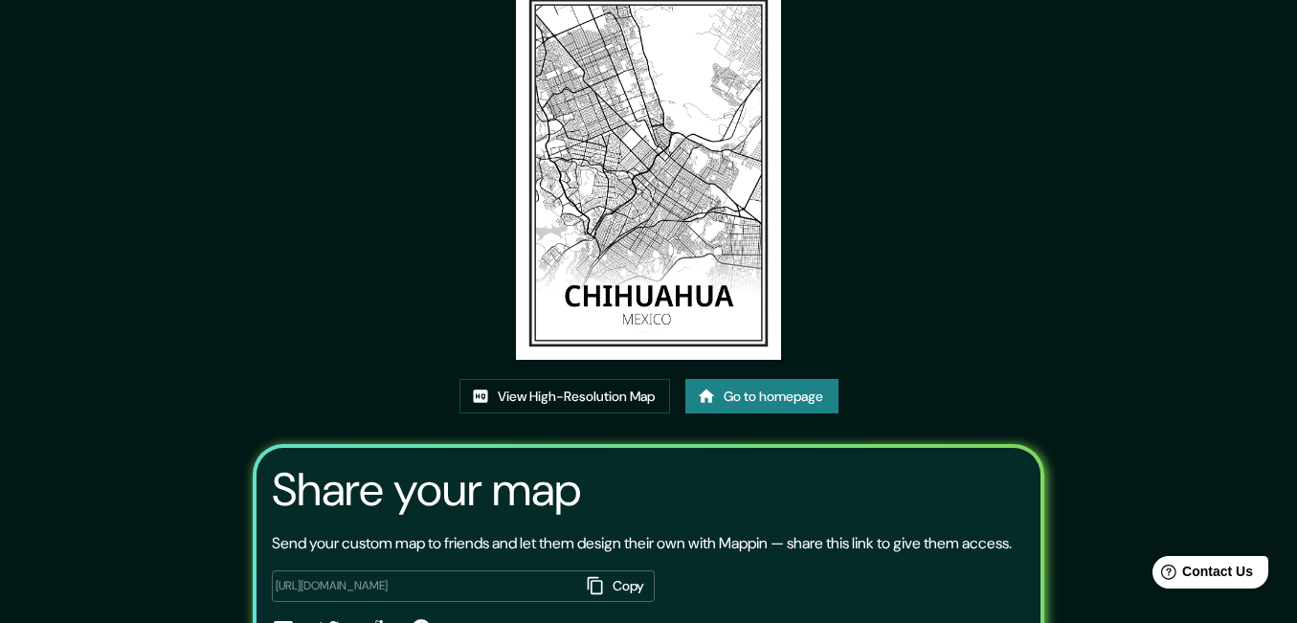
scroll to position [230, 0]
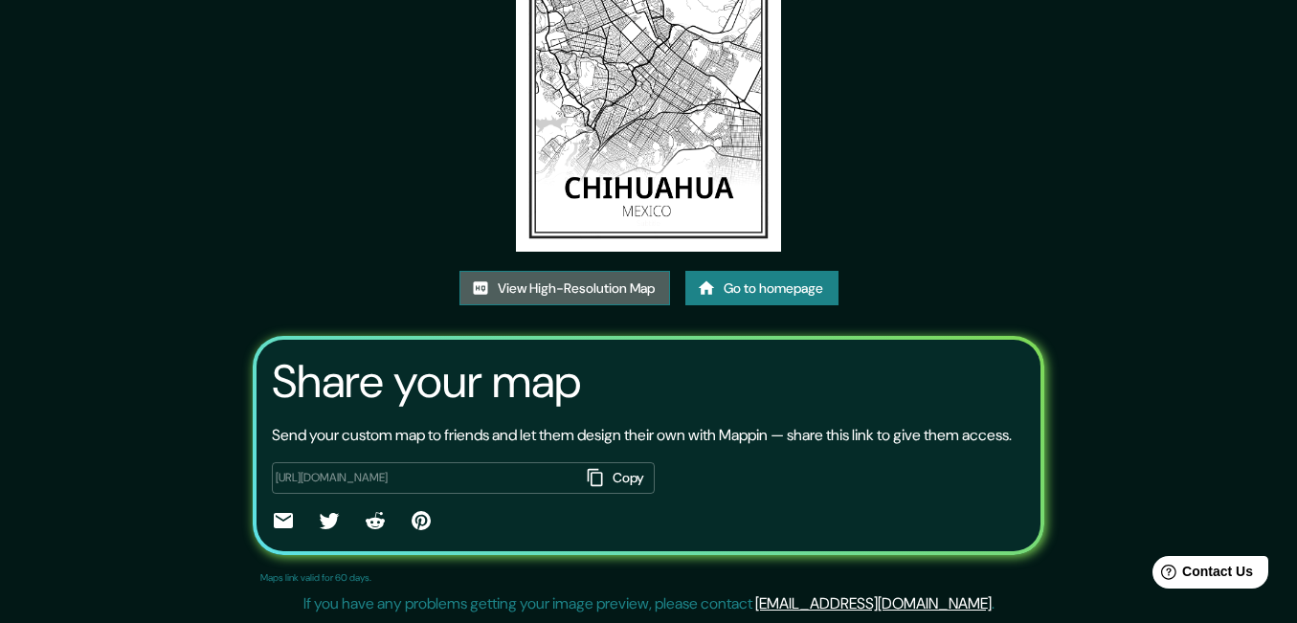
click at [552, 271] on link "View High-Resolution Map" at bounding box center [564, 288] width 211 height 35
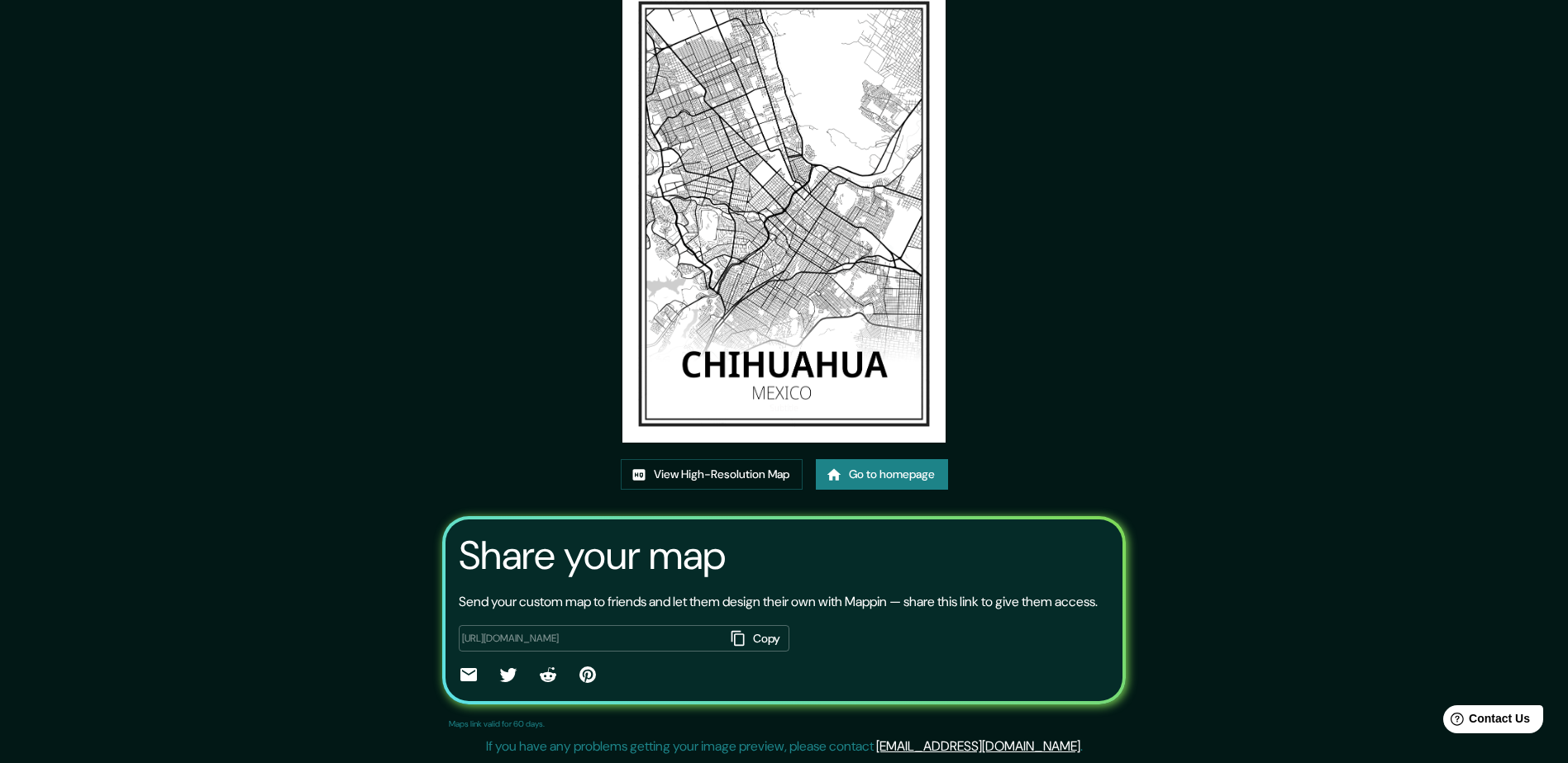
scroll to position [0, 367]
click at [724, 537] on div "[URL][DOMAIN_NAME] Copy ​" at bounding box center [623, 640] width 331 height 28
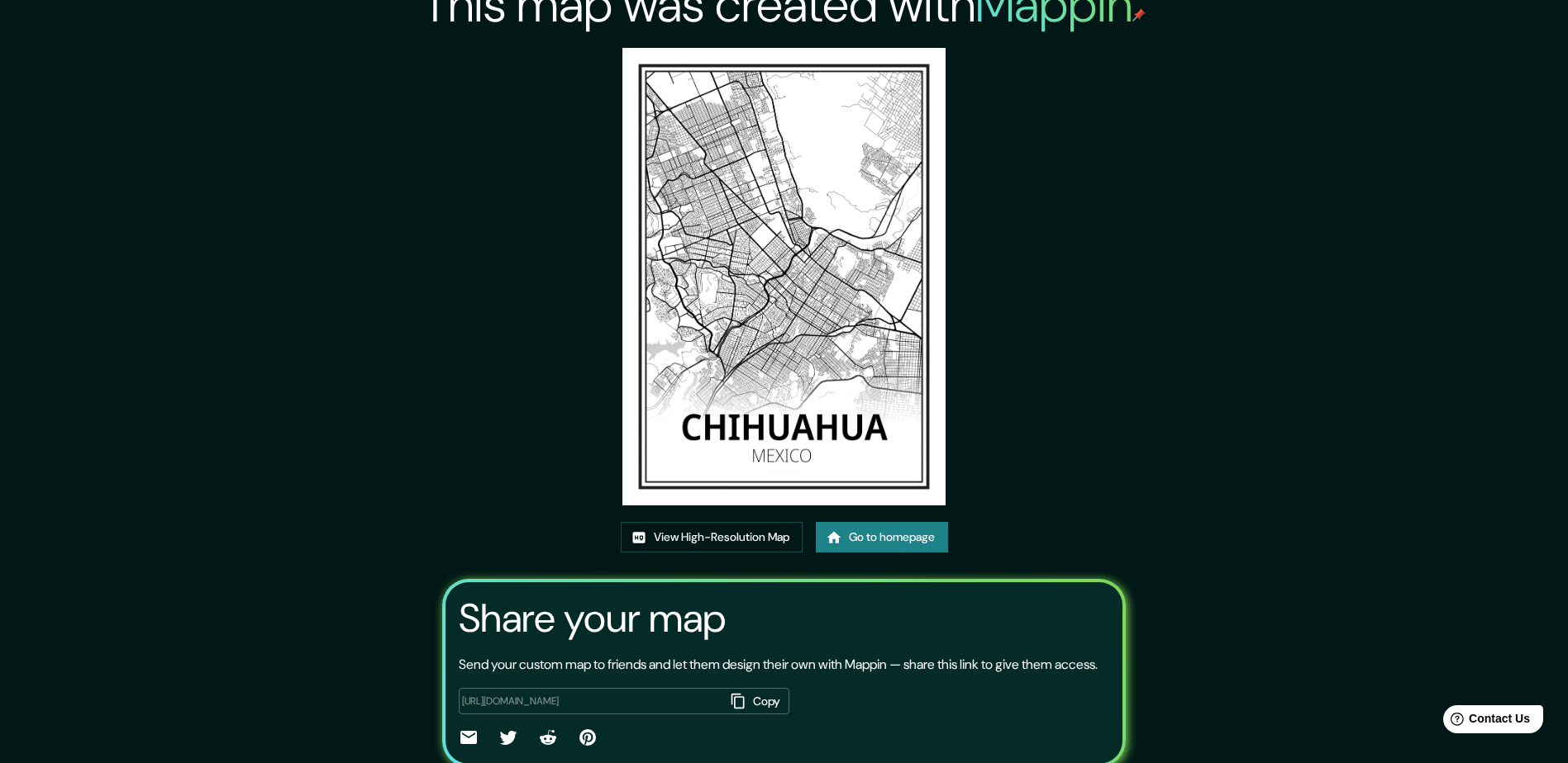
click at [907, 537] on link "Go to homepage" at bounding box center [882, 537] width 132 height 30
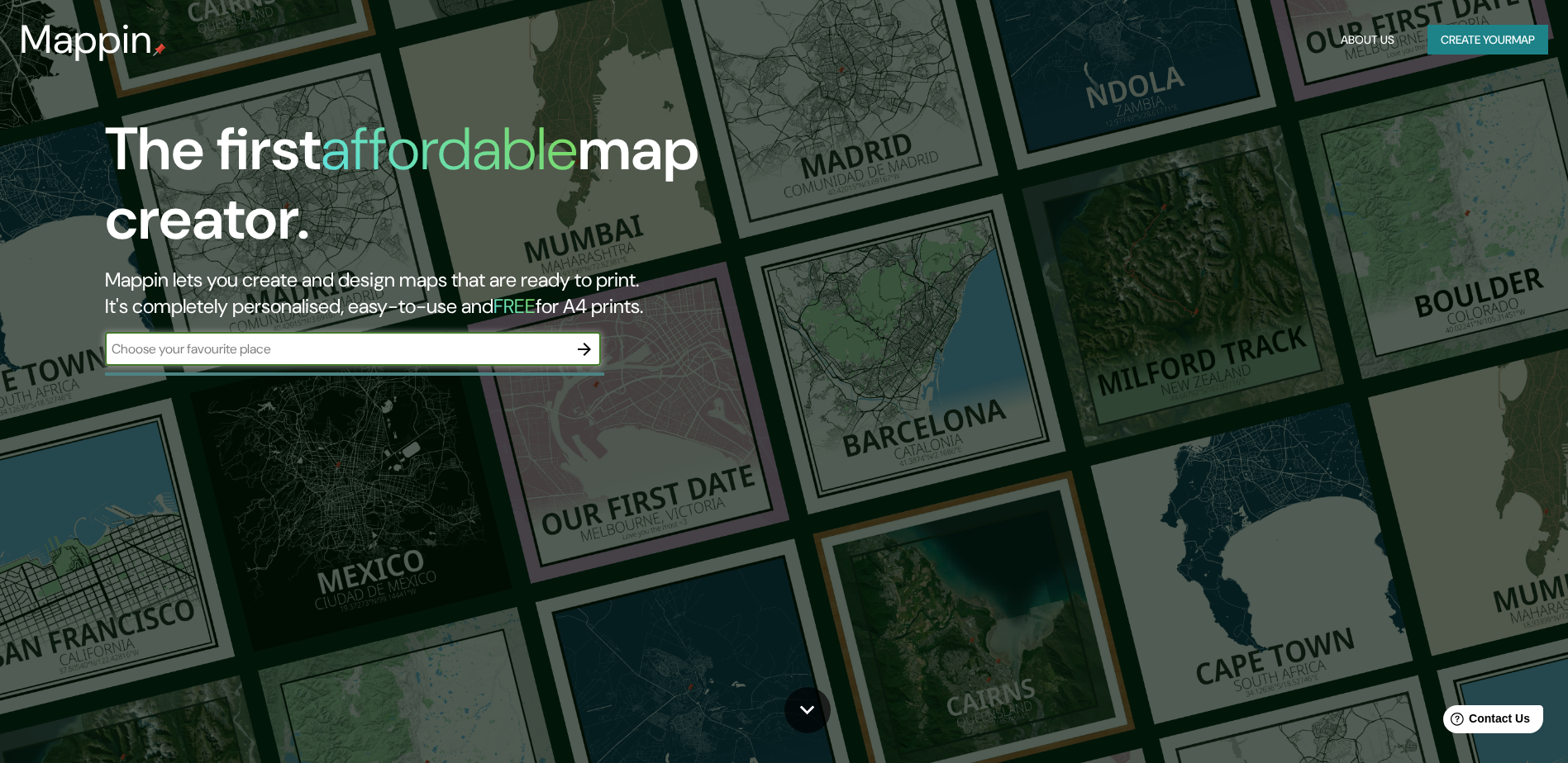
click at [1131, 40] on button "Create your map" at bounding box center [1488, 40] width 121 height 30
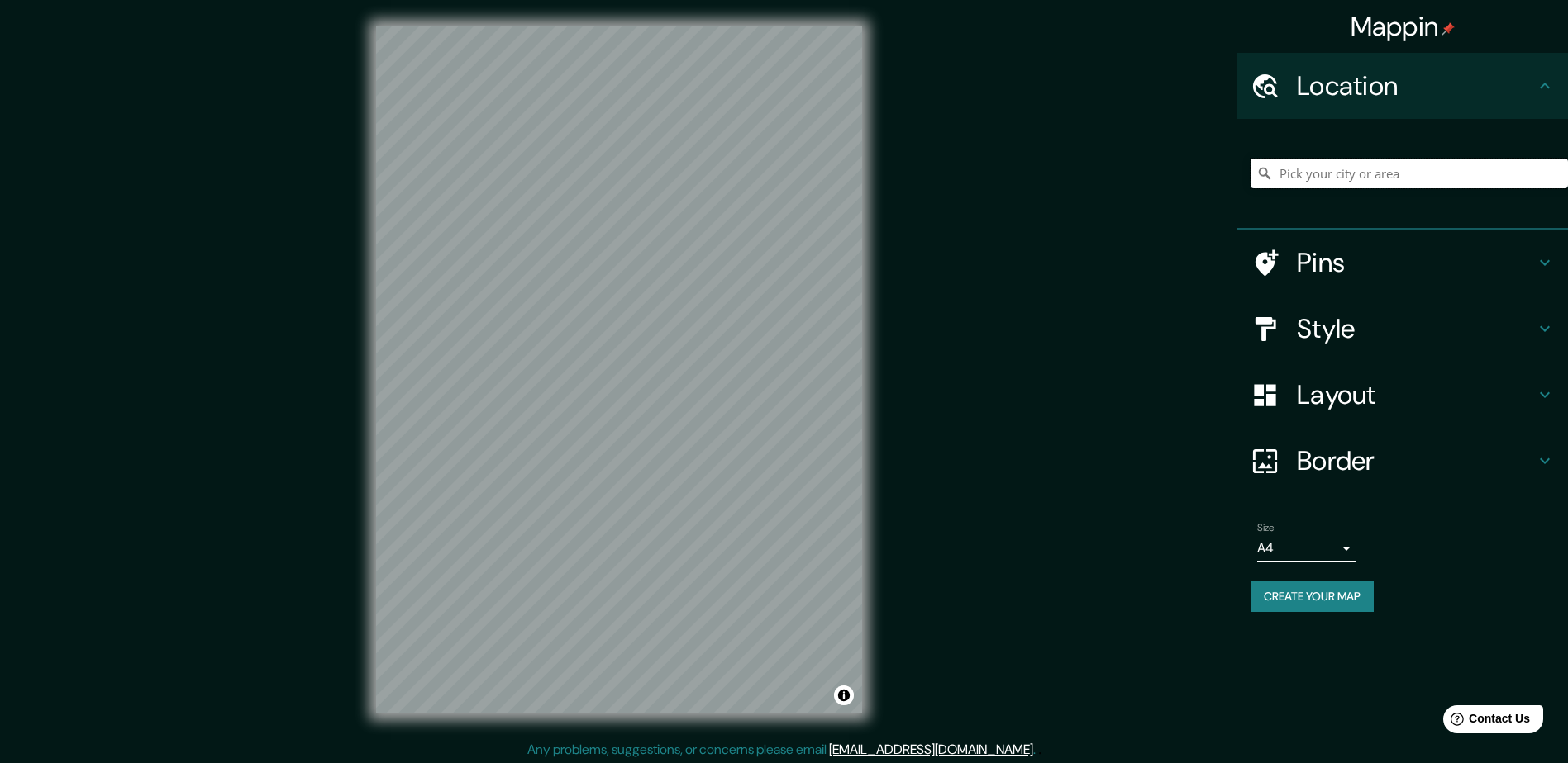
click at [1131, 173] on input "Pick your city or area" at bounding box center [1409, 173] width 318 height 29
drag, startPoint x: 1423, startPoint y: 177, endPoint x: 884, endPoint y: 108, distance: 543.4
click at [884, 108] on div "Mappin Location [US_STATE], [GEOGRAPHIC_DATA] Pins Style Layout Border Choose a…" at bounding box center [784, 383] width 1568 height 766
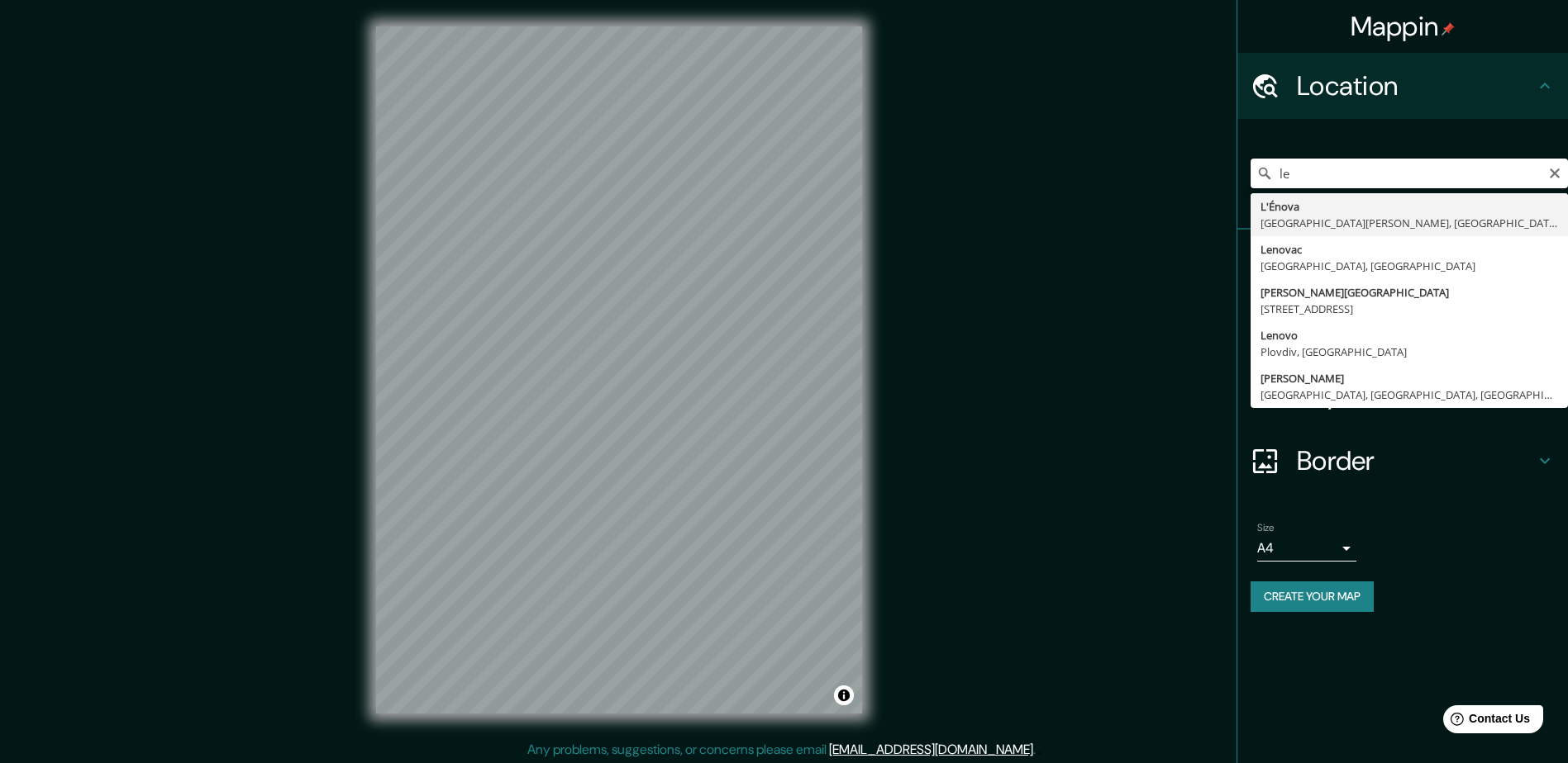
type input "l"
type input "[GEOGRAPHIC_DATA], [US_STATE], [GEOGRAPHIC_DATA]"
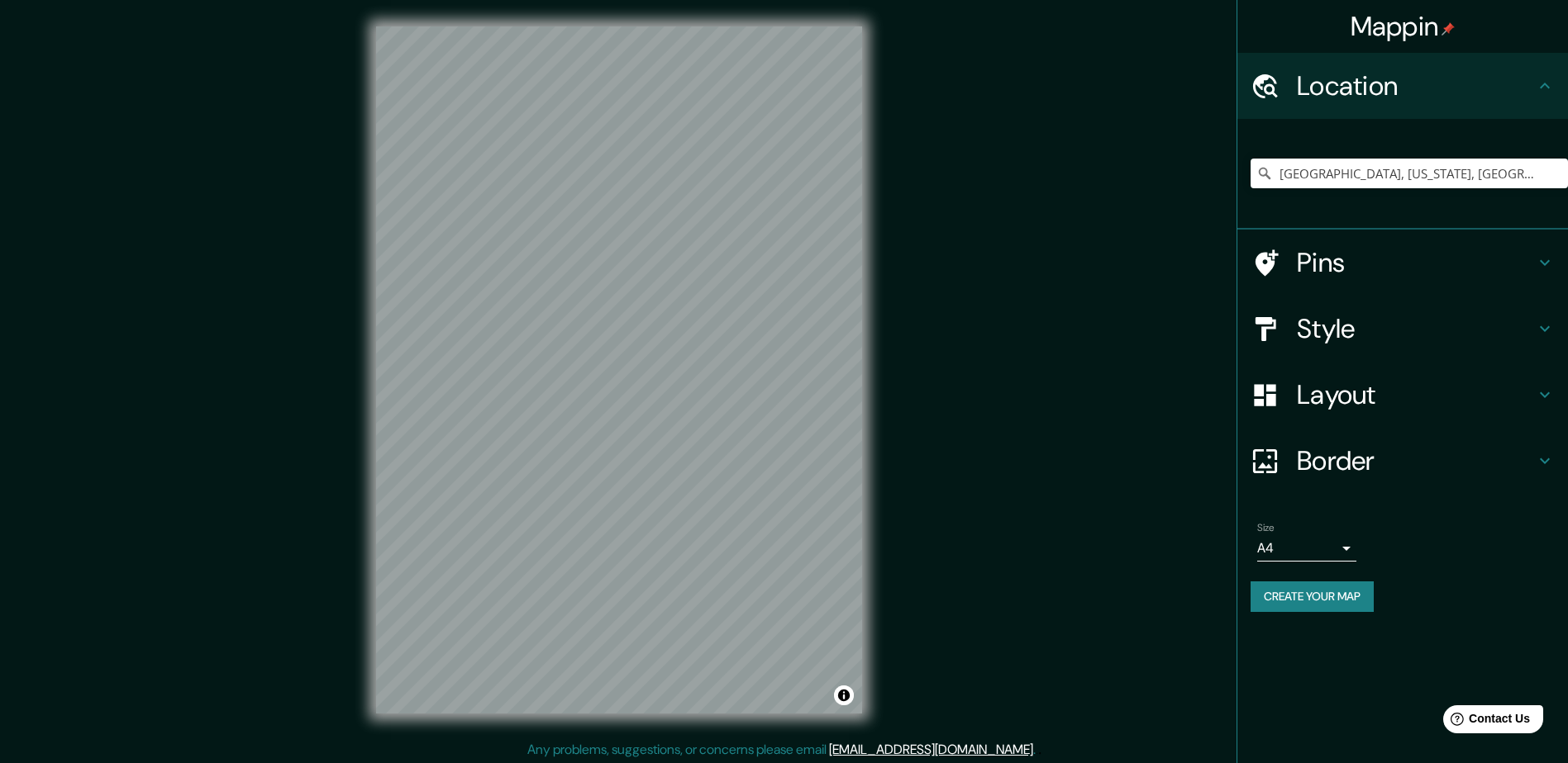
click at [1131, 407] on h4 "Layout" at bounding box center [1416, 394] width 238 height 33
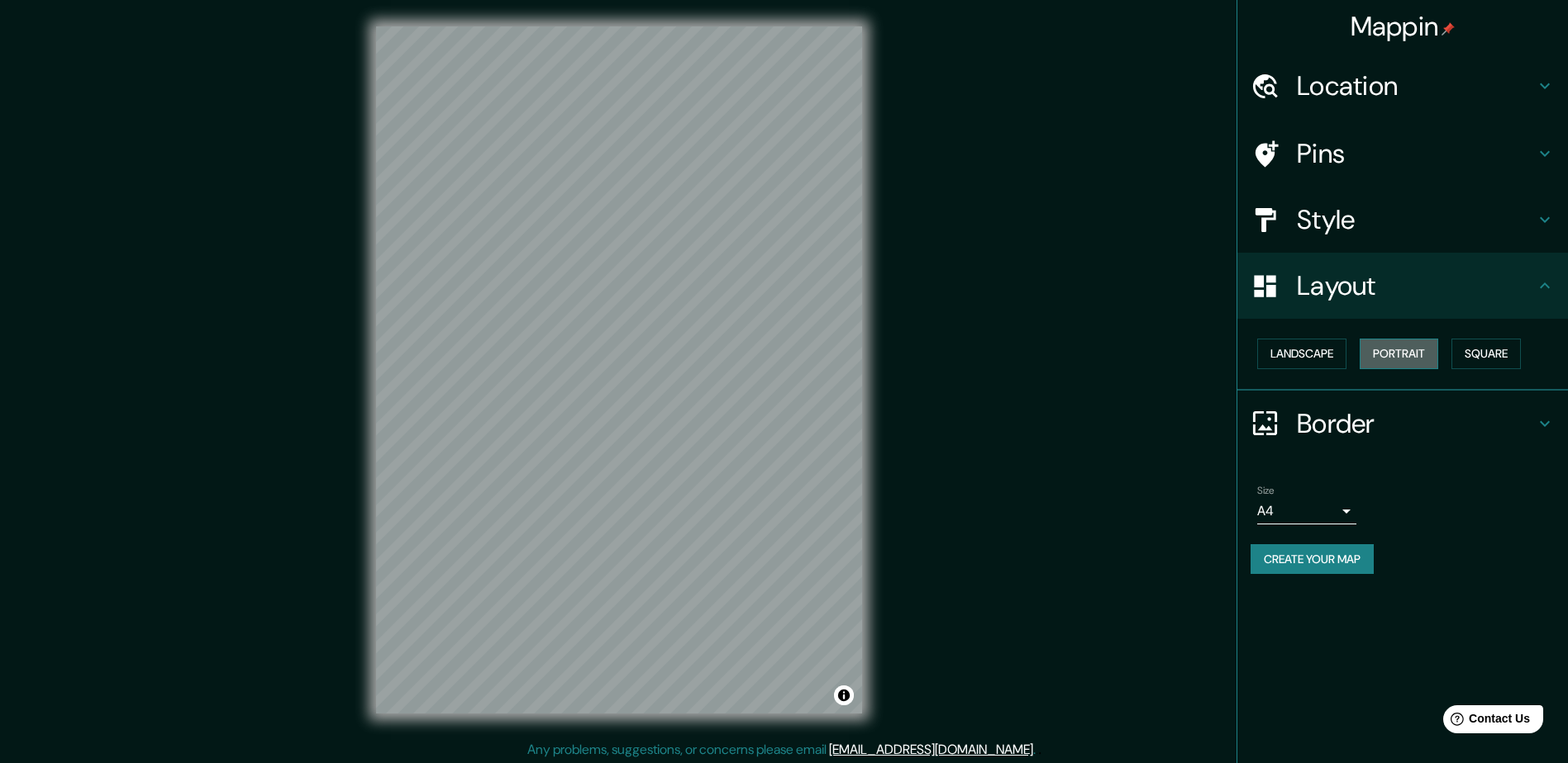
click at [1131, 346] on button "Portrait" at bounding box center [1398, 353] width 79 height 30
click at [1131, 437] on h4 "Border" at bounding box center [1416, 424] width 238 height 33
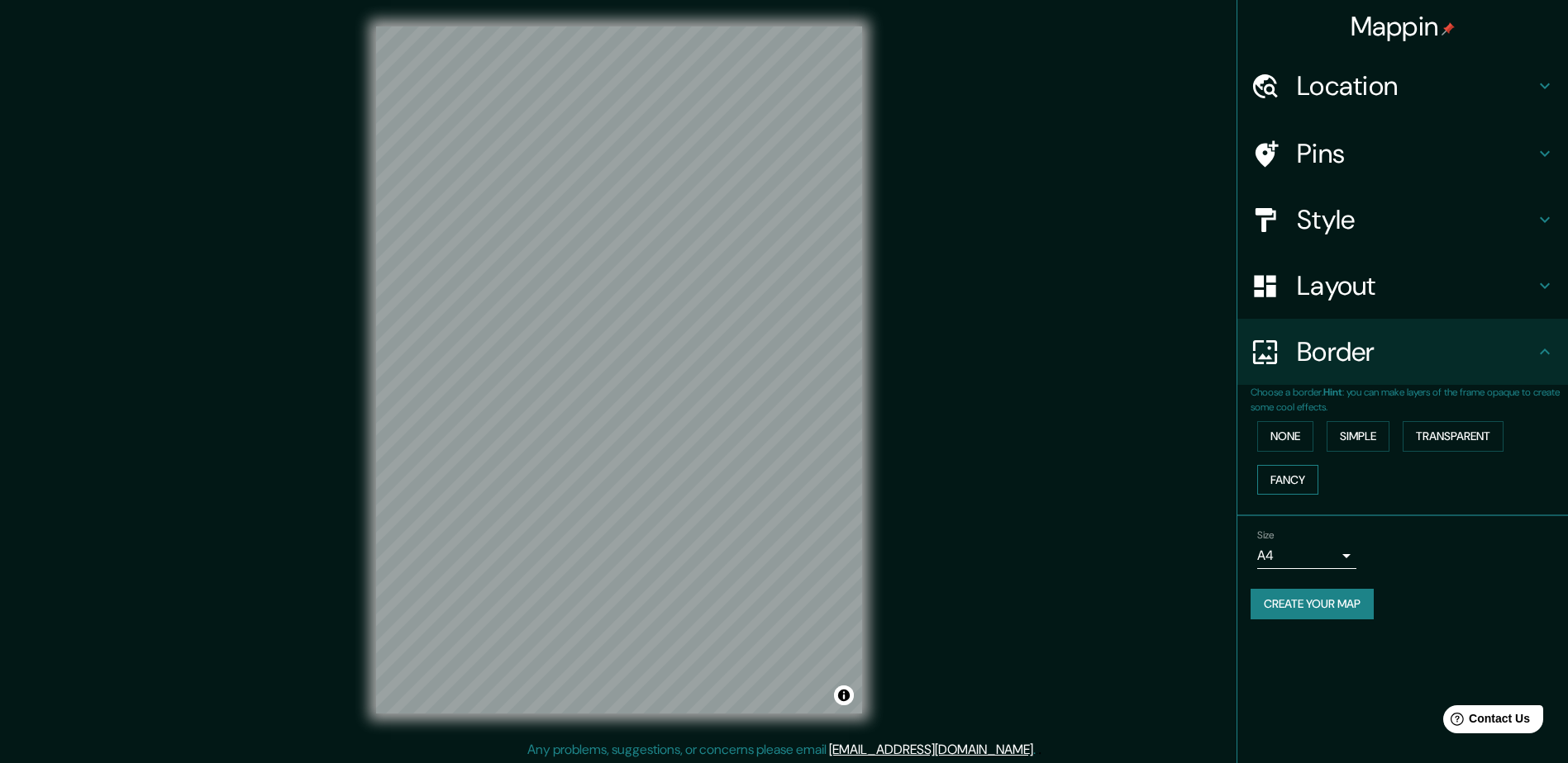
click at [1131, 472] on button "Fancy" at bounding box center [1287, 480] width 61 height 30
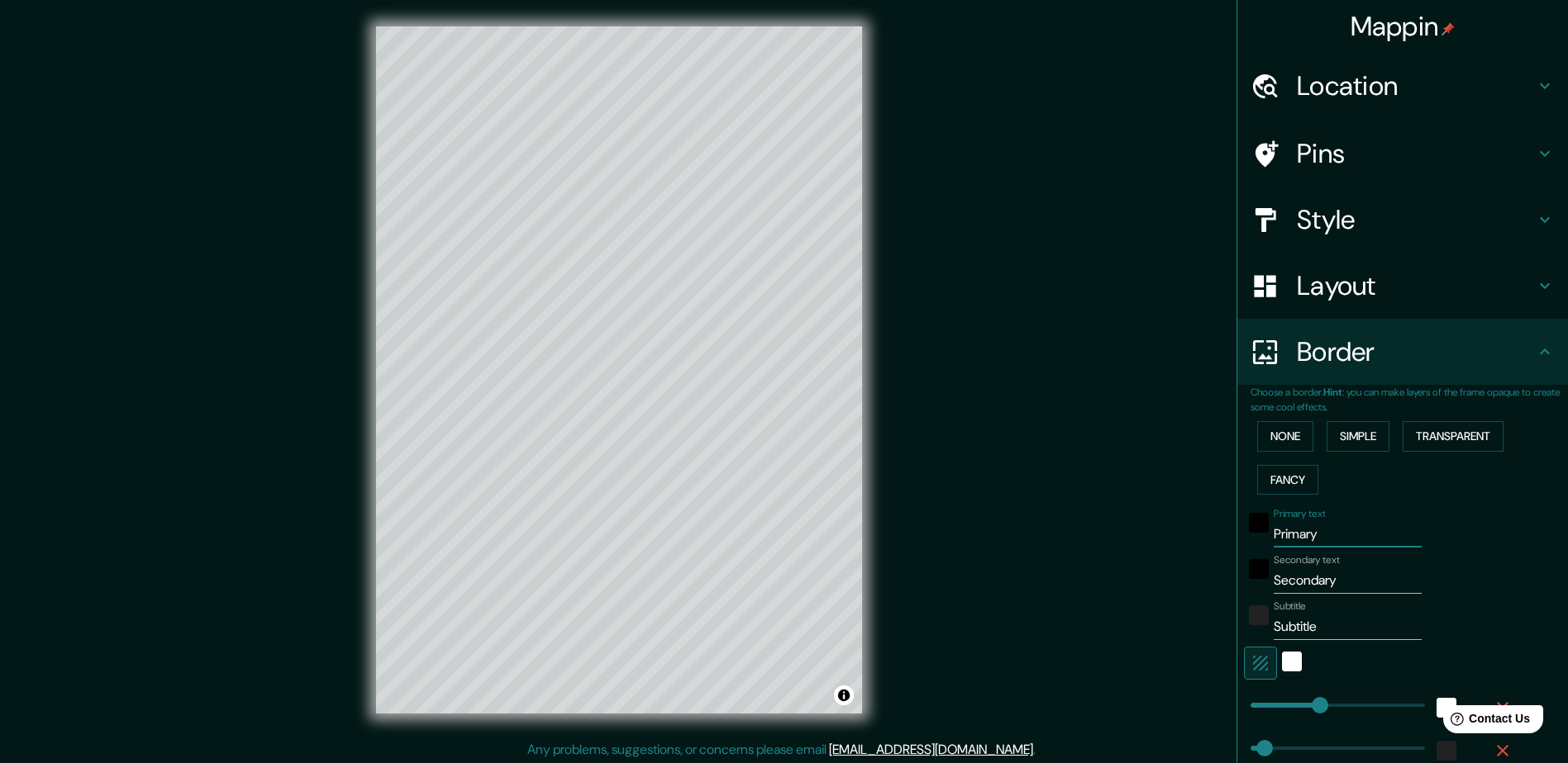
drag, startPoint x: 1321, startPoint y: 543, endPoint x: 1205, endPoint y: 544, distance: 116.0
click at [1131, 537] on div "Mappin Location [GEOGRAPHIC_DATA], [US_STATE], [GEOGRAPHIC_DATA] Pins Style Lay…" at bounding box center [784, 383] width 1568 height 766
type input "p"
type input "235"
type input "47"
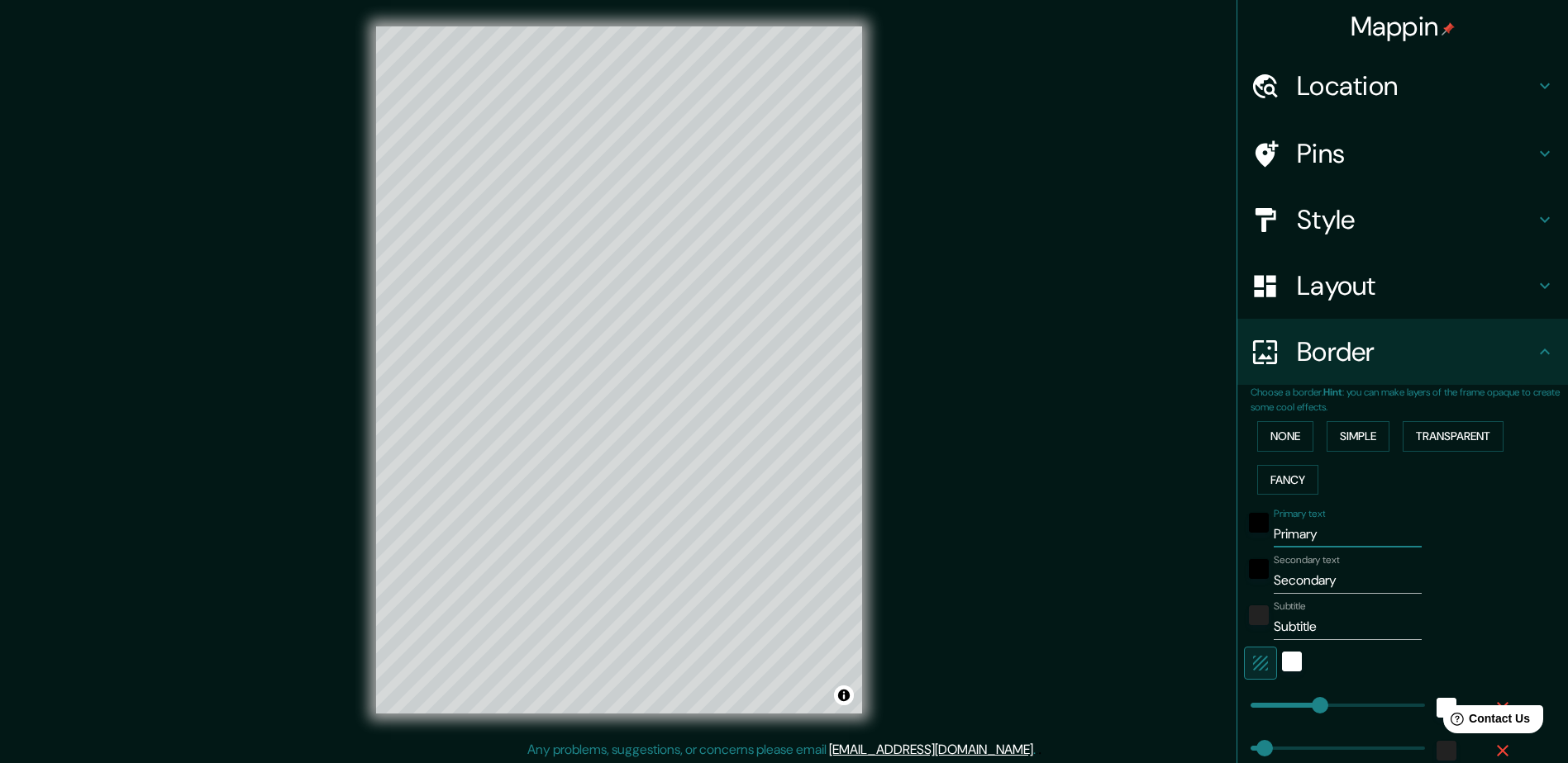
type input "47"
type input "24"
type input "pr"
type input "235"
type input "47"
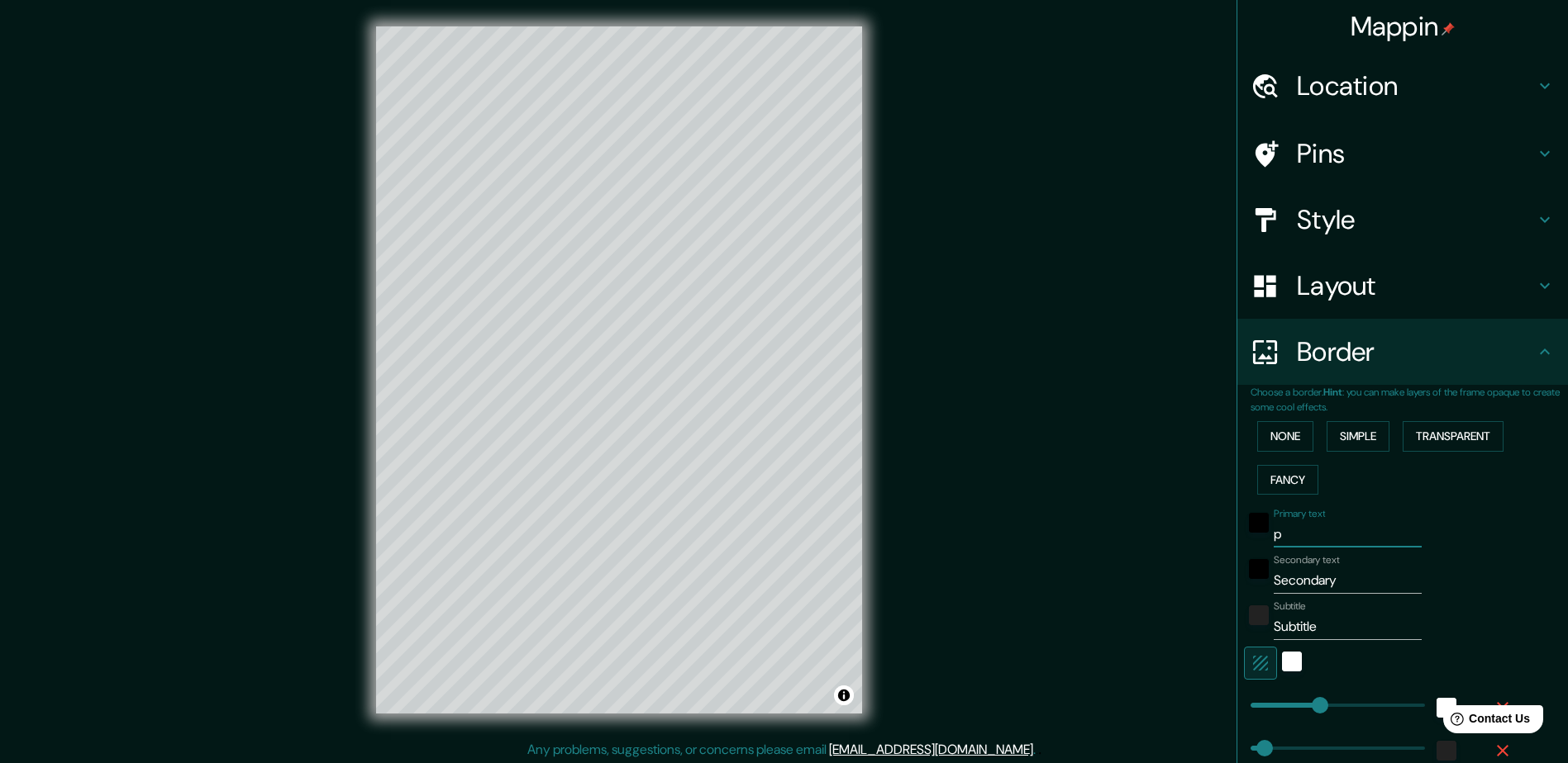
type input "47"
type input "24"
type input "pro"
type input "235"
type input "47"
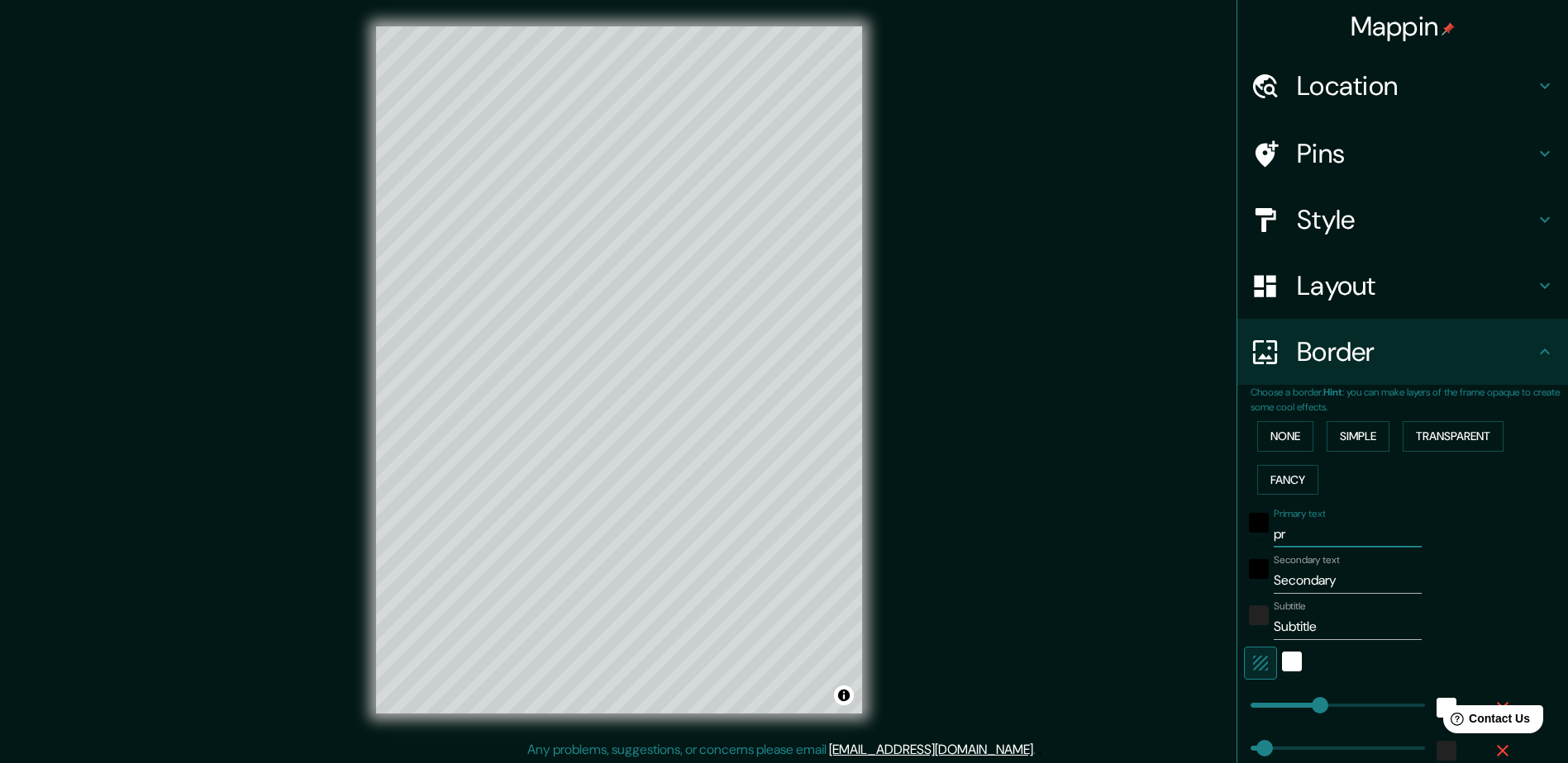
type input "47"
type input "24"
type input "prov"
type input "235"
type input "47"
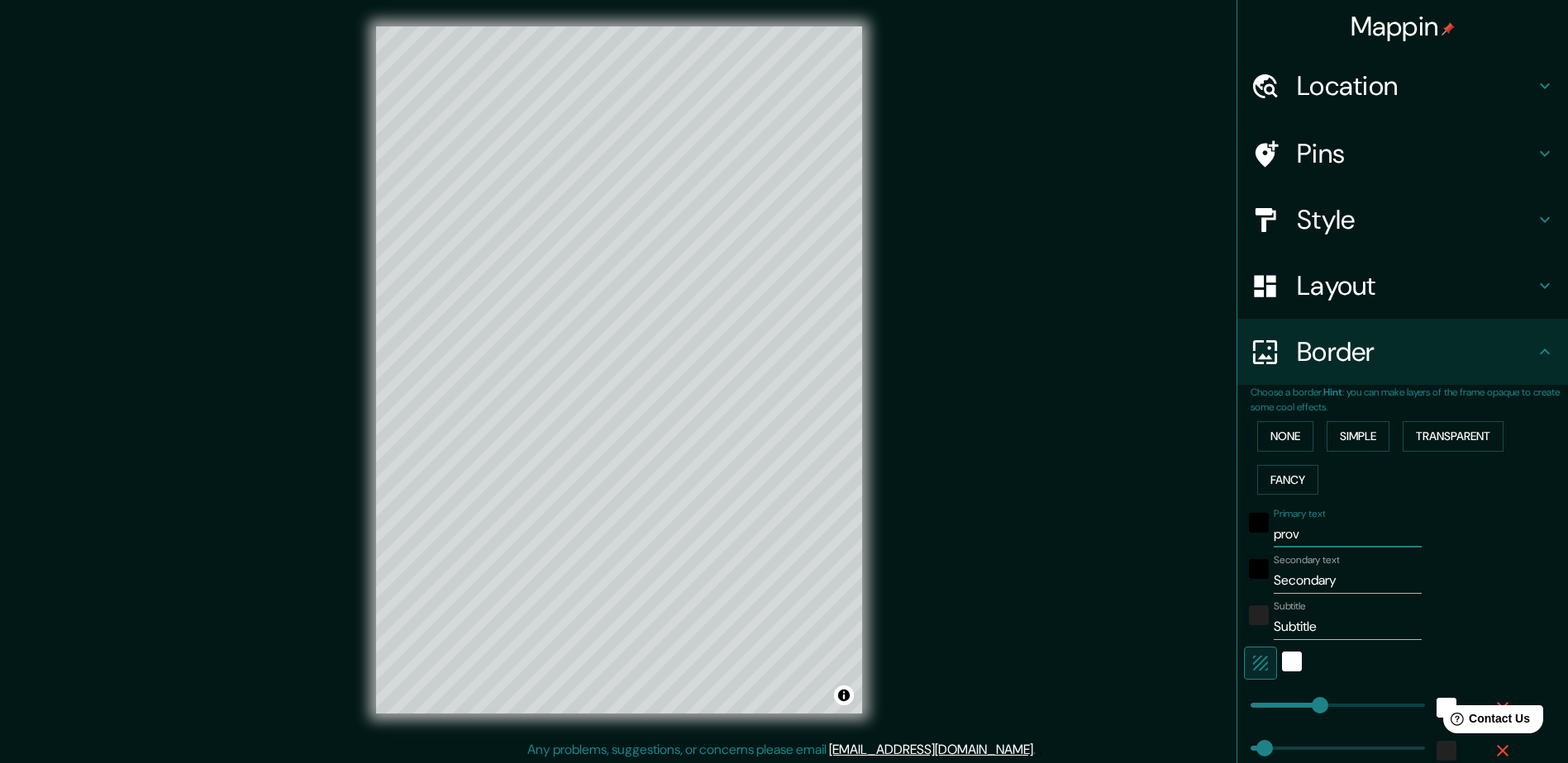
type input "47"
type input "24"
type input "provo"
type input "235"
type input "47"
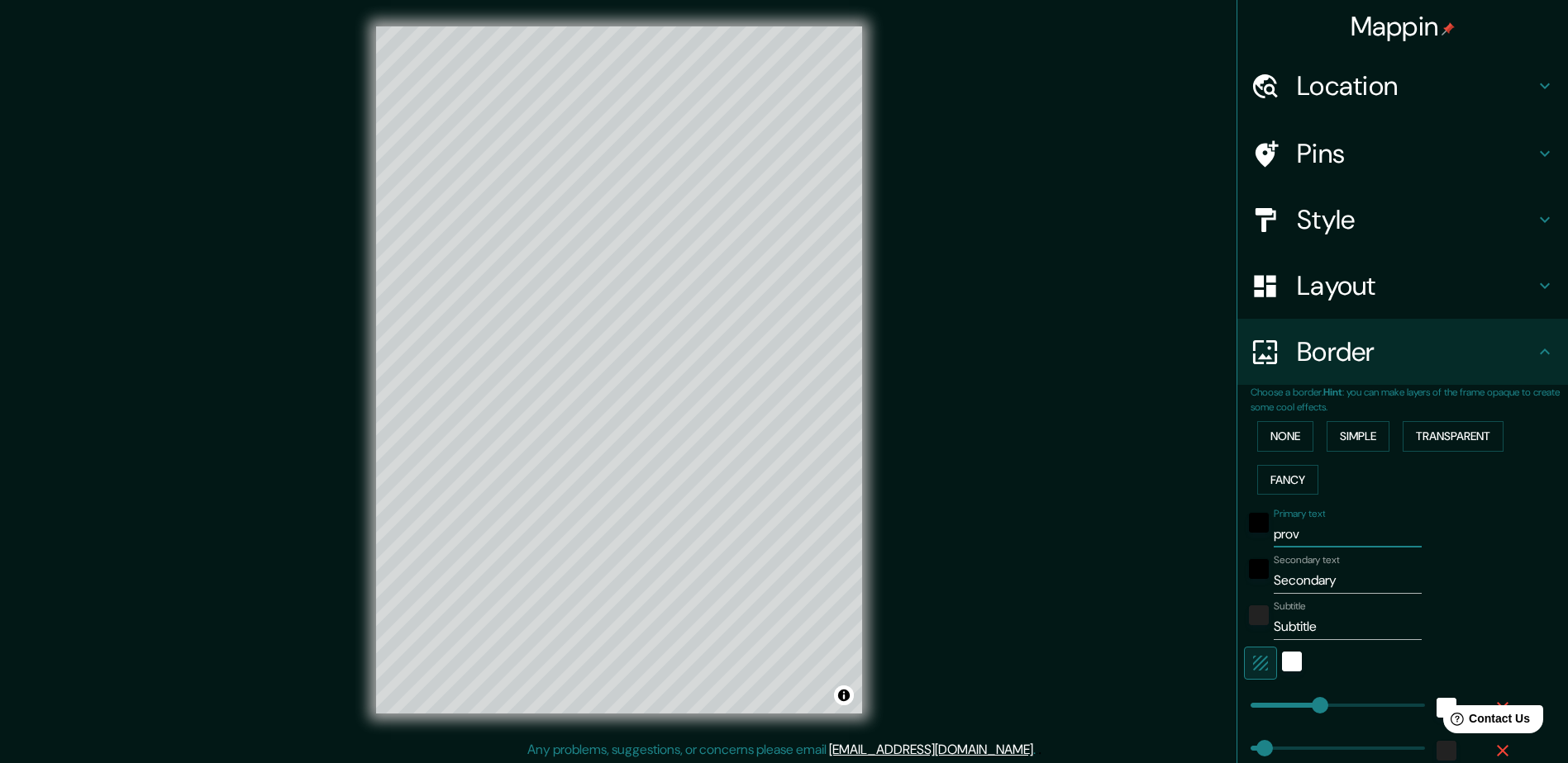
type input "47"
type input "24"
type input "provo"
drag, startPoint x: 1346, startPoint y: 587, endPoint x: 1220, endPoint y: 561, distance: 128.7
click at [1131, 537] on div "Mappin Location [GEOGRAPHIC_DATA], [US_STATE], [GEOGRAPHIC_DATA] Pins Style Lay…" at bounding box center [784, 383] width 1568 height 766
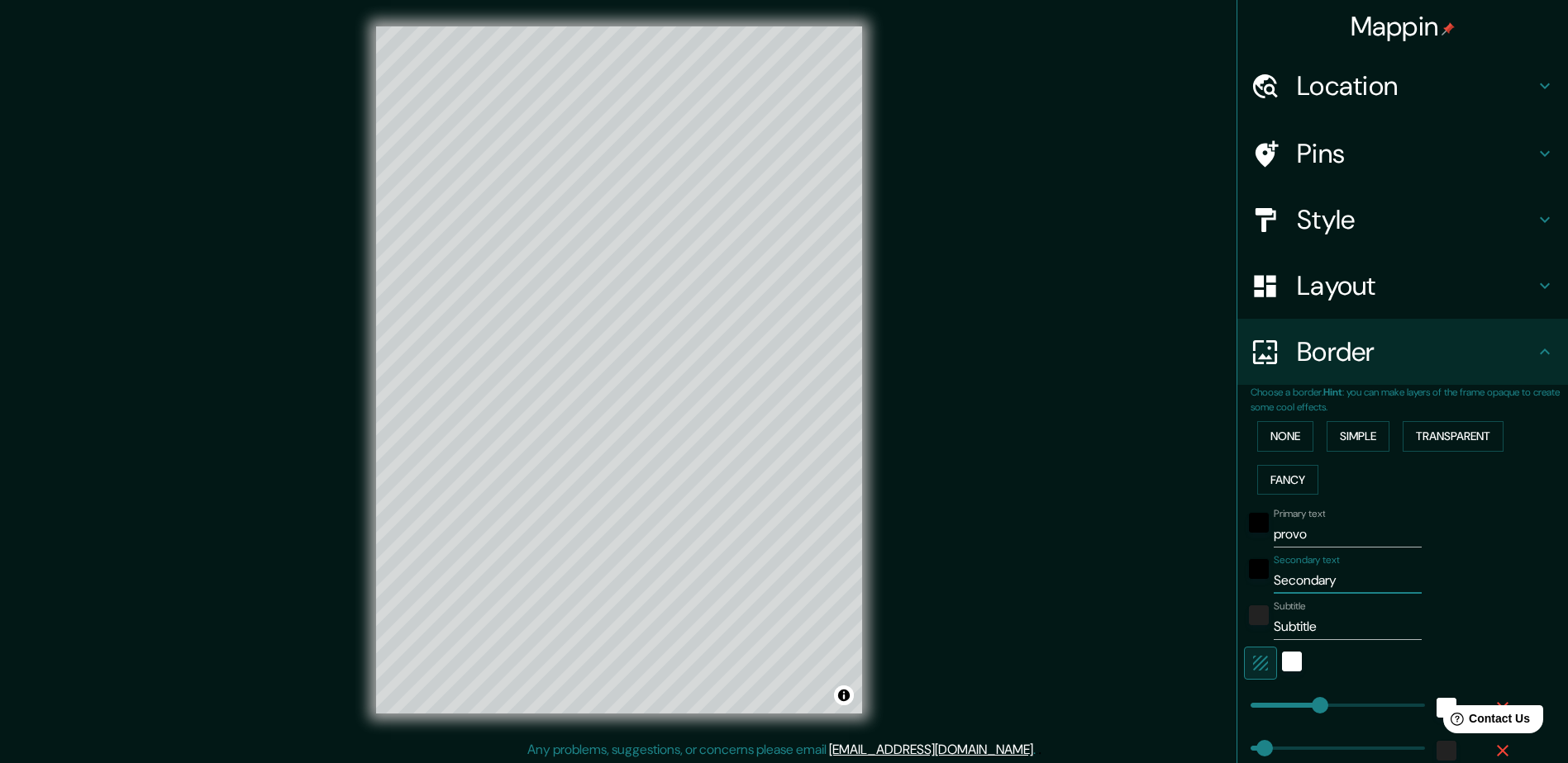
type input "u"
type input "235"
type input "47"
type input "24"
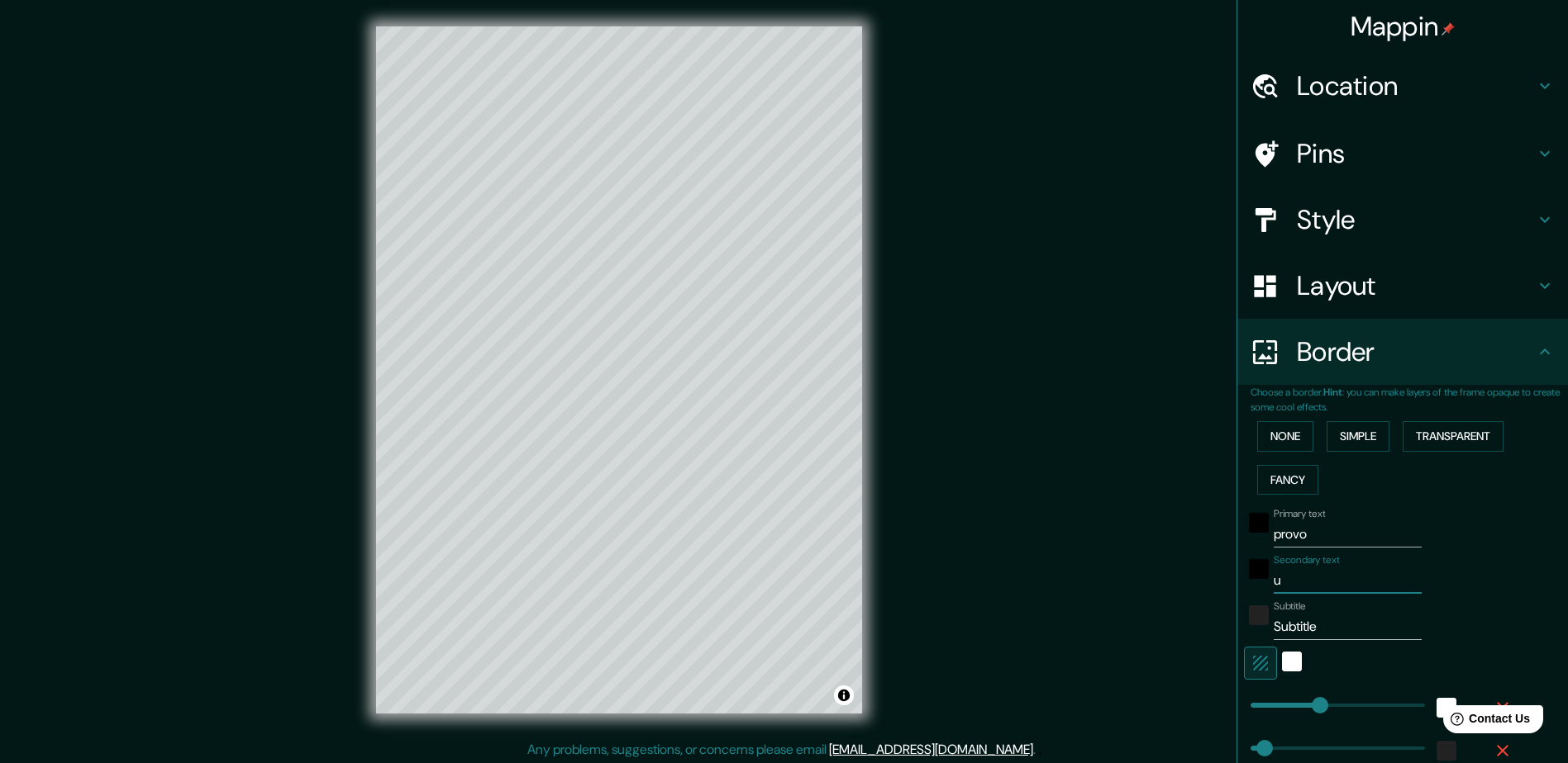
type input "ut"
type input "235"
type input "47"
type input "24"
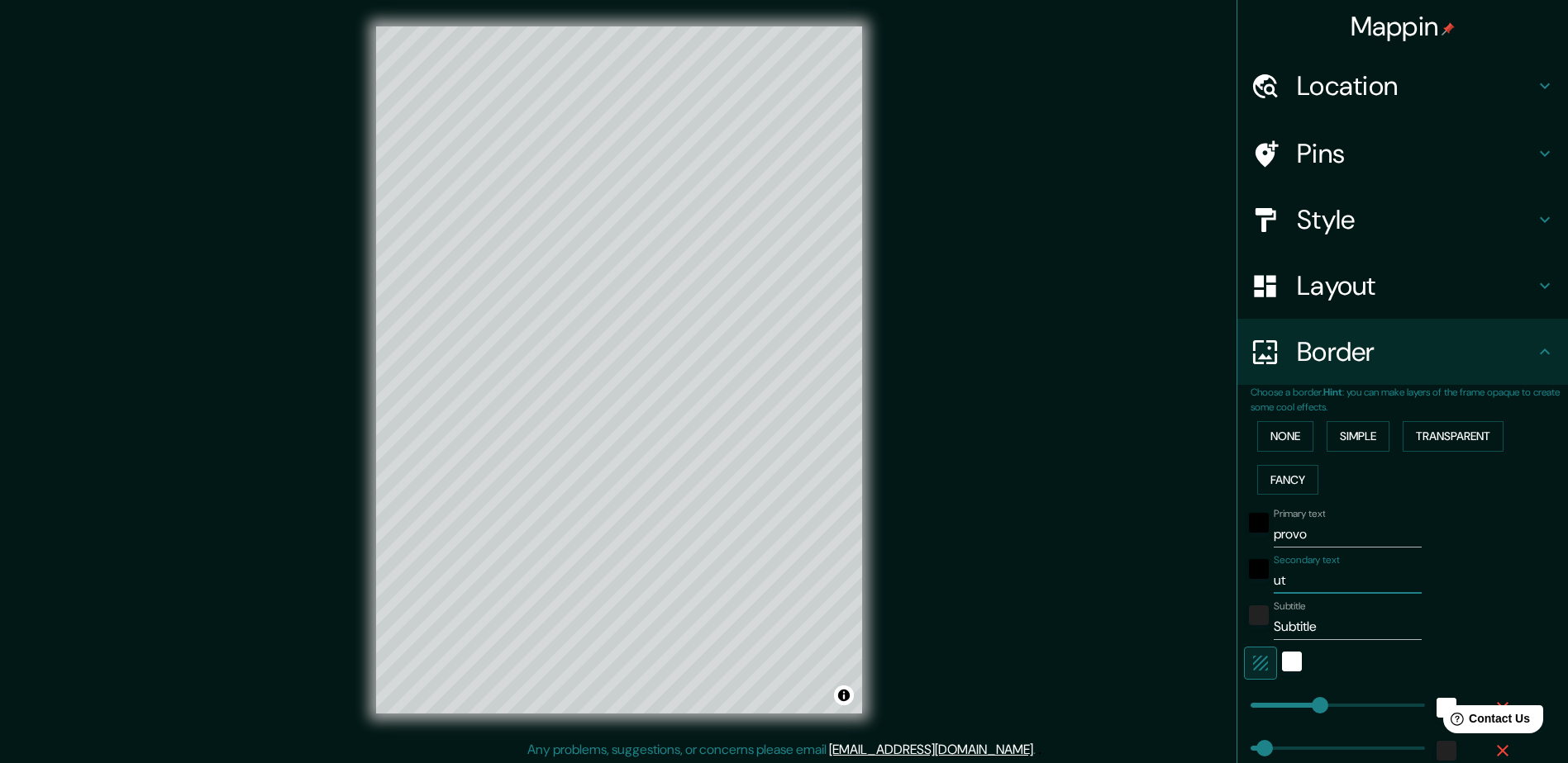
type input "uta"
type input "235"
type input "47"
type input "24"
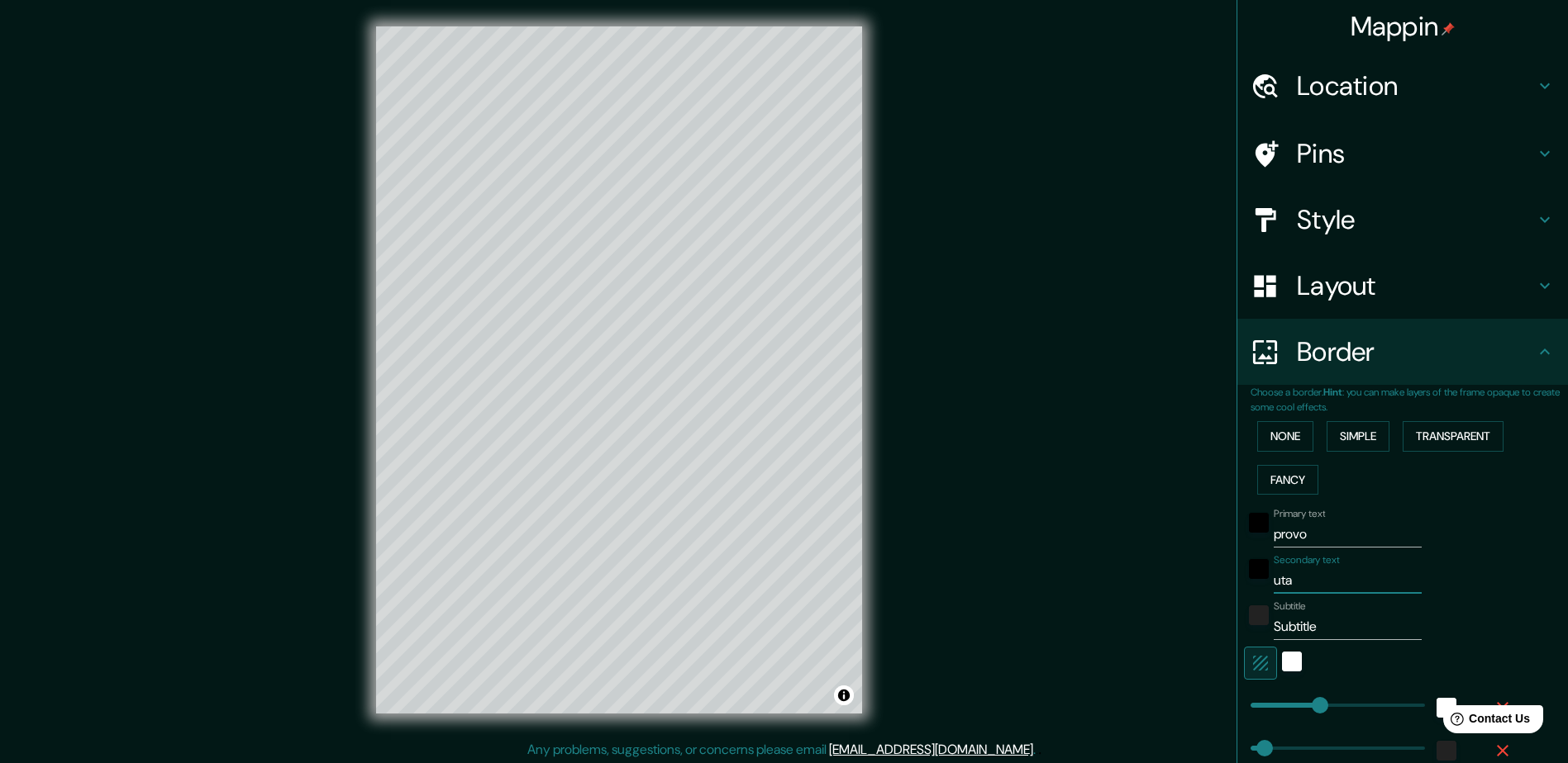
type input "[US_STATE]"
type input "235"
type input "47"
type input "24"
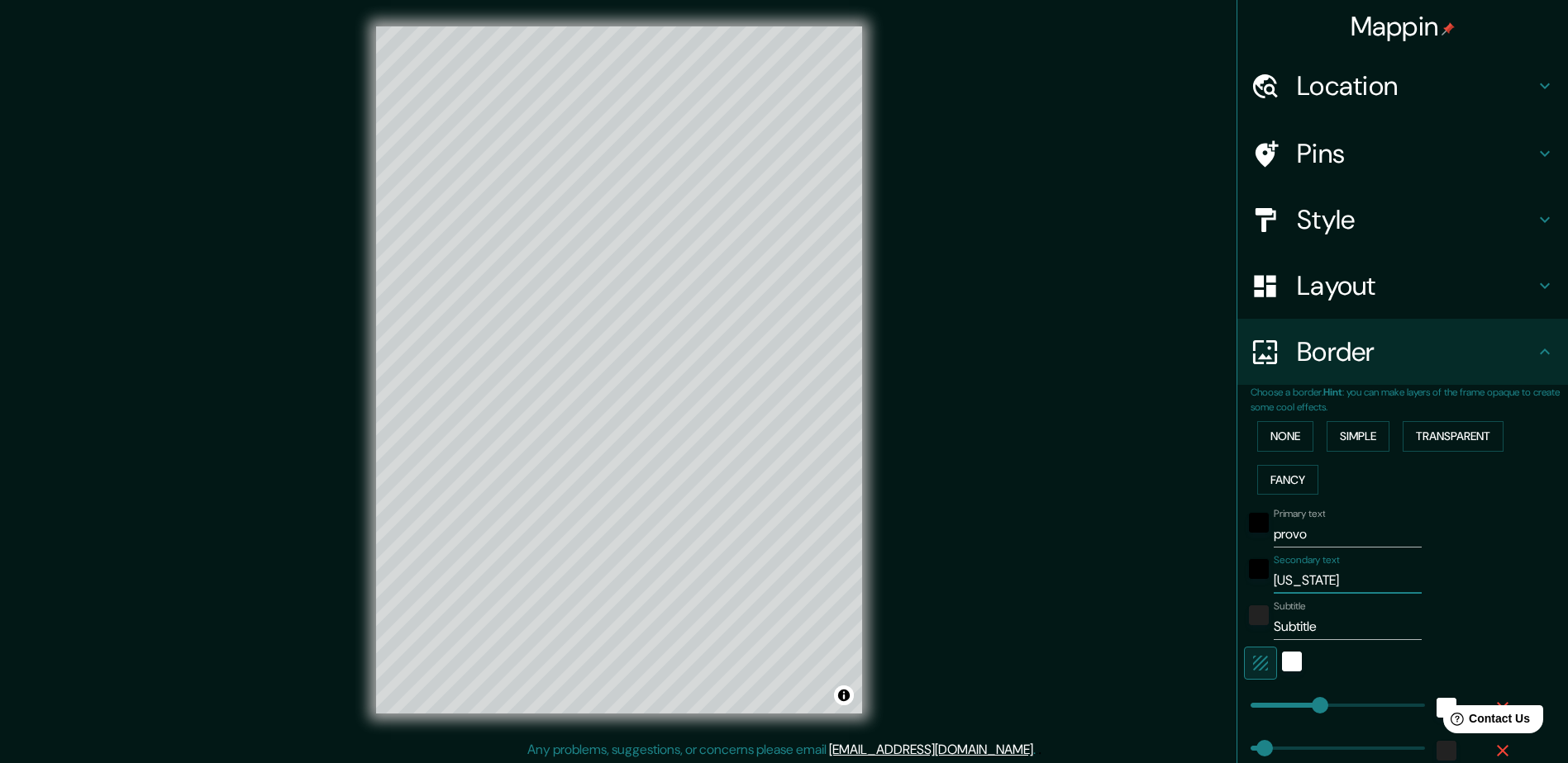
type input "[US_STATE]"
drag, startPoint x: 1261, startPoint y: 623, endPoint x: 1192, endPoint y: 622, distance: 69.0
click at [1131, 537] on div "Mappin Location [GEOGRAPHIC_DATA], [US_STATE], [GEOGRAPHIC_DATA] Pins Style Lay…" at bounding box center [784, 383] width 1568 height 766
type input "e"
type input "235"
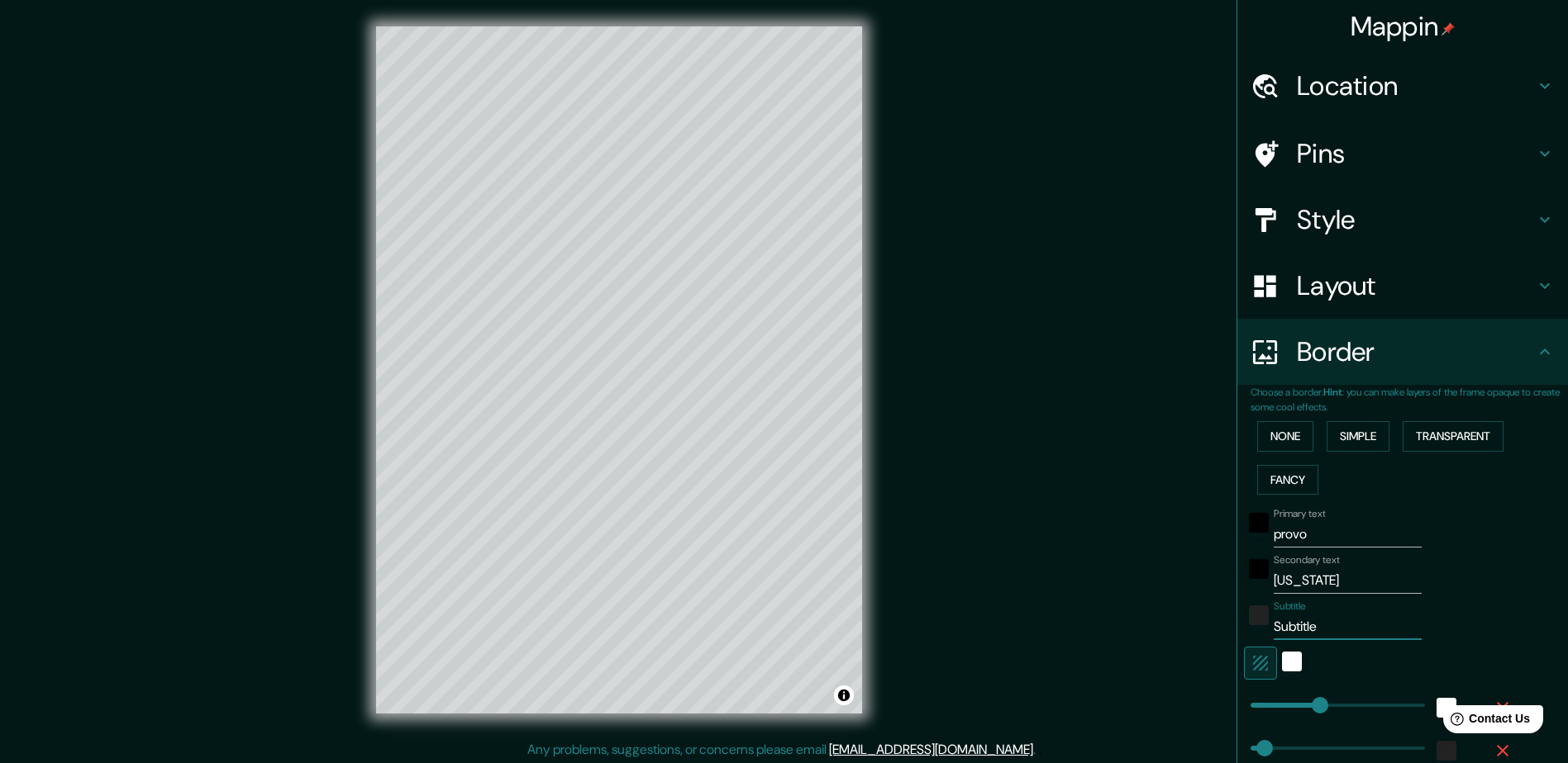
type input "47"
type input "24"
type input "es"
type input "235"
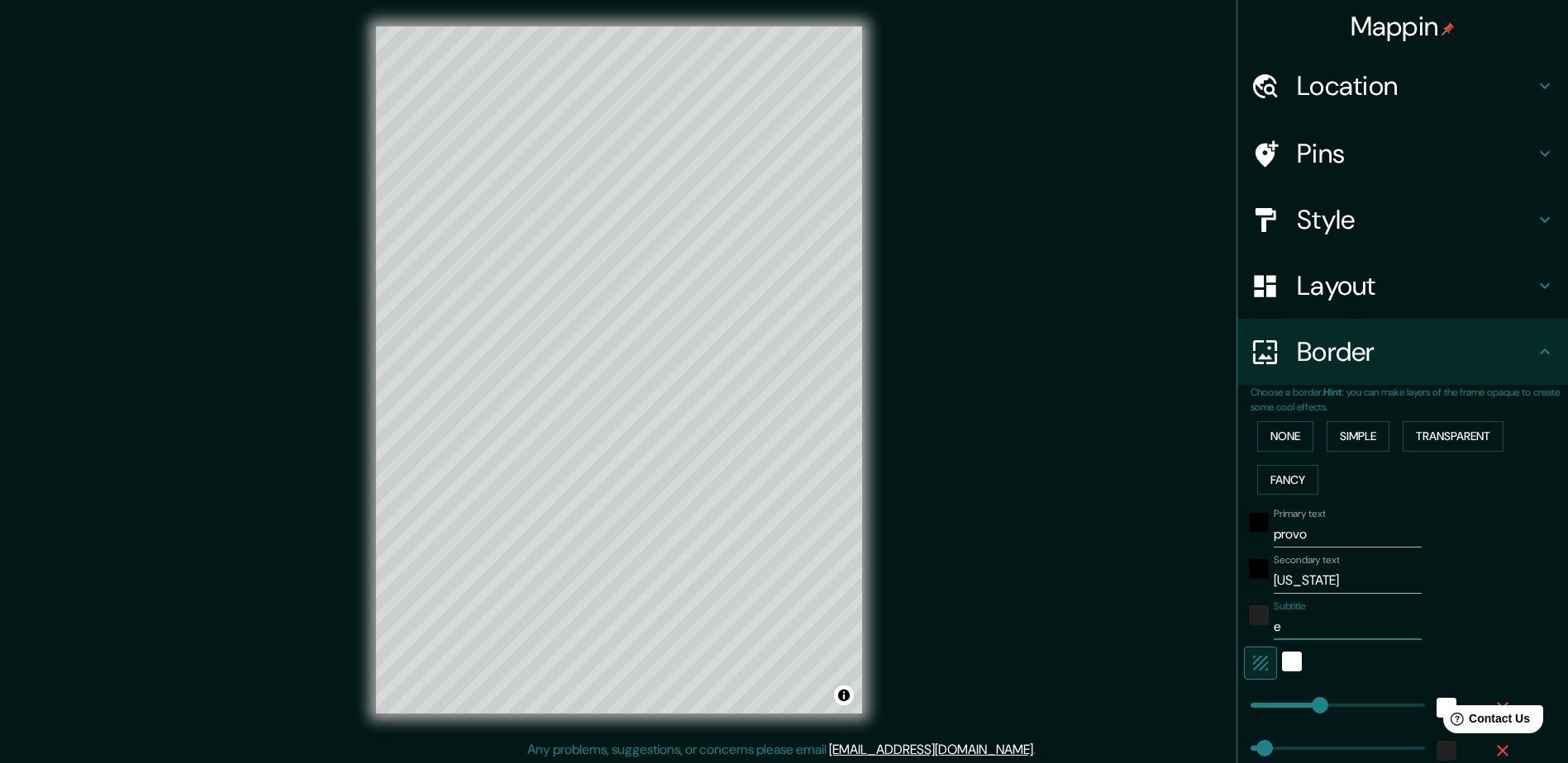
type input "47"
type input "24"
type input "est"
type input "235"
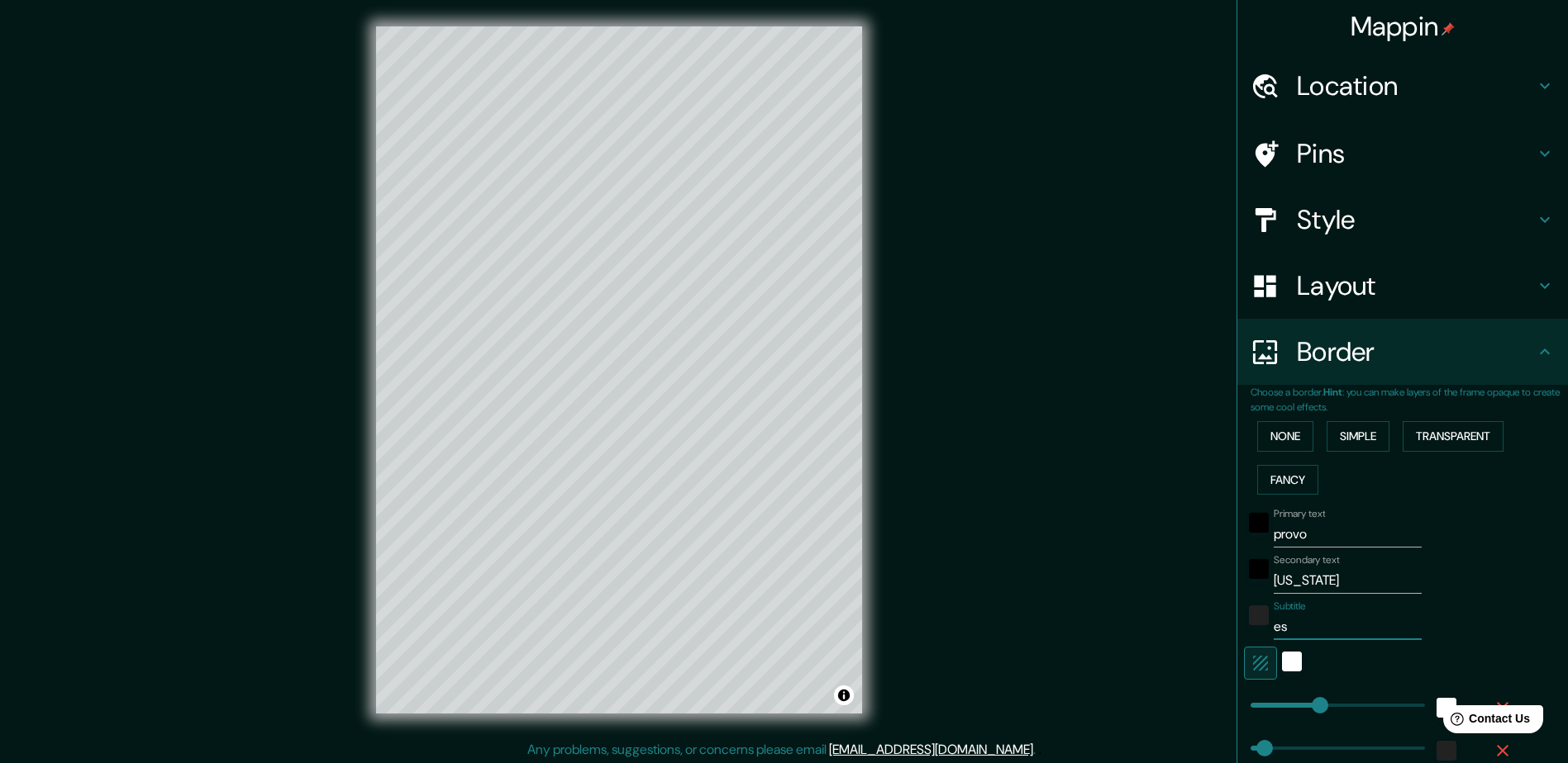
type input "47"
type input "24"
type input "esta"
type input "235"
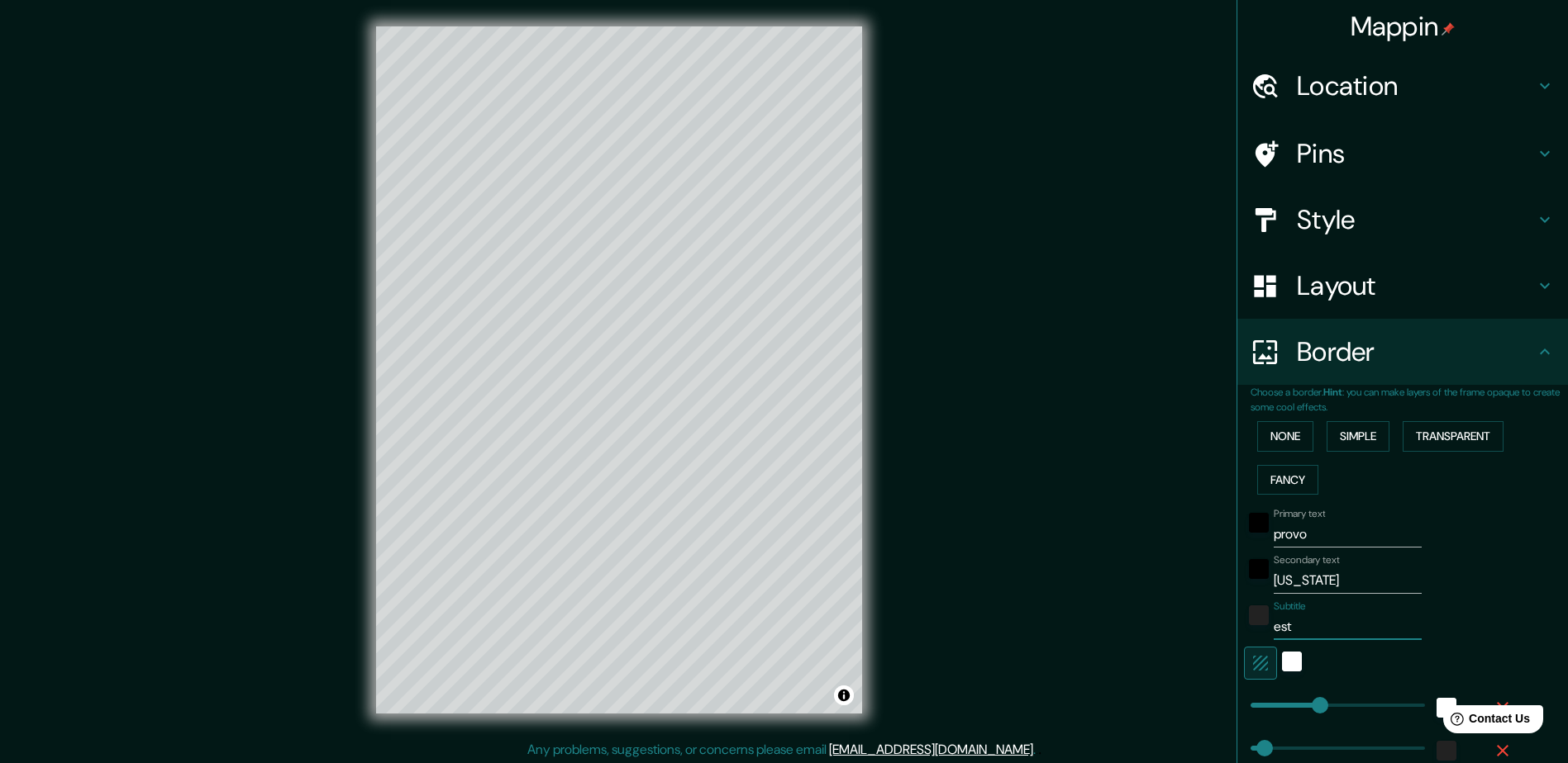
type input "47"
type input "24"
type input "estad"
type input "235"
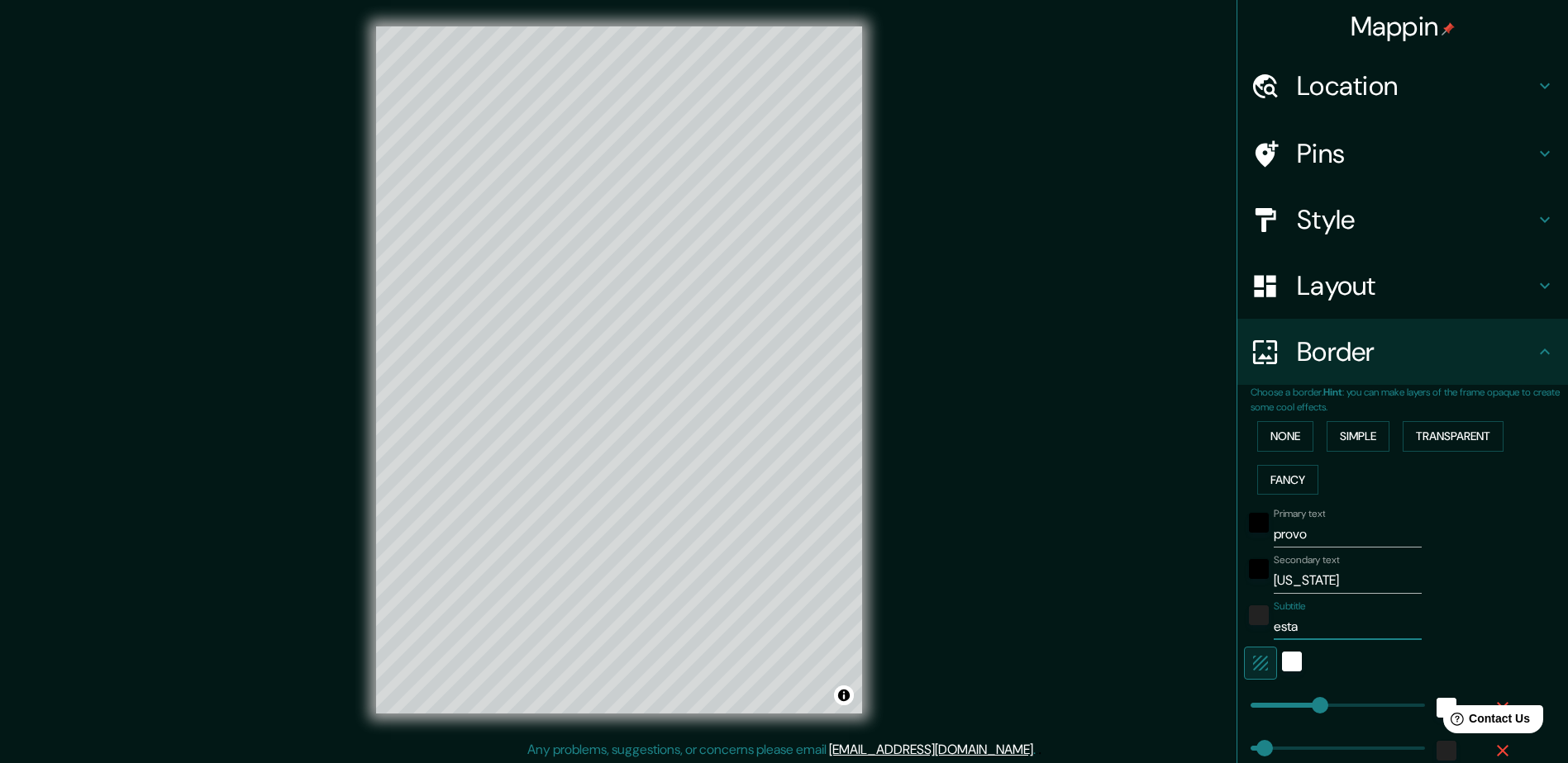
type input "47"
type input "24"
type input "estado"
type input "235"
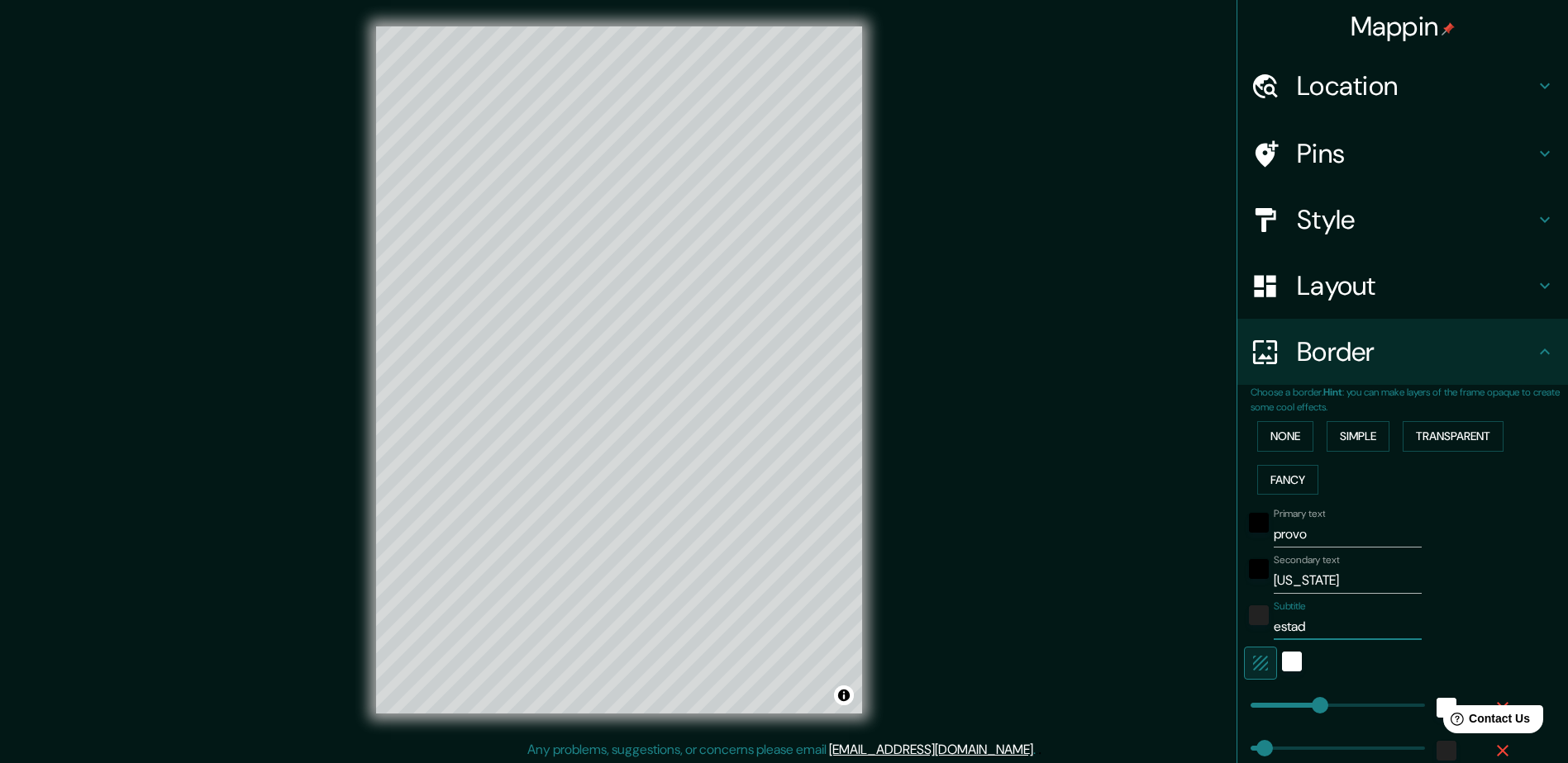
type input "47"
type input "24"
type input "estados"
type input "235"
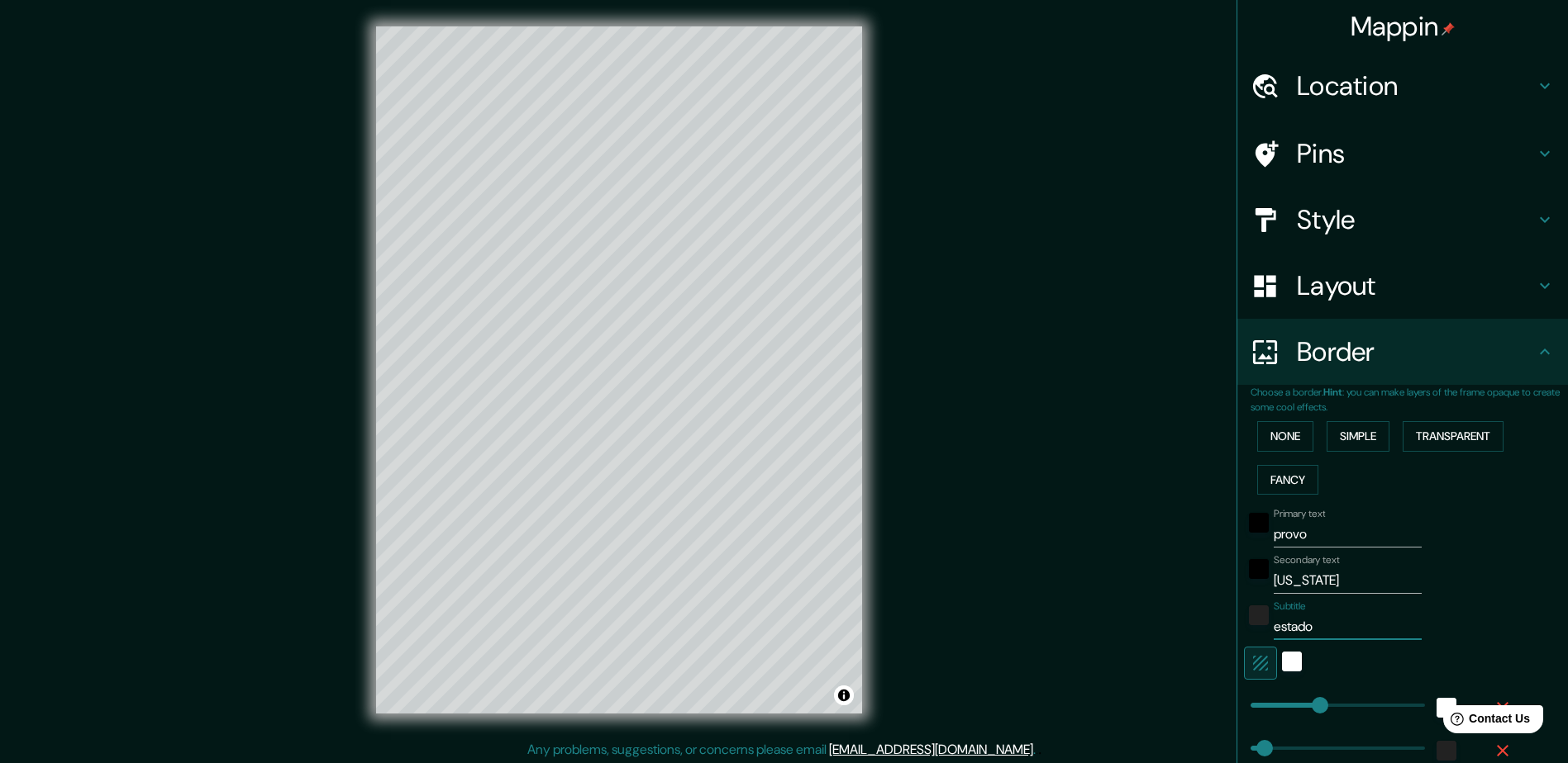
type input "47"
type input "24"
type input "estados"
type input "235"
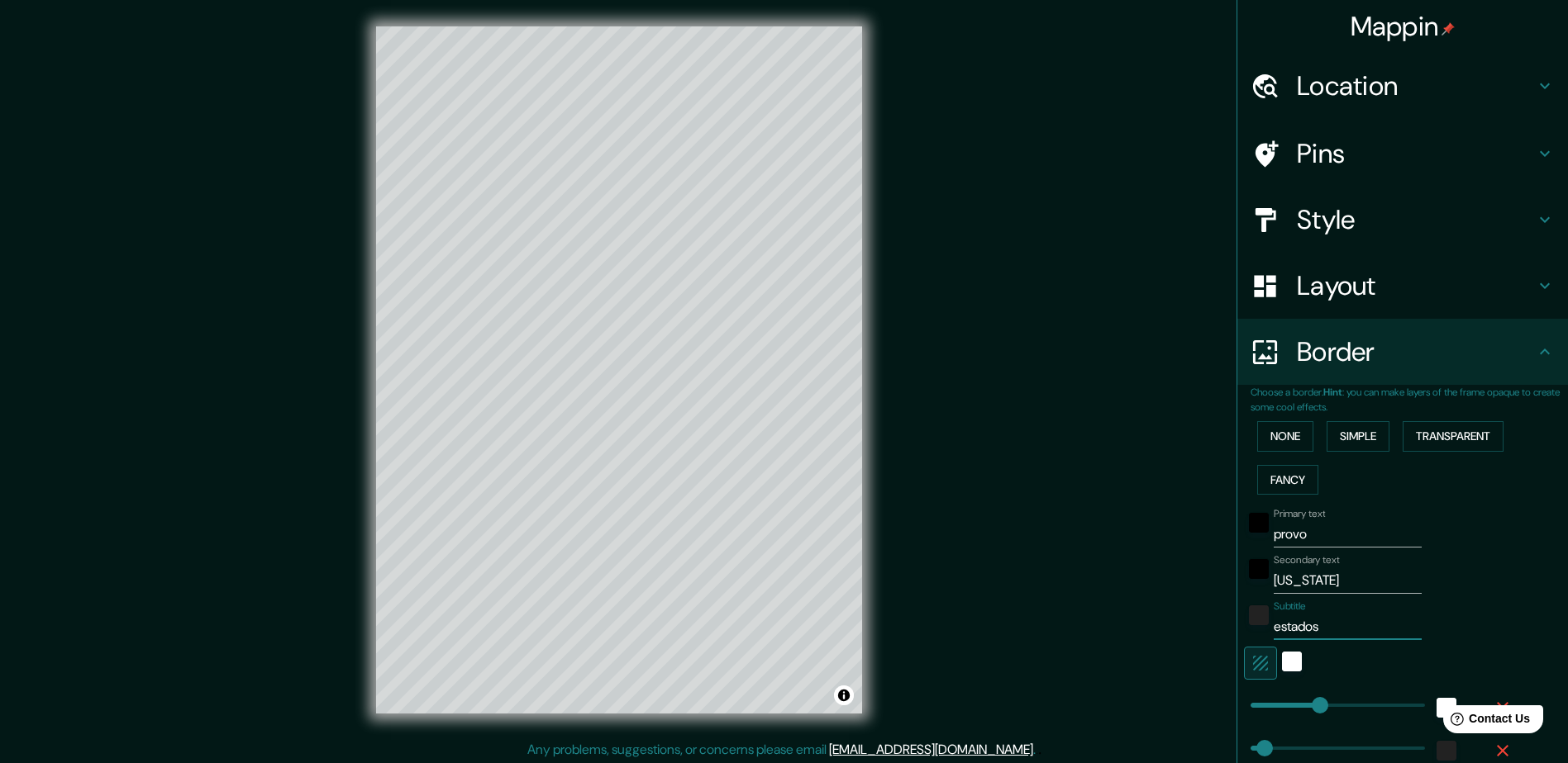
type input "47"
type input "24"
type input "estados u"
type input "235"
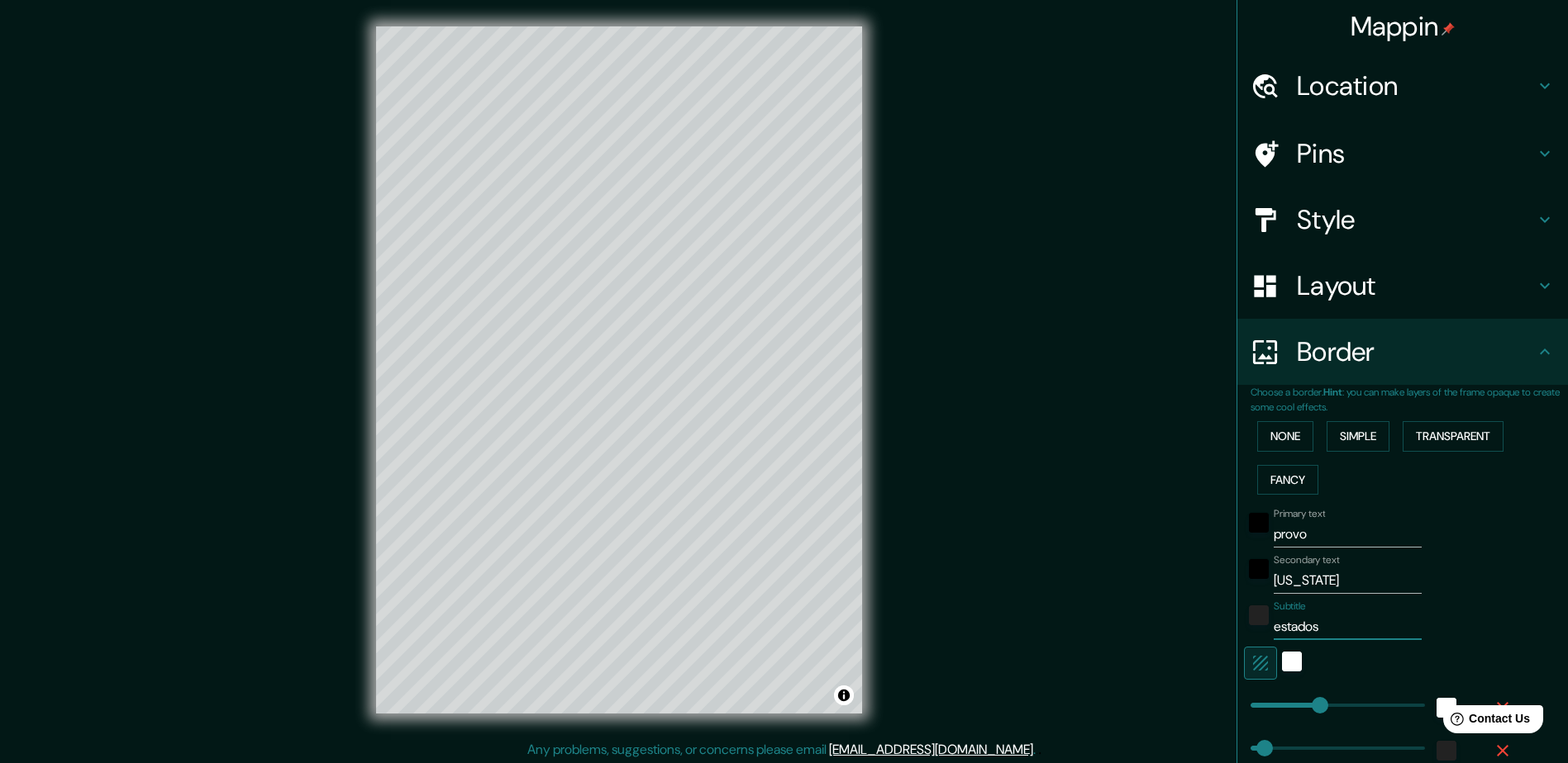
type input "47"
type input "24"
type input "estados un"
type input "235"
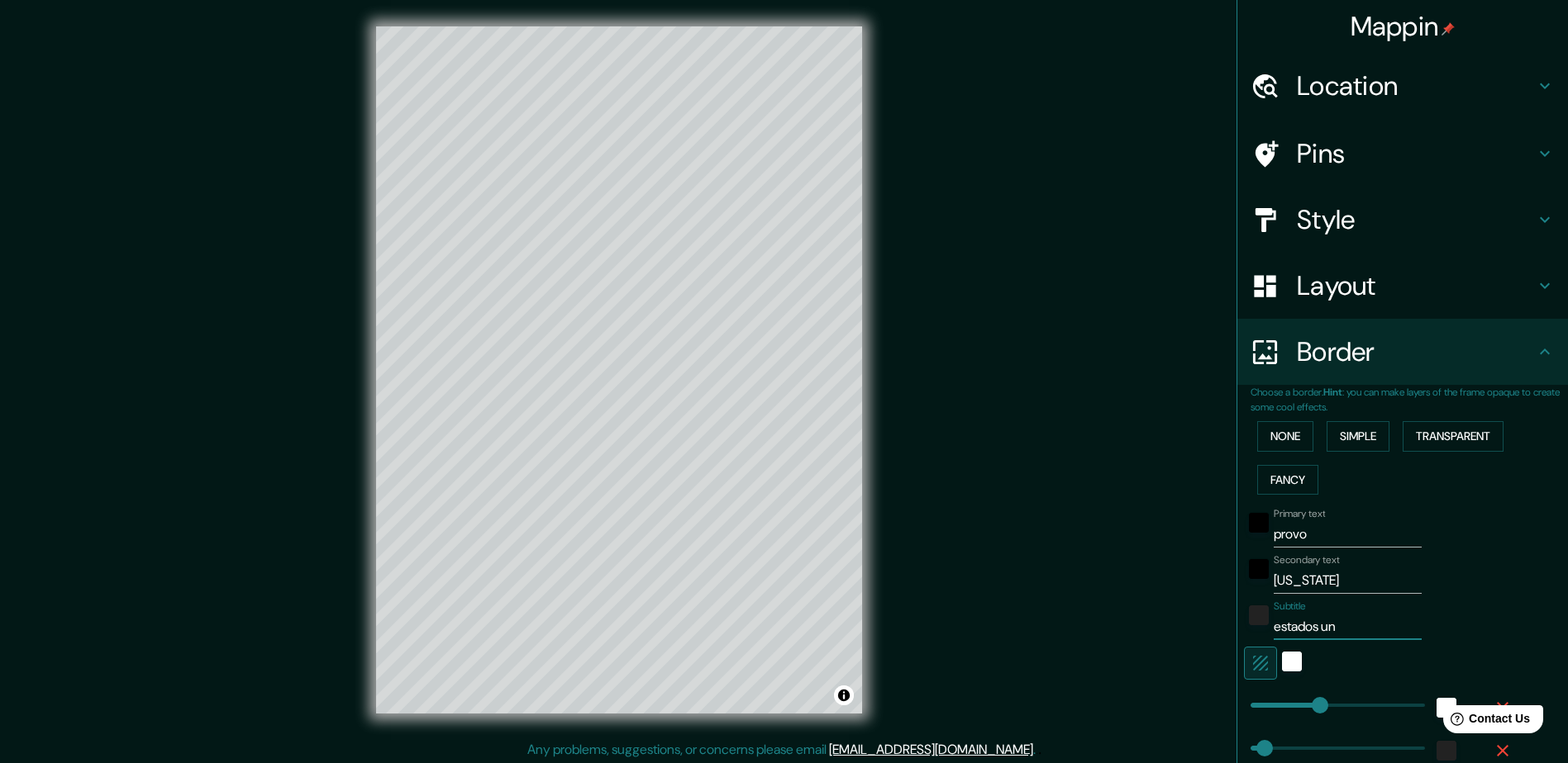
type input "47"
type input "24"
type input "estados u"
type input "235"
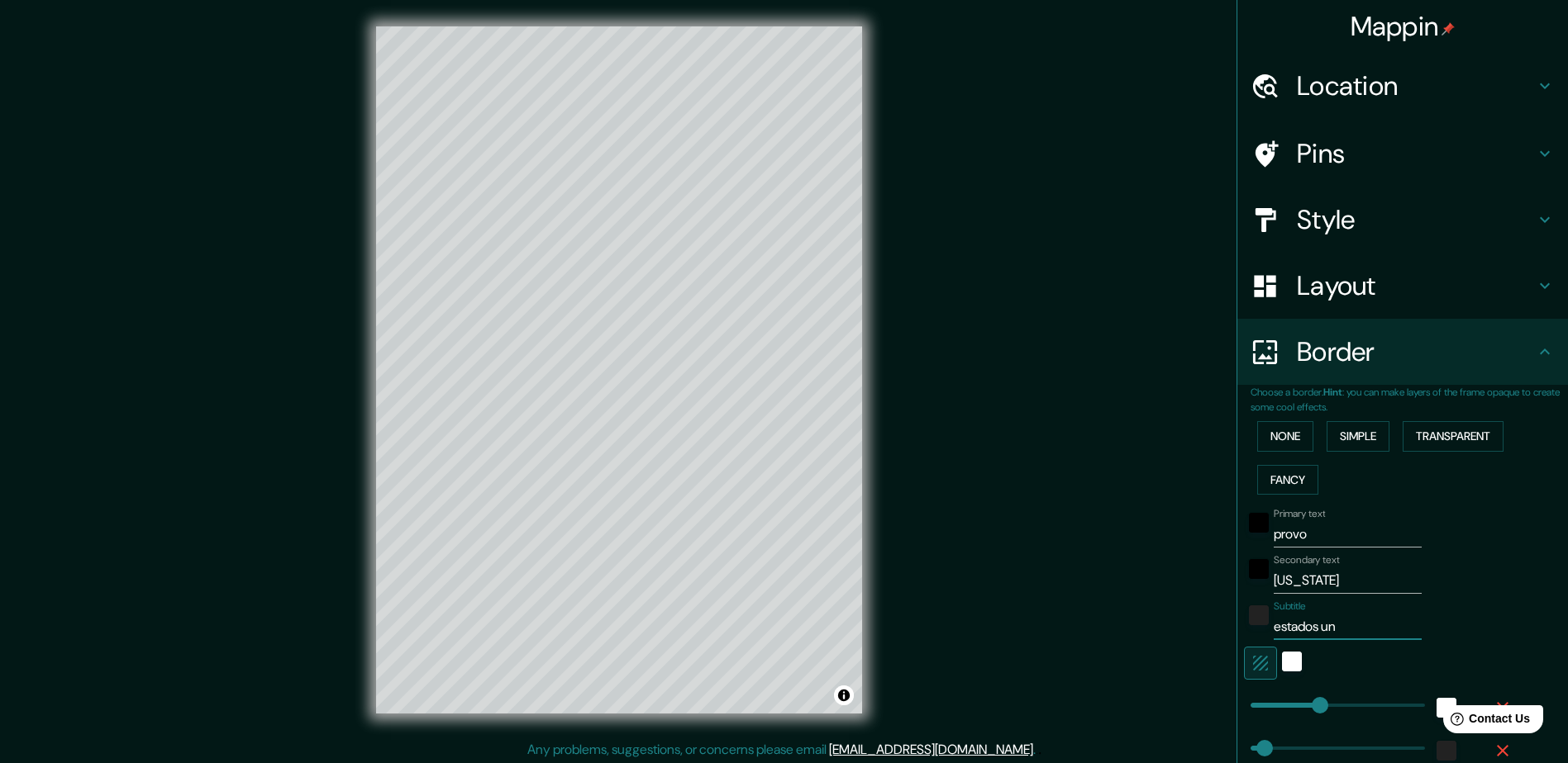
type input "47"
type input "24"
type input "e"
type input "235"
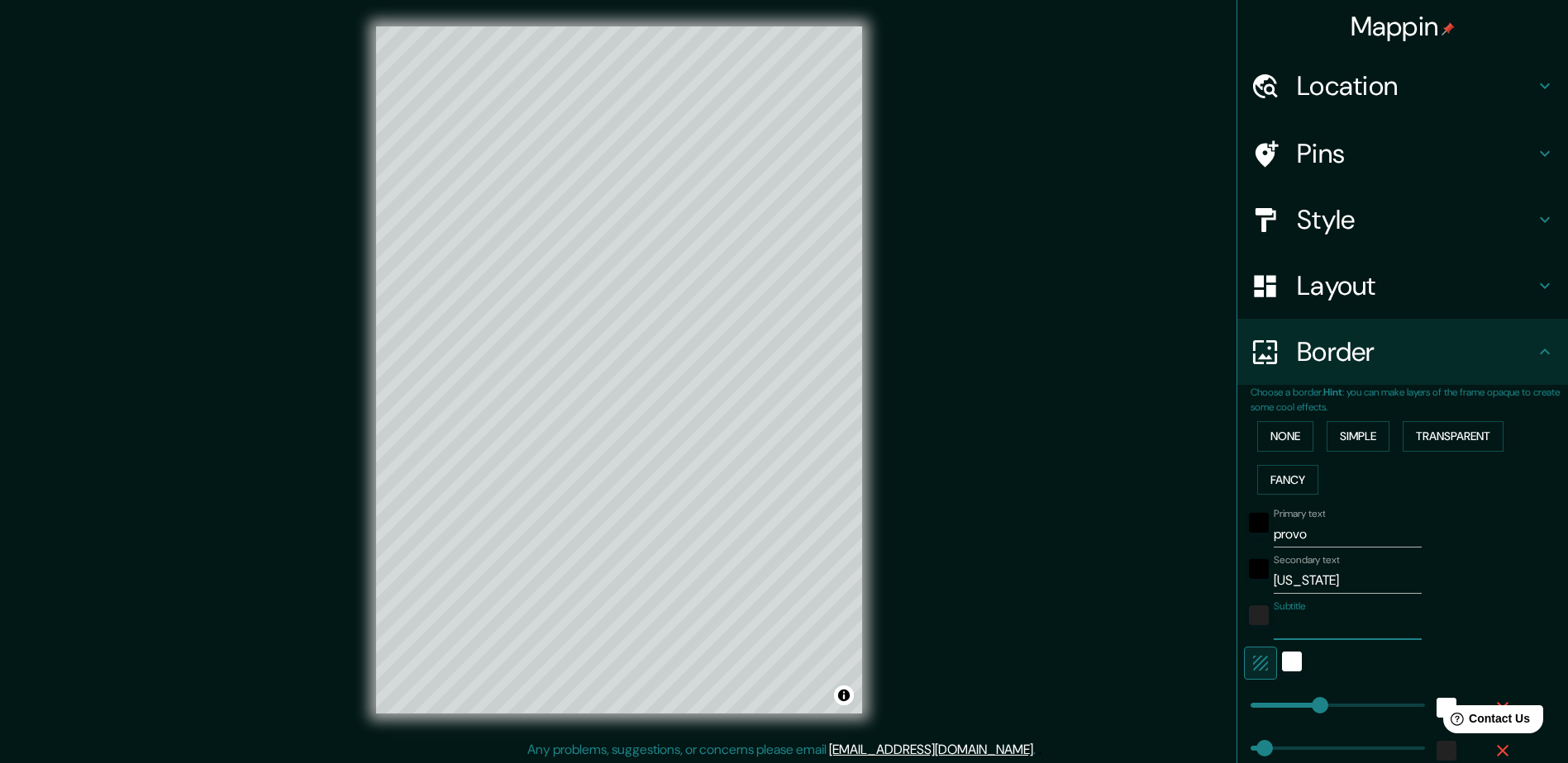
type input "47"
type input "24"
type input "E"
type input "235"
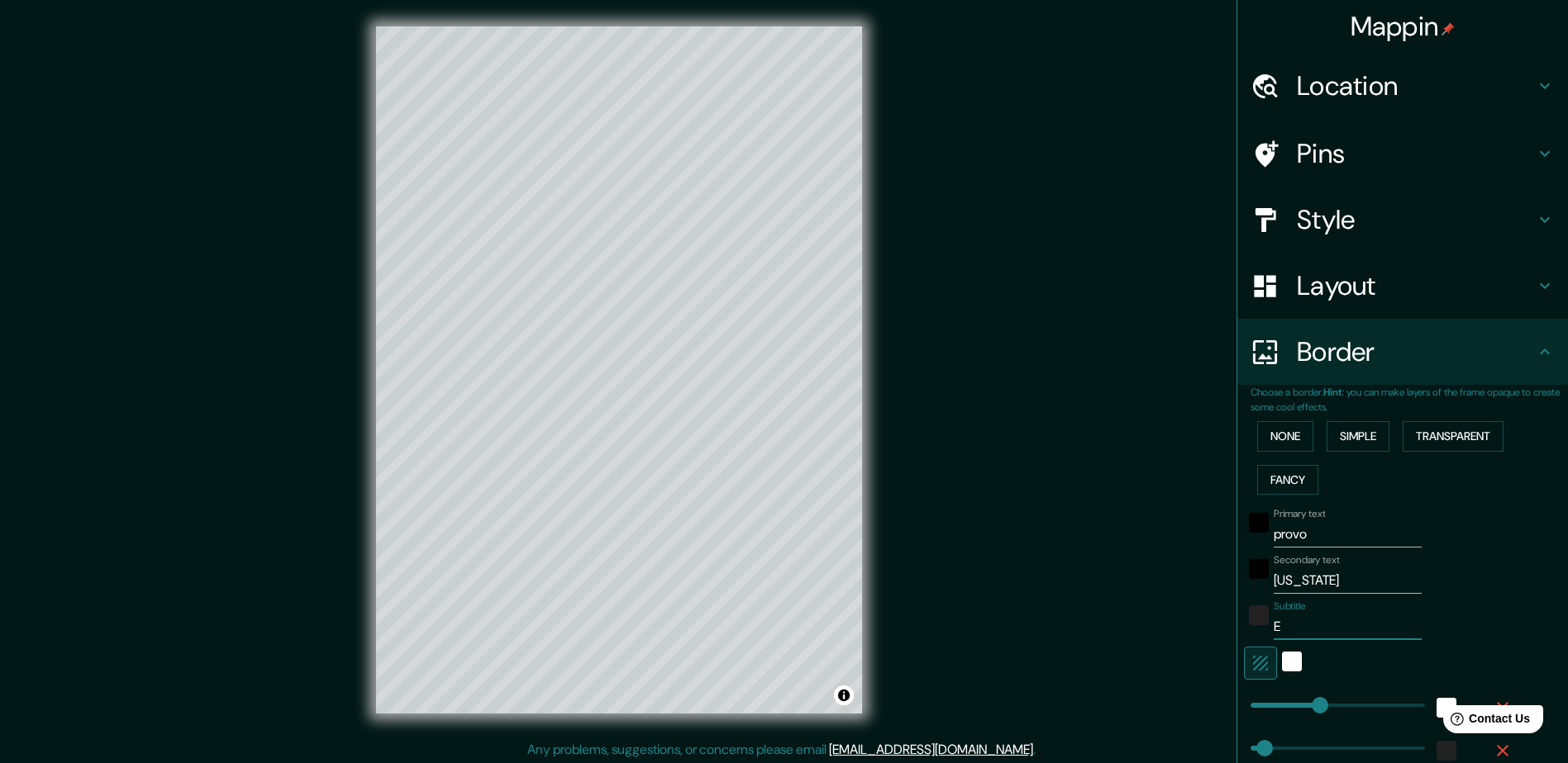
type input "47"
type input "24"
type input "Es"
type input "235"
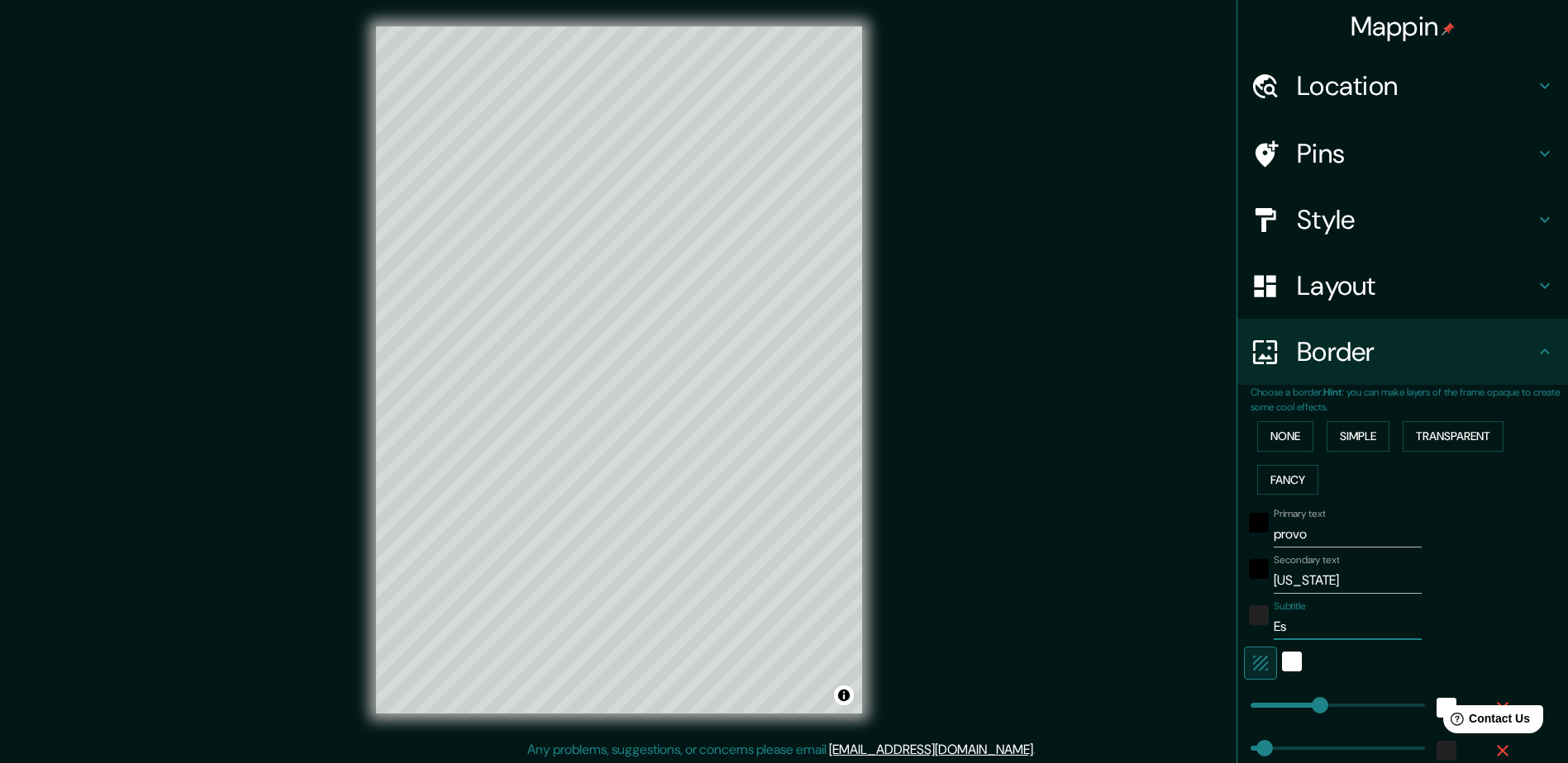
type input "47"
type input "24"
type input "Est"
type input "235"
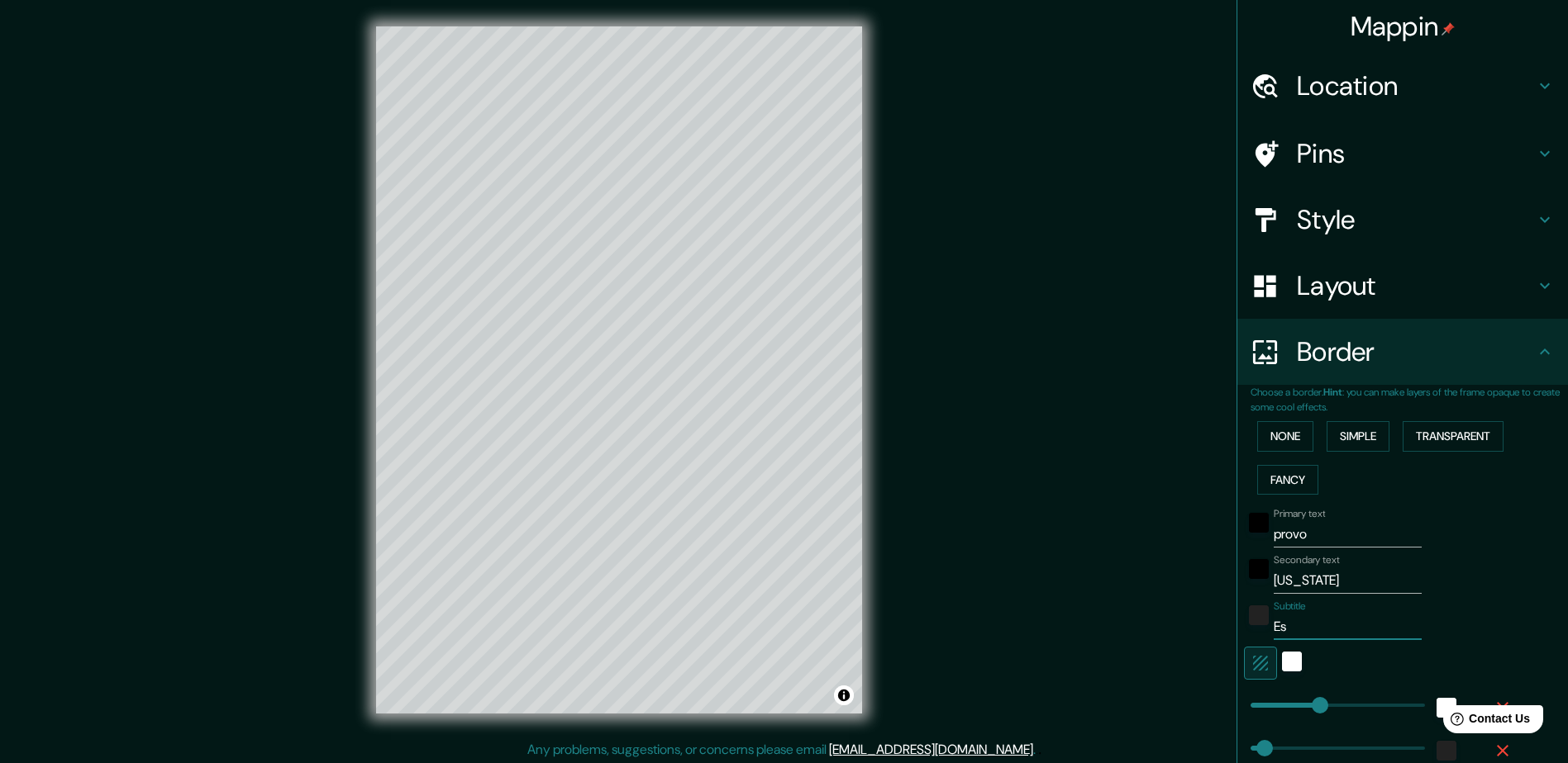
type input "47"
type input "24"
type input "Esta"
type input "235"
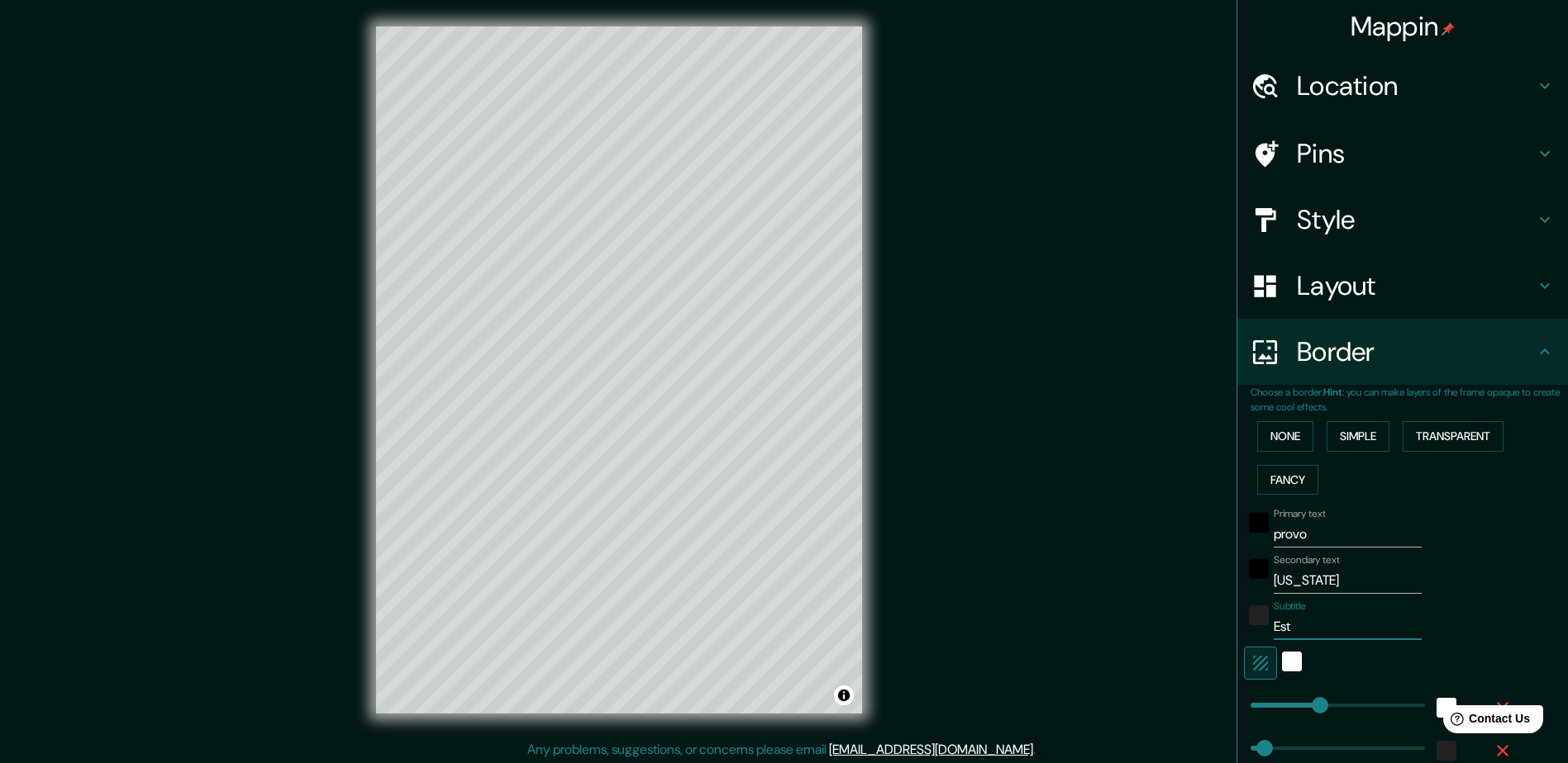
type input "47"
type input "24"
type input "Estad"
type input "235"
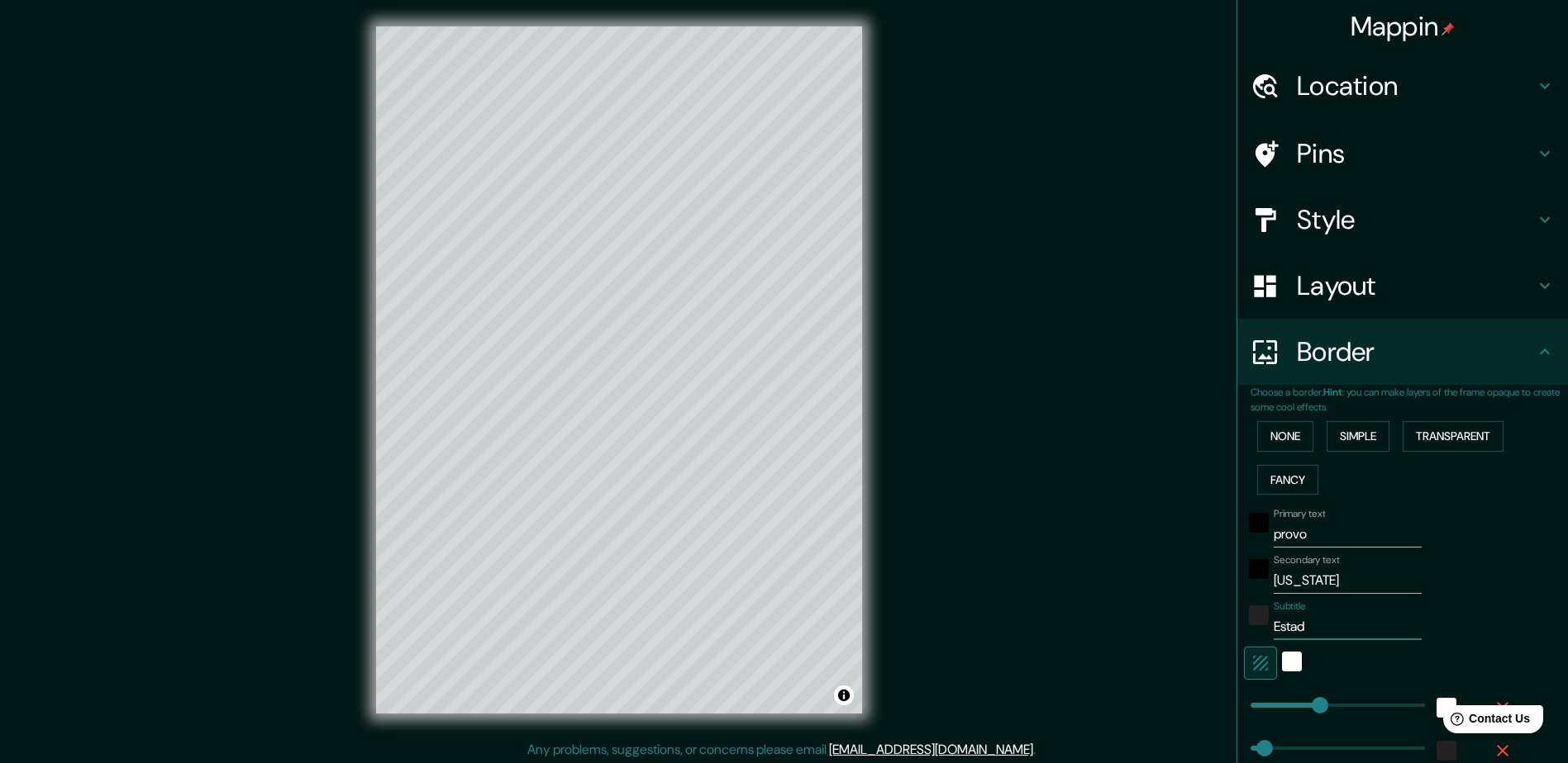
type input "47"
type input "24"
type input "Estado"
type input "235"
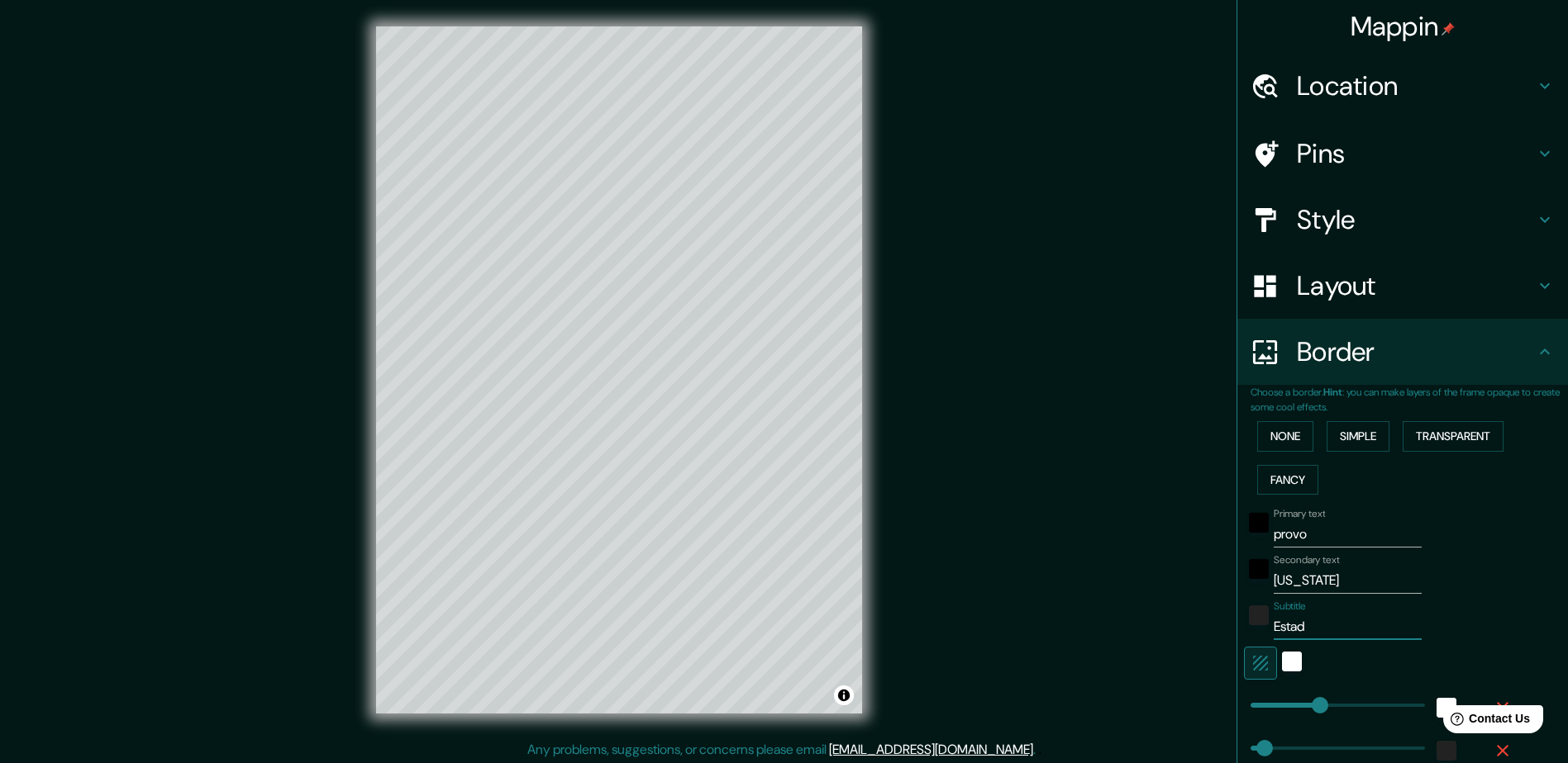
type input "47"
type input "24"
type input "Estados"
type input "235"
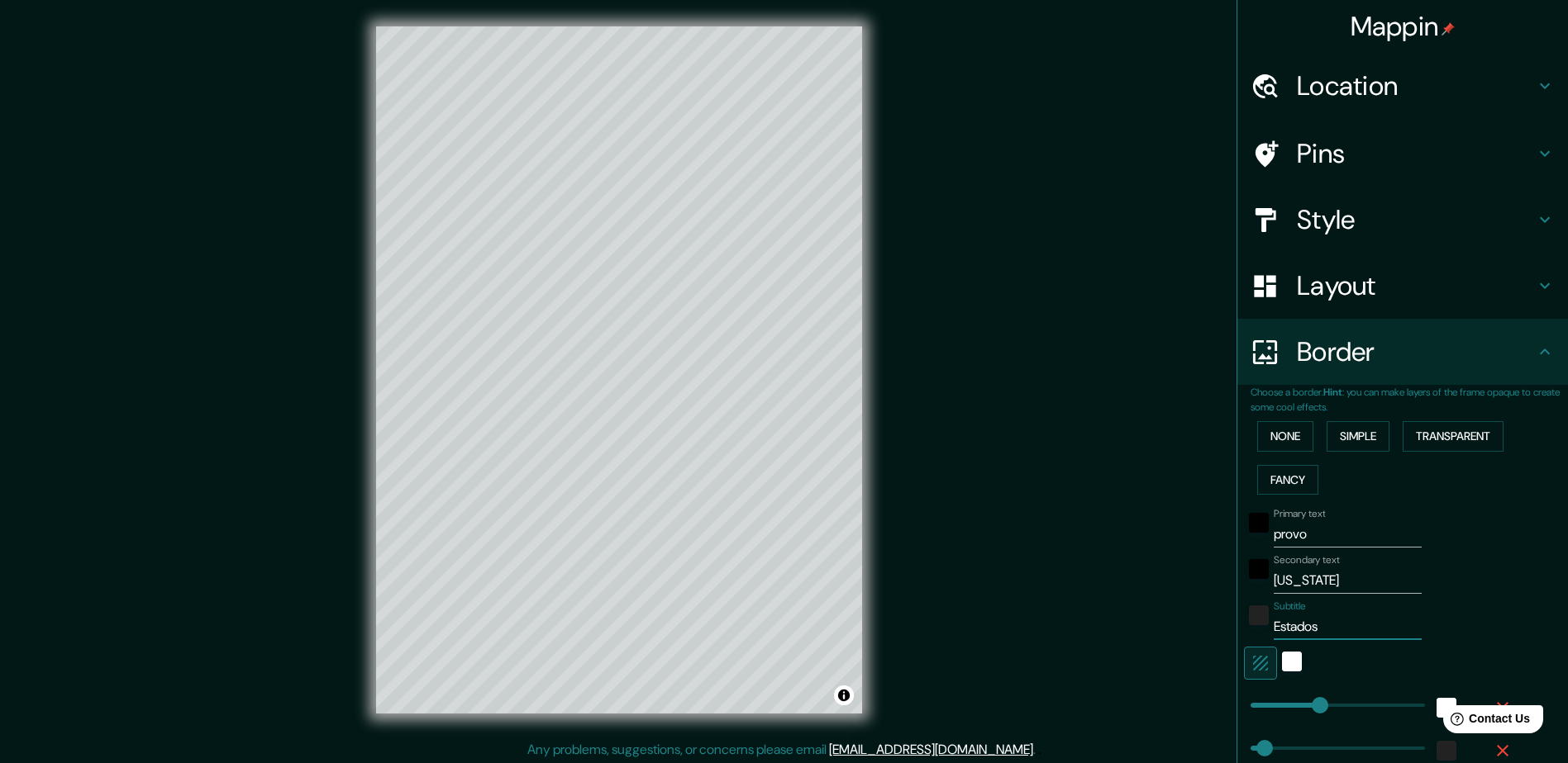
type input "47"
type input "24"
type input "Estados"
type input "235"
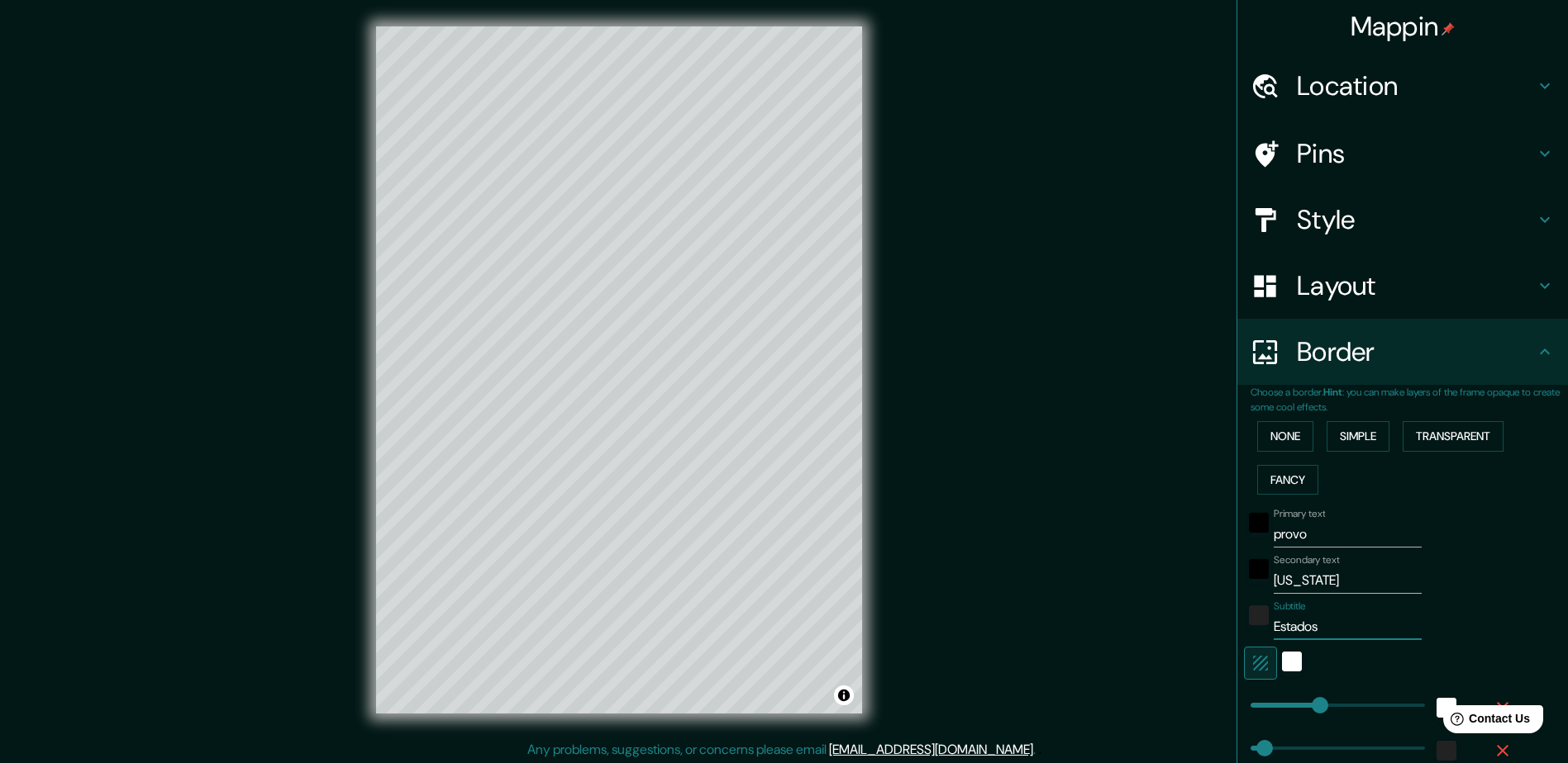
type input "47"
type input "24"
type input "Estados U"
type input "235"
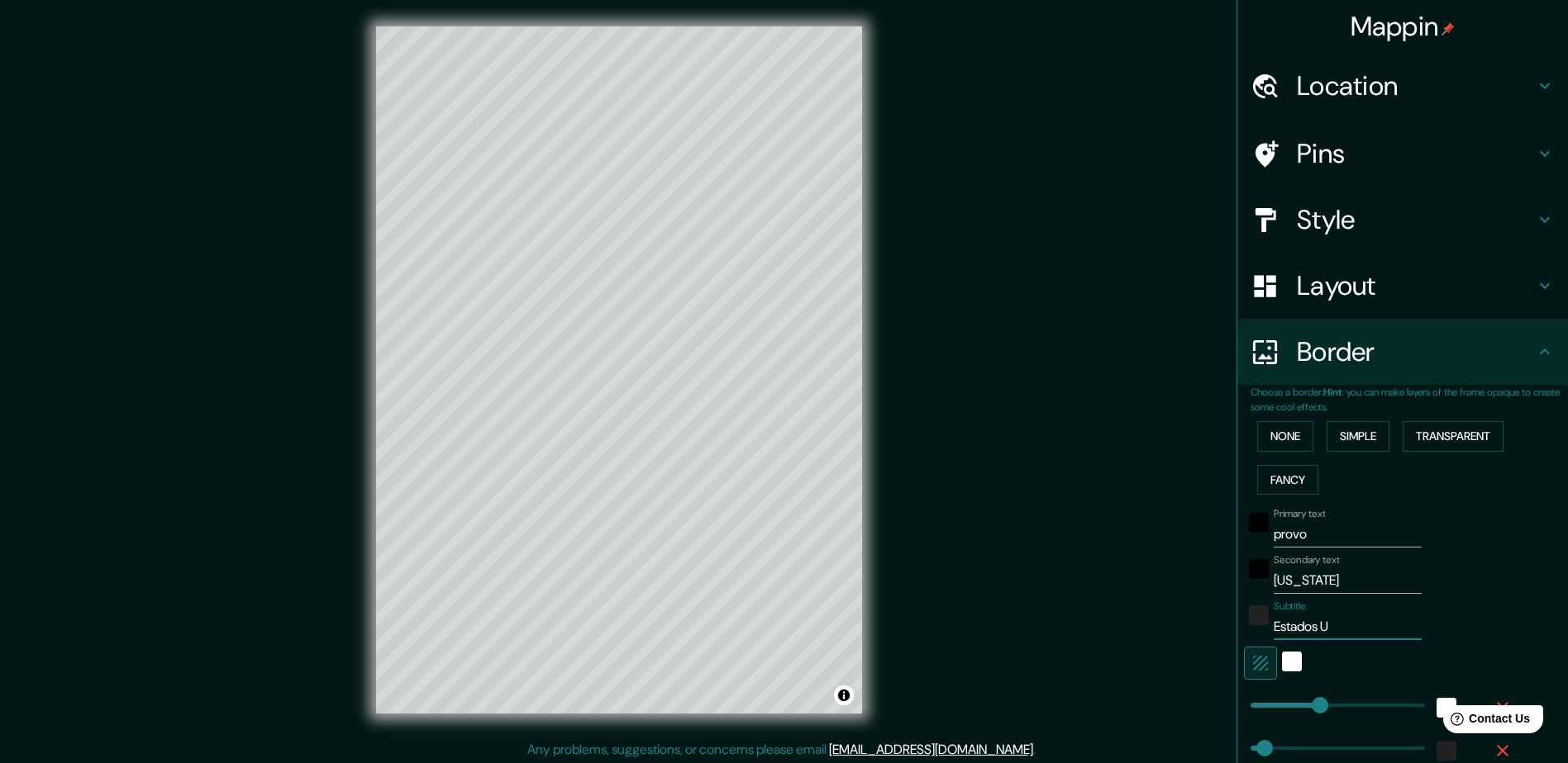
type input "47"
type input "24"
type input "Estados Un"
type input "235"
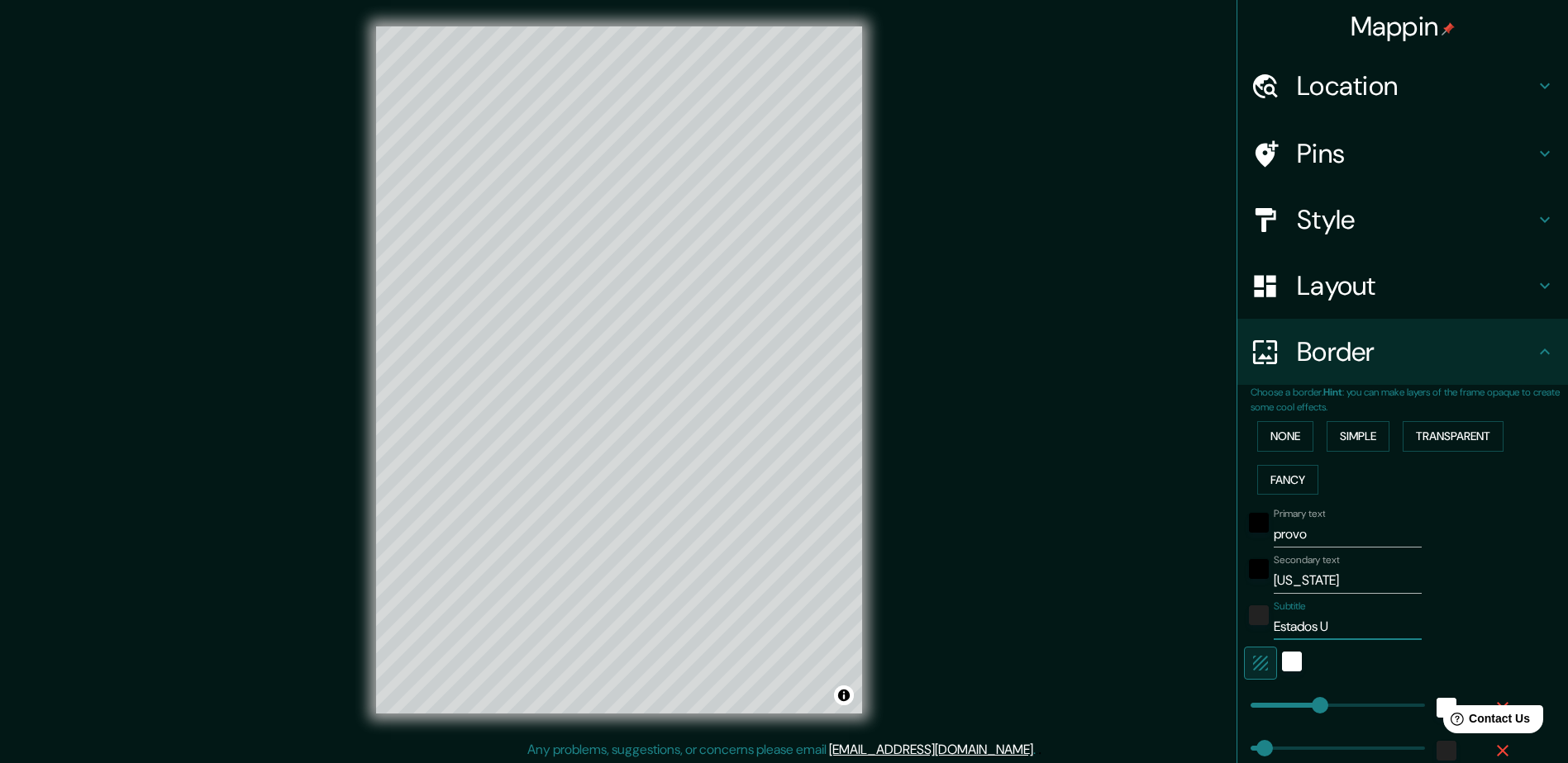
type input "47"
type input "24"
type input "Estados Uni"
type input "235"
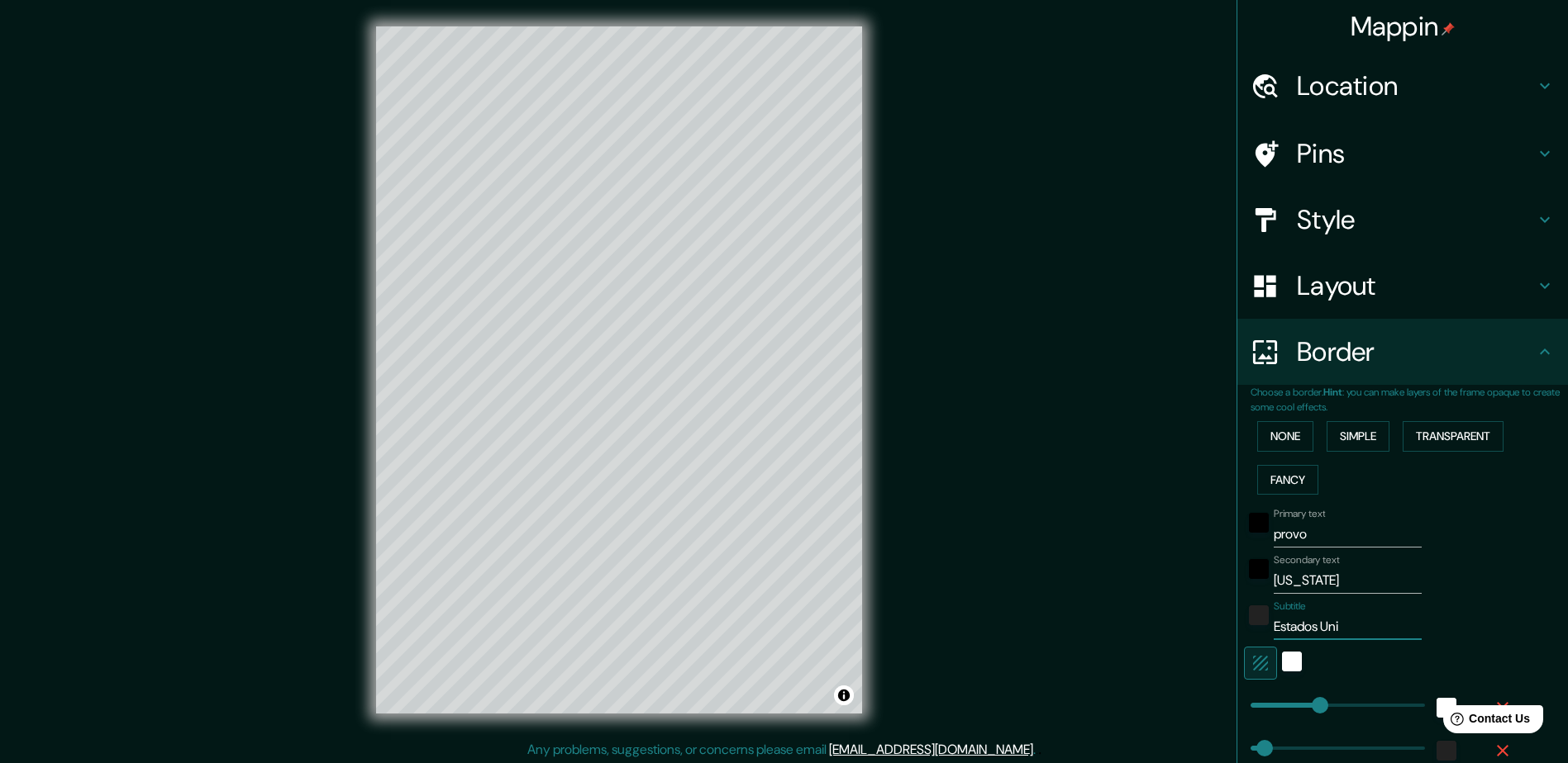
type input "47"
type input "24"
type input "Estados Unid"
type input "235"
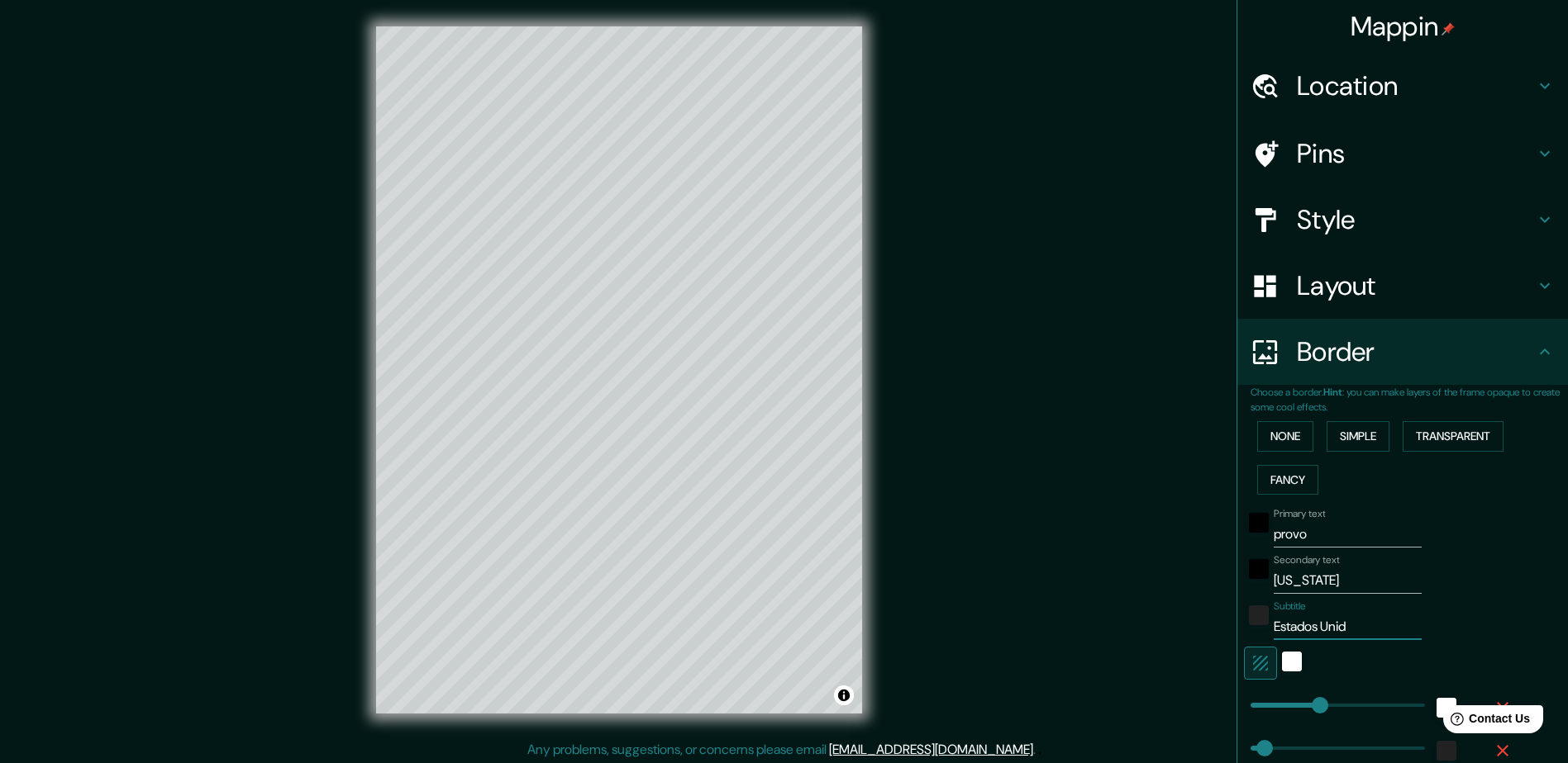
type input "47"
type input "24"
type input "Estados Unido"
type input "235"
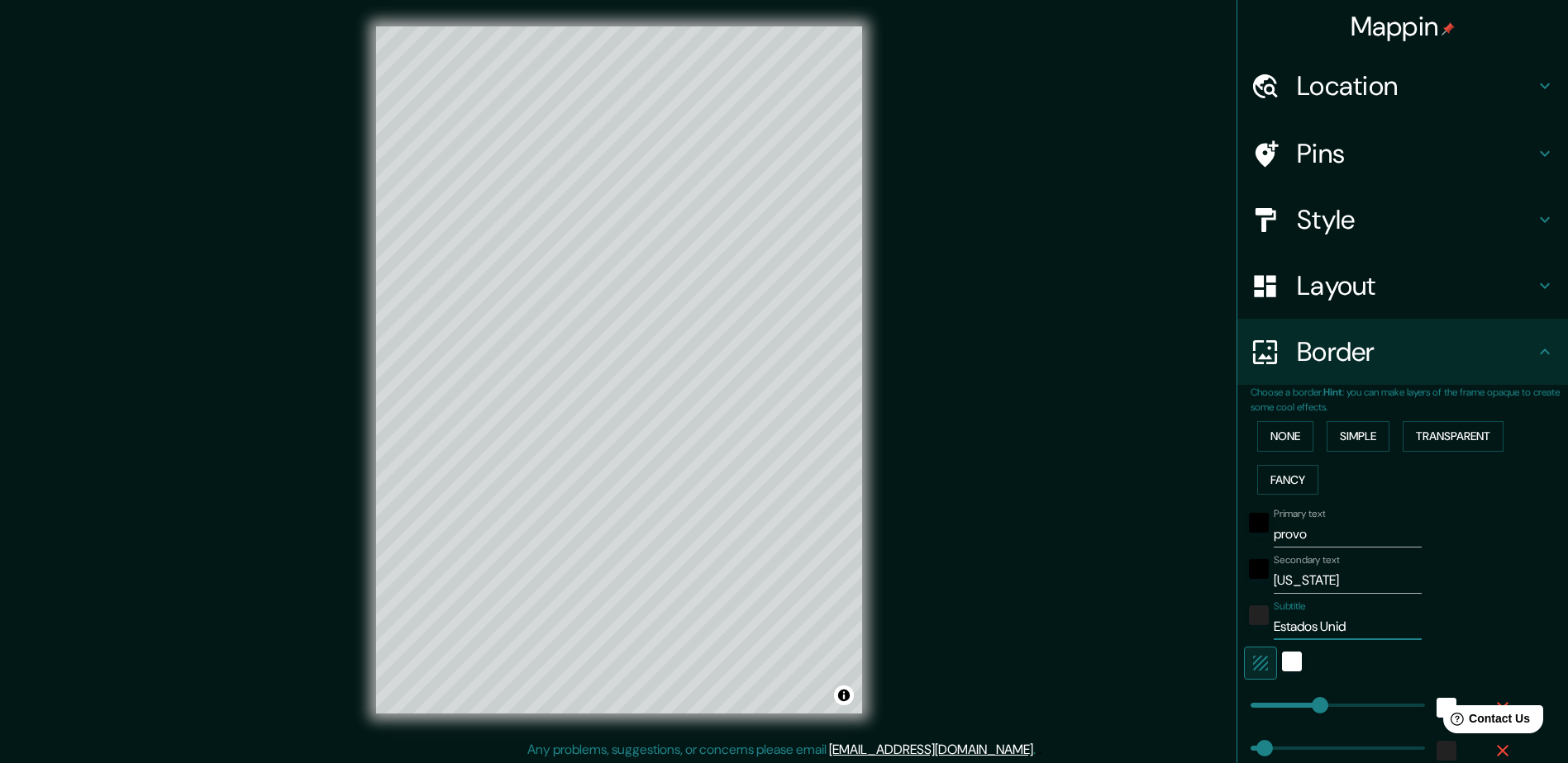
type input "47"
type input "24"
type input "Estados Unidos"
type input "235"
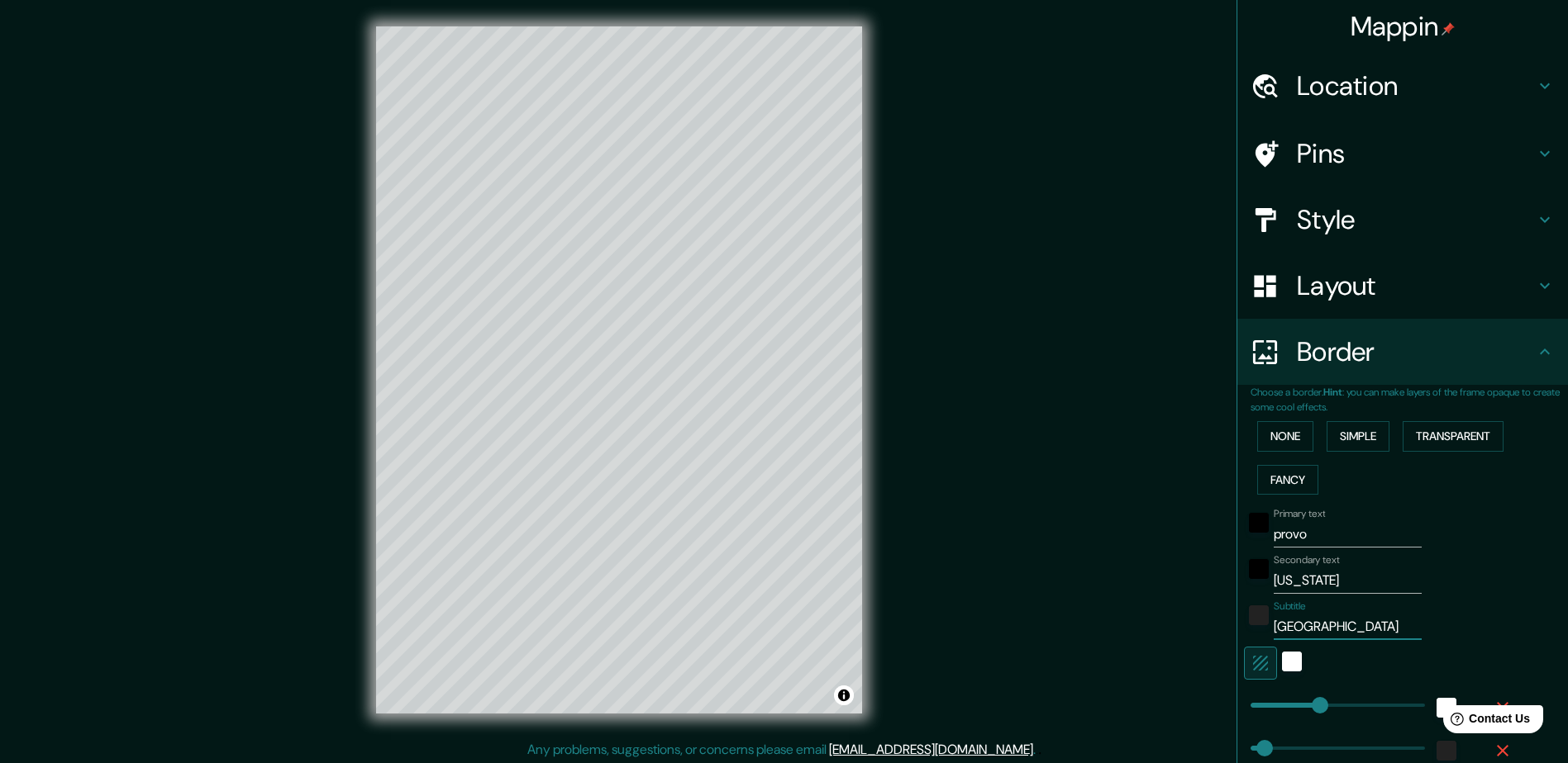
type input "47"
type input "24"
type input "Estados Unidos"
type input "235"
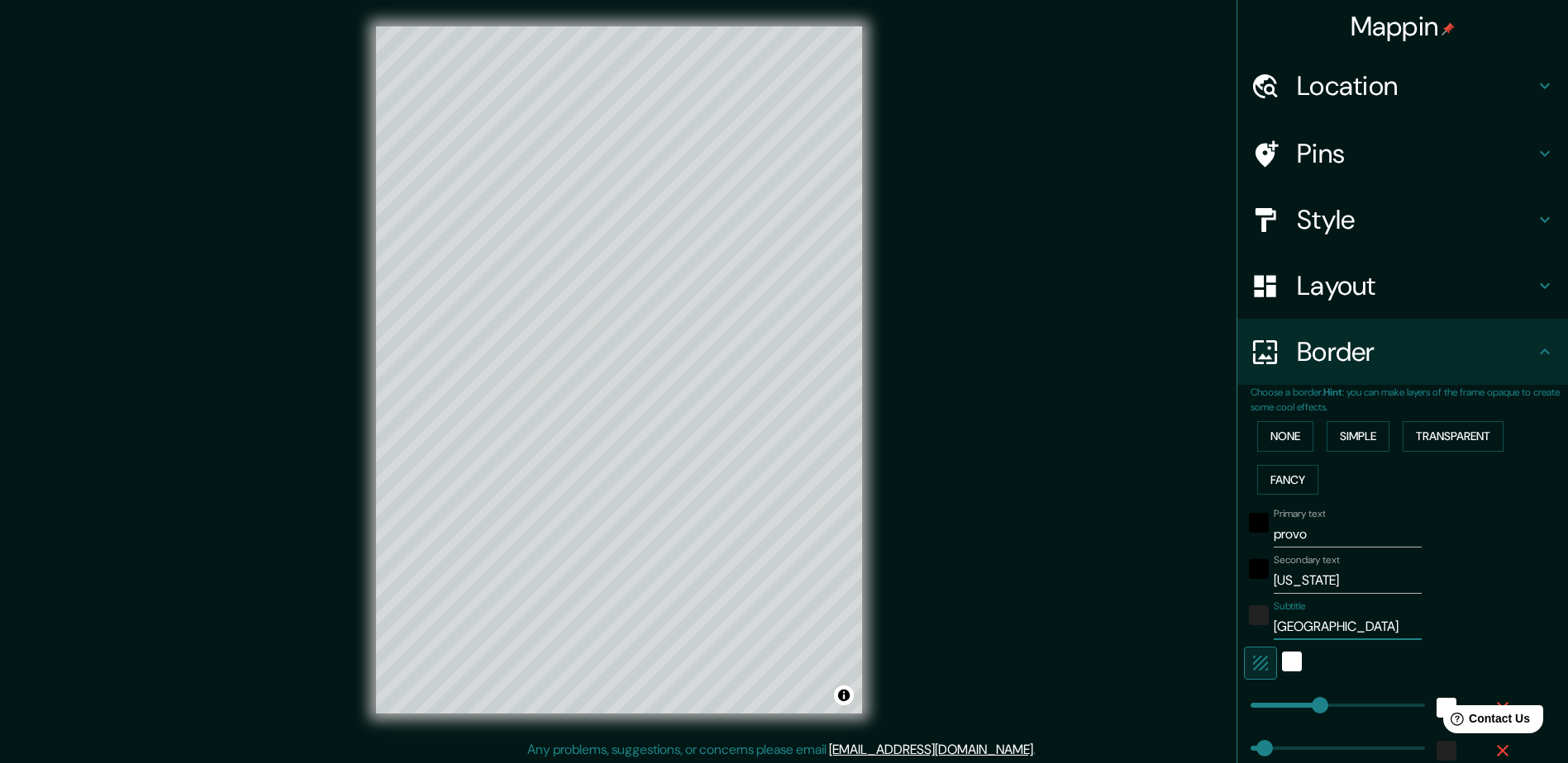
type input "47"
type input "24"
type input "Estados Unidos"
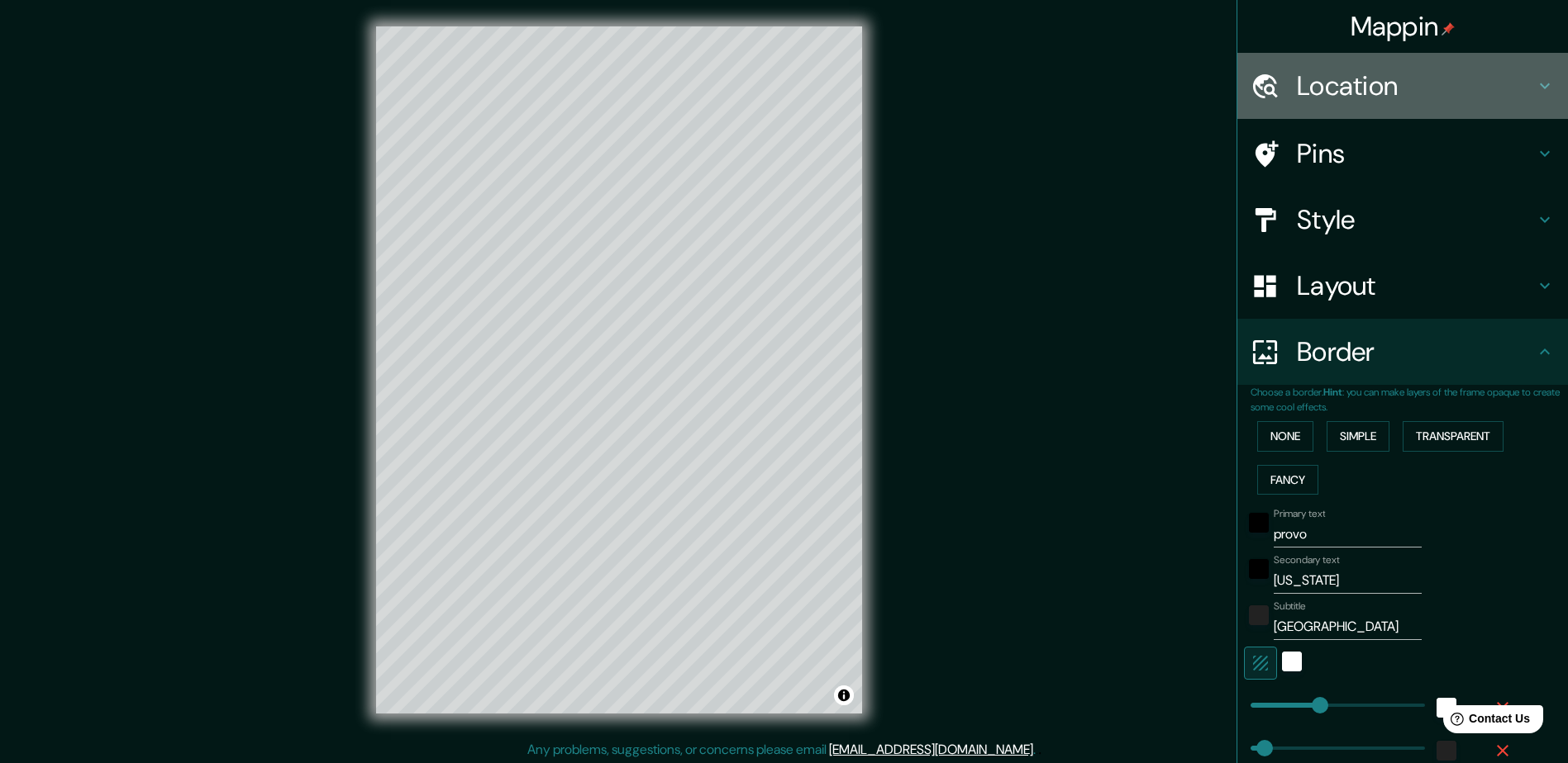
click at [1131, 105] on div "Location" at bounding box center [1402, 85] width 331 height 66
type input "235"
type input "47"
type input "24"
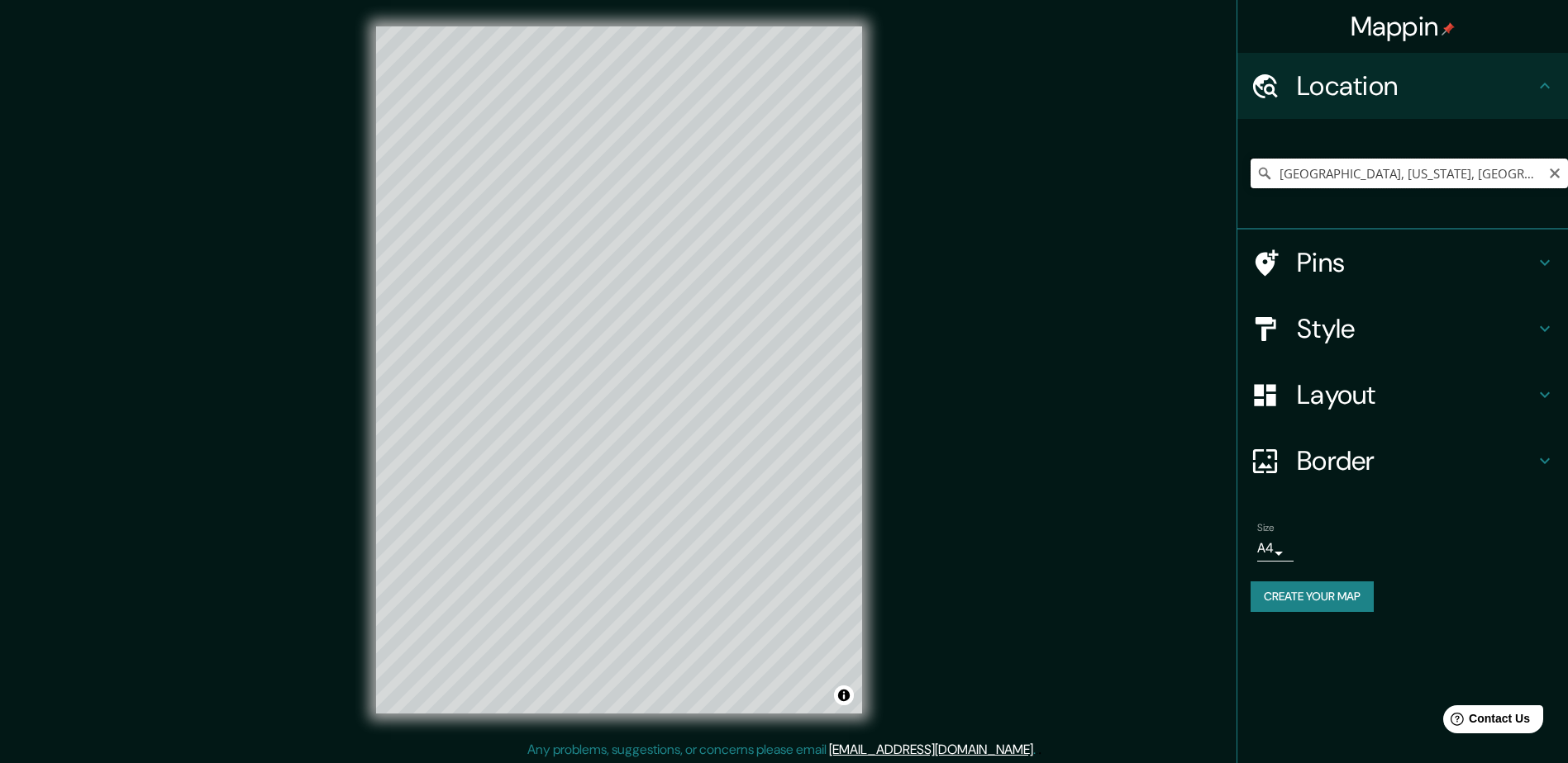
drag, startPoint x: 1321, startPoint y: 173, endPoint x: 1348, endPoint y: 172, distance: 27.0
click at [1131, 172] on input "Provo, Utah, Estados Unidos" at bounding box center [1409, 173] width 318 height 29
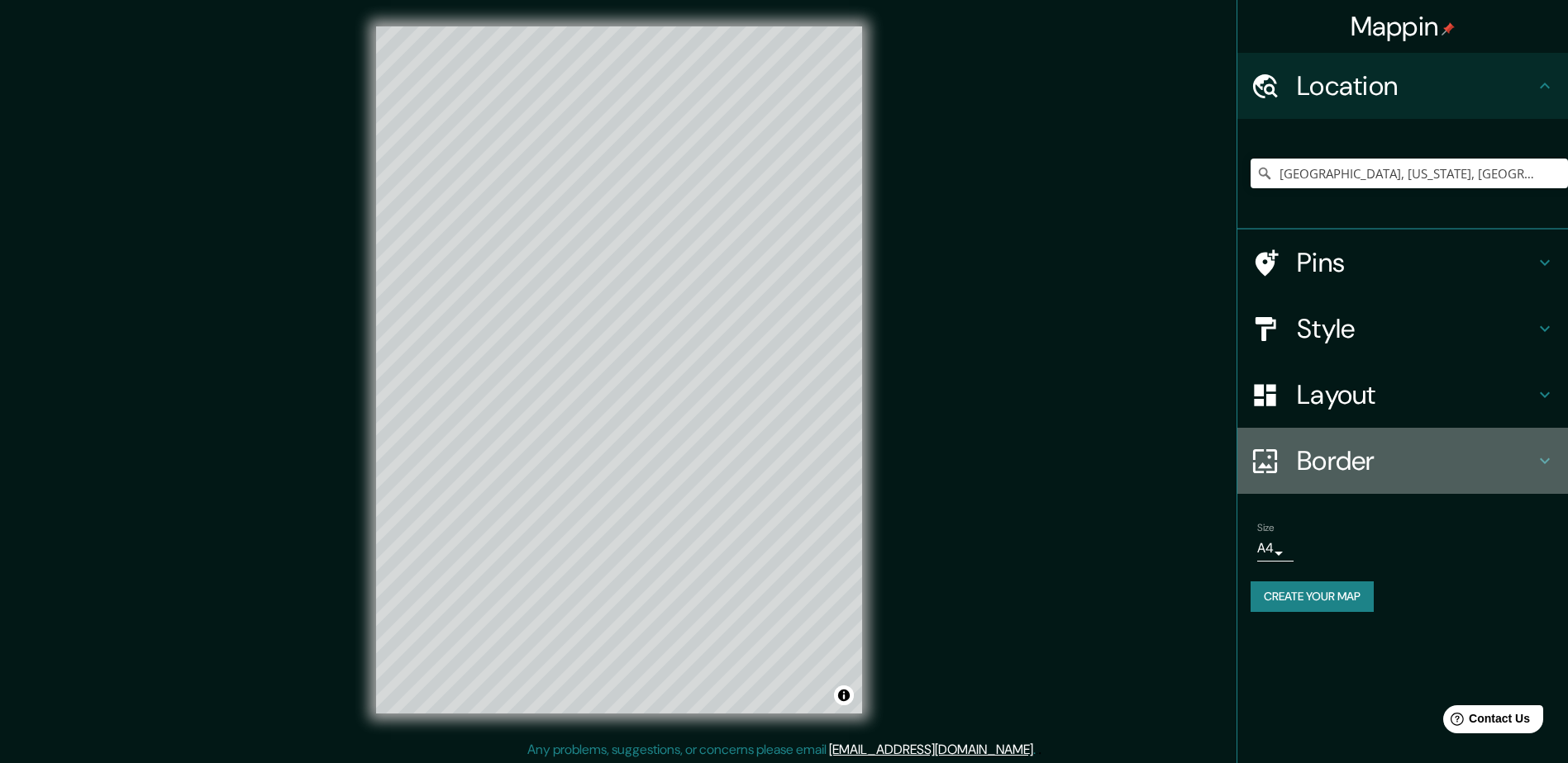
click at [1131, 452] on h4 "Border" at bounding box center [1416, 461] width 238 height 33
type input "235"
type input "47"
type input "24"
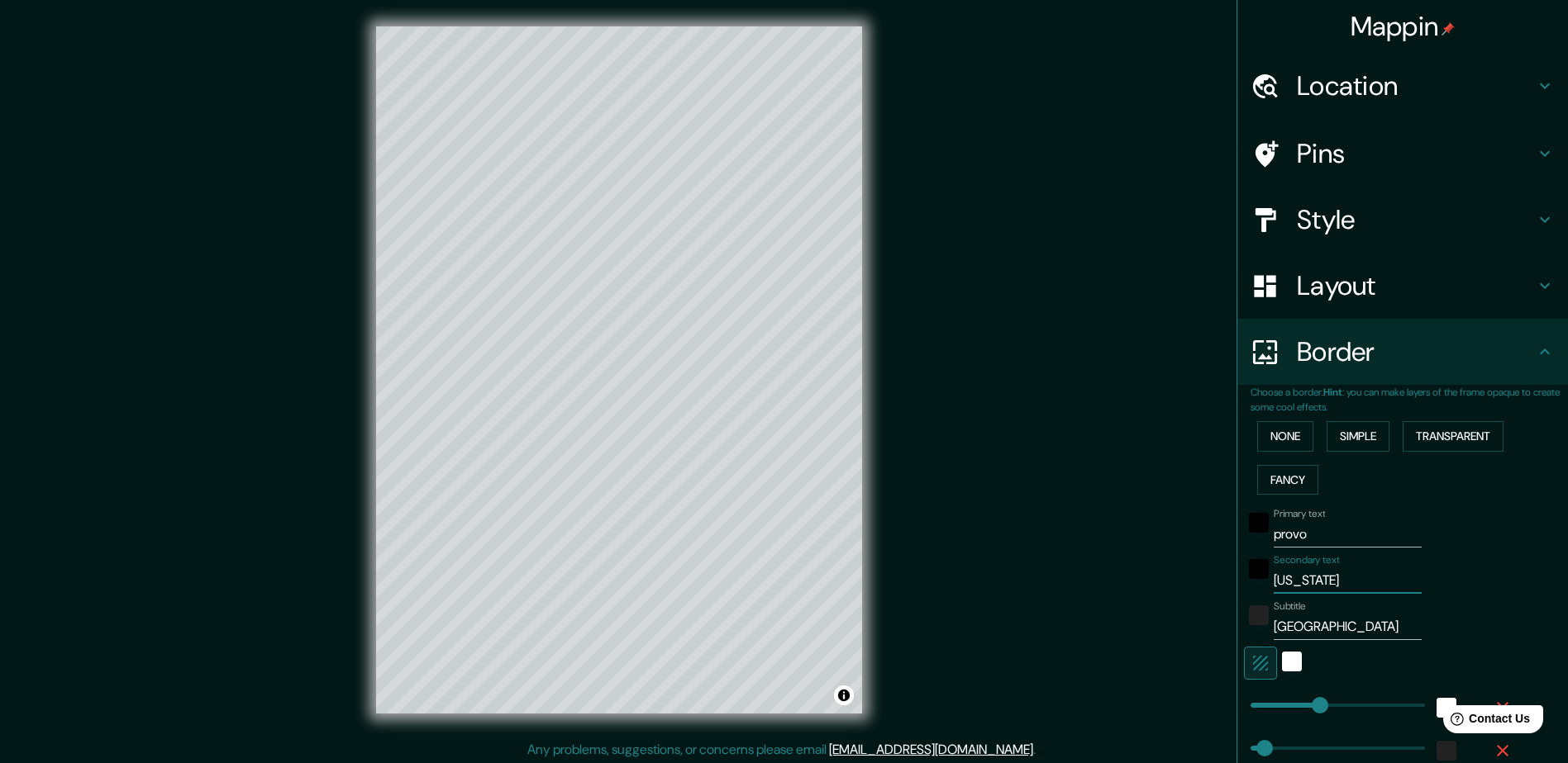
drag, startPoint x: 1310, startPoint y: 587, endPoint x: 1217, endPoint y: 575, distance: 93.8
click at [1131, 537] on div "Mappin Location Provo, Utah, Estados Unidos Provo Utah, Estados Unidos Utah Est…" at bounding box center [784, 383] width 1568 height 766
paste input "U"
type input "Utah"
type input "235"
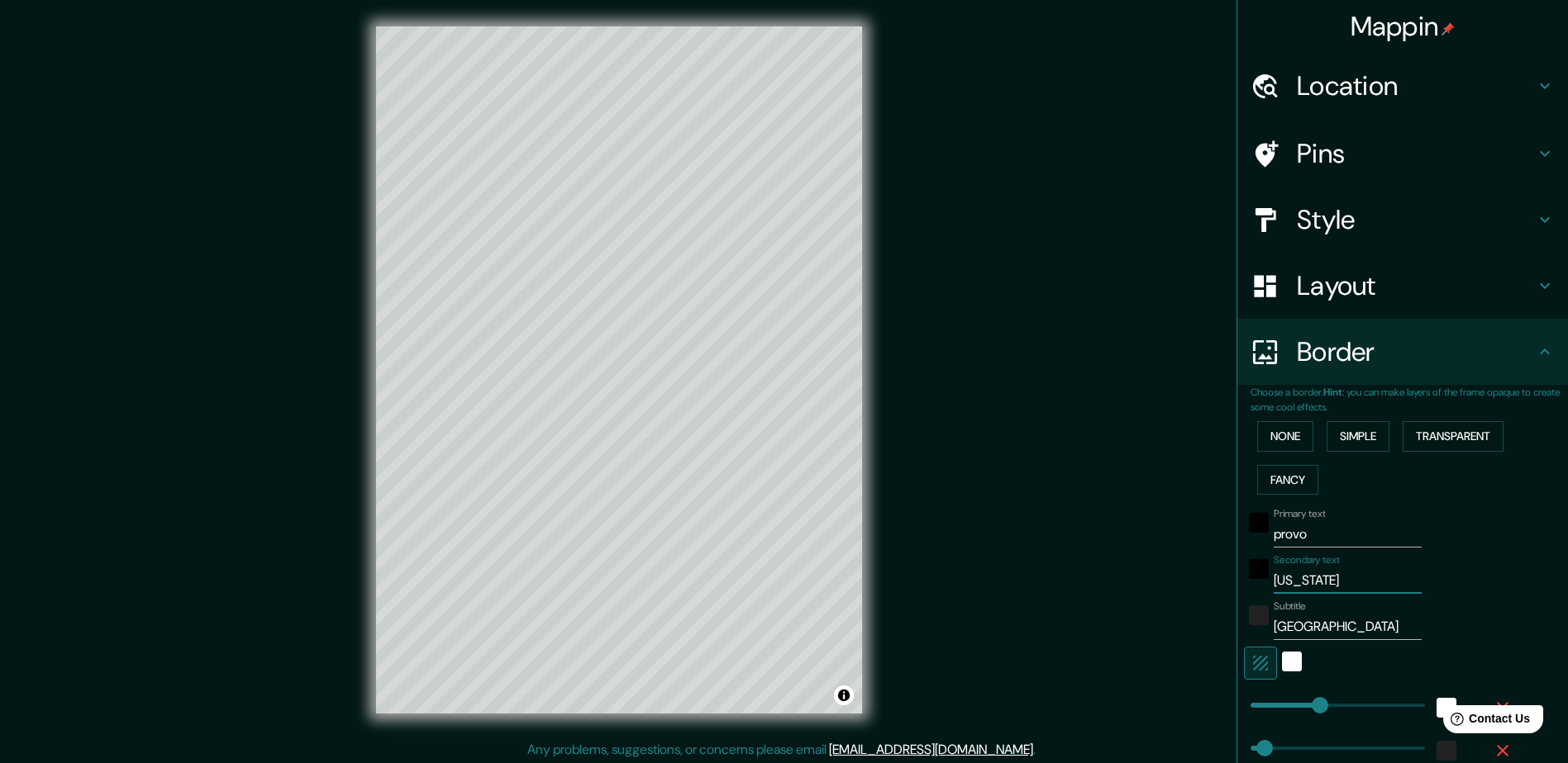
type input "47"
type input "24"
type input "Utah"
click at [1131, 537] on div "Secondary text Utah" at bounding box center [1347, 574] width 148 height 40
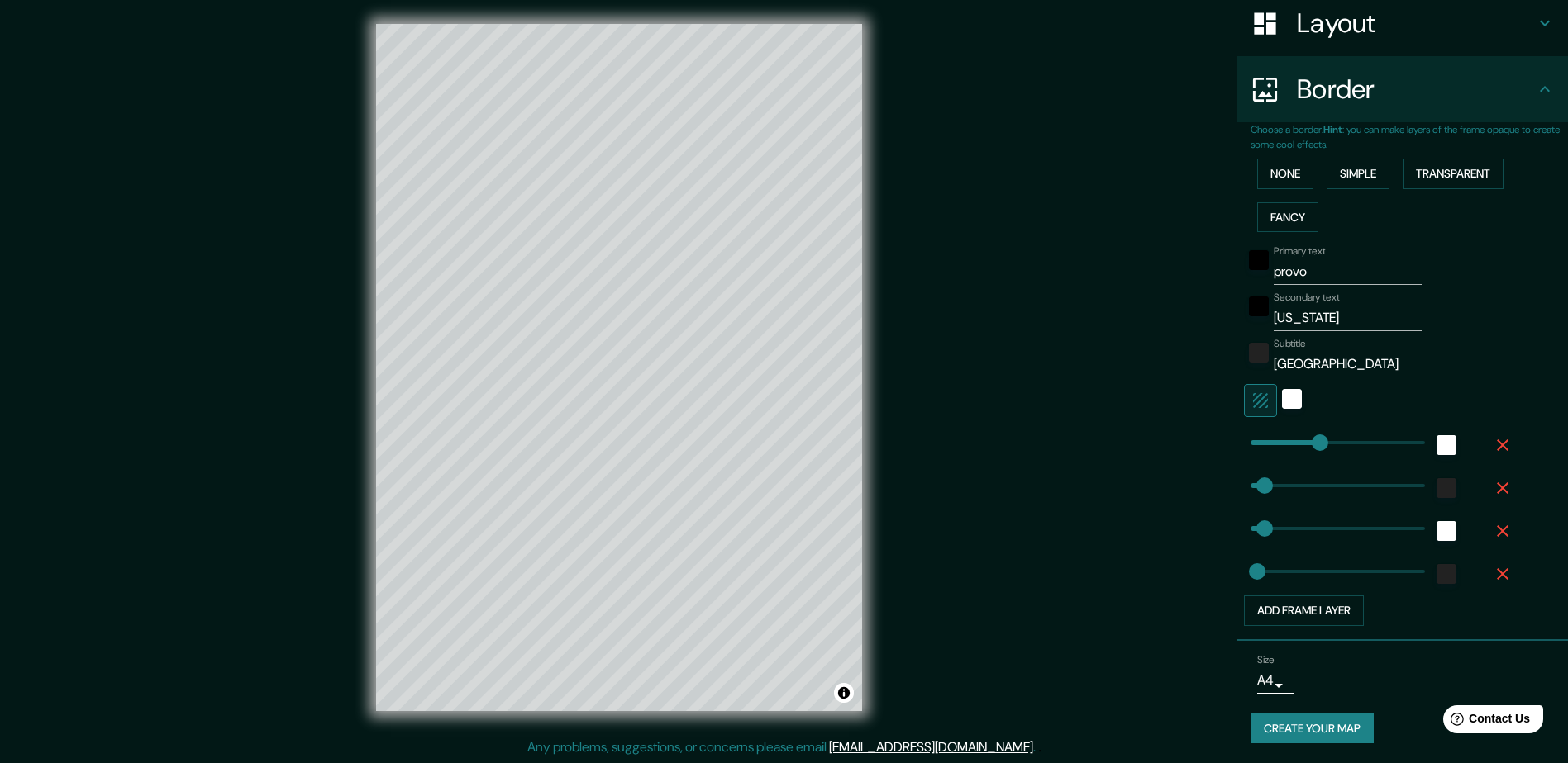
scroll to position [3, 0]
click at [1131, 537] on button "Create your map" at bounding box center [1312, 728] width 123 height 30
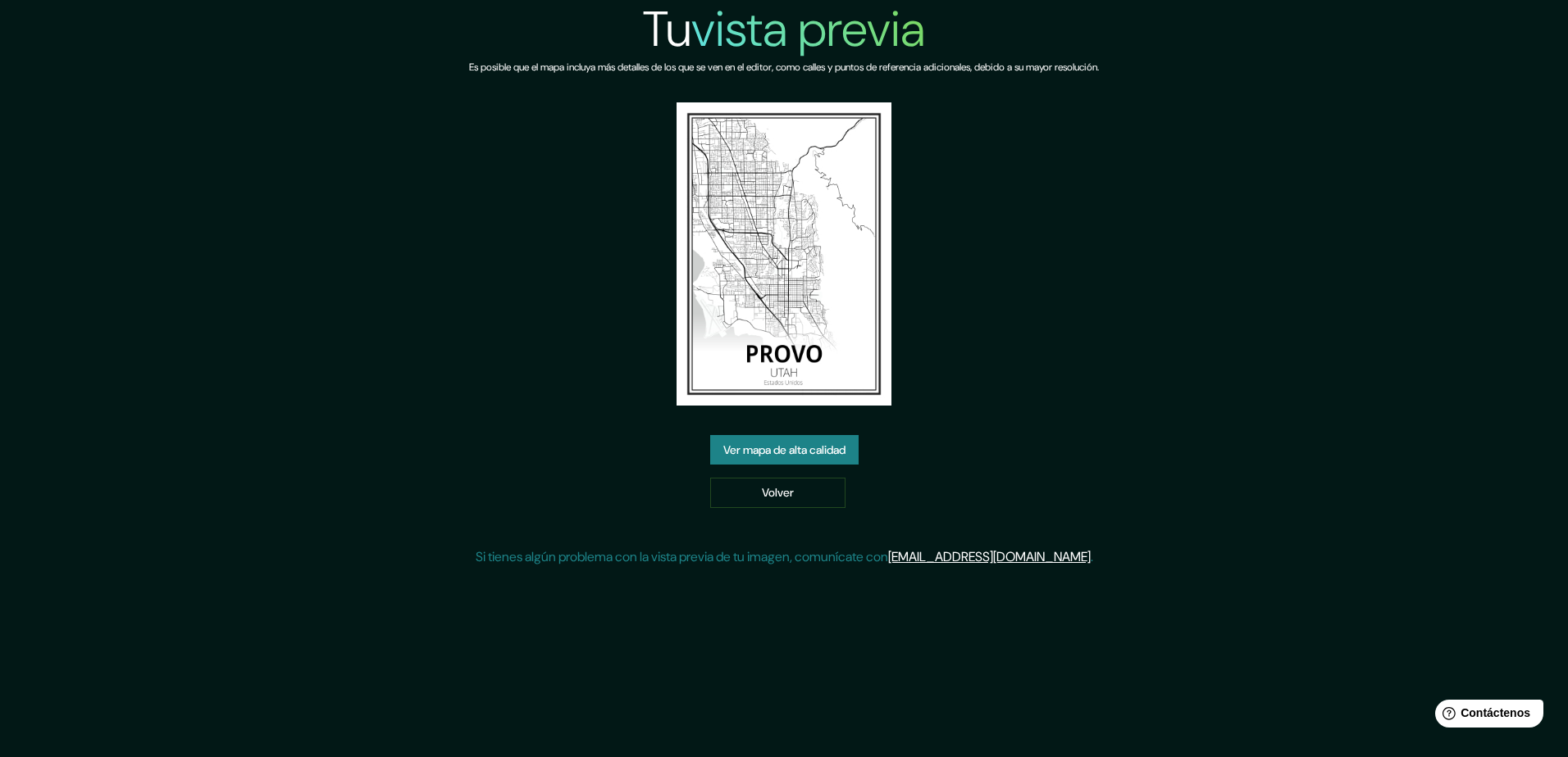
click at [799, 445] on font "Ver mapa de alta calidad" at bounding box center [784, 450] width 123 height 21
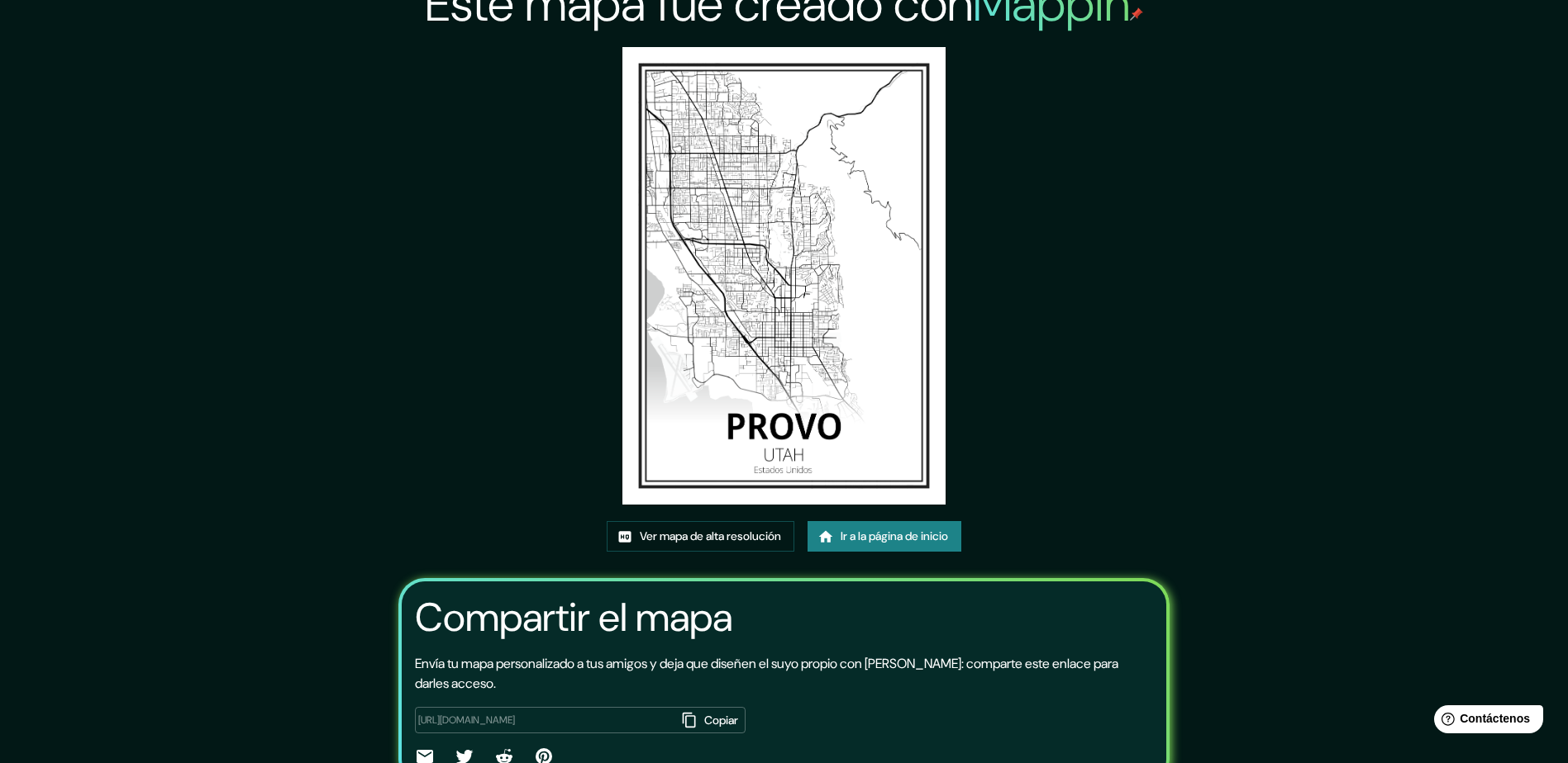
scroll to position [25, 0]
click at [711, 538] on font "Ver mapa de alta resolución" at bounding box center [711, 538] width 142 height 21
